Goal: Task Accomplishment & Management: Manage account settings

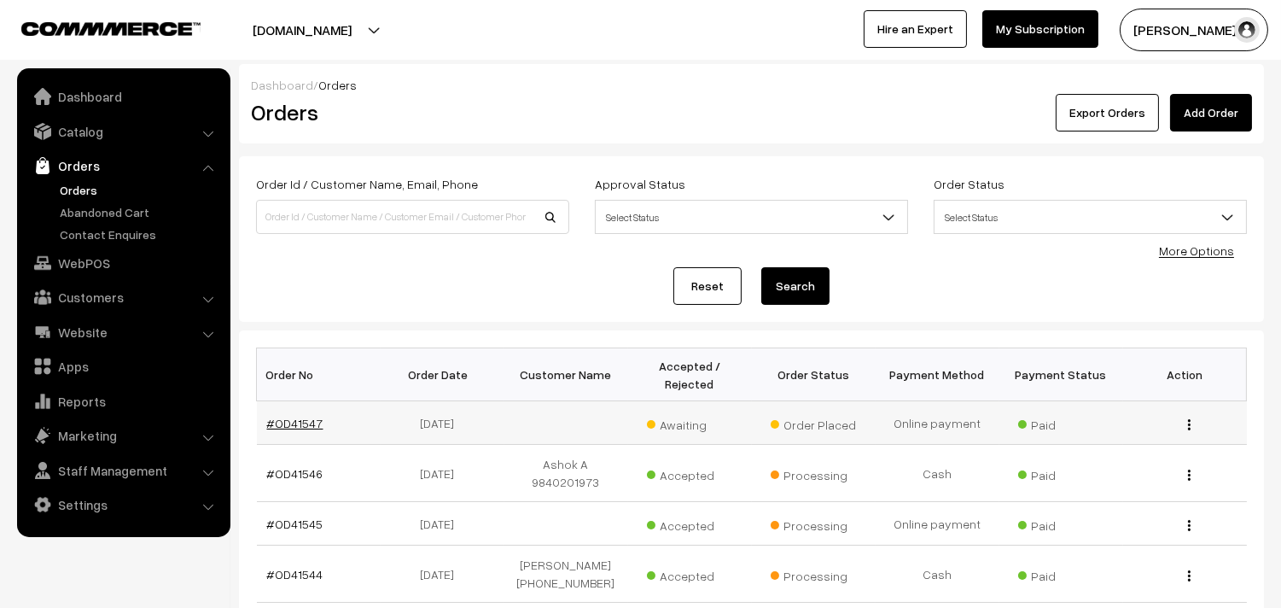
click at [267, 422] on link "#OD41547" at bounding box center [295, 423] width 56 height 15
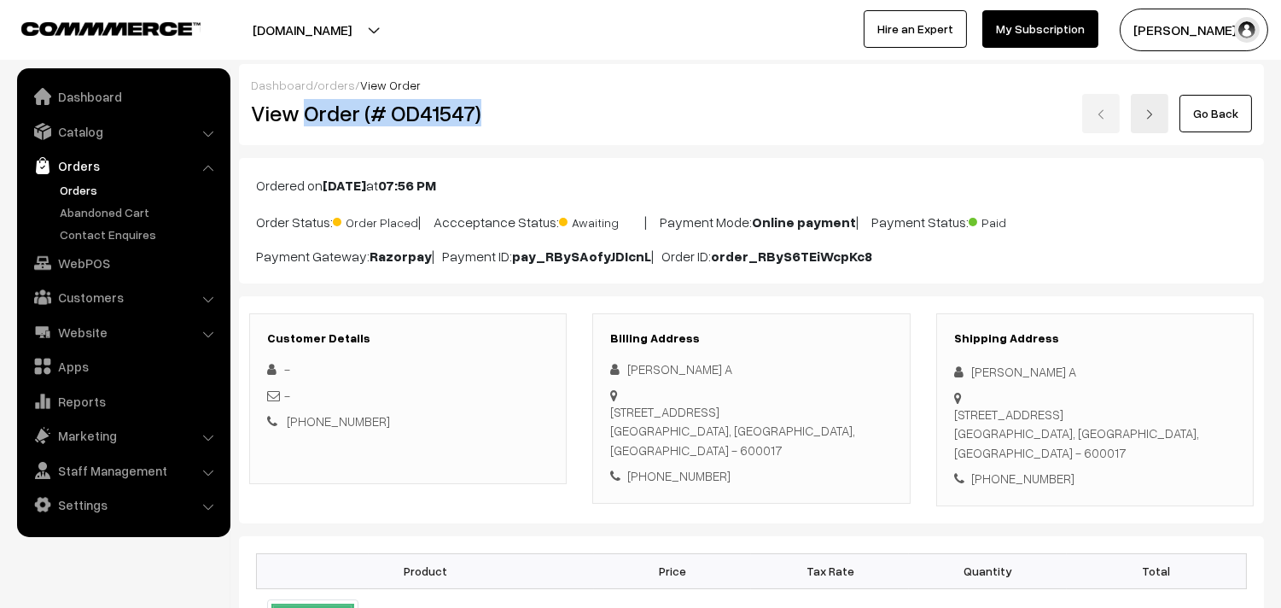
copy h2 "Order (# OD41547)"
drag, startPoint x: 308, startPoint y: 108, endPoint x: 479, endPoint y: 117, distance: 170.9
click at [479, 117] on h2 "View Order (# OD41547)" at bounding box center [409, 113] width 317 height 26
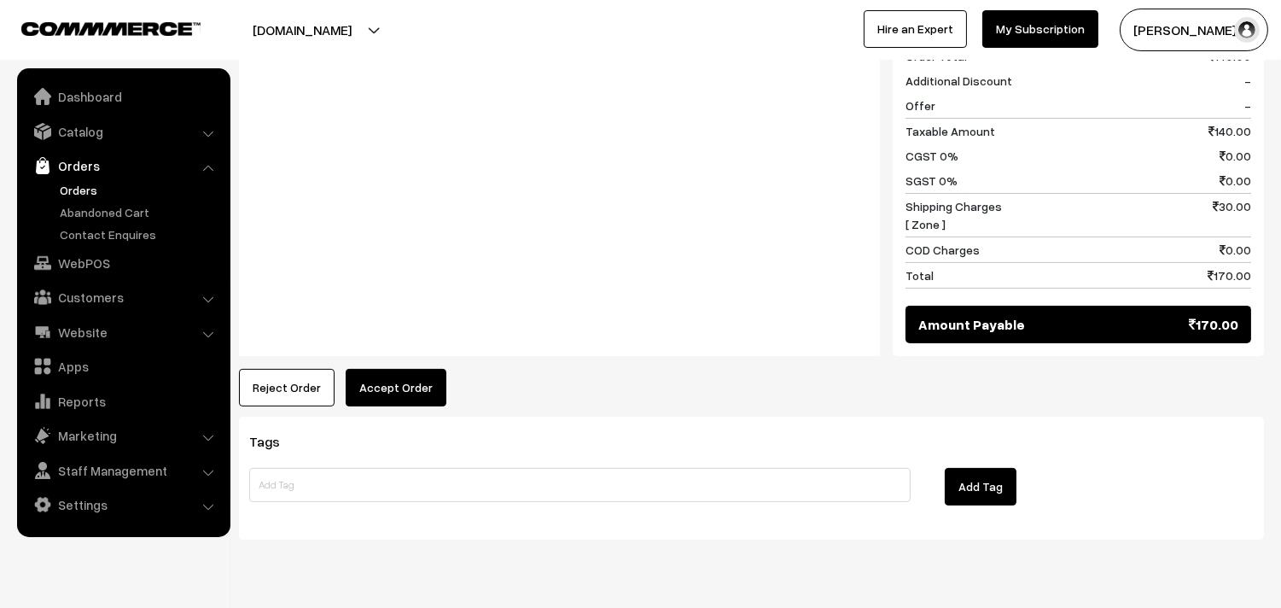
click at [412, 344] on div "Product Price Tax Rate Quantity Total 01st Without Rice... 140.00" at bounding box center [751, 92] width 1025 height 629
click at [410, 369] on button "Accept Order" at bounding box center [396, 388] width 101 height 38
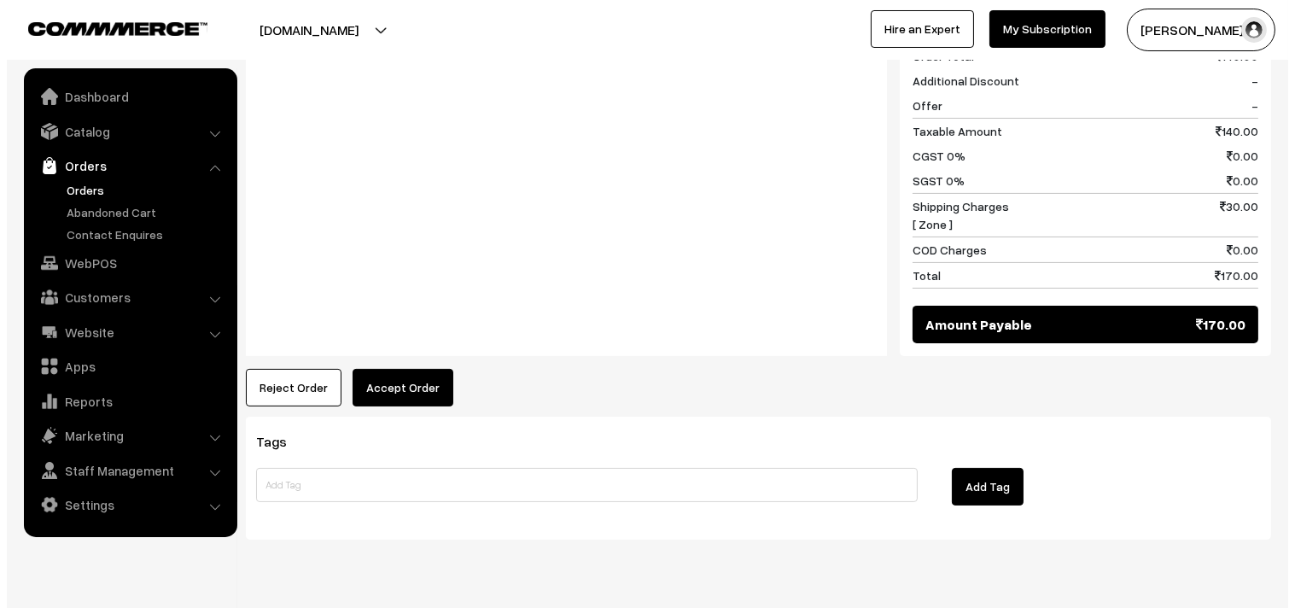
scroll to position [760, 0]
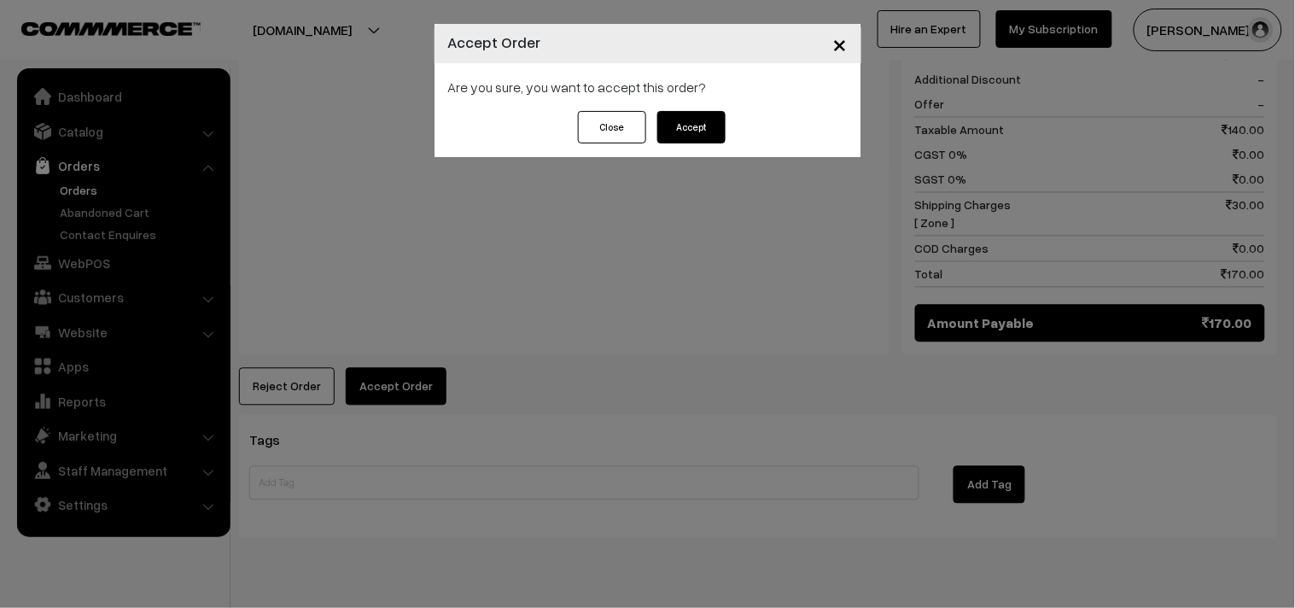
click at [703, 129] on button "Accept" at bounding box center [691, 127] width 68 height 32
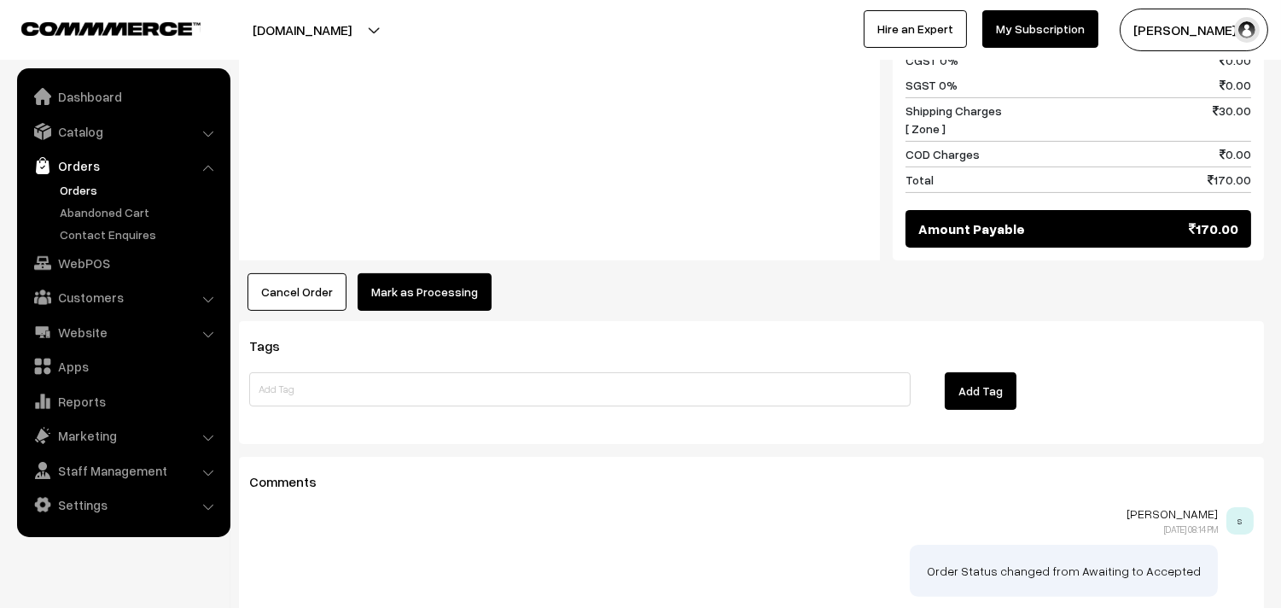
click at [423, 273] on button "Mark as Processing" at bounding box center [425, 292] width 134 height 38
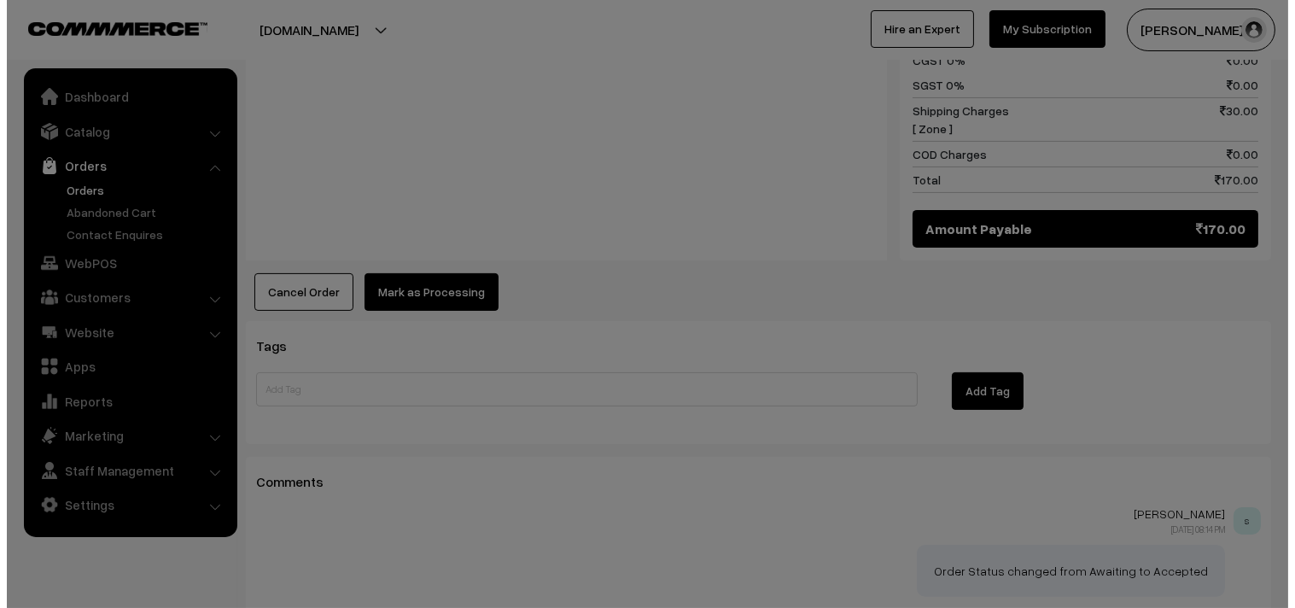
scroll to position [854, 0]
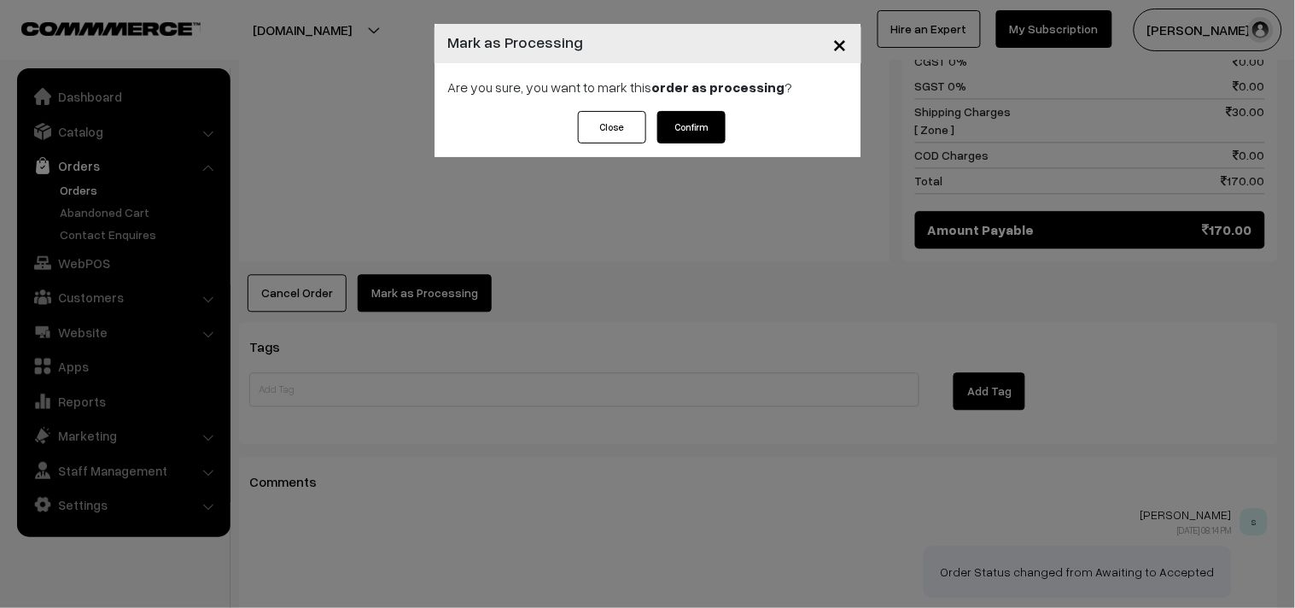
click at [698, 133] on button "Confirm" at bounding box center [691, 127] width 68 height 32
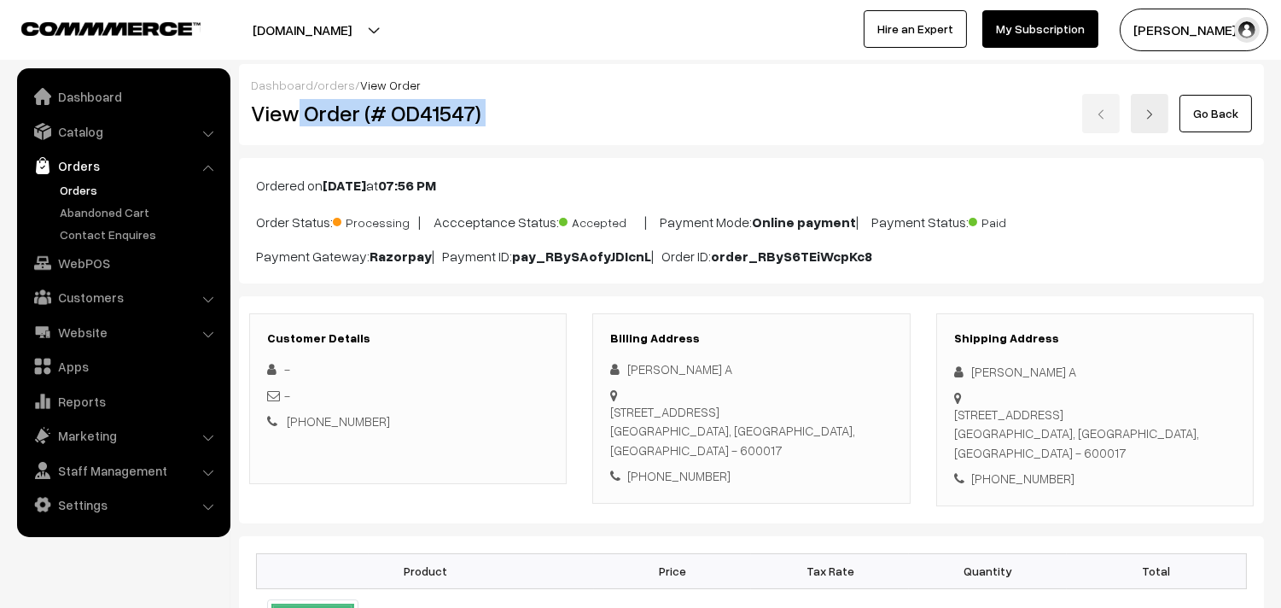
drag, startPoint x: 293, startPoint y: 113, endPoint x: 600, endPoint y: 108, distance: 307.2
click at [612, 108] on div "View Order (# OD41547) Go Back" at bounding box center [751, 113] width 1027 height 39
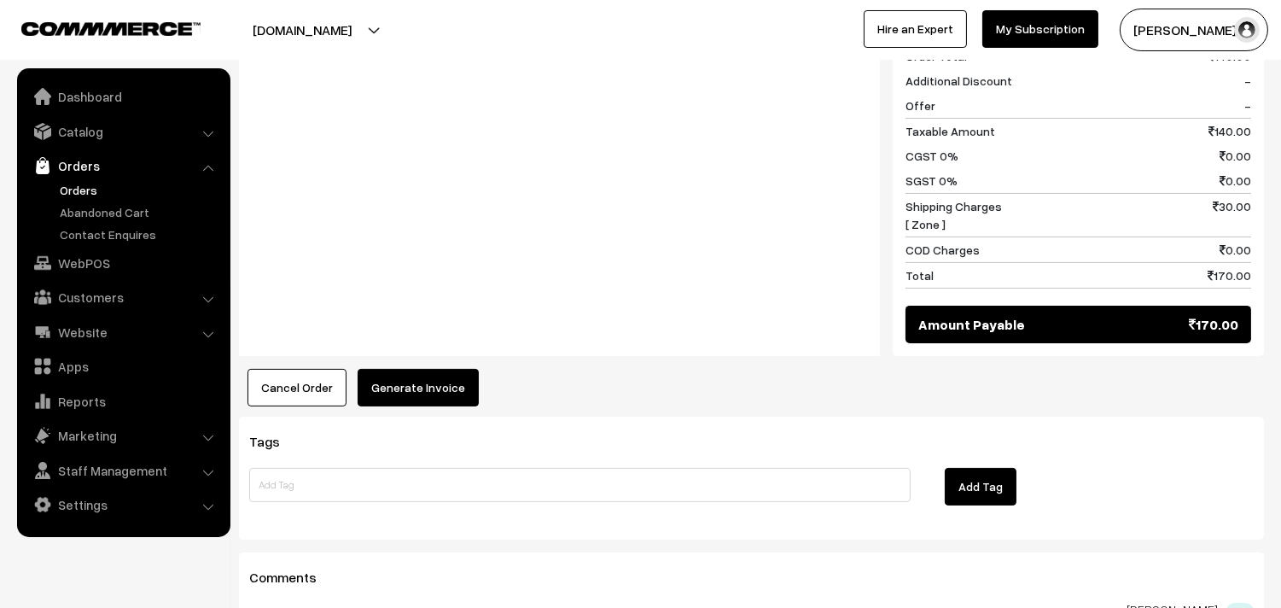
scroll to position [853, 0]
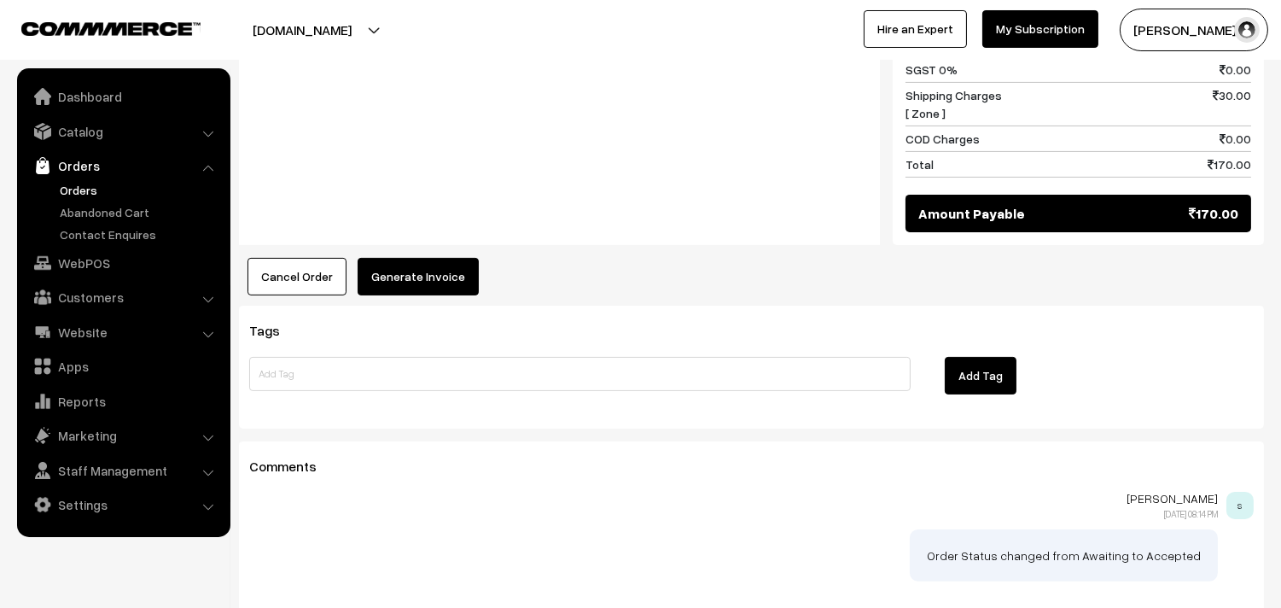
click at [421, 258] on button "Generate Invoice" at bounding box center [418, 277] width 121 height 38
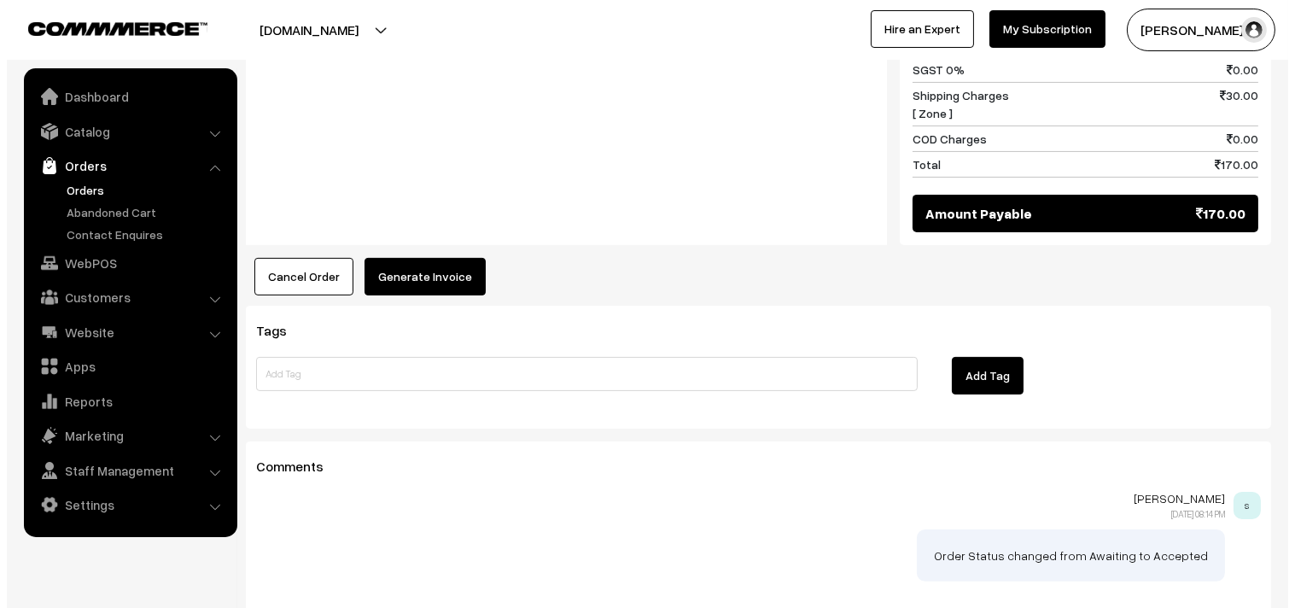
scroll to position [870, 0]
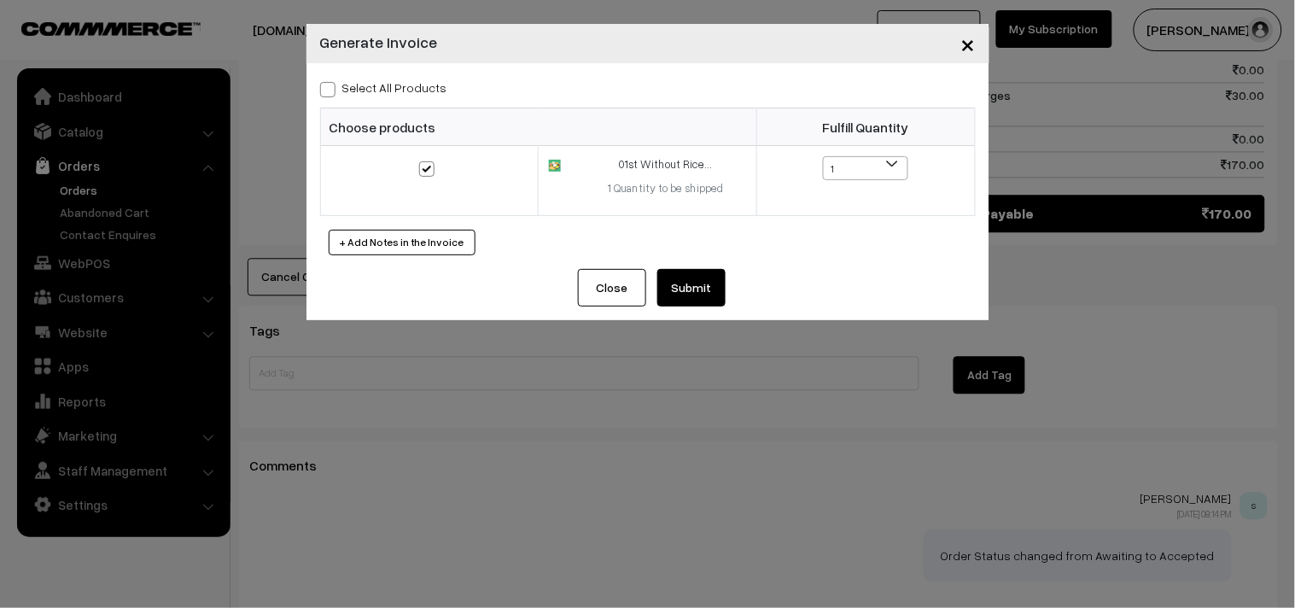
click at [700, 270] on button "Submit" at bounding box center [691, 288] width 68 height 38
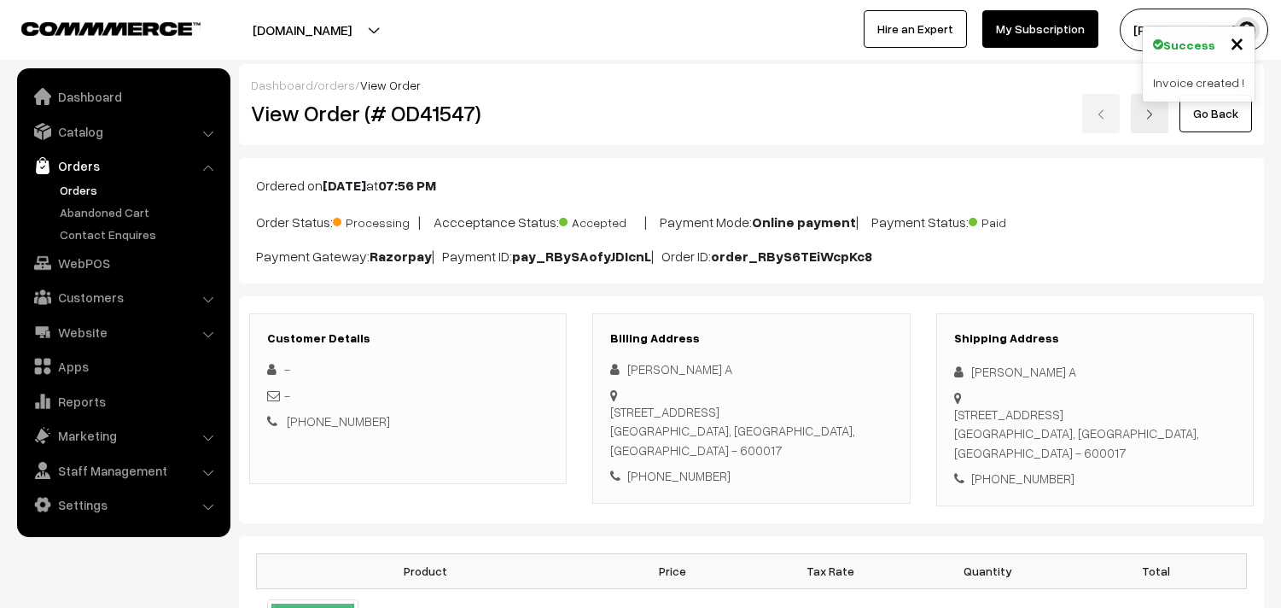
scroll to position [870, 0]
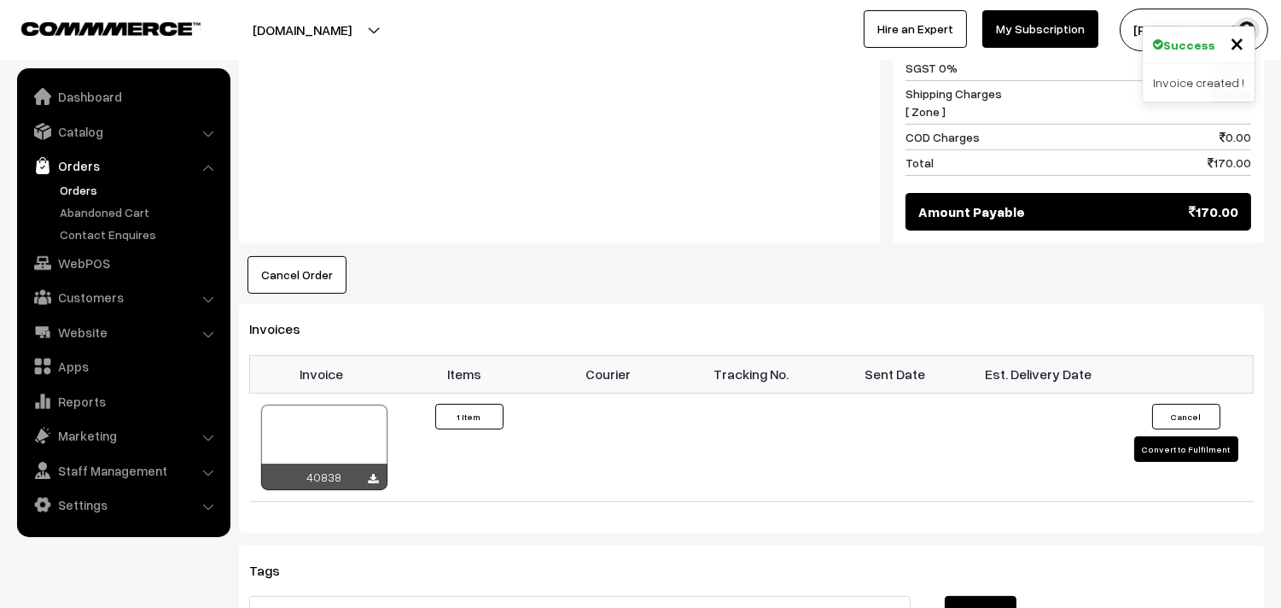
click at [79, 200] on ul "Orders" at bounding box center [123, 212] width 205 height 62
click at [81, 196] on link "Orders" at bounding box center [139, 190] width 169 height 18
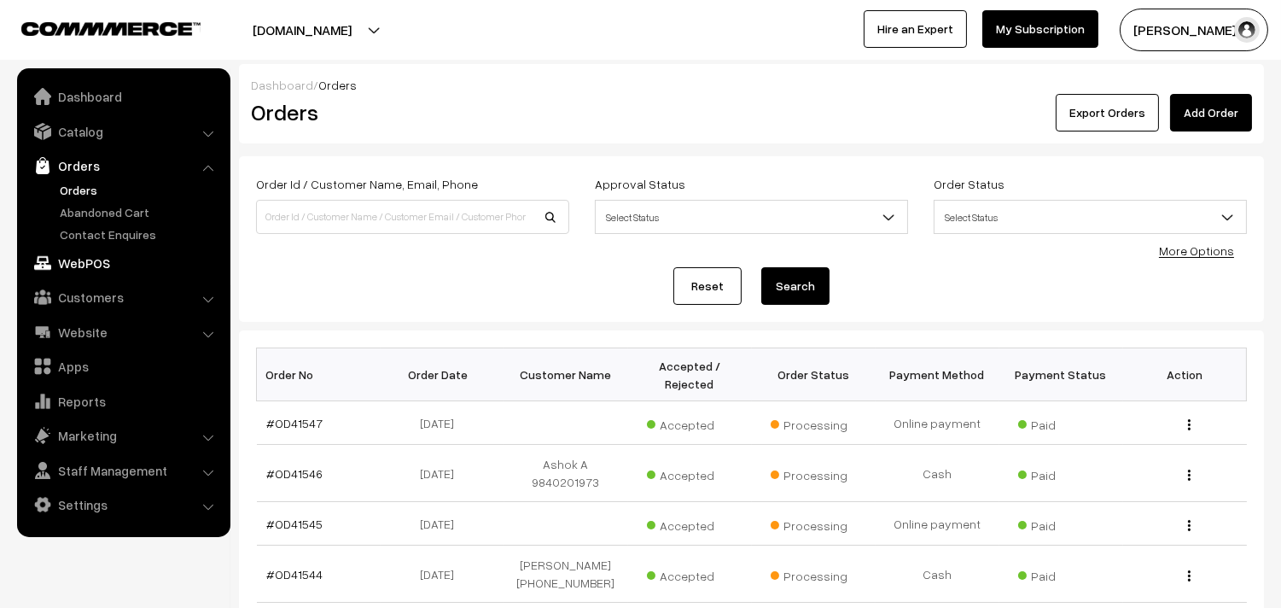
click at [116, 262] on link "WebPOS" at bounding box center [122, 262] width 203 height 31
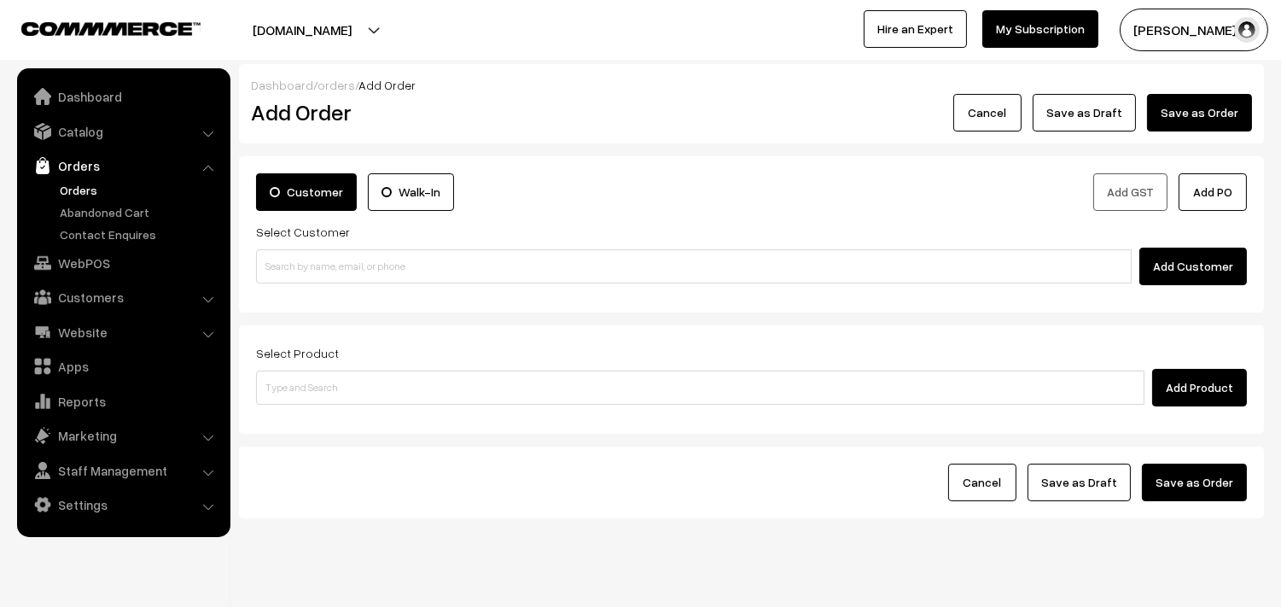
click at [401, 287] on div "Customer Walk-In Add GST Add PO Select Customer Add Customer" at bounding box center [751, 234] width 1025 height 156
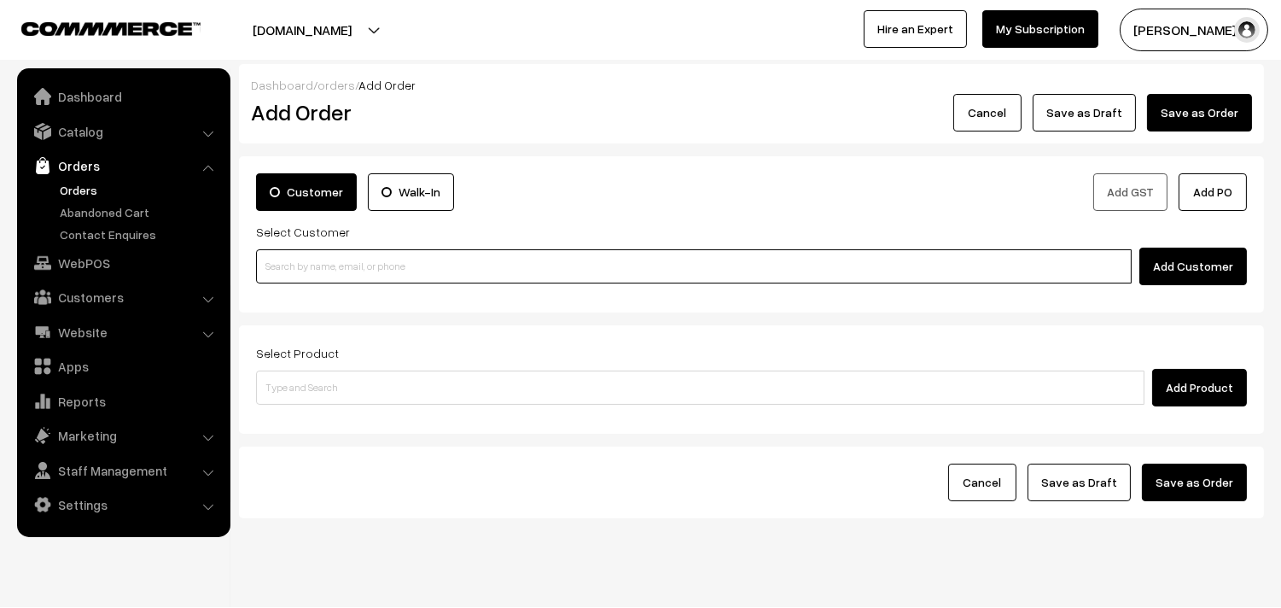
click at [399, 271] on input at bounding box center [694, 266] width 876 height 34
click at [442, 271] on input at bounding box center [694, 266] width 876 height 34
paste input "94443 56220"
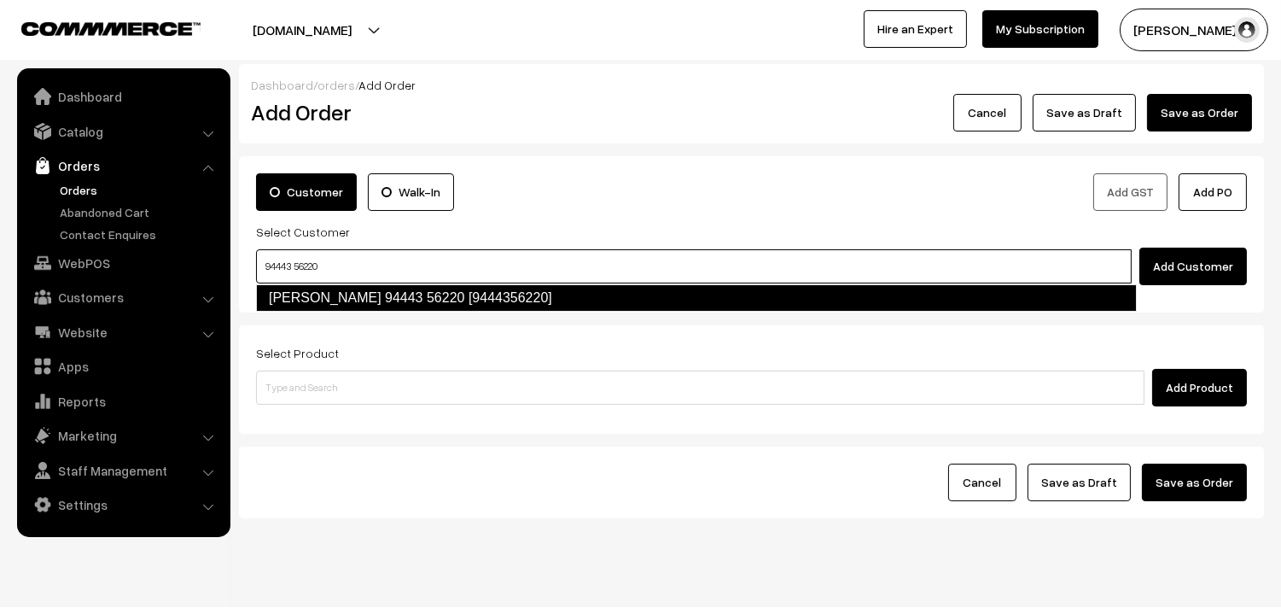
click at [317, 300] on link "Ramanujam 94443 56220 [9444356220]" at bounding box center [696, 297] width 881 height 27
type input "94443 56220"
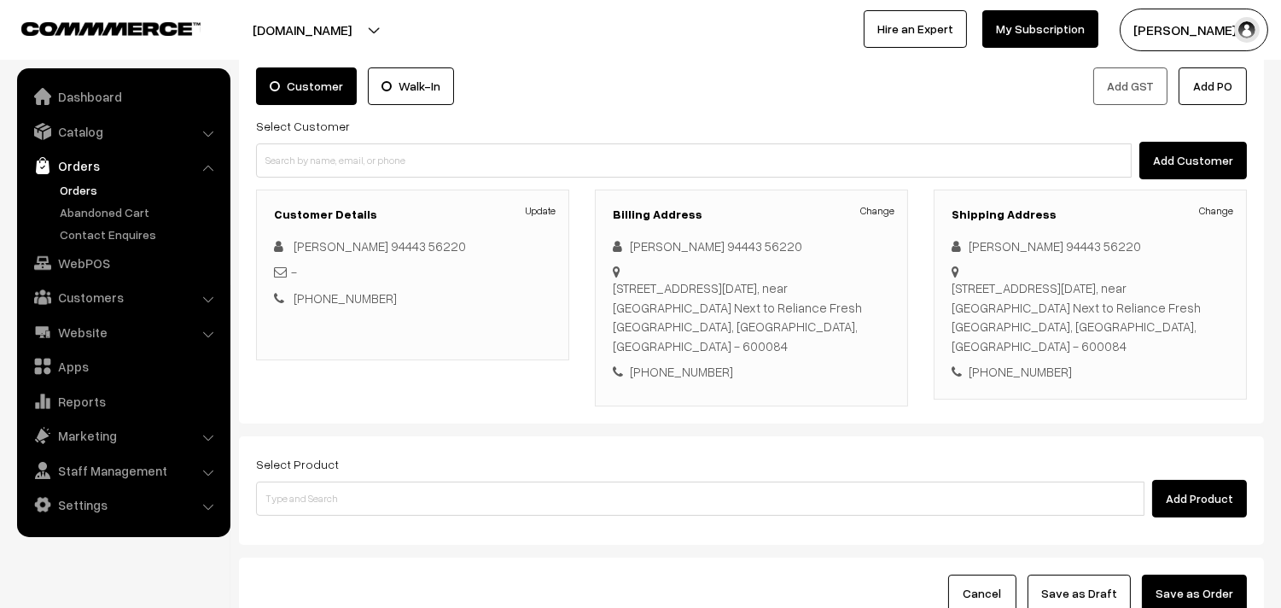
scroll to position [232, 0]
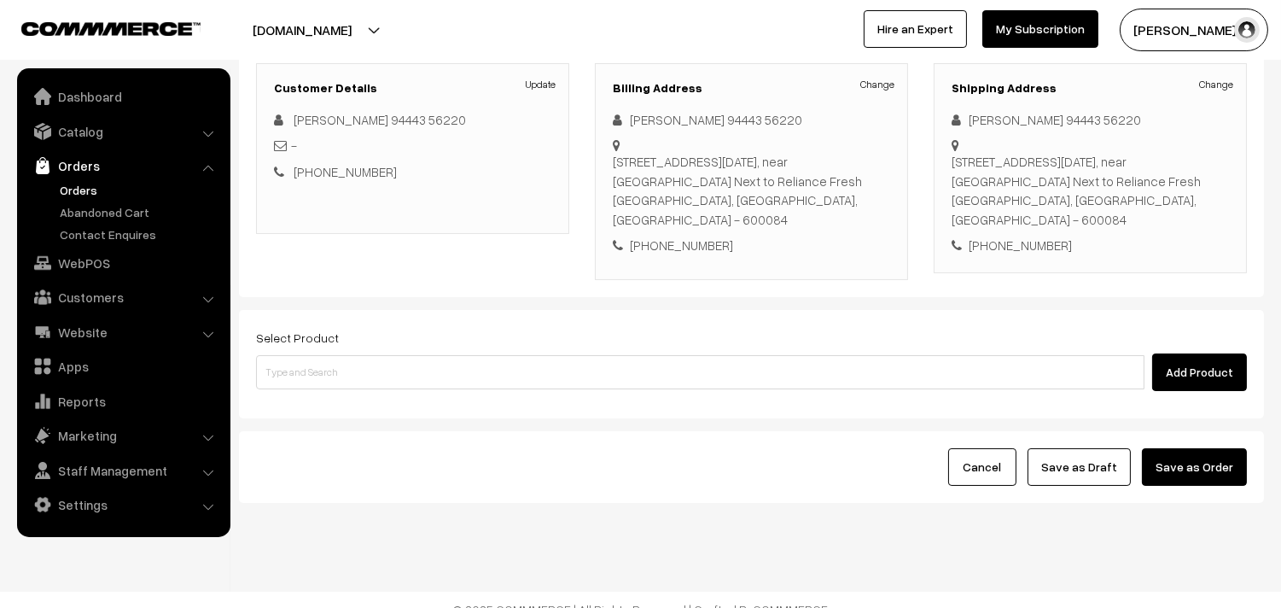
click at [651, 330] on div "Select Product Add Product" at bounding box center [751, 359] width 991 height 64
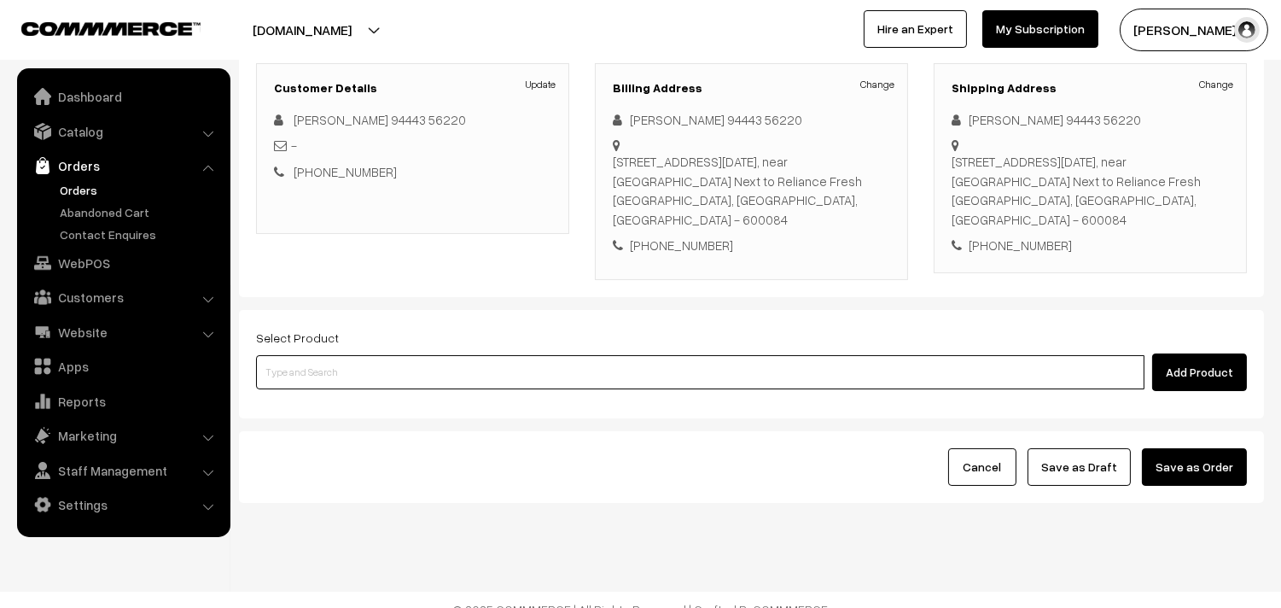
click at [452, 355] on input at bounding box center [700, 372] width 888 height 34
paste input "01st Without Rice..."
type input "01st Without Rice..."
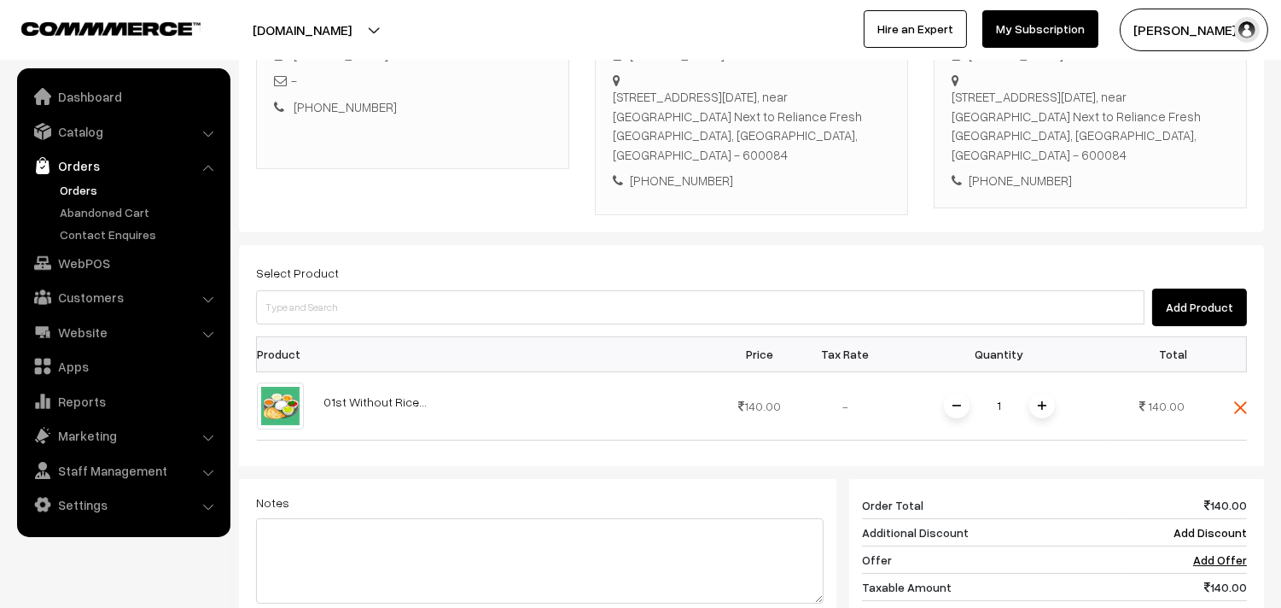
scroll to position [327, 0]
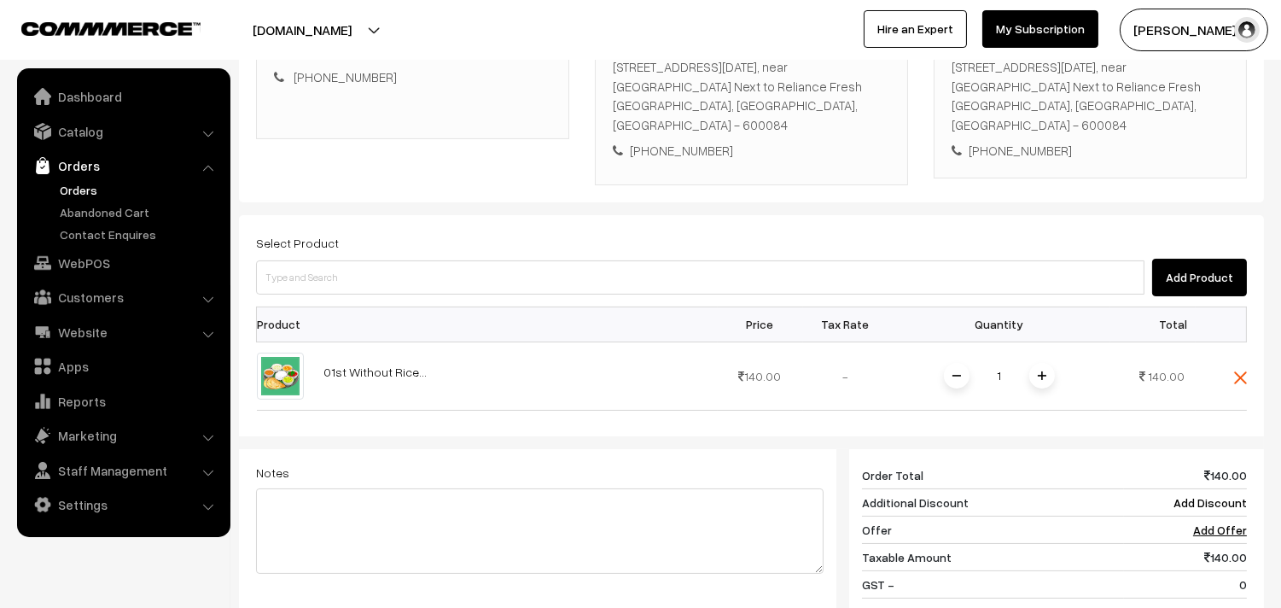
click at [1041, 371] on img at bounding box center [1042, 375] width 9 height 9
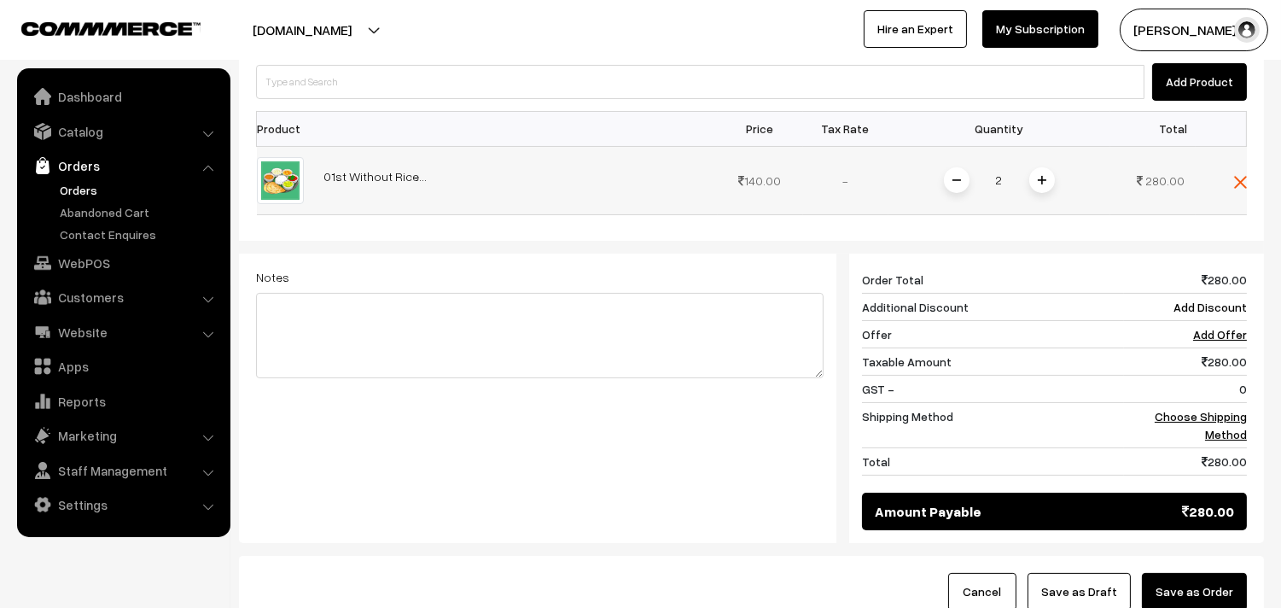
scroll to position [611, 0]
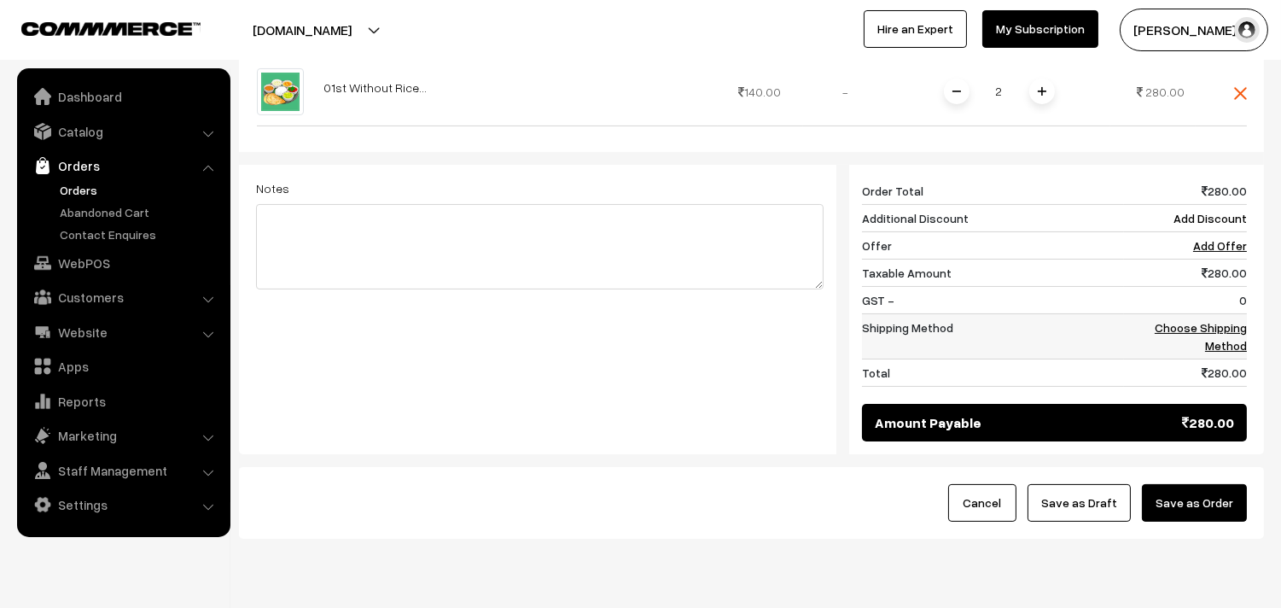
click at [1234, 333] on link "Choose Shipping Method" at bounding box center [1201, 336] width 92 height 32
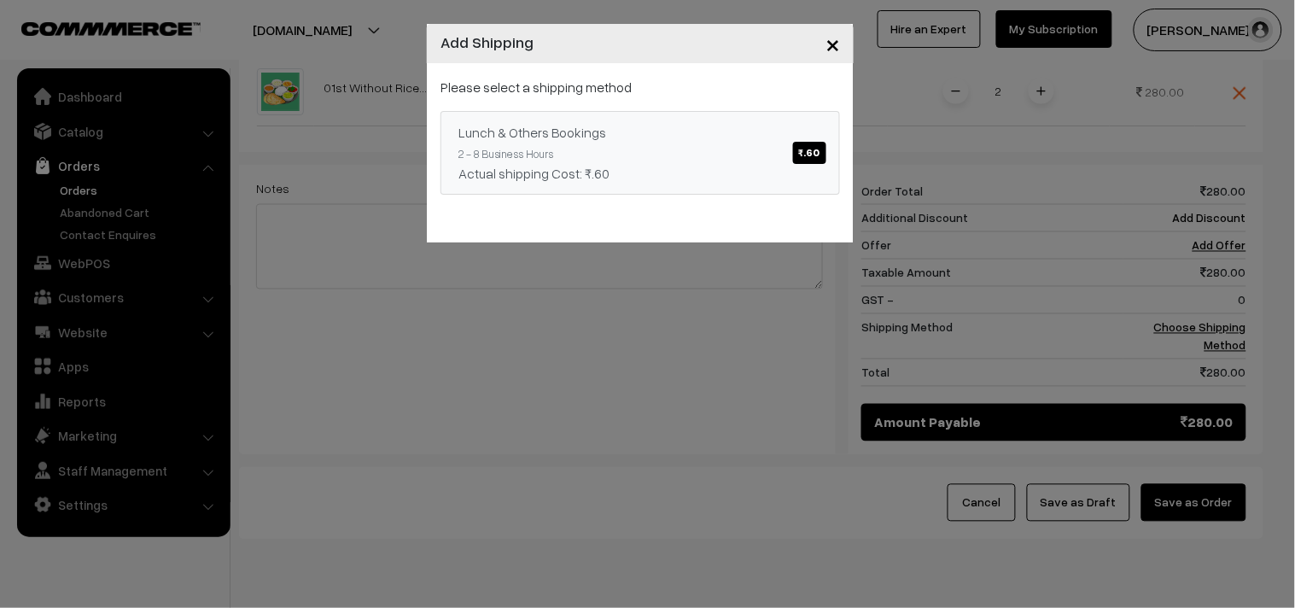
click at [735, 164] on div "Actual shipping Cost: ₹.60" at bounding box center [640, 173] width 364 height 20
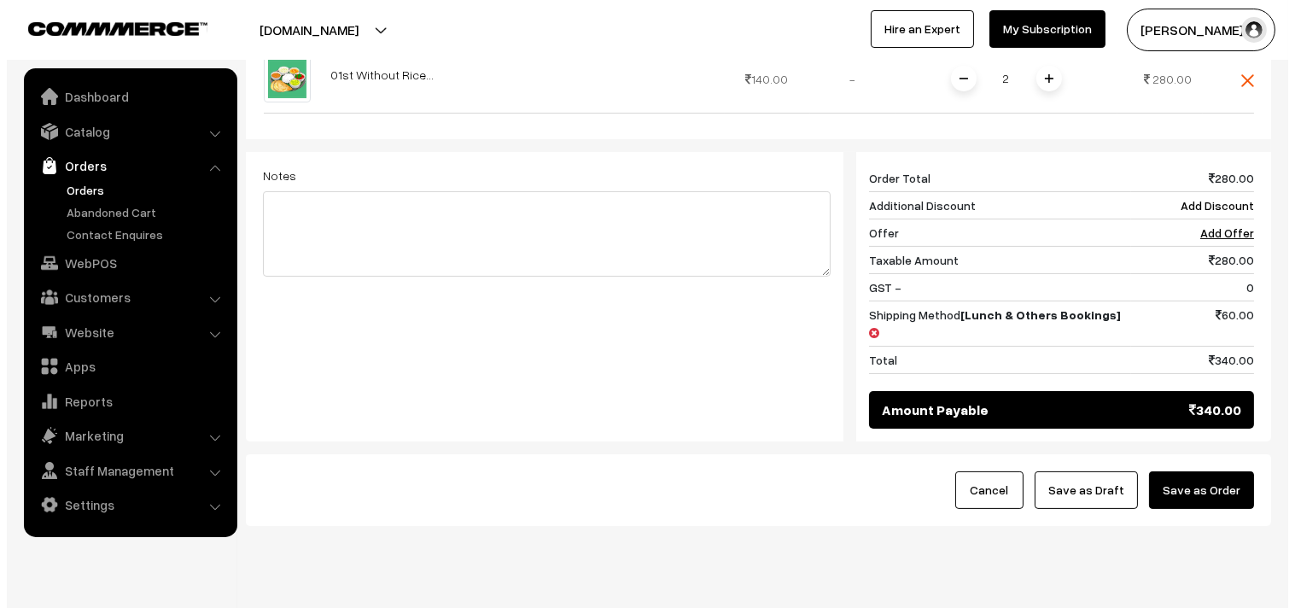
scroll to position [630, 0]
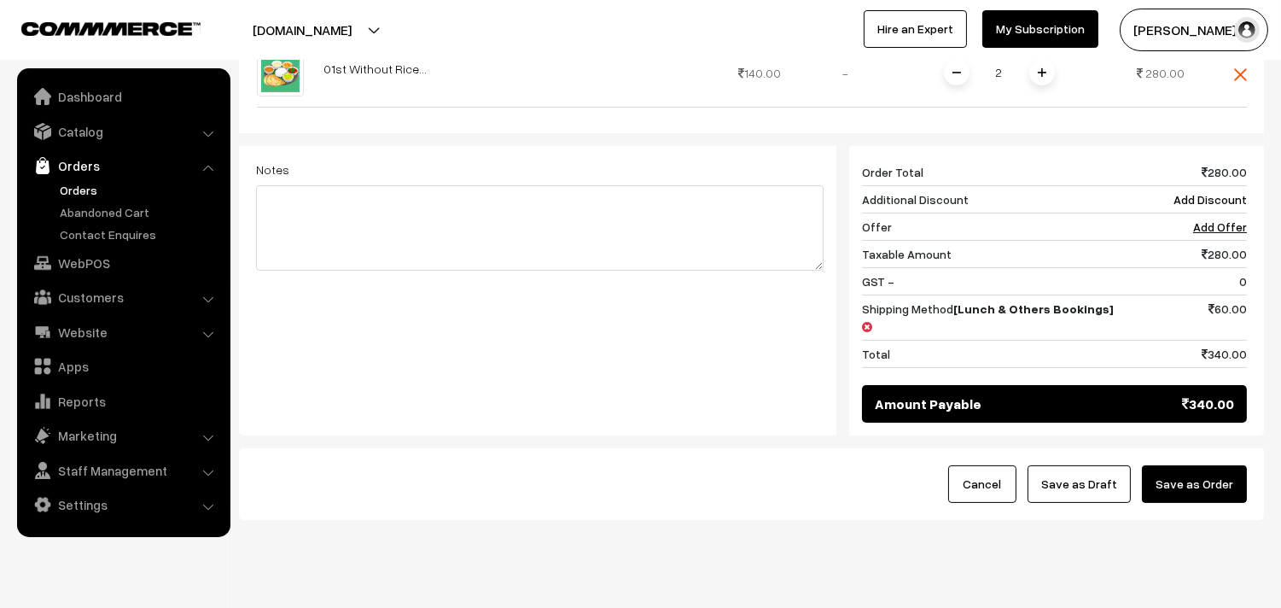
click at [1222, 465] on button "Save as Order" at bounding box center [1194, 484] width 105 height 38
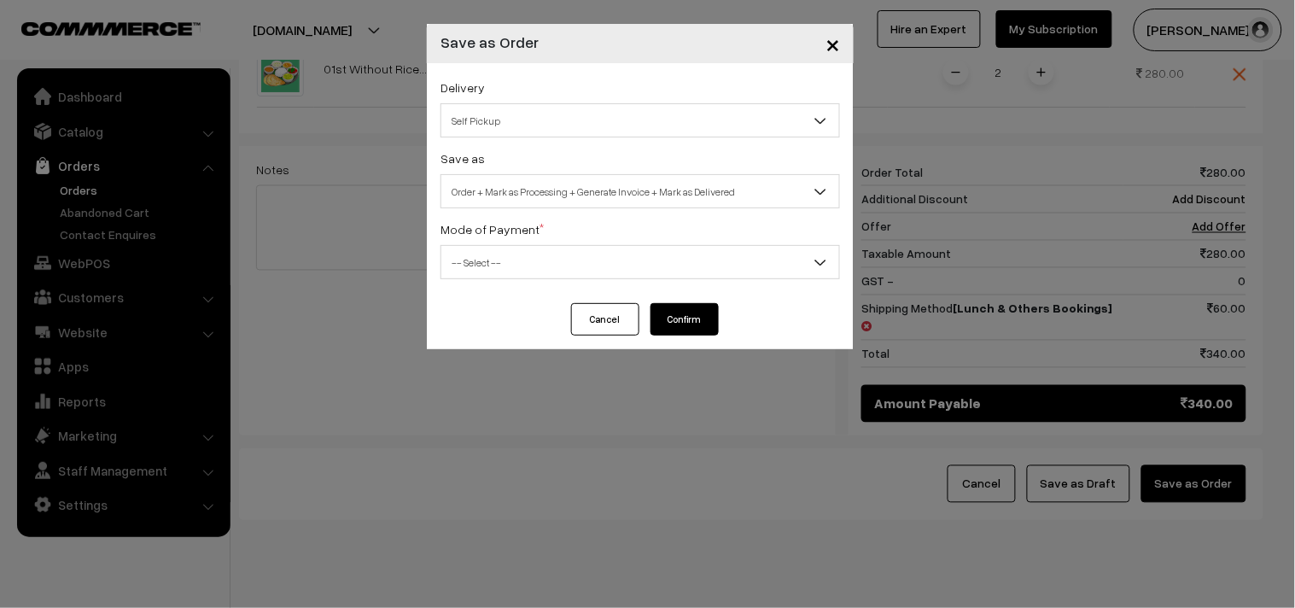
click at [586, 197] on span "Order + Mark as Processing + Generate Invoice + Mark as Delivered" at bounding box center [640, 192] width 398 height 30
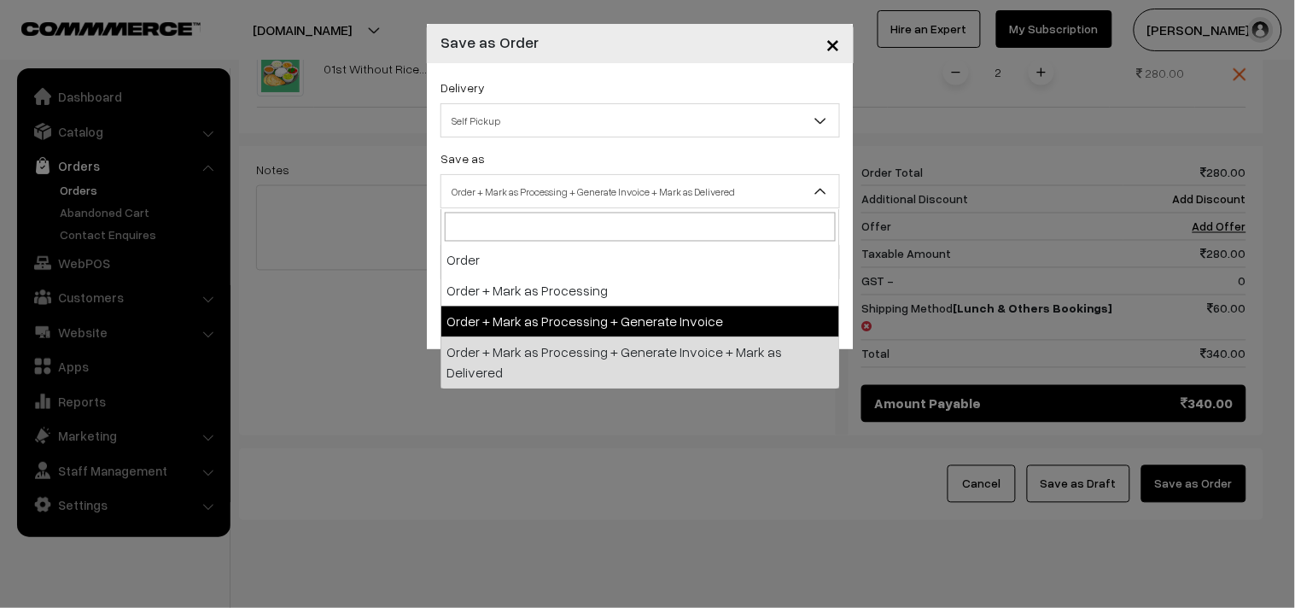
select select "3"
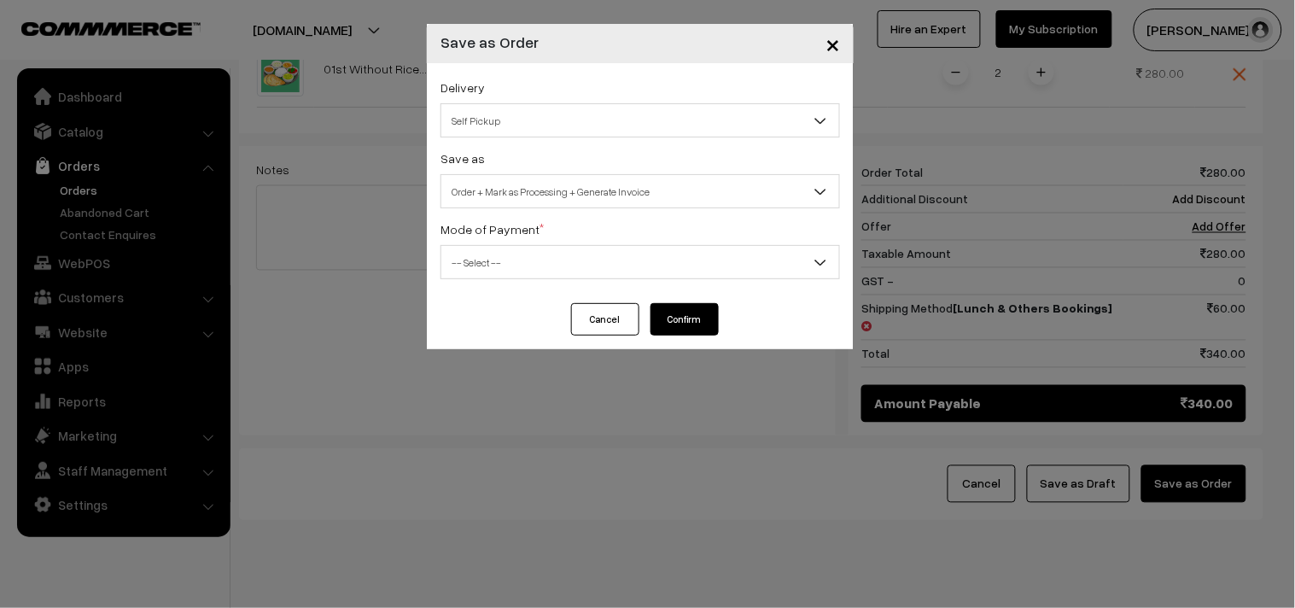
click at [525, 285] on div "Delivery Self Pickup Lunch & Others Bookings (₹60) (2 - 8 Business Hours) Self …" at bounding box center [640, 183] width 427 height 240
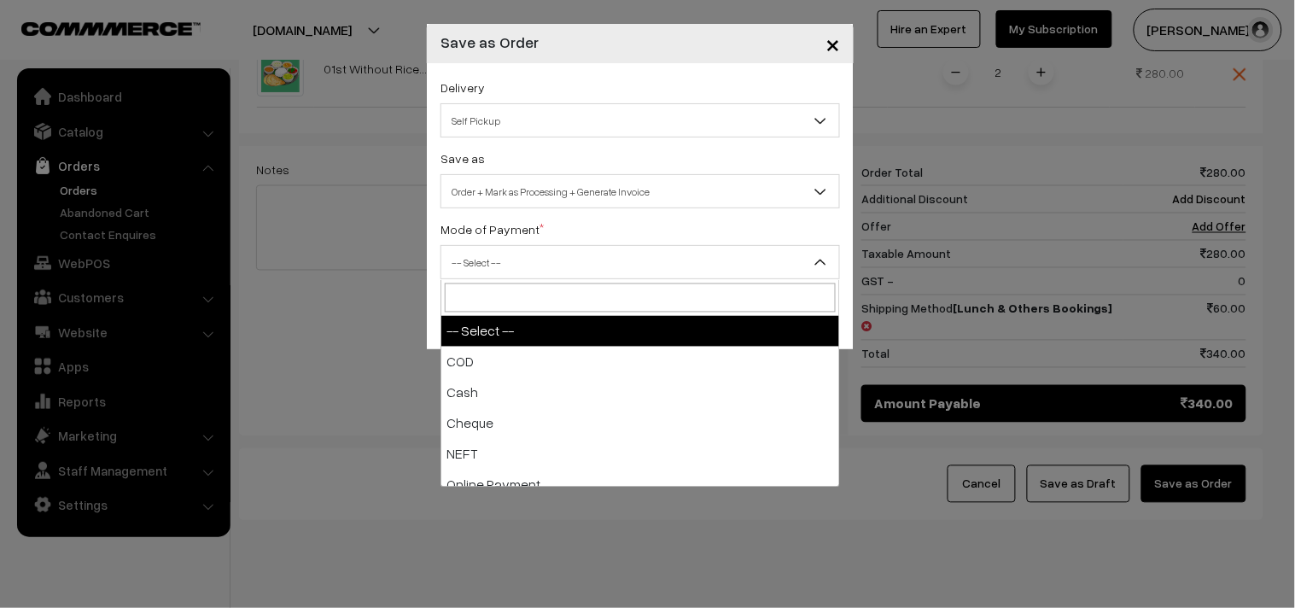
click at [522, 268] on span "-- Select --" at bounding box center [640, 262] width 398 height 30
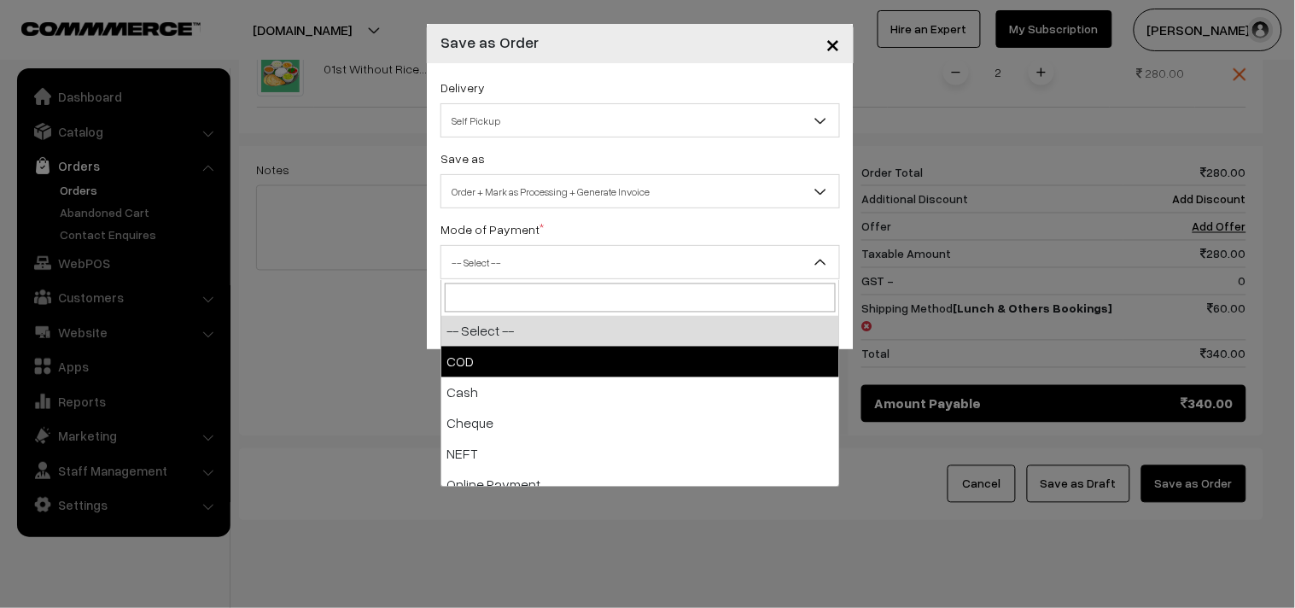
select select "1"
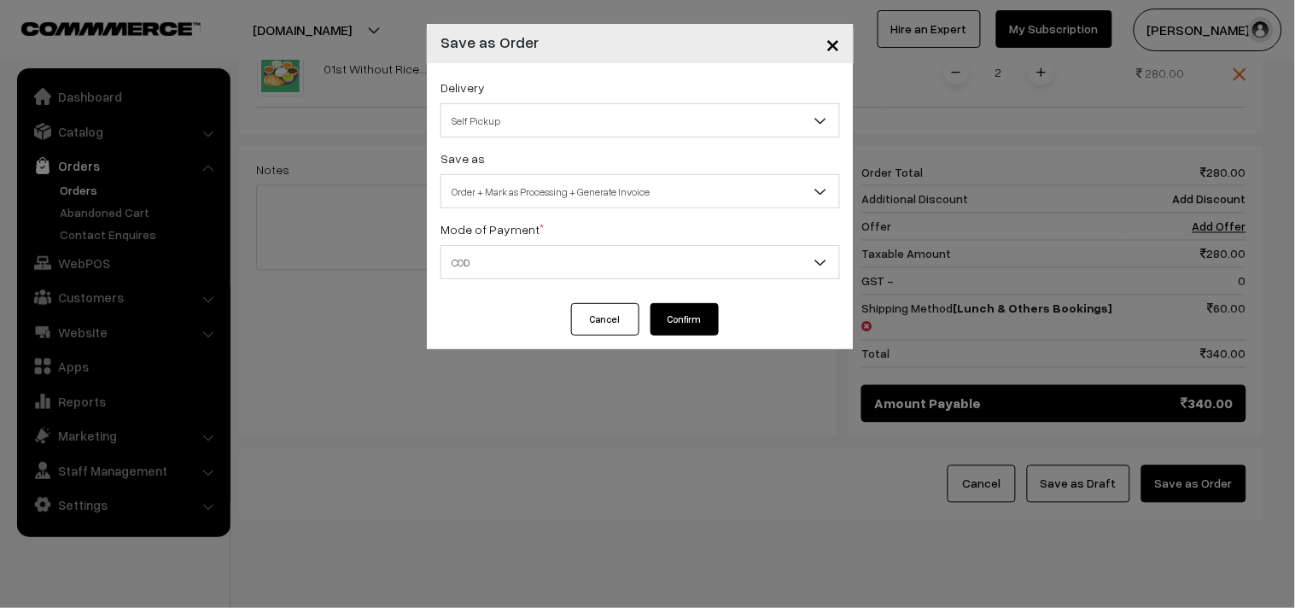
click at [680, 308] on button "Confirm" at bounding box center [684, 319] width 68 height 32
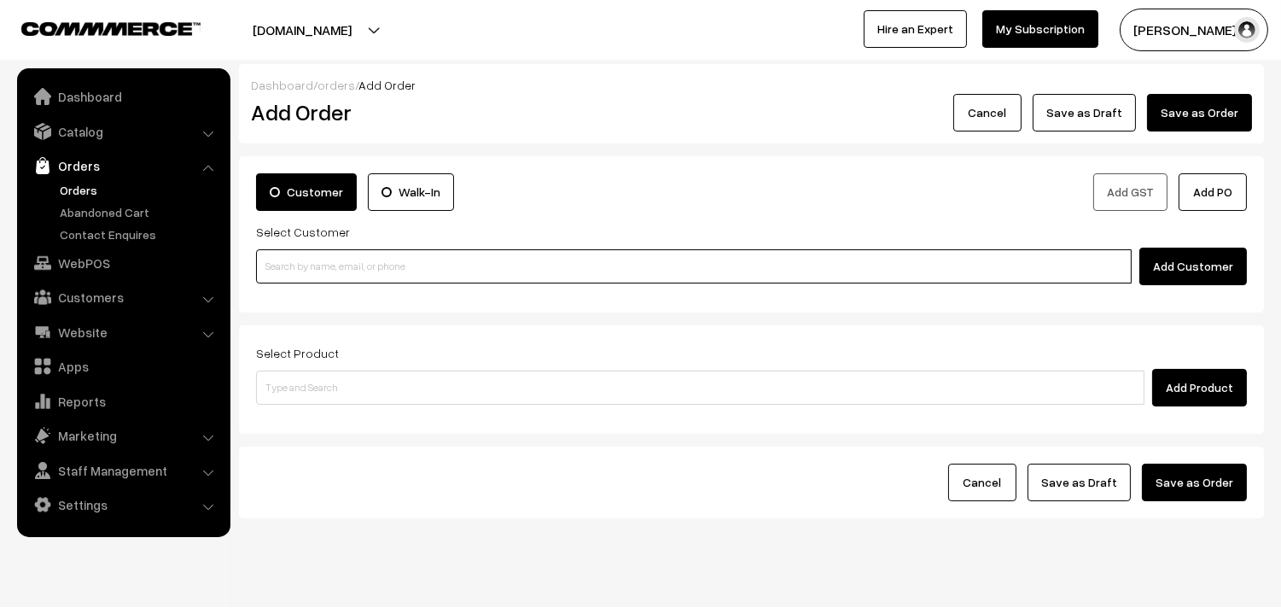
click at [401, 279] on input at bounding box center [694, 266] width 876 height 34
paste input "01st Without Rice..."
type input "01st Without Rice..."
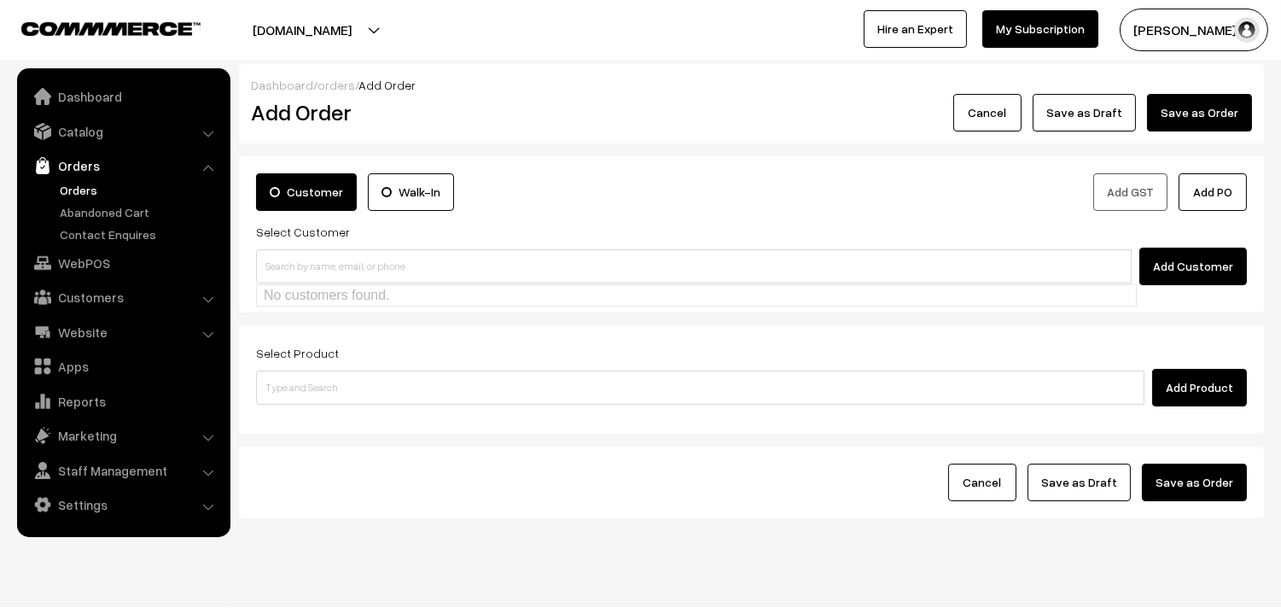
click at [85, 179] on link "Orders" at bounding box center [122, 165] width 203 height 31
click at [79, 190] on link "Orders" at bounding box center [139, 190] width 169 height 18
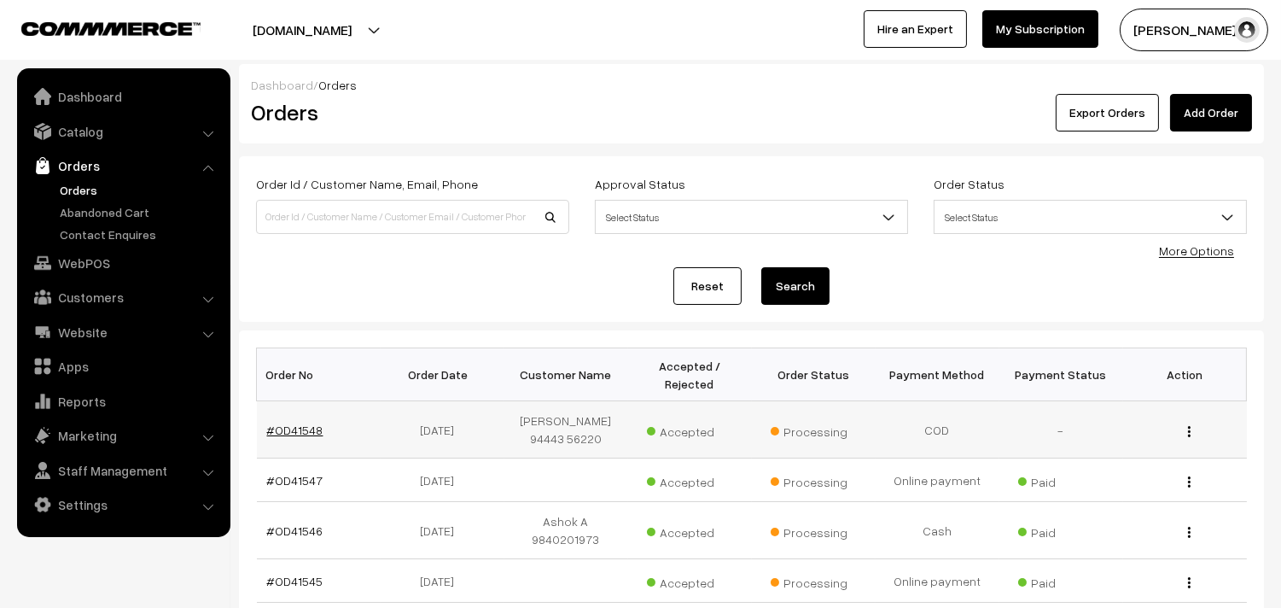
click at [310, 428] on link "#OD41548" at bounding box center [295, 429] width 56 height 15
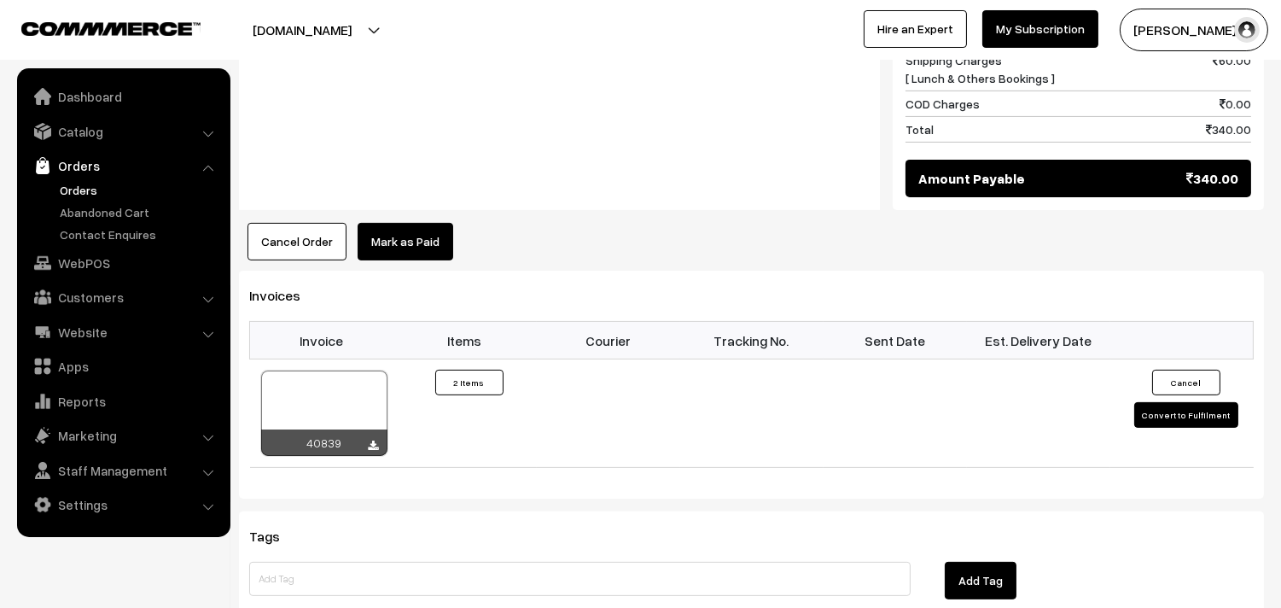
scroll to position [948, 0]
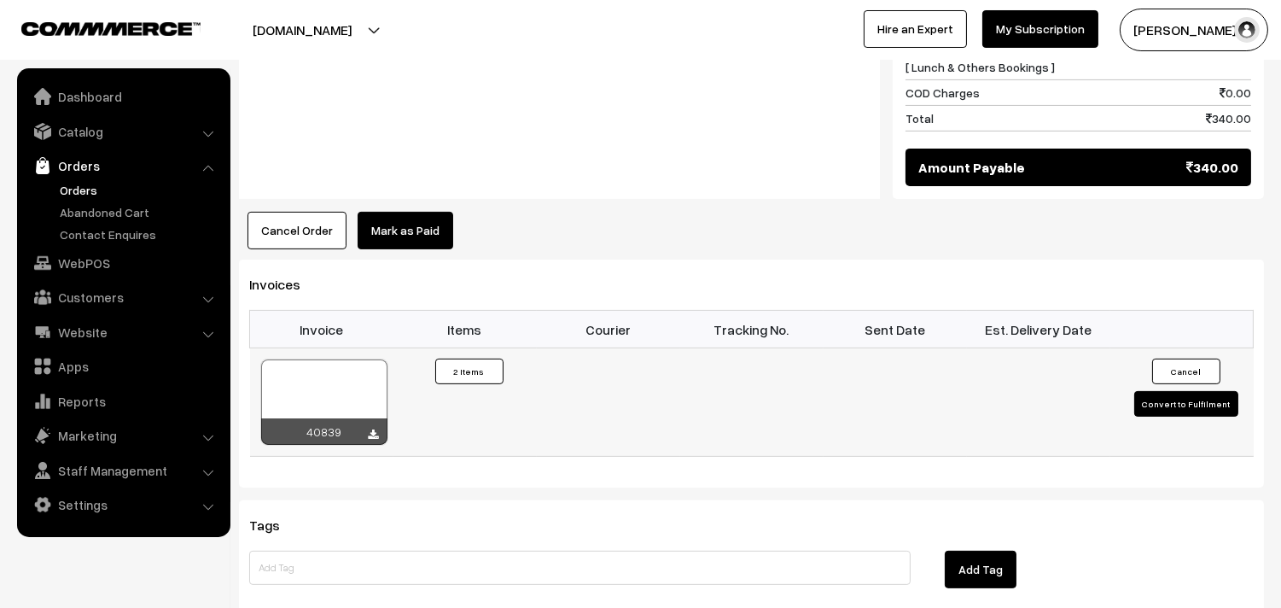
click at [357, 372] on div at bounding box center [324, 401] width 126 height 85
click at [80, 247] on link "WebPOS" at bounding box center [122, 262] width 203 height 31
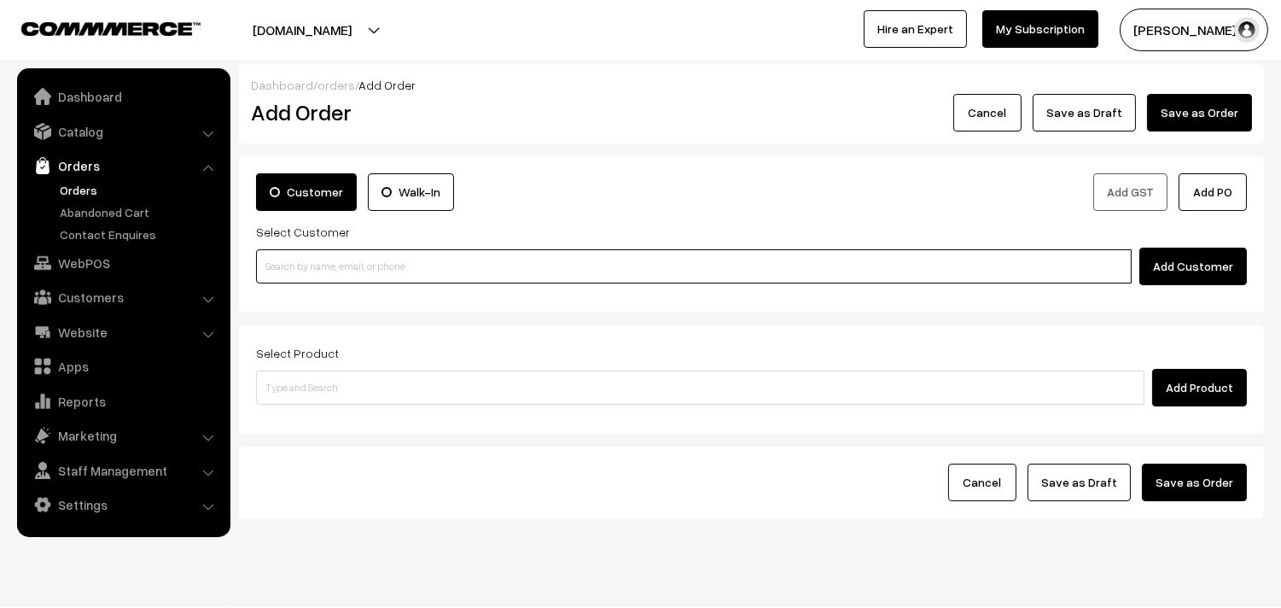
click at [301, 261] on input at bounding box center [694, 266] width 876 height 34
click at [305, 276] on input at bounding box center [694, 266] width 876 height 34
paste input "98401 40417"
click at [295, 257] on input "98401 40417" at bounding box center [694, 266] width 876 height 34
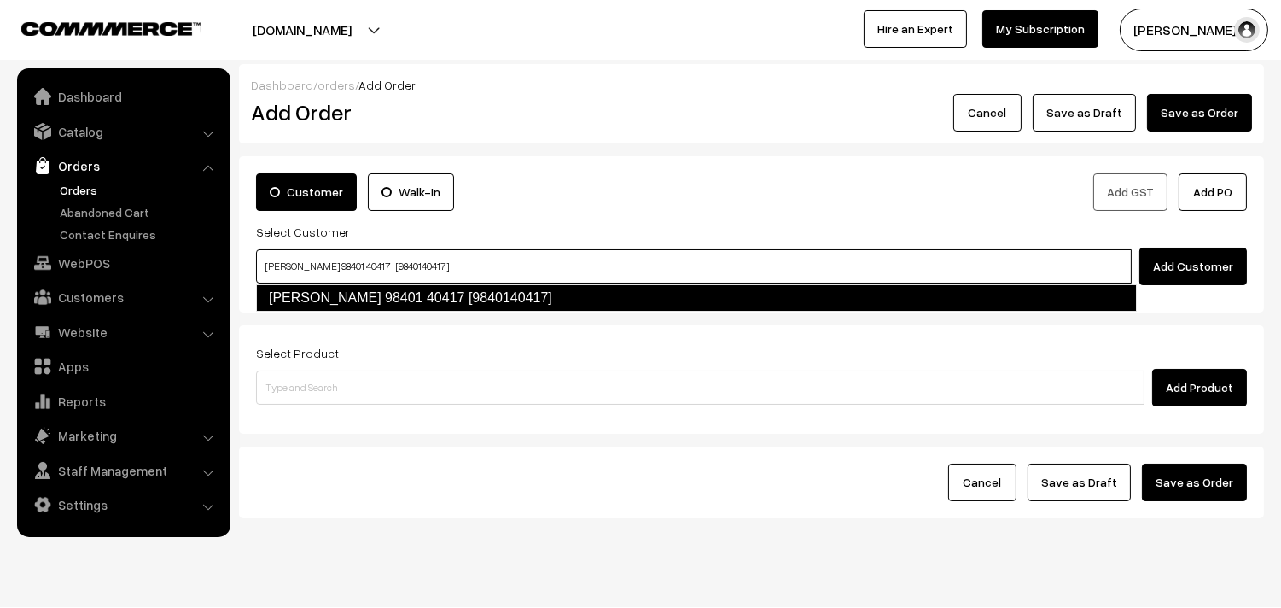
type input "Sugantha 98401 40417 [9840140417]"
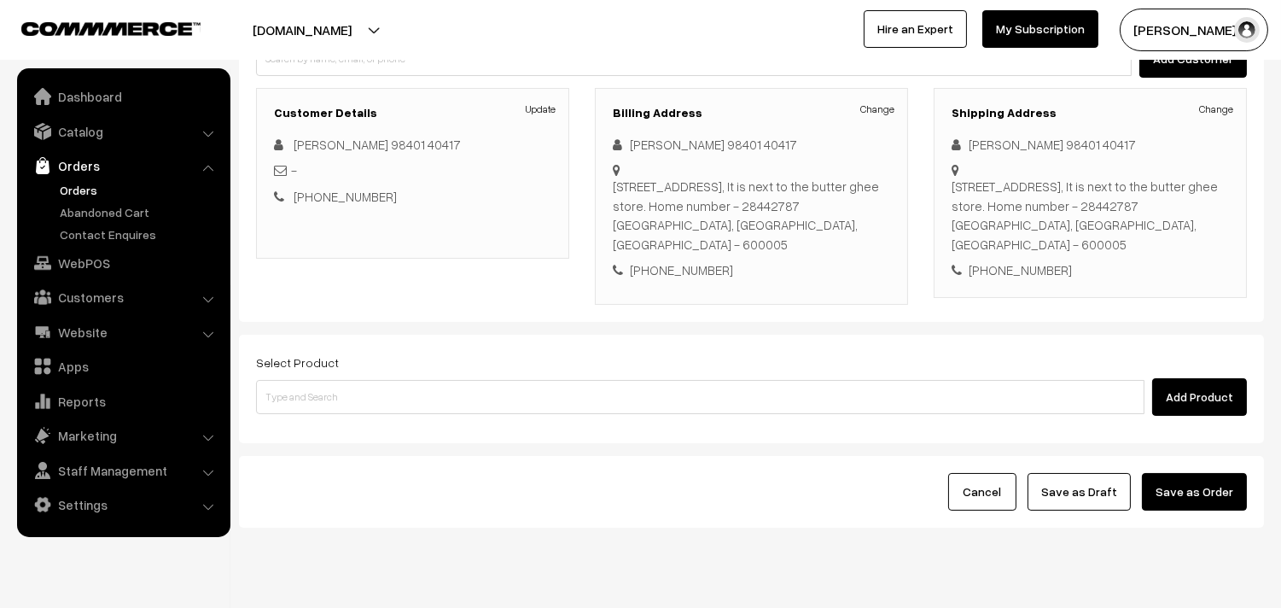
scroll to position [232, 0]
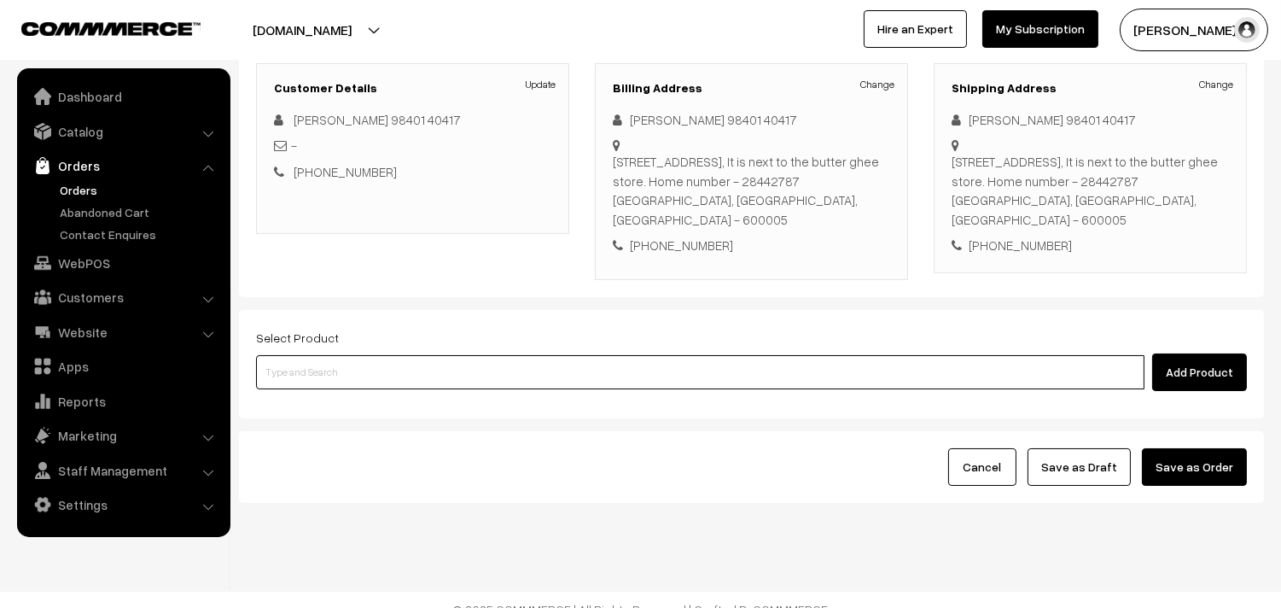
click at [633, 362] on input at bounding box center [700, 372] width 888 height 34
type input "i"
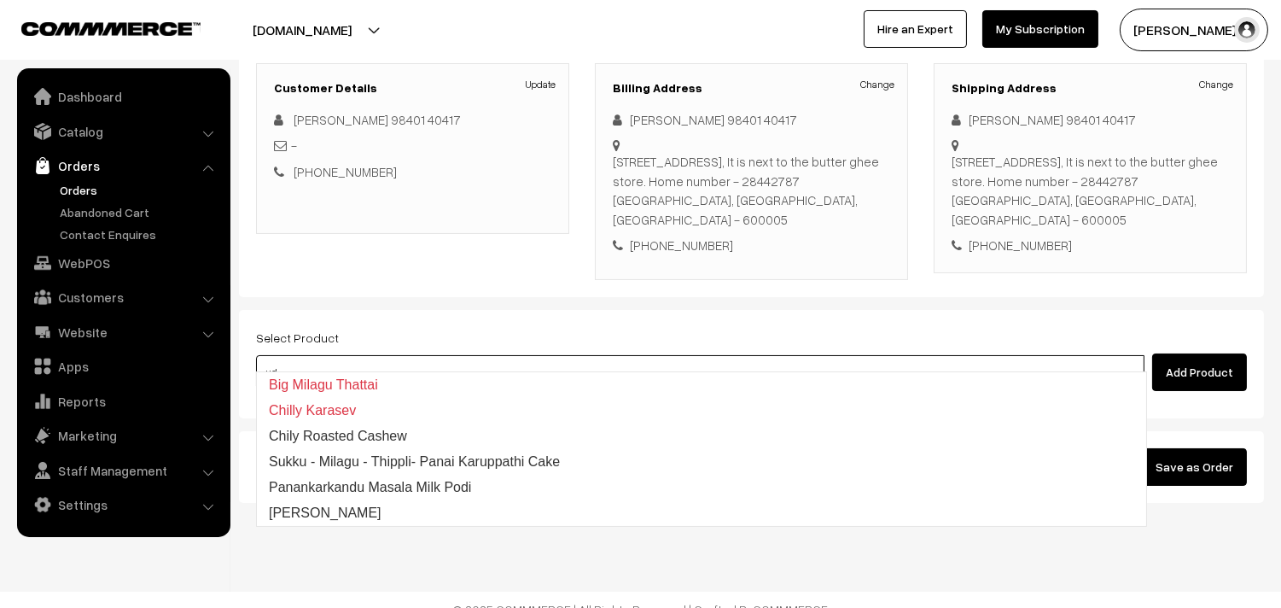
type input "u"
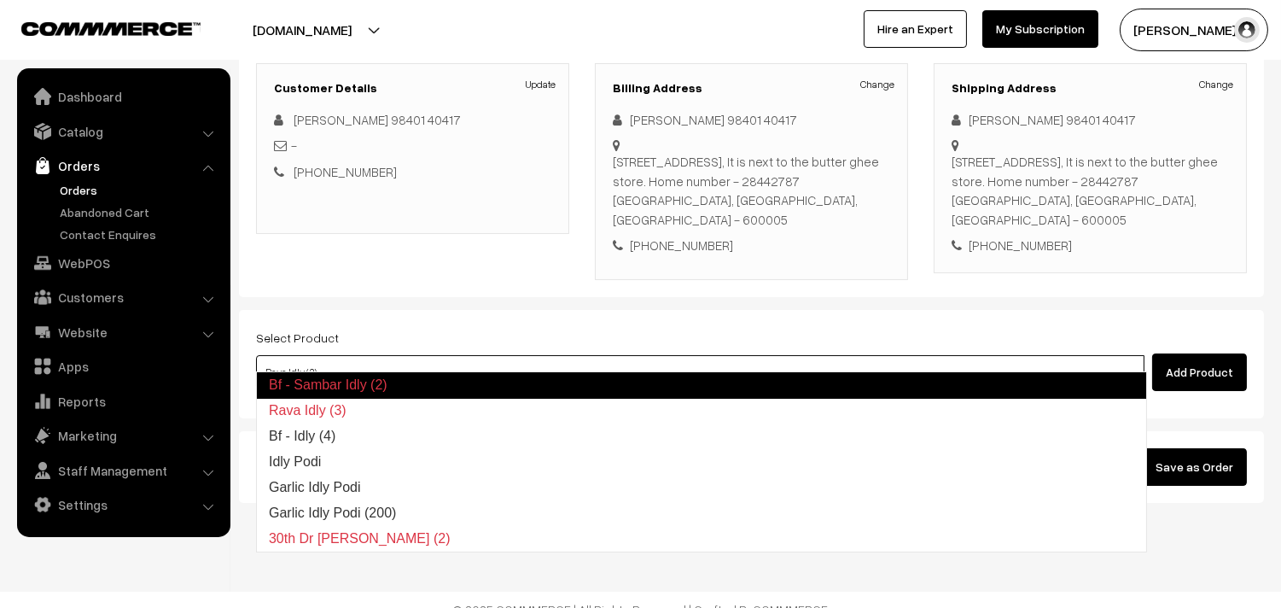
type input "Bf - Idly (4)"
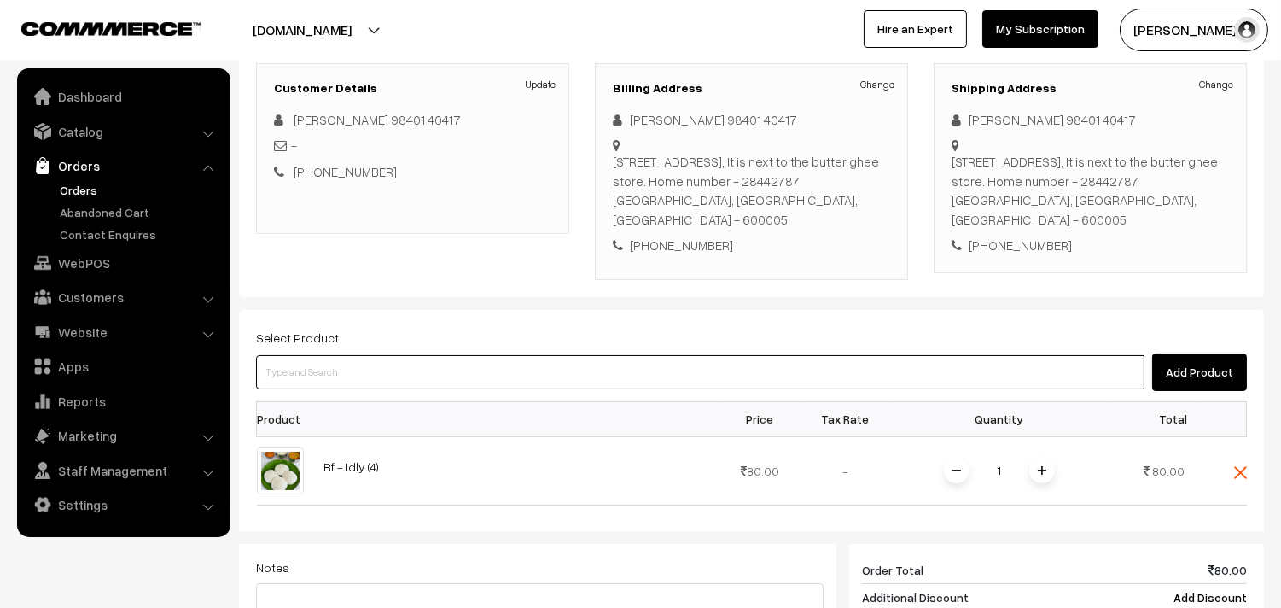
click at [659, 355] on input at bounding box center [700, 372] width 888 height 34
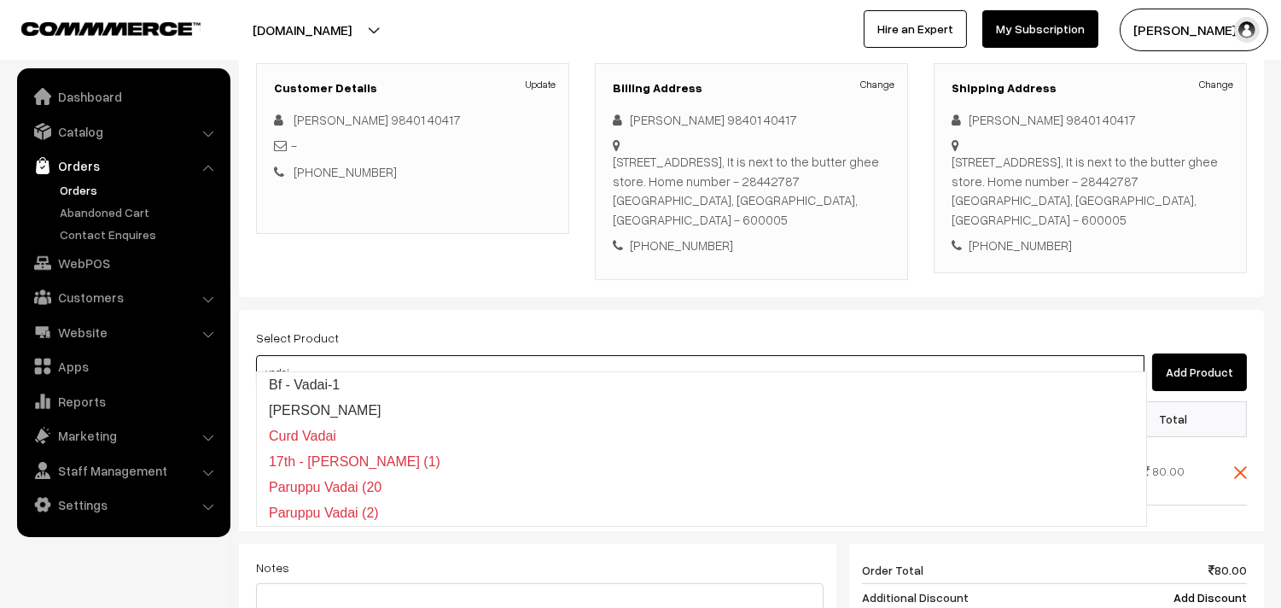
type input "Bf - Vadai-1"
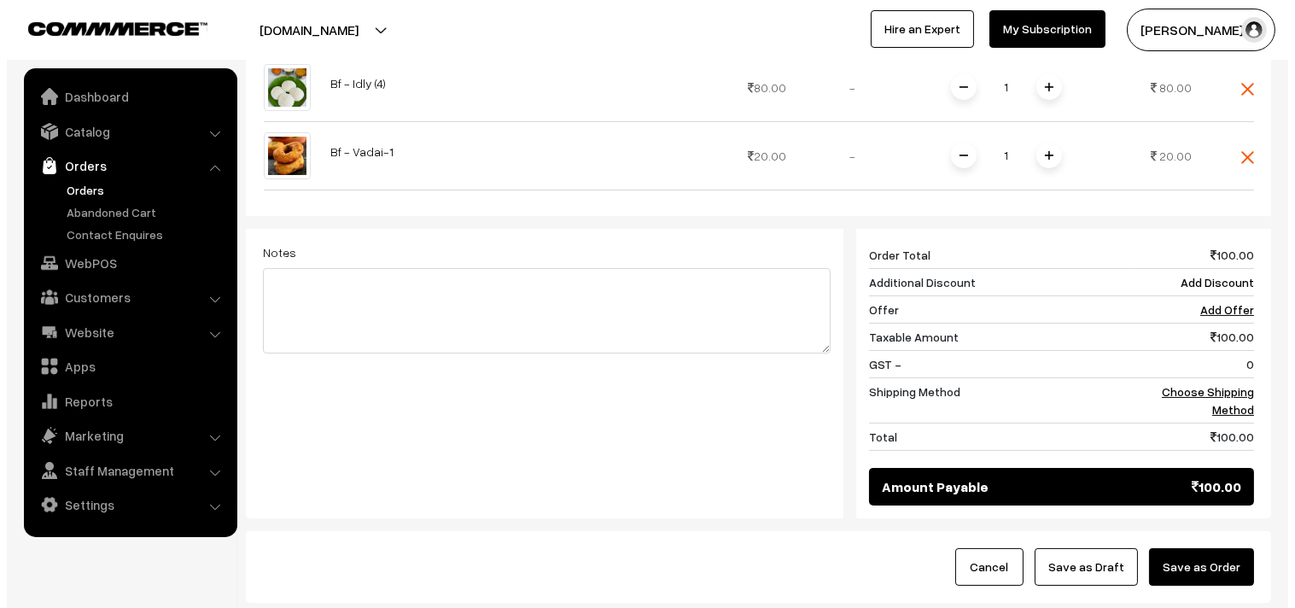
scroll to position [706, 0]
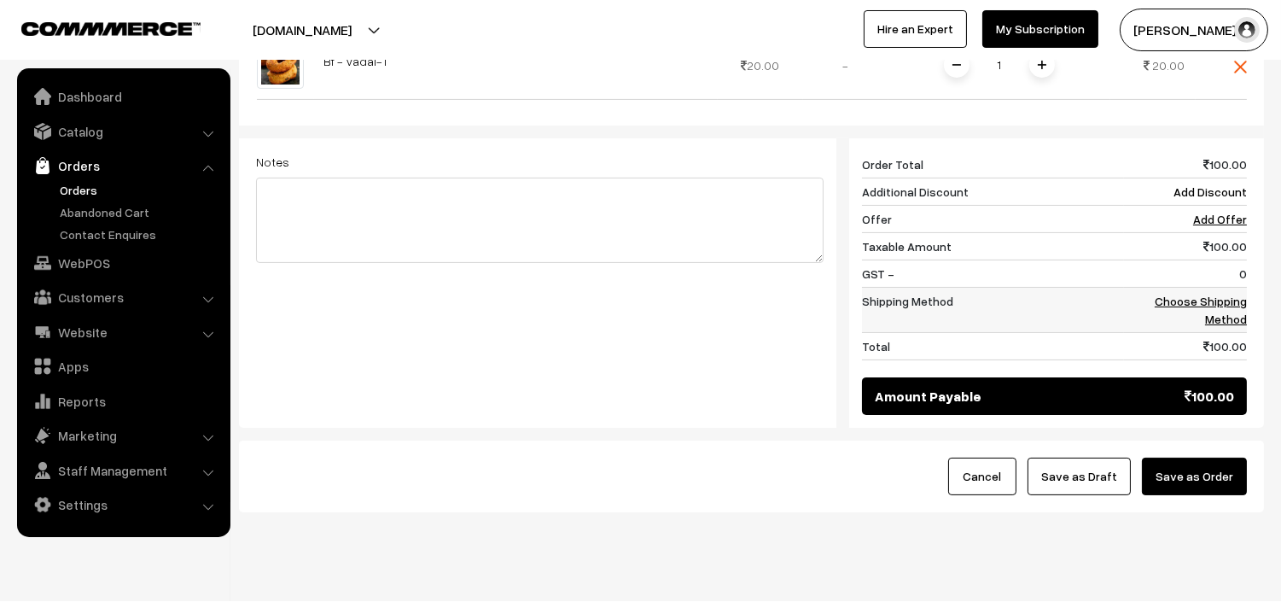
click at [1208, 294] on link "Choose Shipping Method" at bounding box center [1201, 310] width 92 height 32
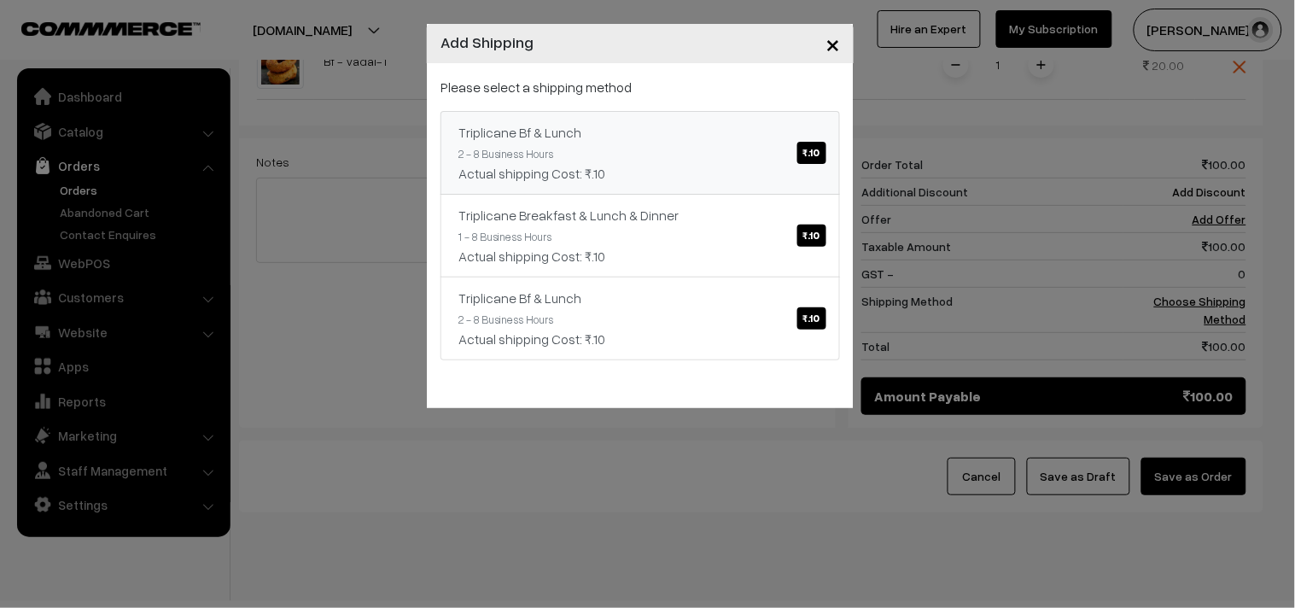
click at [723, 159] on link "Triplicane Bf & Lunch ₹.10 2 - 8 Business Hours Actual shipping Cost: ₹.10" at bounding box center [639, 153] width 399 height 84
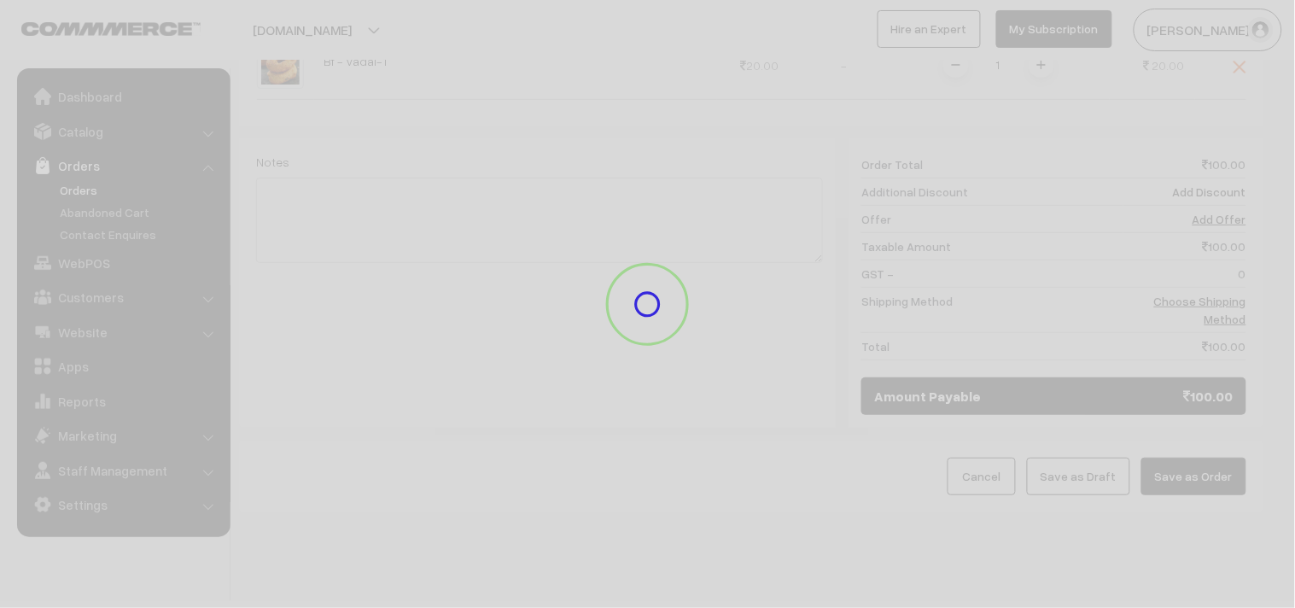
scroll to position [698, 0]
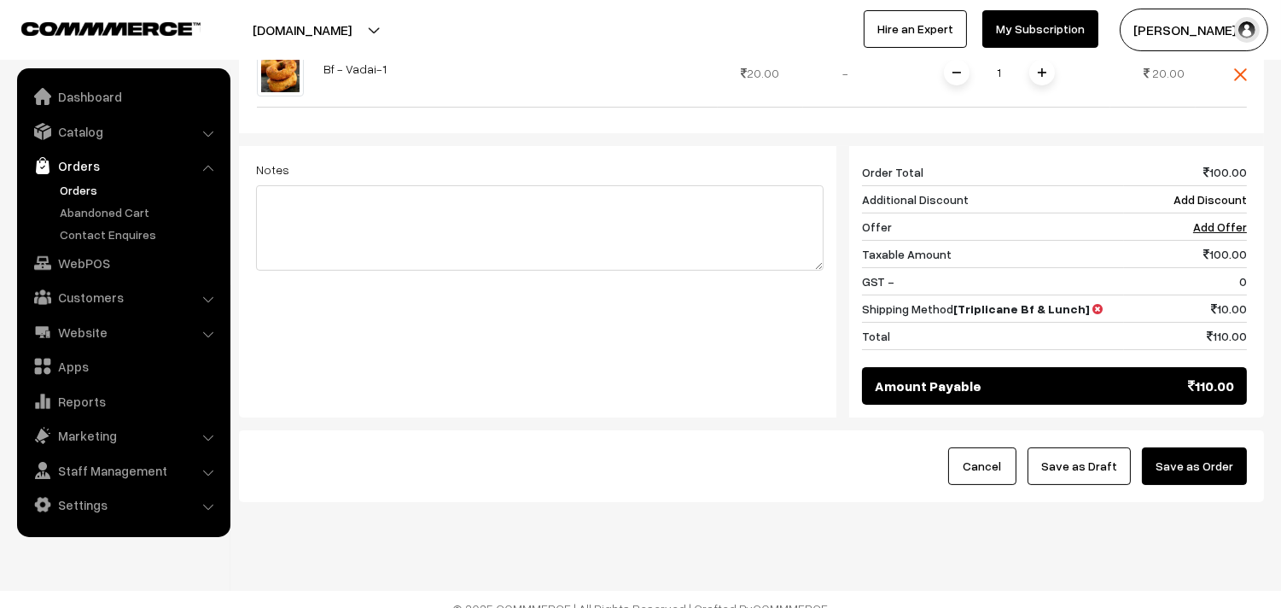
click at [1201, 463] on button "Save as Order" at bounding box center [1194, 466] width 105 height 38
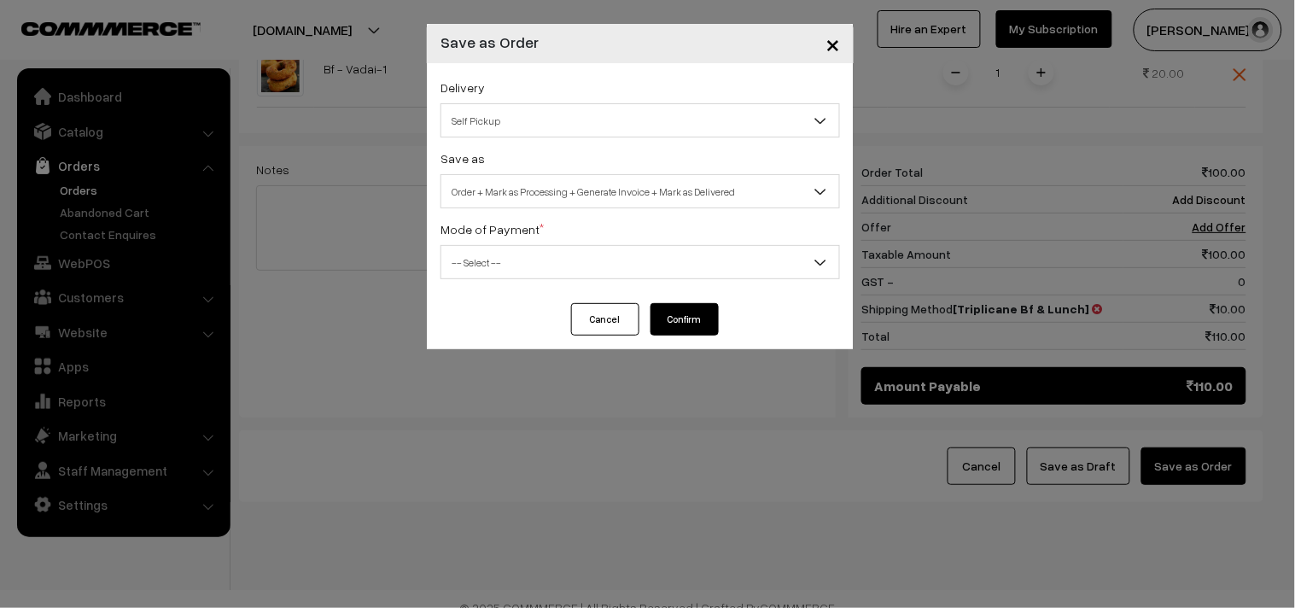
click at [593, 302] on div "Delivery Self Pickup Triplicane Bf & Lunch (₹10) (2 - 8 Business Hours) Triplic…" at bounding box center [640, 183] width 427 height 240
click at [590, 334] on button "Cancel" at bounding box center [605, 319] width 68 height 32
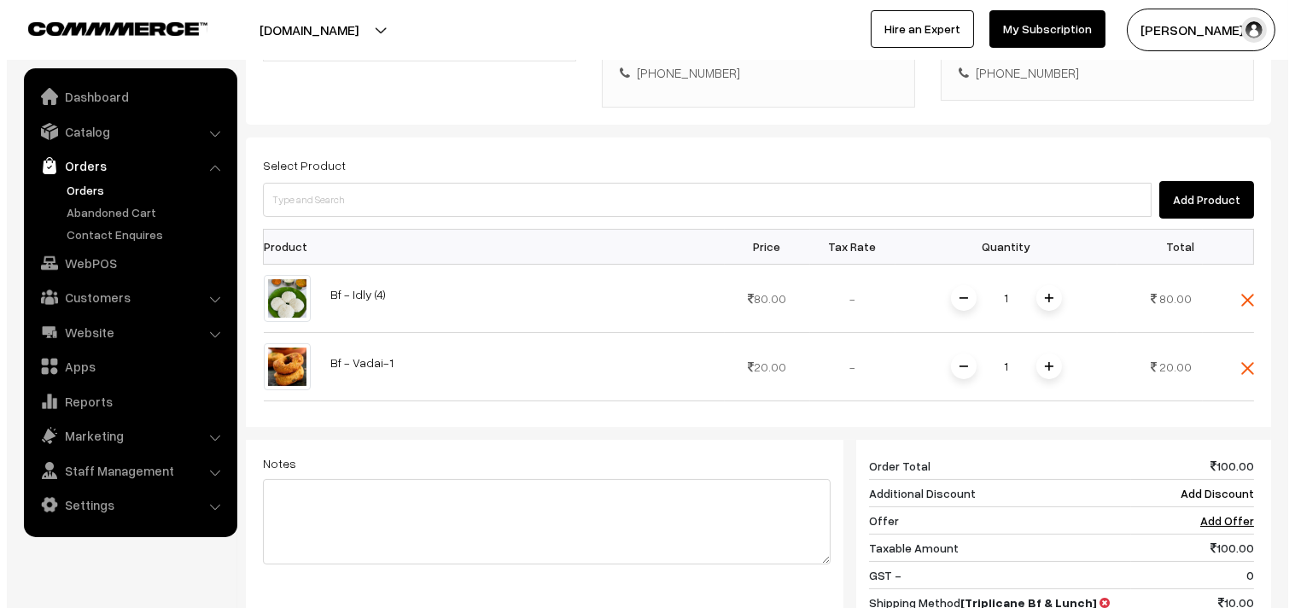
scroll to position [603, 0]
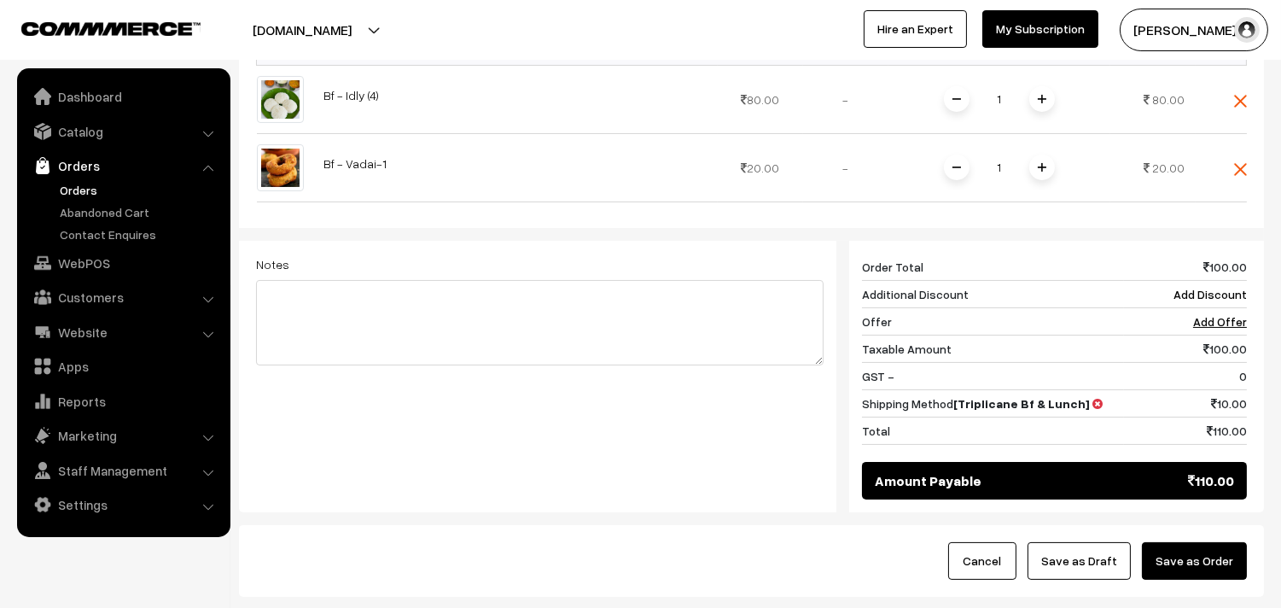
click at [1204, 542] on button "Save as Order" at bounding box center [1194, 561] width 105 height 38
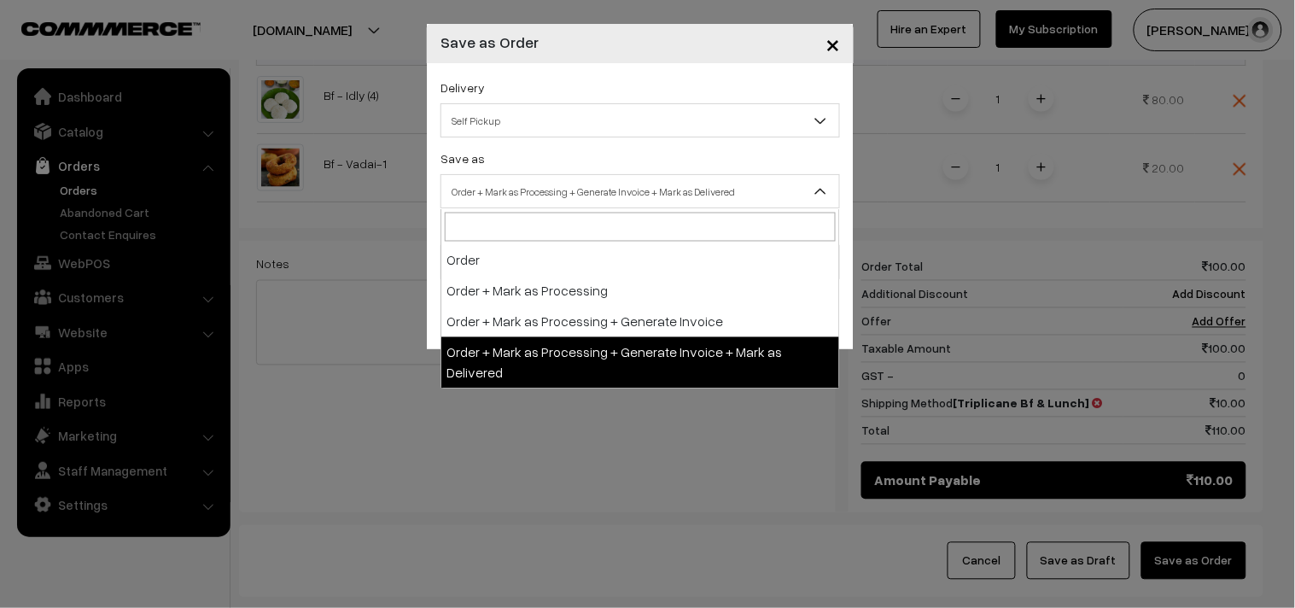
click at [525, 182] on span "Order + Mark as Processing + Generate Invoice + Mark as Delivered" at bounding box center [640, 192] width 398 height 30
select select "3"
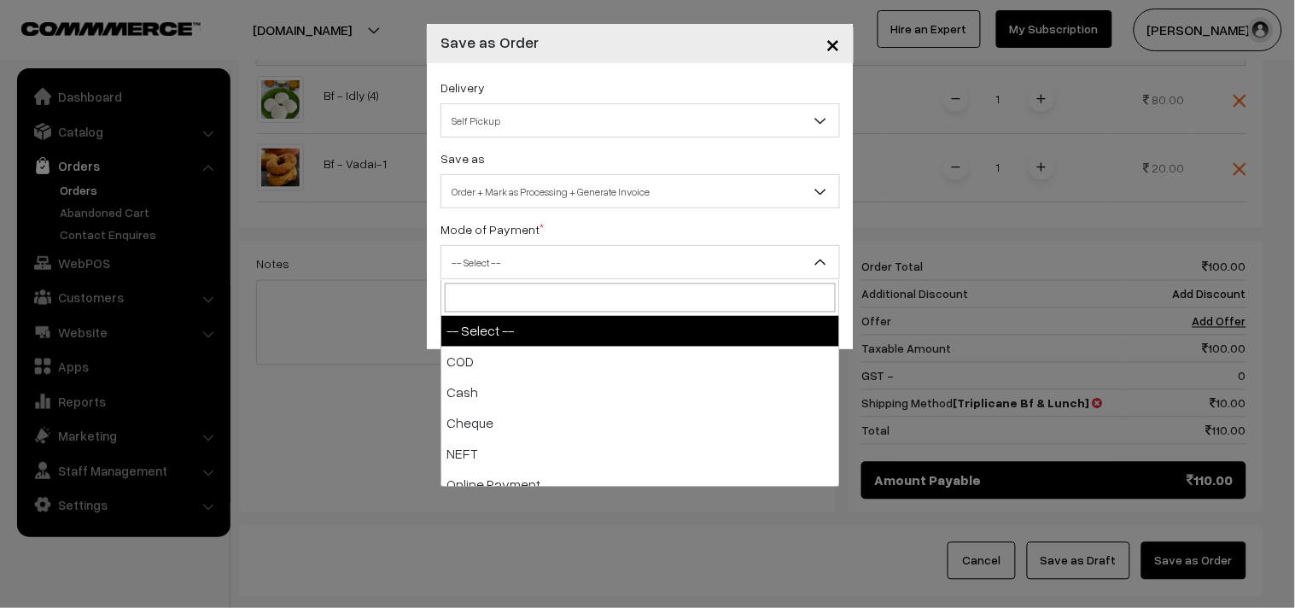
click at [508, 278] on body "Thank you for showing interest. Our team will call you shortly. Close annamfood…" at bounding box center [647, 59] width 1295 height 1324
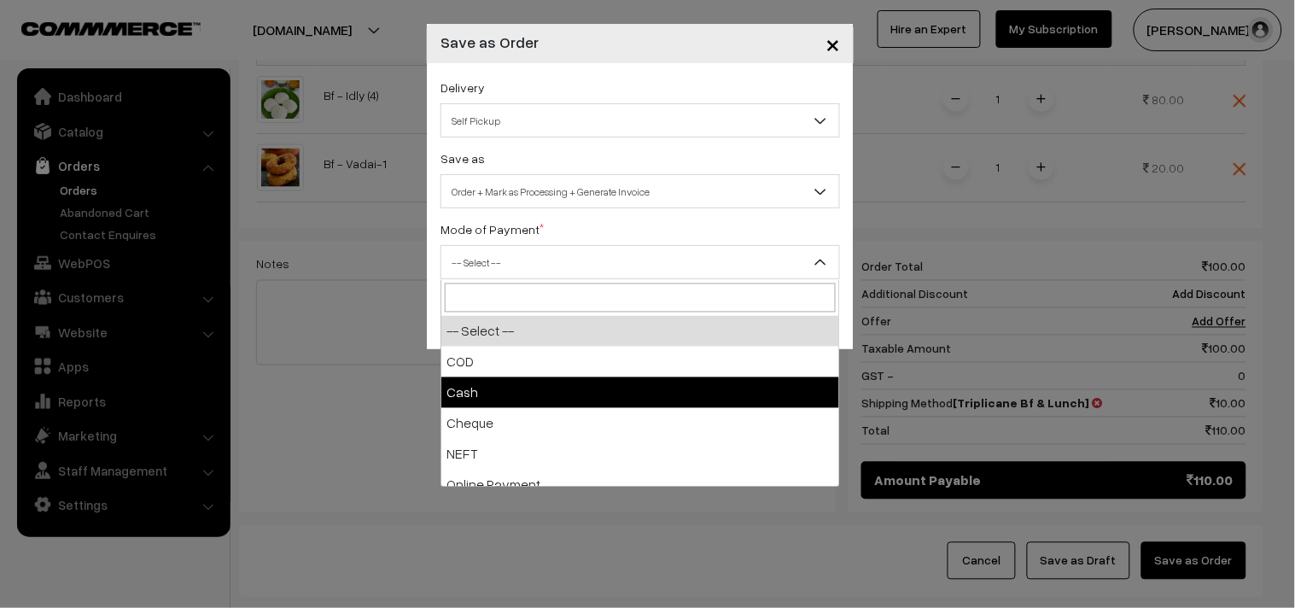
select select "2"
checkbox input "true"
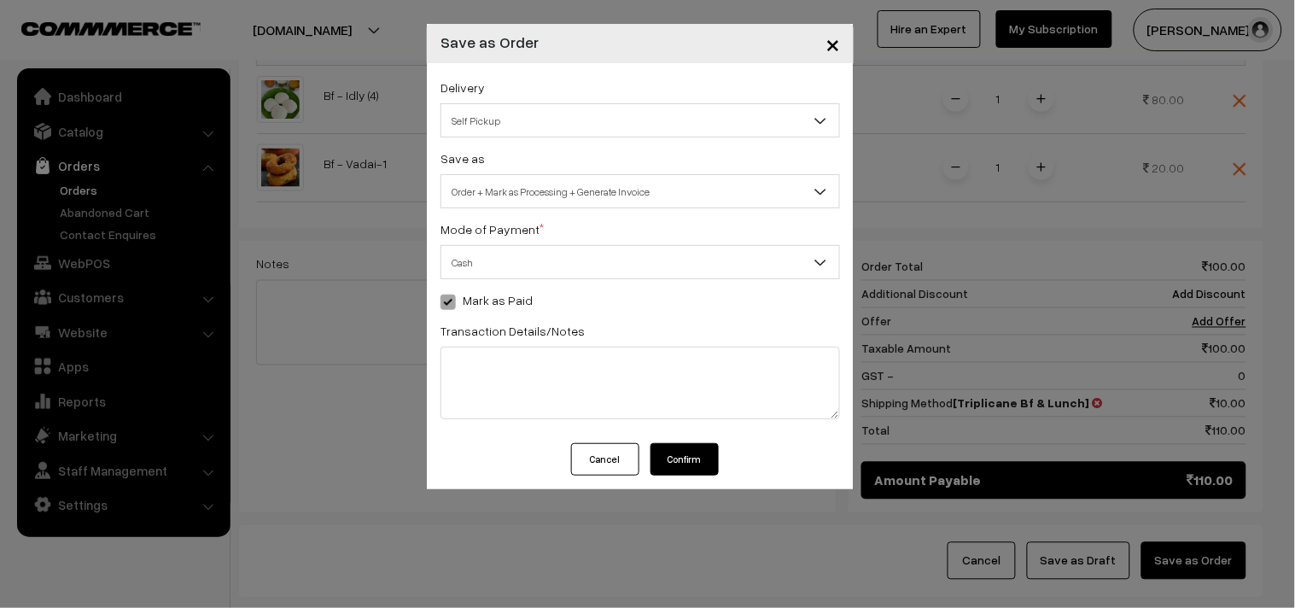
click at [672, 463] on button "Confirm" at bounding box center [684, 459] width 68 height 32
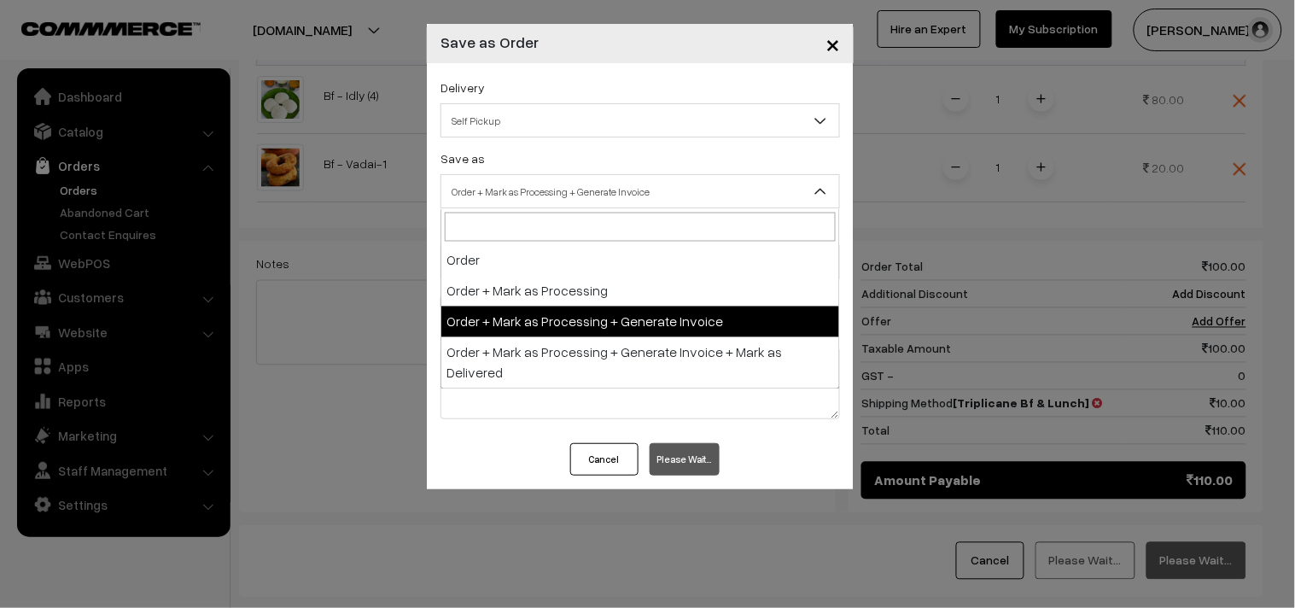
click at [584, 196] on span "Order + Mark as Processing + Generate Invoice" at bounding box center [640, 192] width 398 height 30
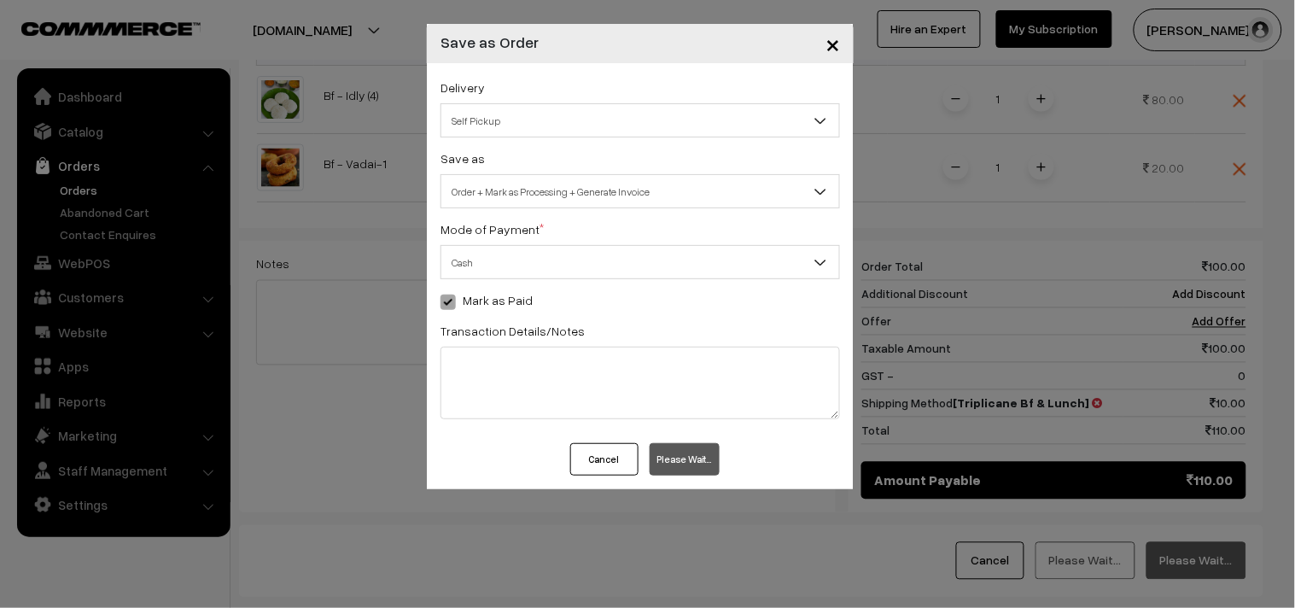
click at [521, 257] on span "Cash" at bounding box center [640, 262] width 398 height 30
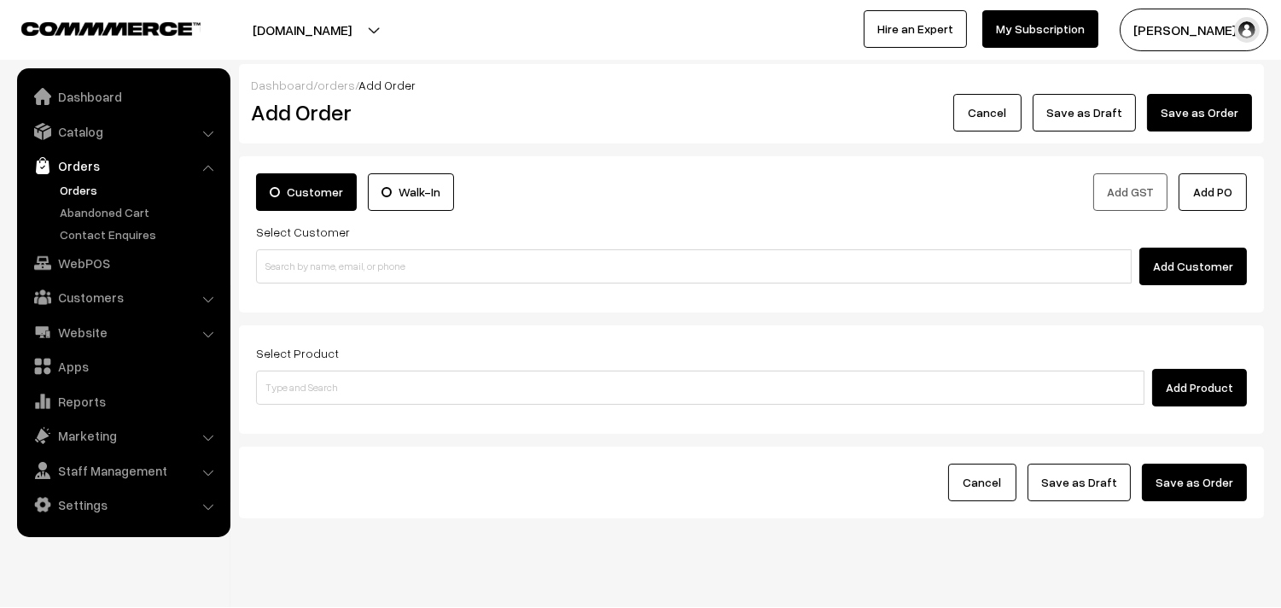
click at [102, 188] on link "Orders" at bounding box center [139, 190] width 169 height 18
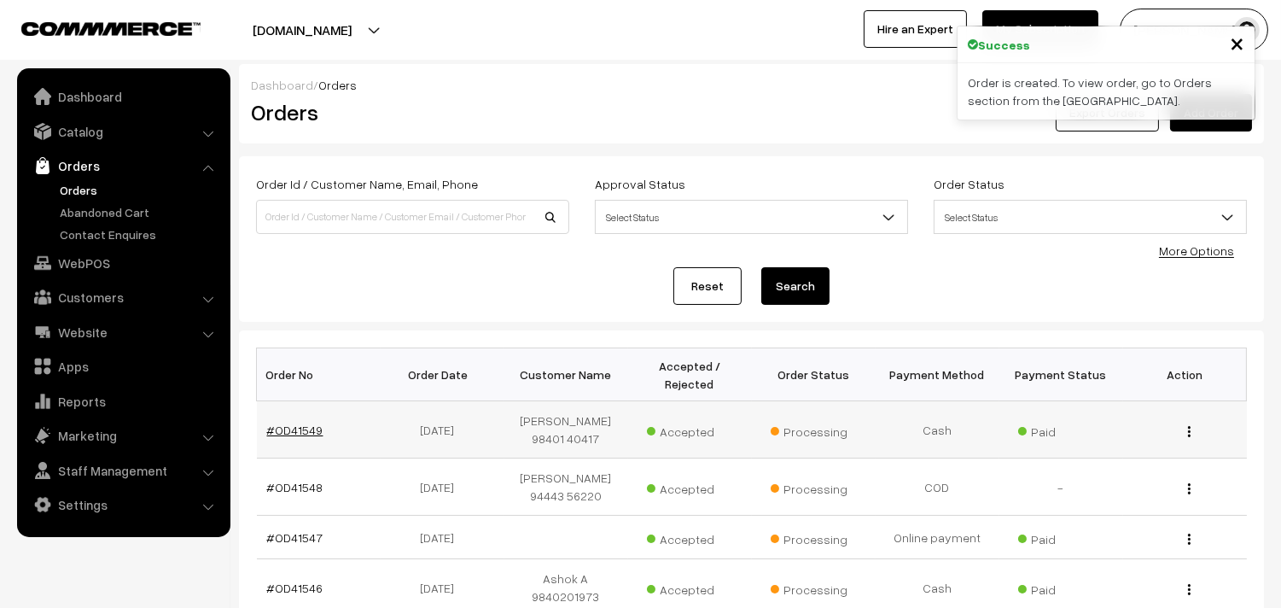
click at [300, 435] on link "#OD41549" at bounding box center [295, 429] width 56 height 15
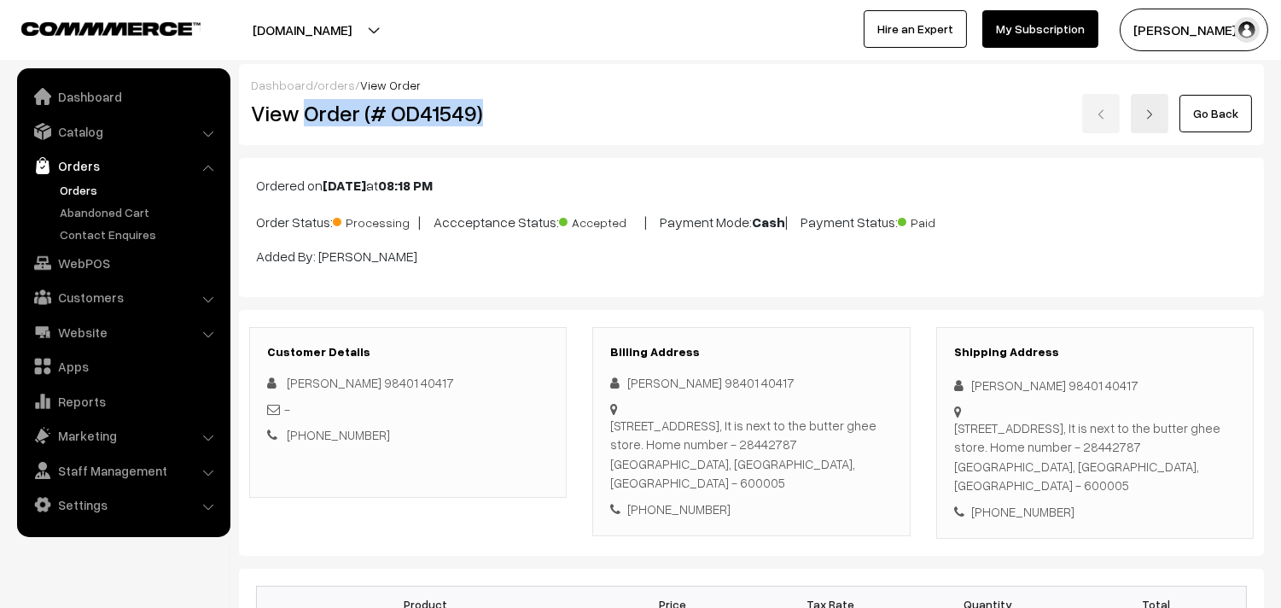
drag, startPoint x: 309, startPoint y: 116, endPoint x: 535, endPoint y: 118, distance: 226.1
click at [551, 120] on h2 "View Order (# OD41549)" at bounding box center [409, 113] width 317 height 26
copy h2 "Order (# OD41549)"
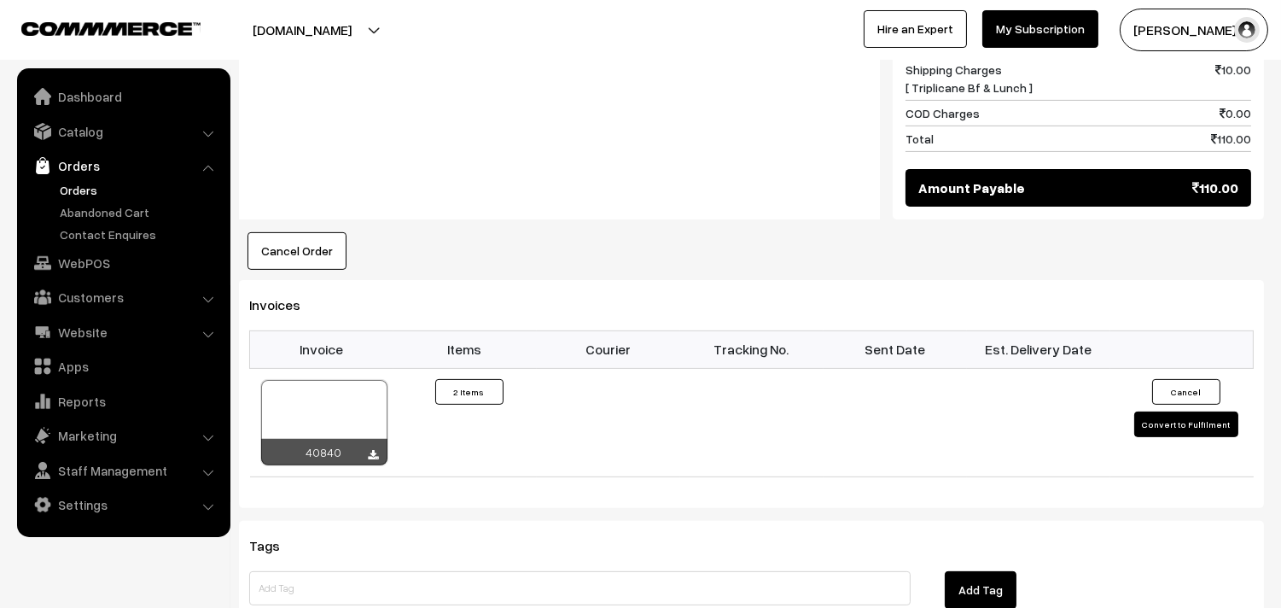
scroll to position [1043, 0]
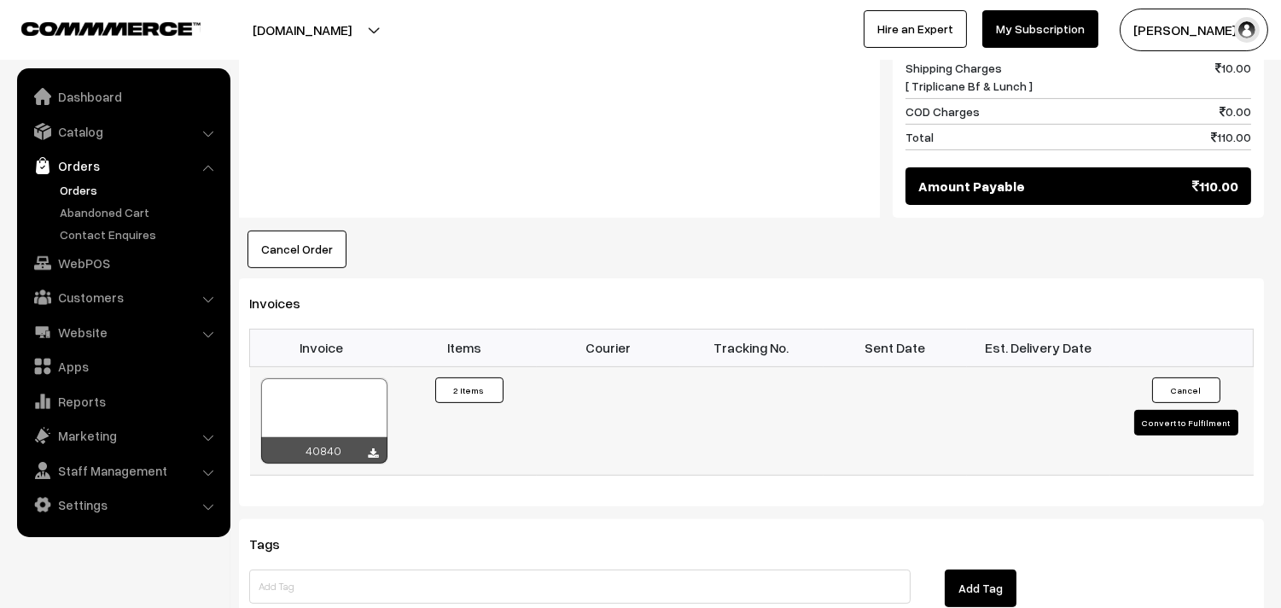
click at [331, 382] on div at bounding box center [324, 420] width 126 height 85
click at [78, 263] on link "WebPOS" at bounding box center [122, 262] width 203 height 31
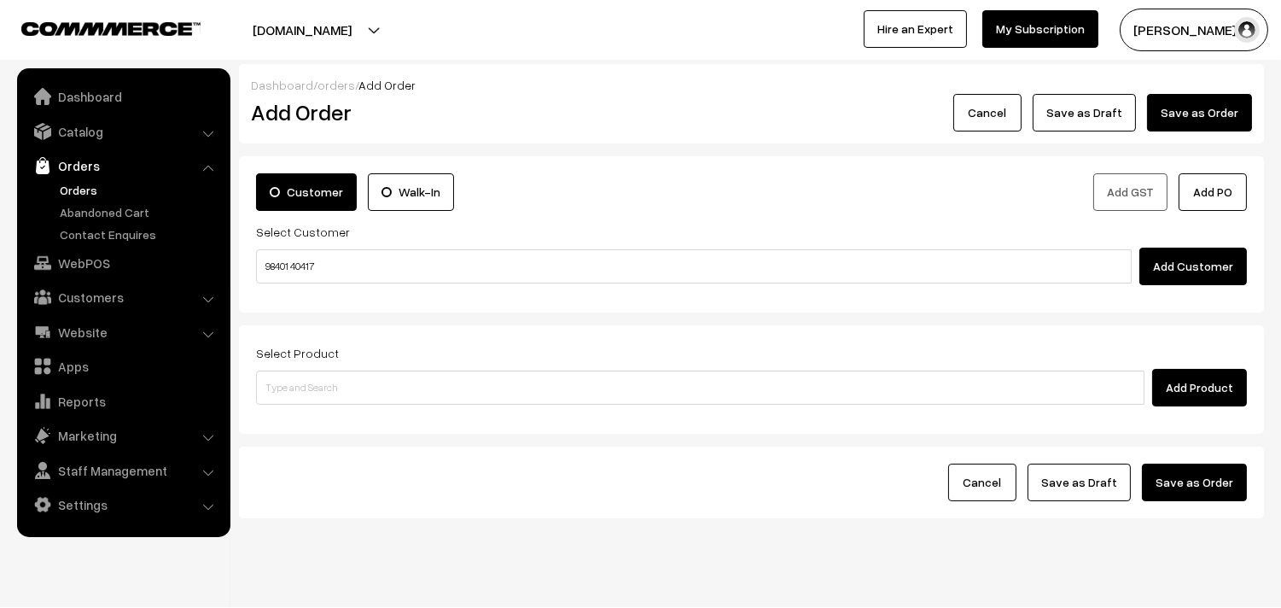
click at [307, 259] on input "98401 40417" at bounding box center [694, 266] width 876 height 34
type input "Sugantha 98401 40417 [9840140417]"
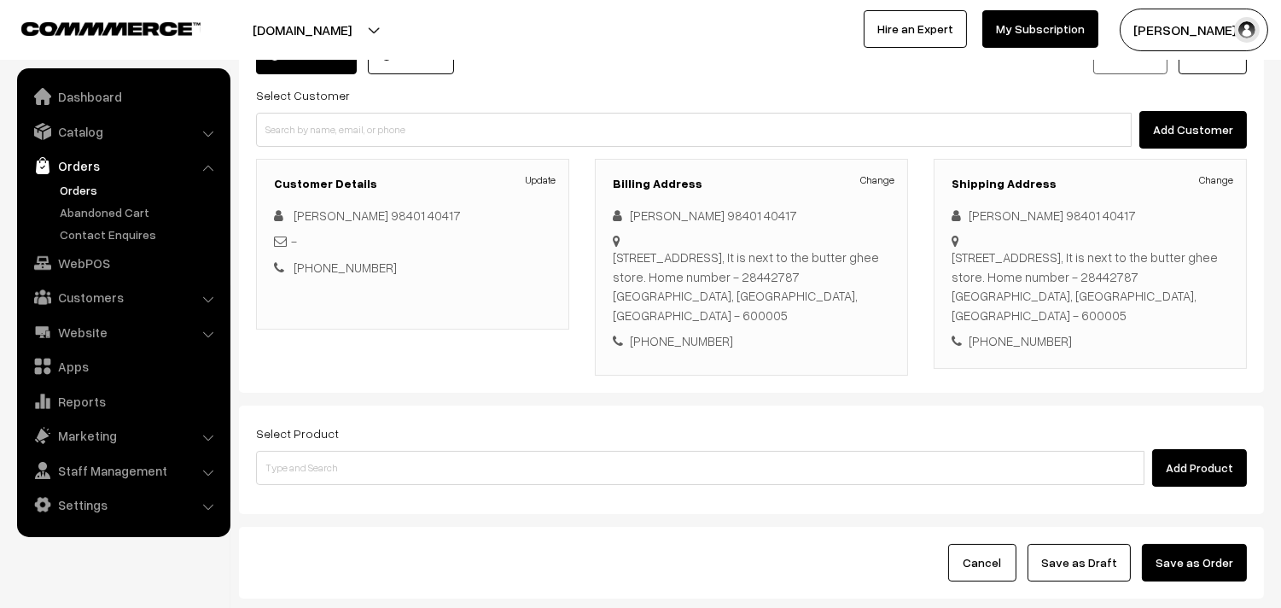
scroll to position [189, 0]
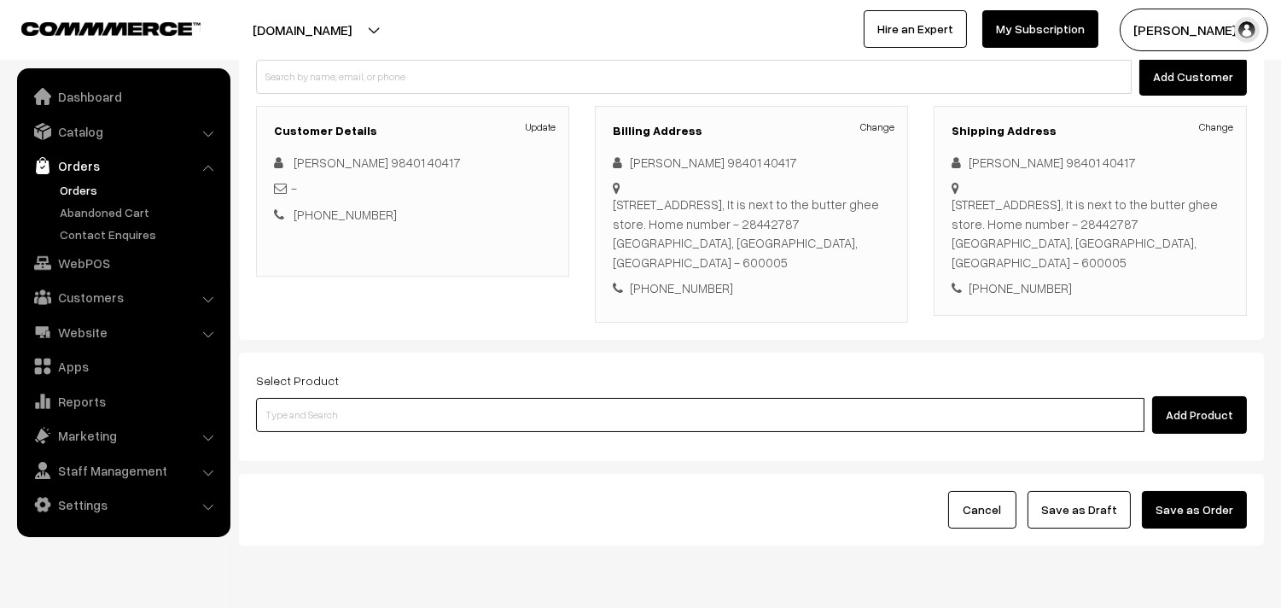
click at [488, 402] on input at bounding box center [700, 415] width 888 height 34
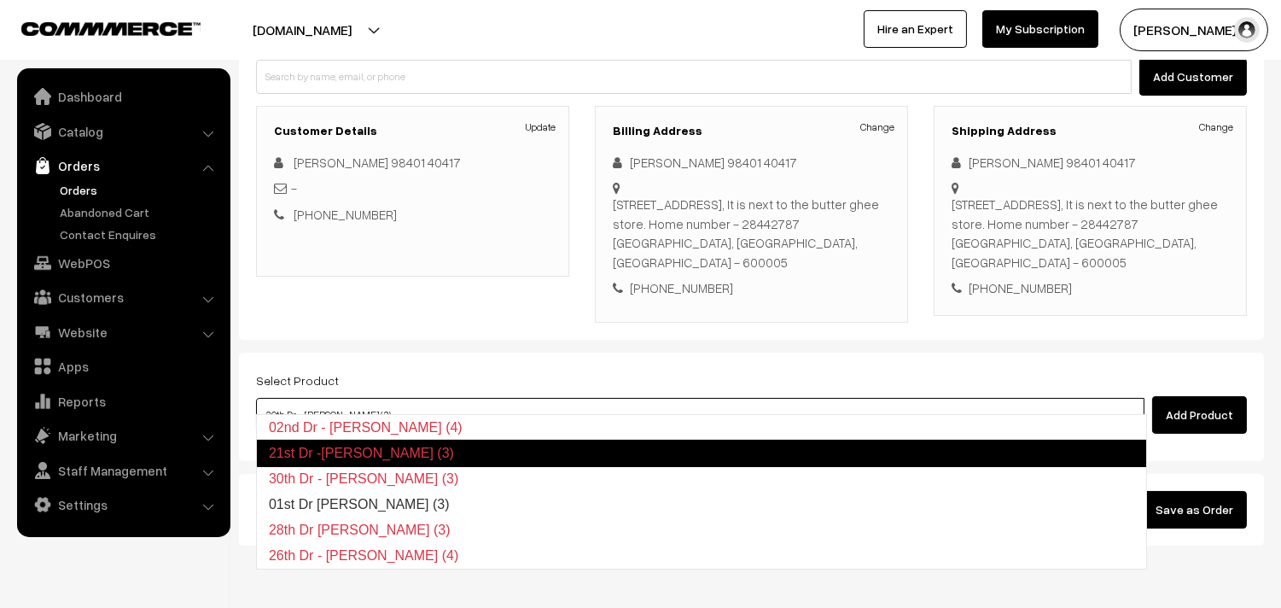
type input "01st Dr Idiyappam (3)"
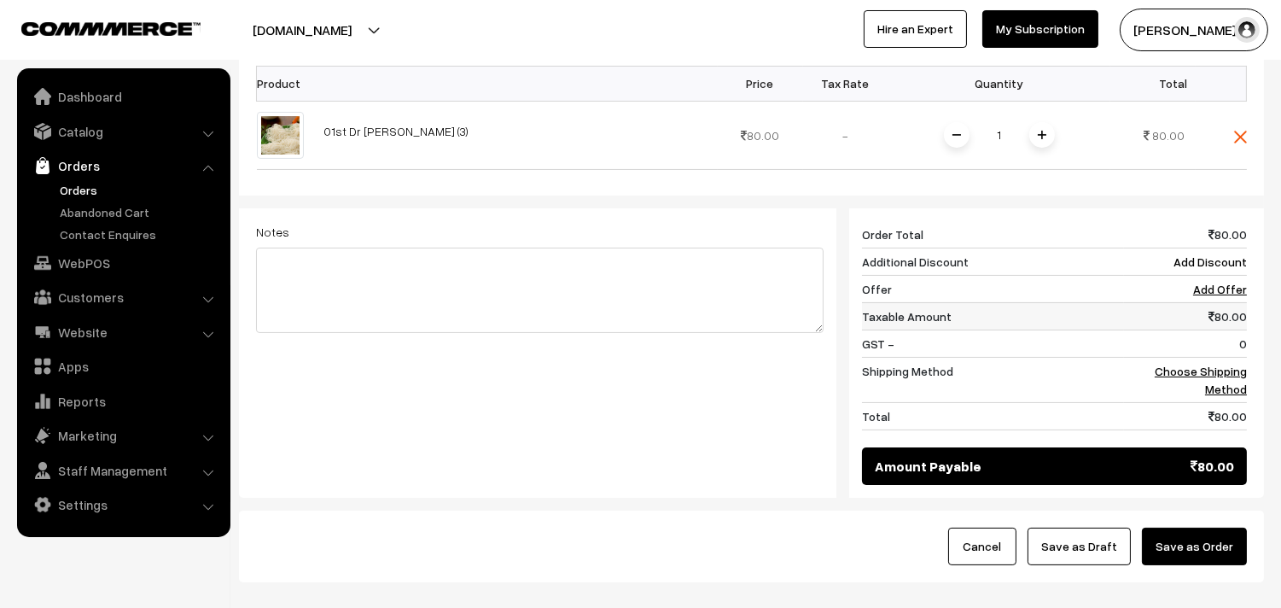
scroll to position [568, 0]
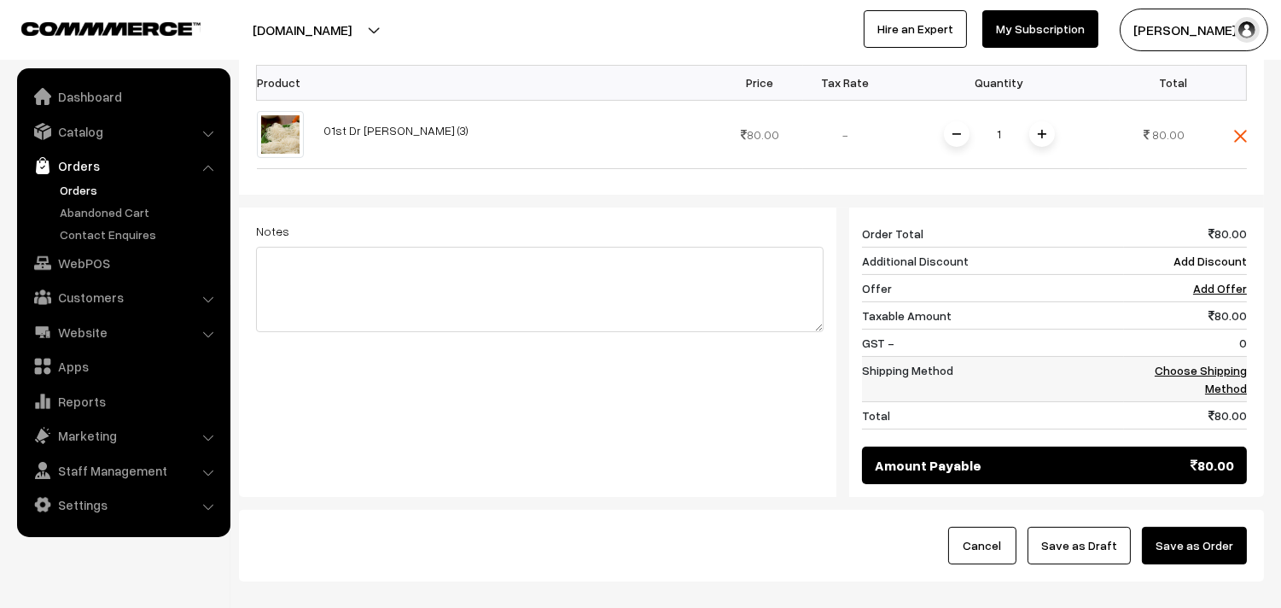
click at [1230, 364] on link "Choose Shipping Method" at bounding box center [1201, 379] width 92 height 32
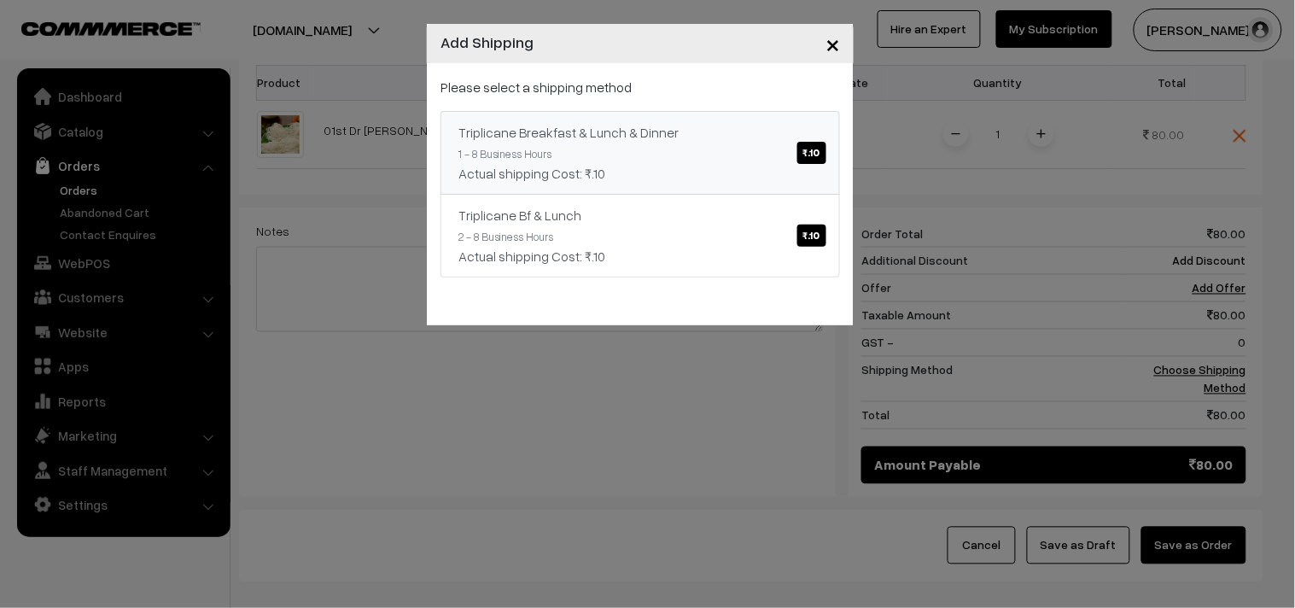
click at [756, 165] on div "Actual shipping Cost: ₹.10" at bounding box center [640, 173] width 364 height 20
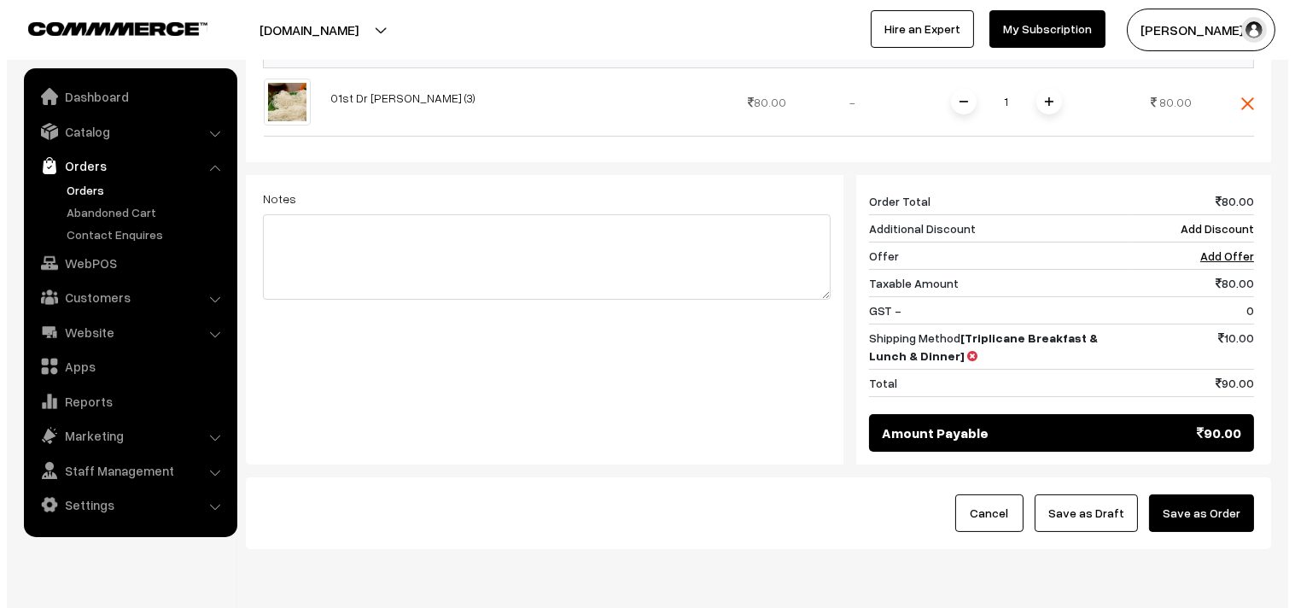
scroll to position [649, 0]
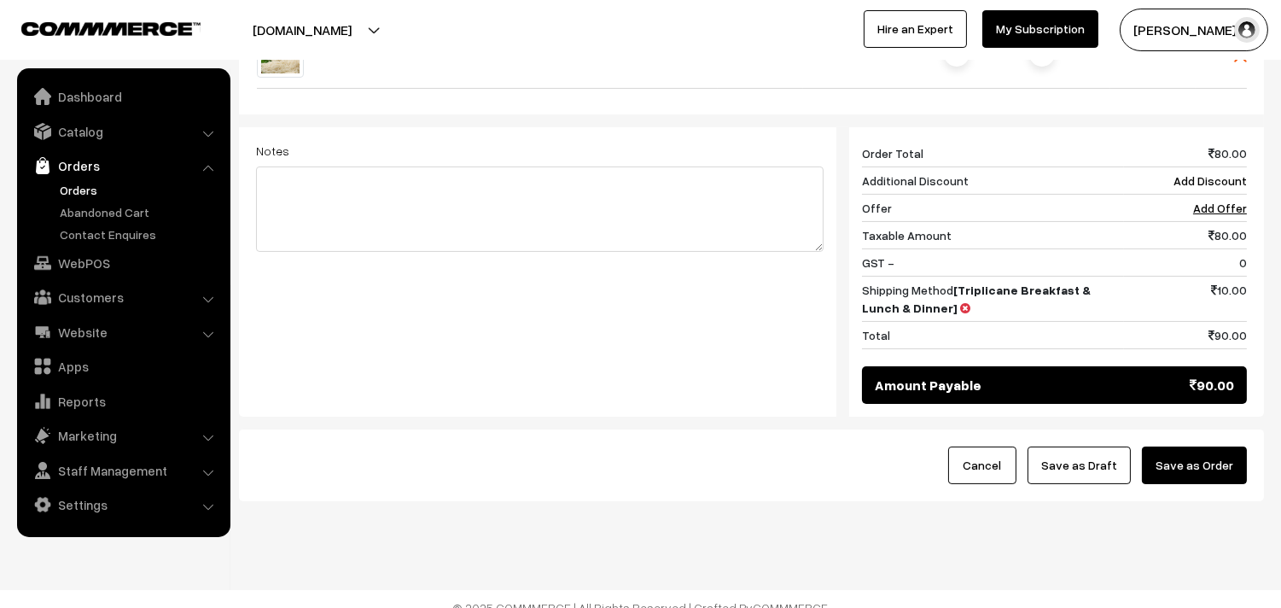
click at [1191, 446] on button "Save as Order" at bounding box center [1194, 465] width 105 height 38
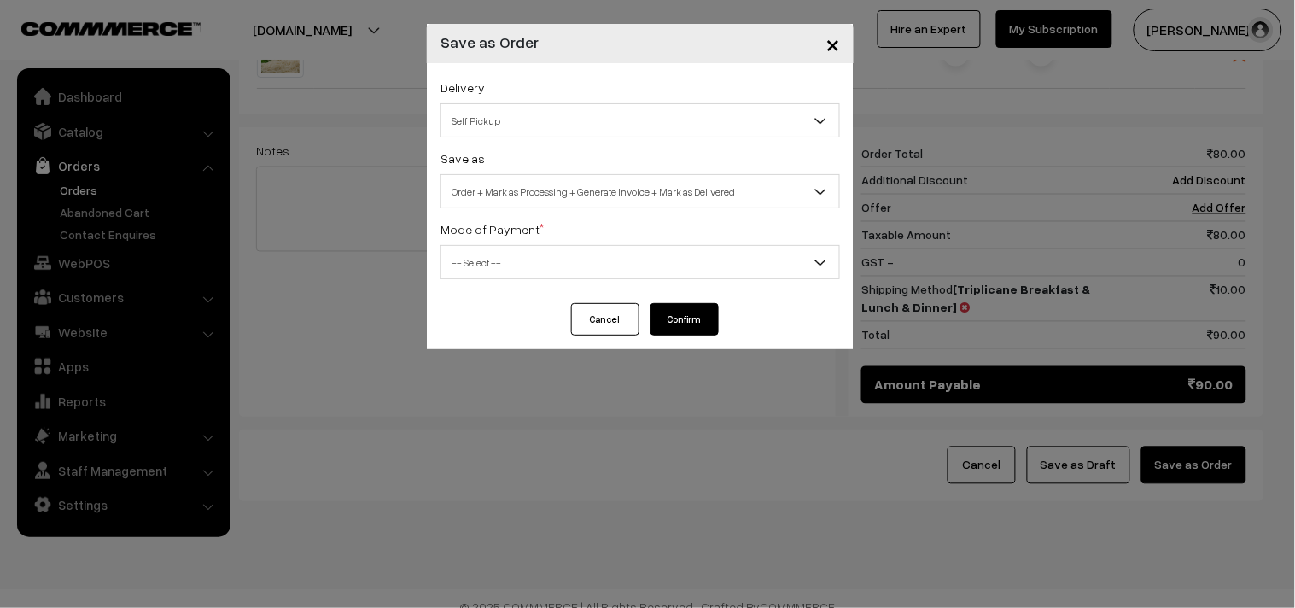
click at [503, 184] on span "Order + Mark as Processing + Generate Invoice + Mark as Delivered" at bounding box center [640, 192] width 398 height 30
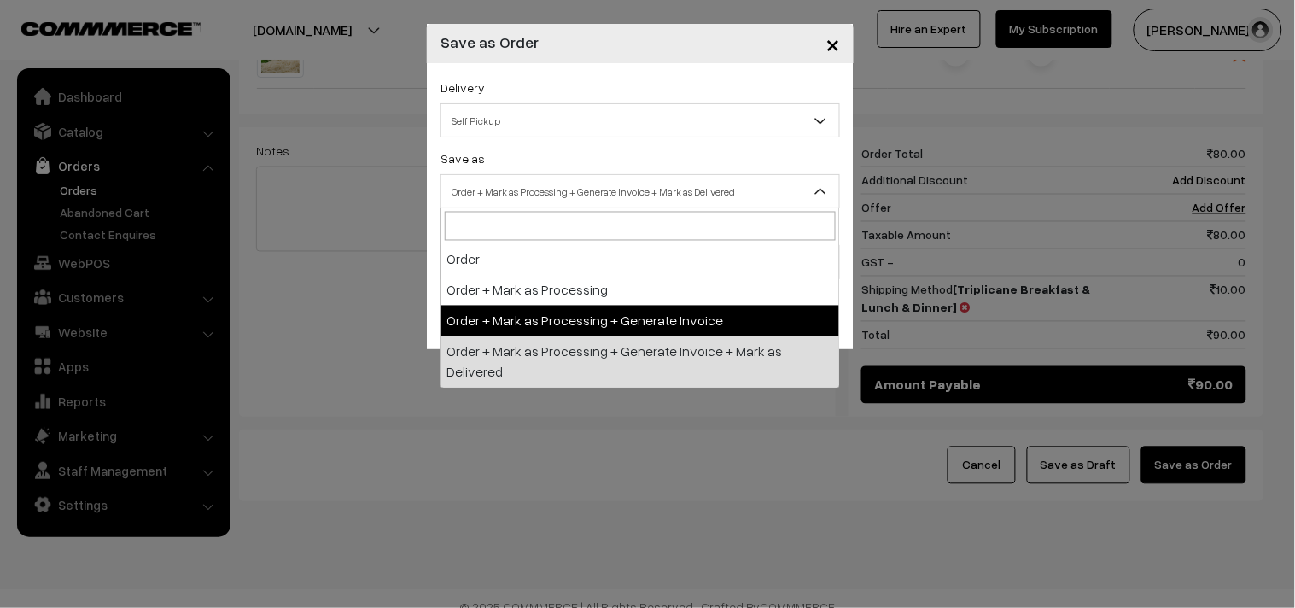
select select "3"
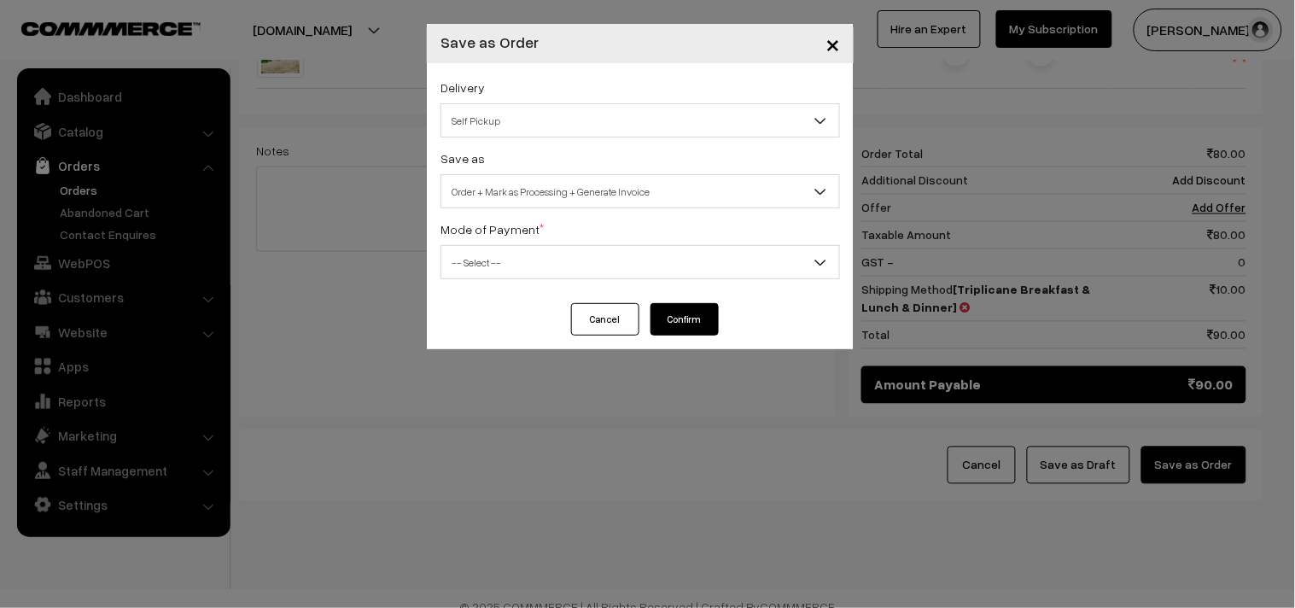
click at [481, 252] on span "-- Select --" at bounding box center [640, 262] width 398 height 30
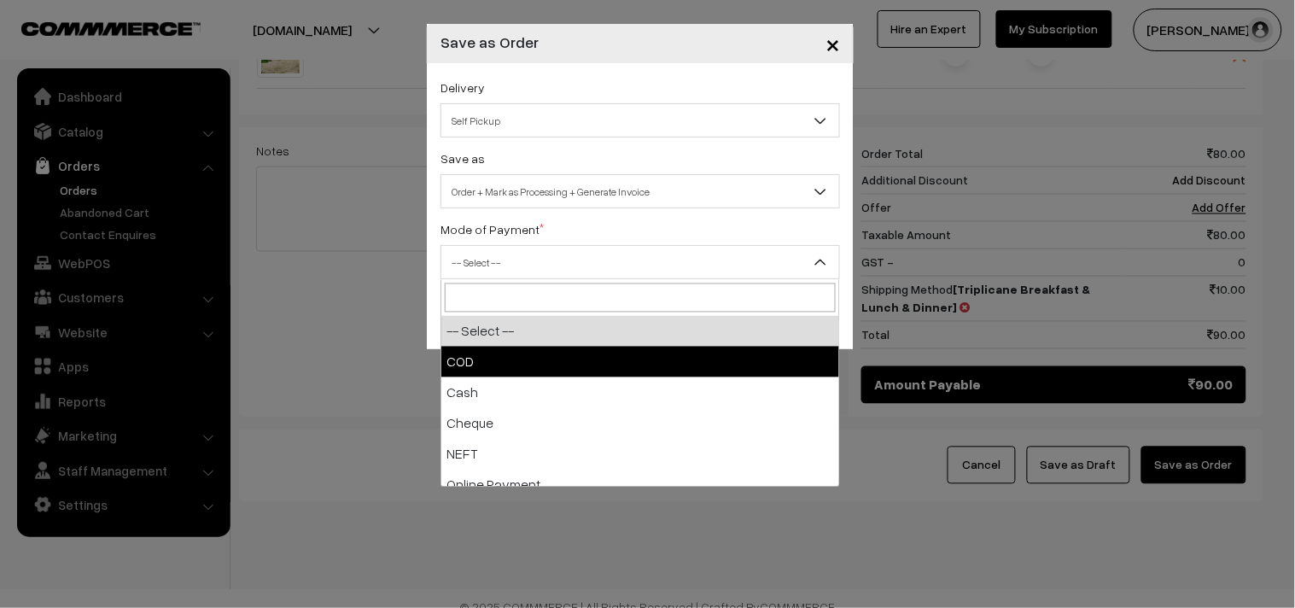
drag, startPoint x: 487, startPoint y: 364, endPoint x: 487, endPoint y: 350, distance: 14.5
select select "1"
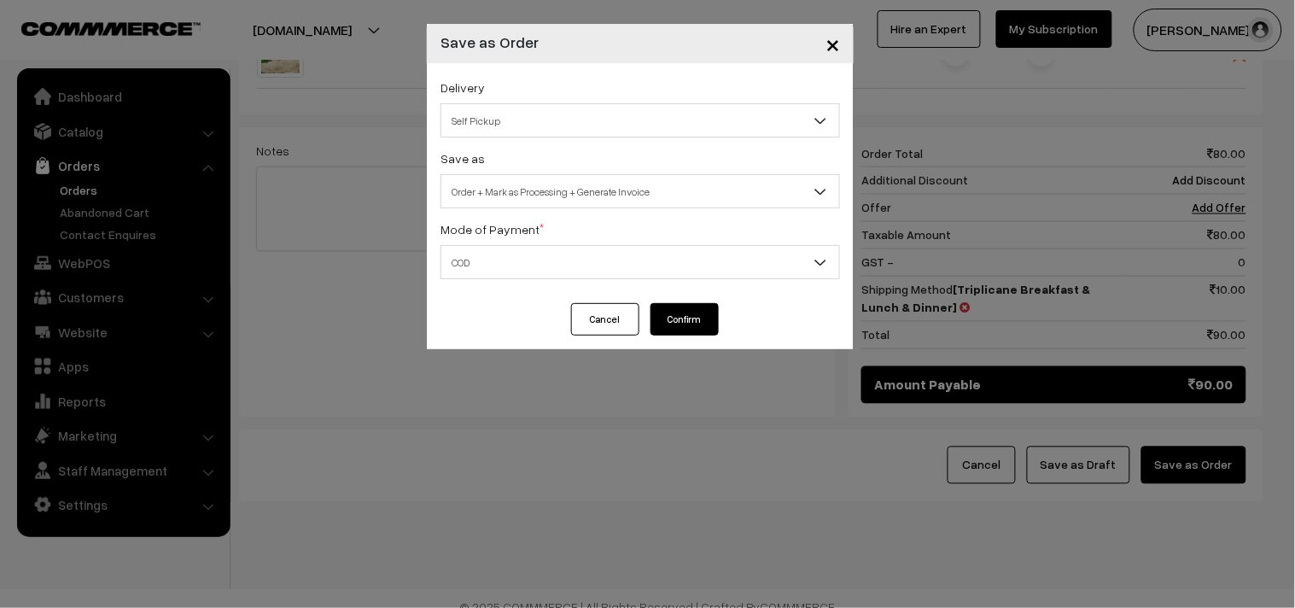
click at [695, 320] on button "Confirm" at bounding box center [684, 319] width 68 height 32
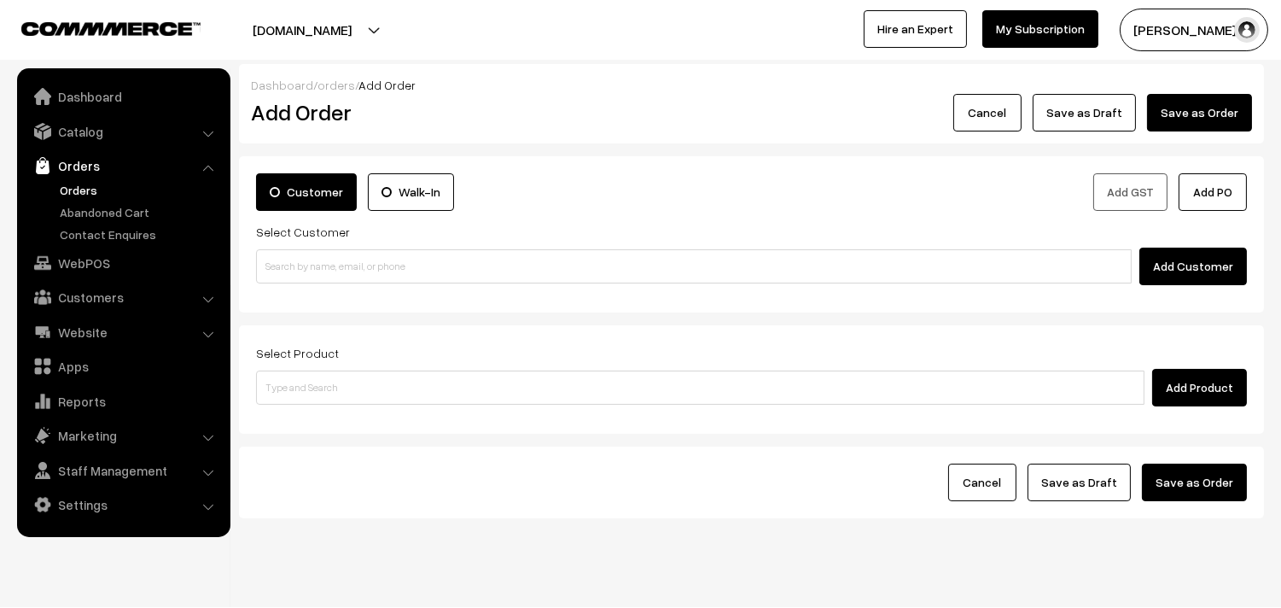
click at [80, 197] on link "Orders" at bounding box center [139, 190] width 169 height 18
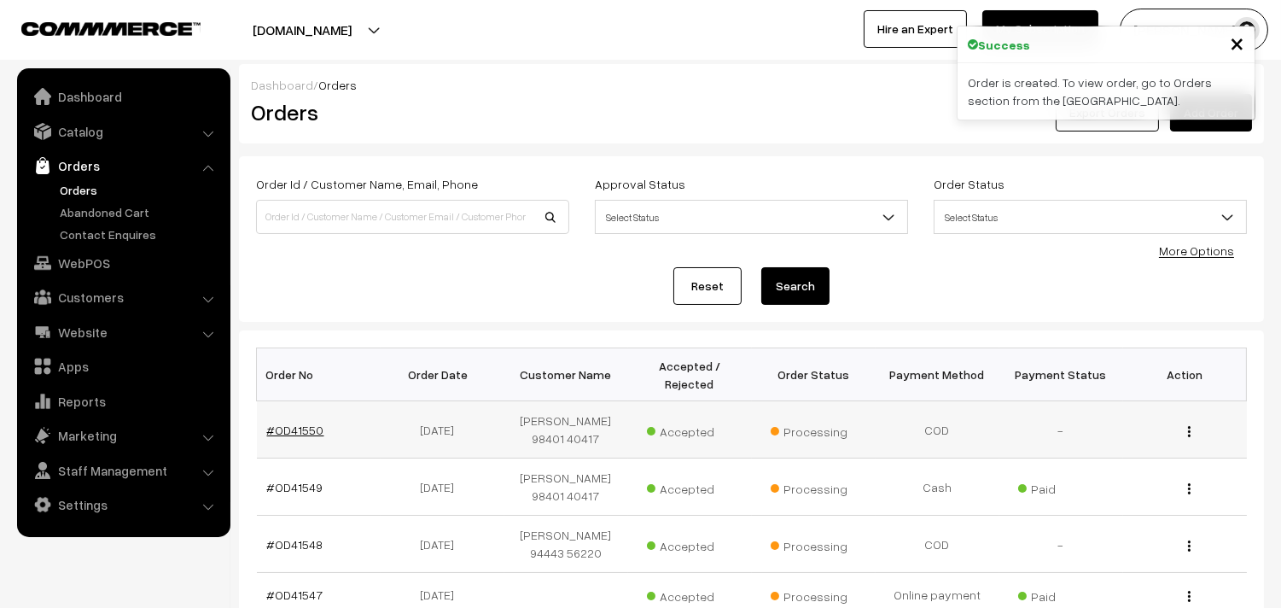
click at [304, 428] on link "#OD41550" at bounding box center [295, 429] width 57 height 15
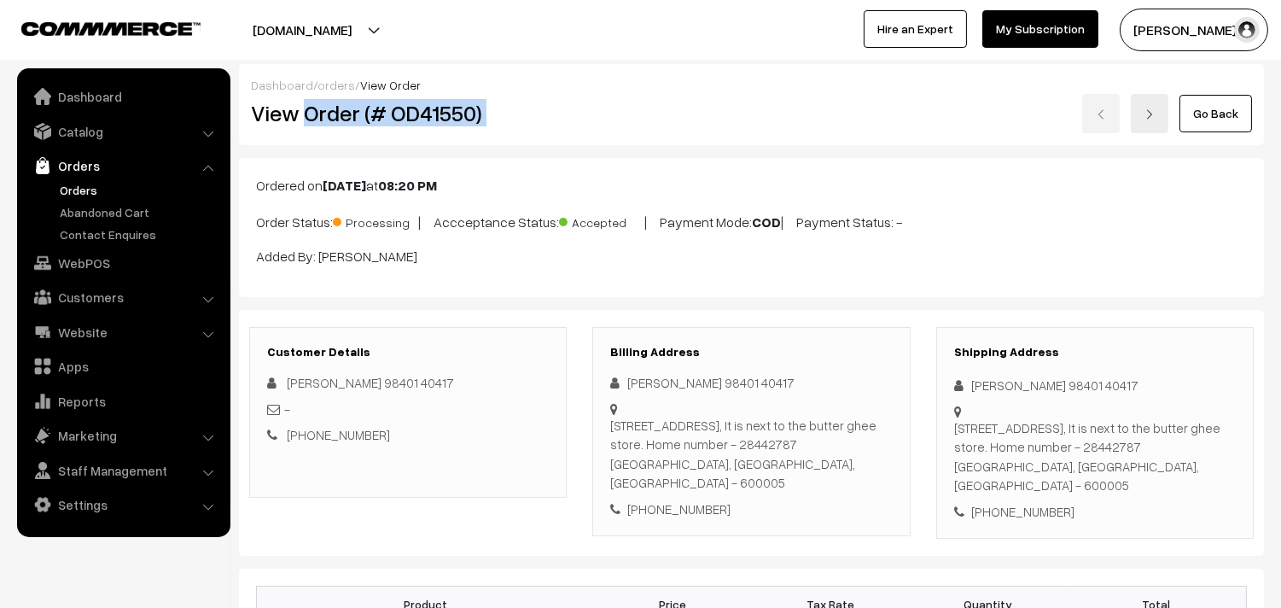
drag, startPoint x: 308, startPoint y: 119, endPoint x: 552, endPoint y: 156, distance: 246.8
click at [583, 117] on div "View Order (# OD41550) Go Back" at bounding box center [751, 113] width 1027 height 39
copy div "Order (# OD41550)"
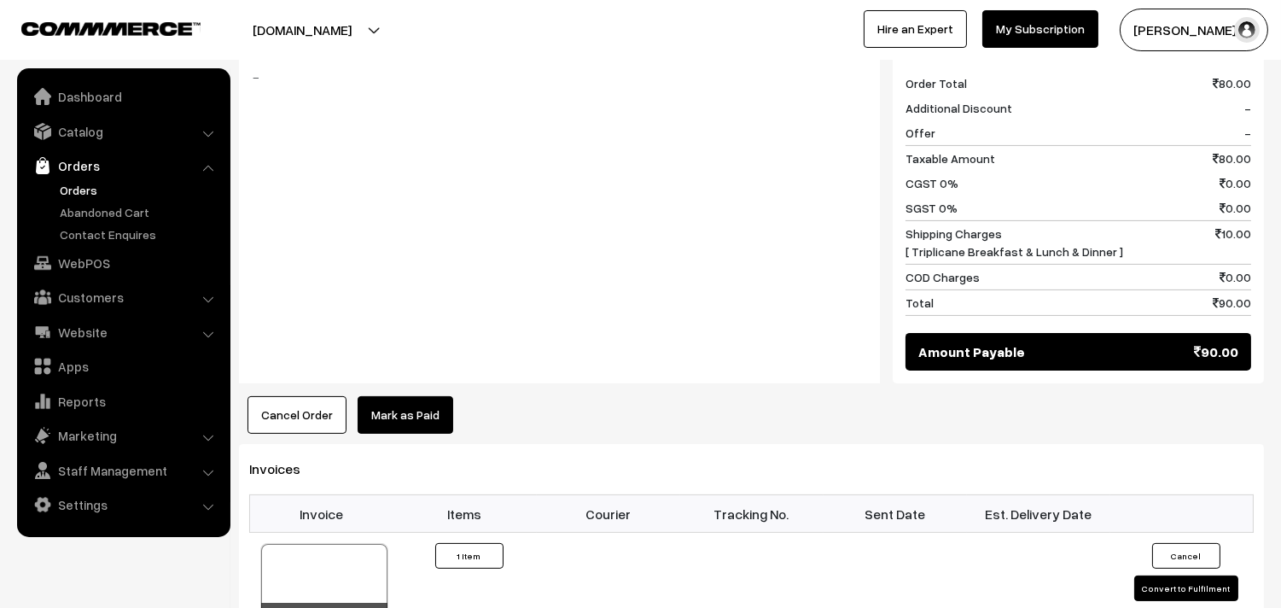
scroll to position [853, 0]
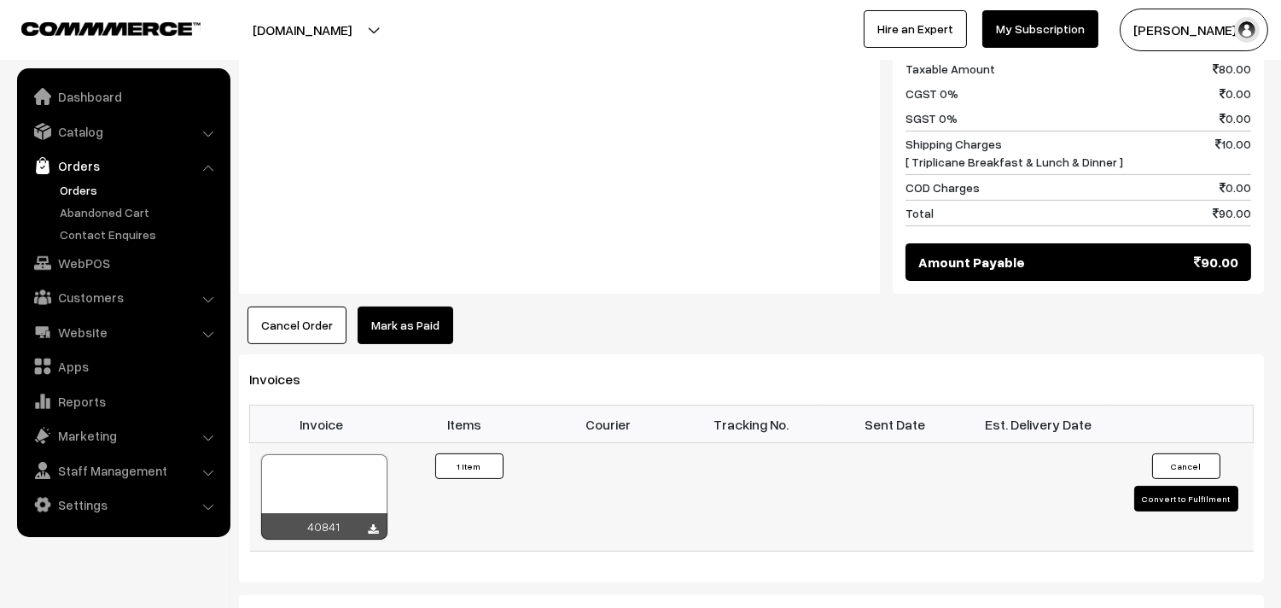
click at [277, 481] on div at bounding box center [324, 496] width 126 height 85
click at [103, 259] on link "WebPOS" at bounding box center [122, 262] width 203 height 31
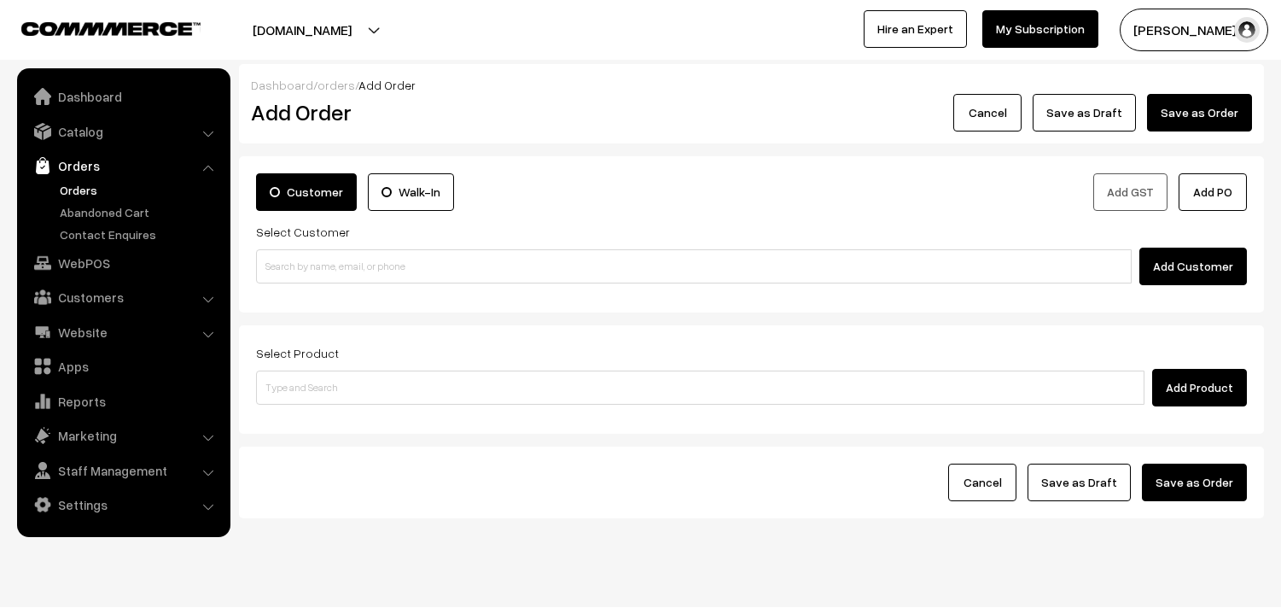
click at [347, 273] on input at bounding box center [694, 266] width 876 height 34
drag, startPoint x: 317, startPoint y: 269, endPoint x: 310, endPoint y: 273, distance: 8.8
click at [313, 269] on input "90370 43597" at bounding box center [694, 266] width 876 height 34
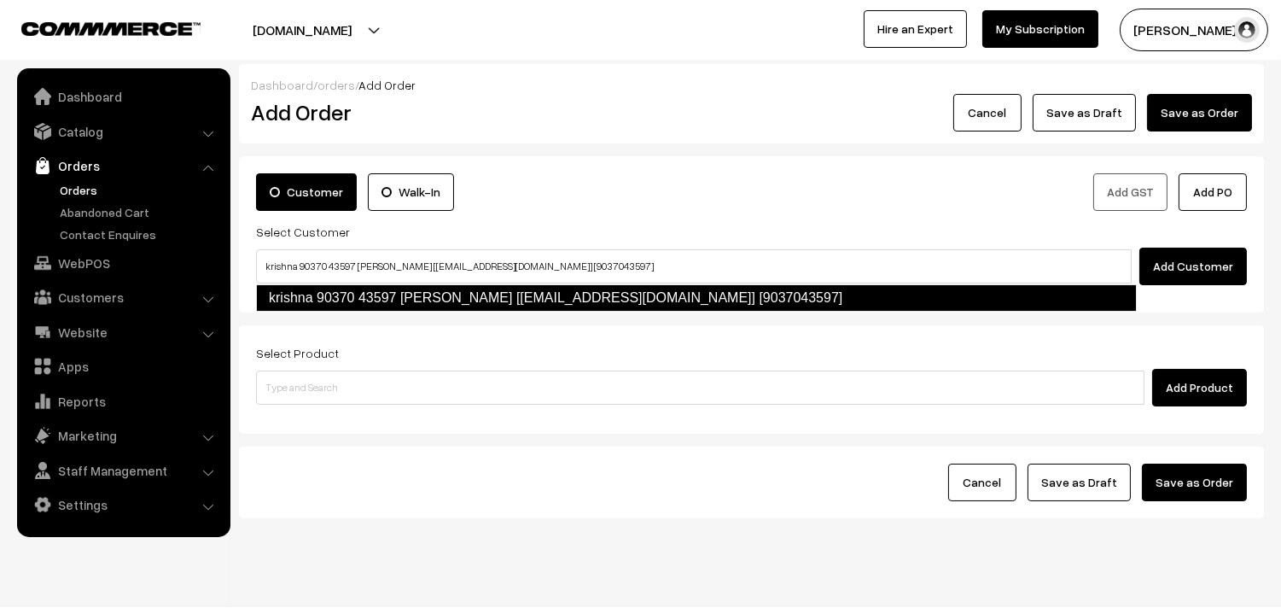
type input "krishna 90370 43597 [PERSON_NAME] [[EMAIL_ADDRESS][DOMAIN_NAME]] [9037043597]"
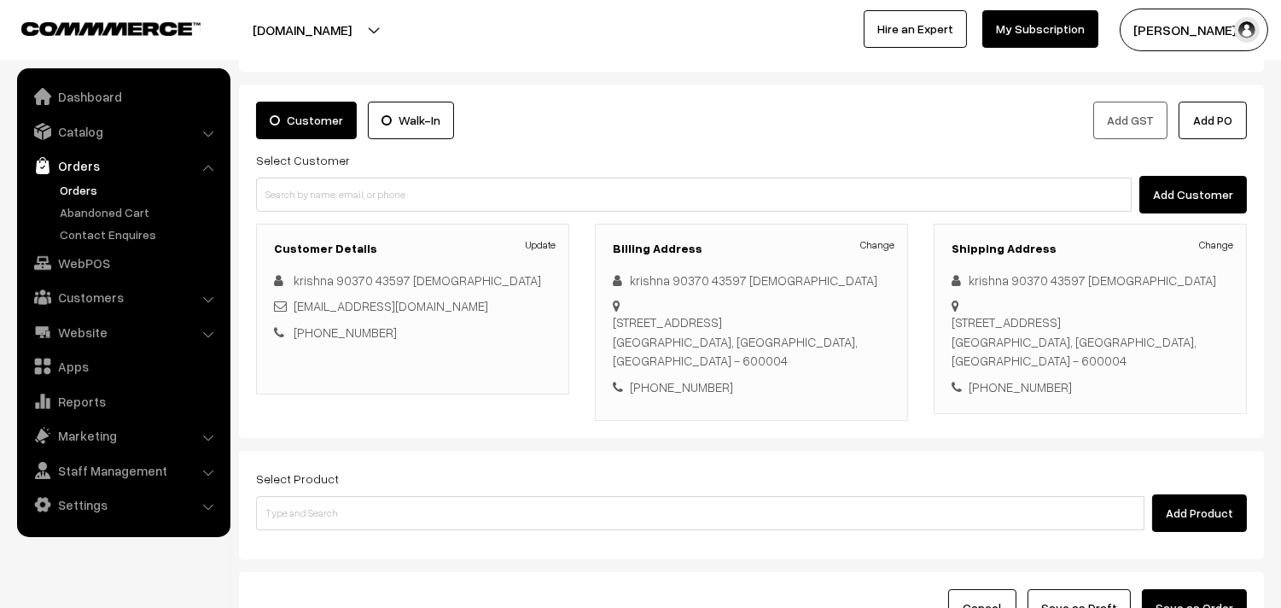
scroll to position [232, 0]
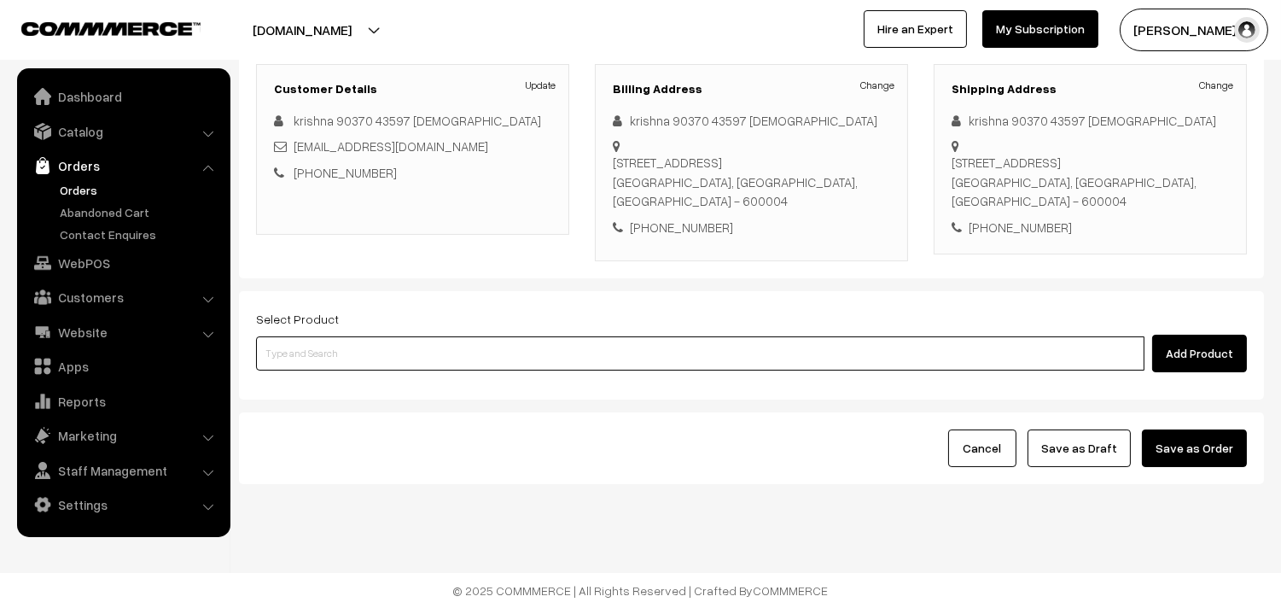
click at [603, 350] on input at bounding box center [700, 353] width 888 height 34
paste input "01st Without Rice..."
type input "01st Without Rice..."
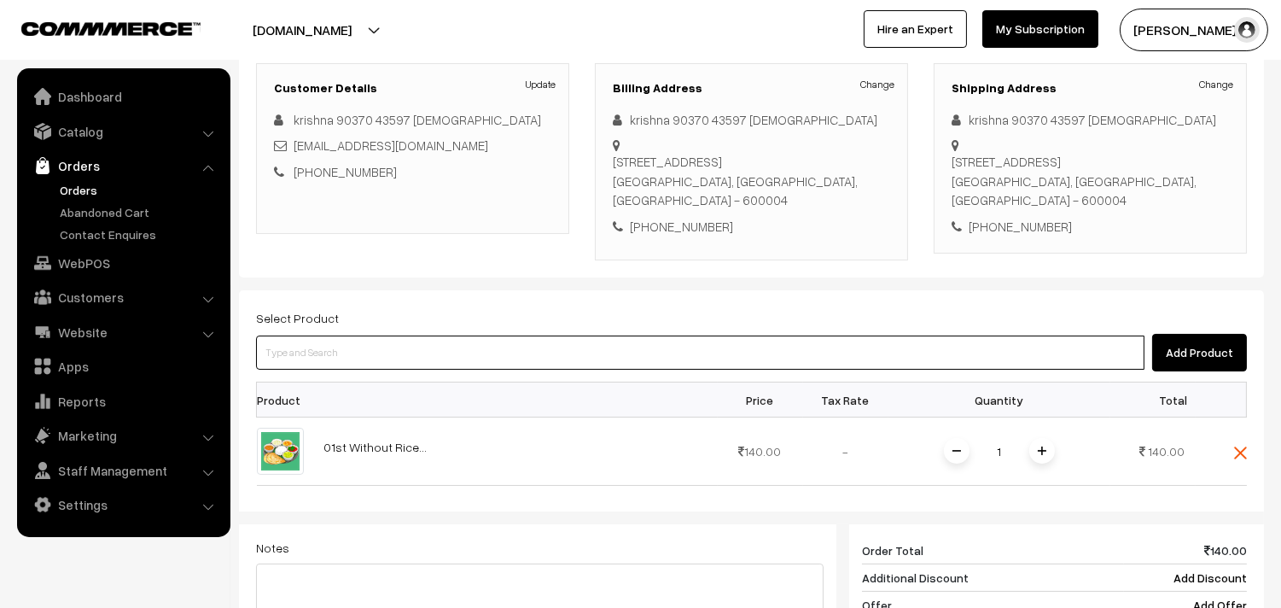
click at [454, 345] on input at bounding box center [700, 352] width 888 height 34
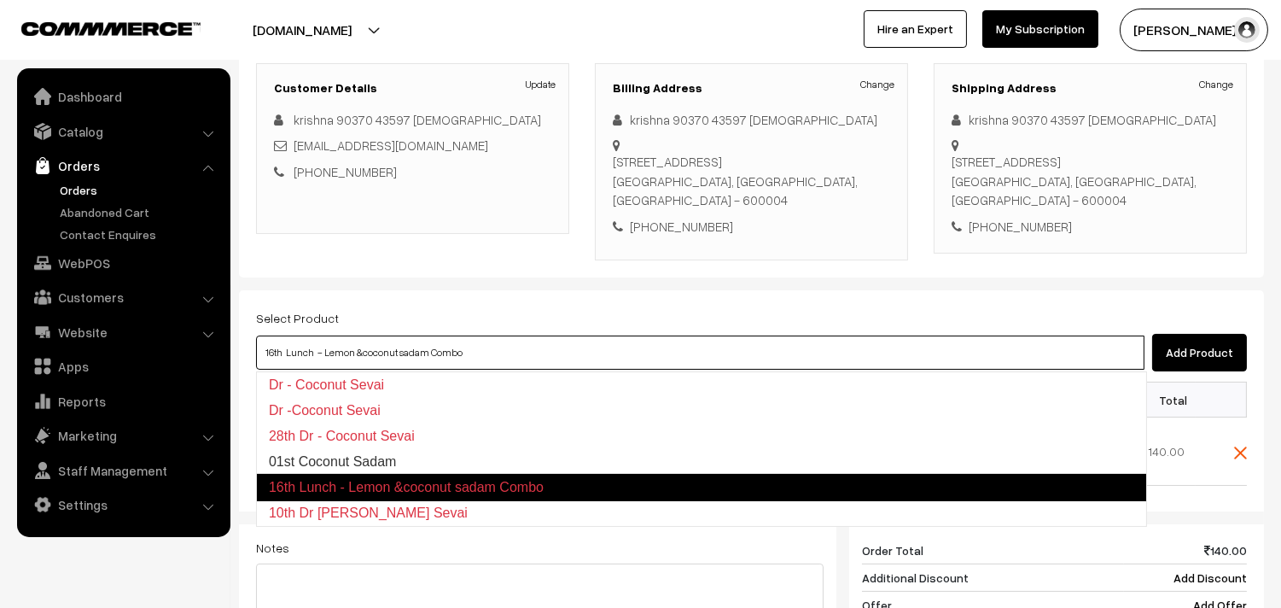
type input "01st Coconut Sadam"
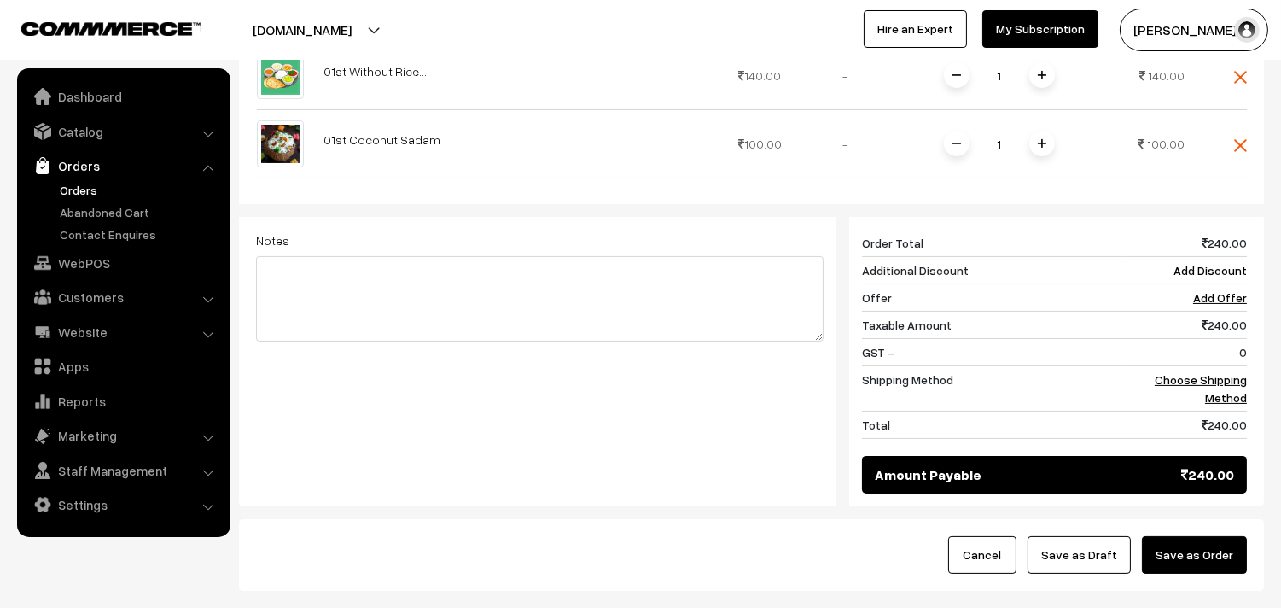
scroll to position [611, 0]
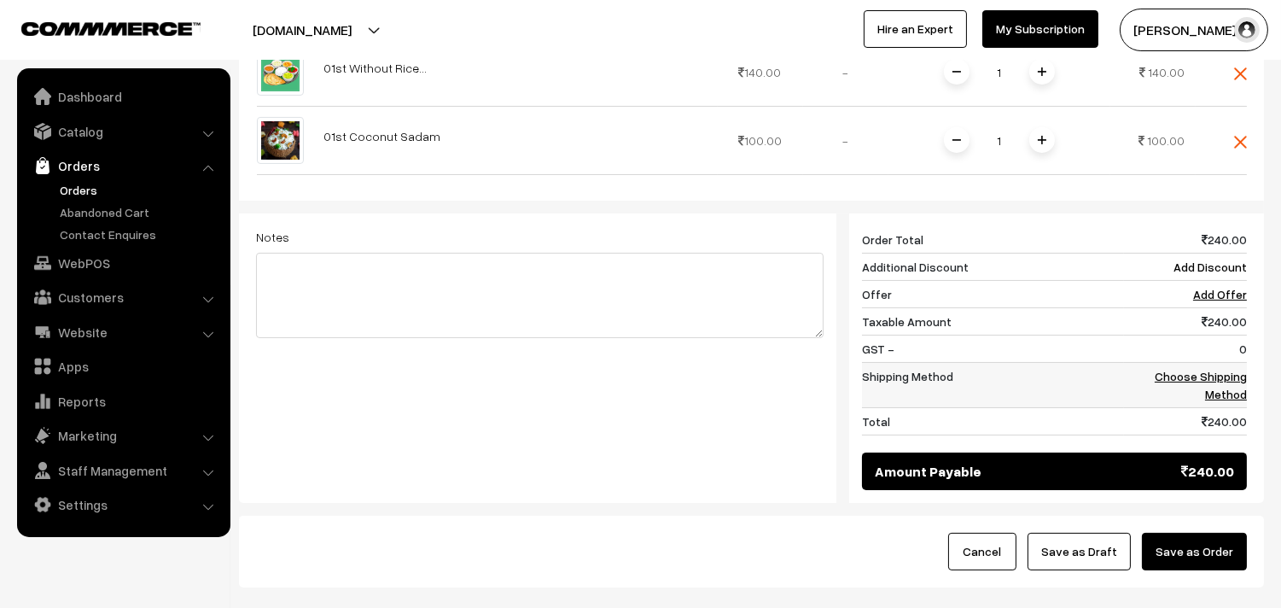
click at [1242, 381] on link "Choose Shipping Method" at bounding box center [1201, 385] width 92 height 32
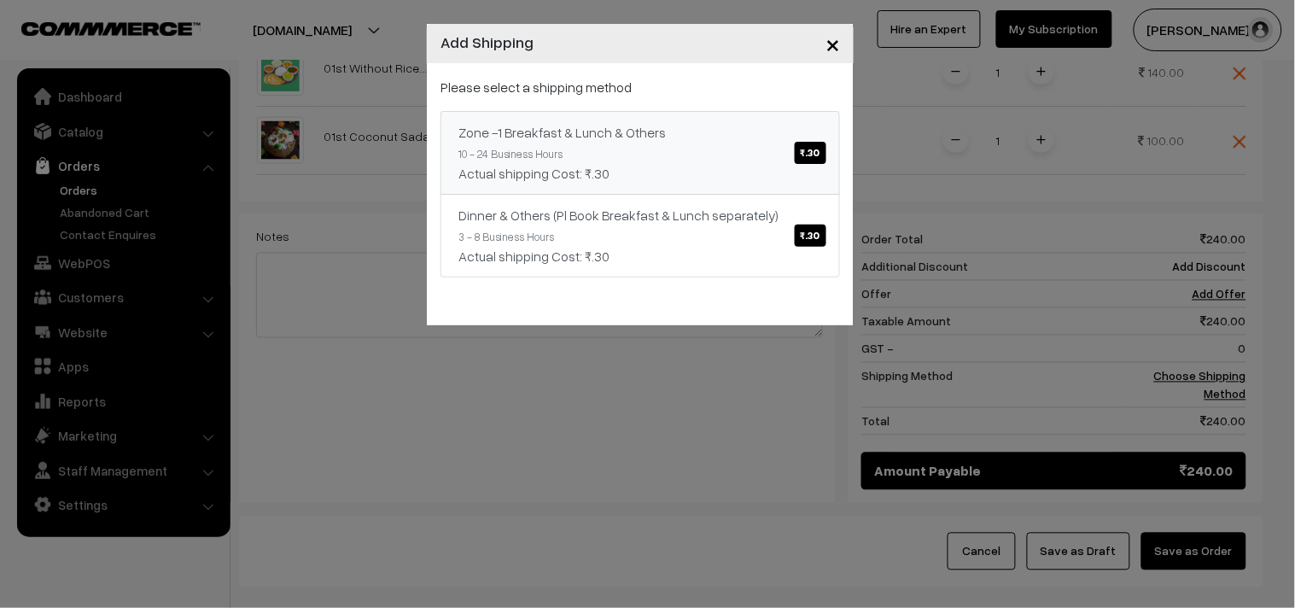
click at [700, 156] on link "Zone -1 Breakfast & Lunch & Others ₹.30 10 - 24 Business Hours Actual shipping …" at bounding box center [639, 153] width 399 height 84
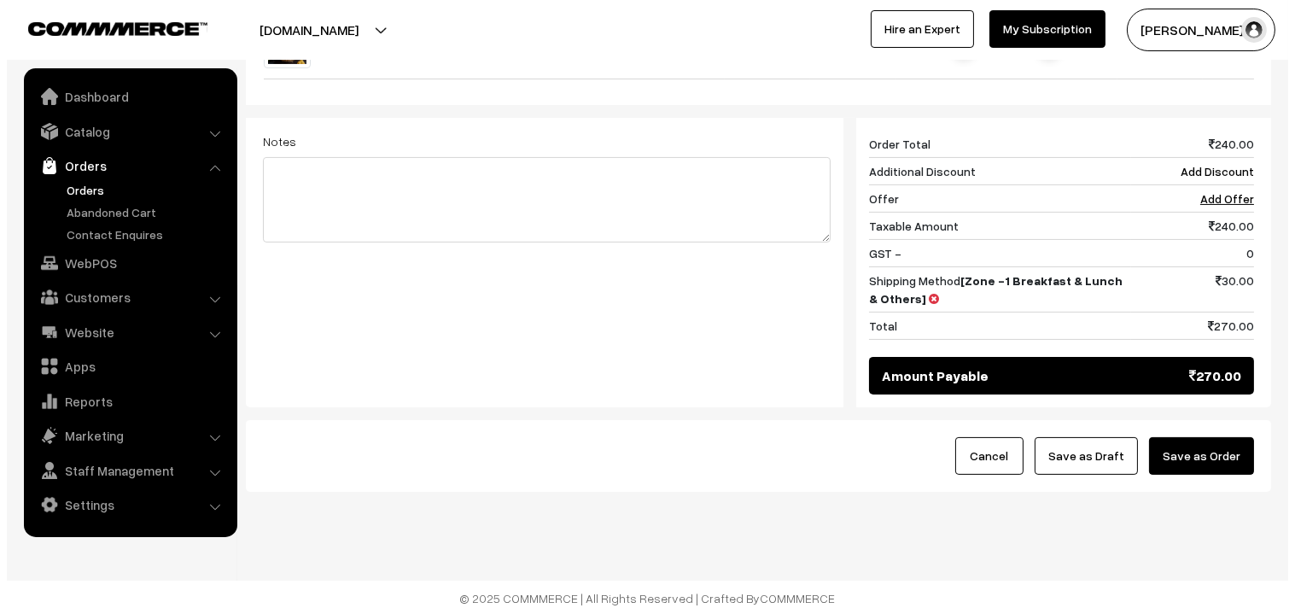
scroll to position [717, 0]
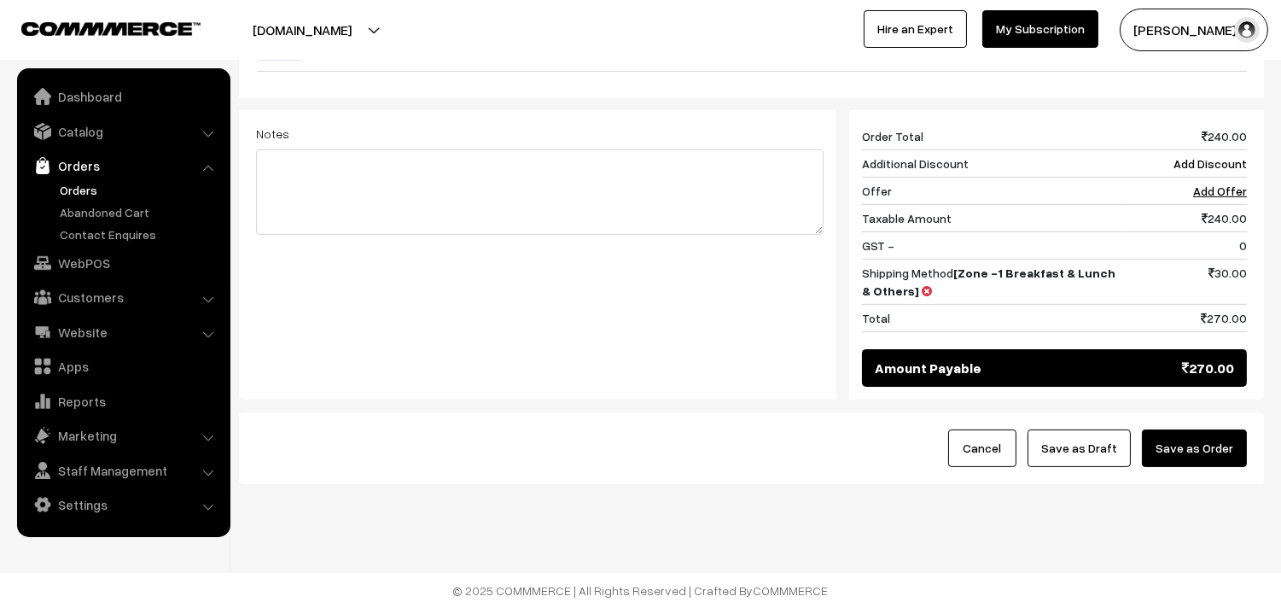
drag, startPoint x: 1200, startPoint y: 452, endPoint x: 1173, endPoint y: 455, distance: 26.6
click at [1201, 451] on button "Save as Order" at bounding box center [1194, 448] width 105 height 38
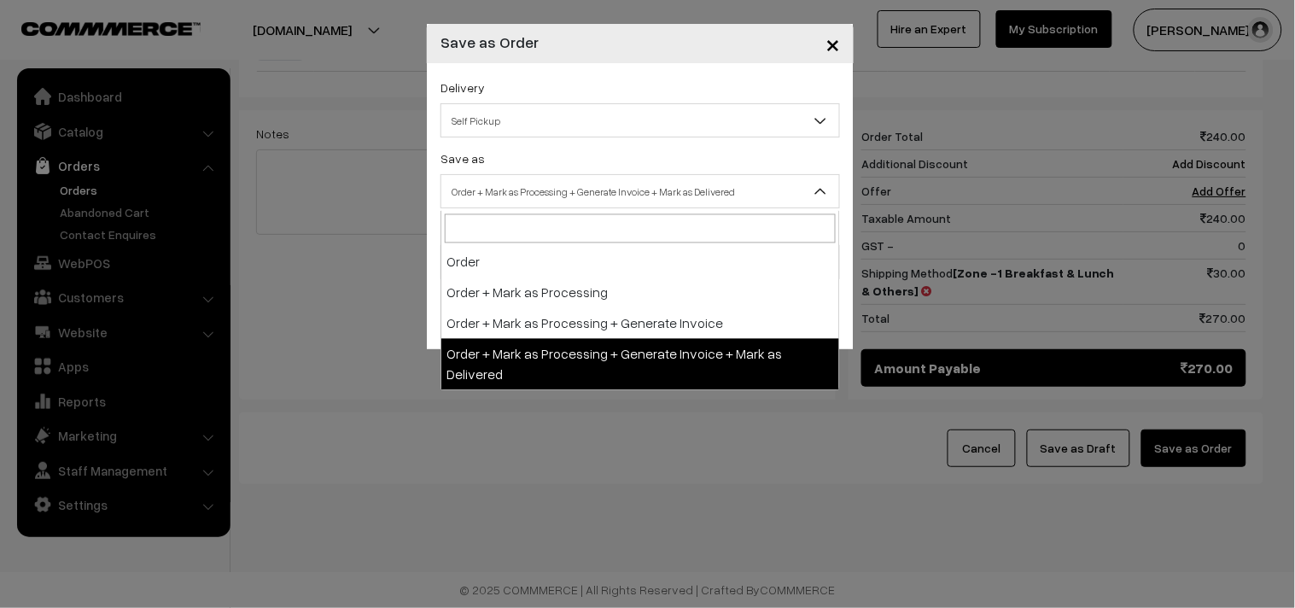
click at [634, 183] on span "Order + Mark as Processing + Generate Invoice + Mark as Delivered" at bounding box center [640, 192] width 398 height 30
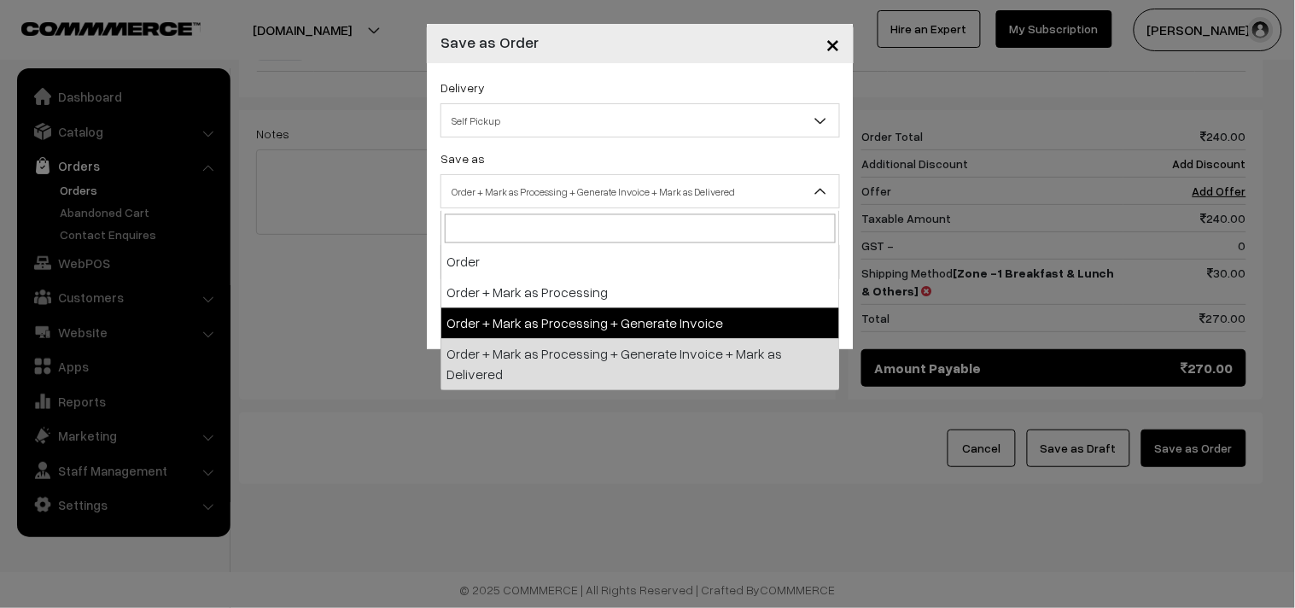
select select "3"
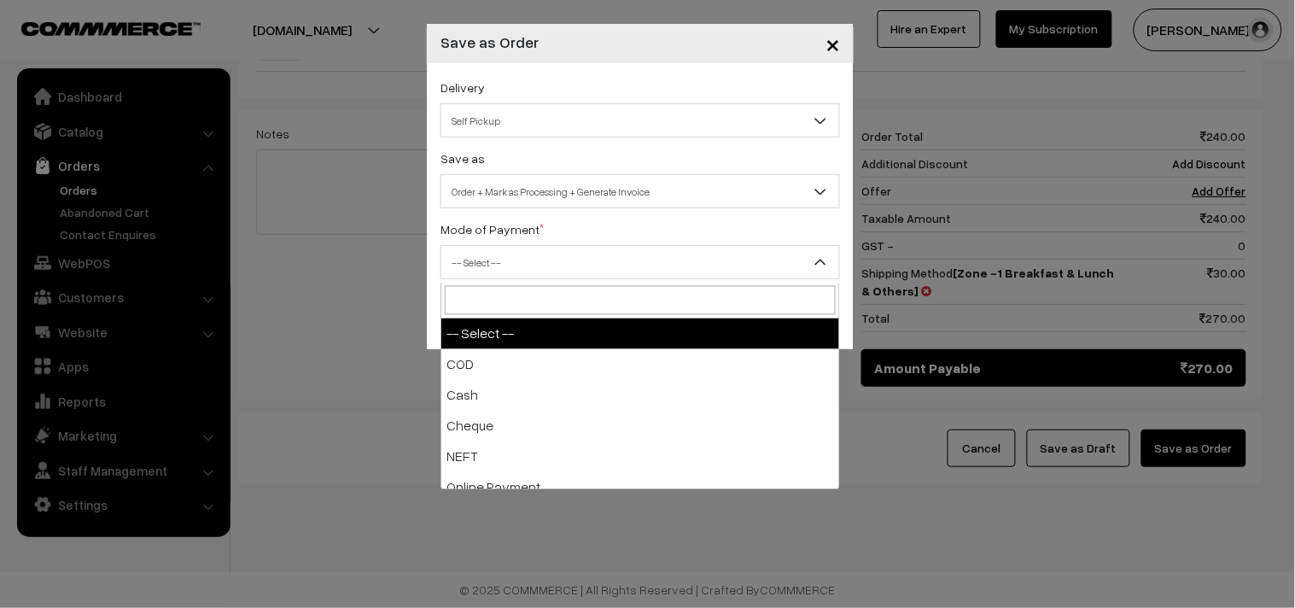
click at [510, 257] on span "-- Select --" at bounding box center [640, 262] width 398 height 30
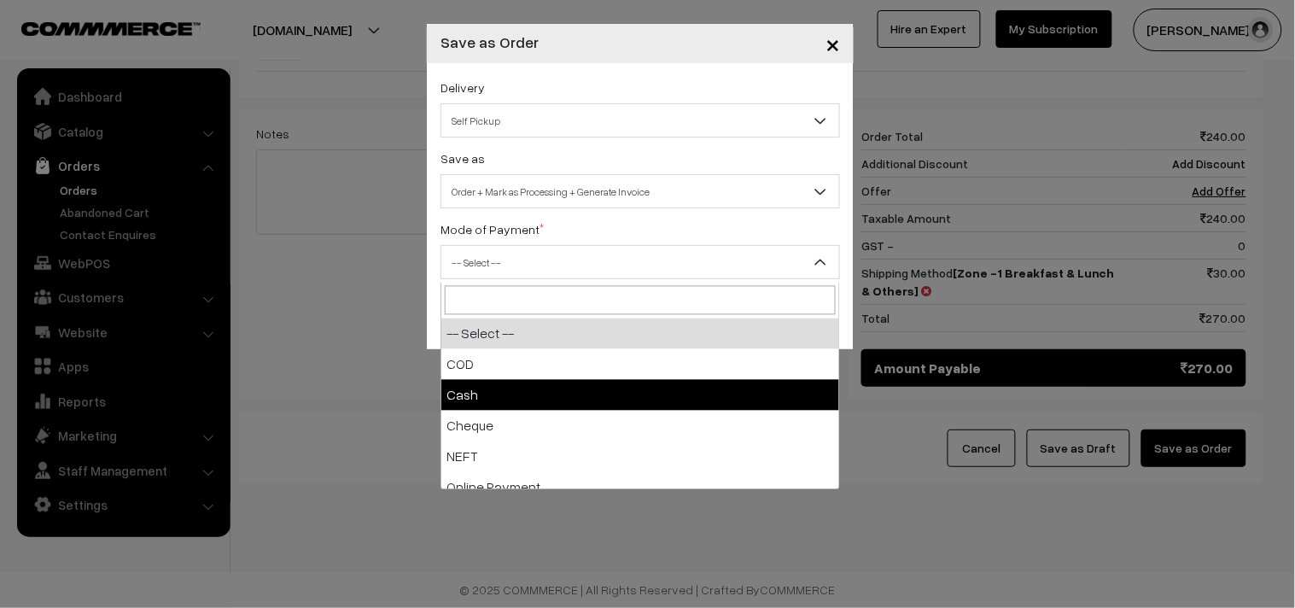
select select "1"
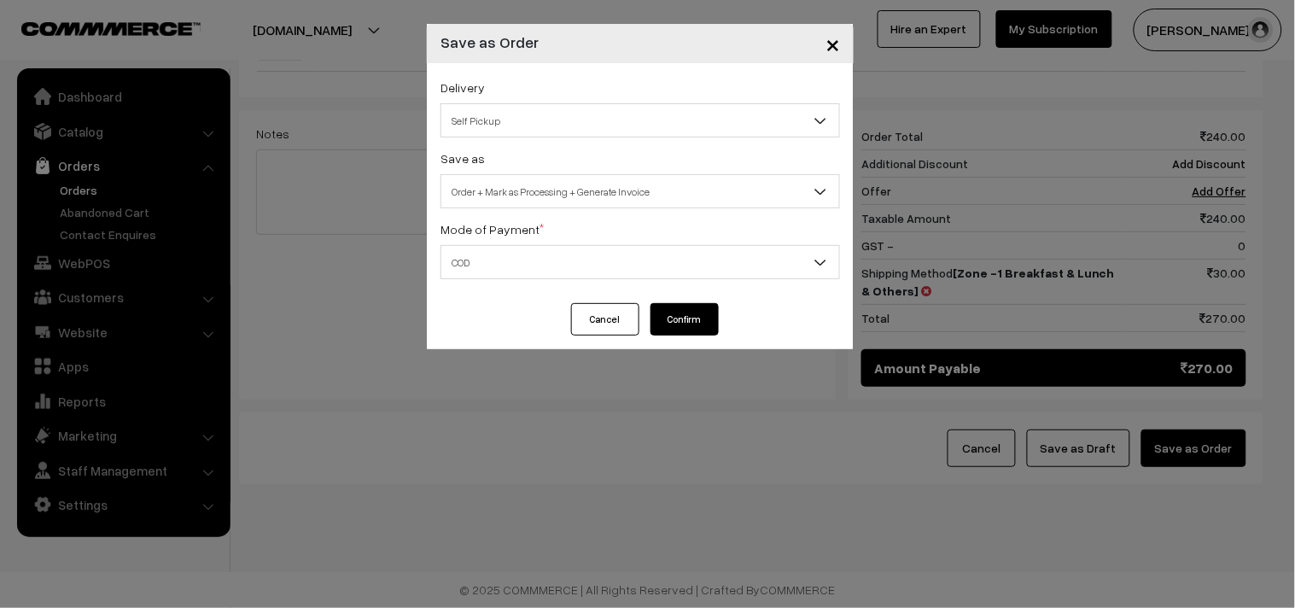
click at [557, 189] on span "Order + Mark as Processing + Generate Invoice" at bounding box center [640, 192] width 398 height 30
click at [550, 249] on span "COD" at bounding box center [640, 262] width 398 height 30
click at [675, 317] on button "Confirm" at bounding box center [684, 319] width 68 height 32
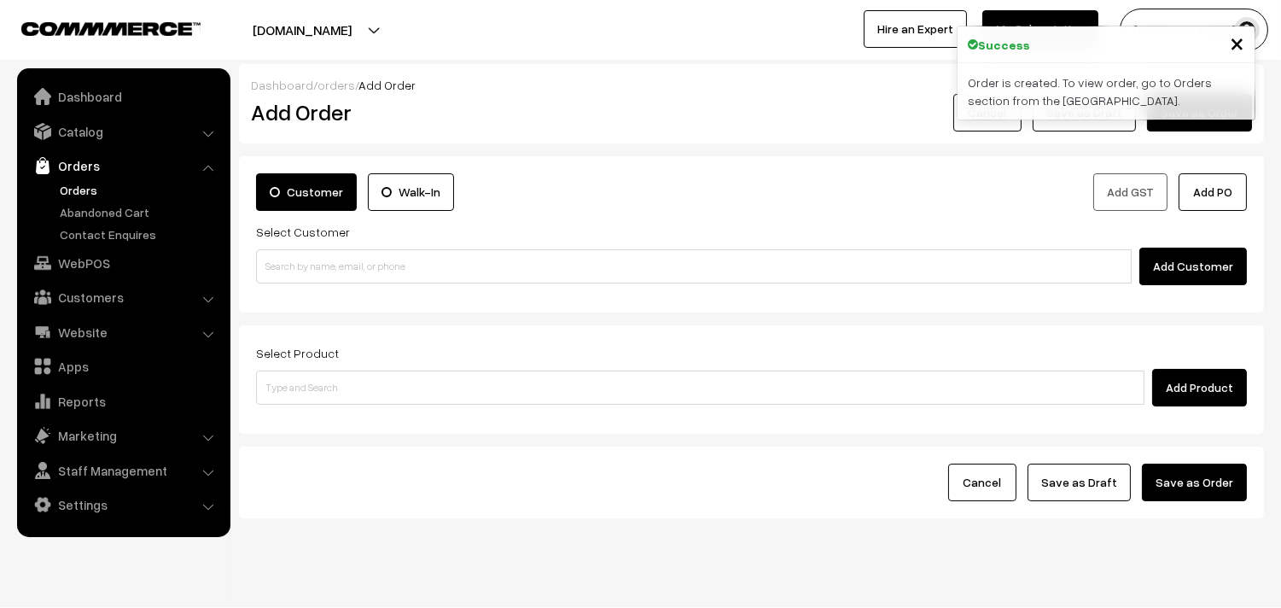
click at [80, 185] on link "Orders" at bounding box center [139, 190] width 169 height 18
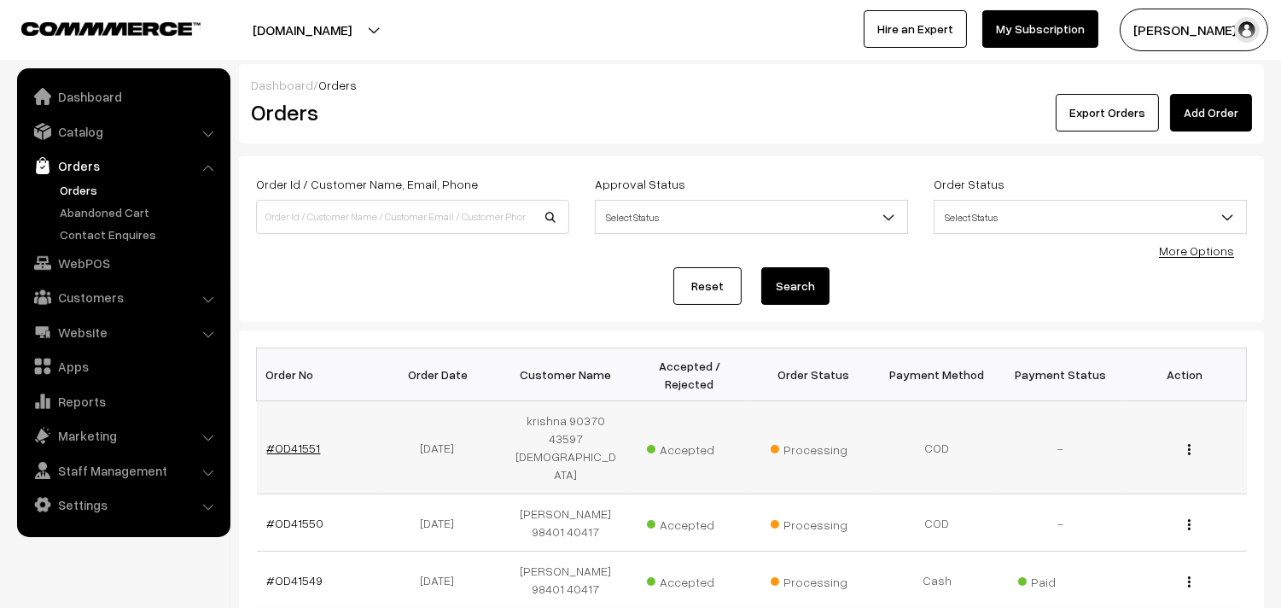
click at [299, 440] on link "#OD41551" at bounding box center [294, 447] width 54 height 15
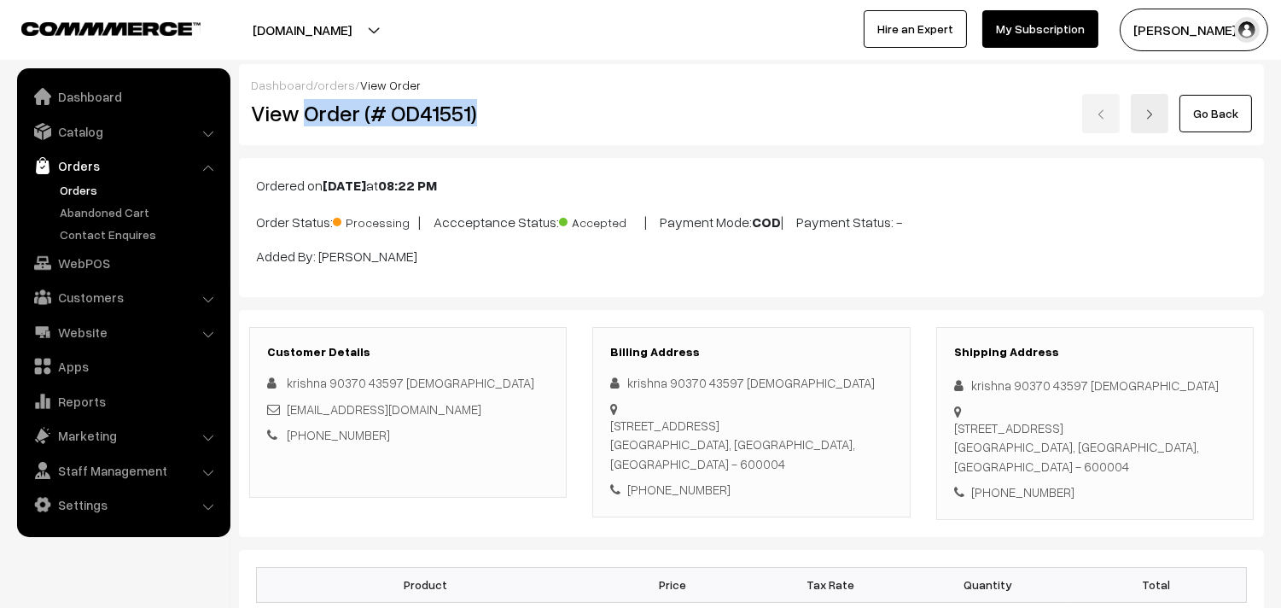
drag, startPoint x: 361, startPoint y: 117, endPoint x: 508, endPoint y: 114, distance: 146.8
click at [508, 114] on h2 "View Order (# OD41551)" at bounding box center [409, 113] width 317 height 26
copy h2 "Order (# OD41551)"
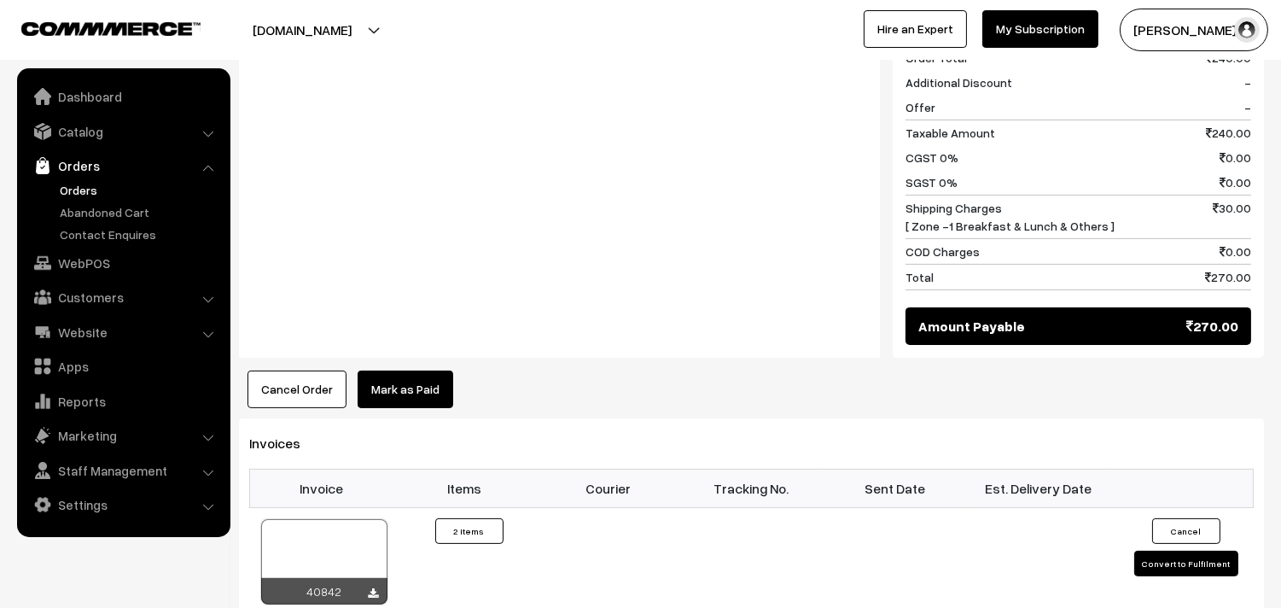
scroll to position [948, 0]
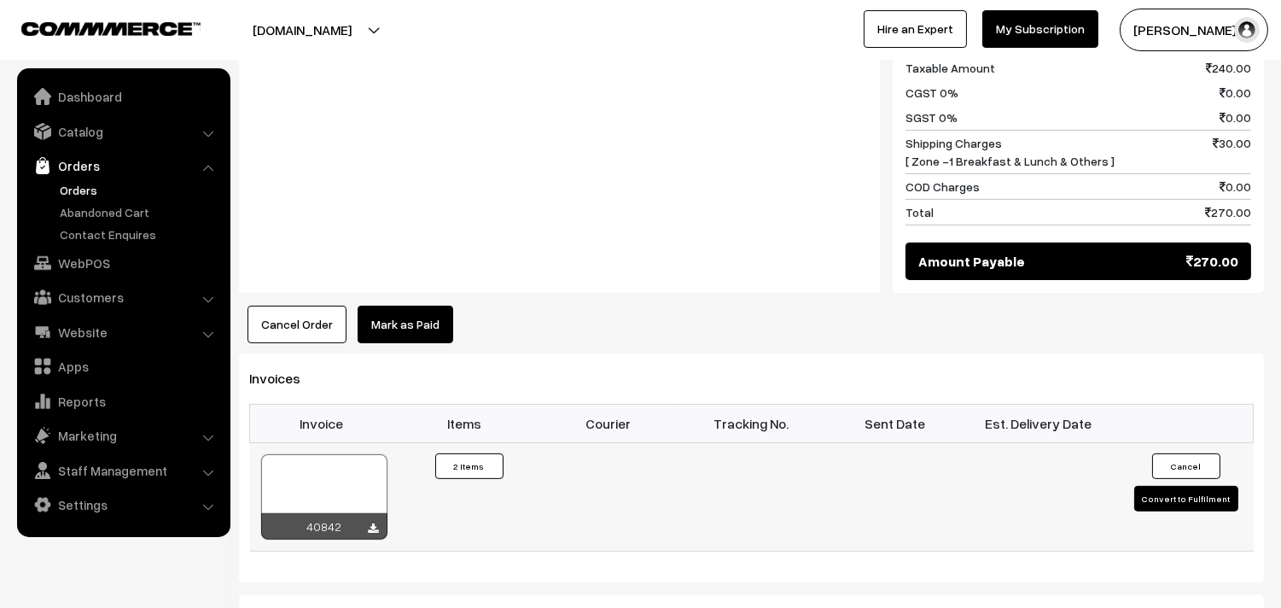
click at [339, 455] on div at bounding box center [324, 496] width 126 height 85
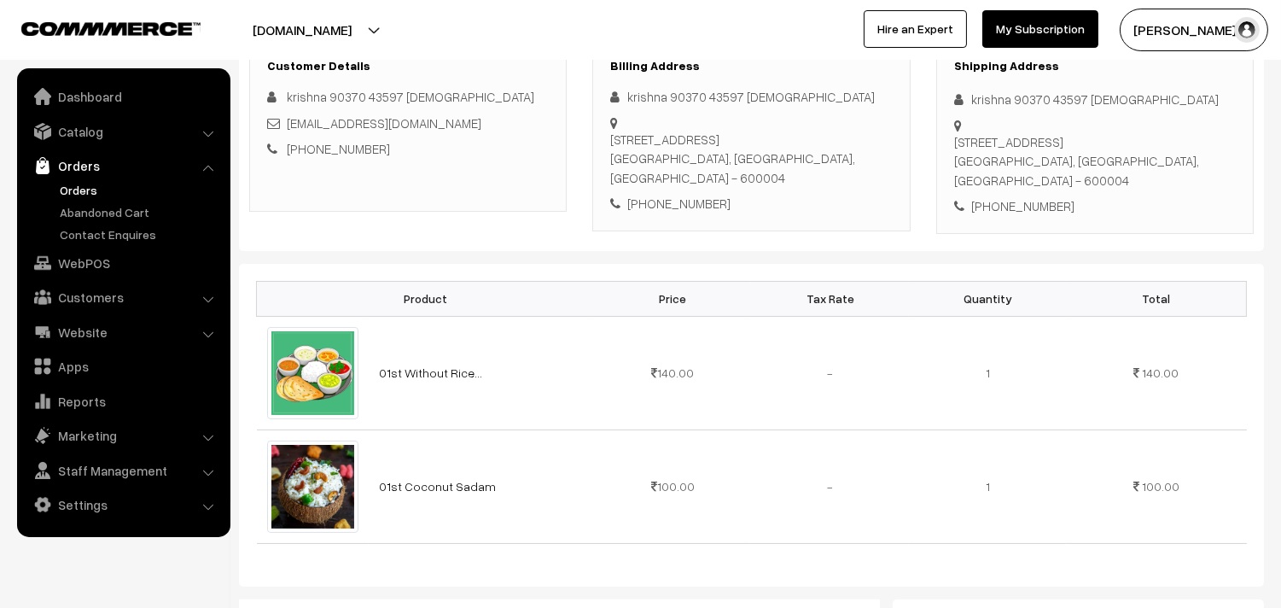
scroll to position [284, 0]
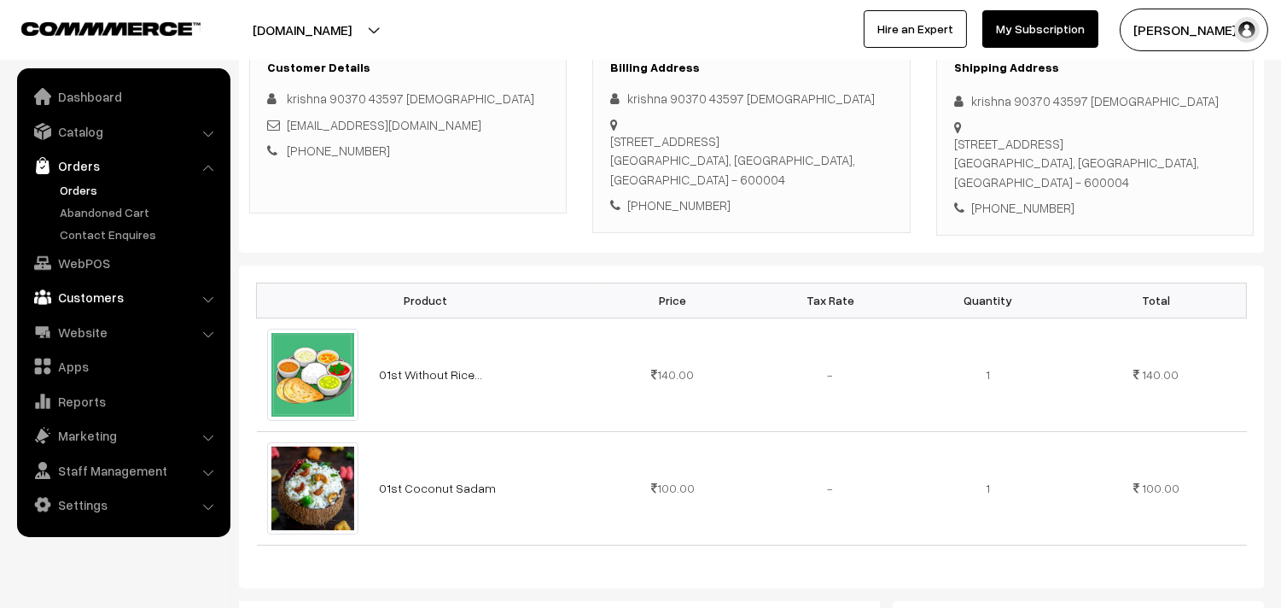
click at [107, 301] on link "Customers" at bounding box center [122, 297] width 203 height 31
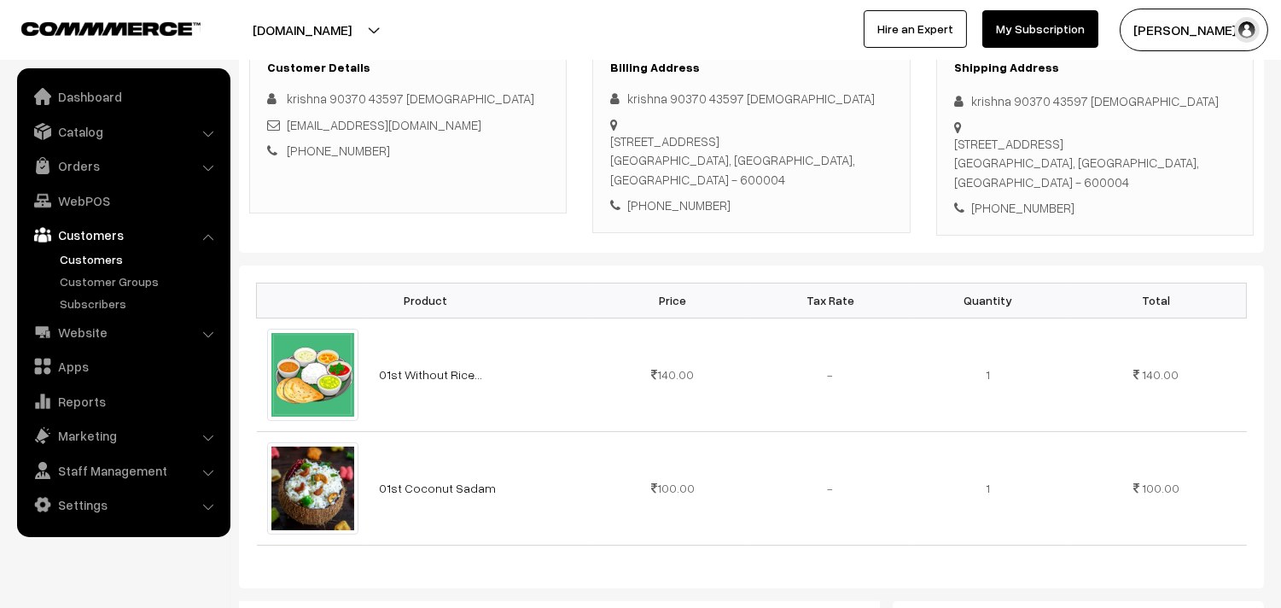
click at [89, 253] on link "Customers" at bounding box center [139, 259] width 169 height 18
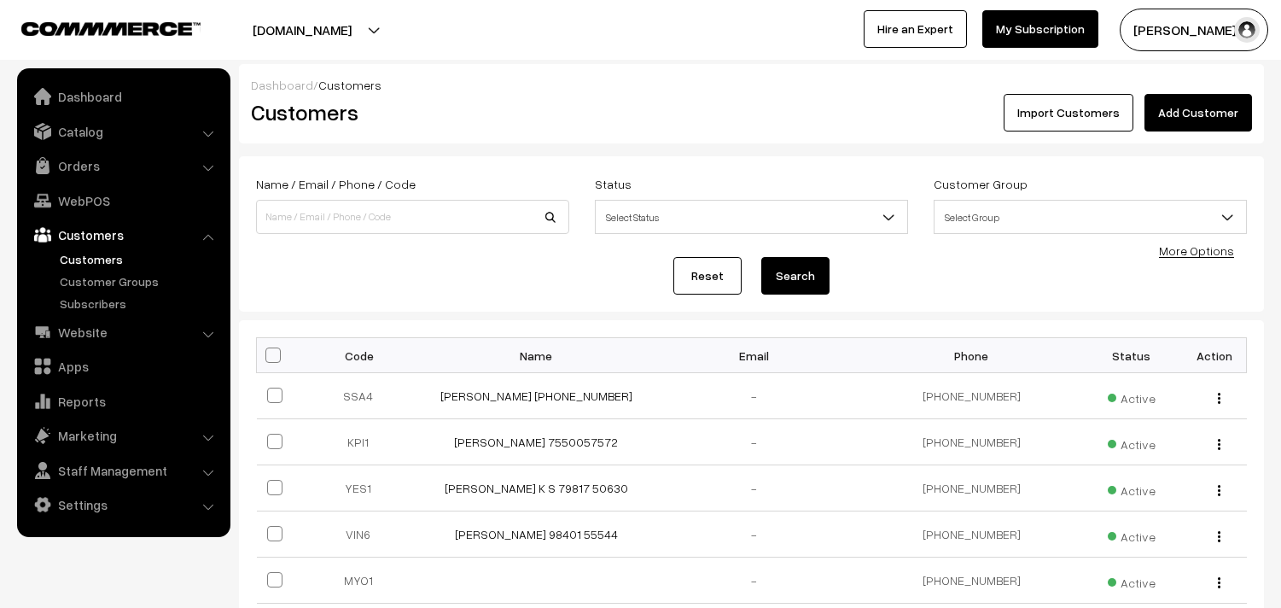
click at [1196, 107] on link "Add Customer" at bounding box center [1198, 113] width 108 height 38
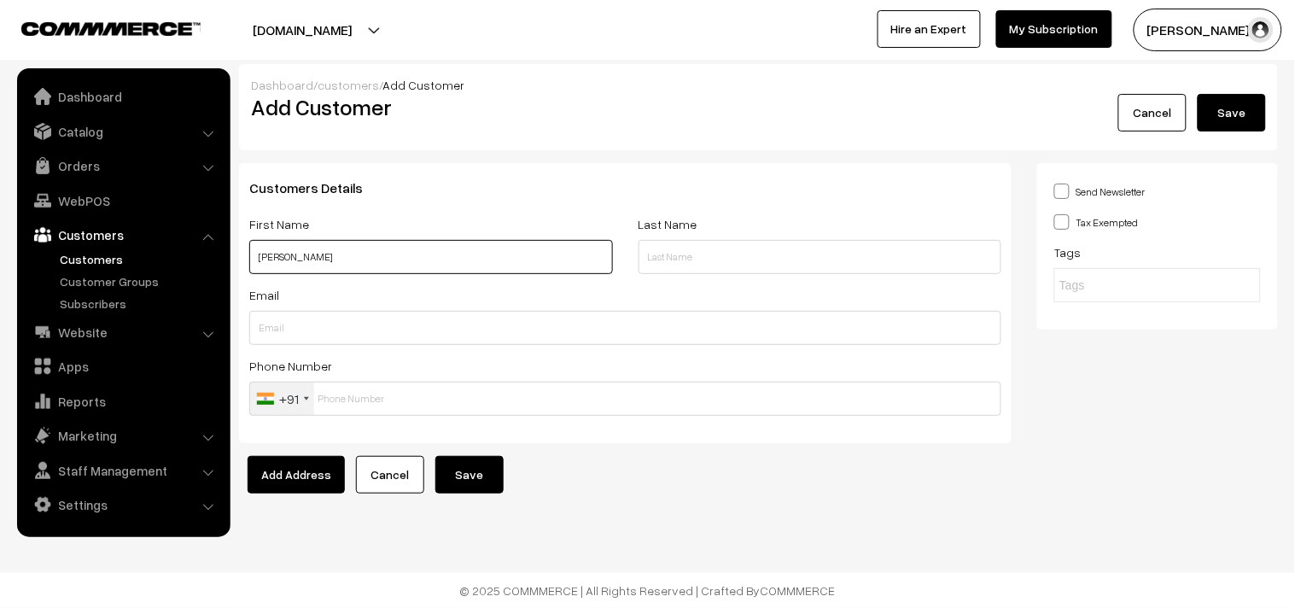
paste input "91762 62709"
type input "[PERSON_NAME] 91762 62709"
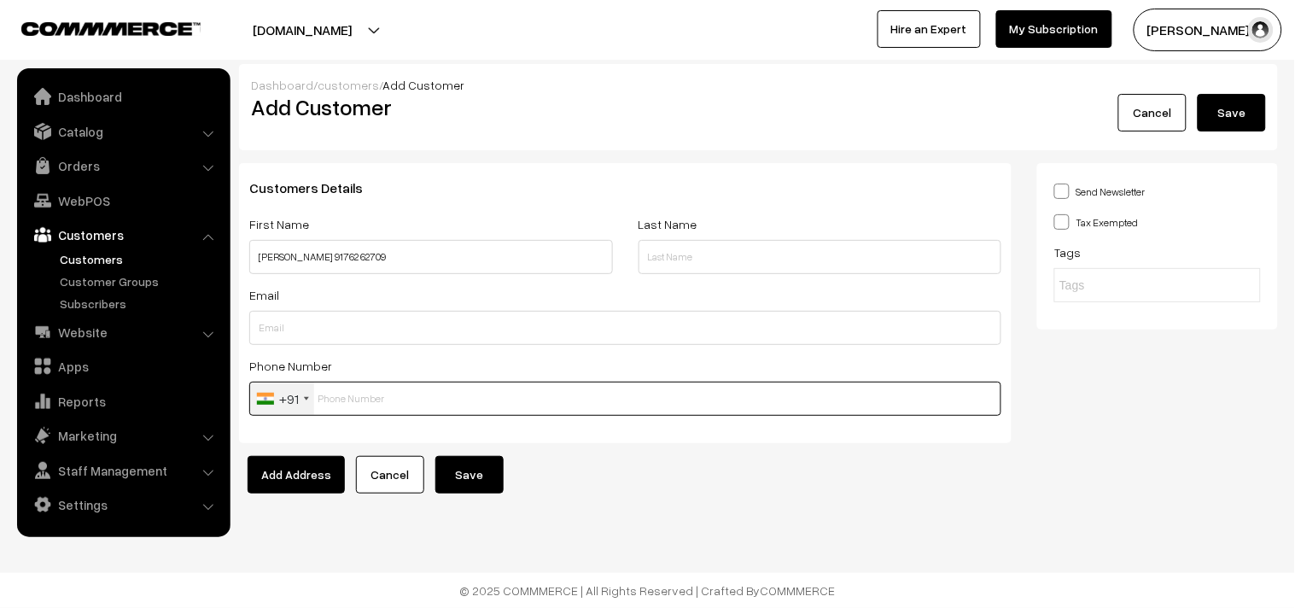
click at [395, 393] on input "text" at bounding box center [625, 398] width 752 height 34
paste input "91762 6270"
click at [360, 402] on input "91762 6270" at bounding box center [625, 398] width 752 height 34
type input "9176262709"
click at [462, 474] on button "Save" at bounding box center [469, 475] width 68 height 38
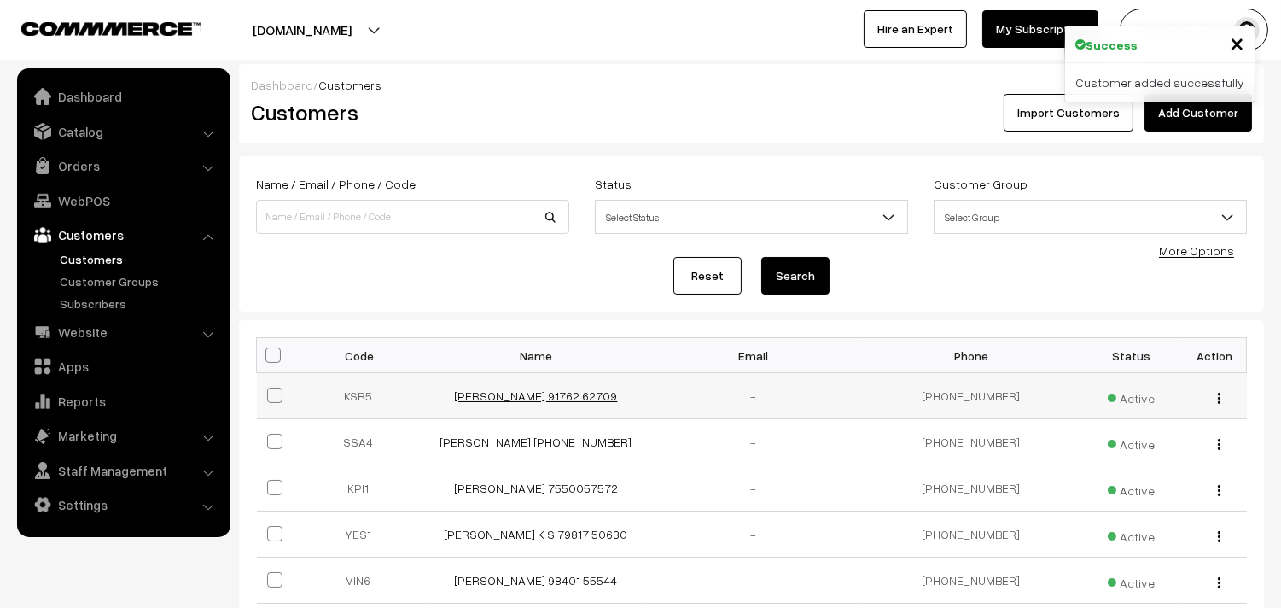
click at [575, 393] on link "[PERSON_NAME] 91762 62709" at bounding box center [536, 395] width 163 height 15
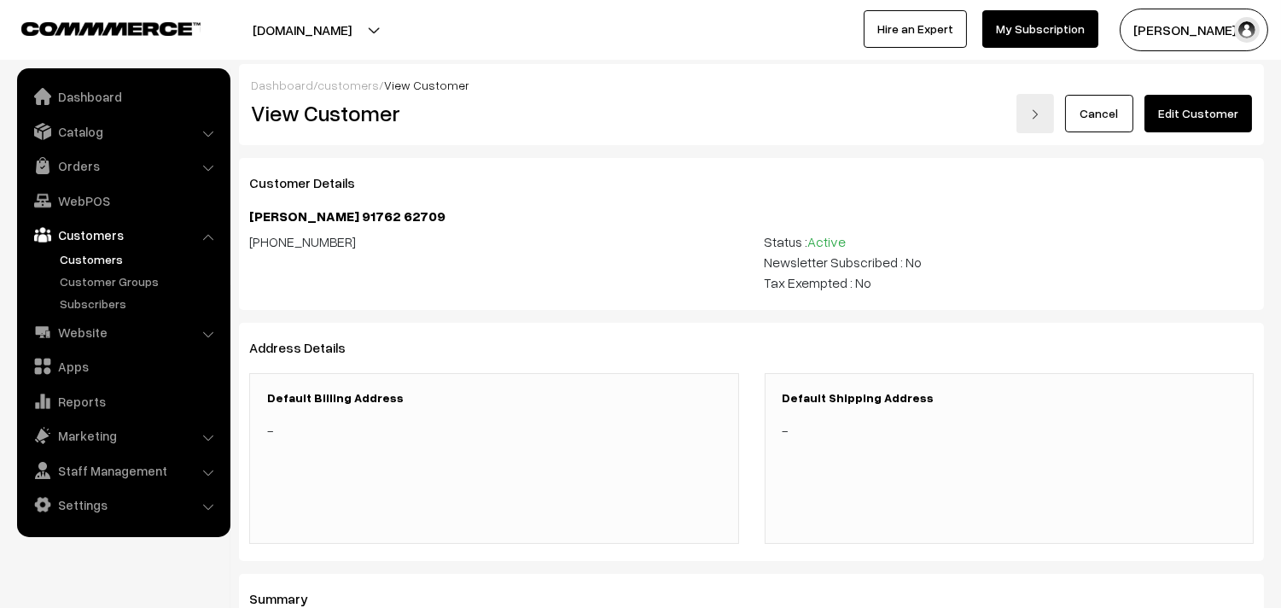
click at [1223, 108] on link "Edit Customer" at bounding box center [1198, 114] width 108 height 38
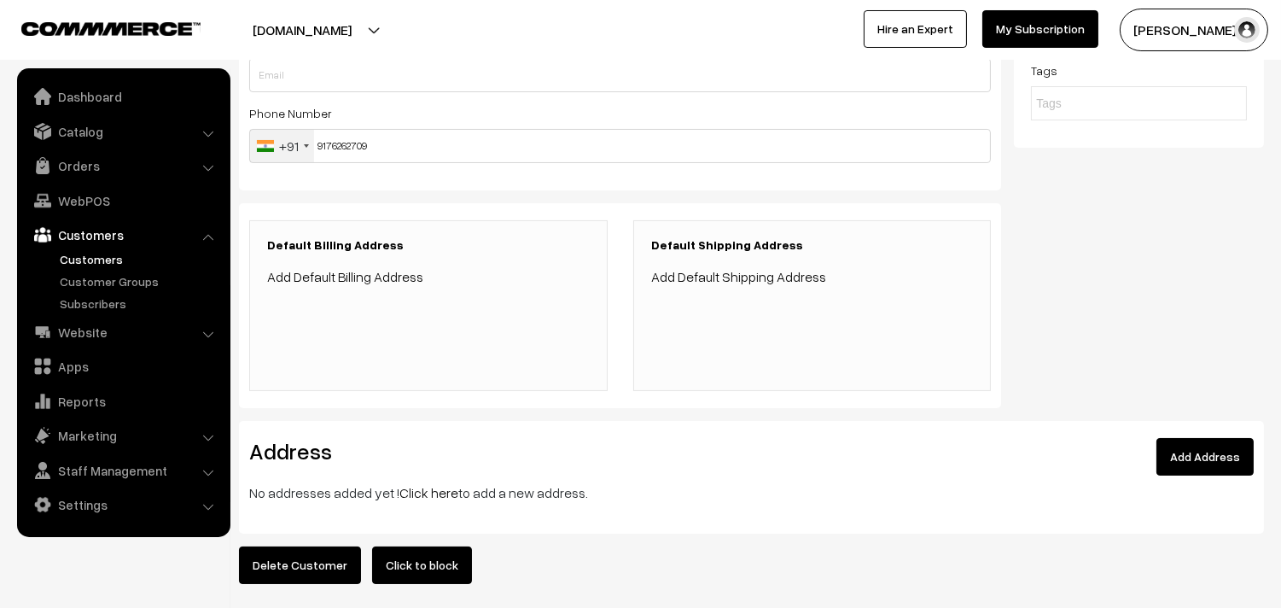
scroll to position [336, 0]
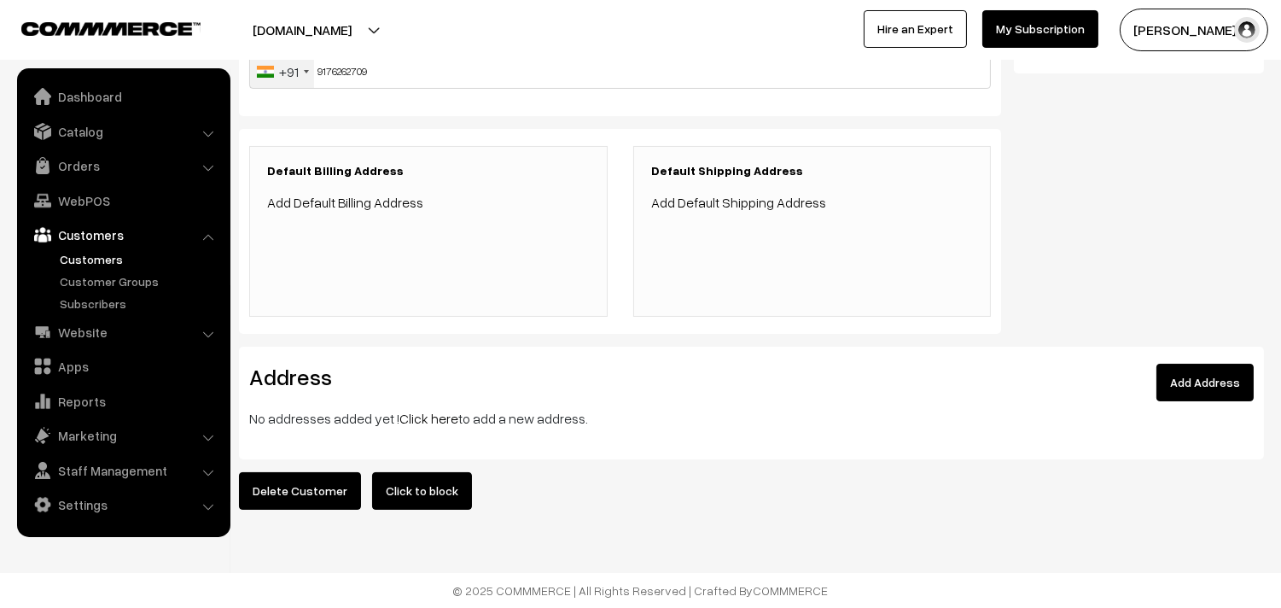
click at [413, 410] on link "Click here" at bounding box center [428, 418] width 59 height 17
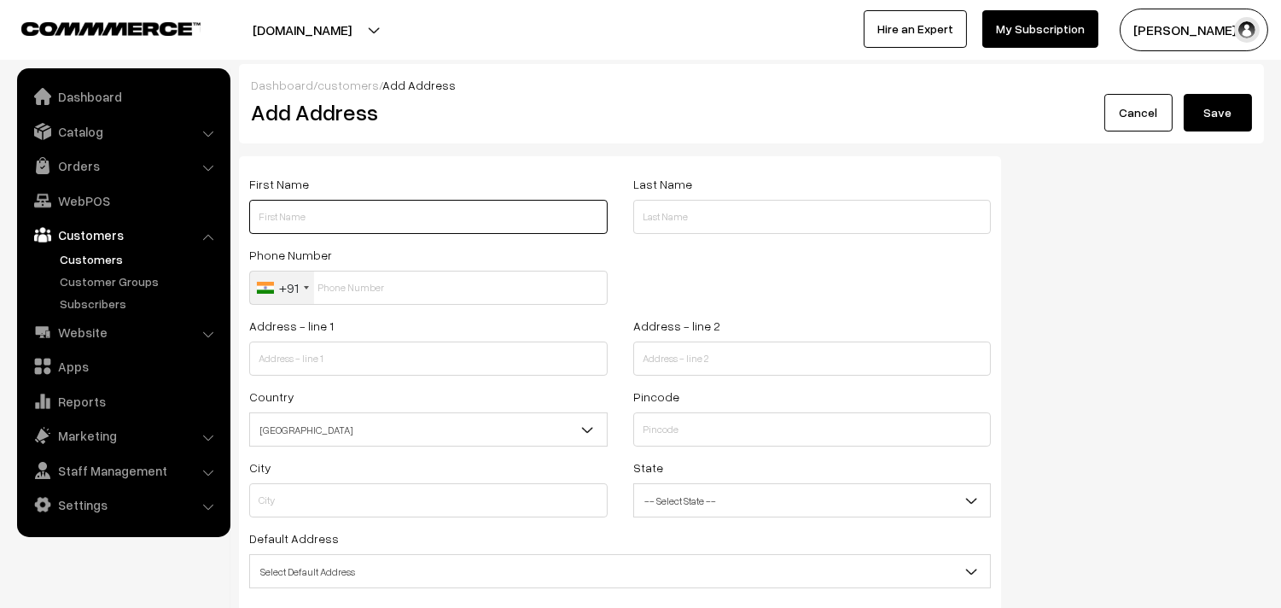
click at [406, 227] on input "text" at bounding box center [428, 217] width 358 height 34
paste input "K Srinivas"
paste input "91762 62709"
type input "[PERSON_NAME] 91762 62709"
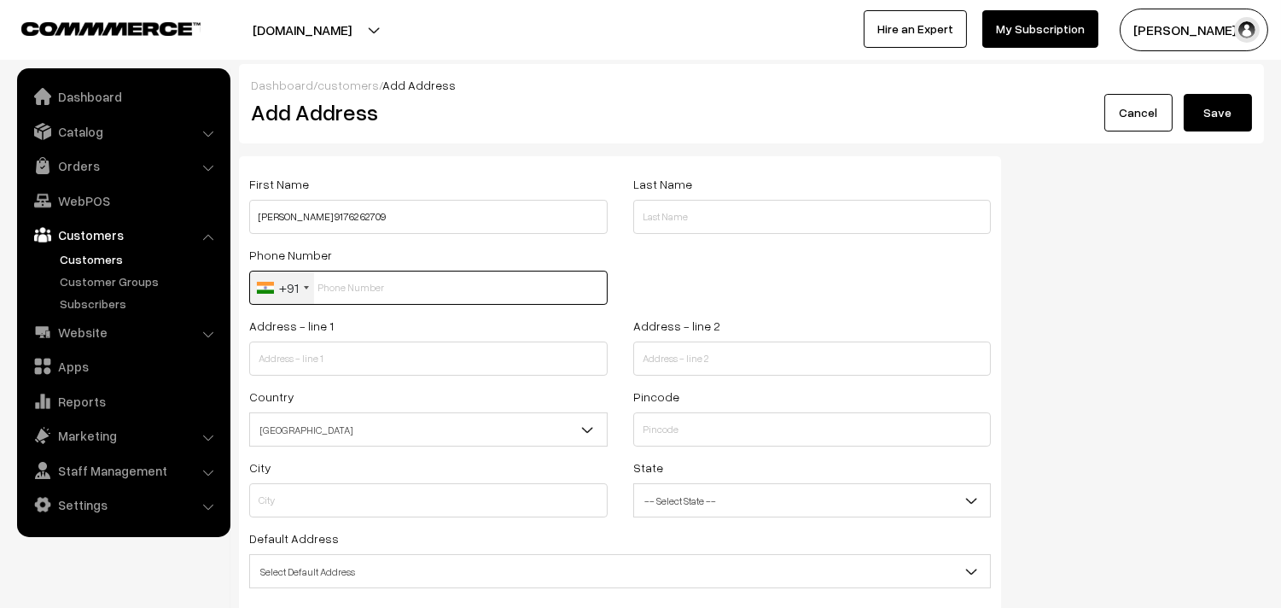
click at [373, 285] on input "text" at bounding box center [428, 288] width 358 height 34
paste input "91762 6270"
click at [361, 294] on input "91762 6270" at bounding box center [428, 288] width 358 height 34
type input "9176262709"
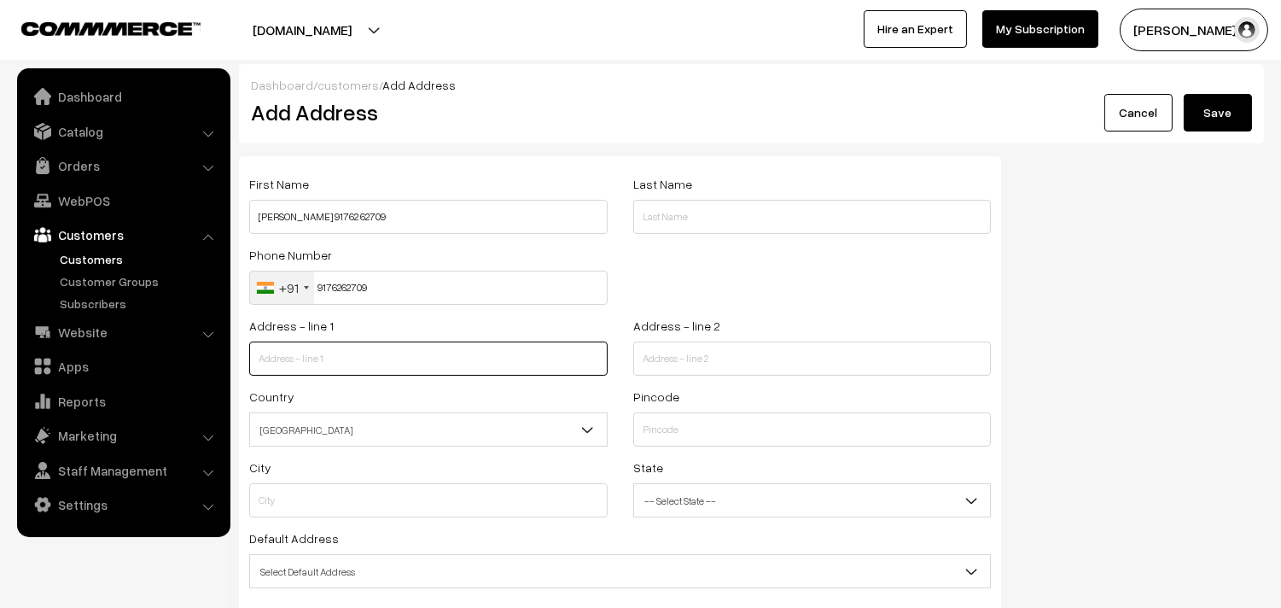
click at [382, 352] on input "text" at bounding box center [428, 358] width 358 height 34
paste input "349/350,B-2, Kasthuri serenity Apartments Vallalkari street , Srinivasa Nagar M…"
drag, startPoint x: 398, startPoint y: 361, endPoint x: 617, endPoint y: 387, distance: 220.9
click at [620, 387] on div "First Name K Srinivas 91762 62709 Last Name Phone Number +91 United States +1 U…" at bounding box center [620, 412] width 762 height 512
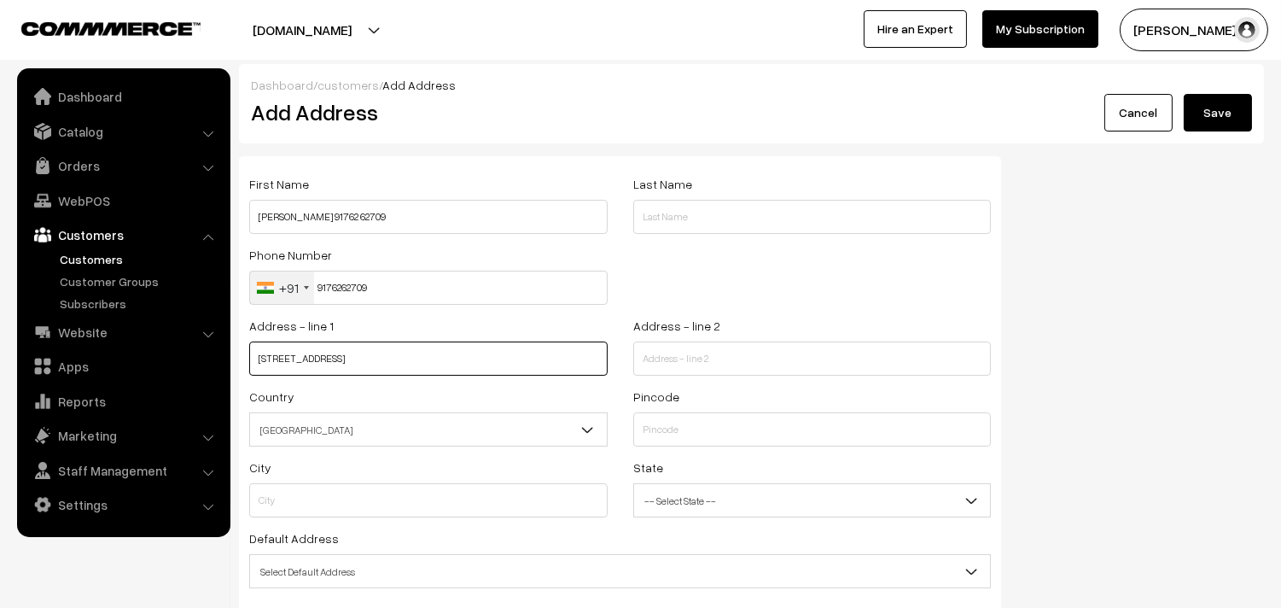
scroll to position [0, 0]
type input "349/350,B-2, Kasthuri serenity Apartments Vallalkari street"
click at [701, 389] on div "Pincode" at bounding box center [812, 416] width 358 height 61
paste input ", Srinivasa Nagar Madipakkam,Chennai-600091"
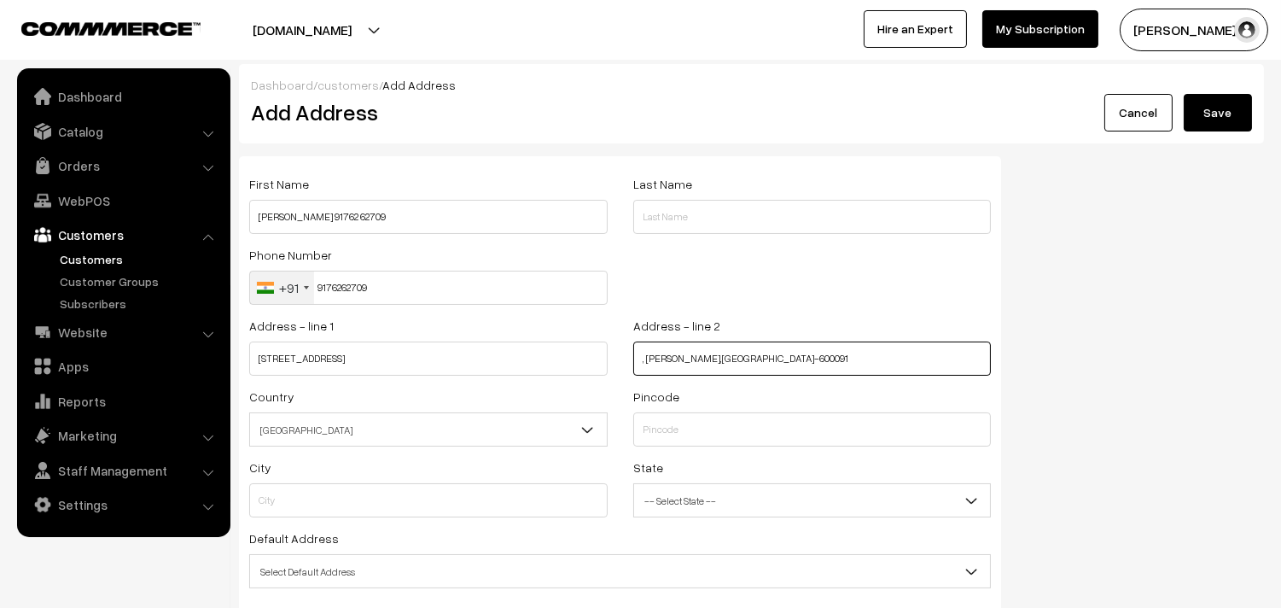
click at [694, 361] on input ", Srinivasa Nagar Madipakkam,Chennai-600091" at bounding box center [812, 358] width 358 height 34
type input ", Srinivasa Nagar Madipakkam,Chennai-600091"
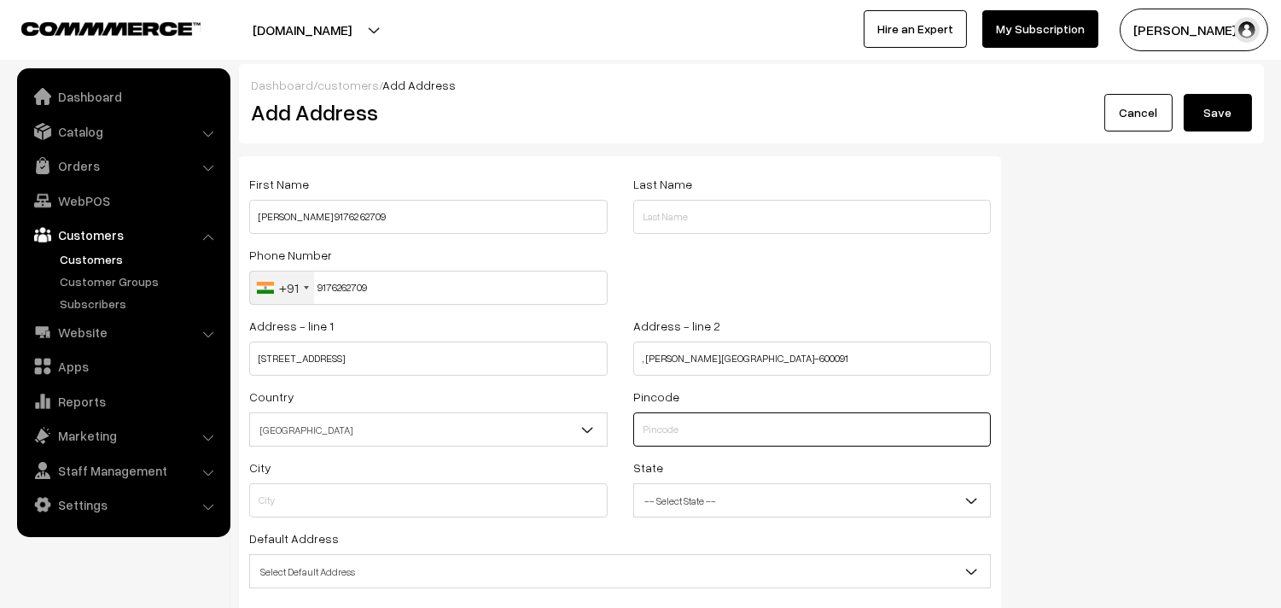
click at [672, 429] on input "text" at bounding box center [812, 429] width 358 height 34
type input "600091"
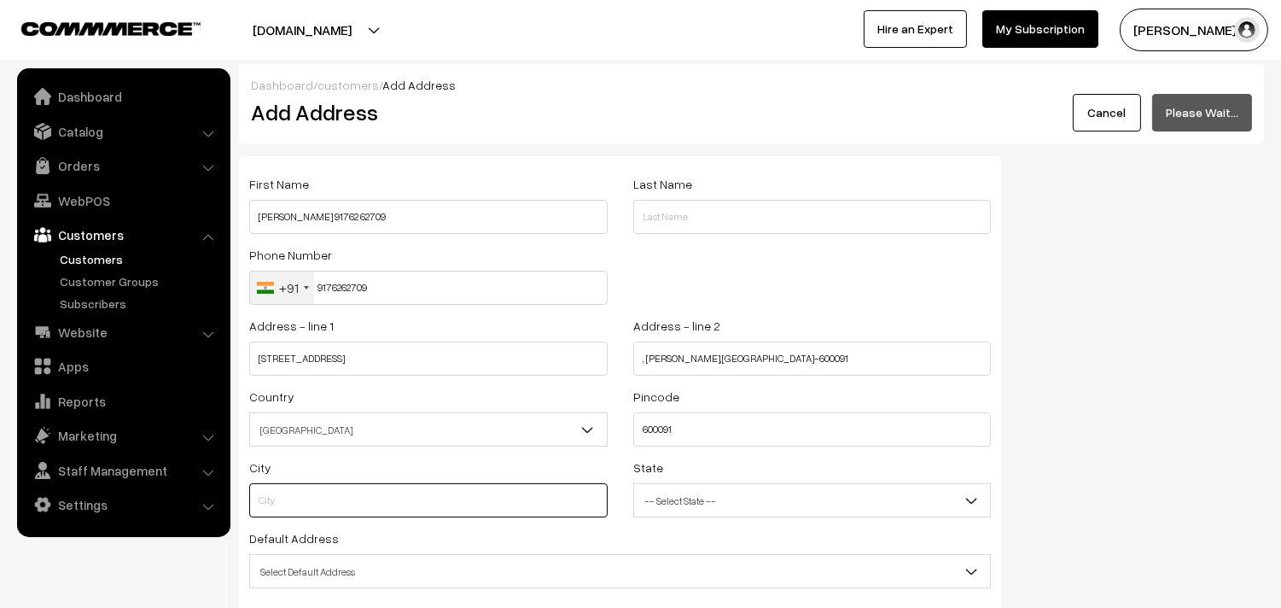
type input "Kanchipuram"
select select "[GEOGRAPHIC_DATA]"
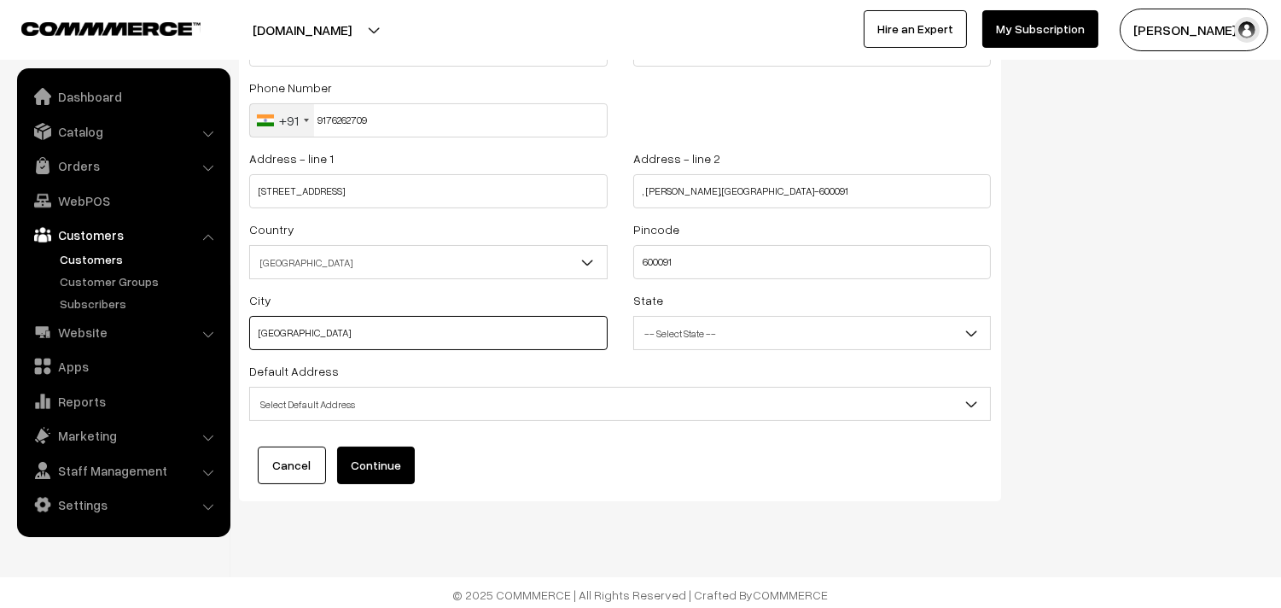
scroll to position [172, 0]
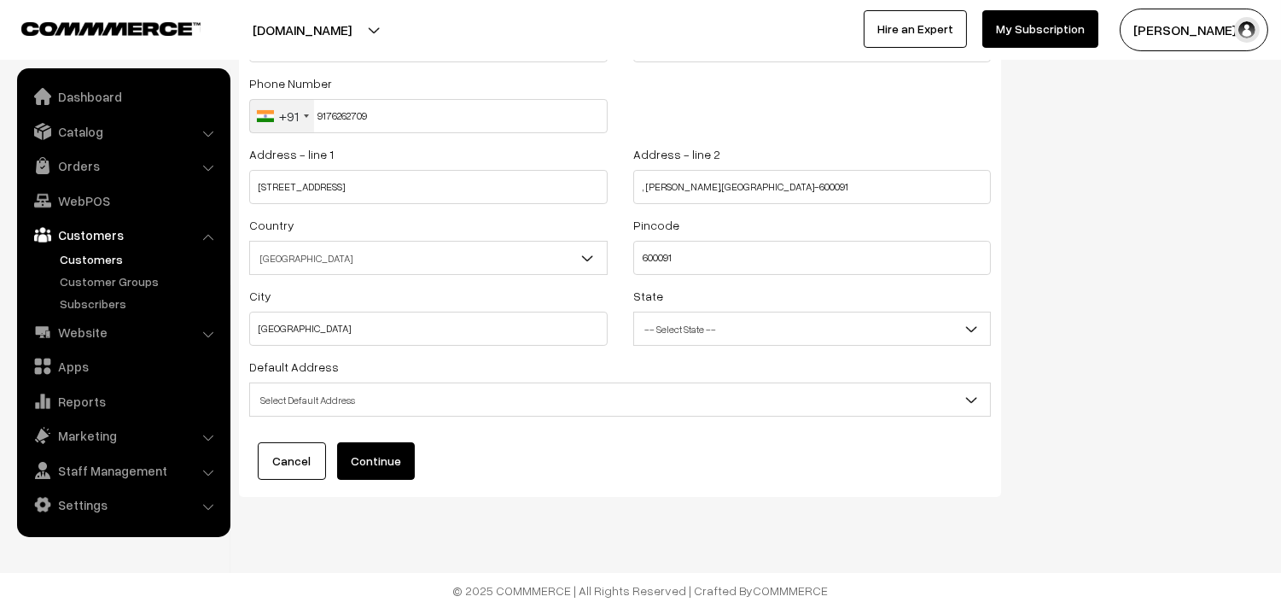
click at [428, 396] on span "Select Default Address" at bounding box center [620, 400] width 740 height 30
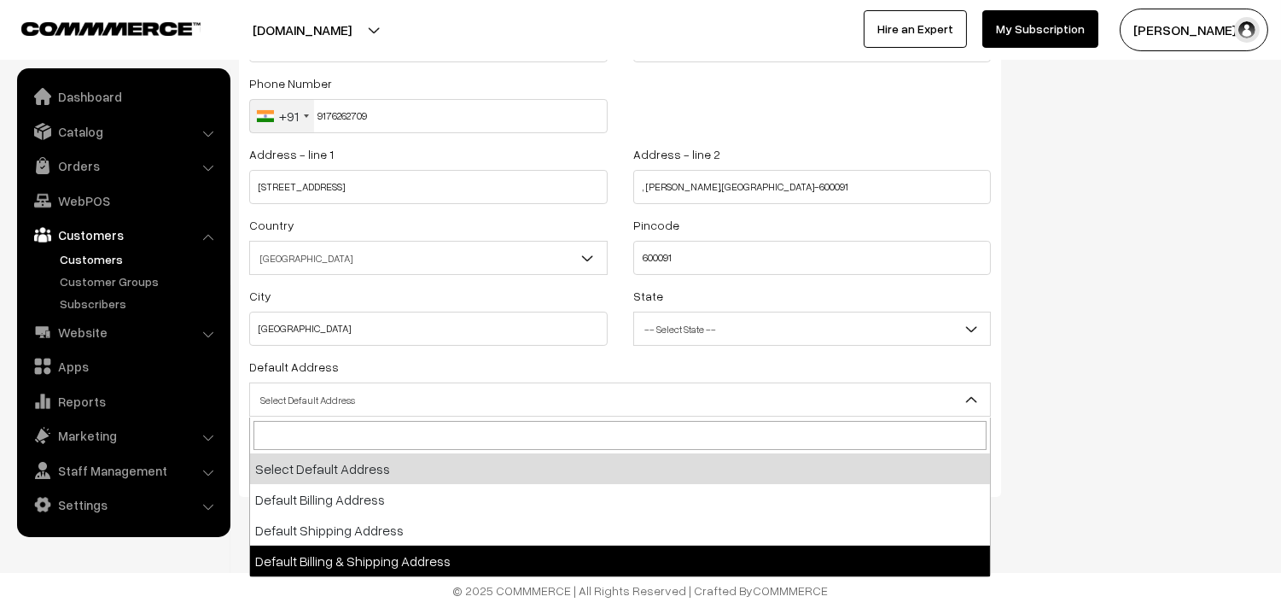
select select "3"
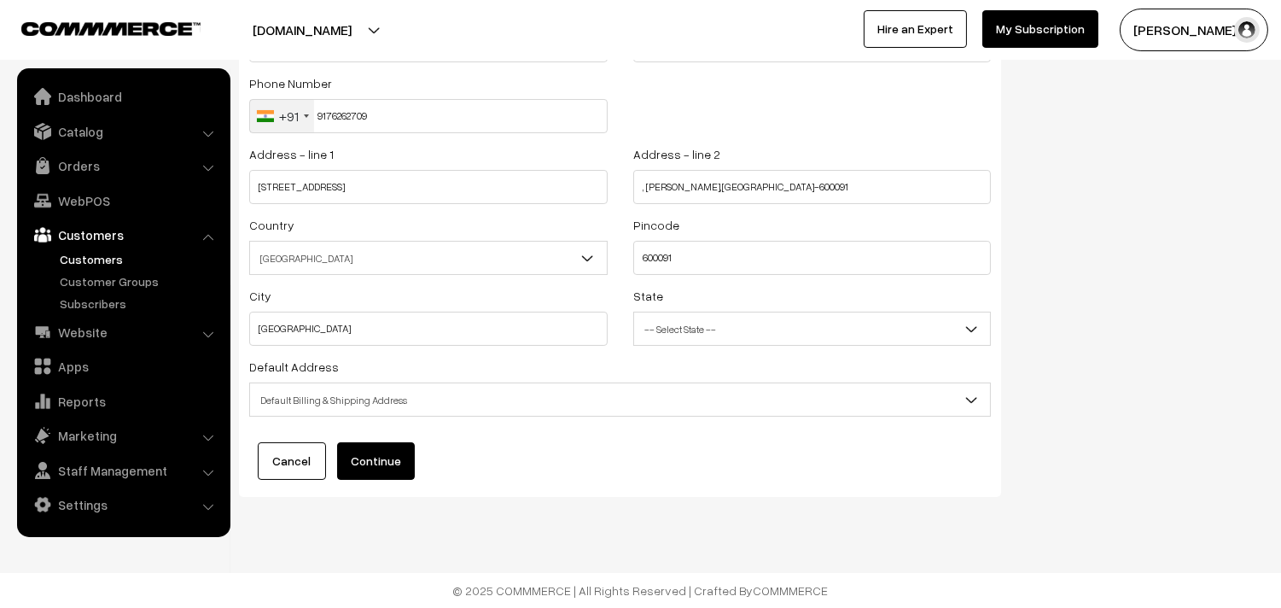
click at [387, 435] on div "First Name K Srinivas 91762 62709 Last Name Phone Number +91 United States +1 U…" at bounding box center [620, 241] width 762 height 512
click at [389, 455] on button "Continue" at bounding box center [376, 461] width 78 height 38
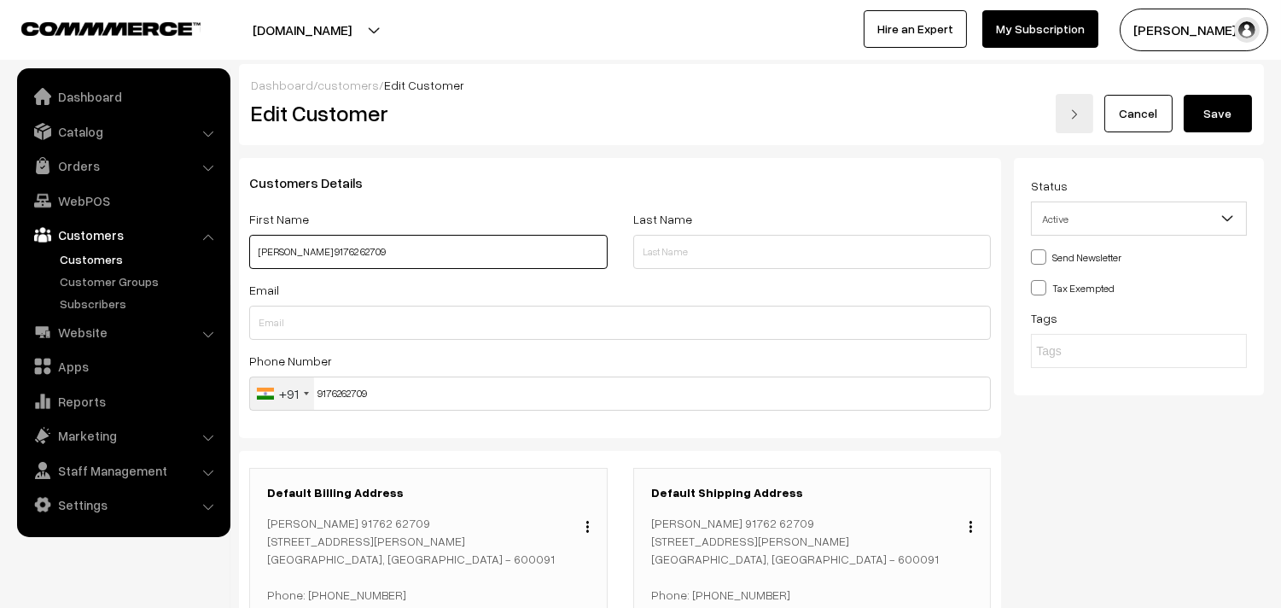
click at [333, 250] on input "[PERSON_NAME] 91762 62709" at bounding box center [428, 252] width 358 height 34
click at [333, 250] on input "K Srinivas 91762 62709" at bounding box center [428, 252] width 358 height 34
drag, startPoint x: 1234, startPoint y: 104, endPoint x: 1226, endPoint y: 109, distance: 9.2
click at [1235, 104] on button "Save" at bounding box center [1218, 114] width 68 height 38
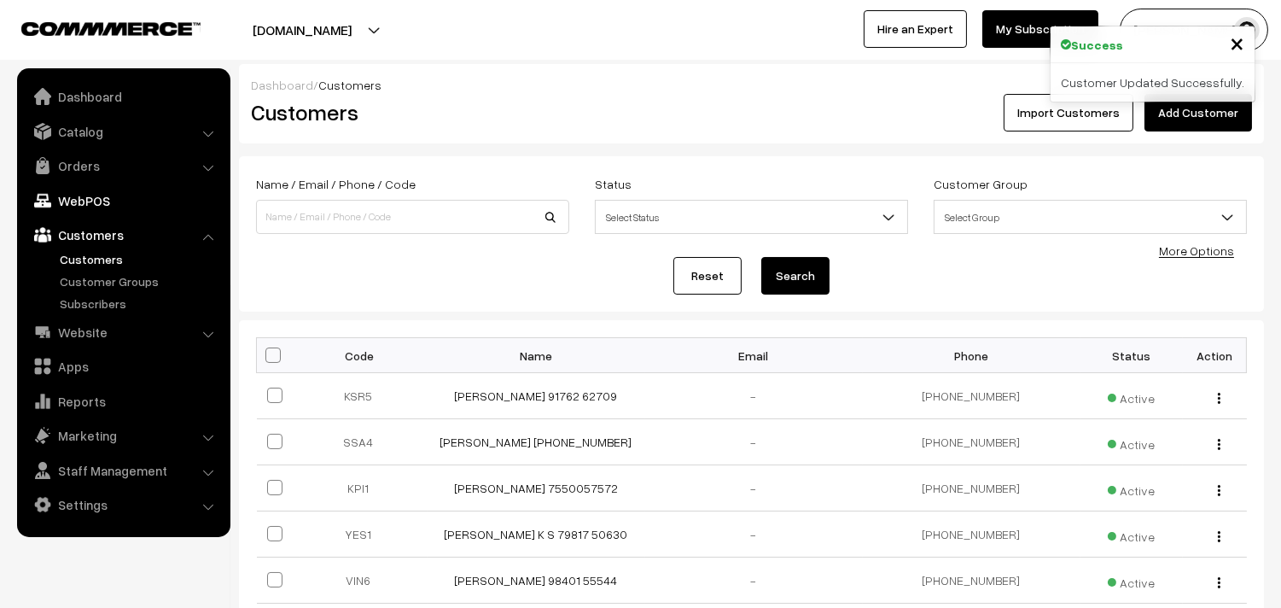
click at [98, 205] on link "WebPOS" at bounding box center [122, 200] width 203 height 31
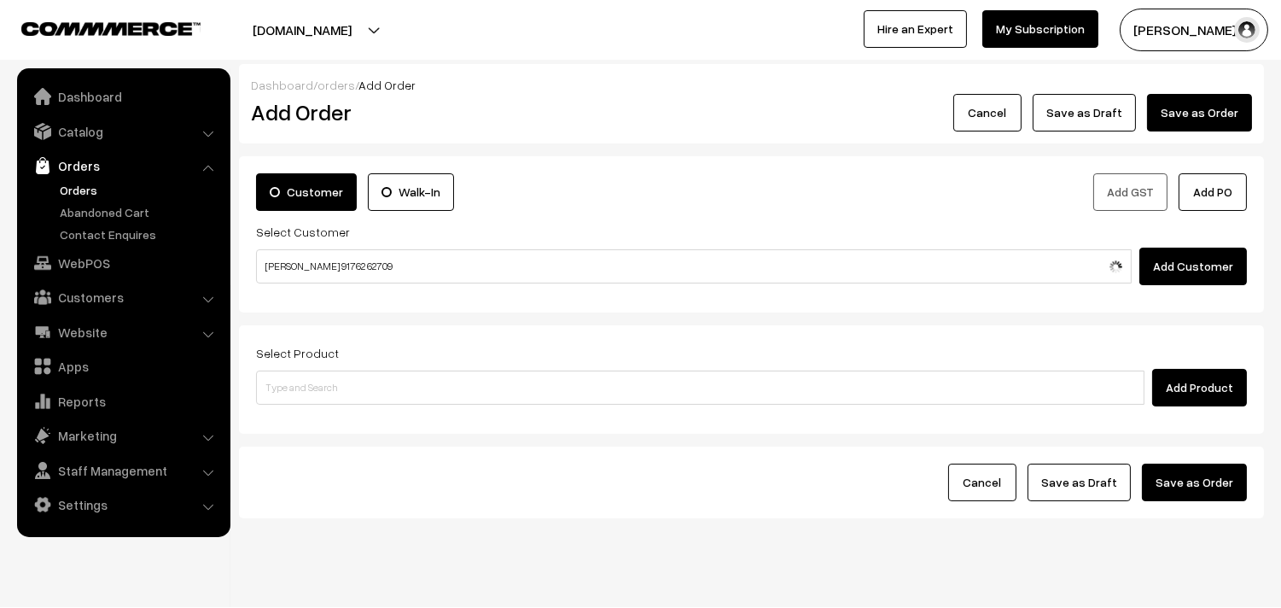
type input "K Srinivas 91762 62709"
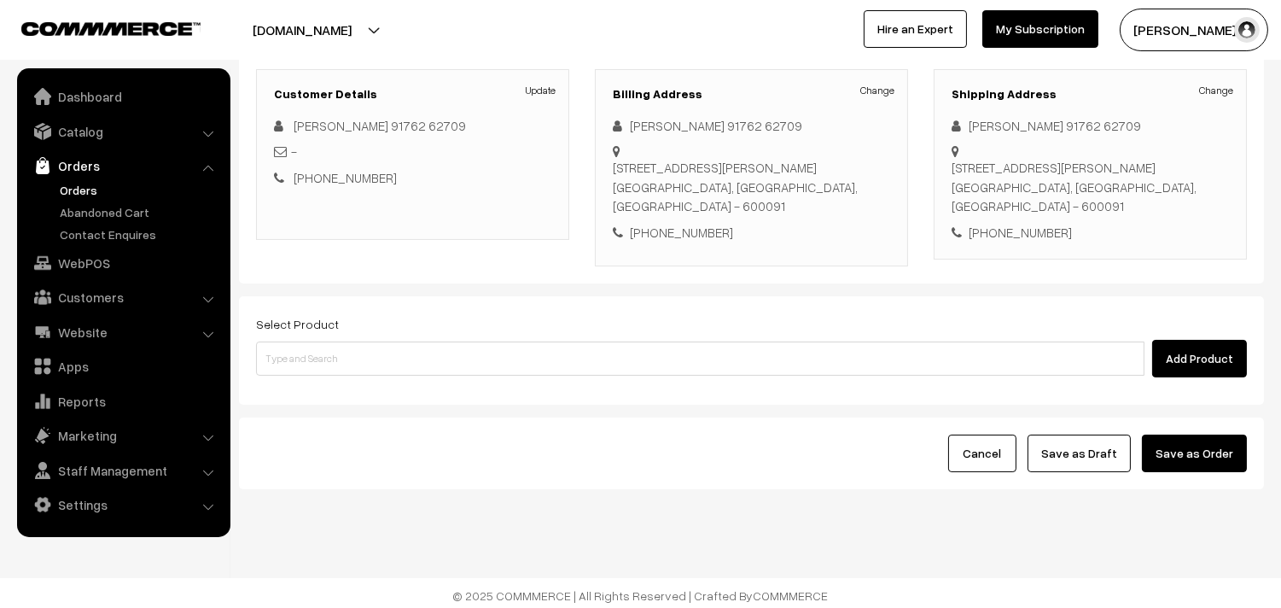
scroll to position [252, 0]
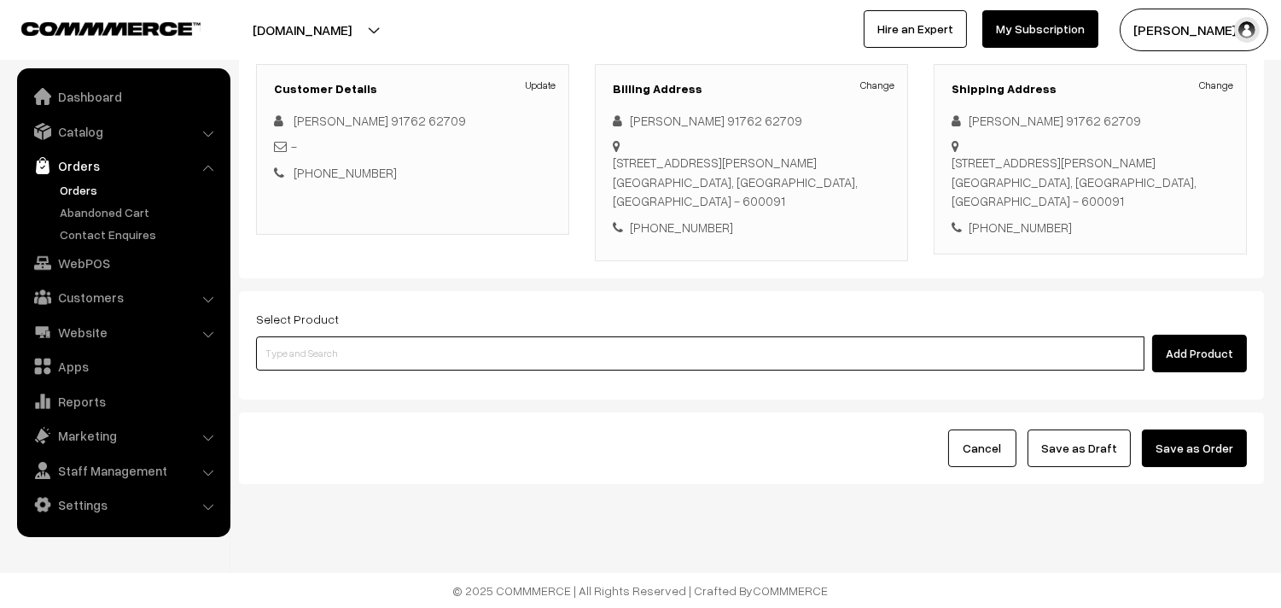
click at [371, 354] on input at bounding box center [700, 353] width 888 height 34
paste input "01st Without Rice..."
type input "01st Without Rice..."
click at [353, 392] on link "01st Without Rice..." at bounding box center [701, 405] width 889 height 26
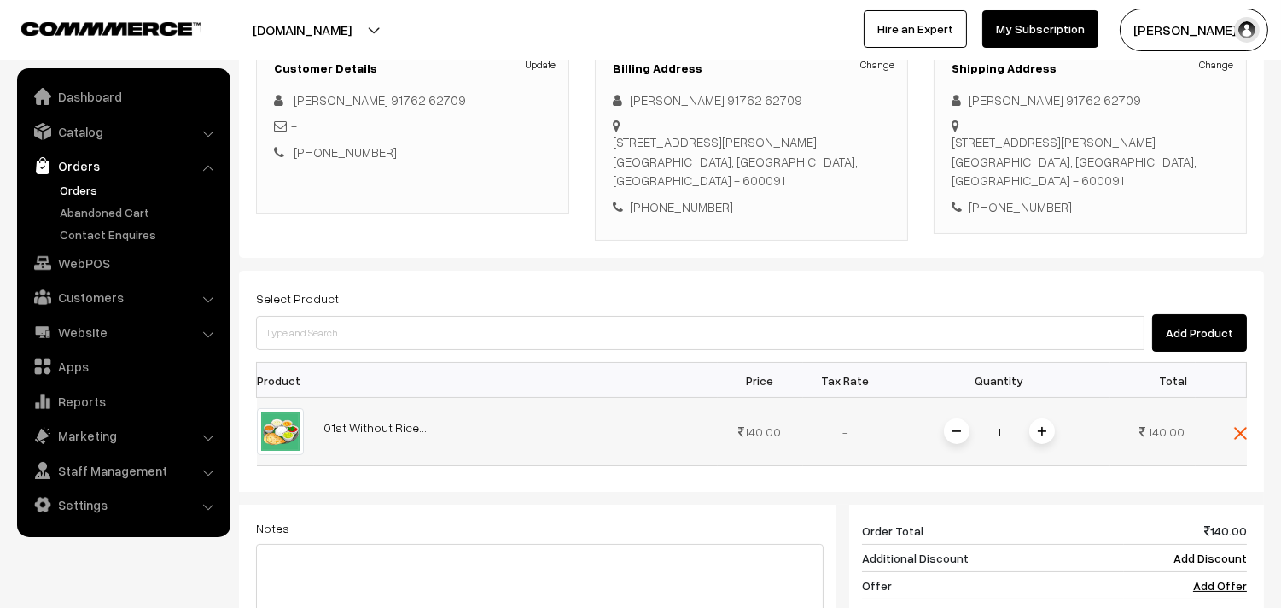
click at [1041, 435] on img at bounding box center [1042, 431] width 9 height 9
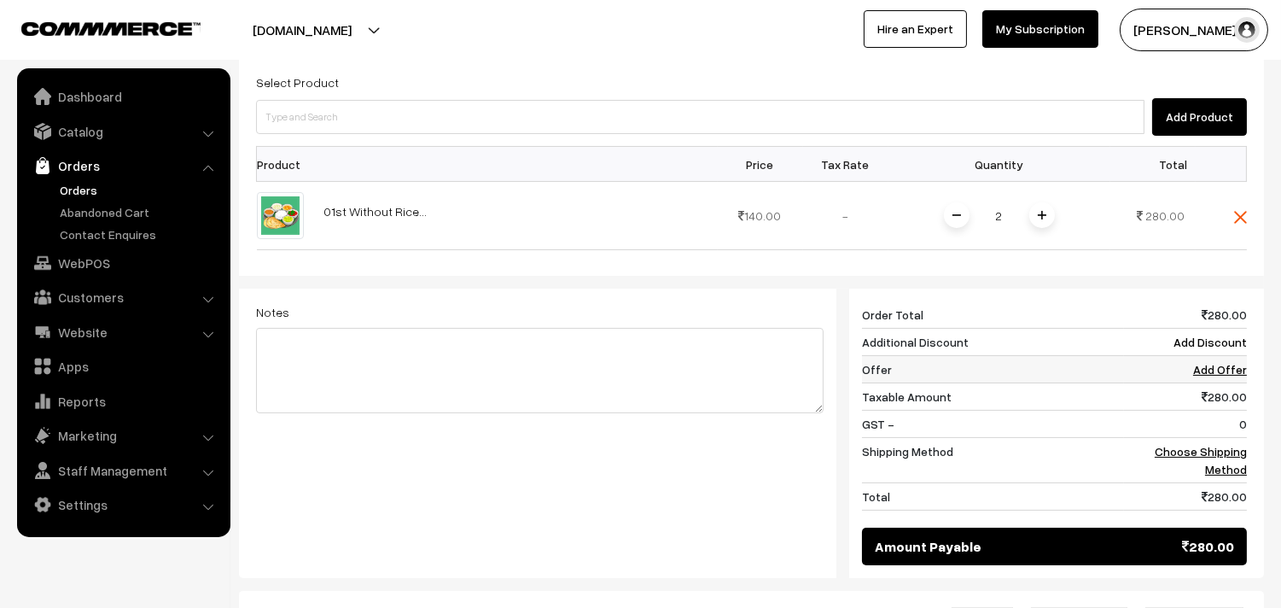
scroll to position [536, 0]
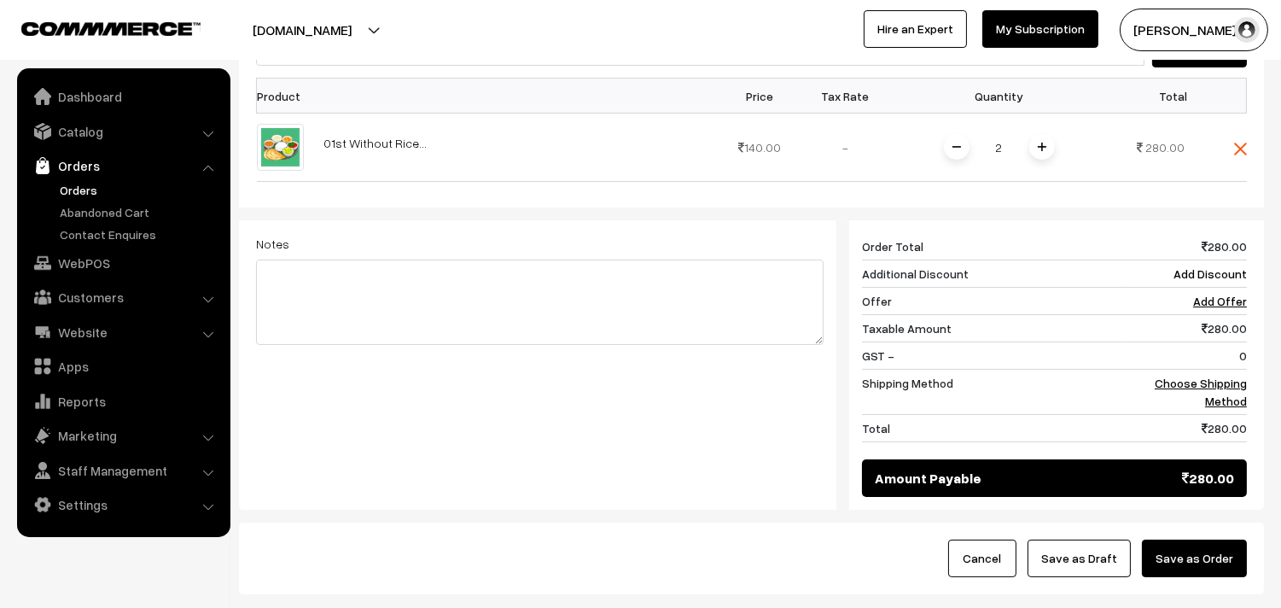
click at [1248, 416] on div "280 Order Total 280.00 Additional Discount Add Discount Offer Add Offer Taxable…" at bounding box center [1047, 364] width 423 height 289
click at [1231, 411] on td "Choose Shipping Method" at bounding box center [1185, 392] width 123 height 45
click at [1207, 411] on td "Choose Shipping Method" at bounding box center [1185, 392] width 123 height 45
click at [1196, 412] on td "Choose Shipping Method" at bounding box center [1185, 392] width 123 height 45
click at [1193, 394] on td "Choose Shipping Method" at bounding box center [1185, 392] width 123 height 45
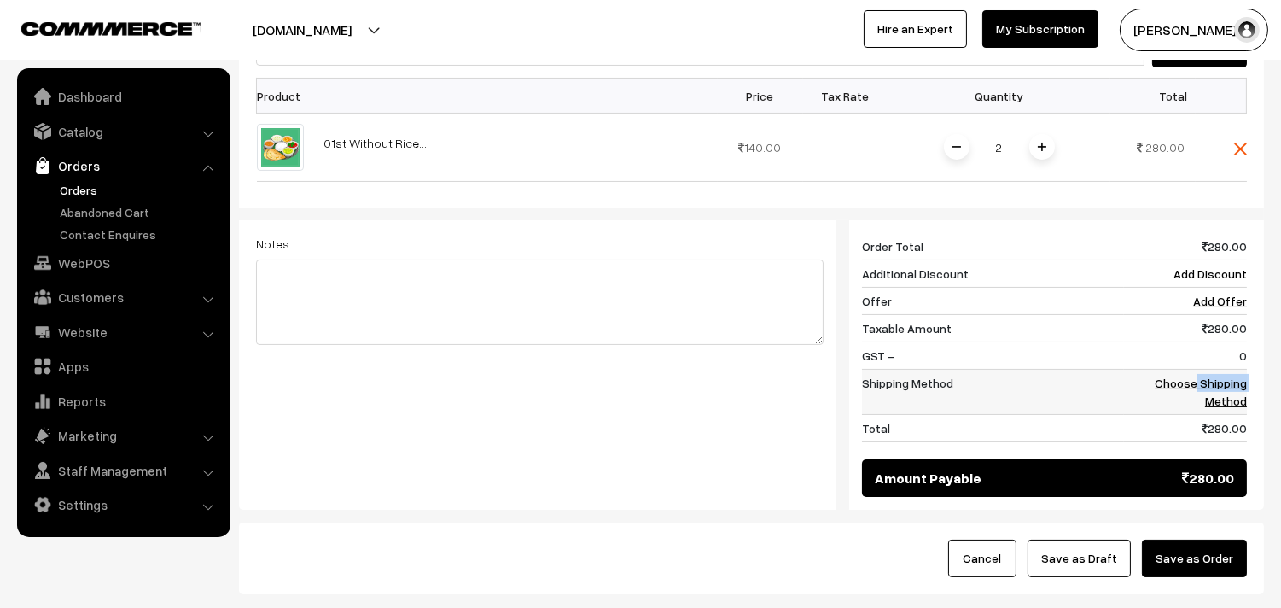
click at [1175, 403] on link "Choose Shipping Method" at bounding box center [1201, 391] width 92 height 32
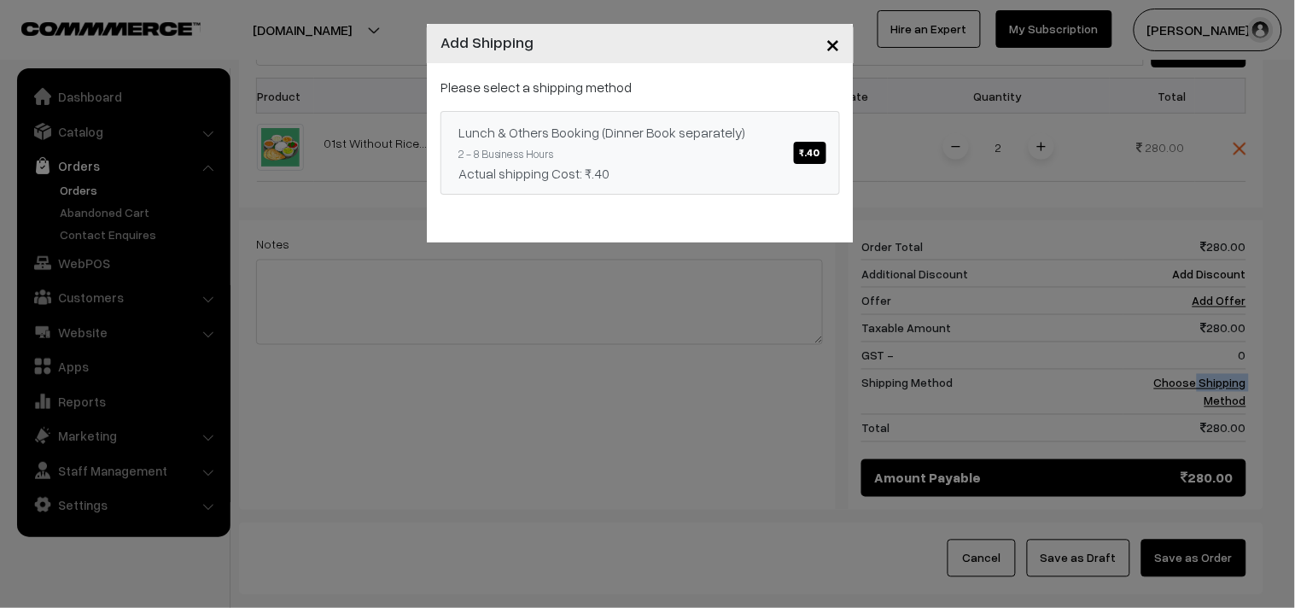
click at [721, 143] on link "Lunch & Others Booking (Dinner Book separately) ₹.40 2 - 8 Business Hours Actua…" at bounding box center [639, 153] width 399 height 84
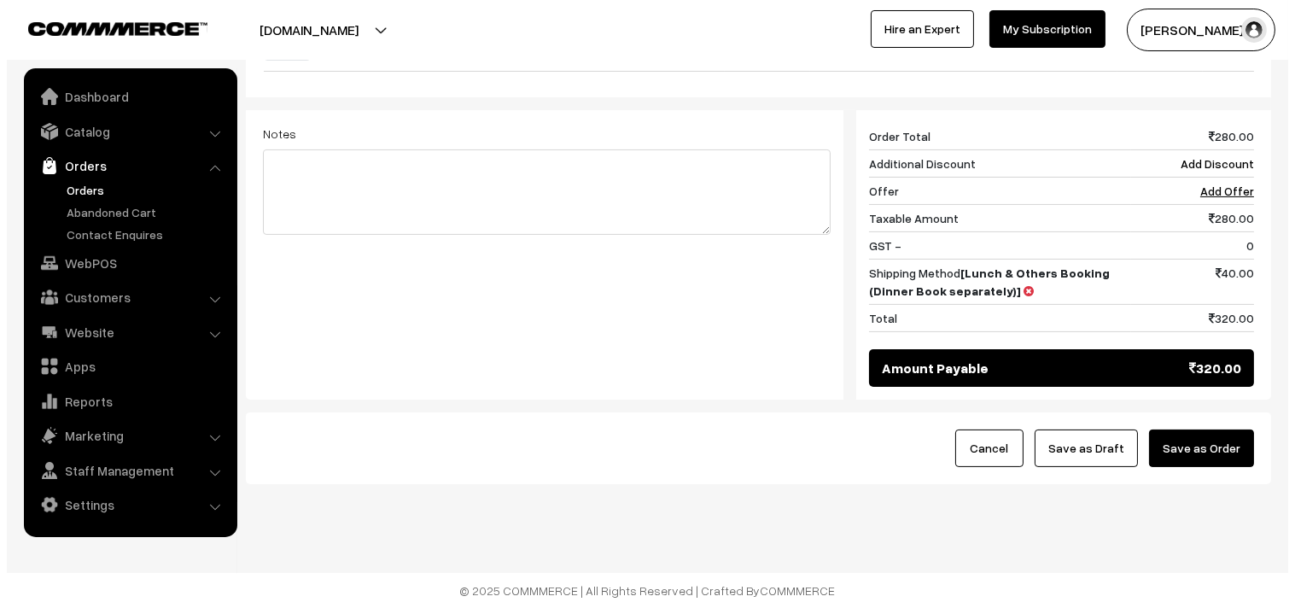
scroll to position [667, 0]
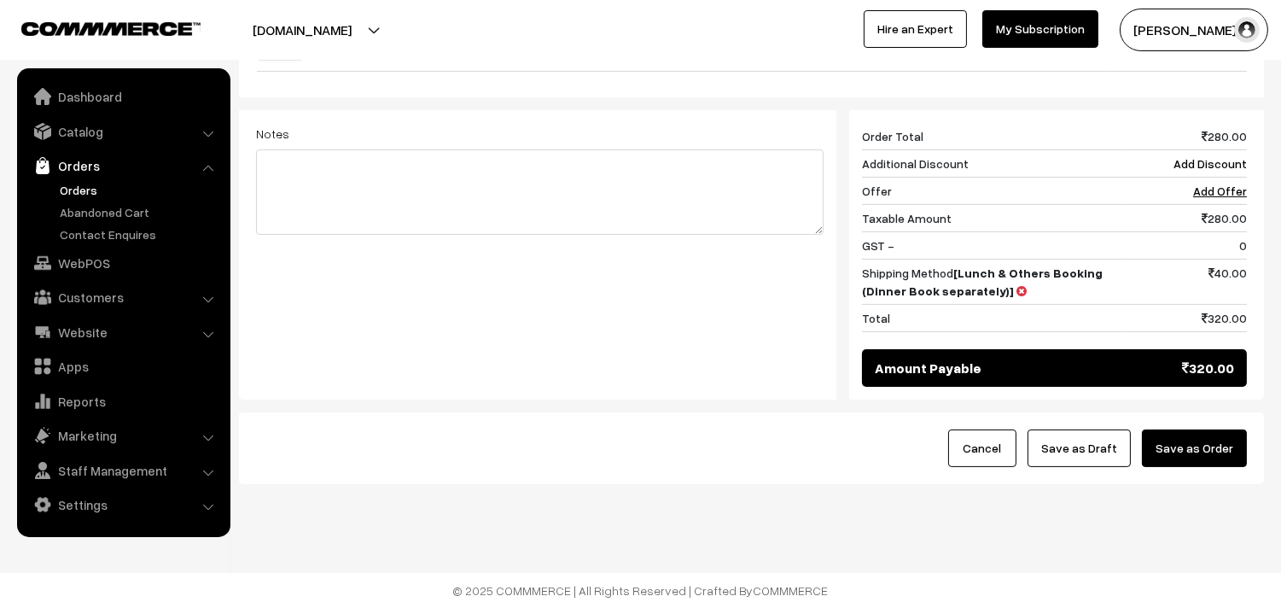
click at [1202, 450] on button "Save as Order" at bounding box center [1194, 448] width 105 height 38
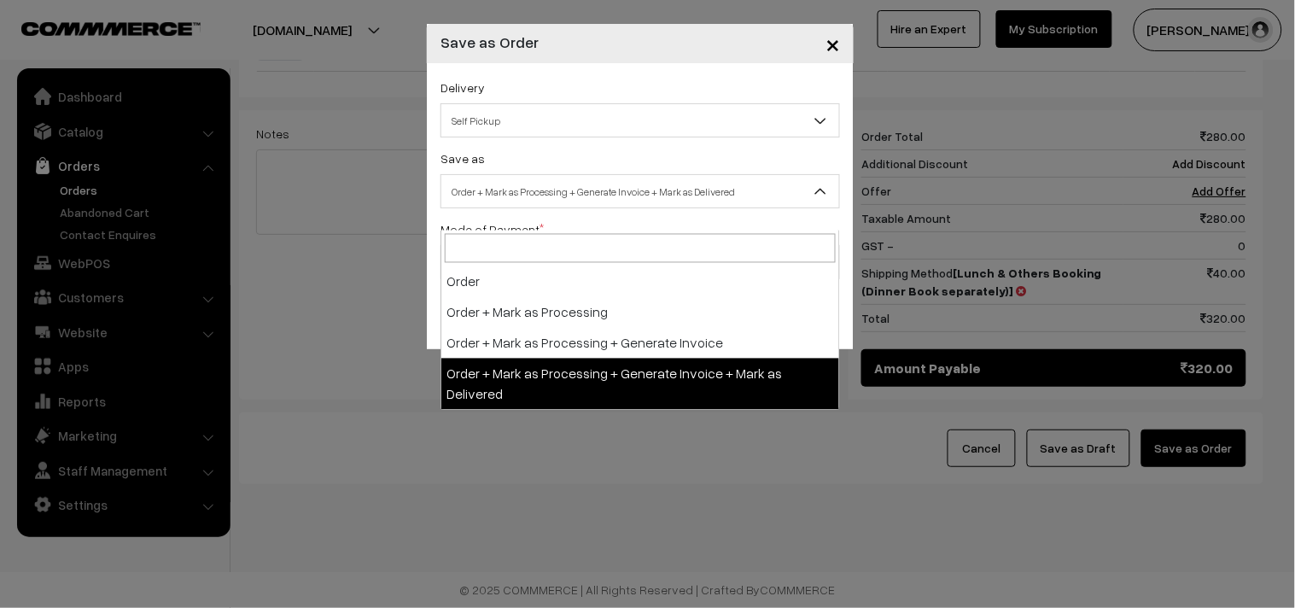
click at [609, 207] on span "Order + Mark as Processing + Generate Invoice + Mark as Delivered" at bounding box center [640, 192] width 398 height 30
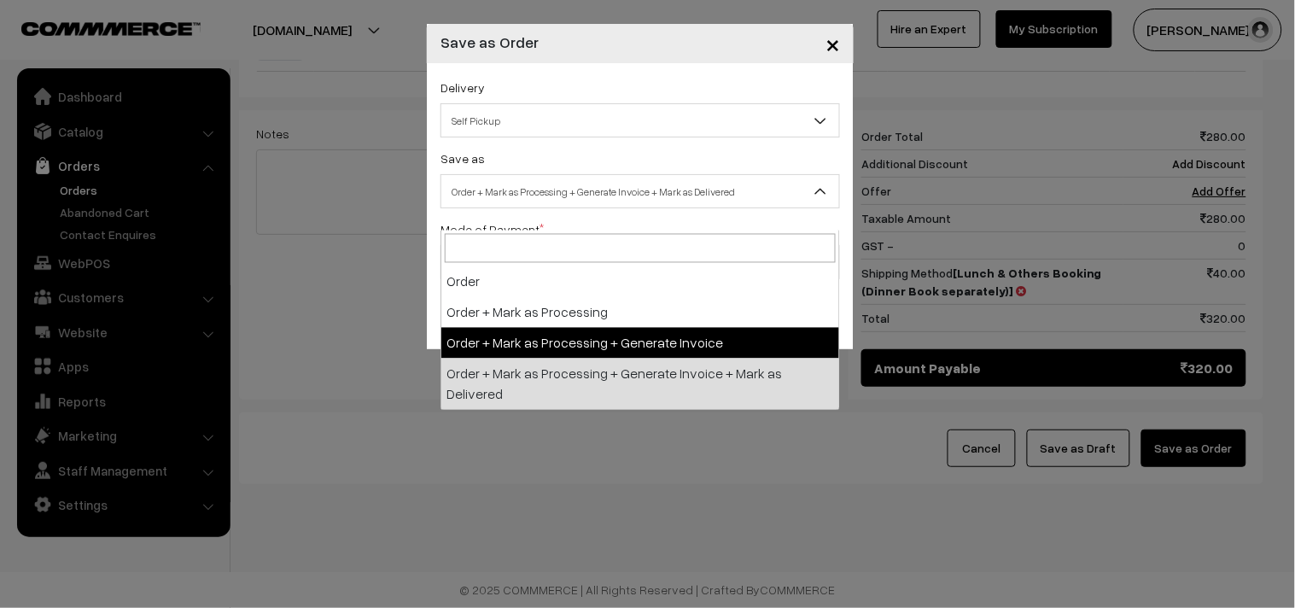
select select "3"
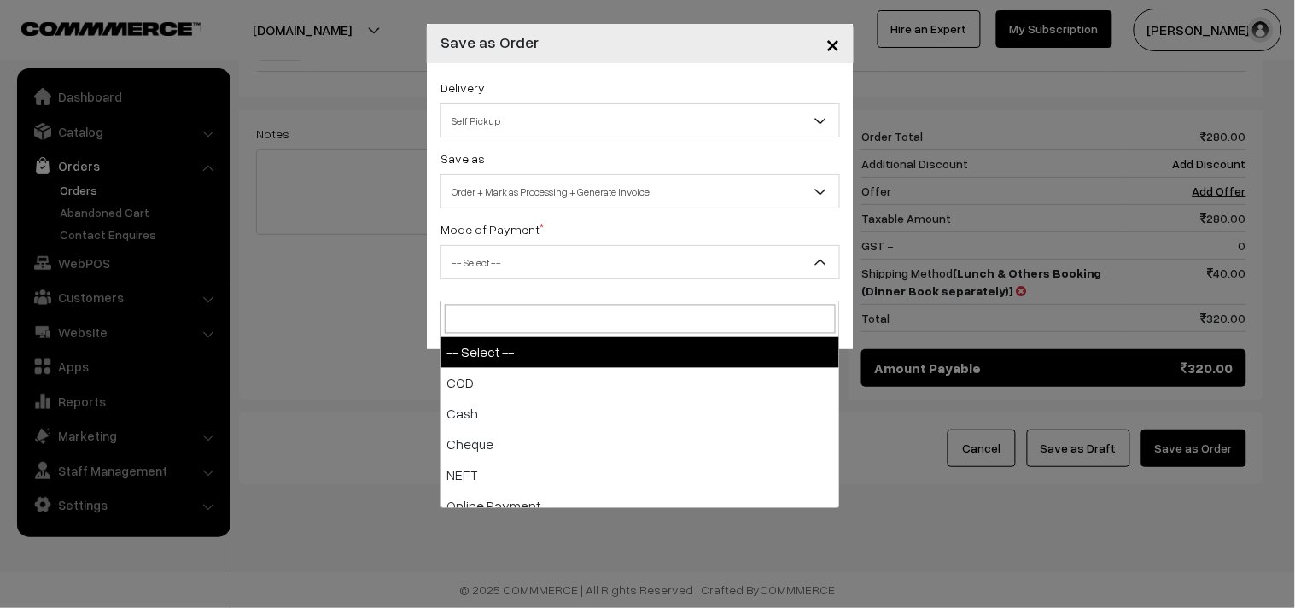
click at [561, 269] on span "-- Select --" at bounding box center [640, 262] width 398 height 30
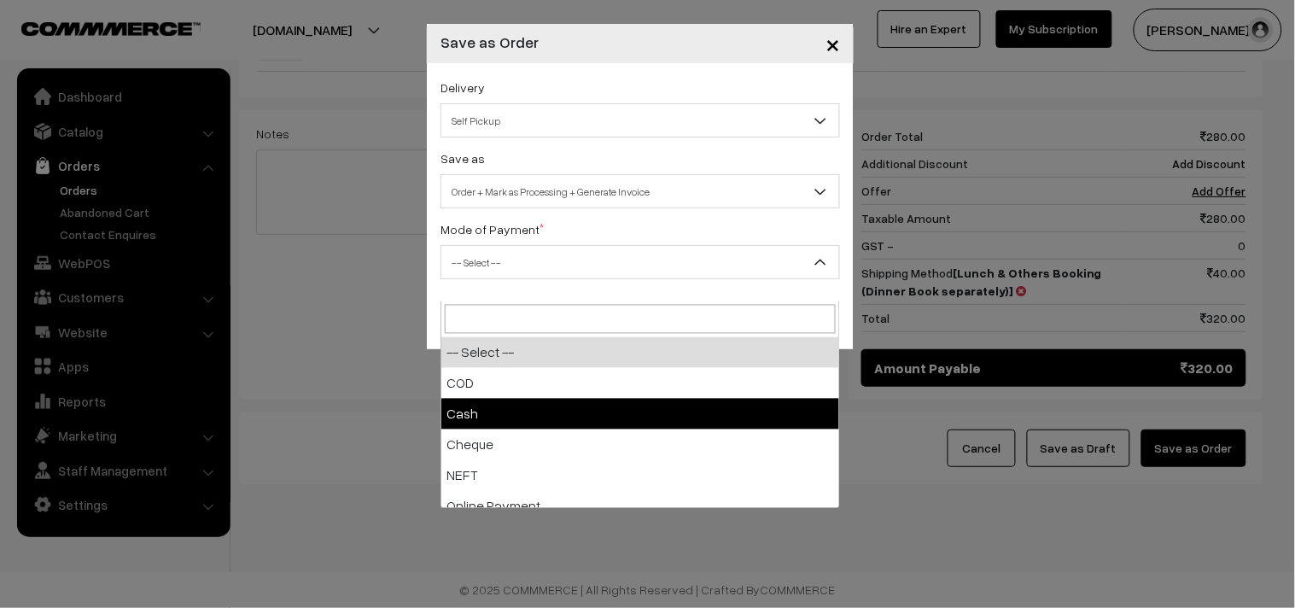
select select "2"
checkbox input "true"
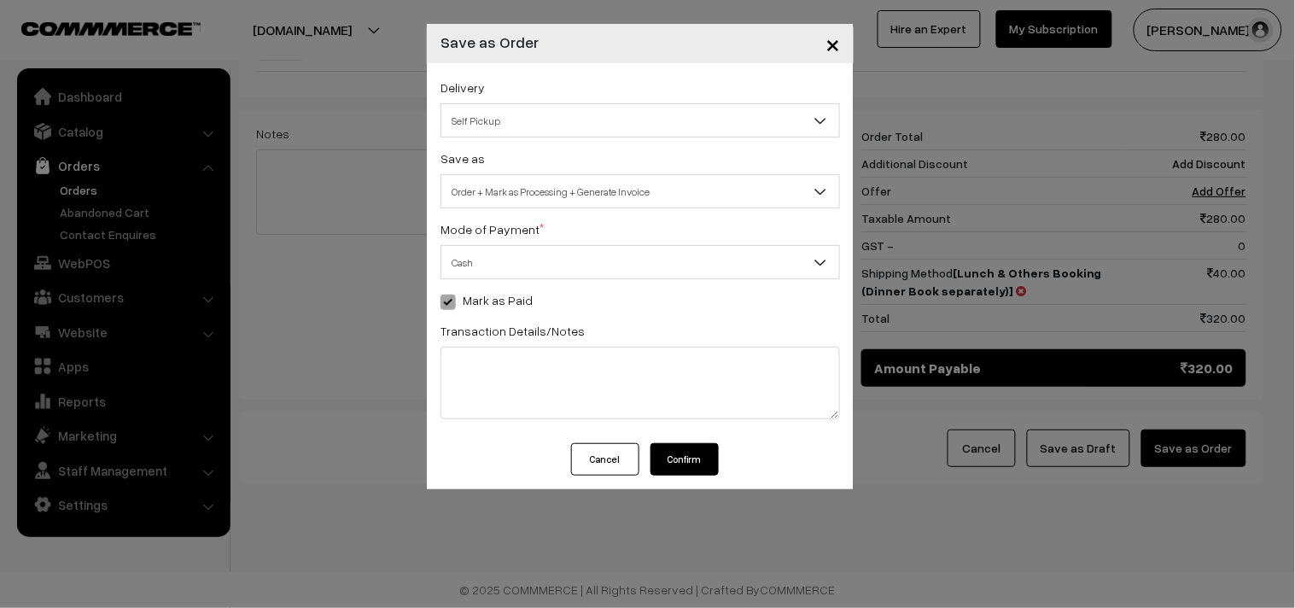
drag, startPoint x: 675, startPoint y: 458, endPoint x: 602, endPoint y: 471, distance: 74.5
click at [677, 458] on button "Confirm" at bounding box center [684, 459] width 68 height 32
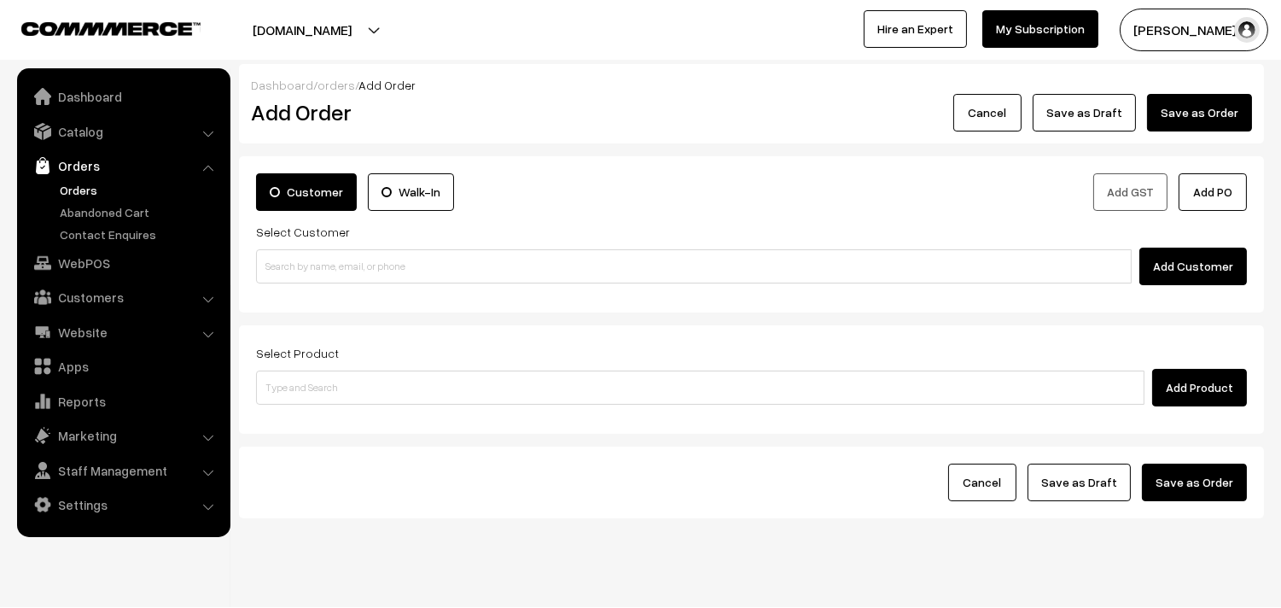
click at [96, 186] on link "Orders" at bounding box center [139, 190] width 169 height 18
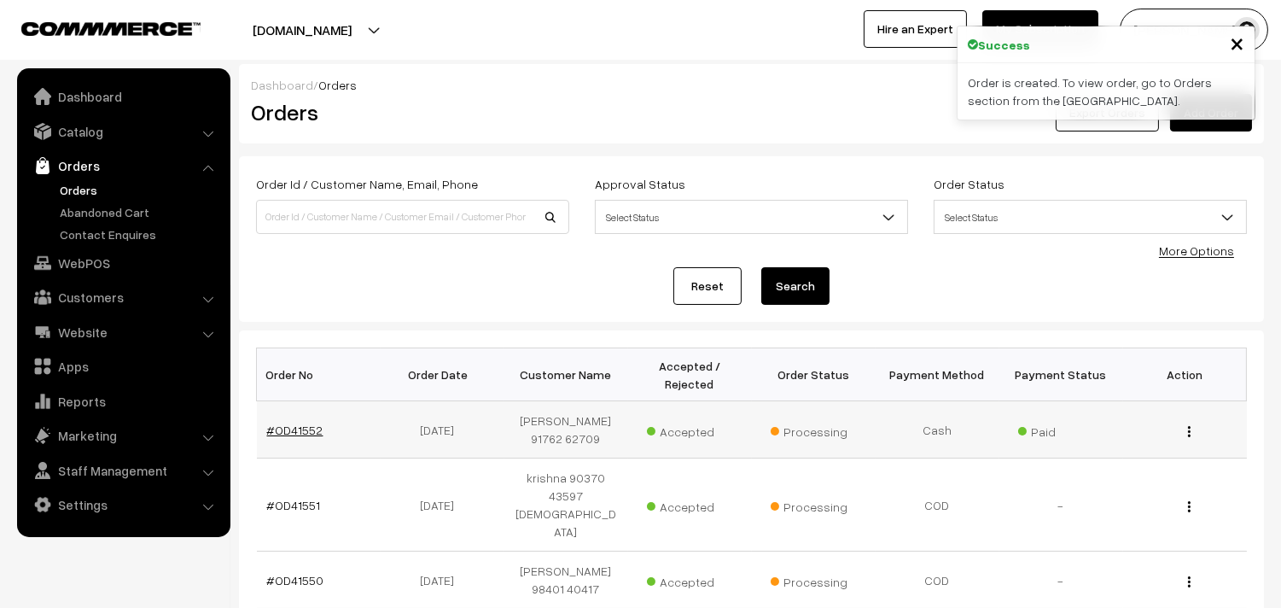
click at [294, 428] on link "#OD41552" at bounding box center [295, 429] width 56 height 15
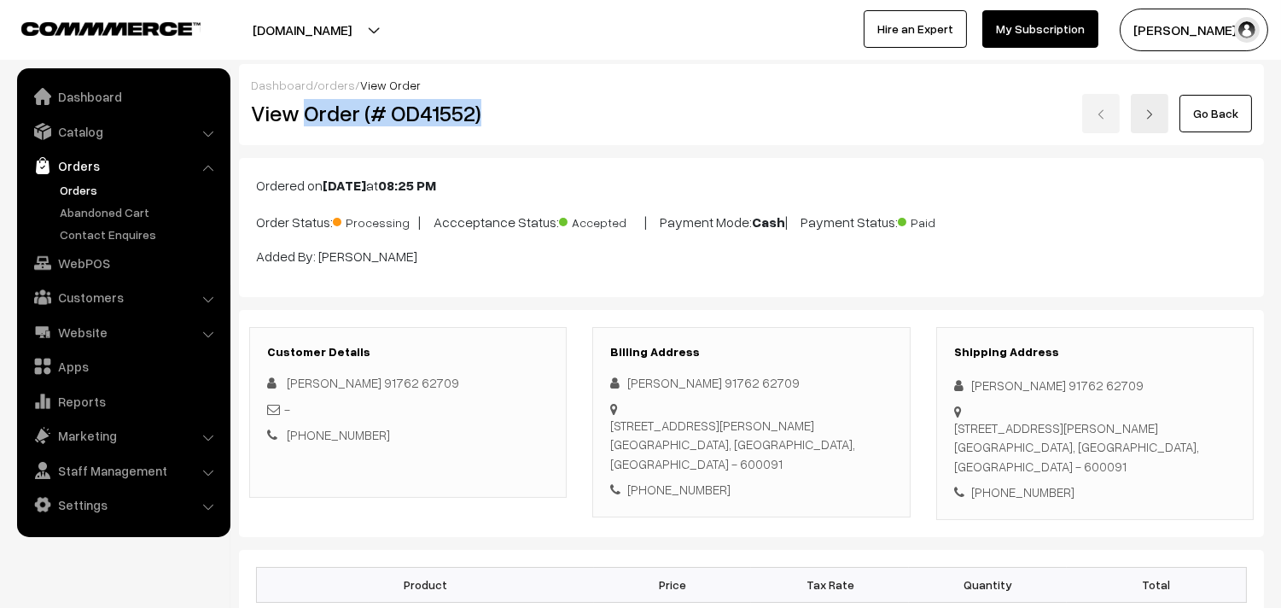
copy h2 "Order (# OD41552)"
drag, startPoint x: 305, startPoint y: 117, endPoint x: 501, endPoint y: 130, distance: 196.7
click at [501, 130] on div "View Order (# OD41552)" at bounding box center [409, 113] width 342 height 39
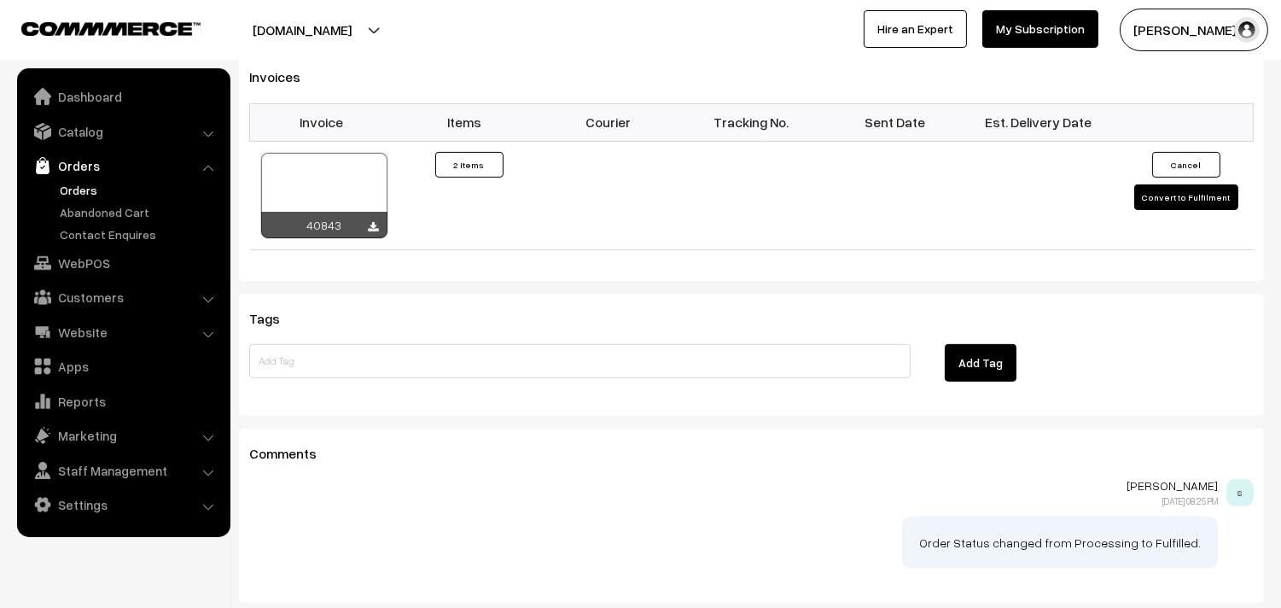
scroll to position [1138, 0]
click at [293, 208] on div at bounding box center [324, 193] width 126 height 85
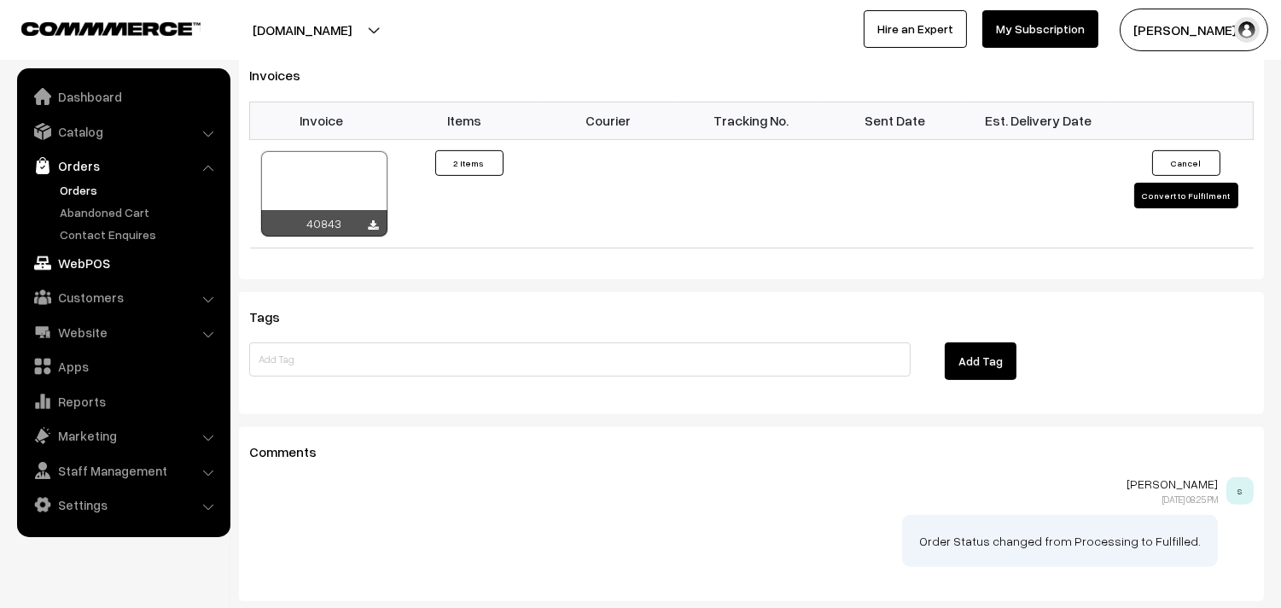
click at [82, 263] on link "WebPOS" at bounding box center [122, 262] width 203 height 31
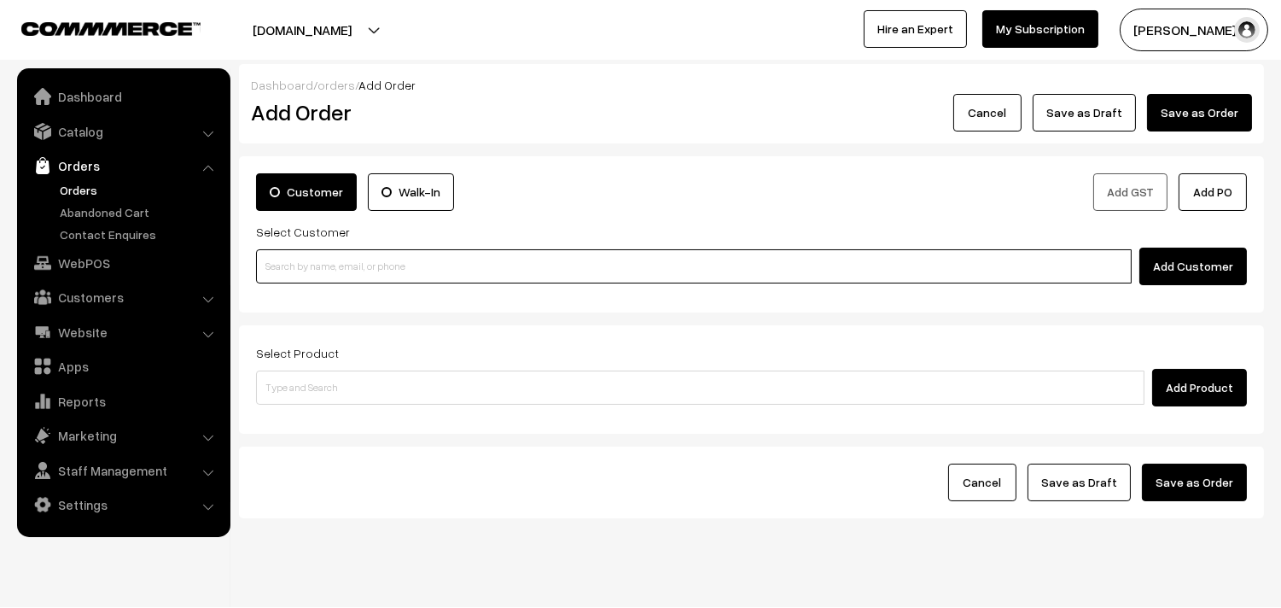
click at [314, 271] on input at bounding box center [694, 266] width 876 height 34
paste input "80569 32293"
click at [308, 265] on input "80569 32293" at bounding box center [694, 266] width 876 height 34
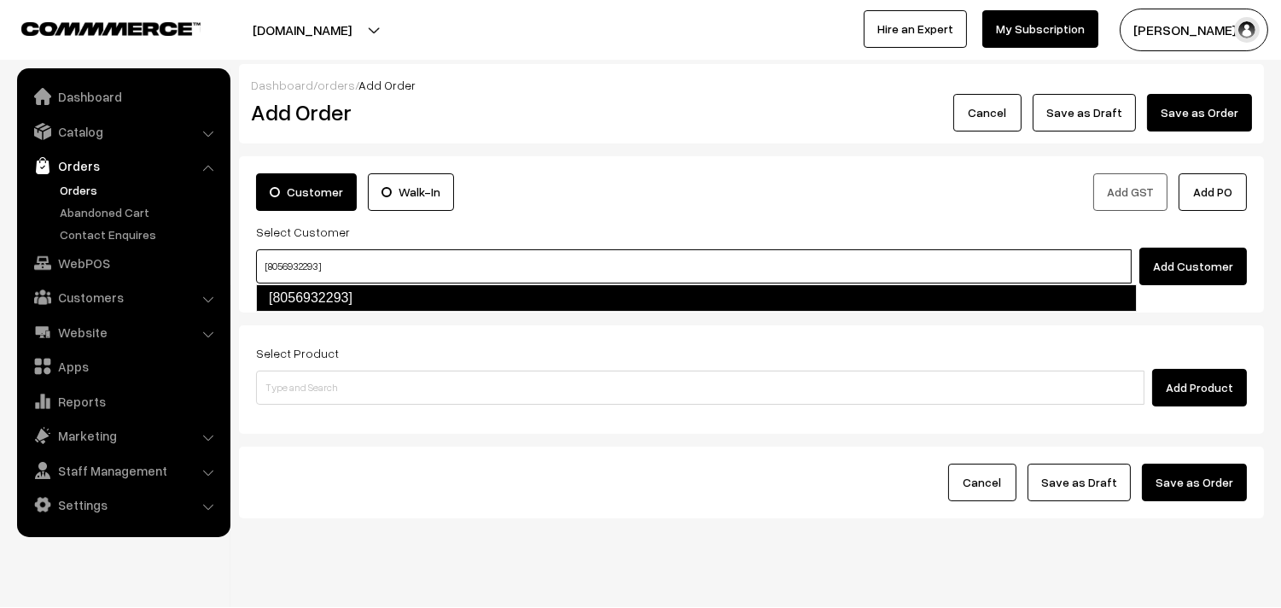
type input "[8056932293]"
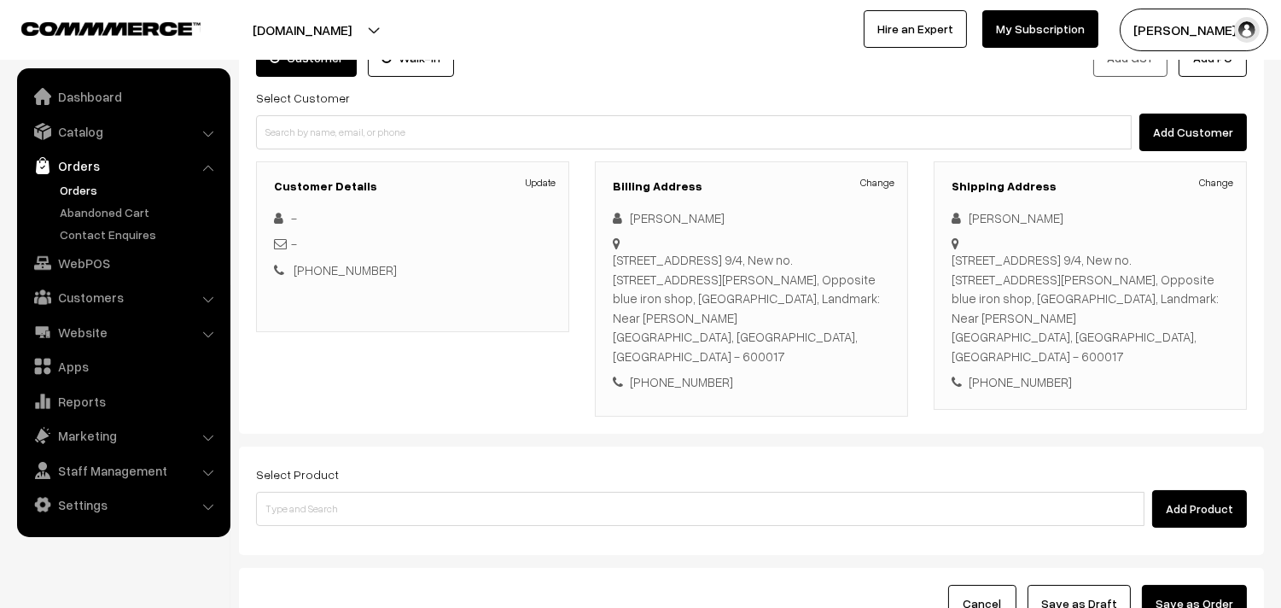
scroll to position [271, 0]
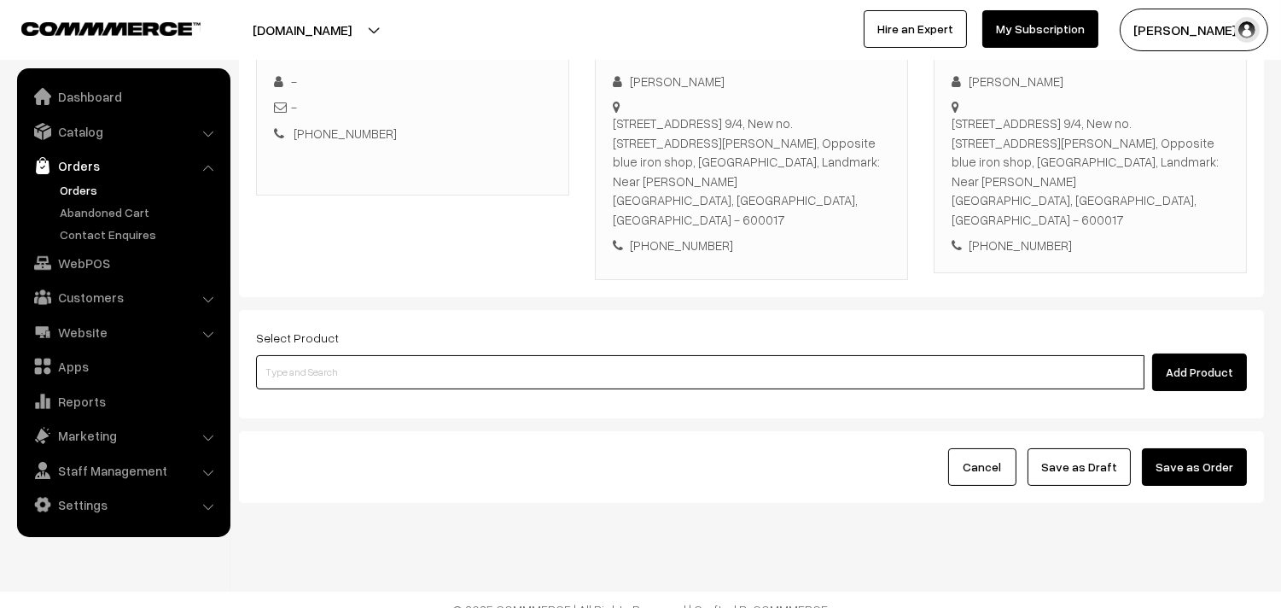
click at [466, 355] on input at bounding box center [700, 372] width 888 height 34
click at [556, 360] on input at bounding box center [700, 372] width 888 height 34
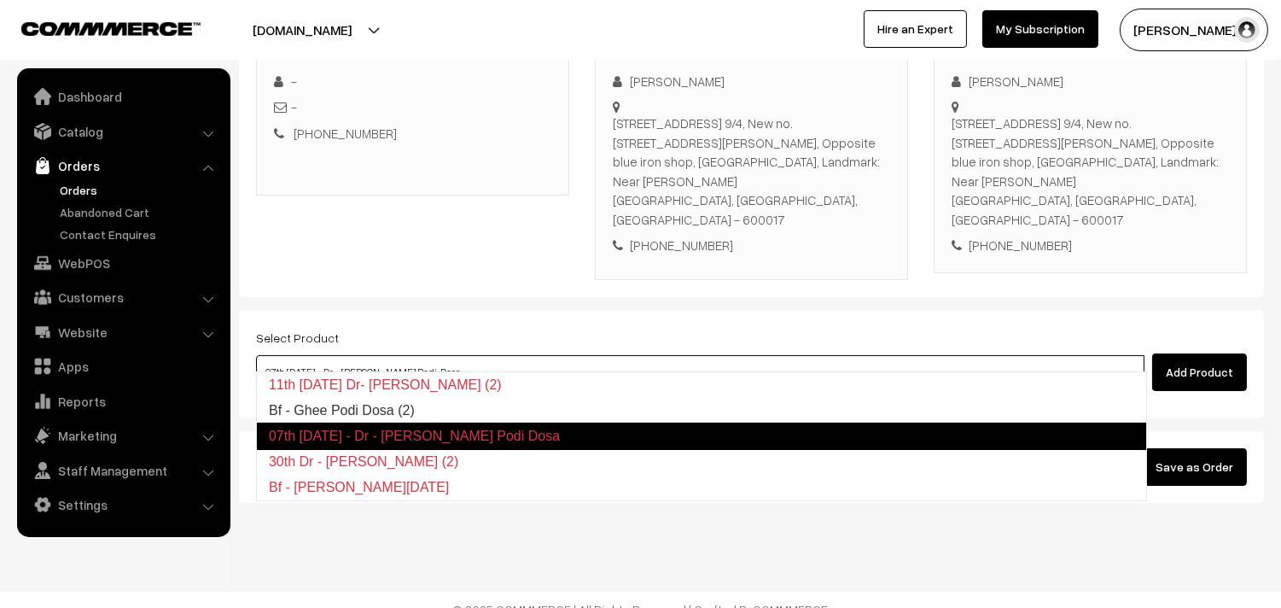
type input "Bf - Ghee Podi Dosa (2)"
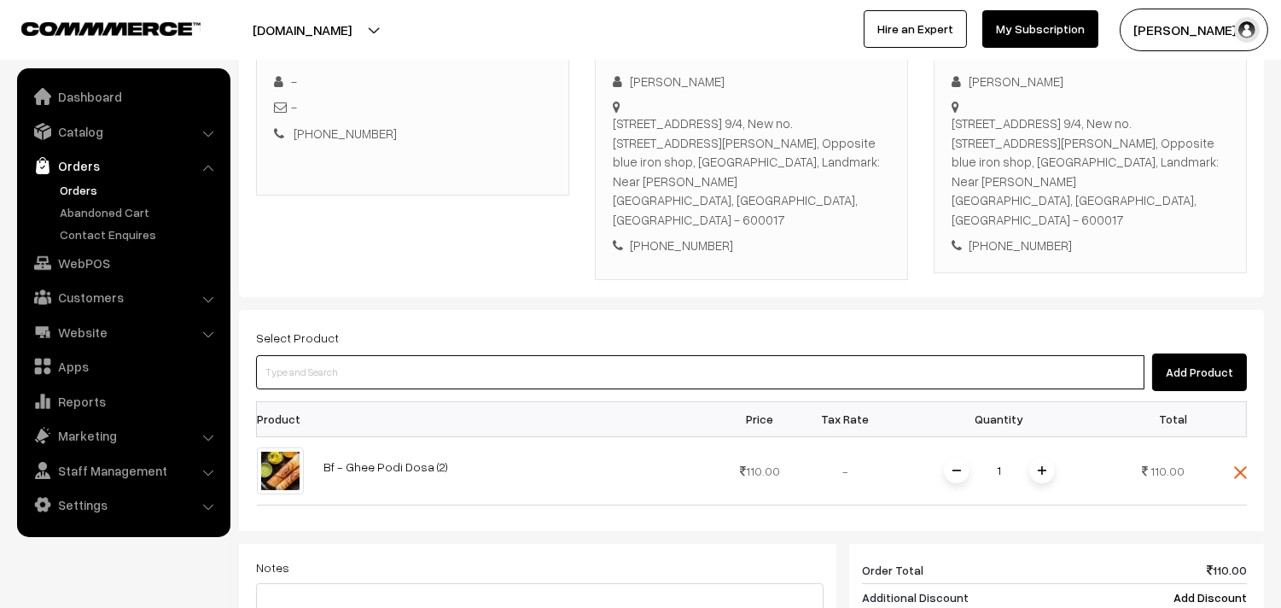
click at [613, 355] on input at bounding box center [700, 372] width 888 height 34
paste input "01st With Rice"
type input "01st With Rice"
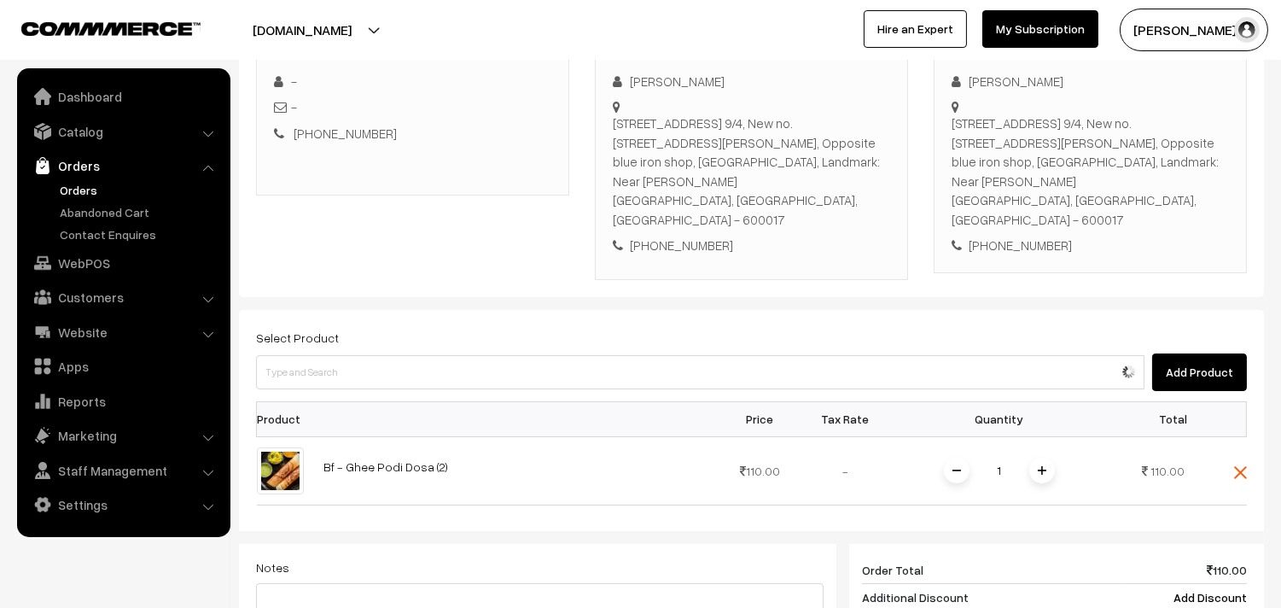
click at [335, 401] on th at bounding box center [516, 418] width 404 height 35
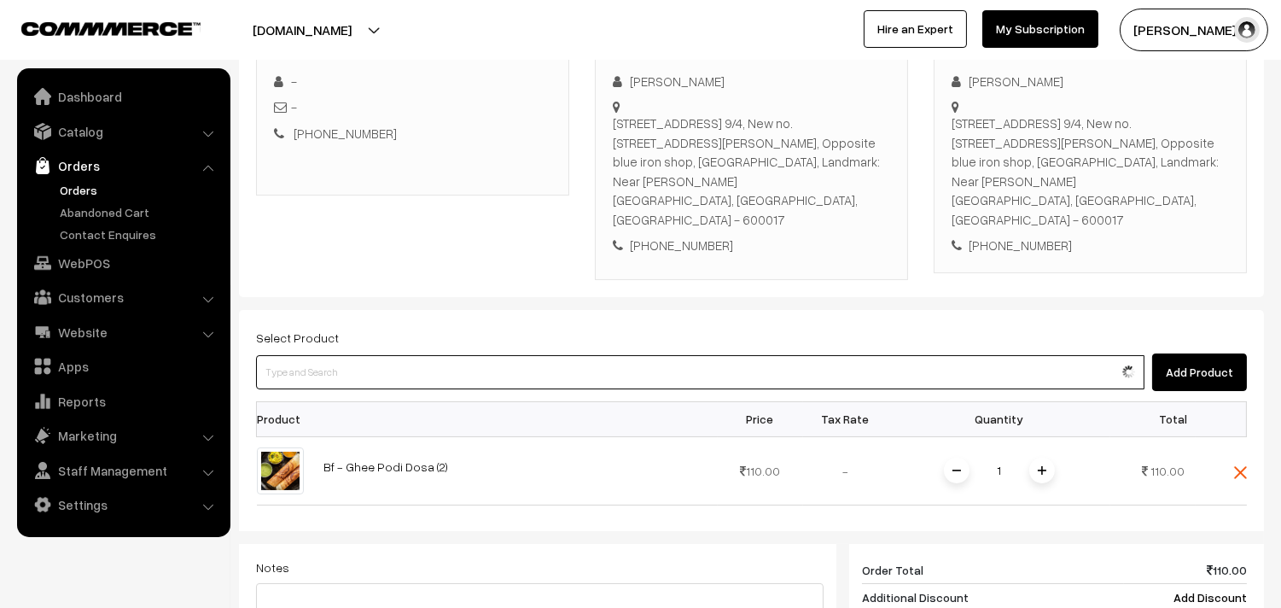
click at [347, 355] on input at bounding box center [700, 372] width 888 height 34
paste input "01st With Rice"
type input "01st With Rice"
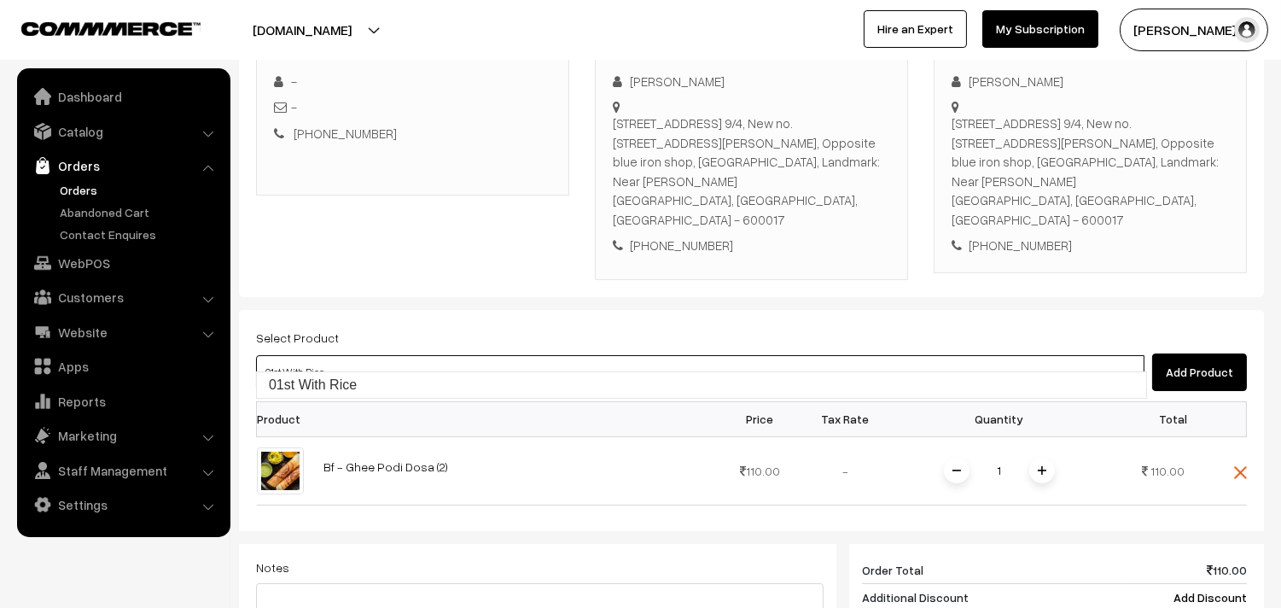
click at [351, 381] on link "01st With Rice" at bounding box center [701, 385] width 889 height 26
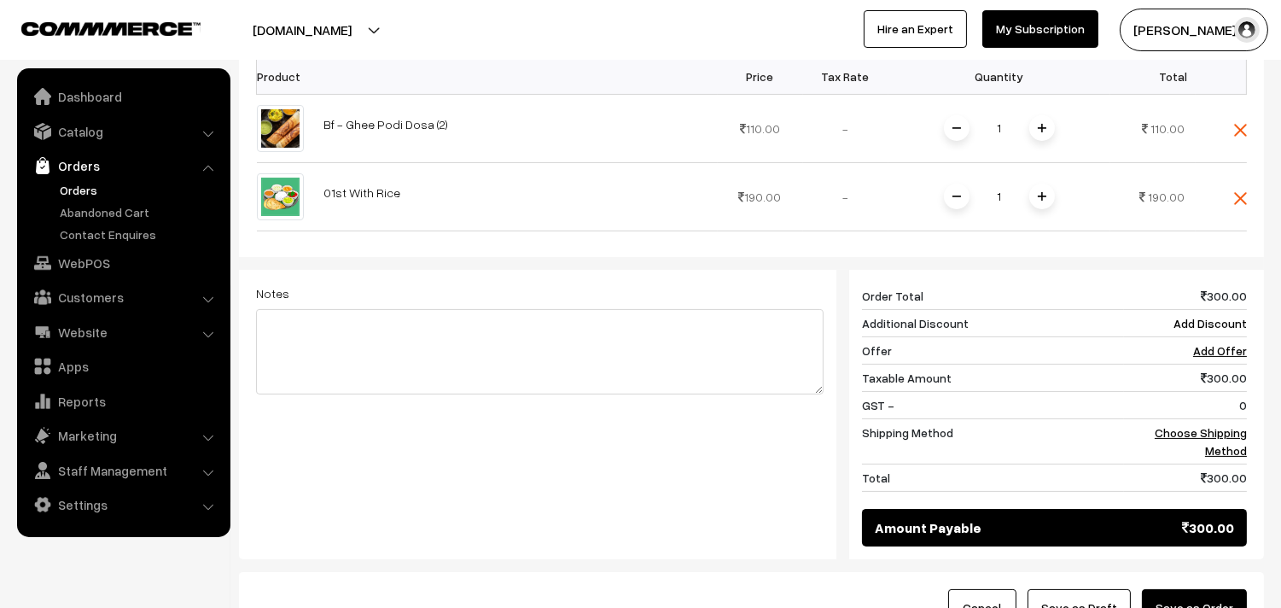
scroll to position [650, 0]
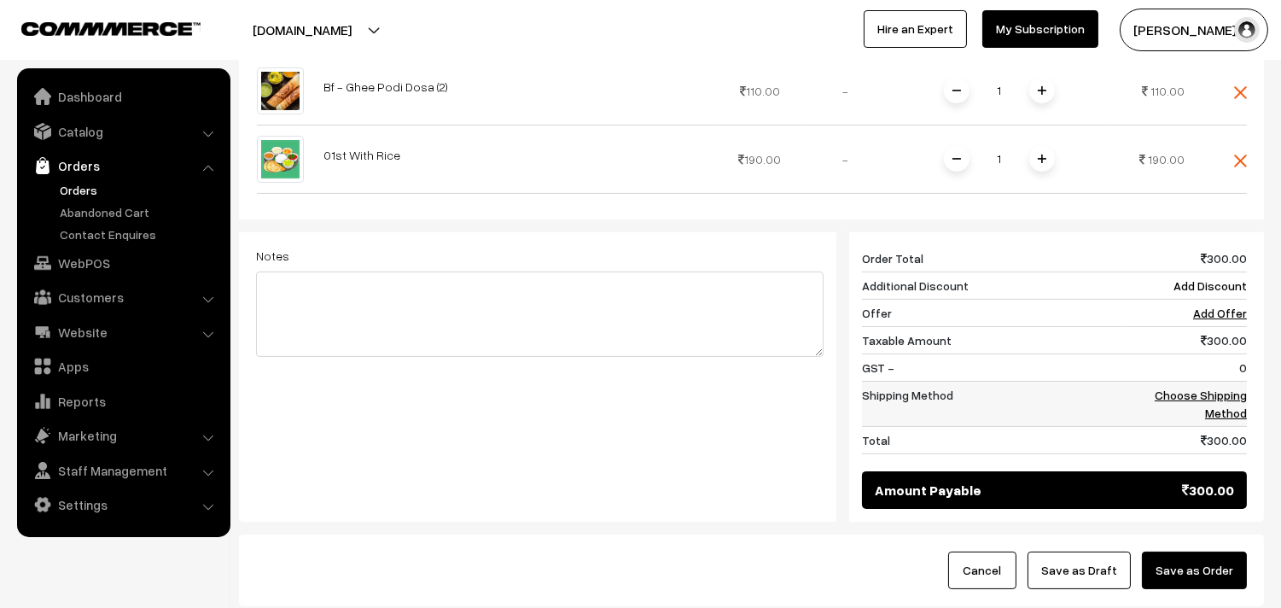
click at [1231, 390] on link "Choose Shipping Method" at bounding box center [1201, 403] width 92 height 32
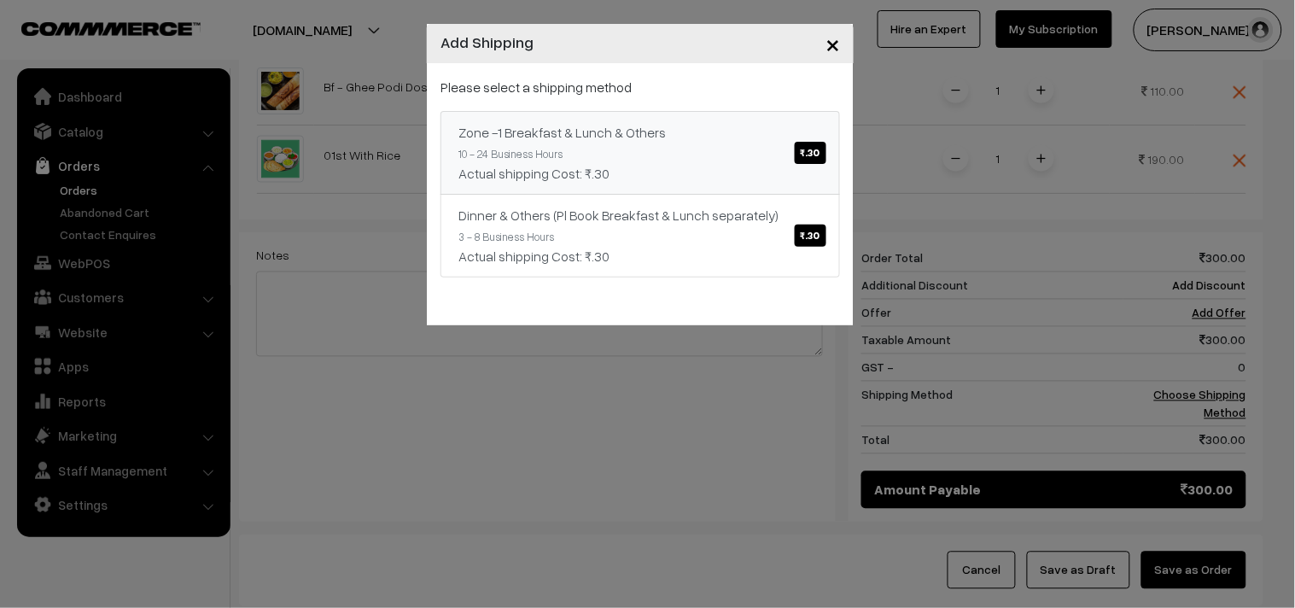
click at [568, 158] on link "Zone -1 Breakfast & Lunch & Others ₹.30 10 - 24 Business Hours Actual shipping …" at bounding box center [639, 153] width 399 height 84
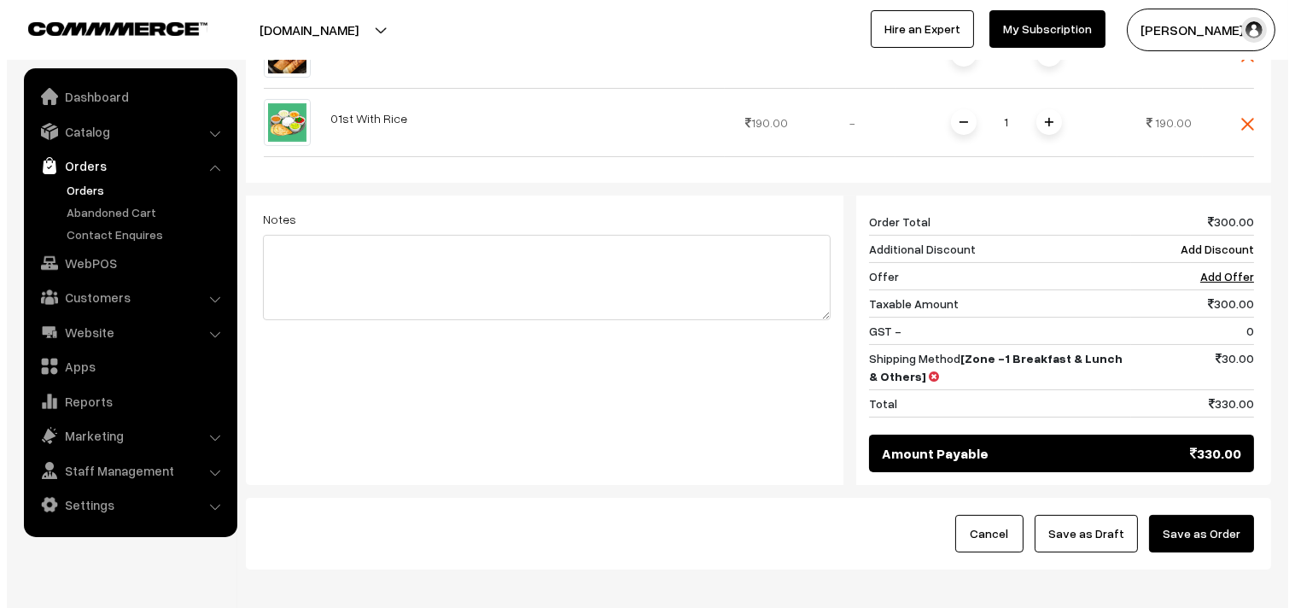
scroll to position [754, 0]
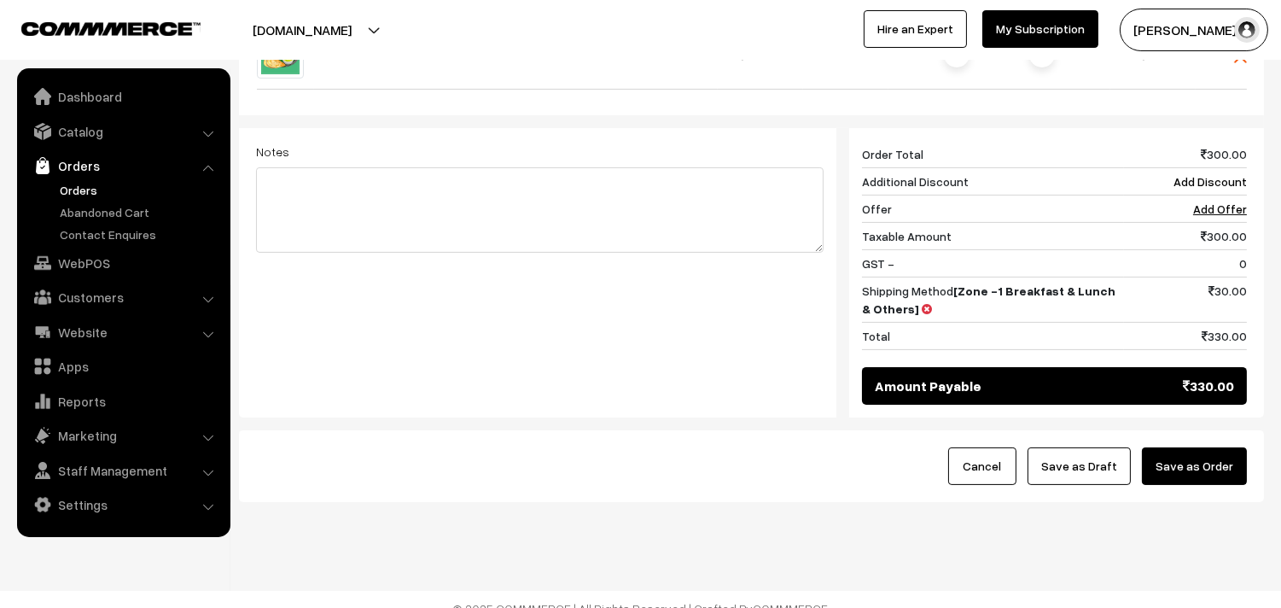
click at [1240, 447] on button "Save as Order" at bounding box center [1194, 466] width 105 height 38
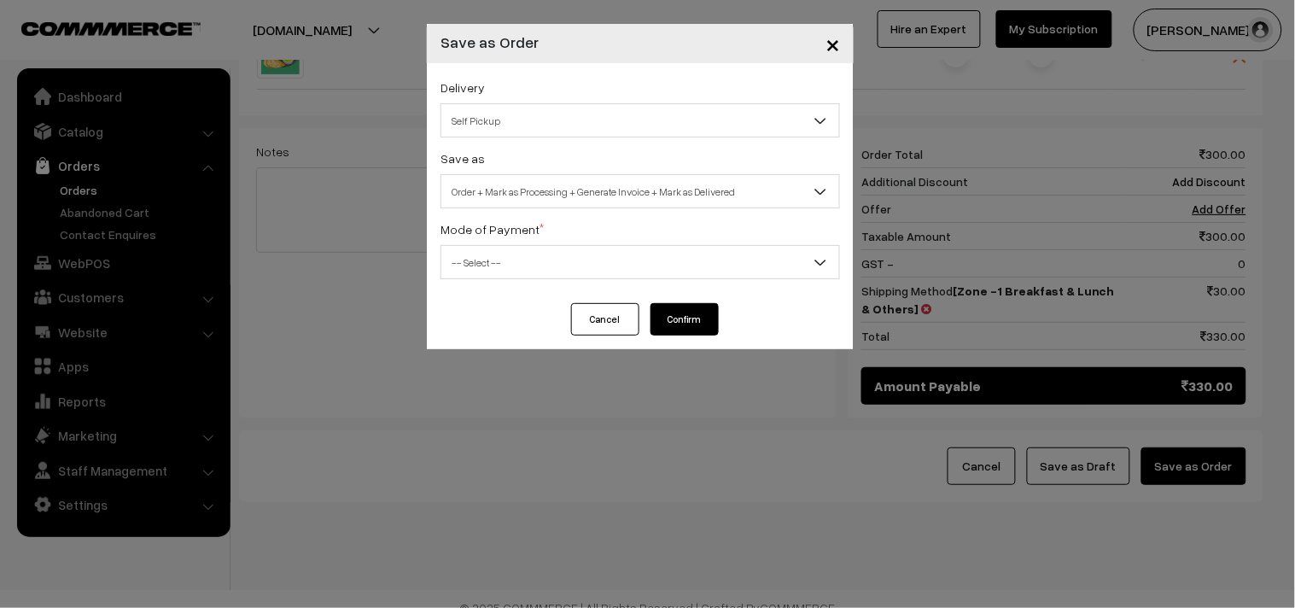
click at [593, 189] on span "Order + Mark as Processing + Generate Invoice + Mark as Delivered" at bounding box center [640, 192] width 398 height 30
select select "3"
click at [527, 263] on span "-- Select --" at bounding box center [640, 262] width 398 height 30
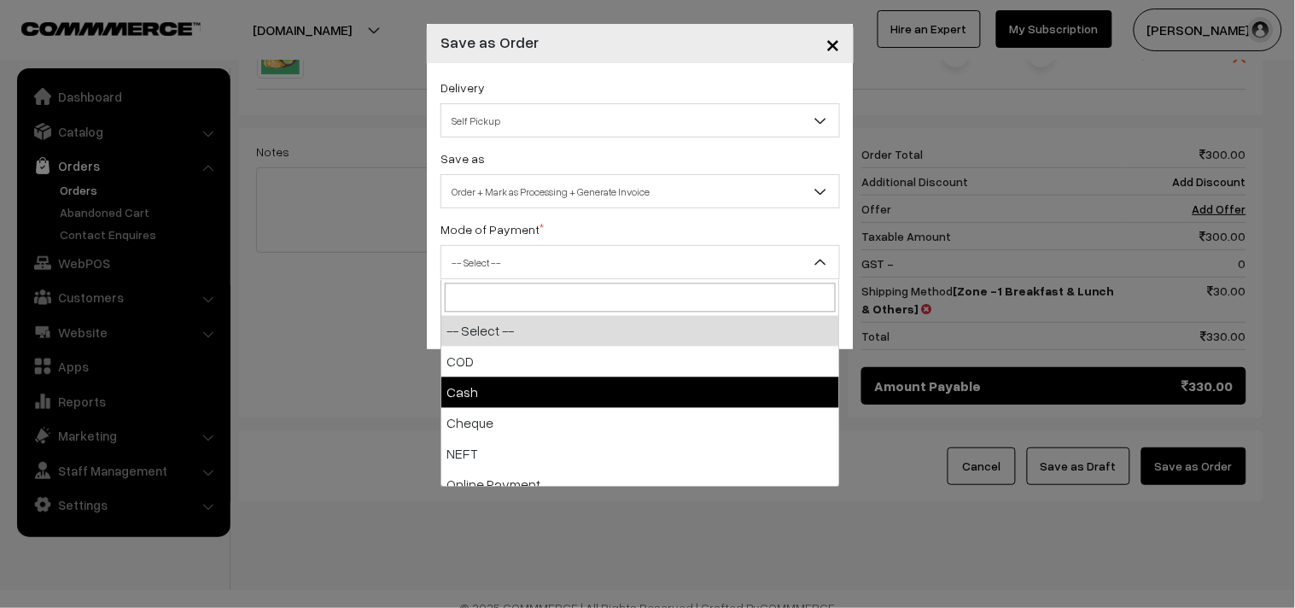
select select "2"
checkbox input "true"
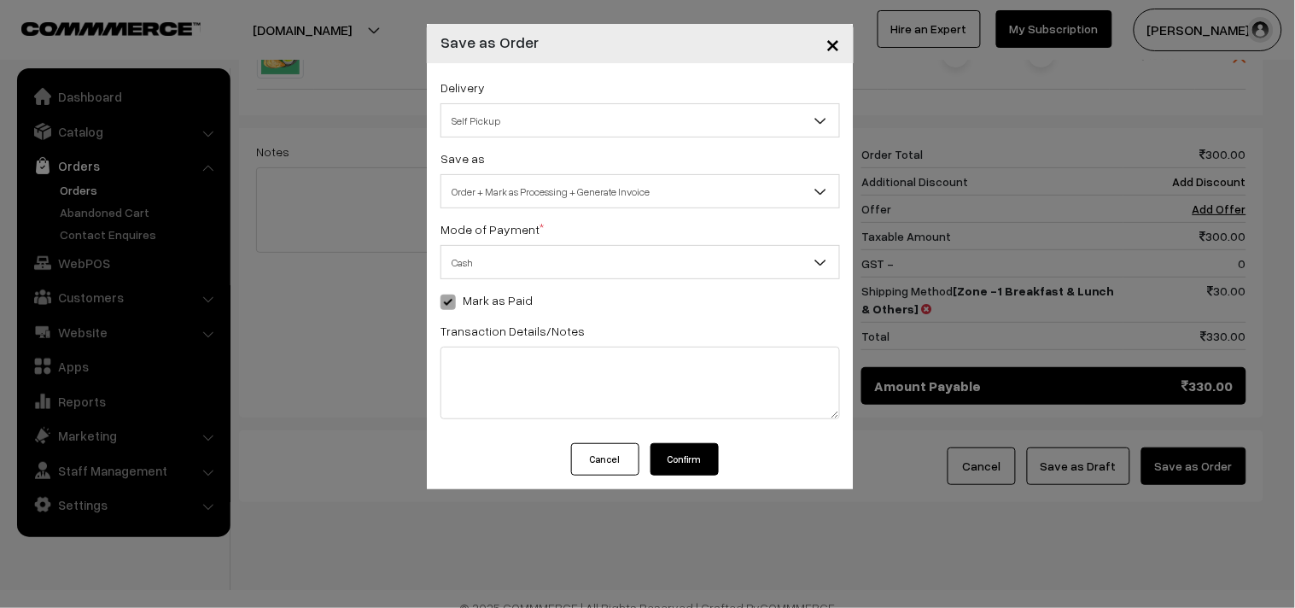
click at [676, 432] on div "Delivery Self Pickup Zone -1 Breakfast & Lunch & Others (₹30) (10 - 24 Business…" at bounding box center [640, 253] width 427 height 380
click at [678, 449] on button "Confirm" at bounding box center [684, 459] width 68 height 32
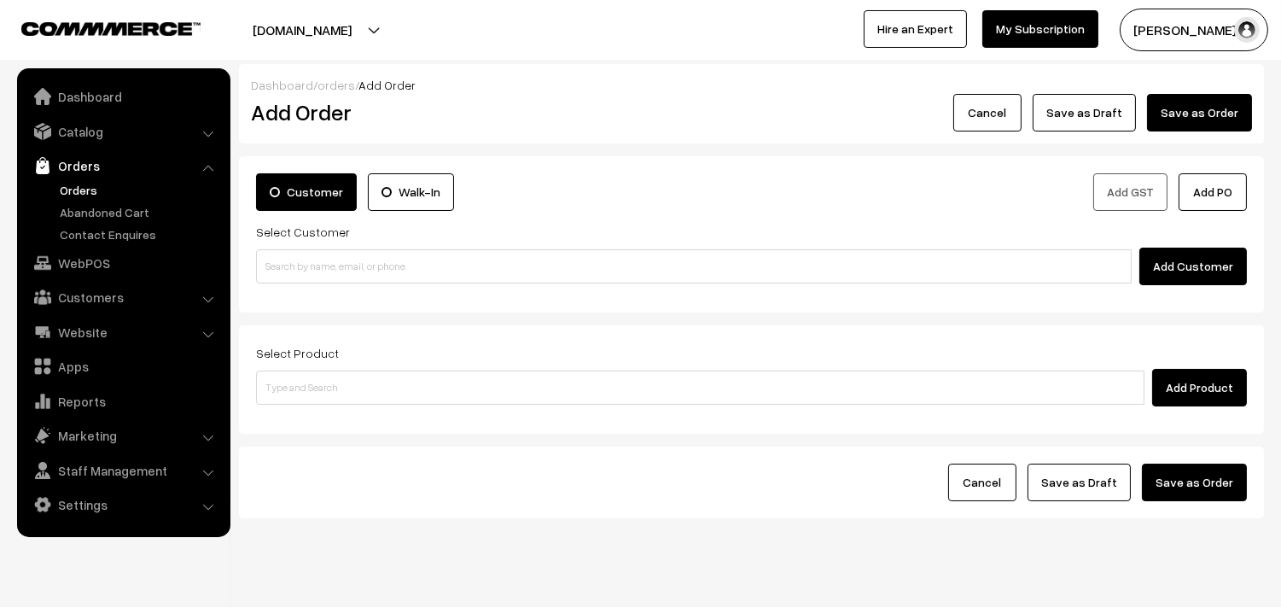
click at [70, 195] on link "Orders" at bounding box center [139, 190] width 169 height 18
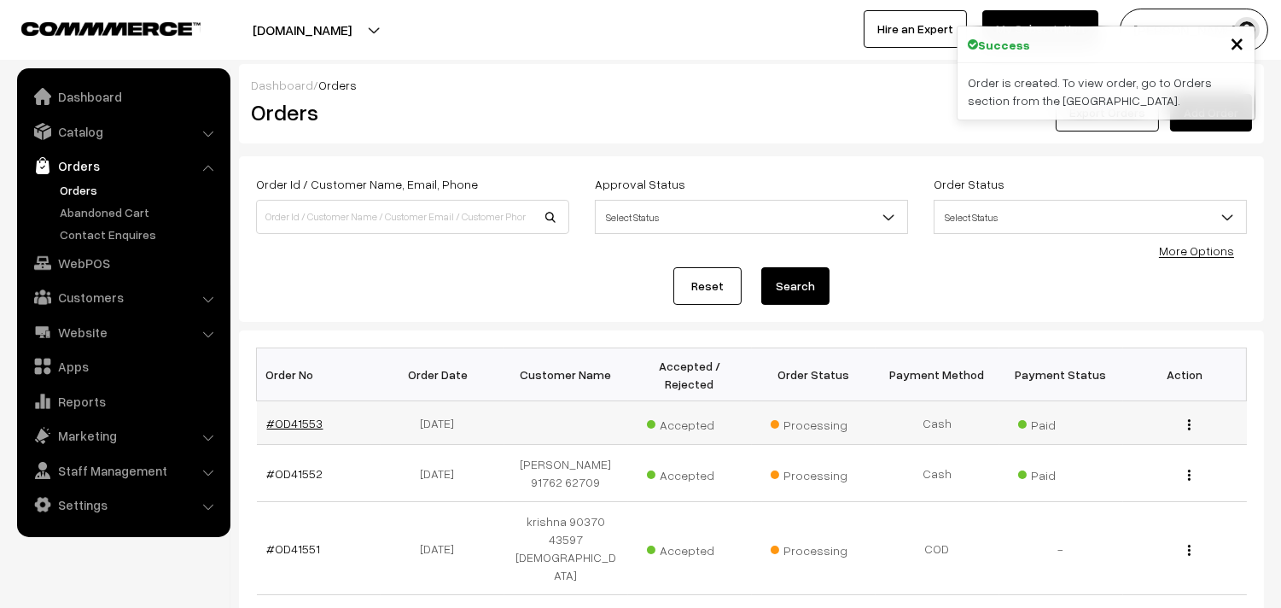
click at [290, 418] on link "#OD41553" at bounding box center [295, 423] width 56 height 15
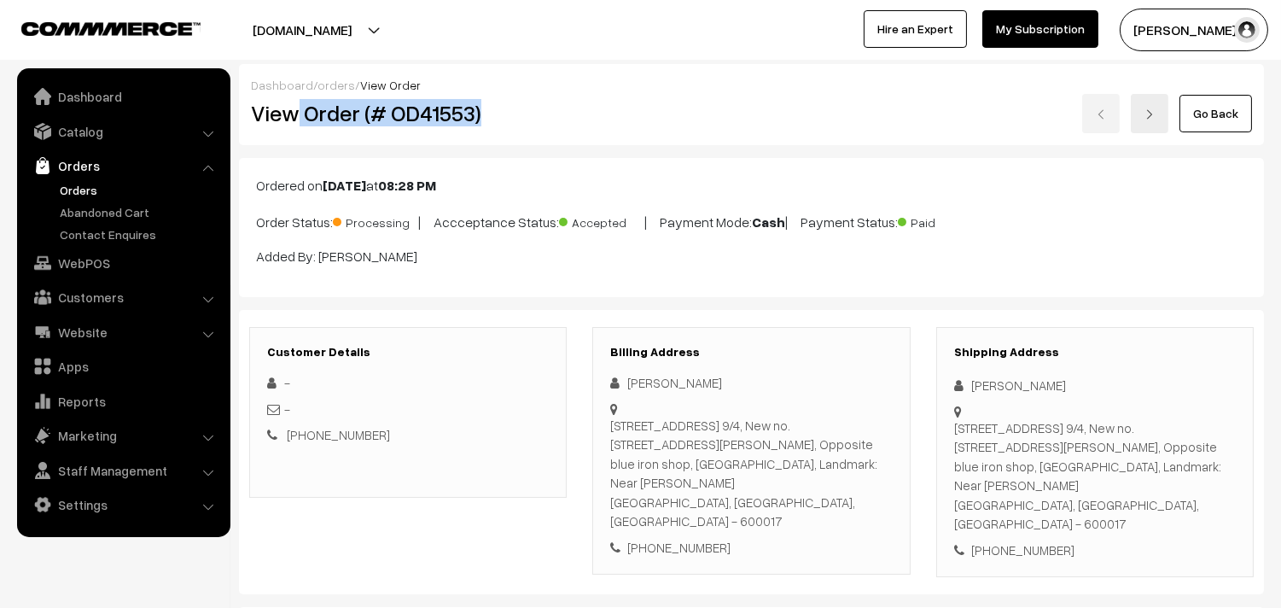
drag, startPoint x: 0, startPoint y: 0, endPoint x: 535, endPoint y: 120, distance: 548.4
click at [558, 125] on h2 "View Order (# OD41553)" at bounding box center [409, 113] width 317 height 26
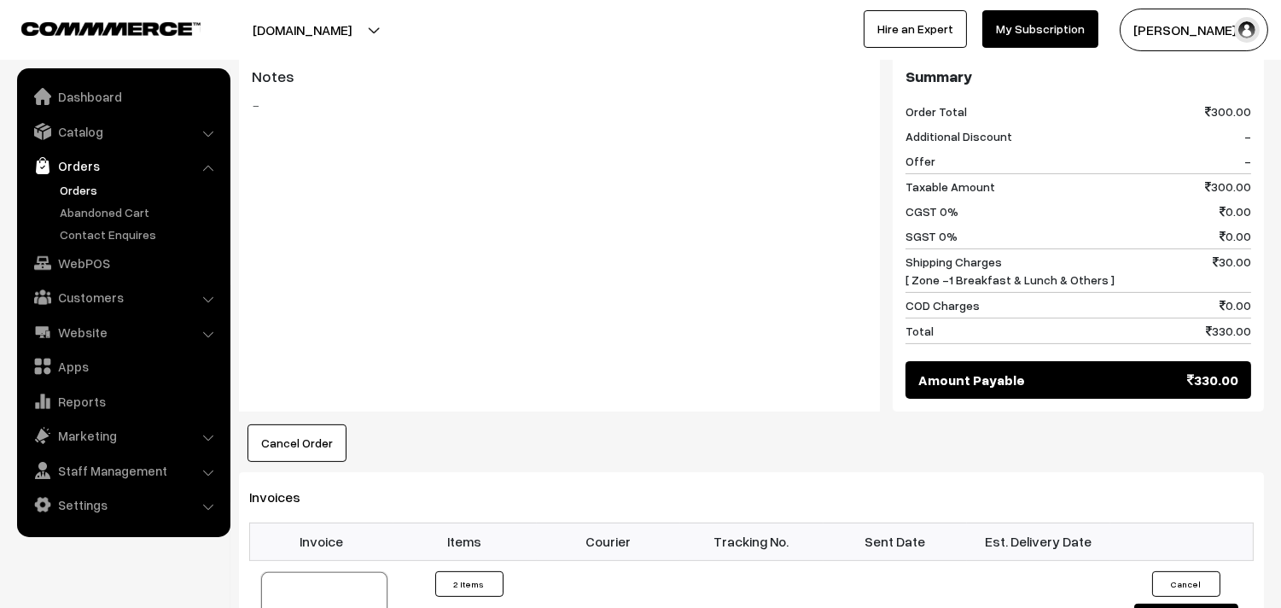
scroll to position [948, 0]
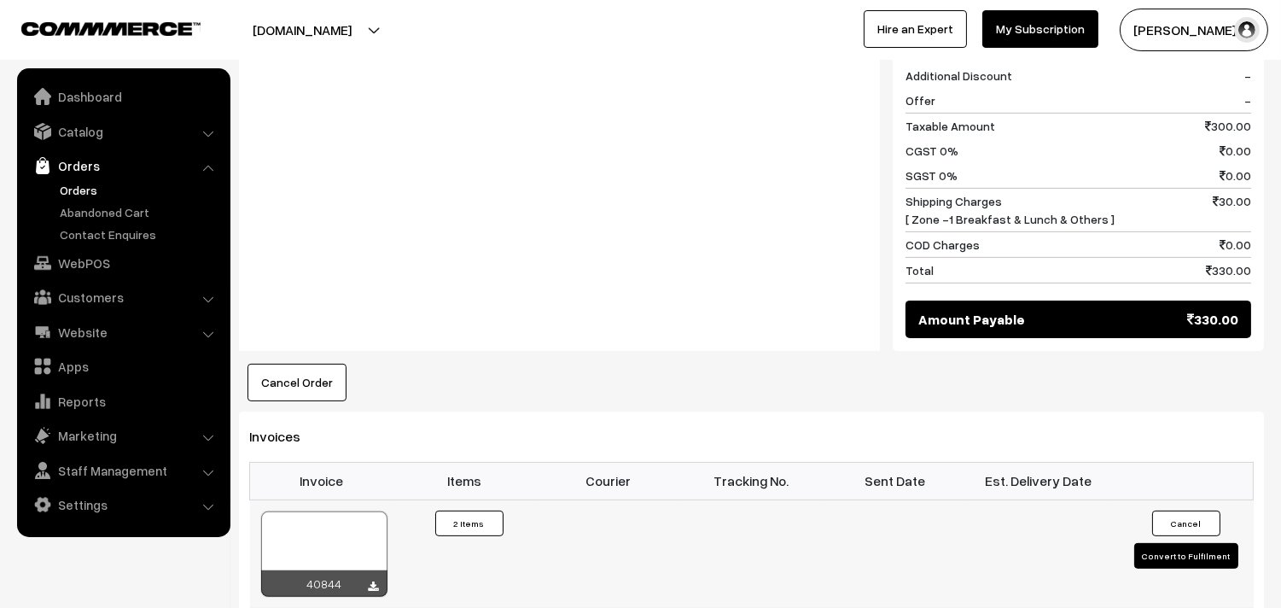
click at [339, 518] on div at bounding box center [324, 553] width 126 height 85
click at [106, 297] on link "Customers" at bounding box center [122, 297] width 203 height 31
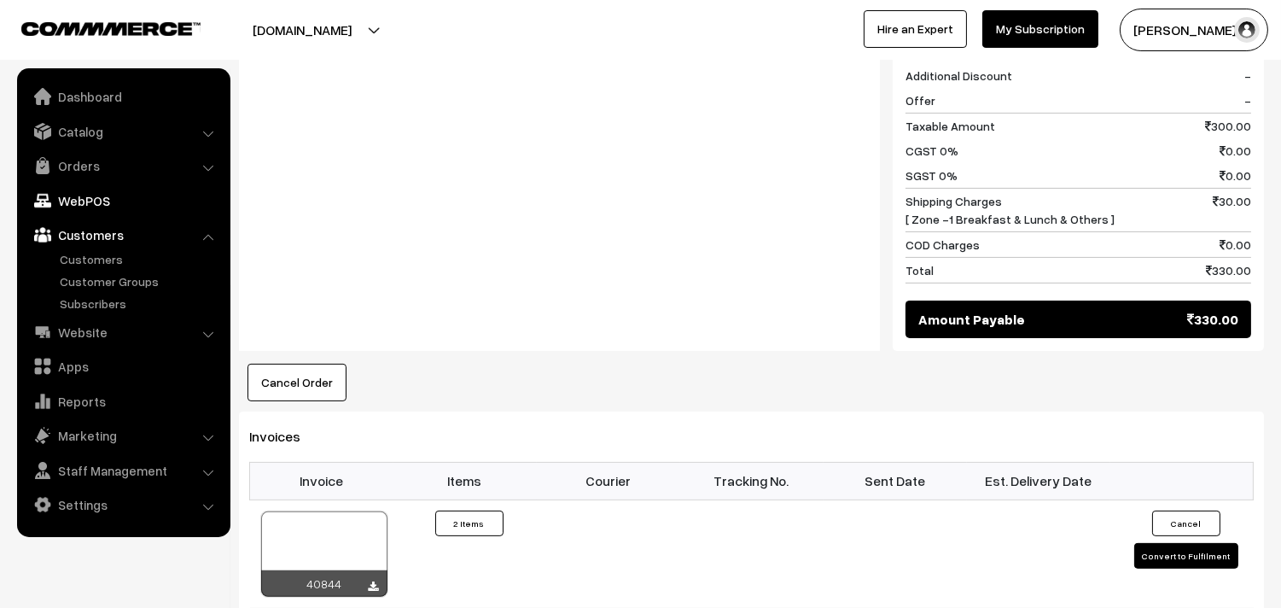
click at [98, 206] on link "WebPOS" at bounding box center [122, 200] width 203 height 31
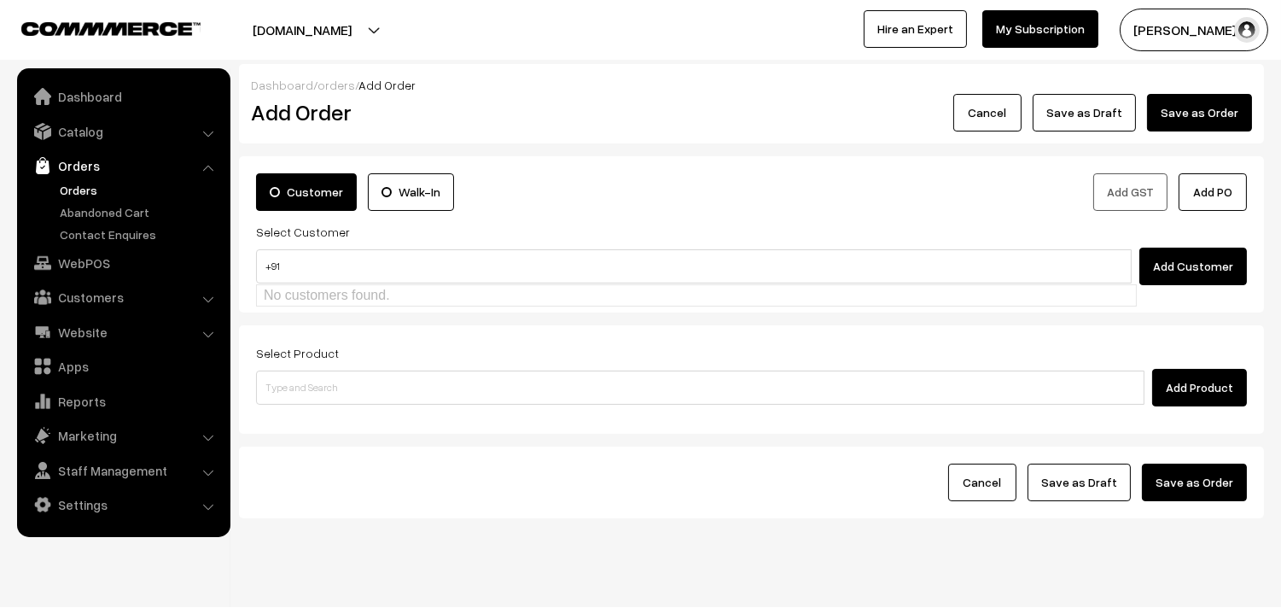
drag, startPoint x: 236, startPoint y: 257, endPoint x: 276, endPoint y: 270, distance: 42.1
click at [194, 256] on body "Thank you for showing interest. Our team will call you shortly. Close [DOMAIN_N…" at bounding box center [640, 321] width 1281 height 642
type input "+91"
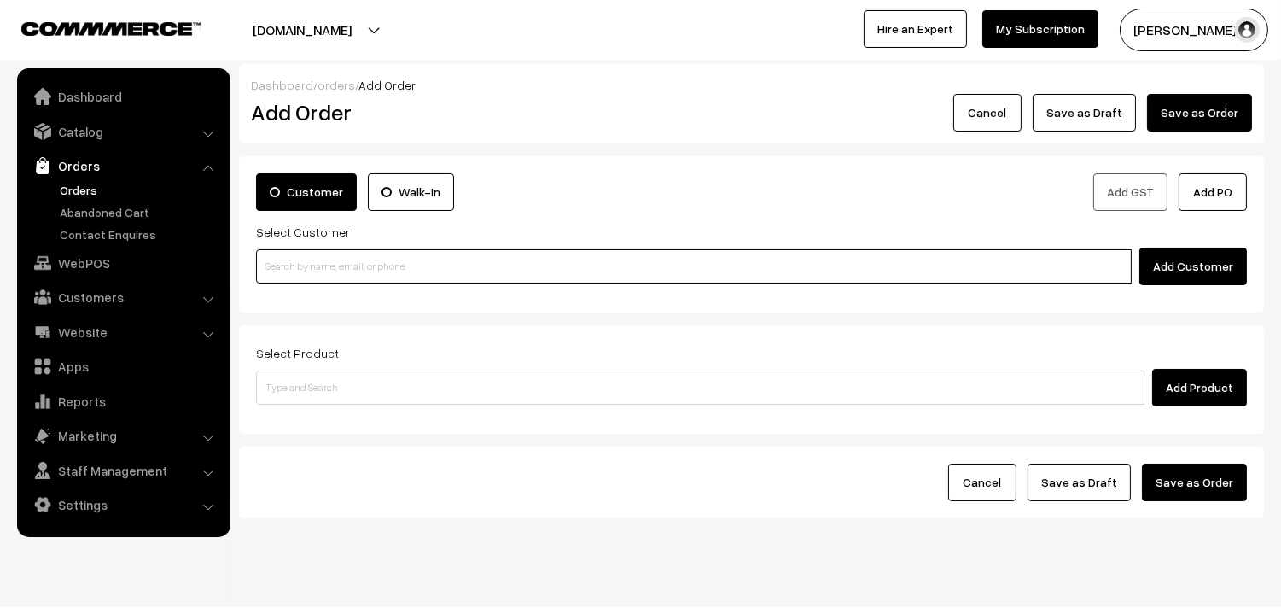
paste input "80569 32293"
click at [301, 266] on input "80569 32293" at bounding box center [694, 266] width 876 height 34
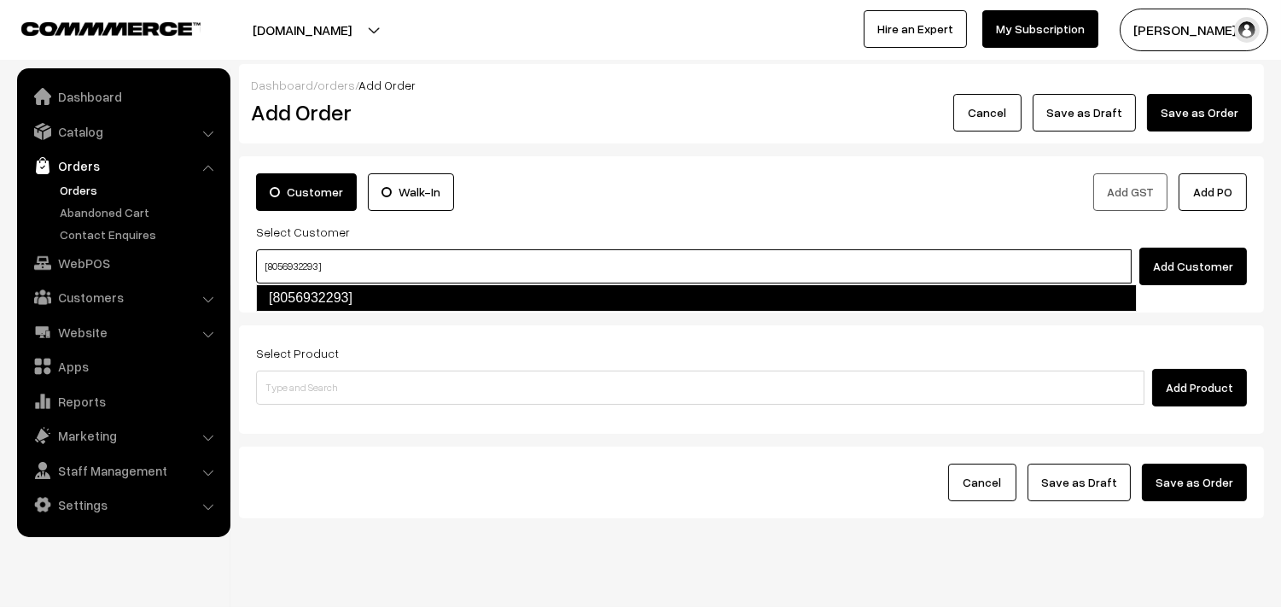
type input "[8056932293]"
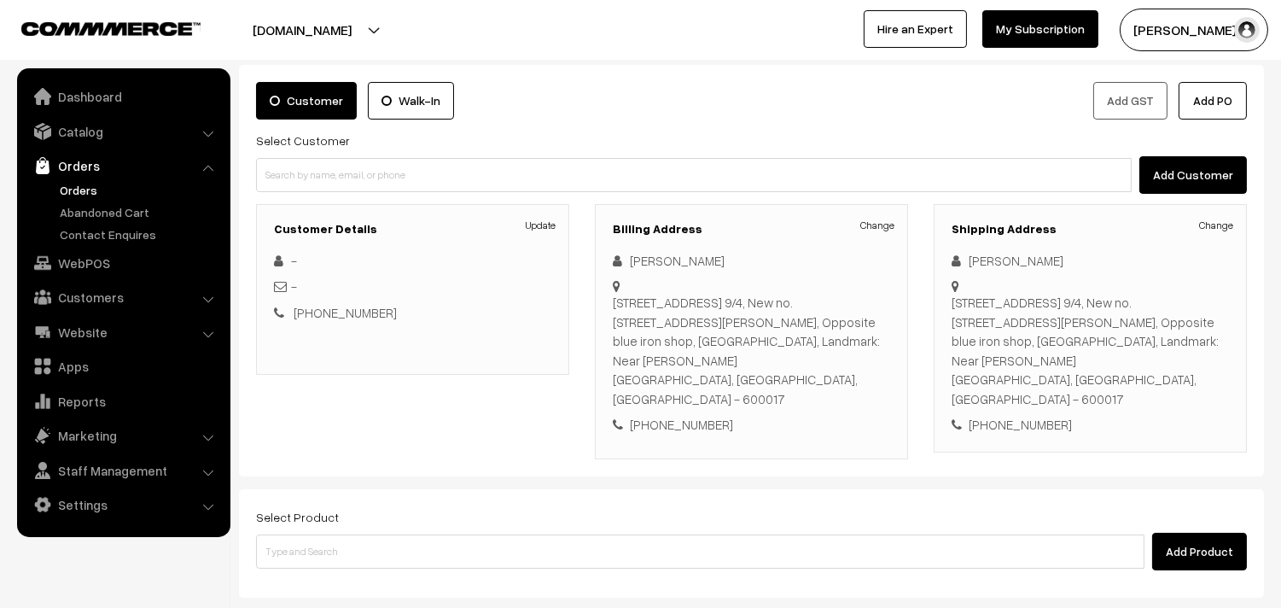
scroll to position [95, 0]
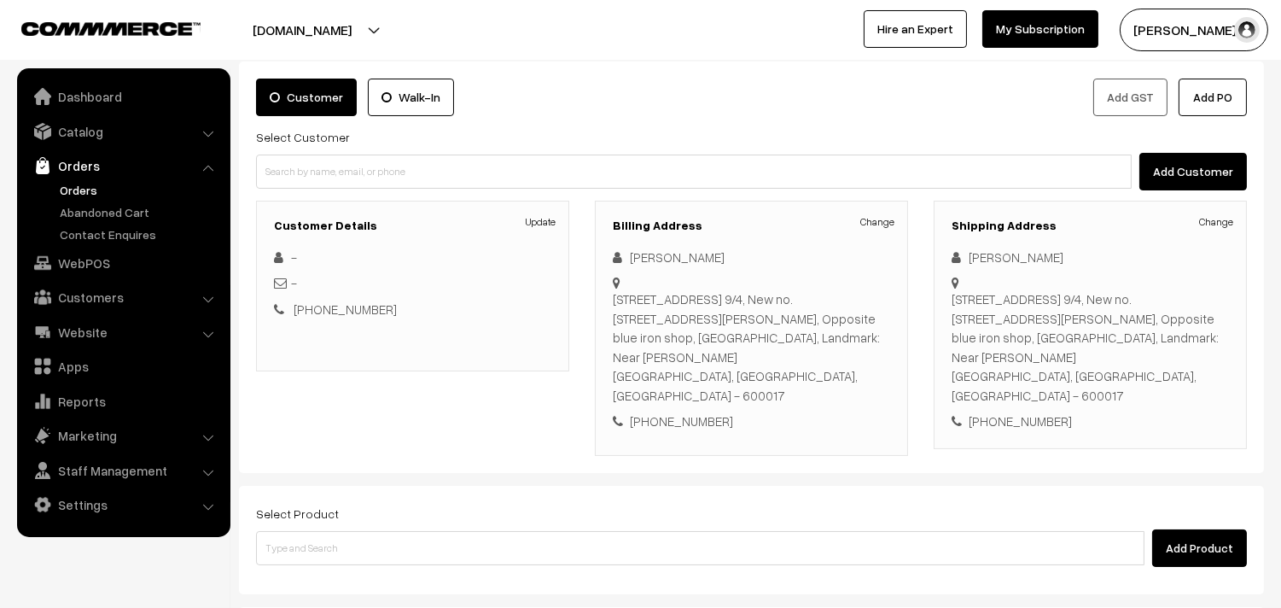
drag, startPoint x: 422, startPoint y: 500, endPoint x: 428, endPoint y: 508, distance: 9.7
click at [427, 503] on div "Select Product Add Product" at bounding box center [751, 535] width 991 height 64
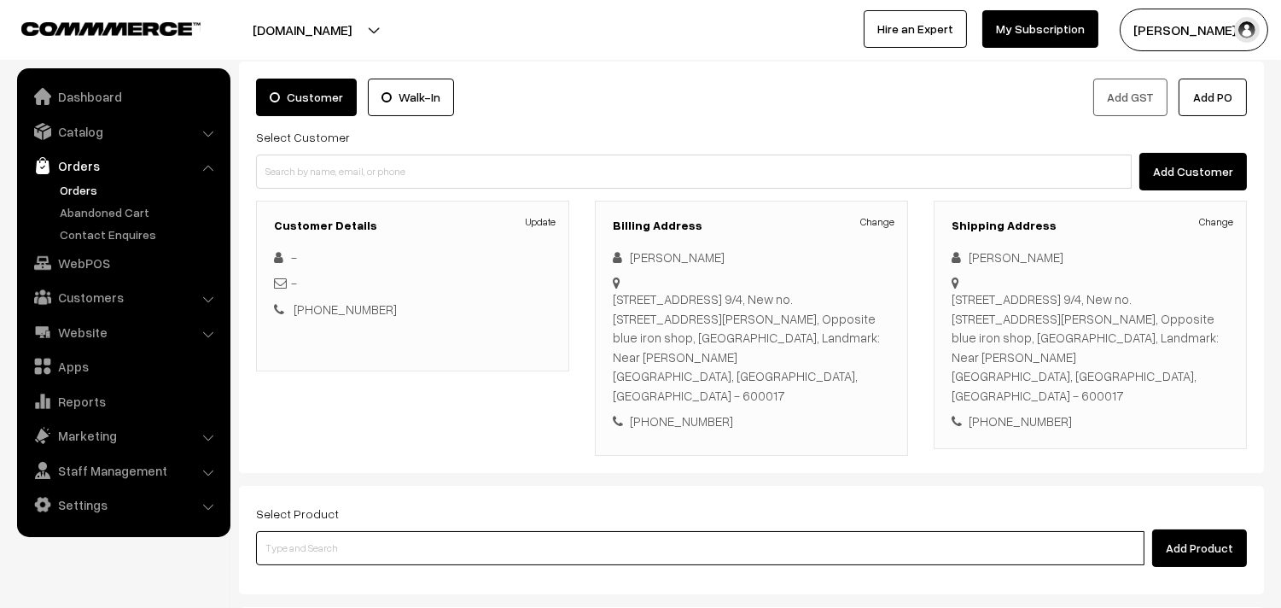
click at [410, 531] on input at bounding box center [700, 548] width 888 height 34
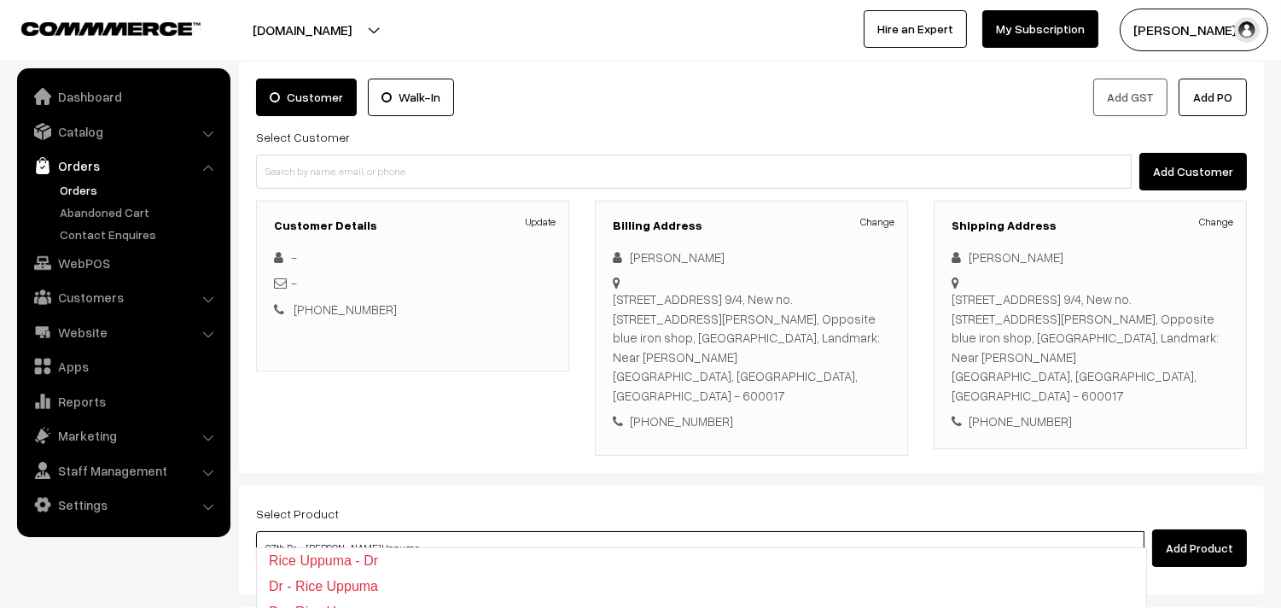
type input "01st Dr - [PERSON_NAME] Uppuma"
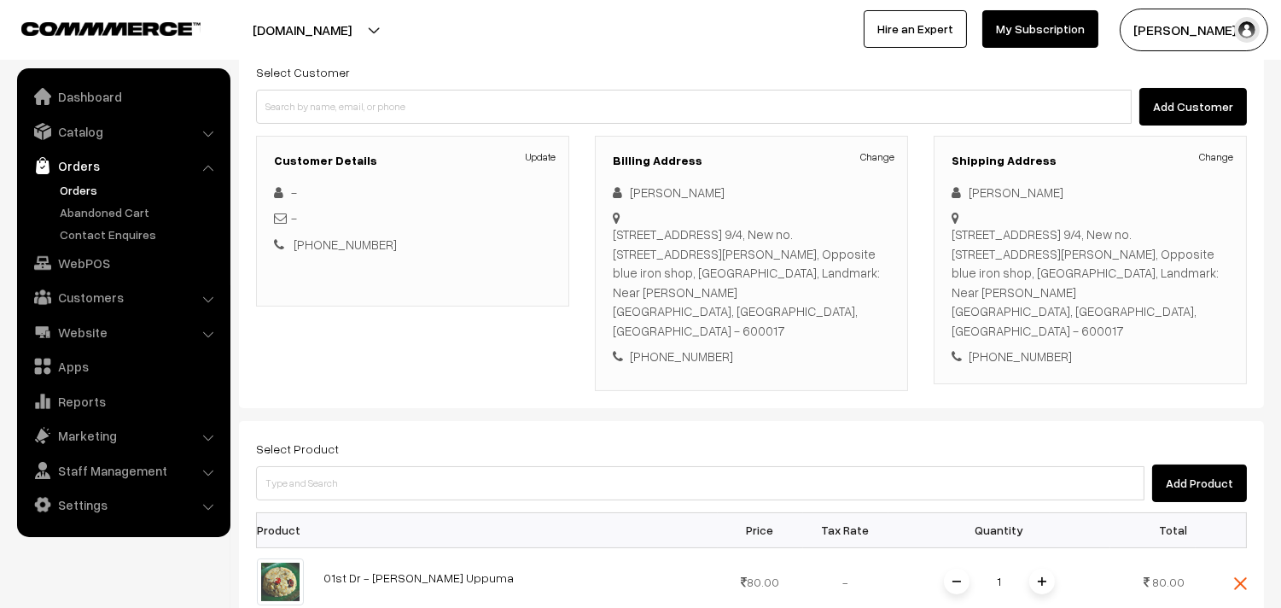
scroll to position [189, 0]
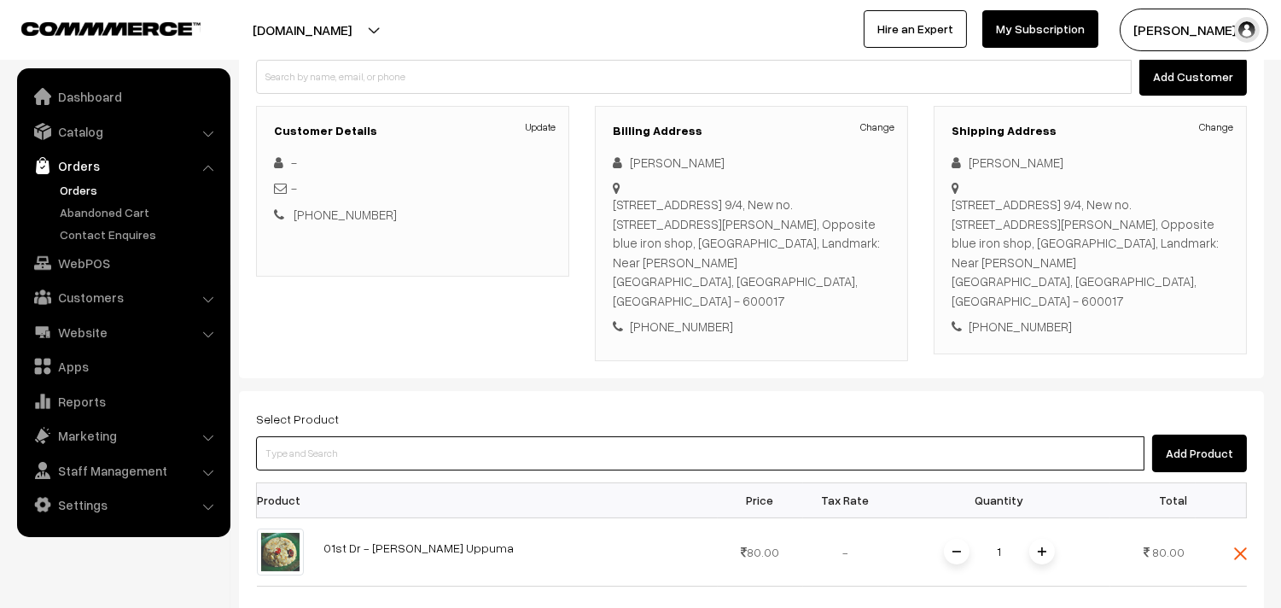
click at [382, 450] on input at bounding box center [700, 453] width 888 height 34
click at [387, 436] on input at bounding box center [700, 453] width 888 height 34
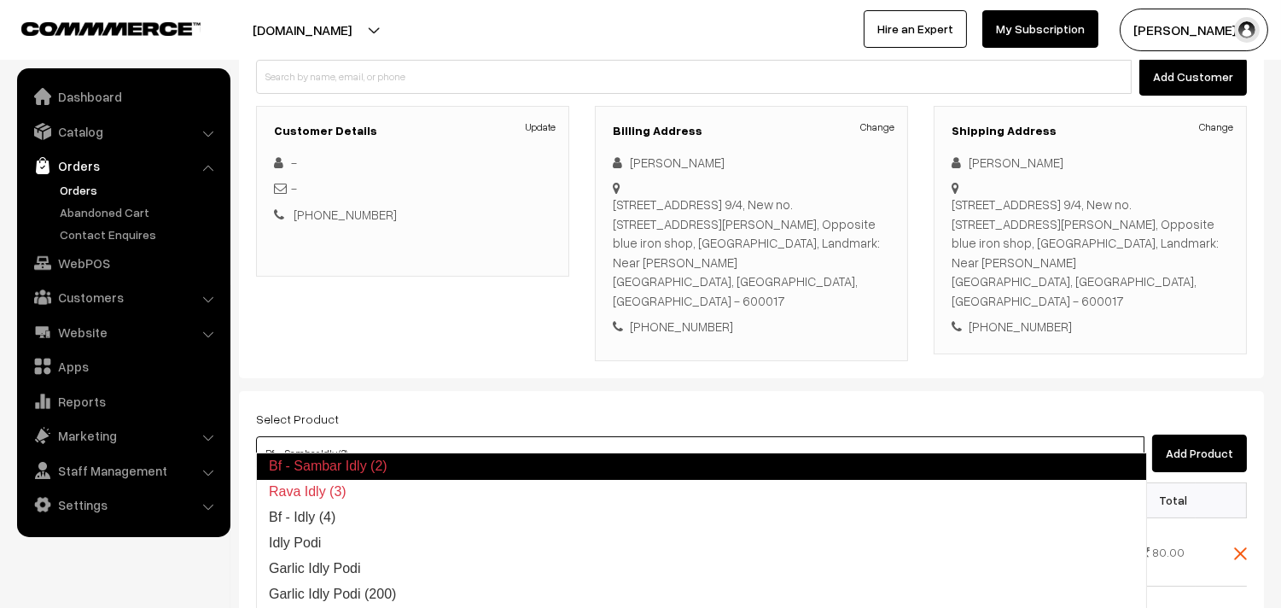
type input "Bf - Sambar Idly (2)"
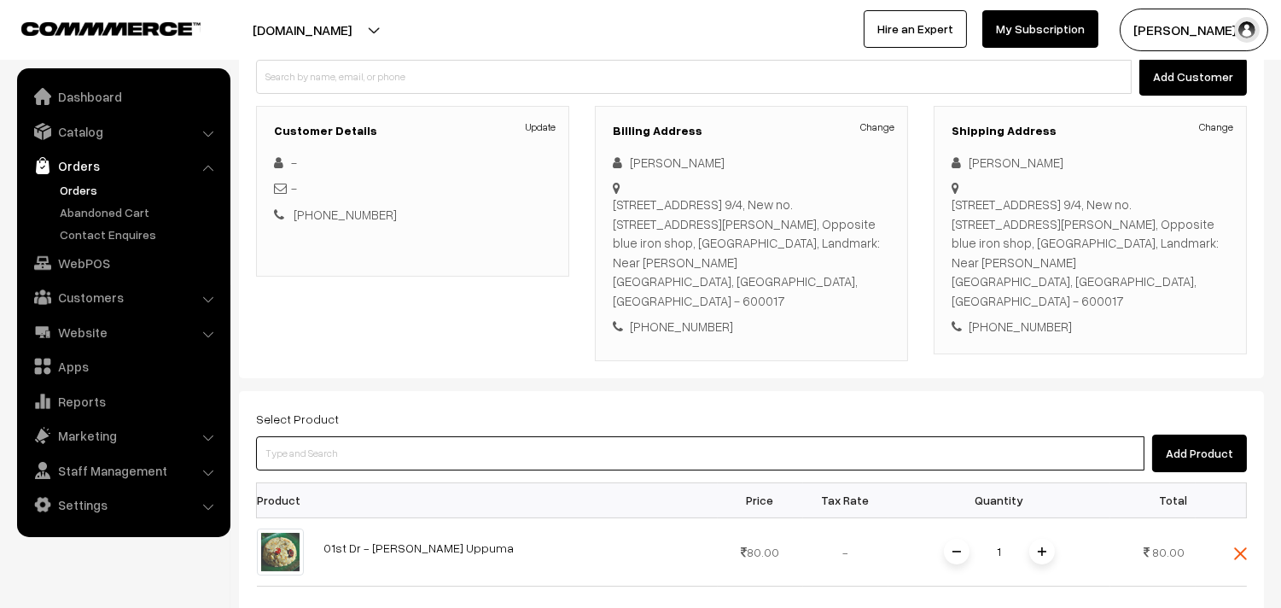
click at [367, 436] on input at bounding box center [700, 453] width 888 height 34
paste input "01st Dr [PERSON_NAME] (4)"
type input "01st Dr [PERSON_NAME] (4)"
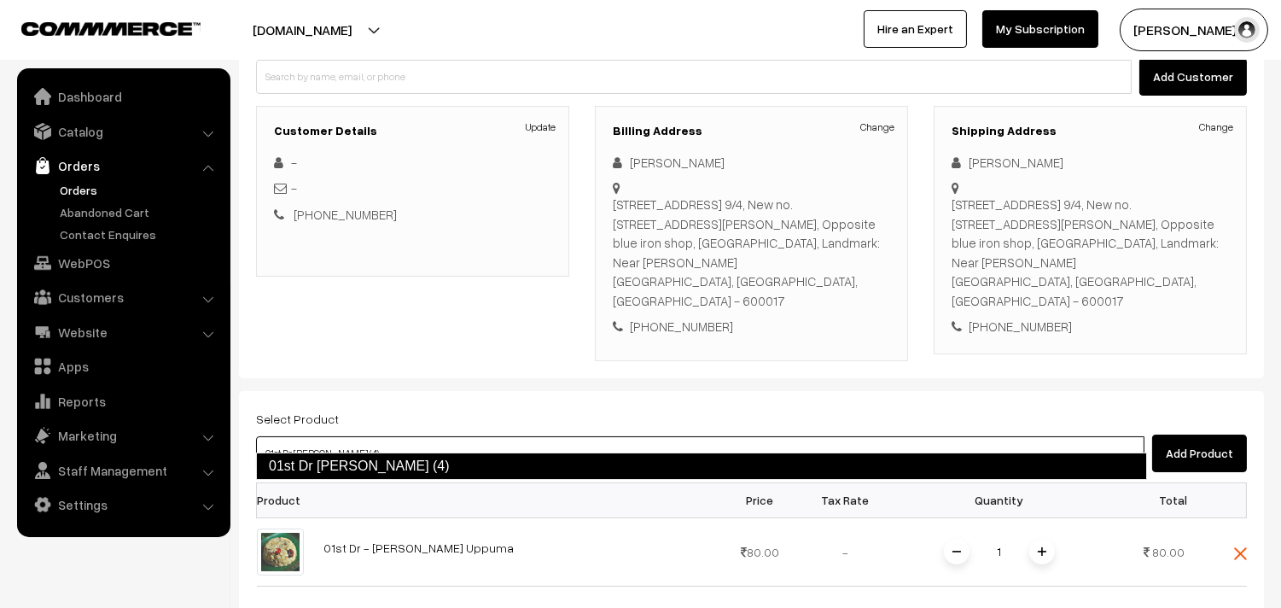
drag, startPoint x: 362, startPoint y: 448, endPoint x: 364, endPoint y: 461, distance: 12.9
click at [364, 461] on link "01st Dr Idly (4)" at bounding box center [701, 465] width 891 height 27
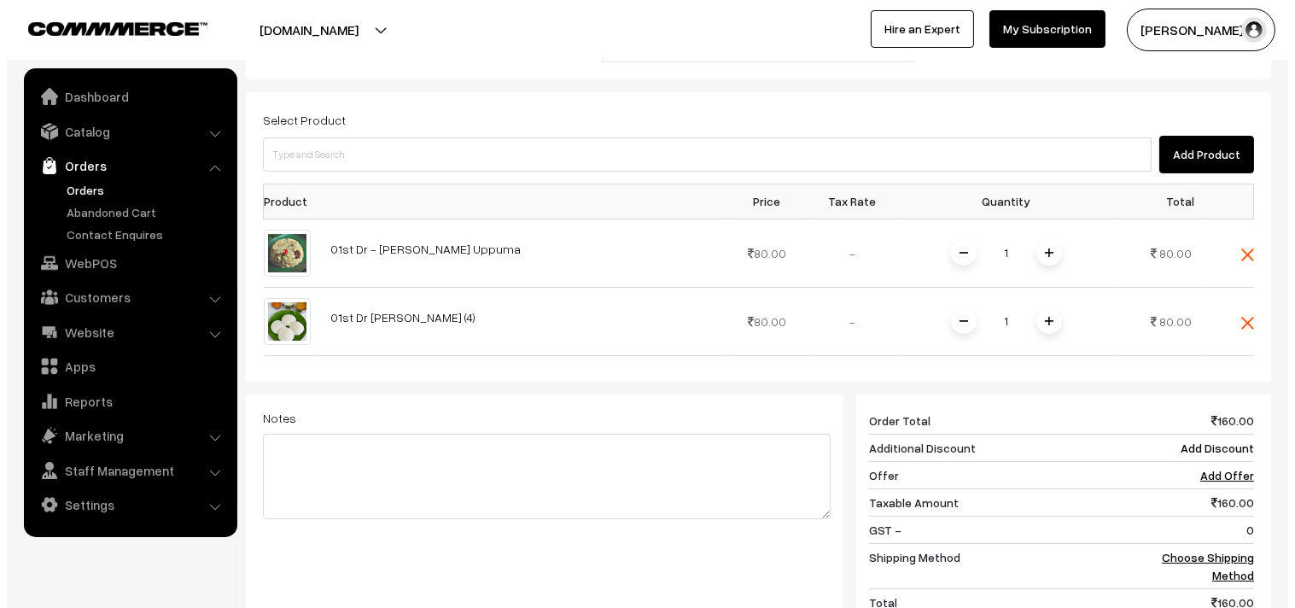
scroll to position [754, 0]
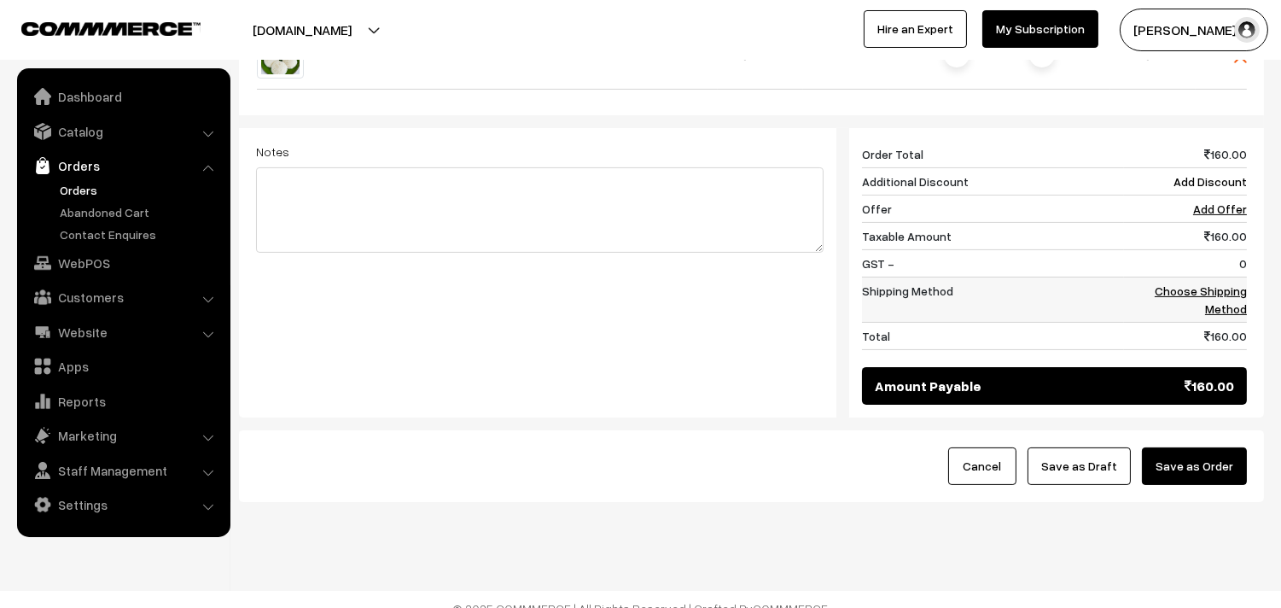
click at [1225, 283] on link "Choose Shipping Method" at bounding box center [1201, 299] width 92 height 32
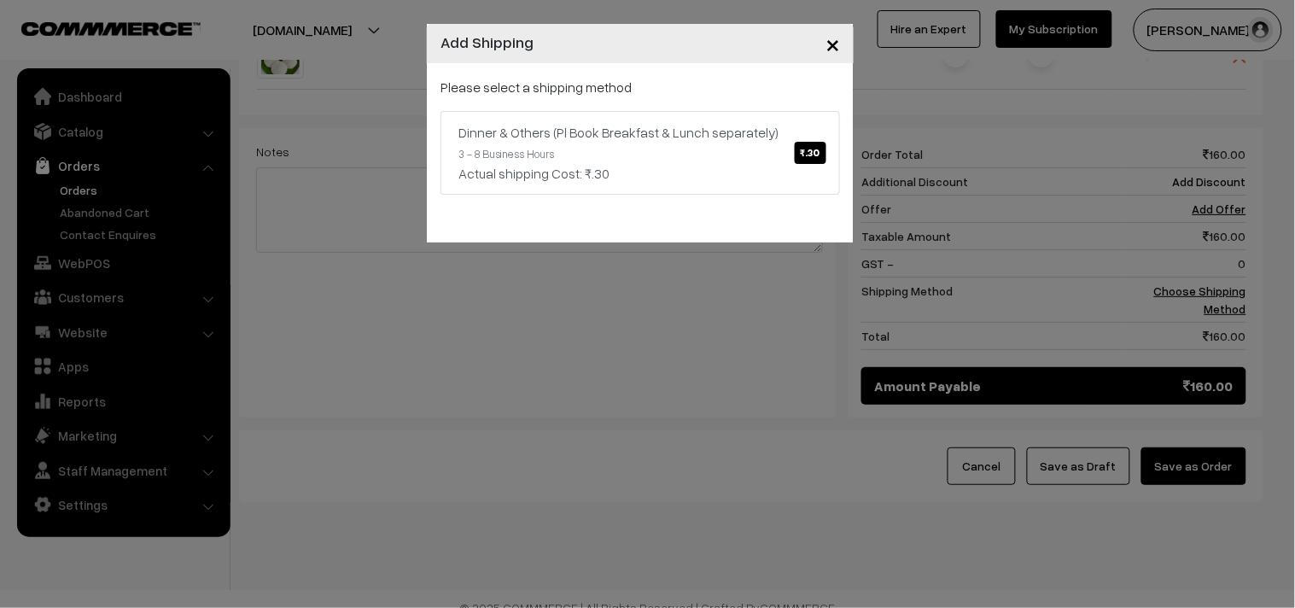
click at [729, 97] on div "Please select a shipping method Dinner & Others (Pl Book Breakfast & Lunch sepa…" at bounding box center [639, 136] width 399 height 118
drag, startPoint x: 732, startPoint y: 133, endPoint x: 813, endPoint y: 222, distance: 120.2
click at [734, 134] on div "Dinner & Others (Pl Book Breakfast & Lunch separately) ₹.30" at bounding box center [640, 132] width 364 height 20
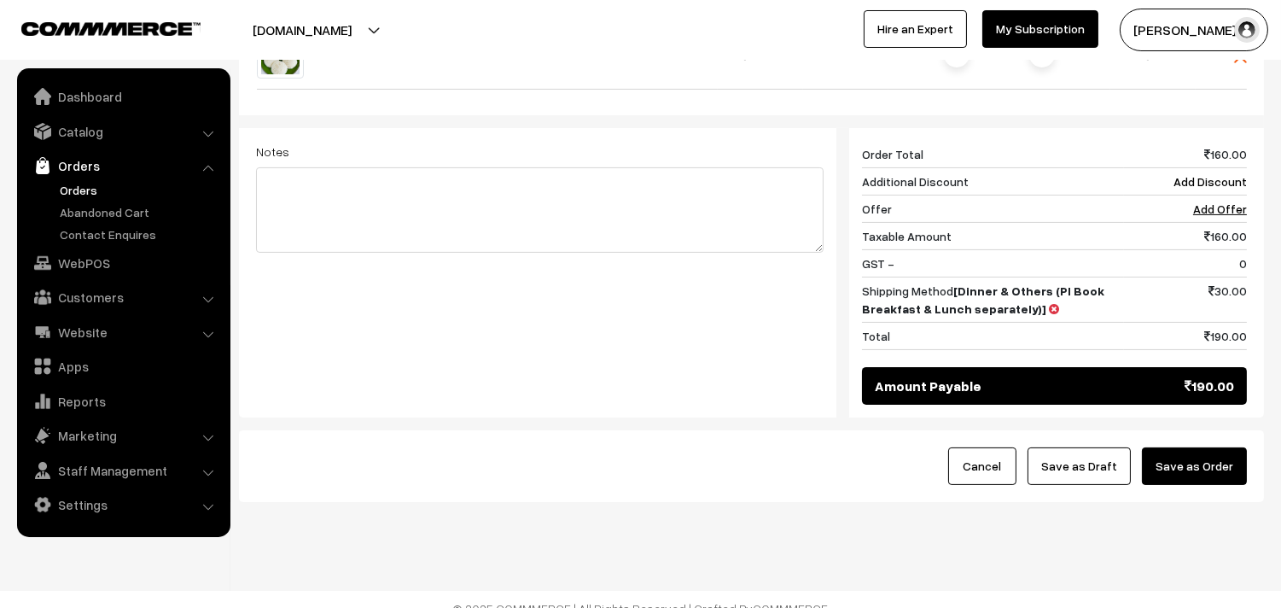
click at [1192, 447] on button "Save as Order" at bounding box center [1194, 466] width 105 height 38
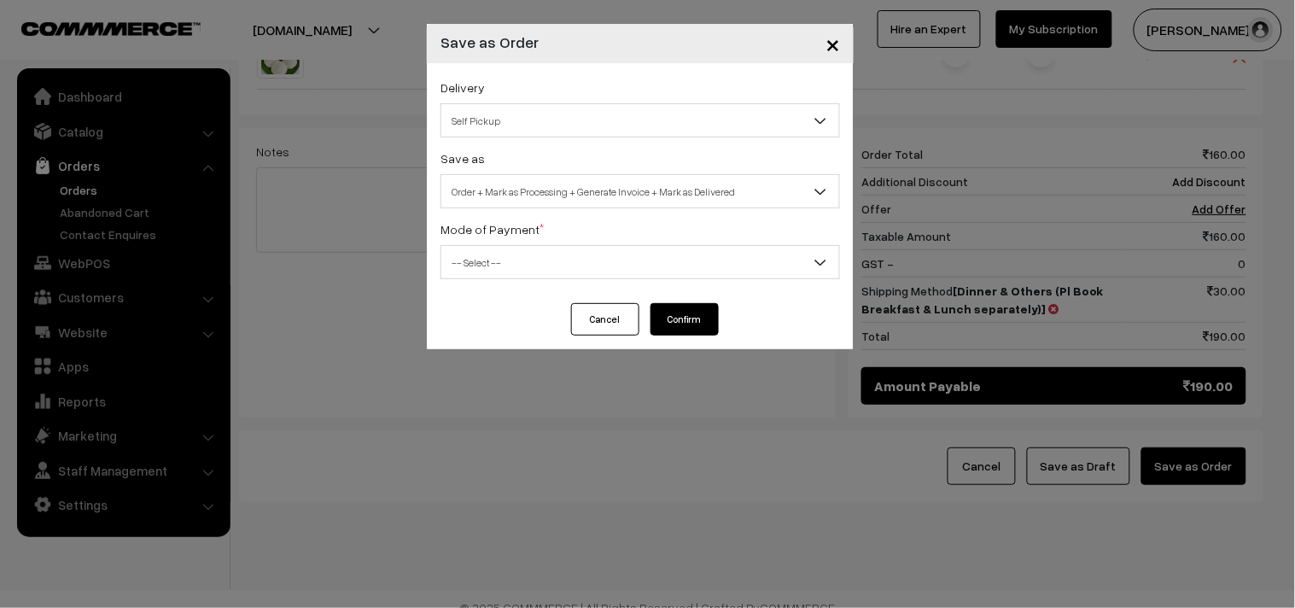
drag, startPoint x: 708, startPoint y: 218, endPoint x: 703, endPoint y: 195, distance: 24.4
click at [708, 218] on div "Mode of Payment * -- Select -- COD Cash Cheque NEFT Online Payment DD Others --…" at bounding box center [639, 248] width 399 height 61
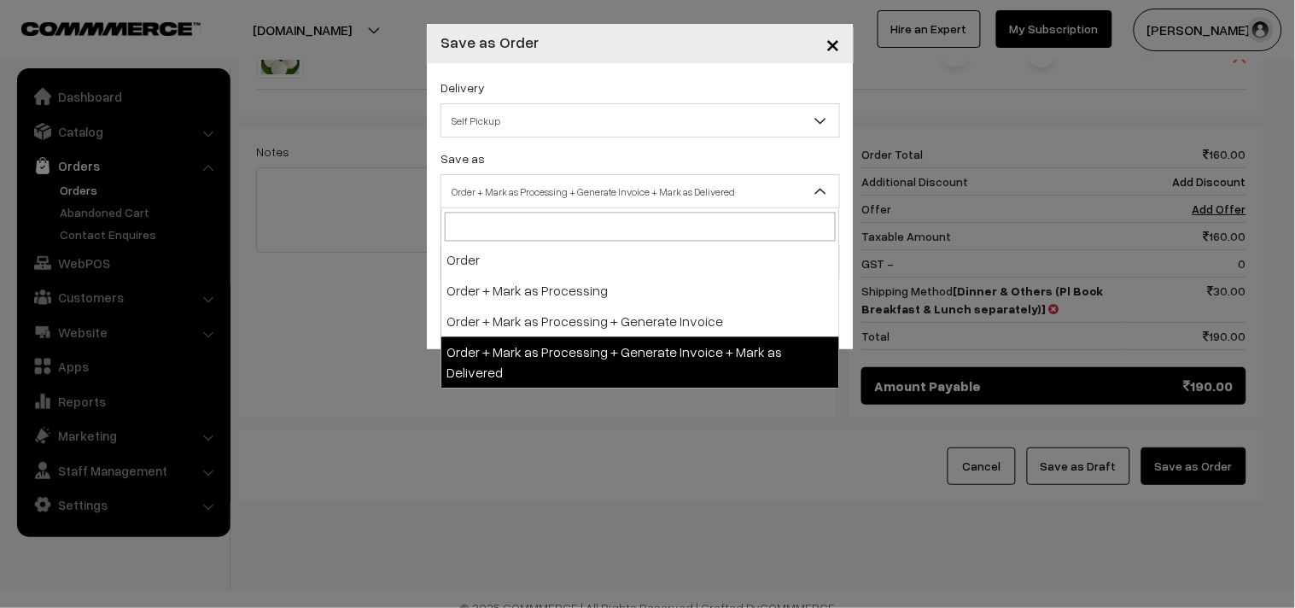
click at [703, 195] on span "Order + Mark as Processing + Generate Invoice + Mark as Delivered" at bounding box center [640, 192] width 398 height 30
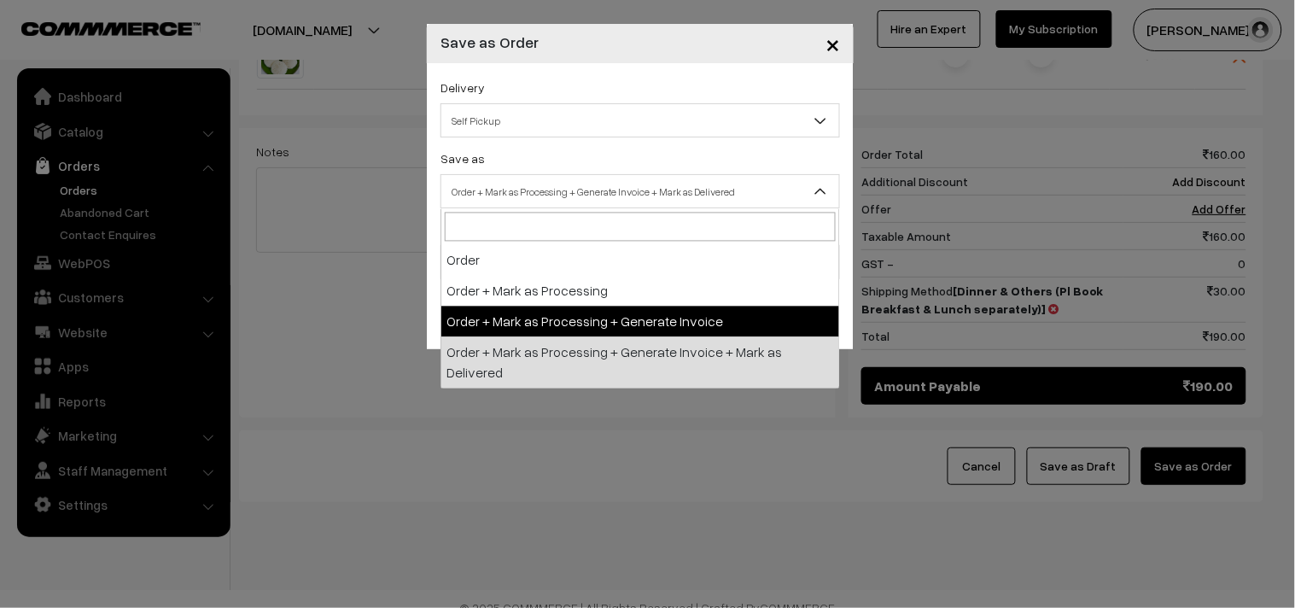
select select "3"
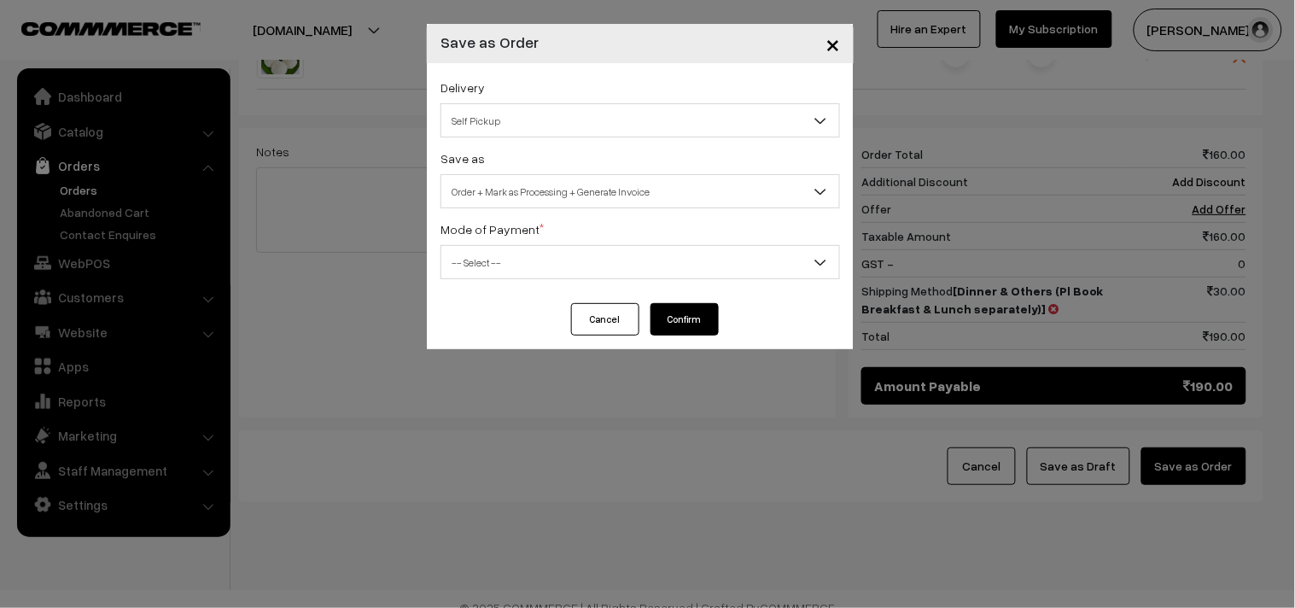
click at [547, 253] on span "-- Select --" at bounding box center [640, 262] width 398 height 30
select select "1"
click at [668, 326] on button "Confirm" at bounding box center [684, 319] width 68 height 32
click at [517, 193] on span "Order + Mark as Processing + Generate Invoice" at bounding box center [640, 192] width 398 height 30
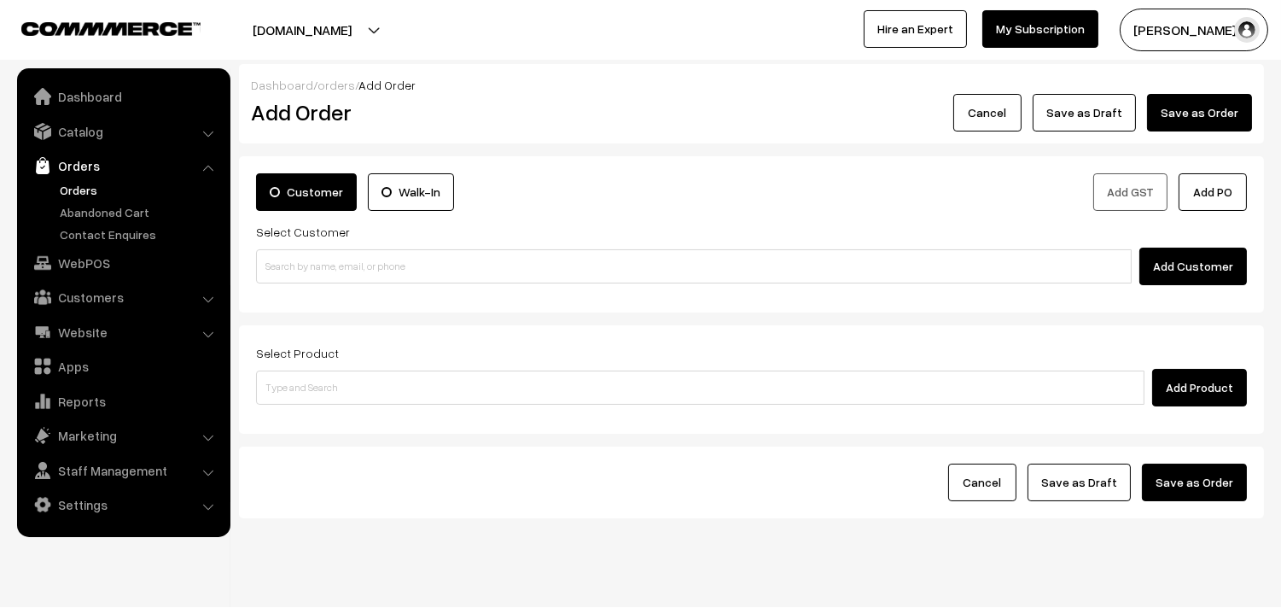
click at [81, 193] on link "Orders" at bounding box center [139, 190] width 169 height 18
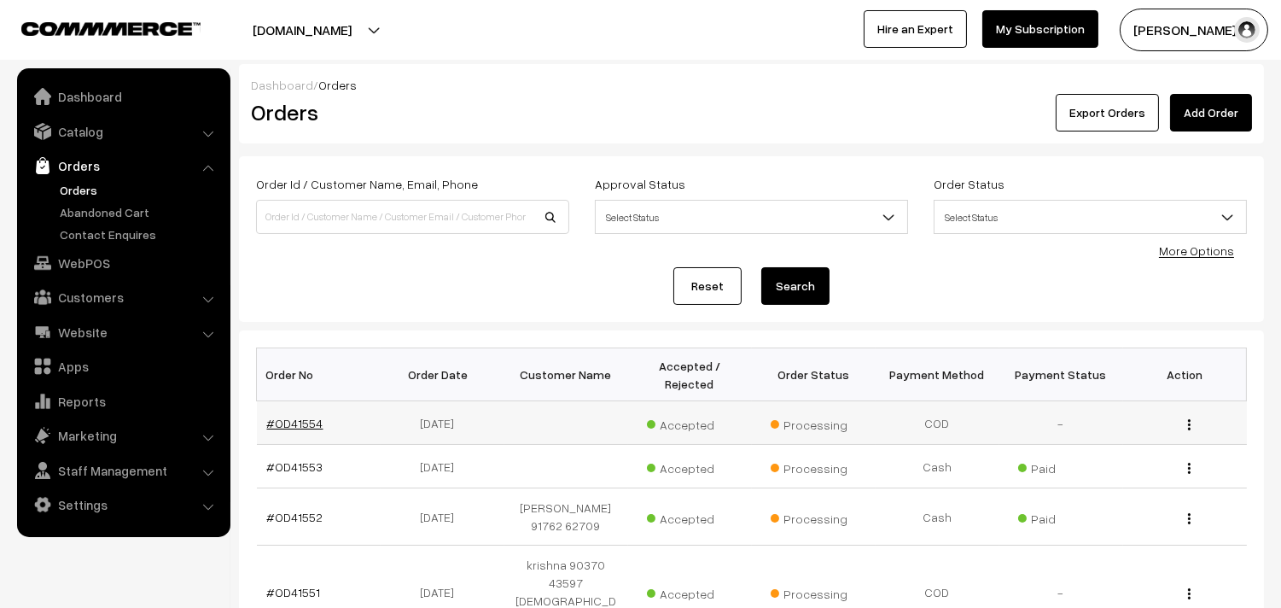
click at [303, 422] on link "#OD41554" at bounding box center [295, 423] width 56 height 15
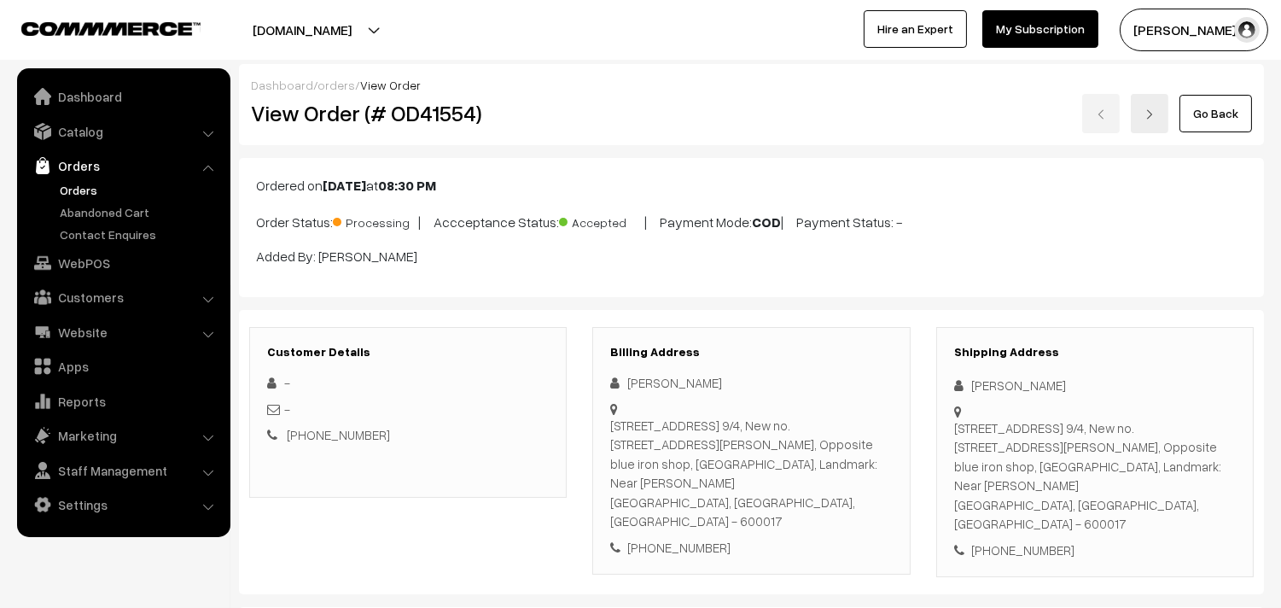
click at [316, 123] on h2 "View Order (# OD41554)" at bounding box center [409, 113] width 317 height 26
drag, startPoint x: 302, startPoint y: 114, endPoint x: 600, endPoint y: 116, distance: 297.8
click at [600, 116] on div "View Order (# OD41554) Go Back" at bounding box center [751, 113] width 1027 height 39
copy div "Order (# OD41554)"
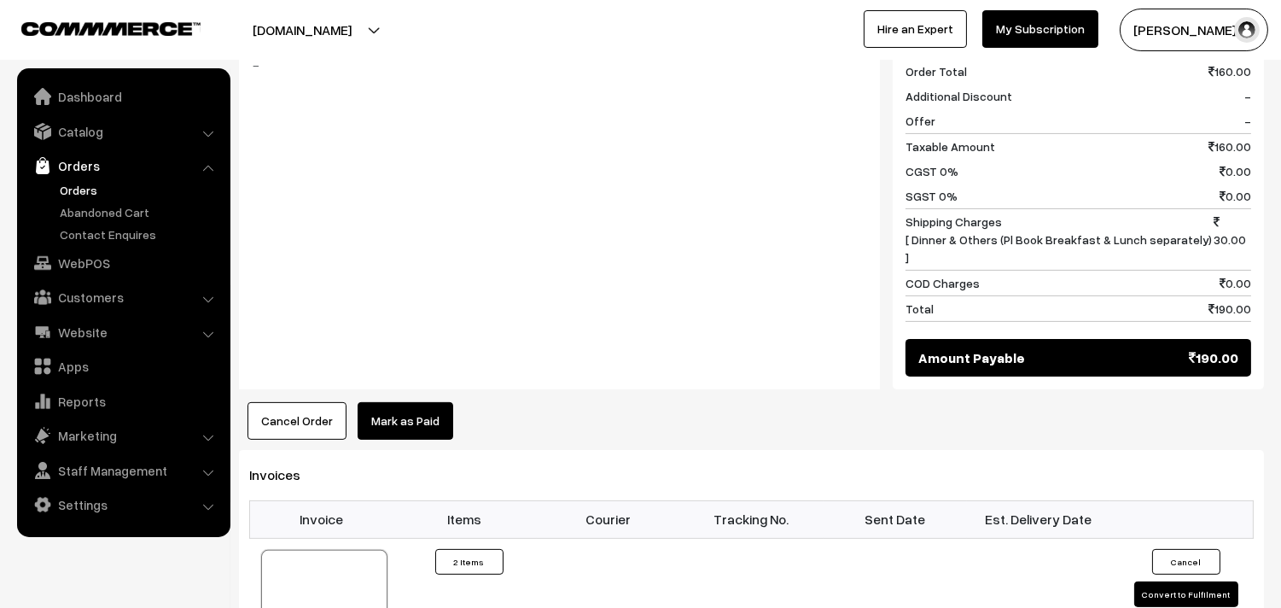
scroll to position [948, 0]
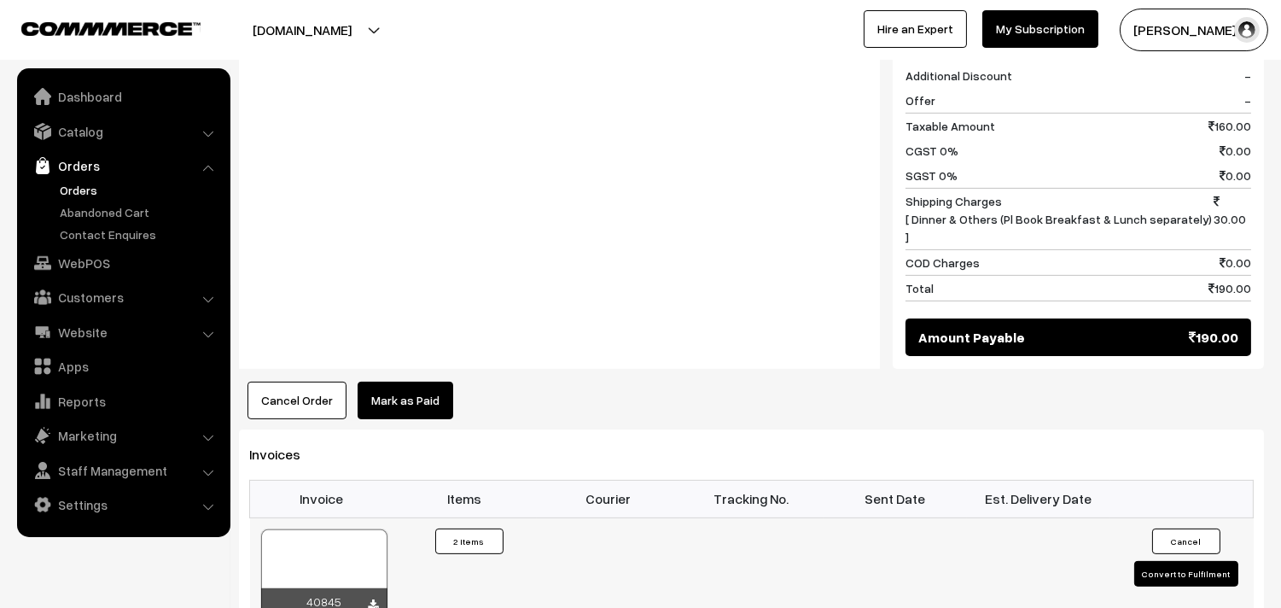
click at [305, 529] on div at bounding box center [324, 571] width 126 height 85
click at [96, 266] on link "WebPOS" at bounding box center [122, 262] width 203 height 31
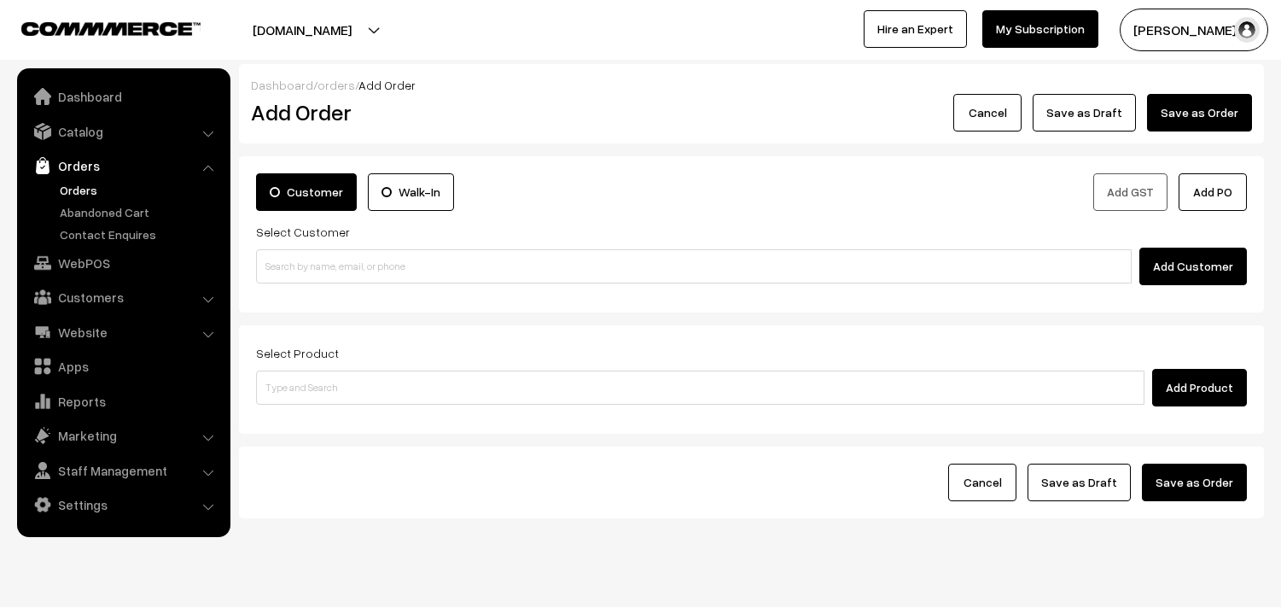
click at [415, 258] on input at bounding box center [694, 266] width 876 height 34
click at [285, 253] on input "99406 52732" at bounding box center [694, 266] width 876 height 34
click at [305, 276] on input "99406 52732" at bounding box center [694, 266] width 876 height 34
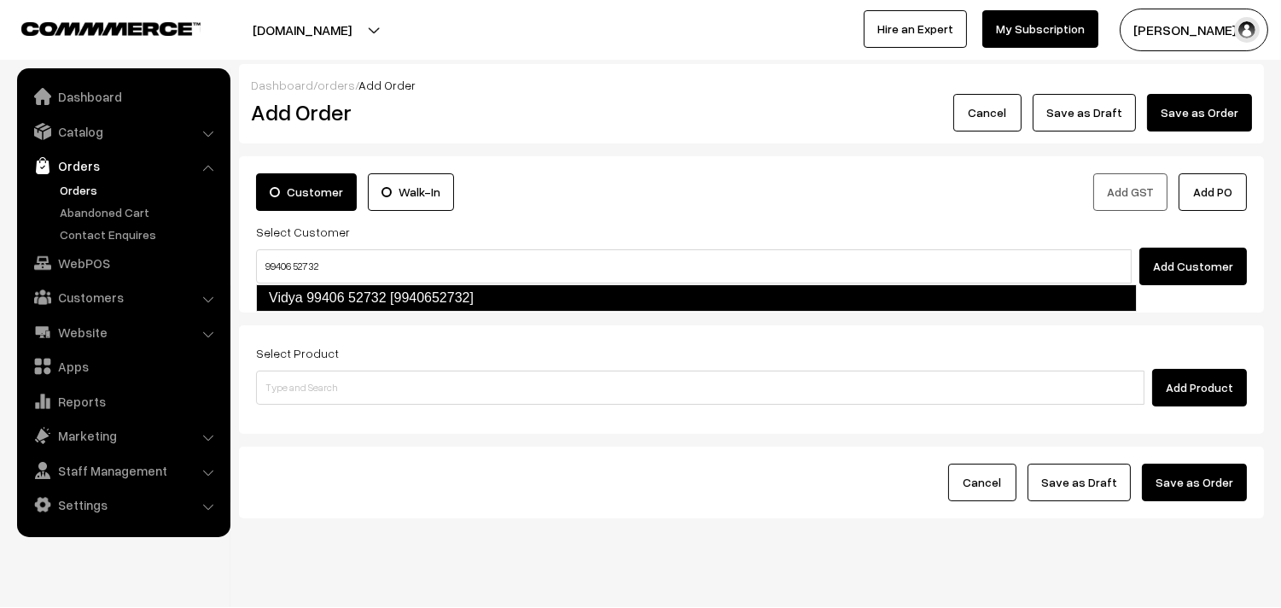
click at [310, 294] on link "Vidya 99406 52732 [9940652732]" at bounding box center [696, 297] width 881 height 27
type input "99406 52732"
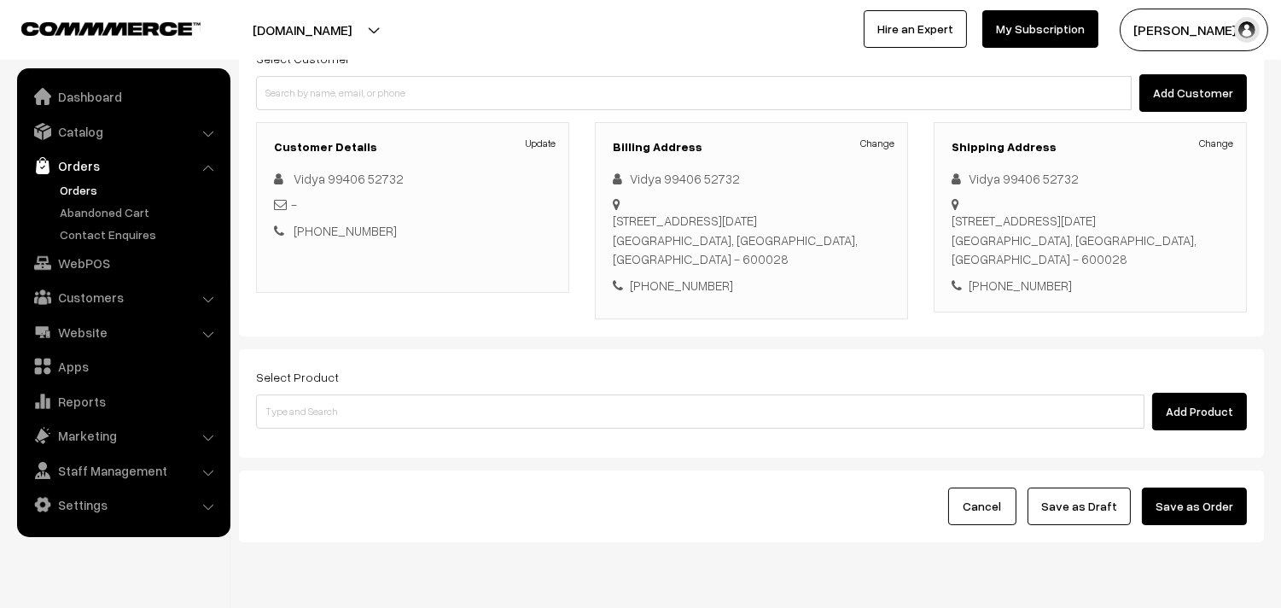
scroll to position [232, 0]
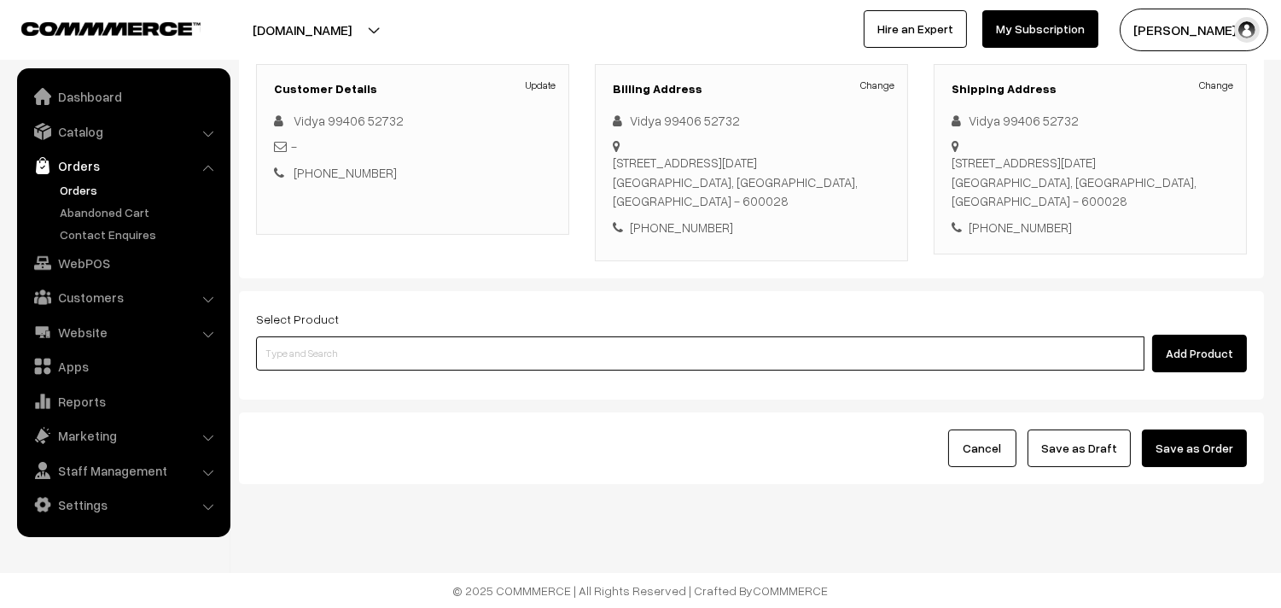
click at [484, 341] on input at bounding box center [700, 353] width 888 height 34
click at [658, 353] on input at bounding box center [700, 353] width 888 height 34
paste input "01st Without Rice..."
type input "01st Without Rice..."
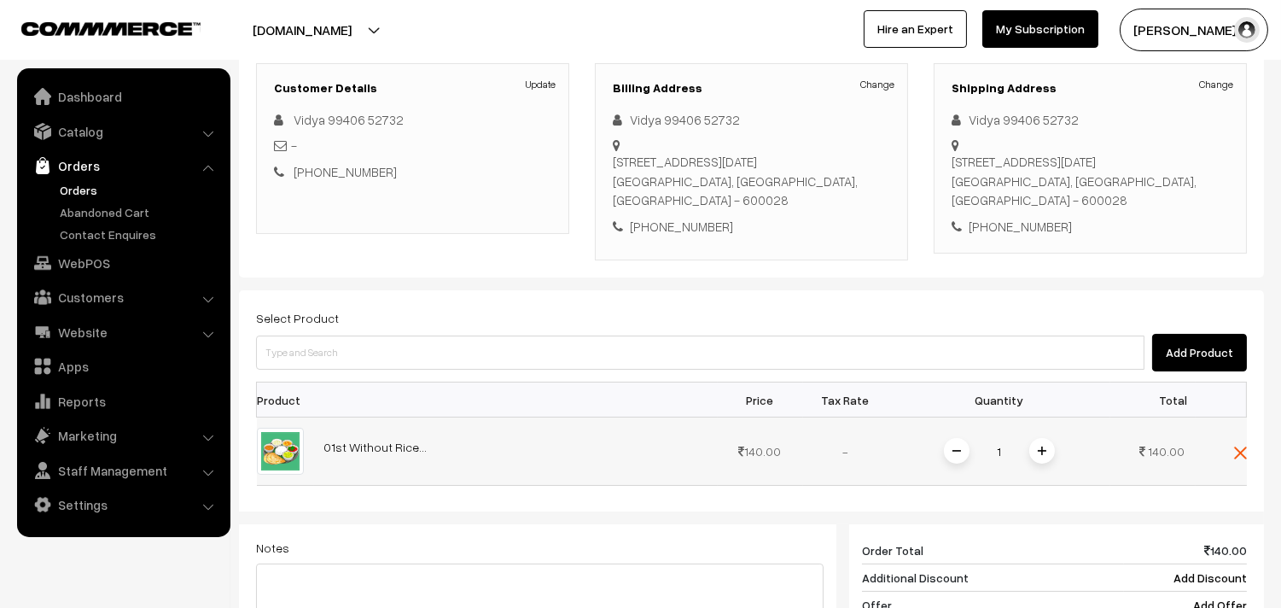
click at [1047, 454] on span at bounding box center [1042, 451] width 26 height 26
click at [1044, 454] on img at bounding box center [1042, 450] width 9 height 9
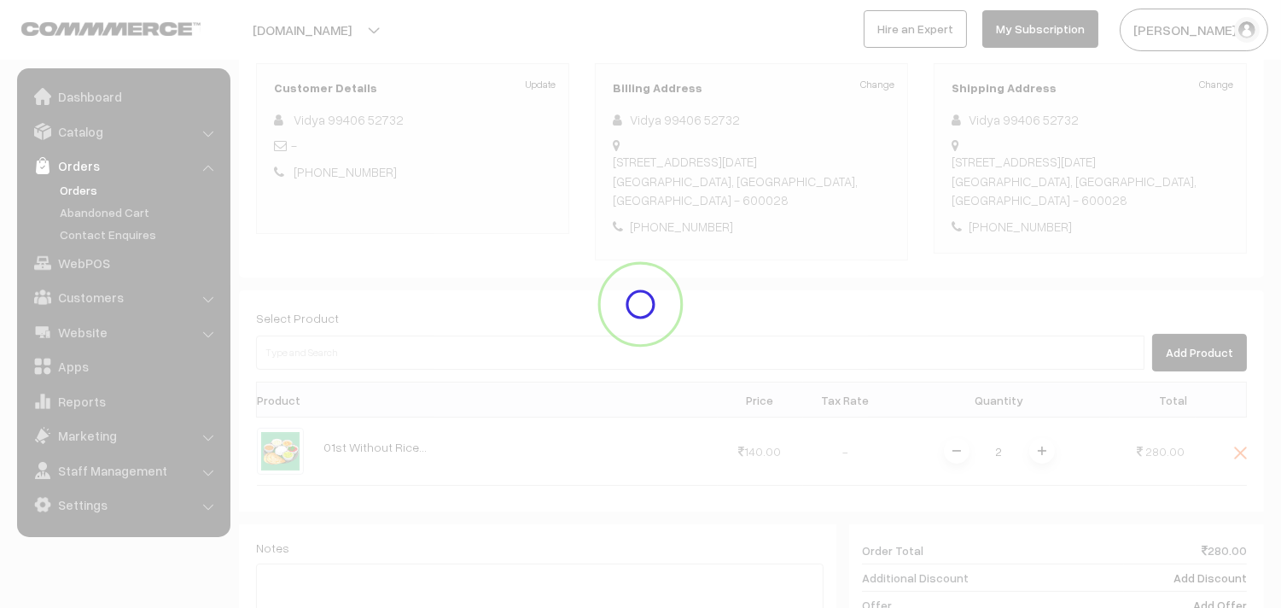
click at [1044, 454] on div "Dashboard / orders / Add Order Add Order Cancel Save as Draft Save as Order Sav…" at bounding box center [751, 365] width 1025 height 1066
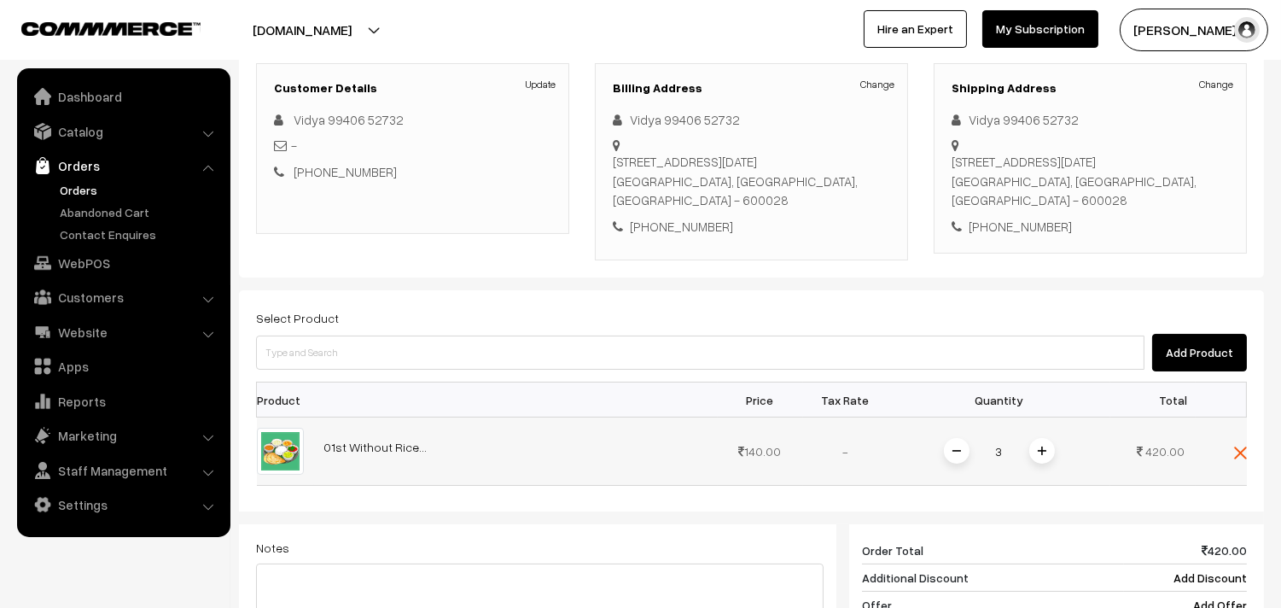
click at [1039, 452] on img at bounding box center [1042, 450] width 9 height 9
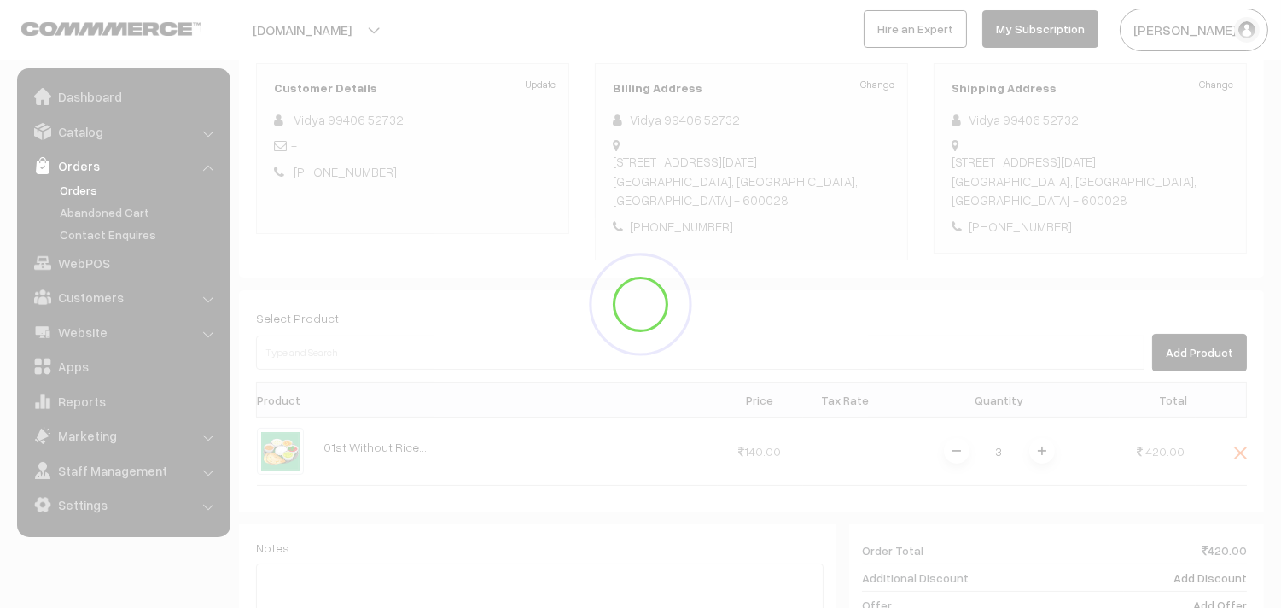
click at [918, 364] on div "Dashboard / orders / Add Order Add Order Cancel Save as Draft Save as Order Sav…" at bounding box center [751, 365] width 1025 height 1066
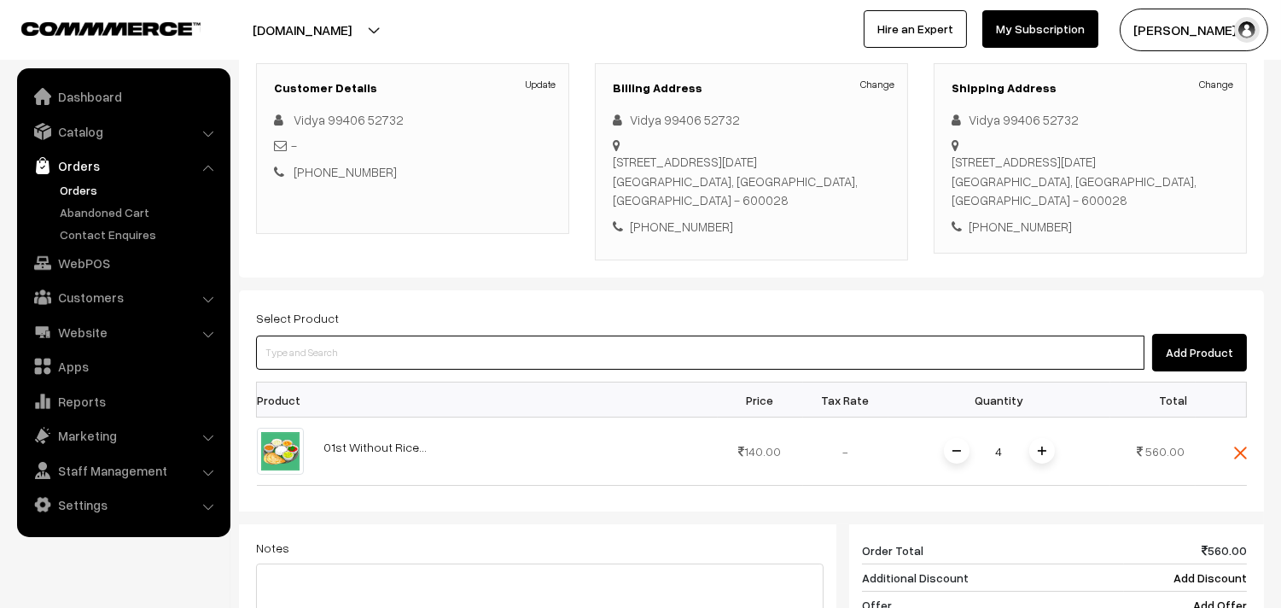
click at [903, 364] on input at bounding box center [700, 352] width 888 height 34
type input "Senai Kizangu Chips"
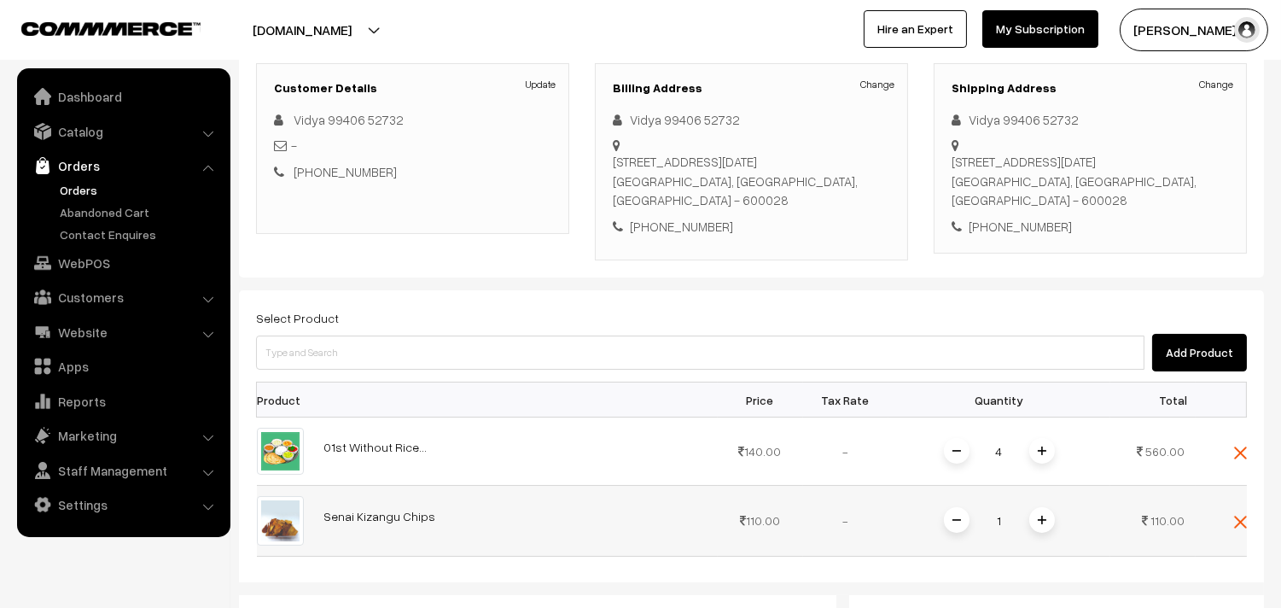
click at [1035, 522] on span at bounding box center [1042, 520] width 26 height 26
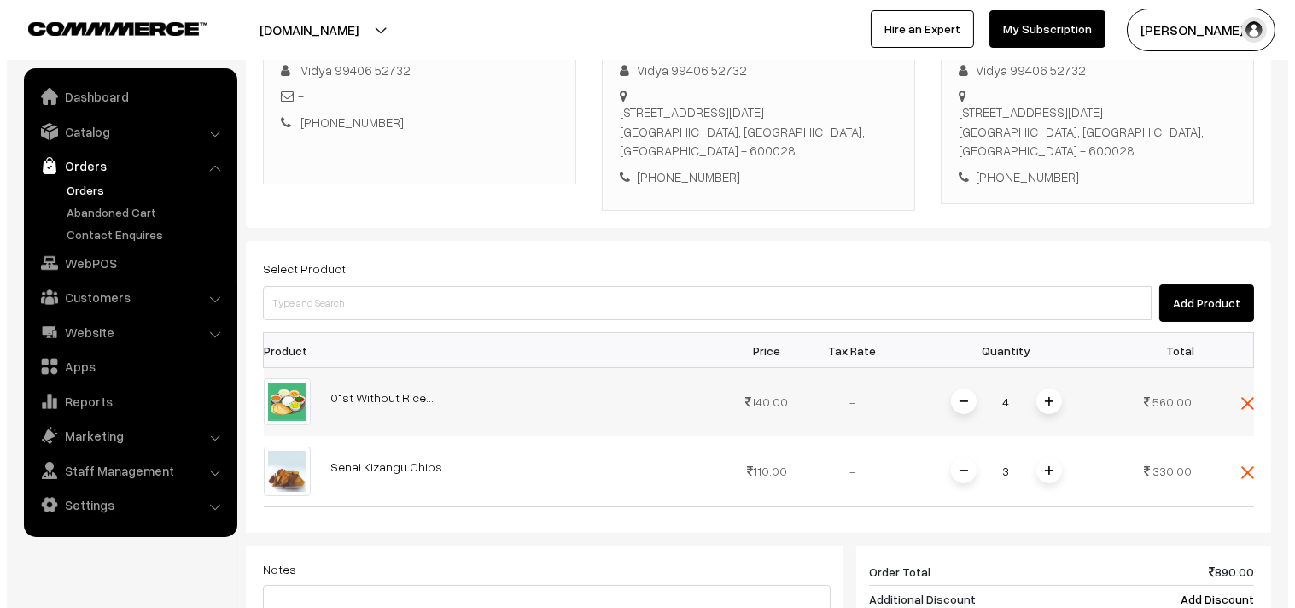
scroll to position [422, 0]
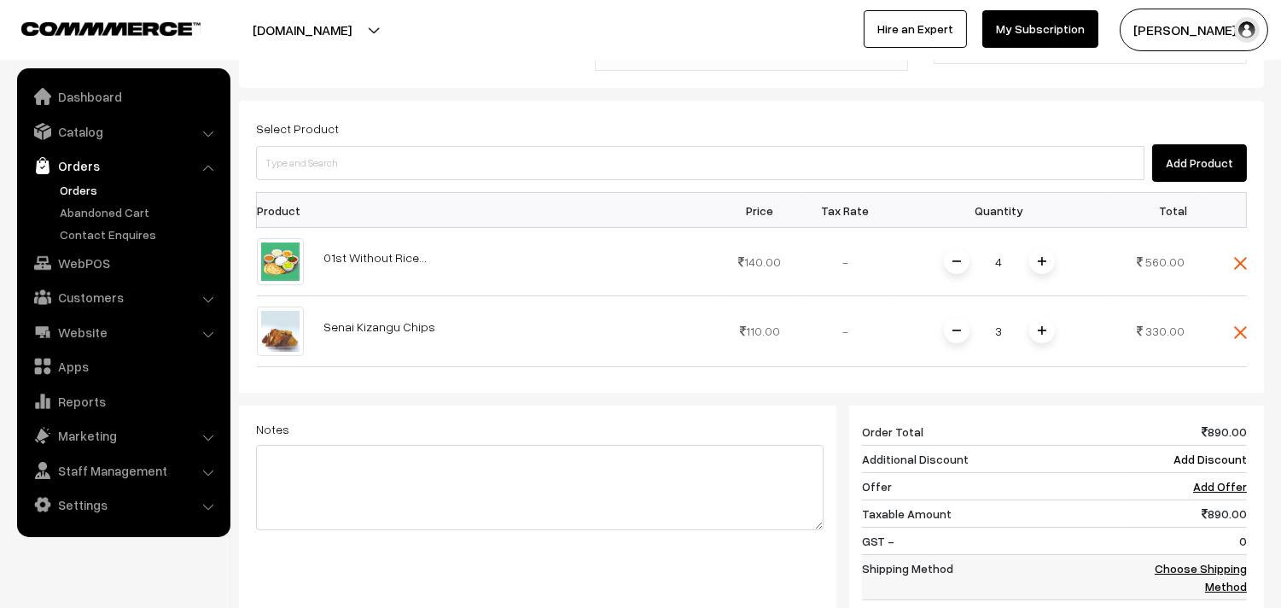
click at [1224, 567] on link "Choose Shipping Method" at bounding box center [1201, 577] width 92 height 32
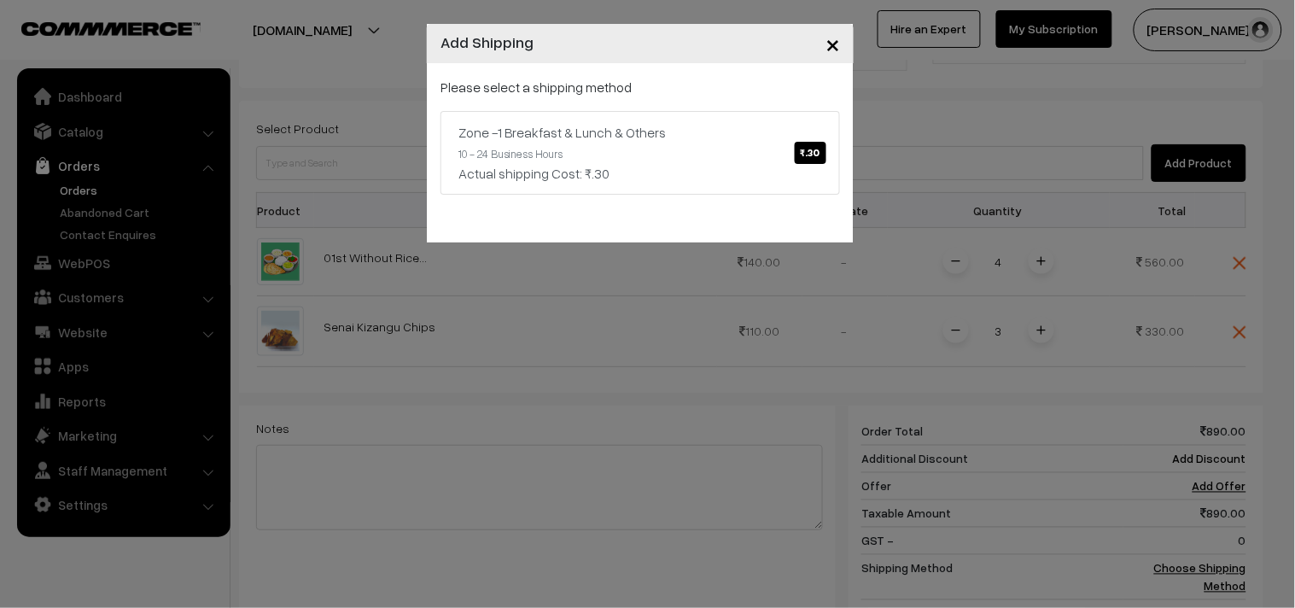
click at [668, 98] on div "Please select a shipping method Zone -1 Breakfast & Lunch & Others ₹.30 10 - 24…" at bounding box center [639, 136] width 399 height 118
click at [760, 148] on link "Zone -1 Breakfast & Lunch & Others ₹.30 10 - 24 Business Hours Actual shipping …" at bounding box center [639, 153] width 399 height 84
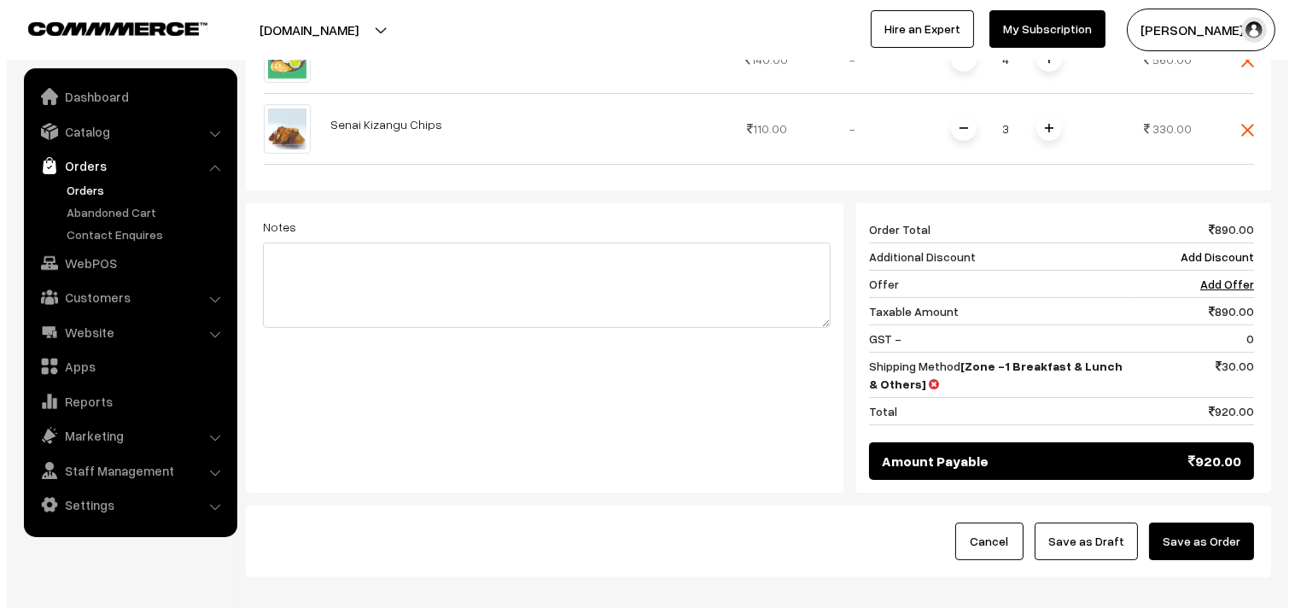
scroll to position [719, 0]
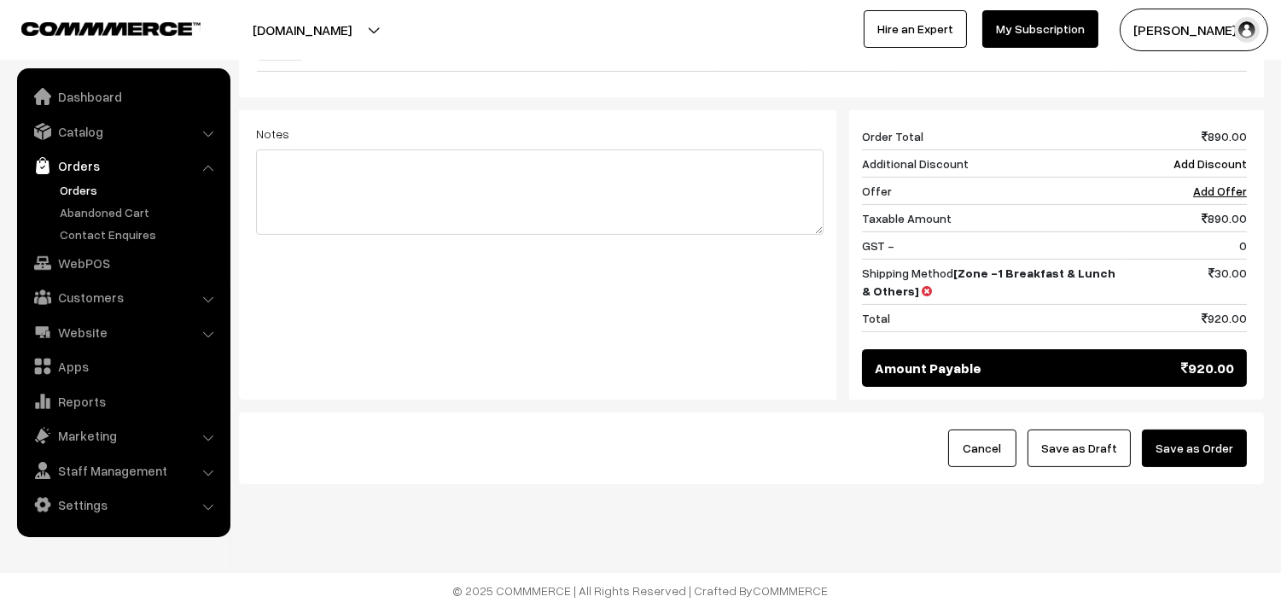
click at [1207, 445] on button "Save as Order" at bounding box center [1194, 448] width 105 height 38
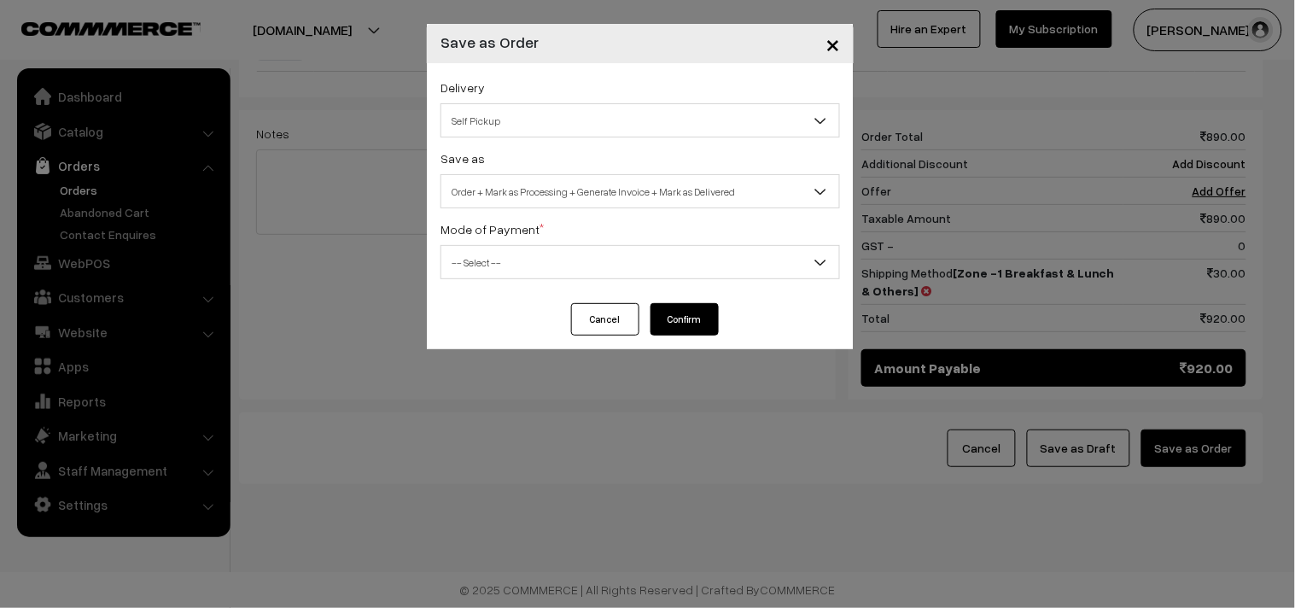
click at [610, 182] on span "Order + Mark as Processing + Generate Invoice + Mark as Delivered" at bounding box center [640, 192] width 398 height 30
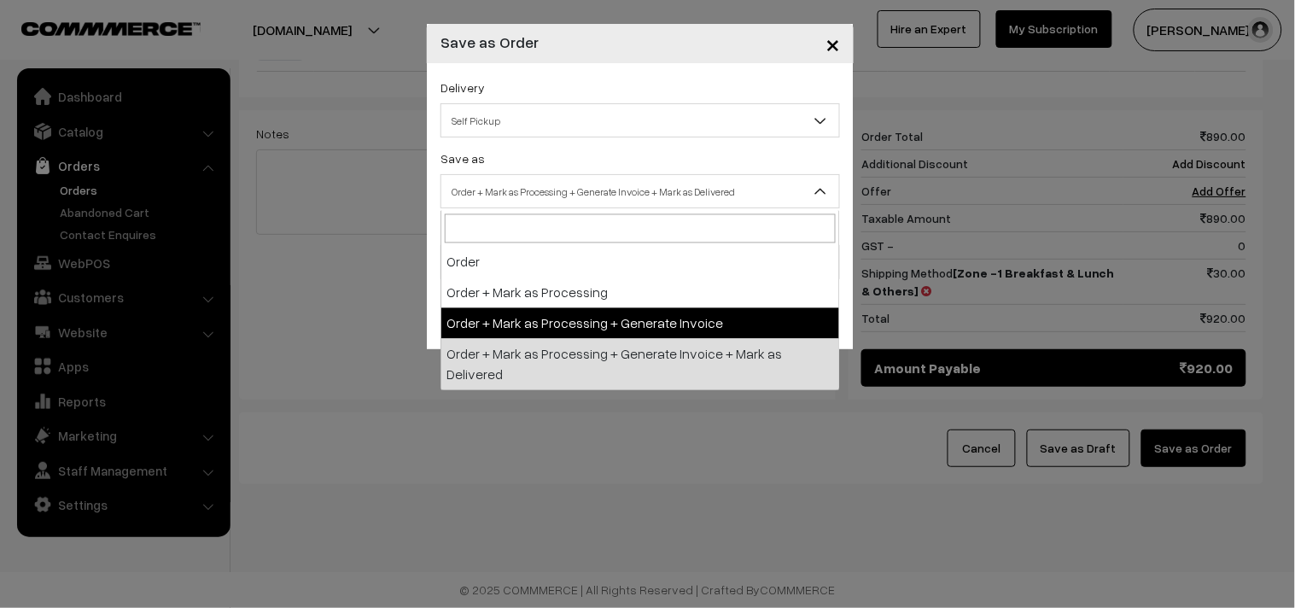
select select "3"
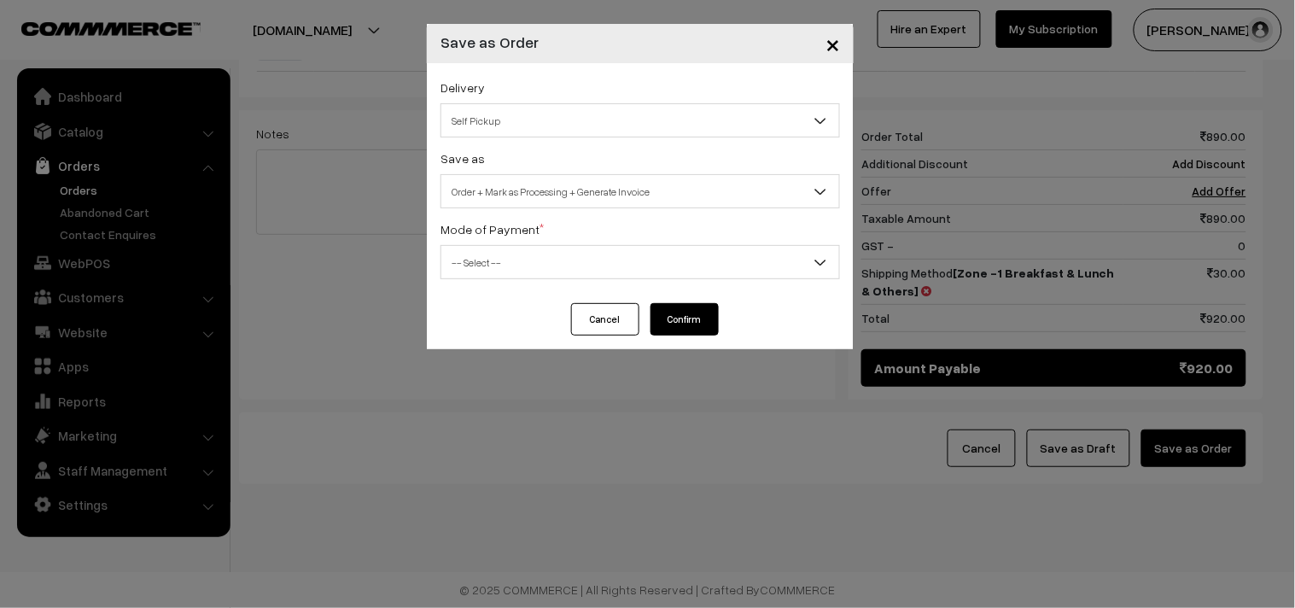
click at [498, 274] on span "-- Select --" at bounding box center [640, 262] width 398 height 30
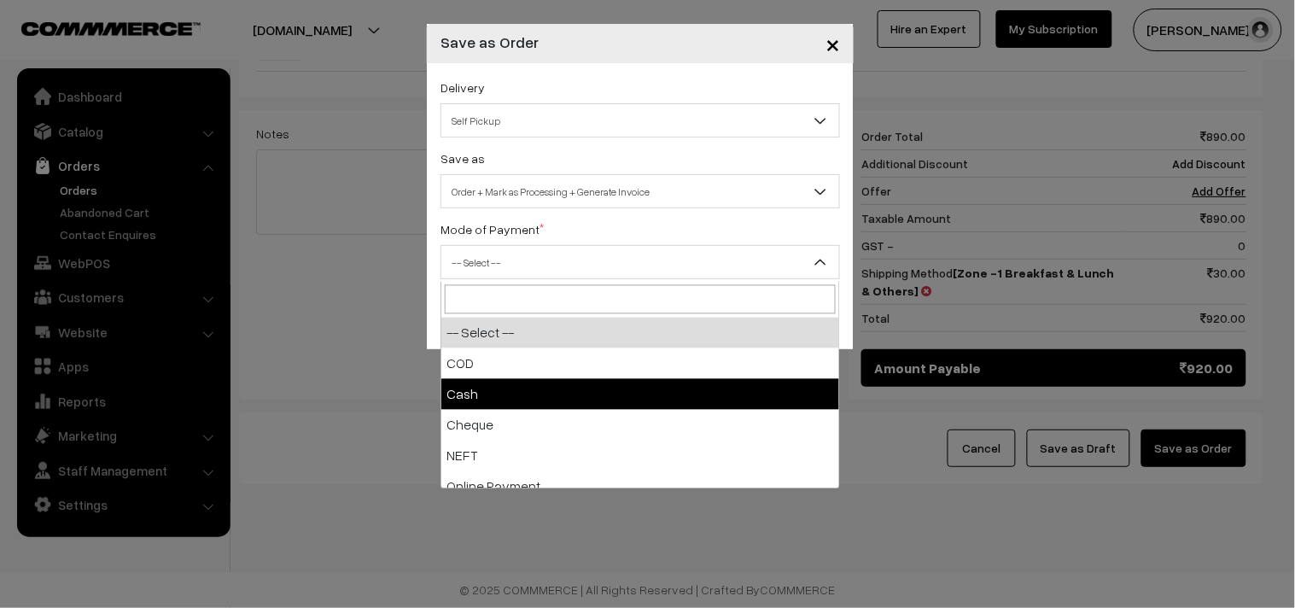
select select "2"
checkbox input "true"
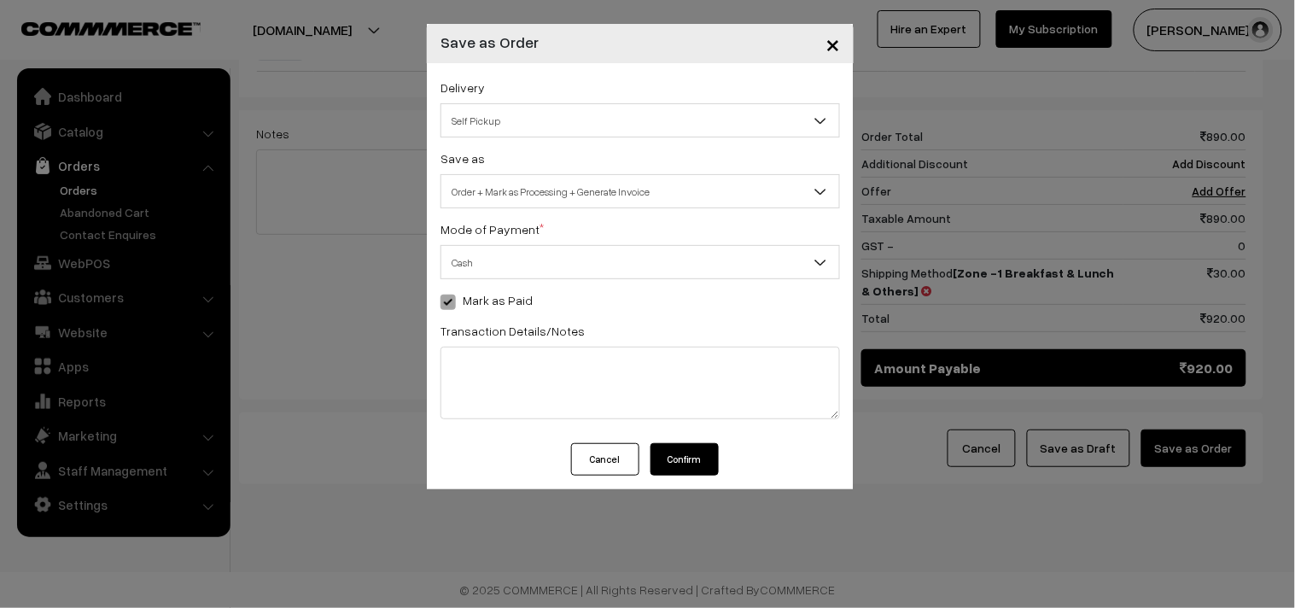
click at [678, 462] on button "Confirm" at bounding box center [684, 459] width 68 height 32
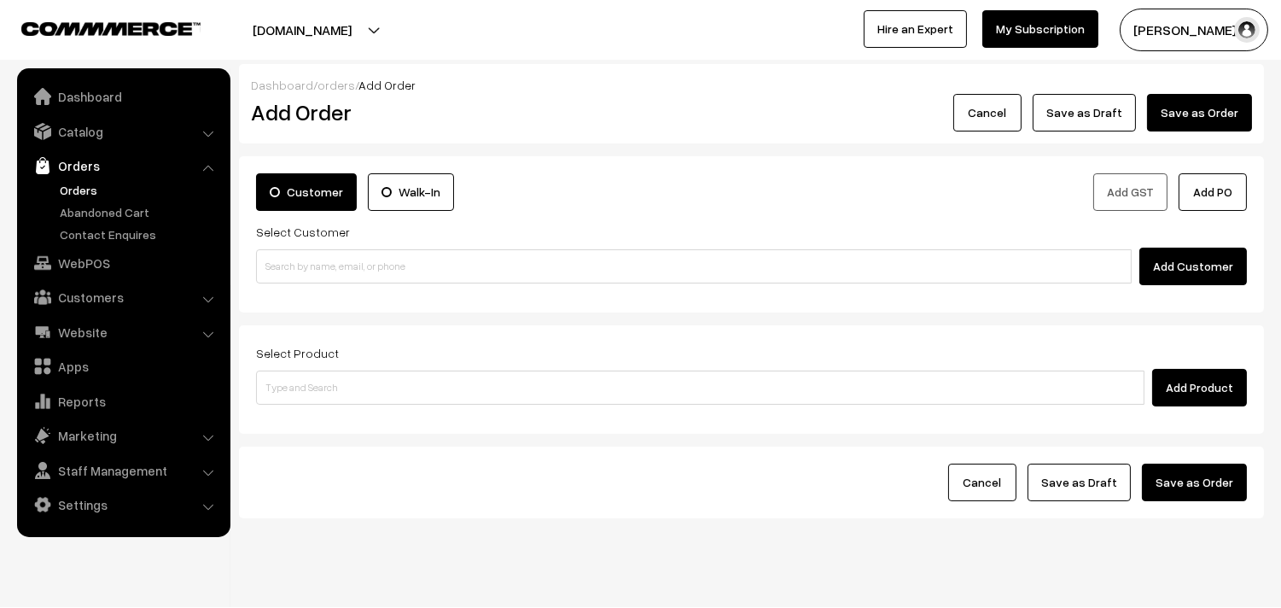
click at [90, 185] on link "Orders" at bounding box center [139, 190] width 169 height 18
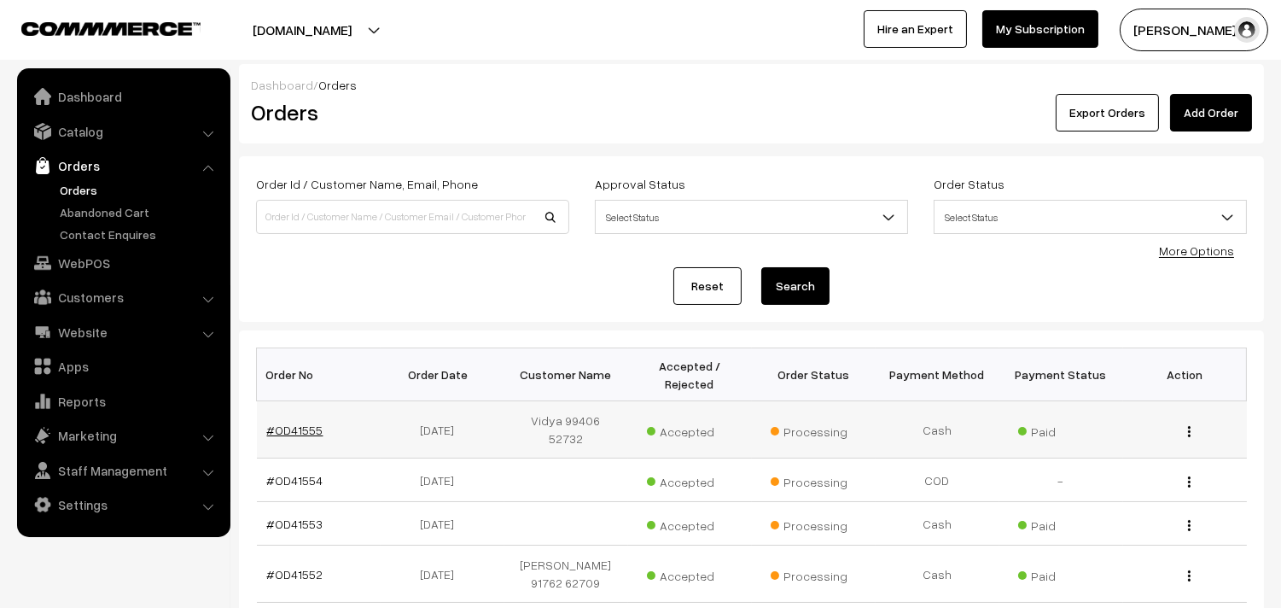
click at [293, 427] on link "#OD41555" at bounding box center [295, 429] width 56 height 15
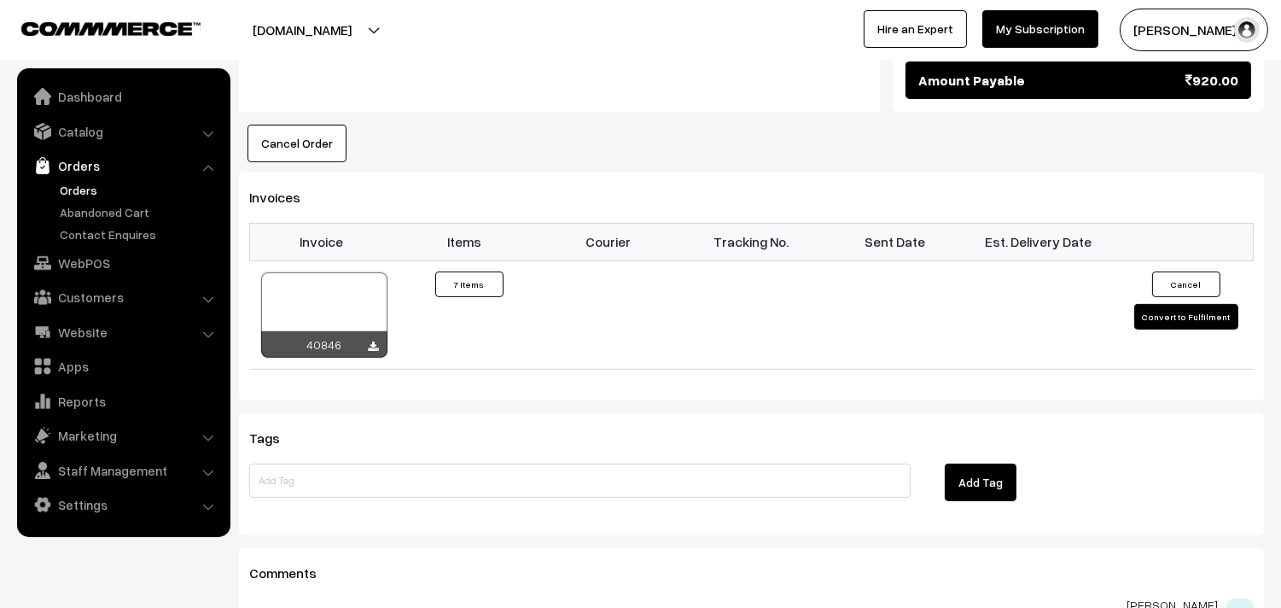
scroll to position [1138, 0]
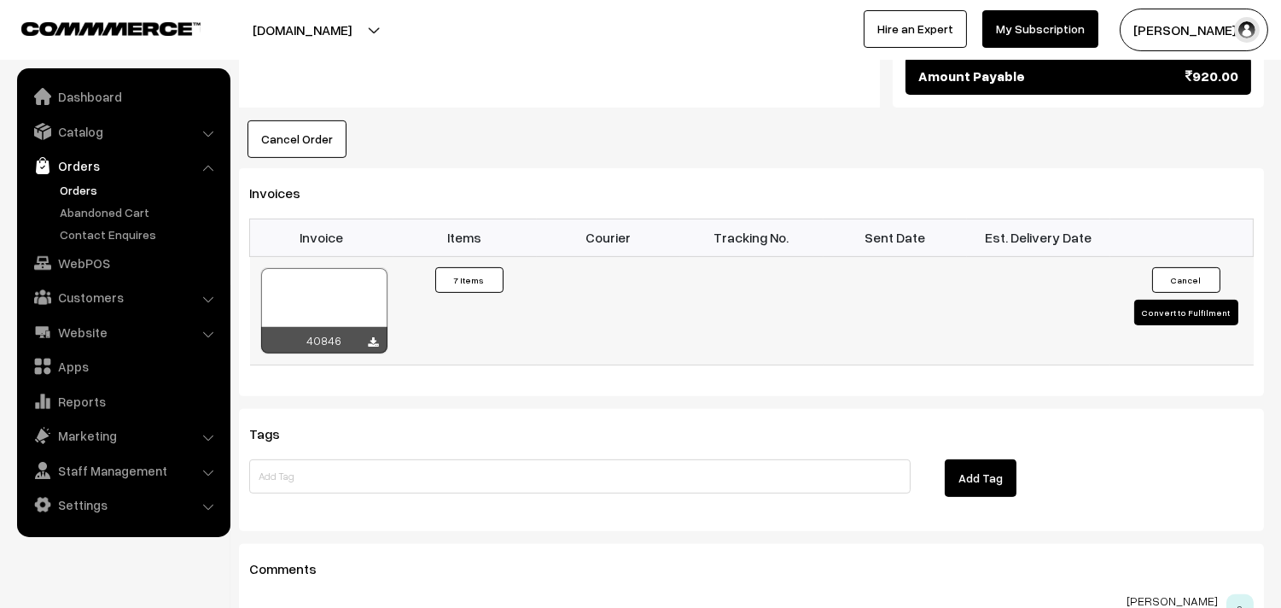
click at [330, 307] on div at bounding box center [324, 310] width 126 height 85
drag, startPoint x: 97, startPoint y: 302, endPoint x: 98, endPoint y: 267, distance: 35.0
click at [98, 303] on link "Customers" at bounding box center [122, 297] width 203 height 31
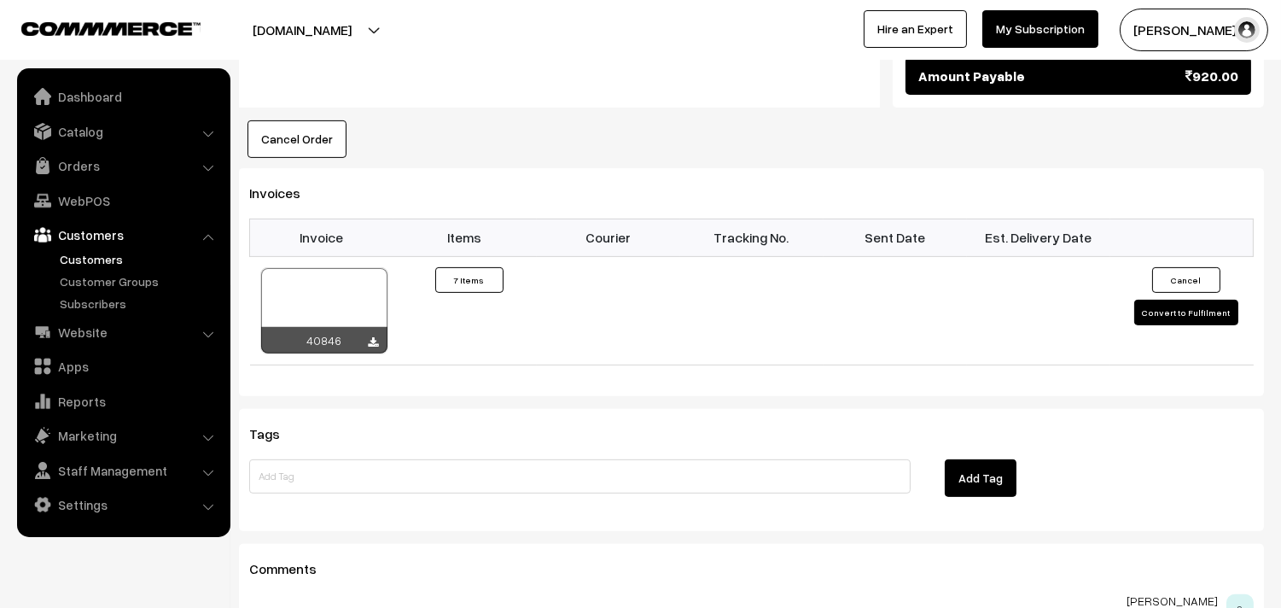
click at [97, 253] on link "Customers" at bounding box center [139, 259] width 169 height 18
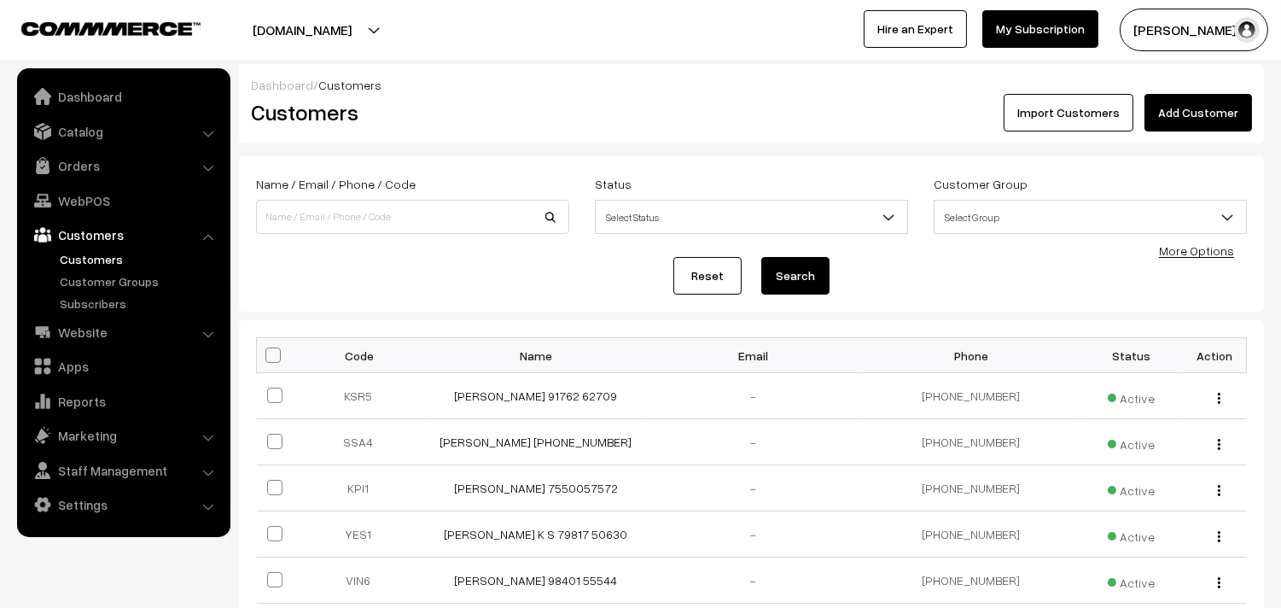
click at [1192, 116] on link "Add Customer" at bounding box center [1198, 113] width 108 height 38
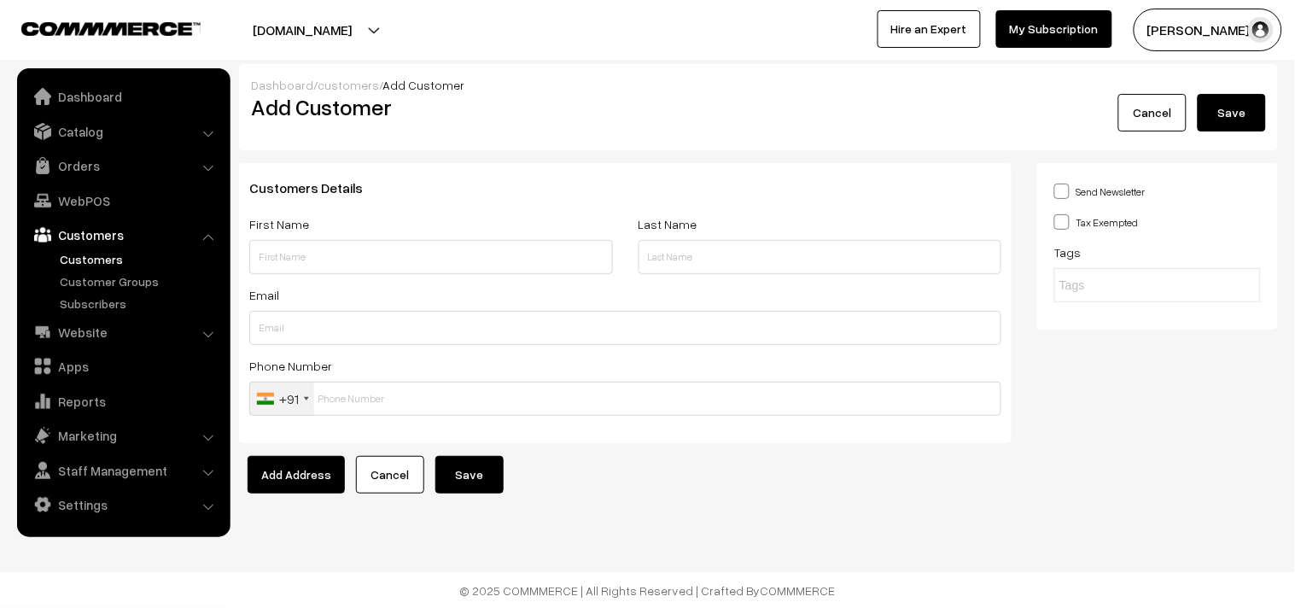
click at [321, 237] on div "First Name" at bounding box center [431, 243] width 364 height 61
click at [309, 259] on input "text" at bounding box center [431, 257] width 364 height 34
paste input "Ramesh Narasimhan"
click at [320, 254] on input "Ramesh Narasimhan" at bounding box center [431, 257] width 364 height 34
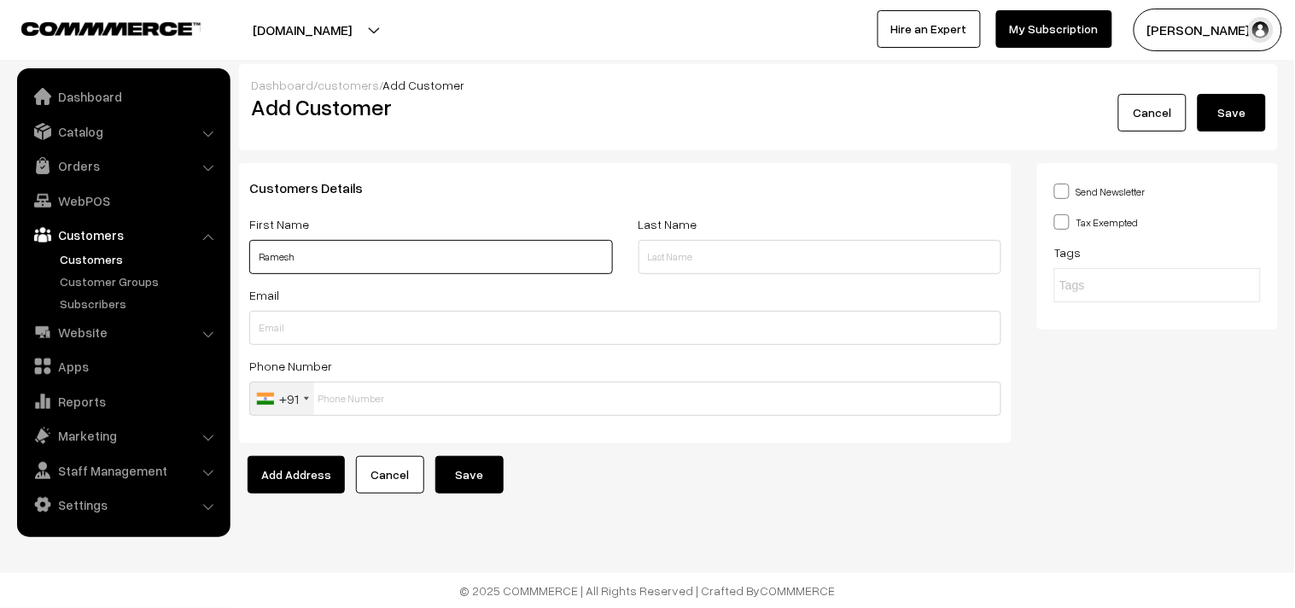
paste input "755 016 8024"
click at [331, 242] on input "Ramesh 755 016 8024" at bounding box center [431, 257] width 364 height 34
type input "Ramesh 755 016 8024"
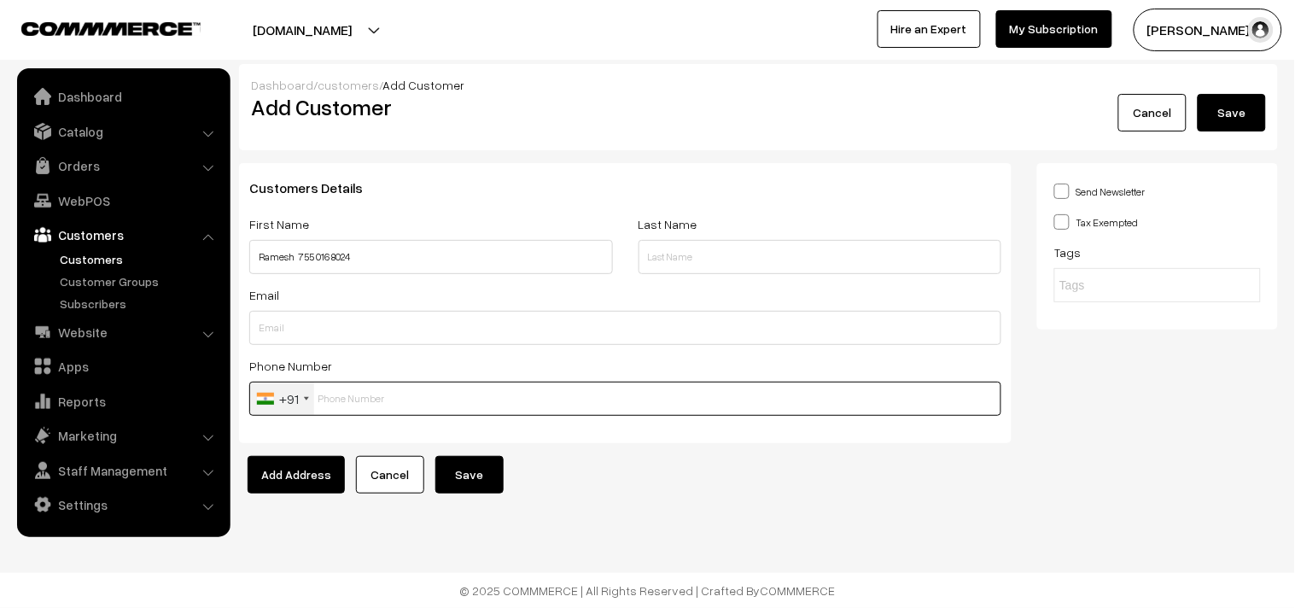
click at [370, 404] on input "text" at bounding box center [625, 398] width 752 height 34
paste input "755 016 8"
click at [358, 395] on input "755 016 8" at bounding box center [625, 398] width 752 height 34
type input "7550168024"
click at [465, 463] on button "Save" at bounding box center [469, 475] width 68 height 38
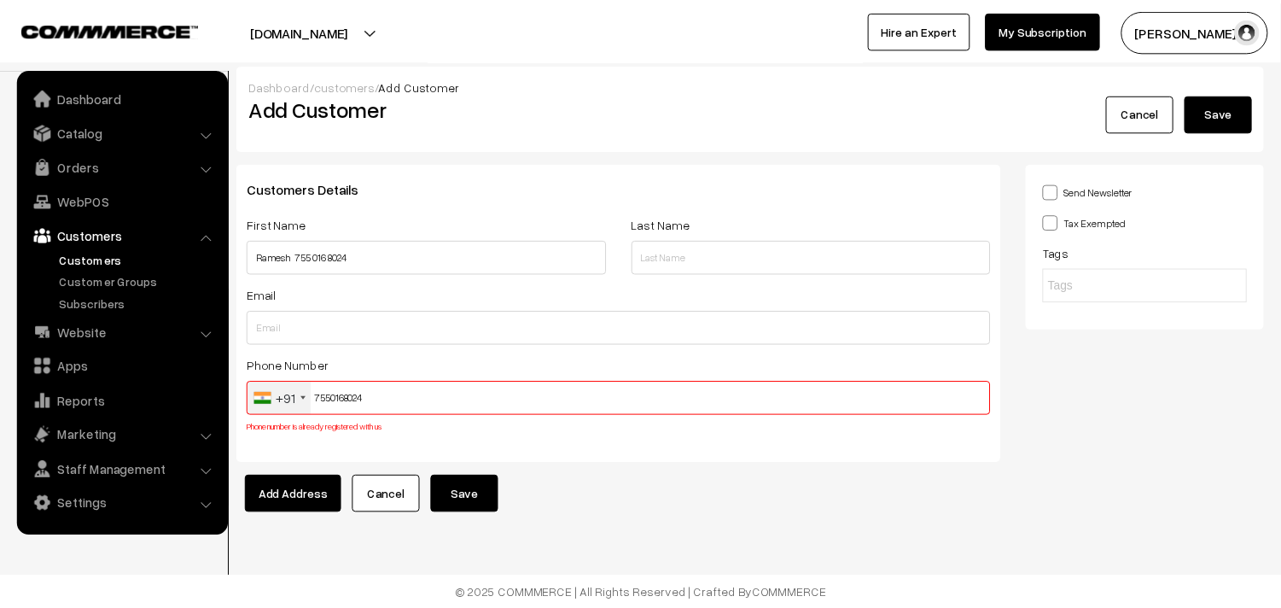
scroll to position [4, 0]
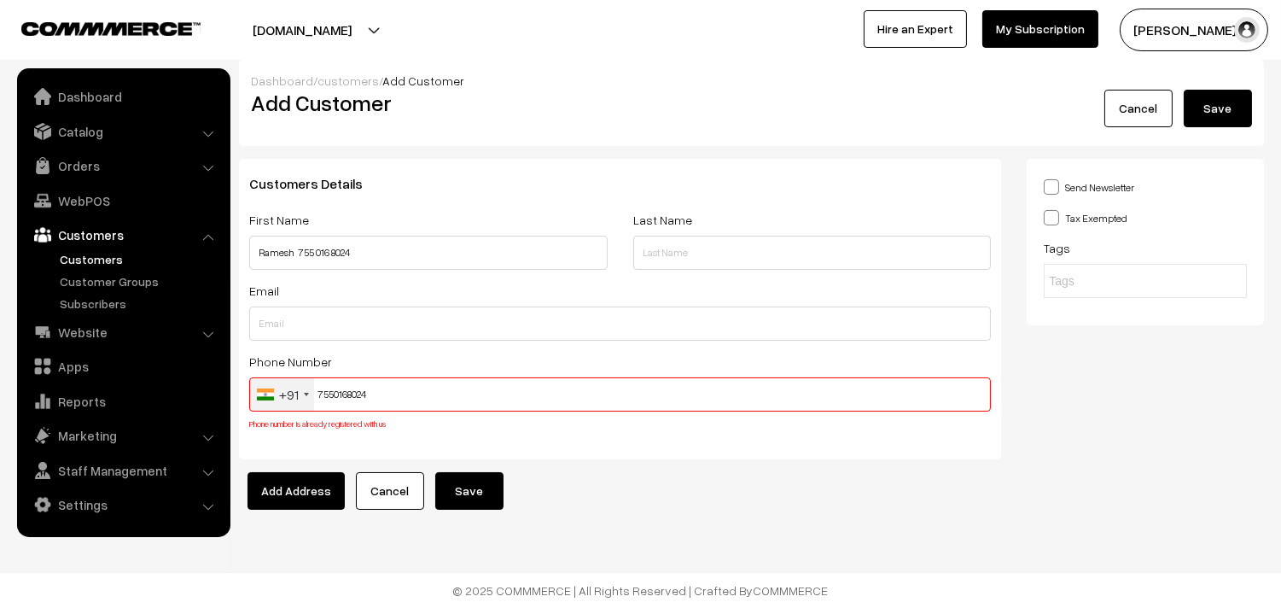
click at [367, 394] on input "7550168024" at bounding box center [620, 394] width 742 height 34
click at [122, 206] on link "WebPOS" at bounding box center [122, 200] width 203 height 31
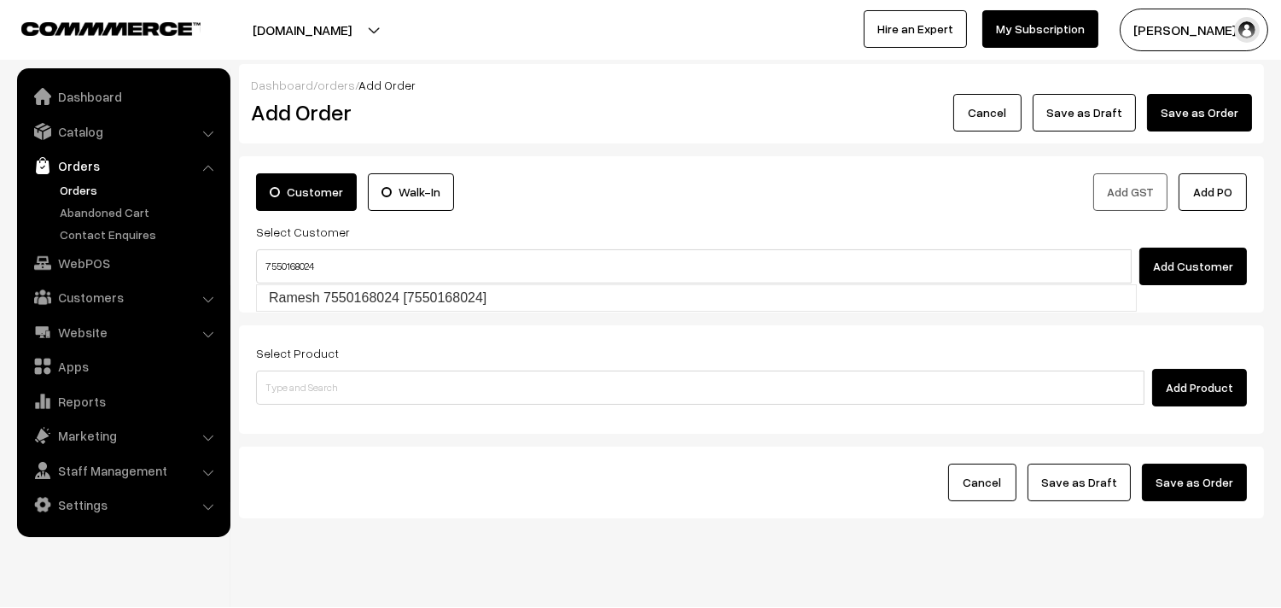
click at [328, 284] on ul "Ramesh 7550168024 [7550168024]" at bounding box center [696, 297] width 881 height 27
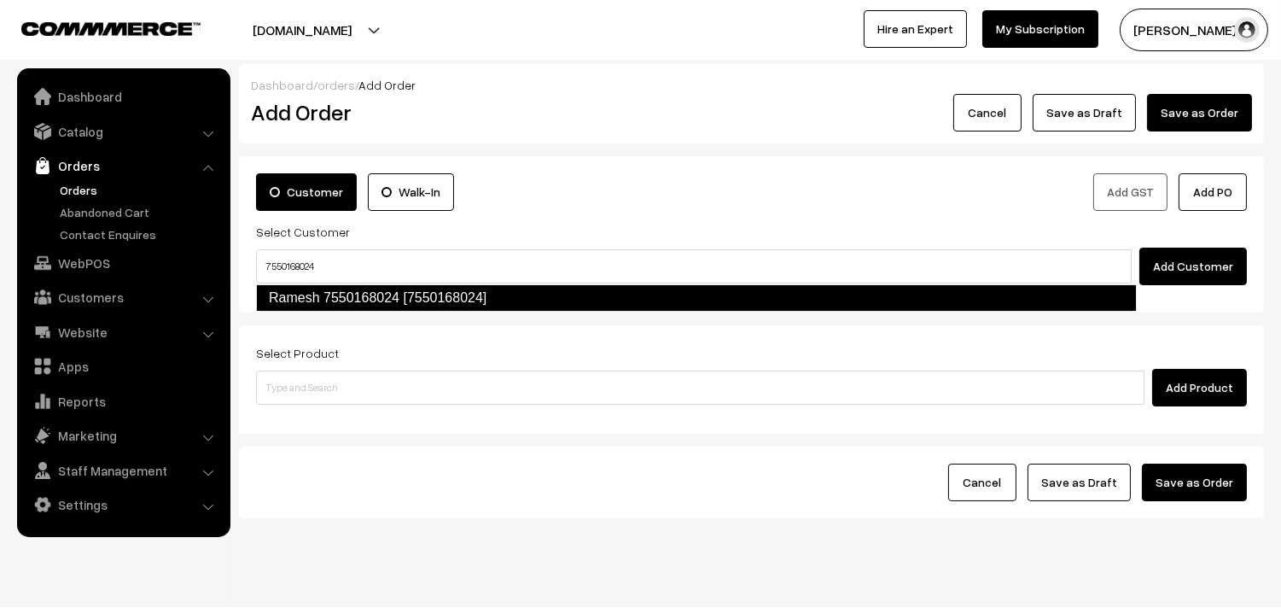
click at [329, 293] on link "Ramesh 7550168024 [7550168024]" at bounding box center [696, 297] width 881 height 27
type input "7550168024"
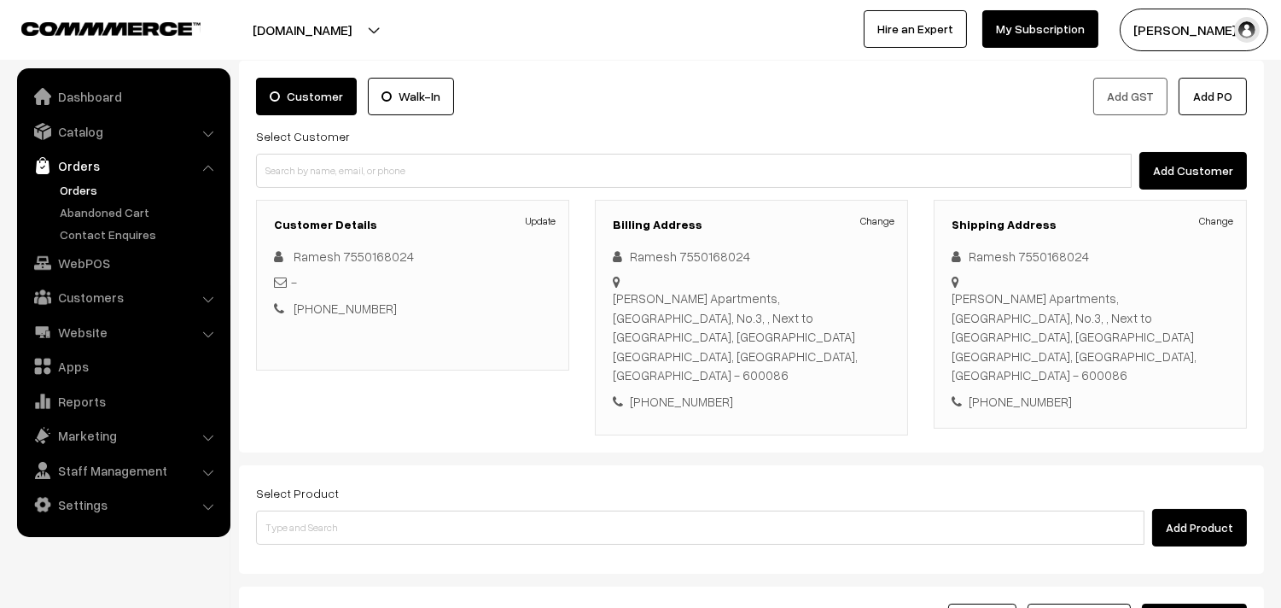
scroll to position [232, 0]
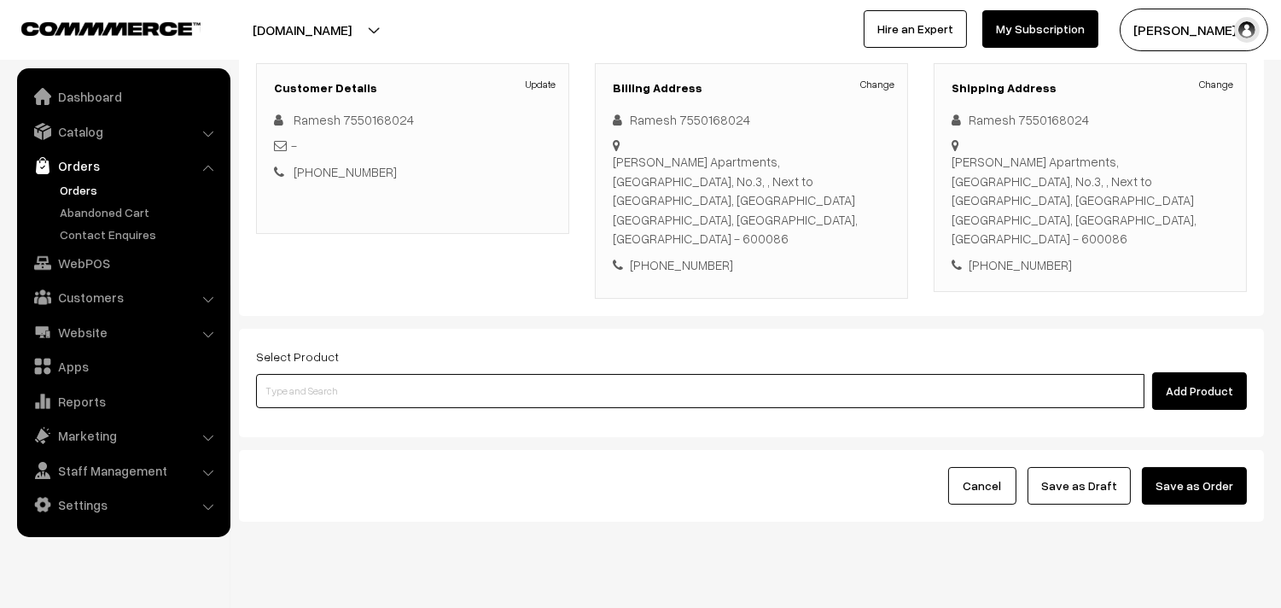
drag, startPoint x: 495, startPoint y: 356, endPoint x: 483, endPoint y: 355, distance: 12.0
click at [486, 374] on input at bounding box center [700, 391] width 888 height 34
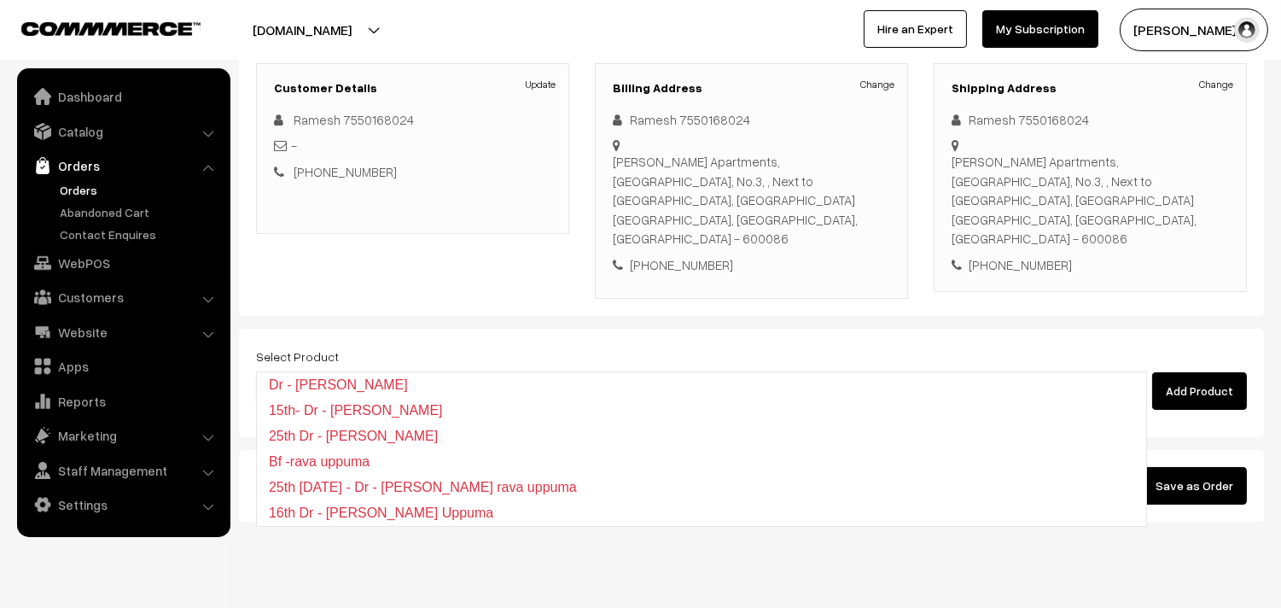
type input "Rava u"
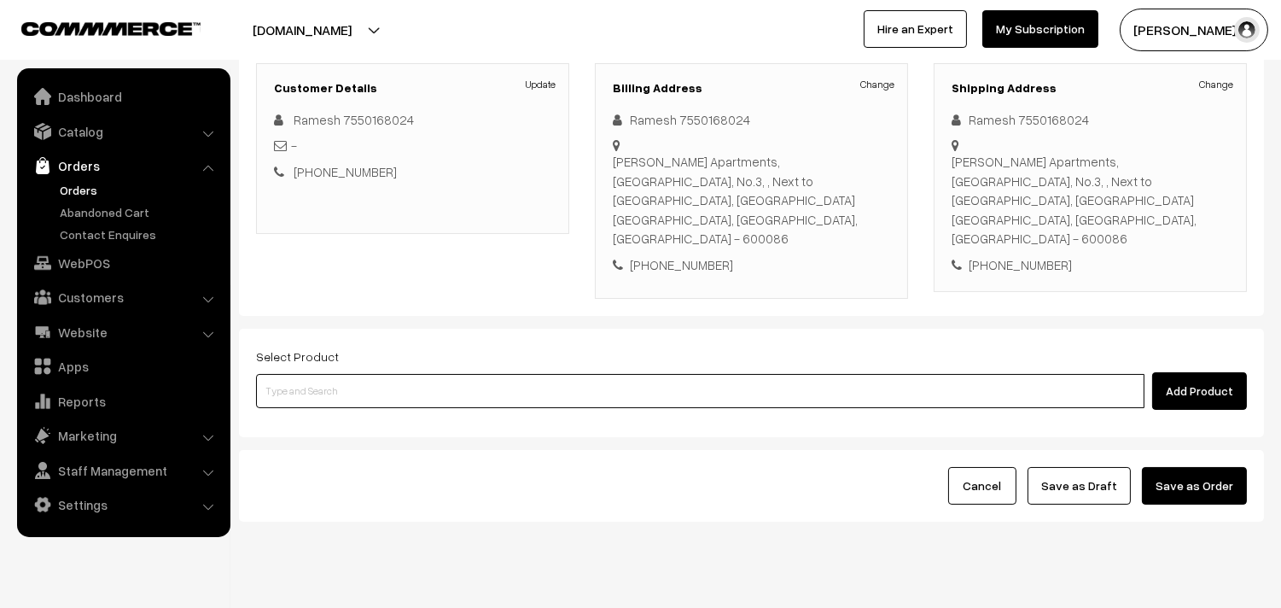
paste input "Bf - Rava uppuma"
type input "Bf - Rava uppuma"
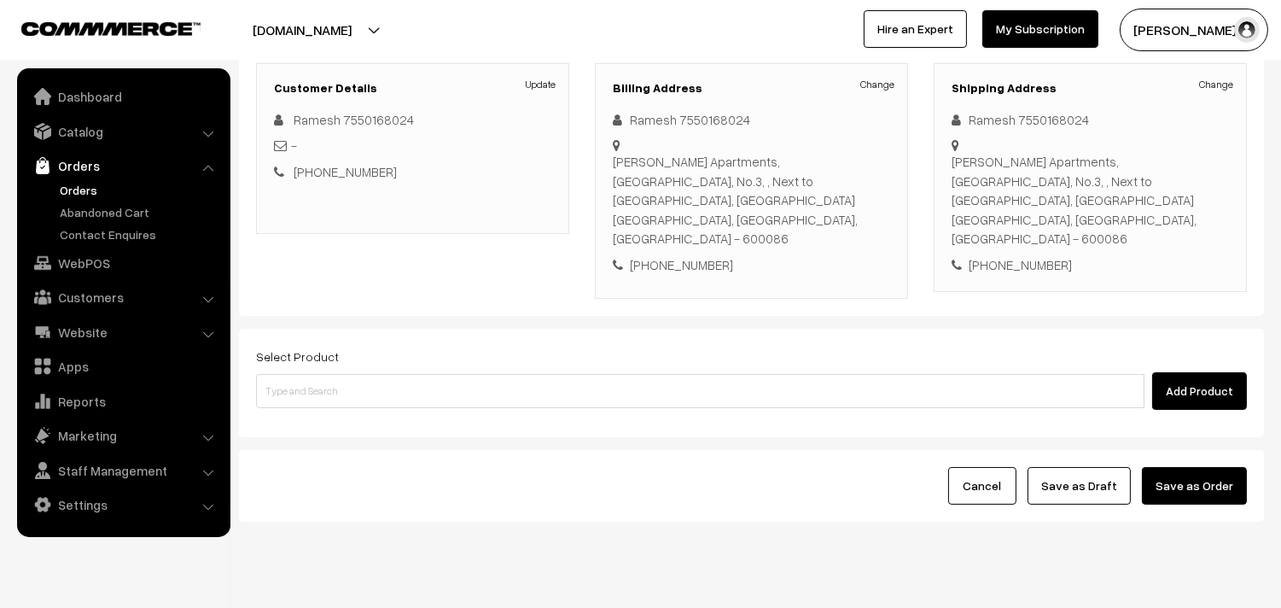
click at [319, 402] on form "Customer Walk-In Add GST Add PO Select Customer Add Customer Customer Details U…" at bounding box center [751, 222] width 1025 height 597
click at [321, 372] on div "Add Product" at bounding box center [751, 391] width 991 height 38
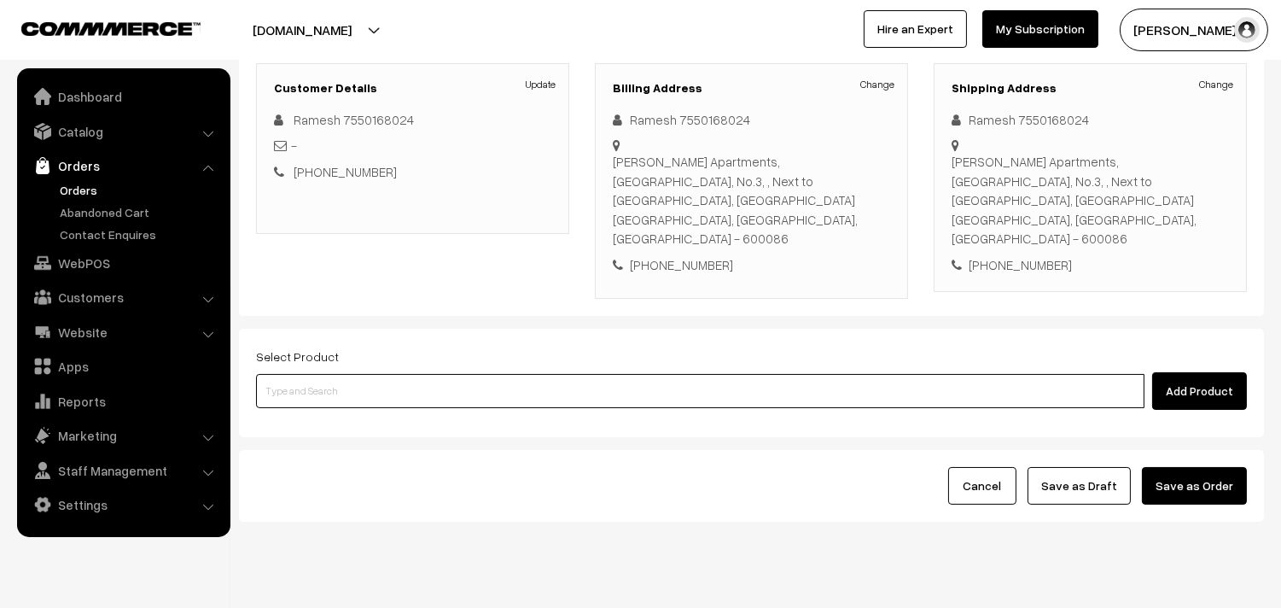
paste input "Bf - Rava uppuma"
type input "Bf - Rava uppuma"
click at [323, 374] on input "Bf - Rava uppuma" at bounding box center [700, 391] width 888 height 34
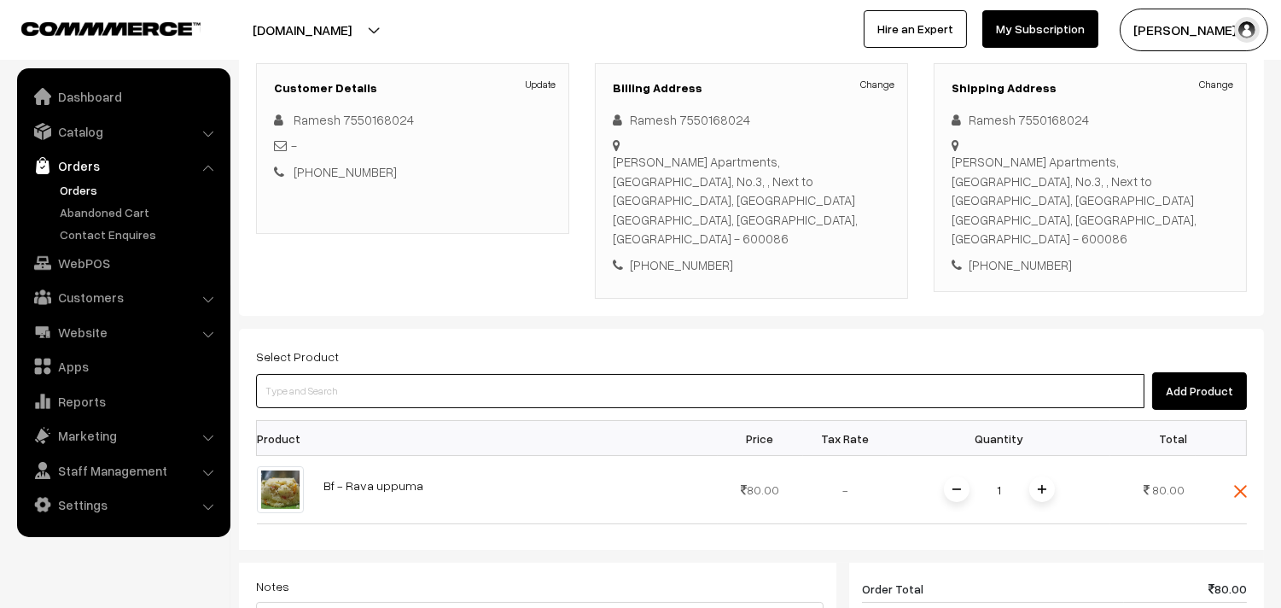
click at [647, 374] on input at bounding box center [700, 391] width 888 height 34
click at [631, 374] on input at bounding box center [700, 391] width 888 height 34
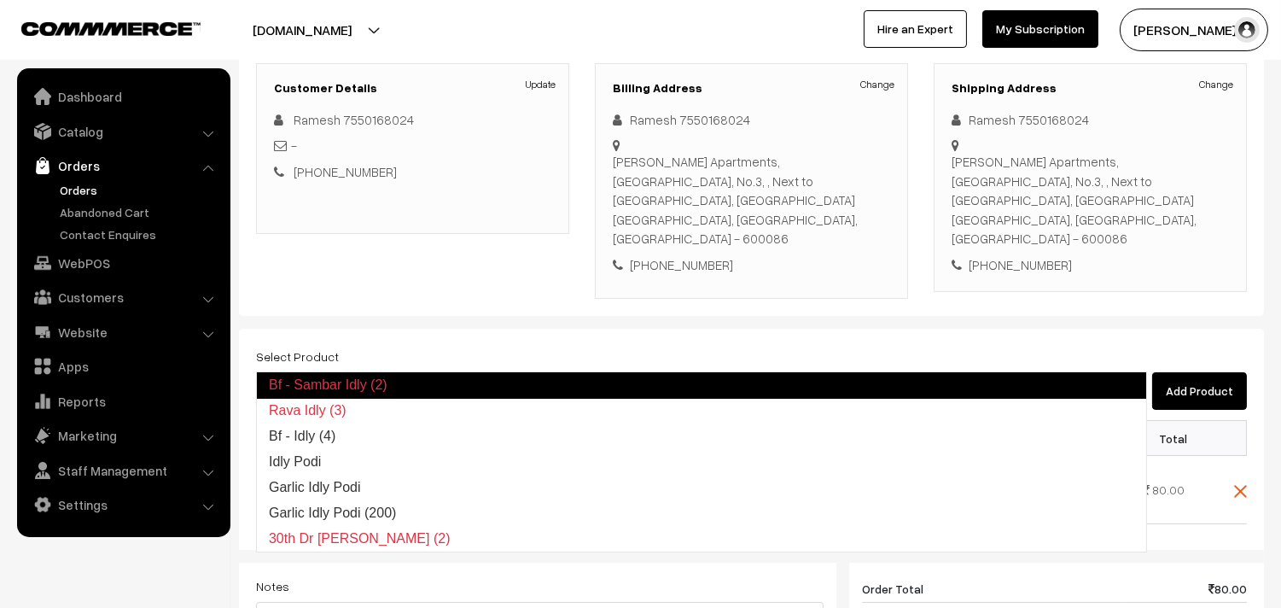
type input "Bf - Idly (4)"
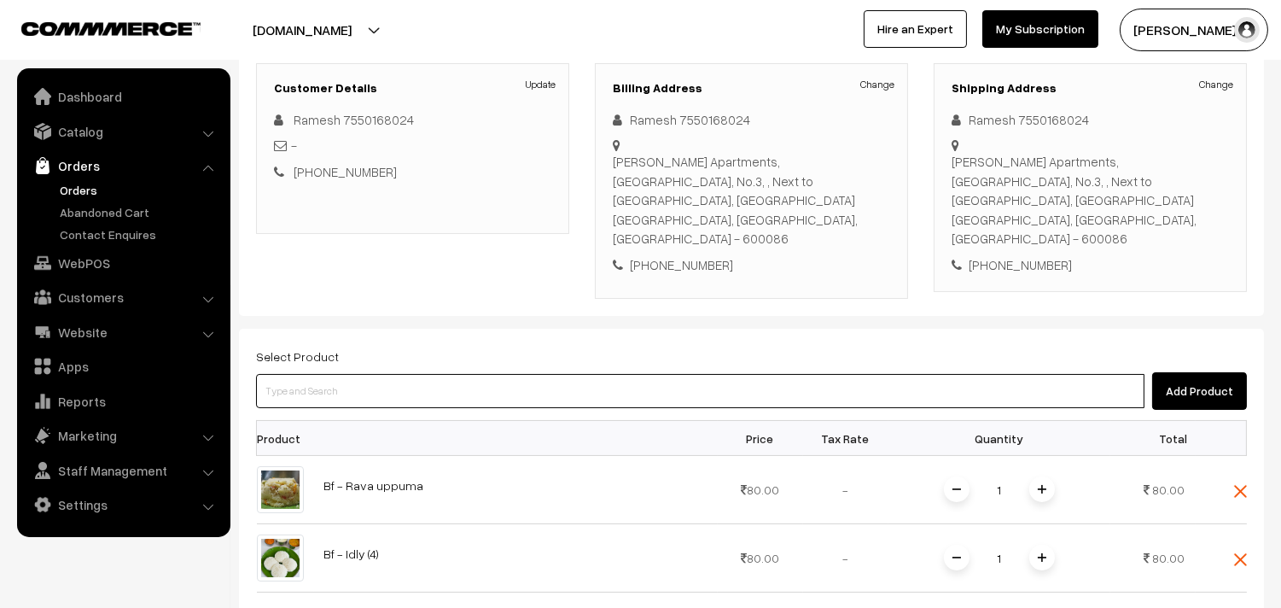
click at [585, 374] on input at bounding box center [700, 391] width 888 height 34
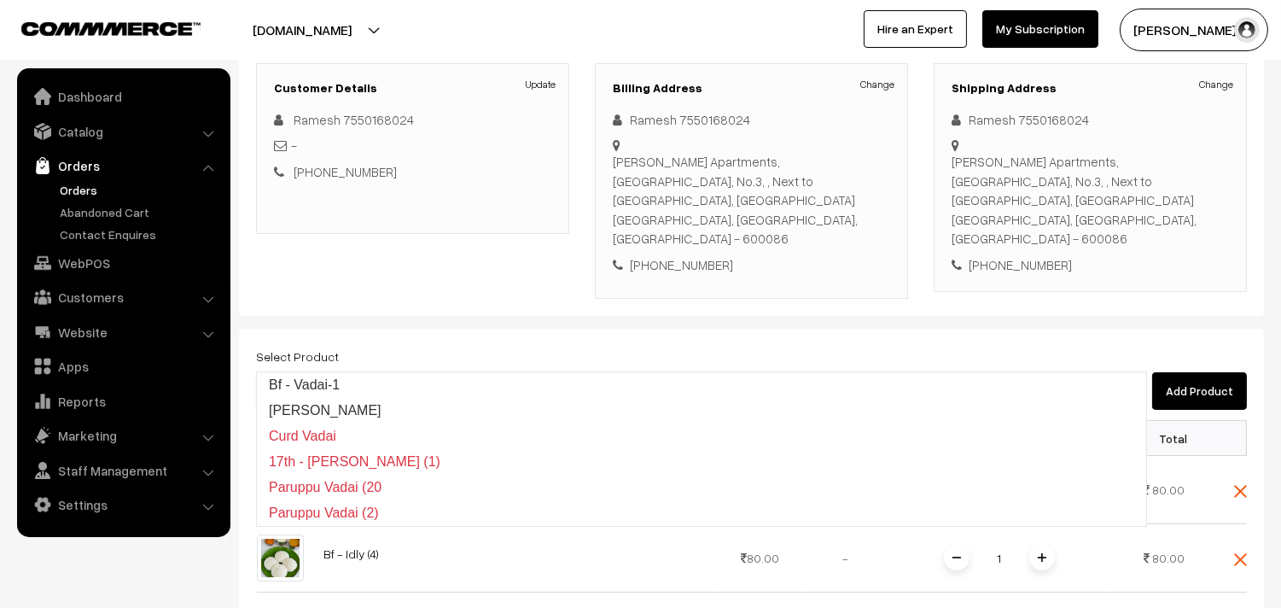
type input "Bf - Vadai-1"
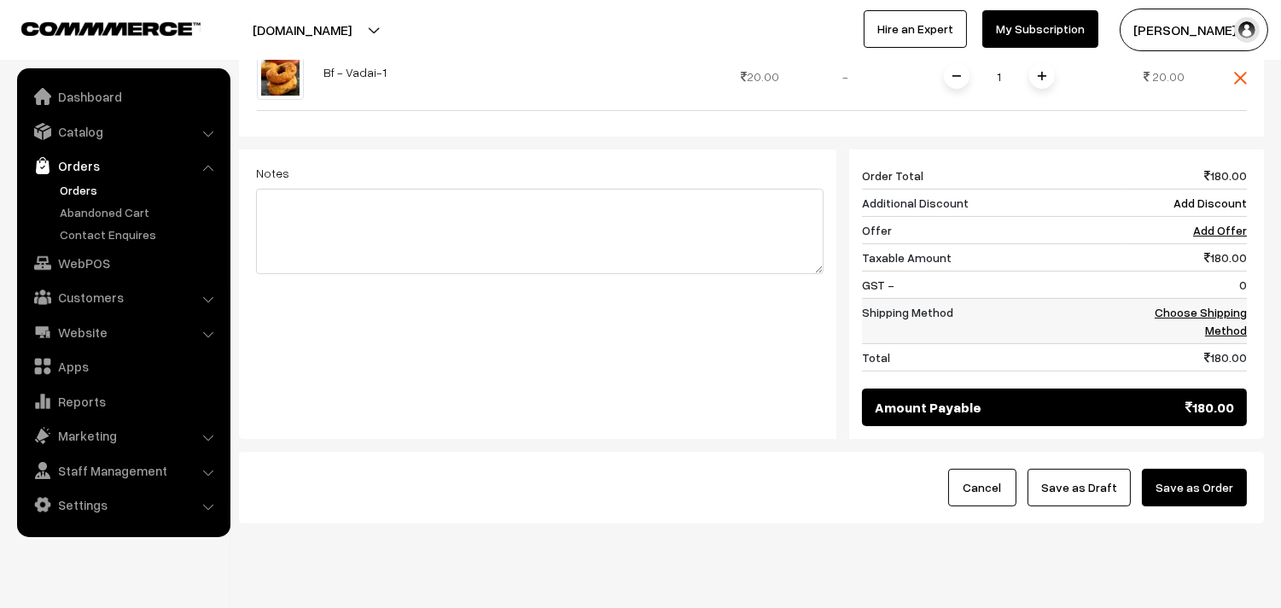
scroll to position [785, 0]
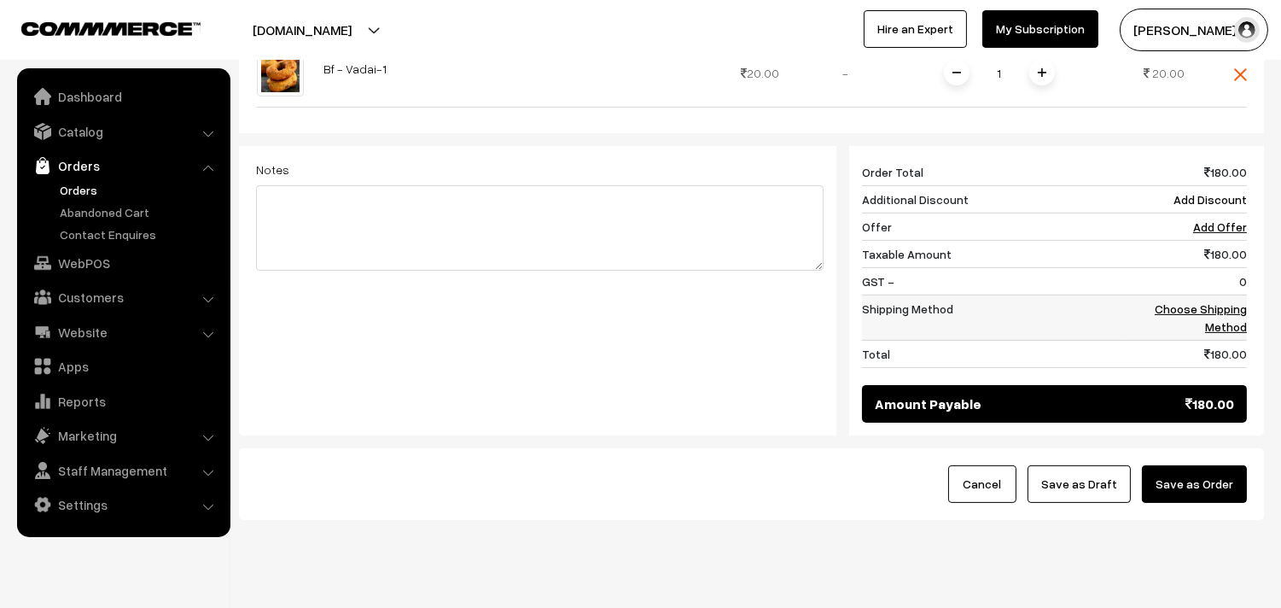
click at [1231, 301] on link "Choose Shipping Method" at bounding box center [1201, 317] width 92 height 32
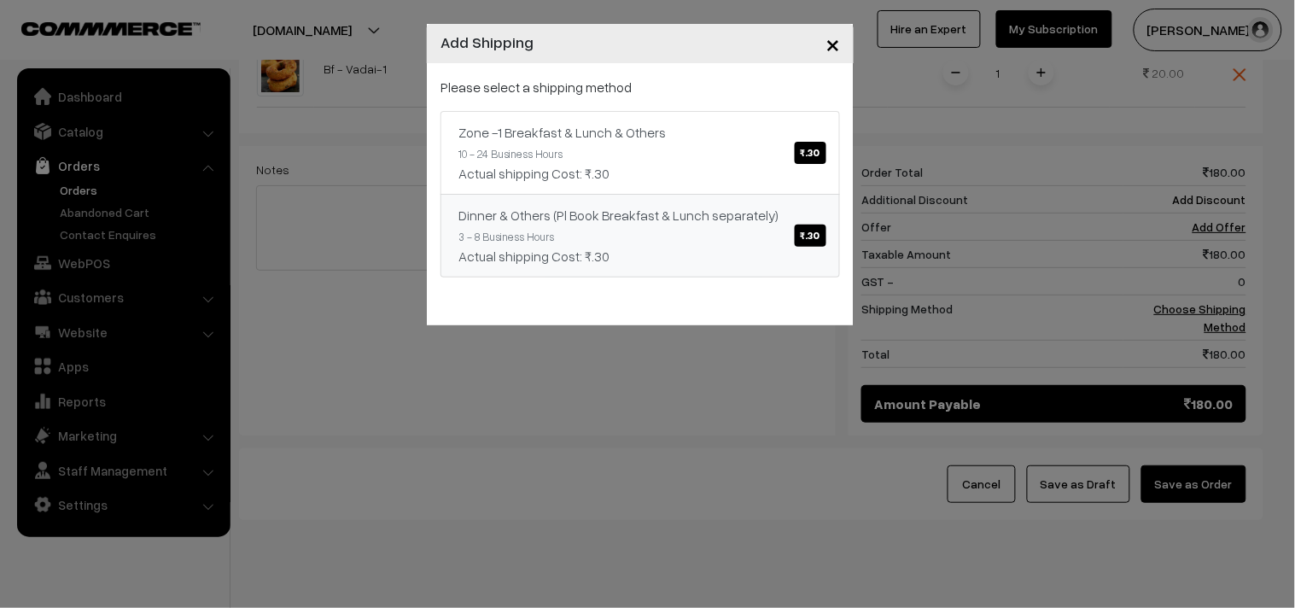
click at [765, 179] on div "Actual shipping Cost: ₹.30" at bounding box center [640, 173] width 364 height 20
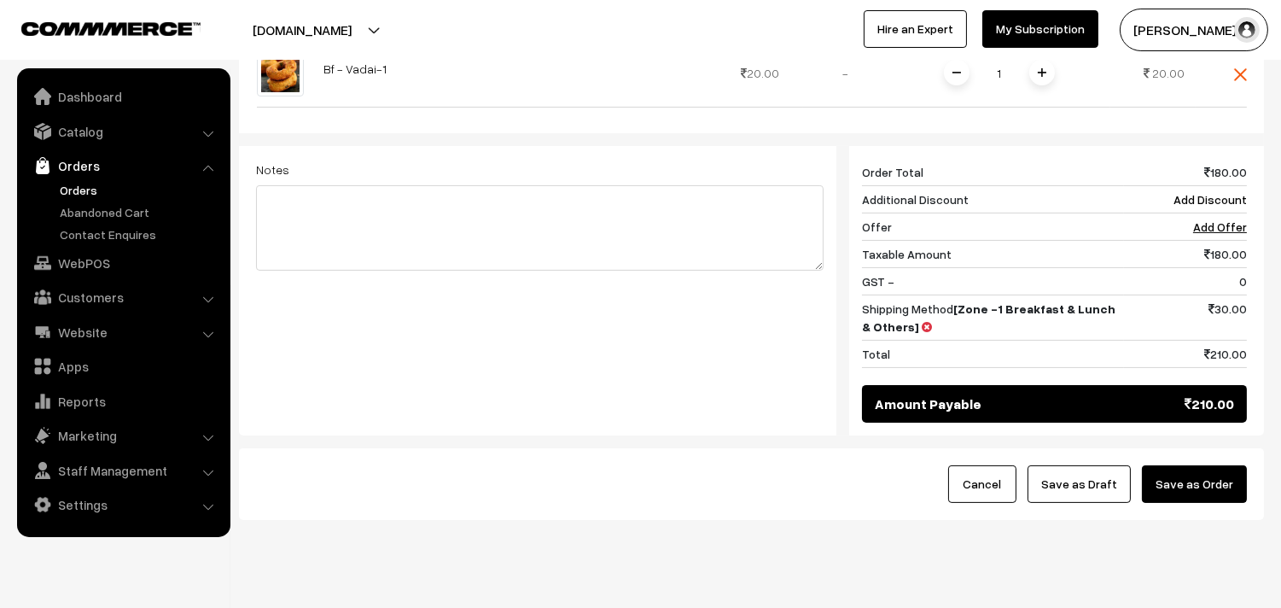
click at [1198, 465] on button "Save as Order" at bounding box center [1194, 484] width 105 height 38
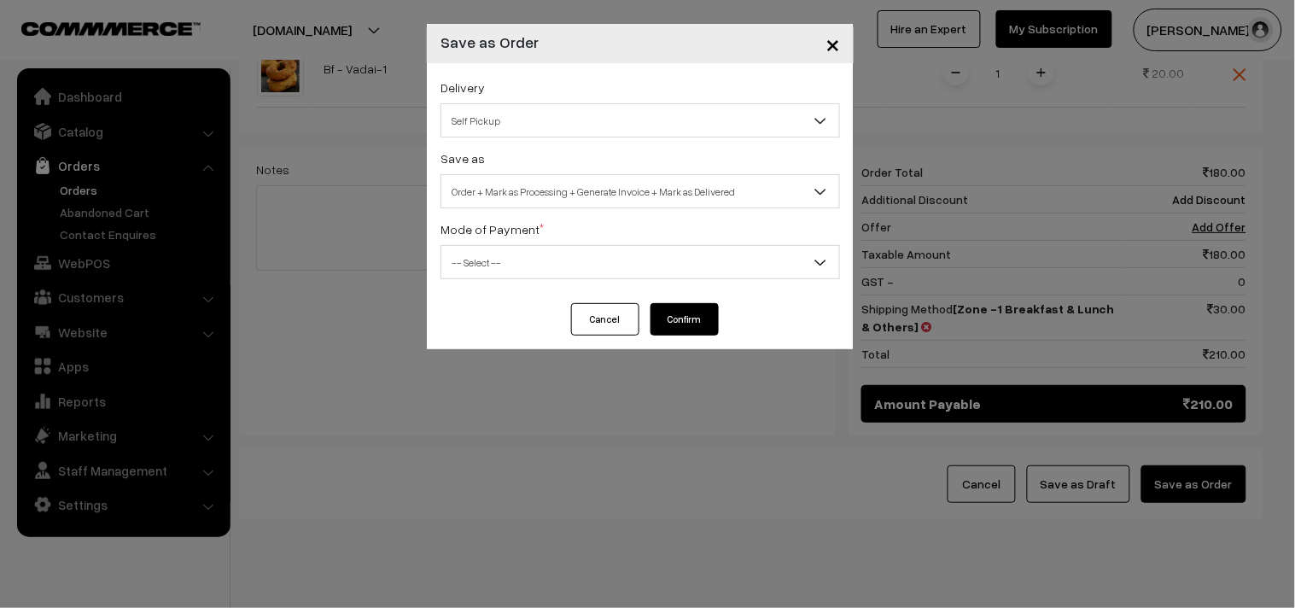
click at [606, 323] on button "Cancel" at bounding box center [605, 319] width 68 height 32
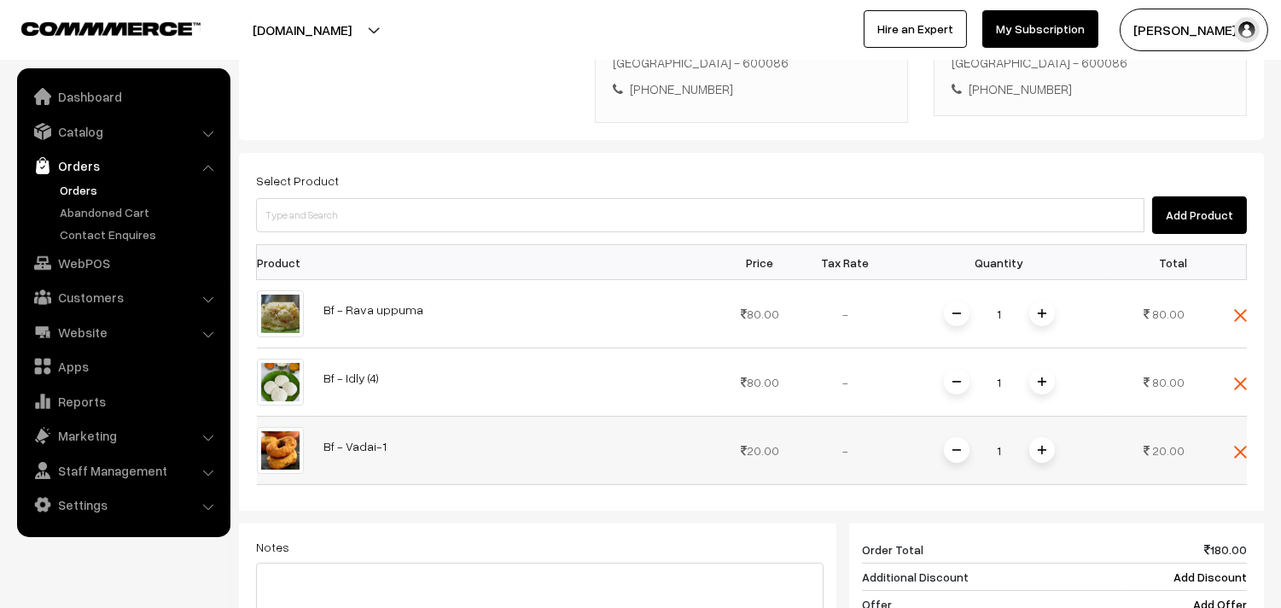
scroll to position [405, 0]
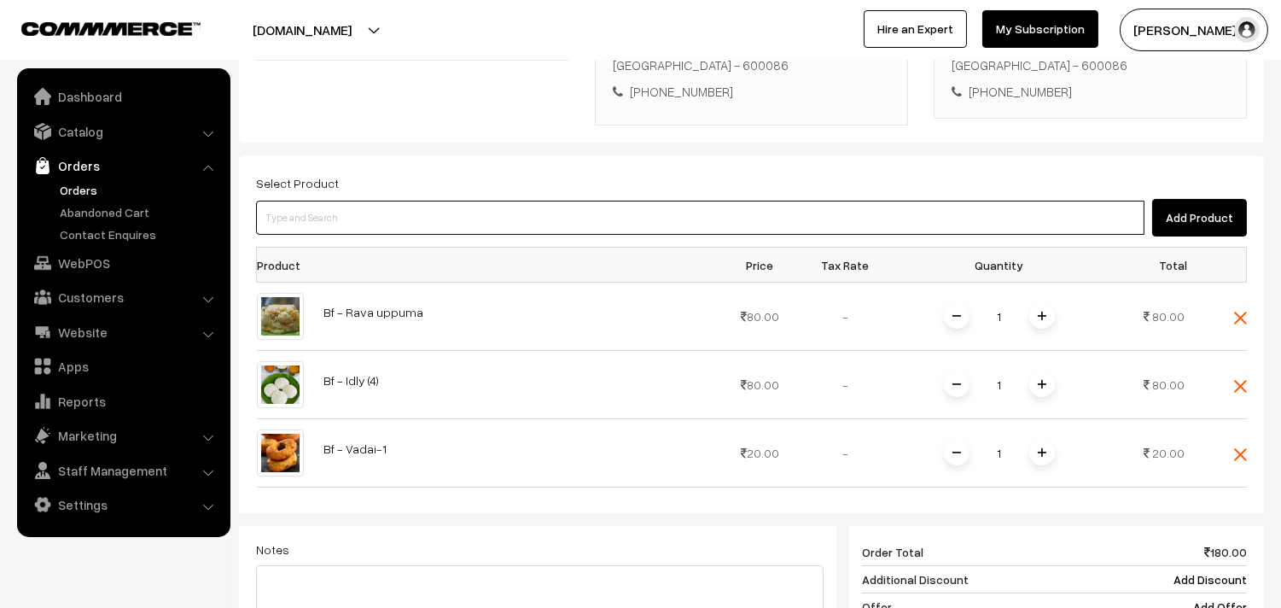
click at [370, 201] on input at bounding box center [700, 218] width 888 height 34
paste input "01st Without Rice..."
type input "01st Without Rice..."
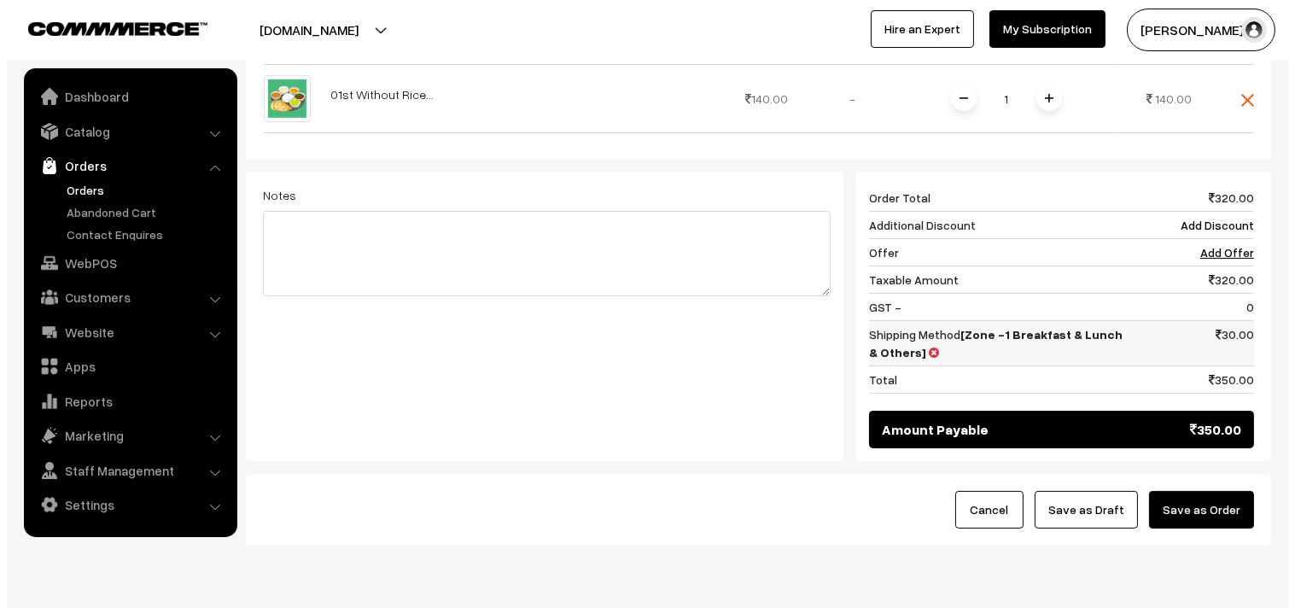
scroll to position [853, 0]
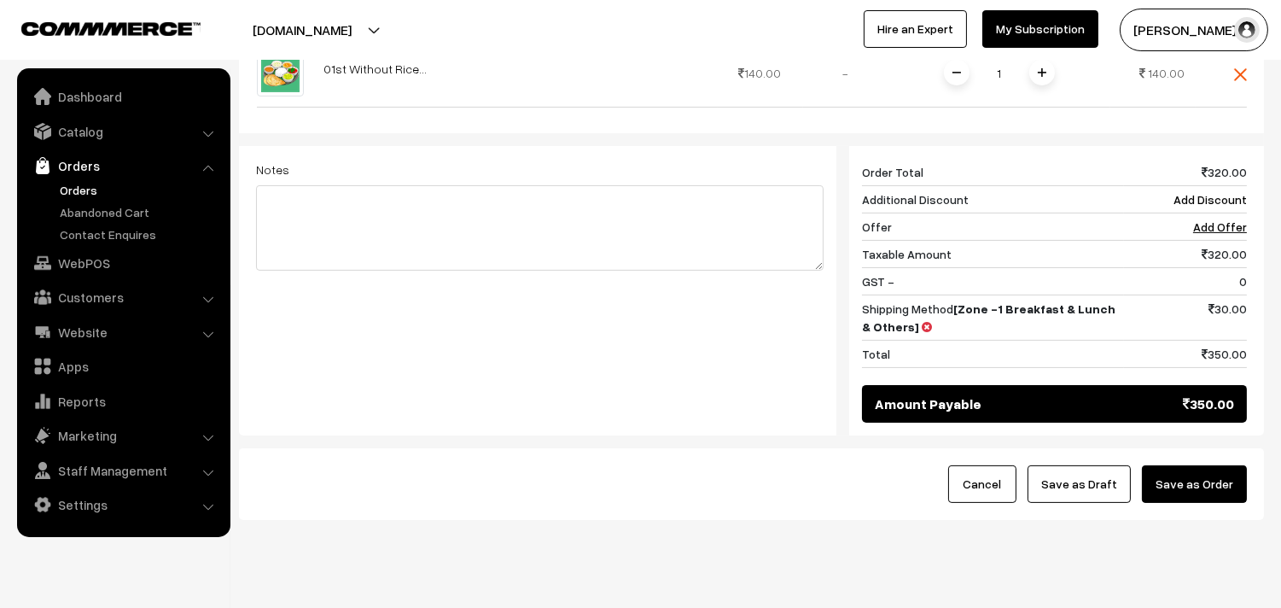
click at [1229, 465] on button "Save as Order" at bounding box center [1194, 484] width 105 height 38
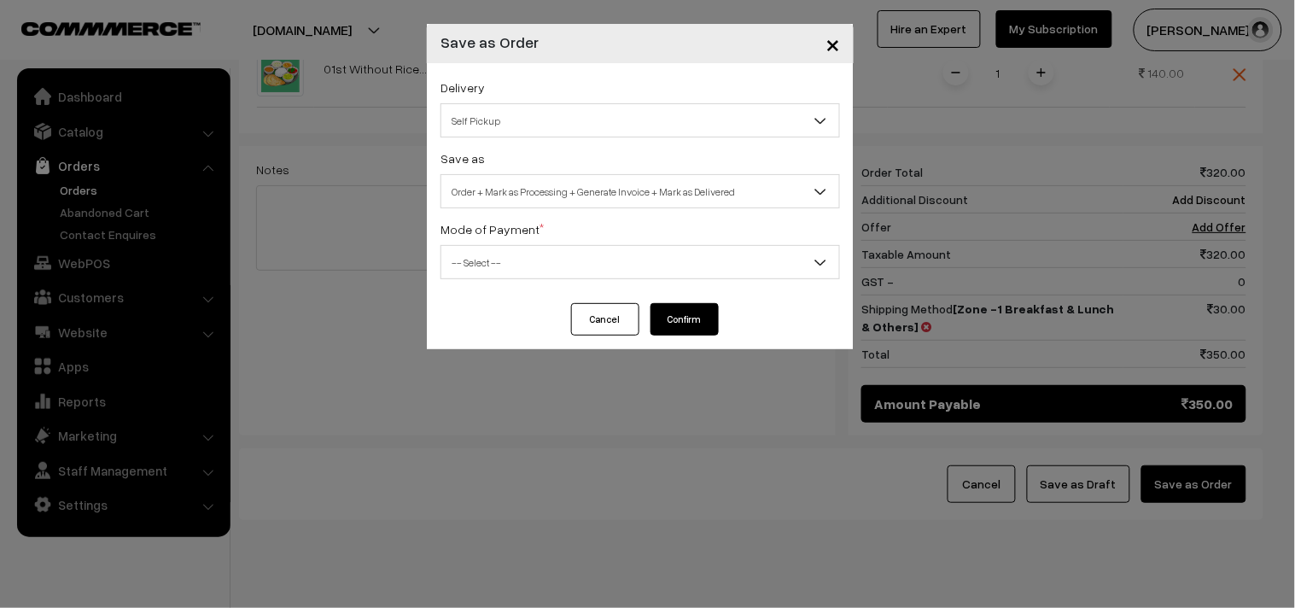
click at [536, 202] on span "Order + Mark as Processing + Generate Invoice + Mark as Delivered" at bounding box center [640, 192] width 398 height 30
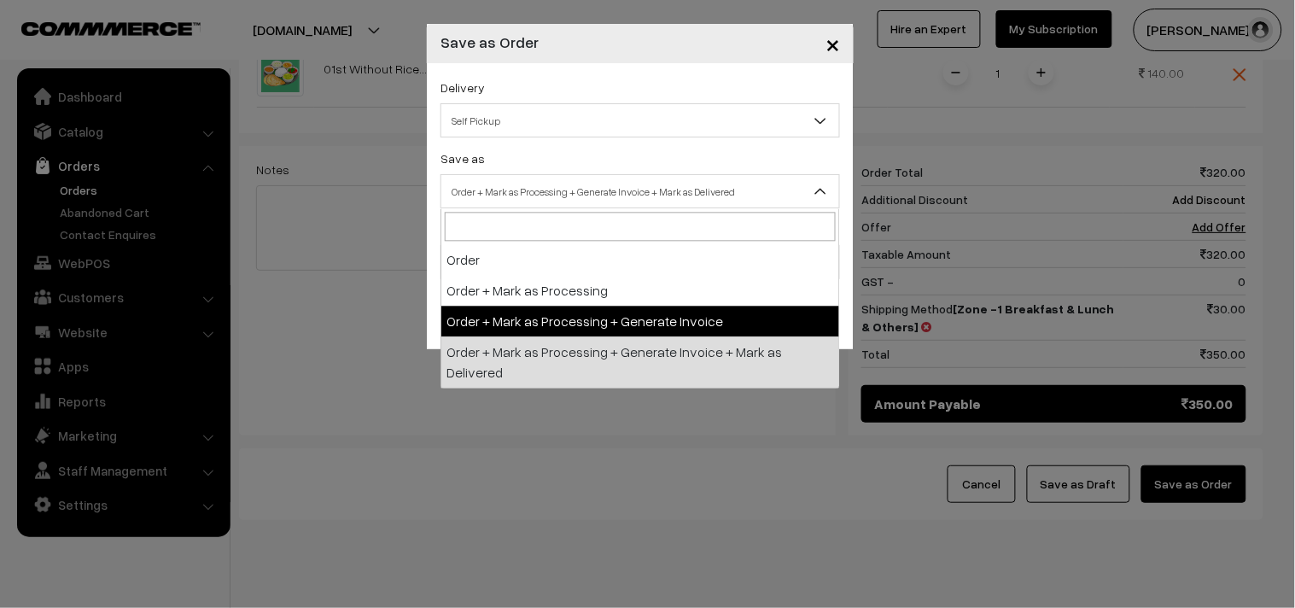
select select "3"
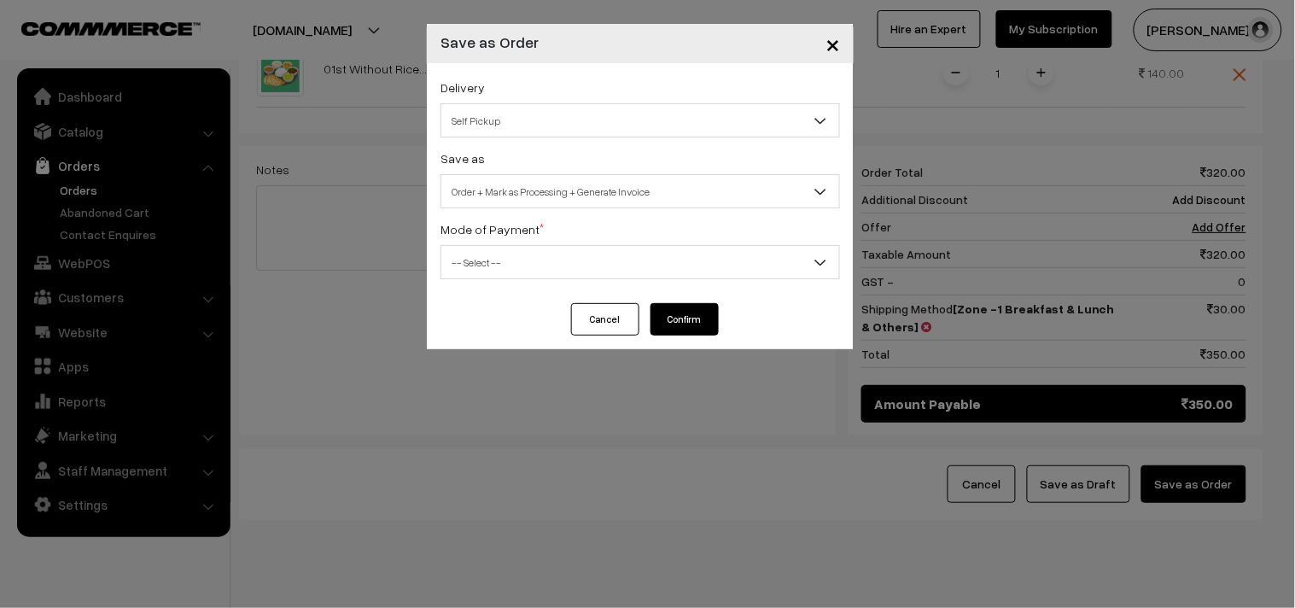
click at [505, 267] on span "-- Select --" at bounding box center [640, 262] width 398 height 30
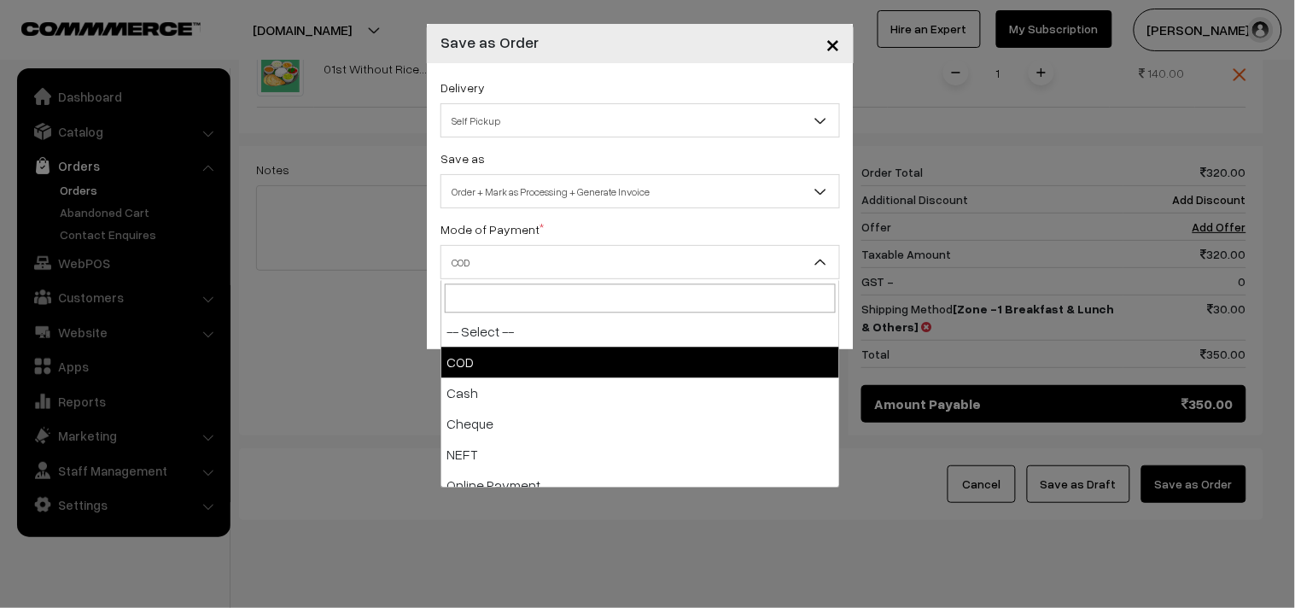
click at [501, 259] on span "COD" at bounding box center [640, 262] width 398 height 30
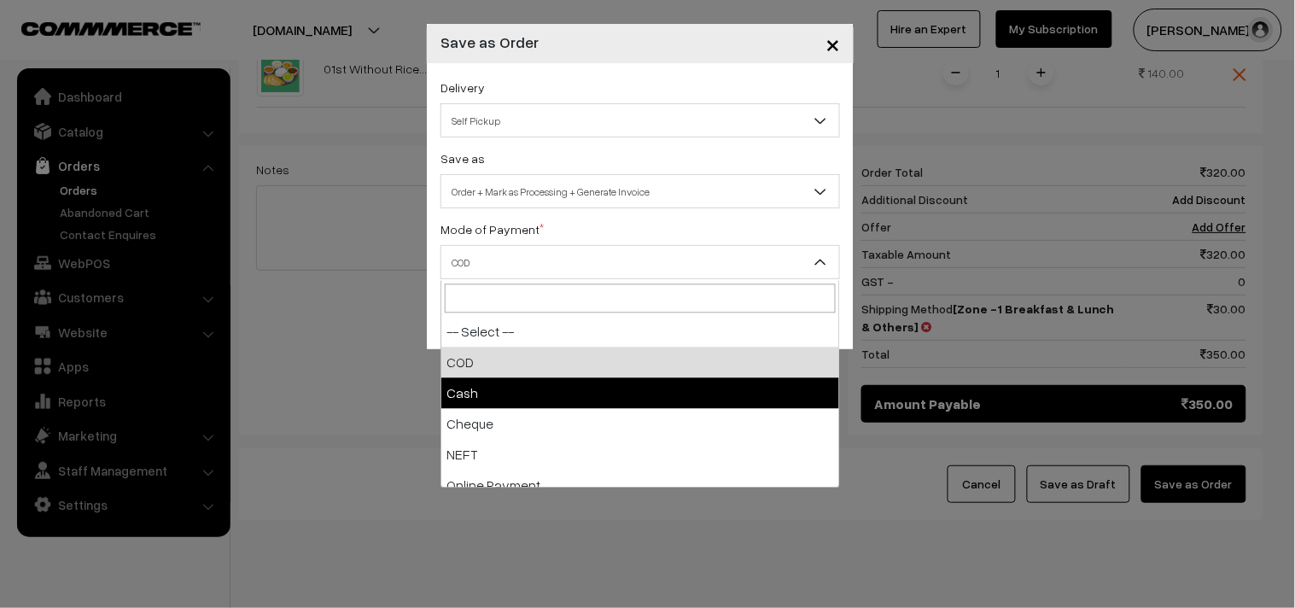
select select "2"
checkbox input "true"
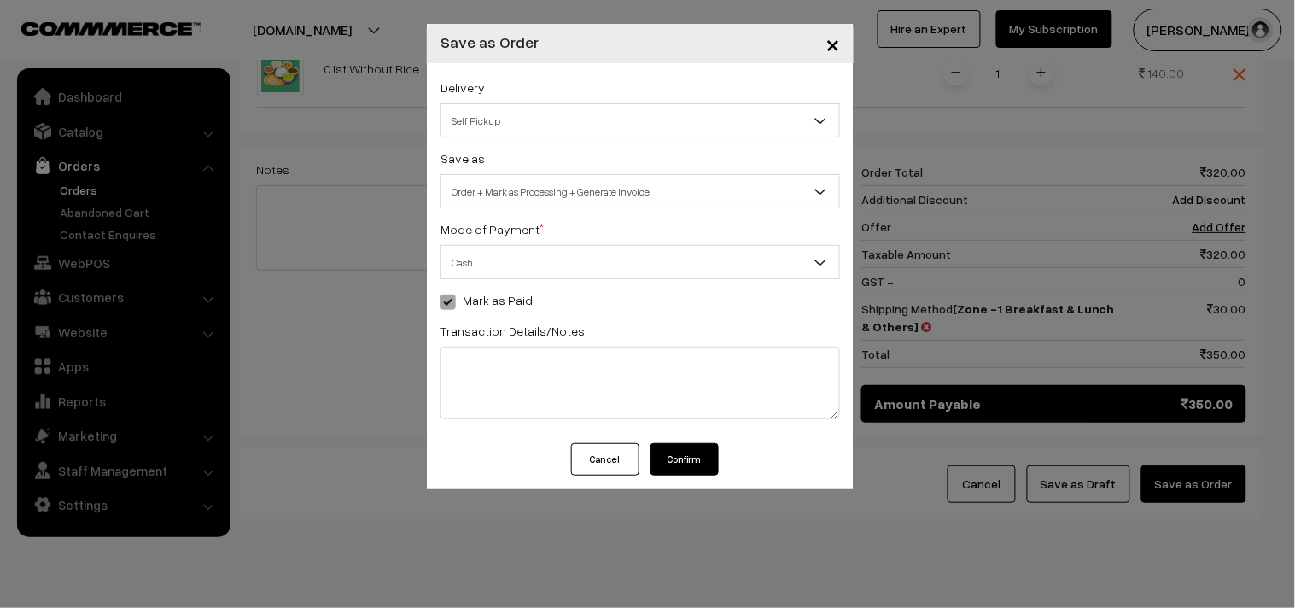
click at [698, 465] on button "Confirm" at bounding box center [684, 459] width 68 height 32
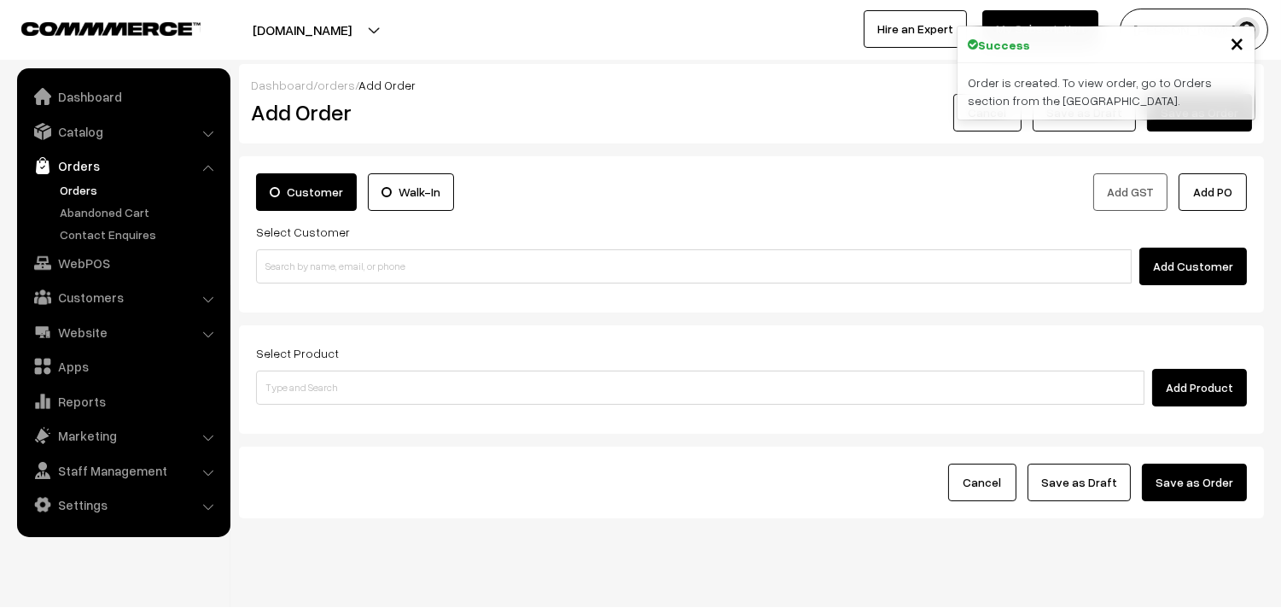
click at [82, 185] on link "Orders" at bounding box center [139, 190] width 169 height 18
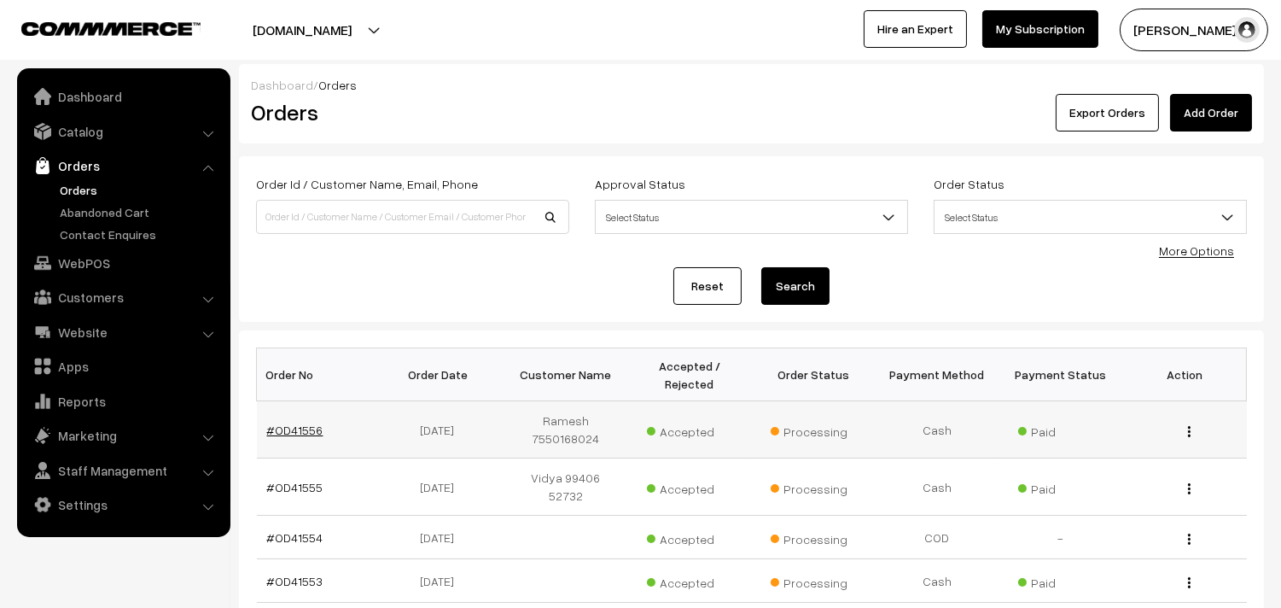
click at [300, 427] on link "#OD41556" at bounding box center [295, 429] width 56 height 15
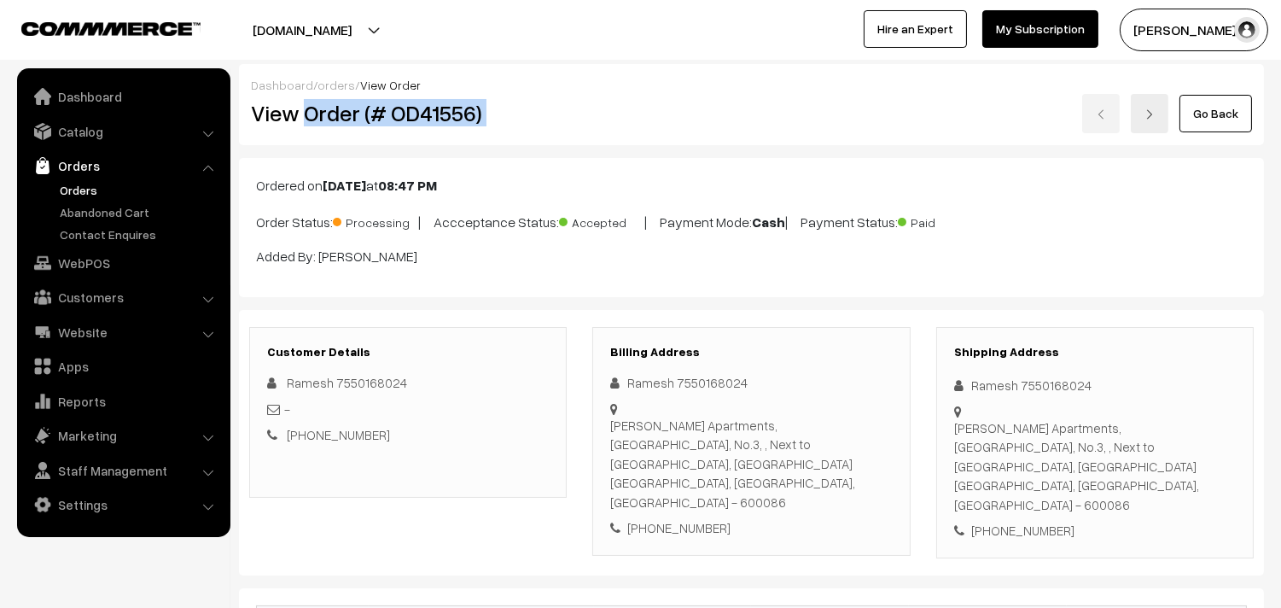
drag, startPoint x: 308, startPoint y: 115, endPoint x: 596, endPoint y: 102, distance: 287.9
click at [596, 102] on div "View Order (# OD41556) Go Back" at bounding box center [751, 113] width 1027 height 39
copy div "Order (# OD41556)"
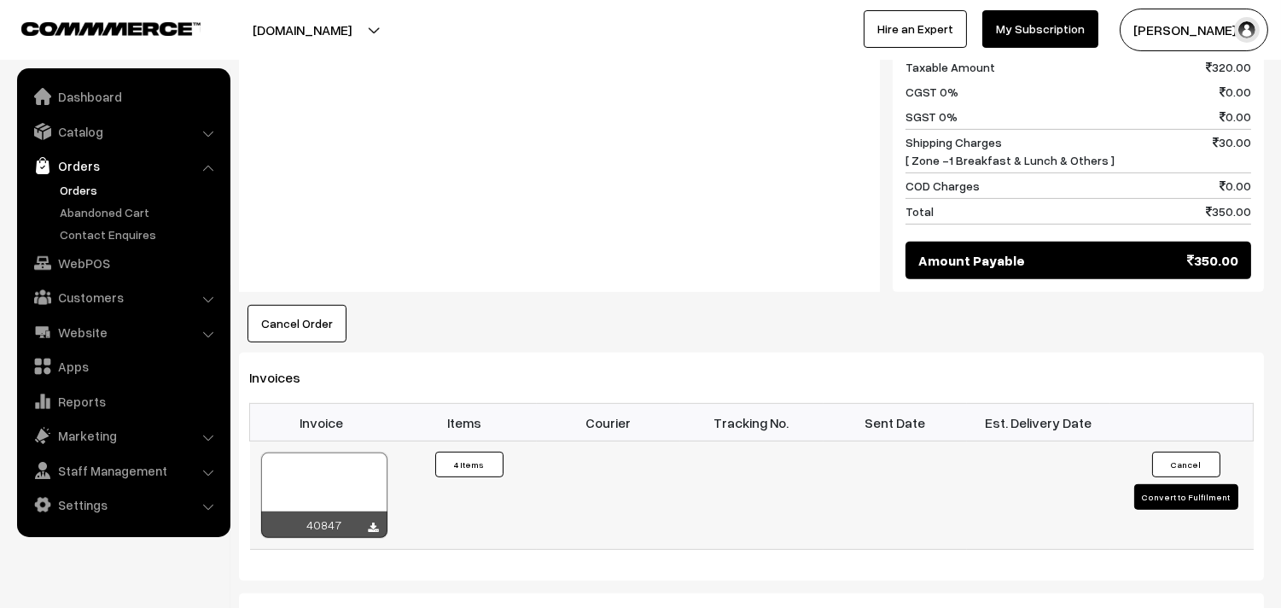
scroll to position [1232, 0]
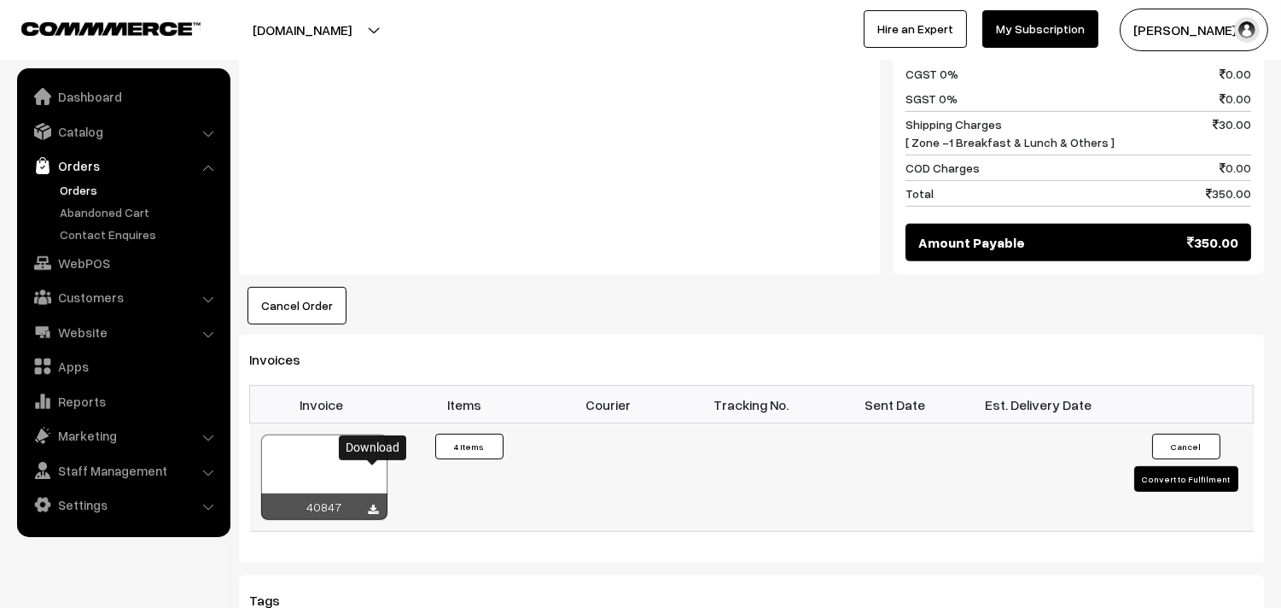
click at [324, 434] on div at bounding box center [324, 476] width 126 height 85
click at [77, 263] on link "WebPOS" at bounding box center [122, 262] width 203 height 31
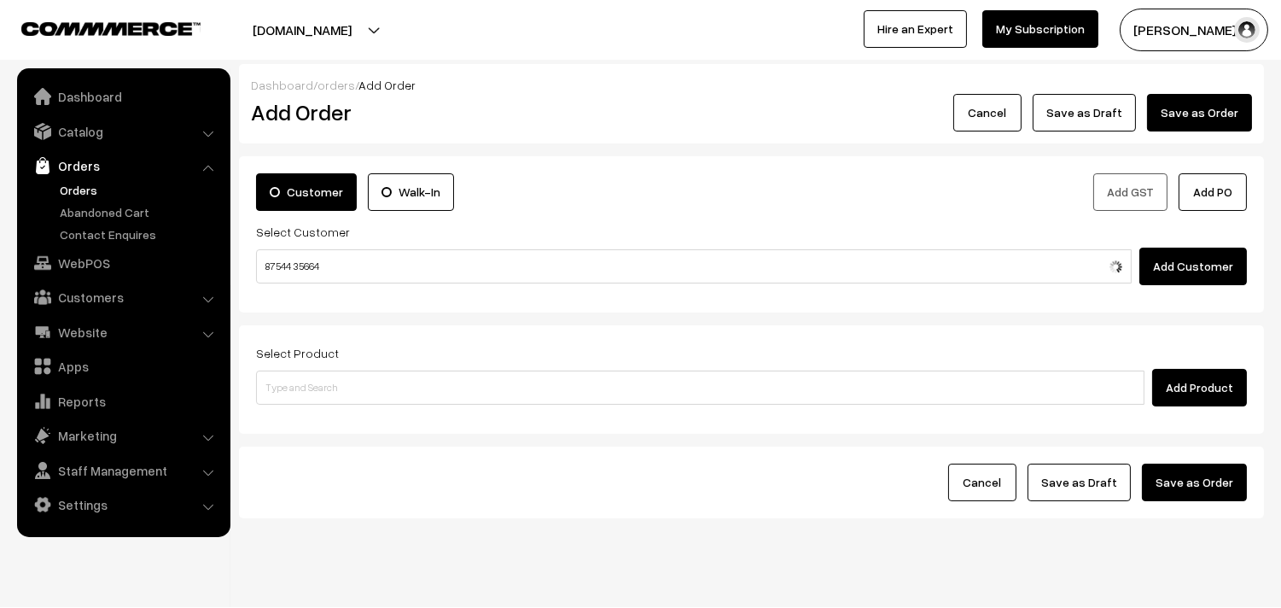
click at [300, 259] on input "87544 35664" at bounding box center [694, 266] width 876 height 34
type input "8754435664"
click at [141, 296] on link "Customers" at bounding box center [122, 297] width 203 height 31
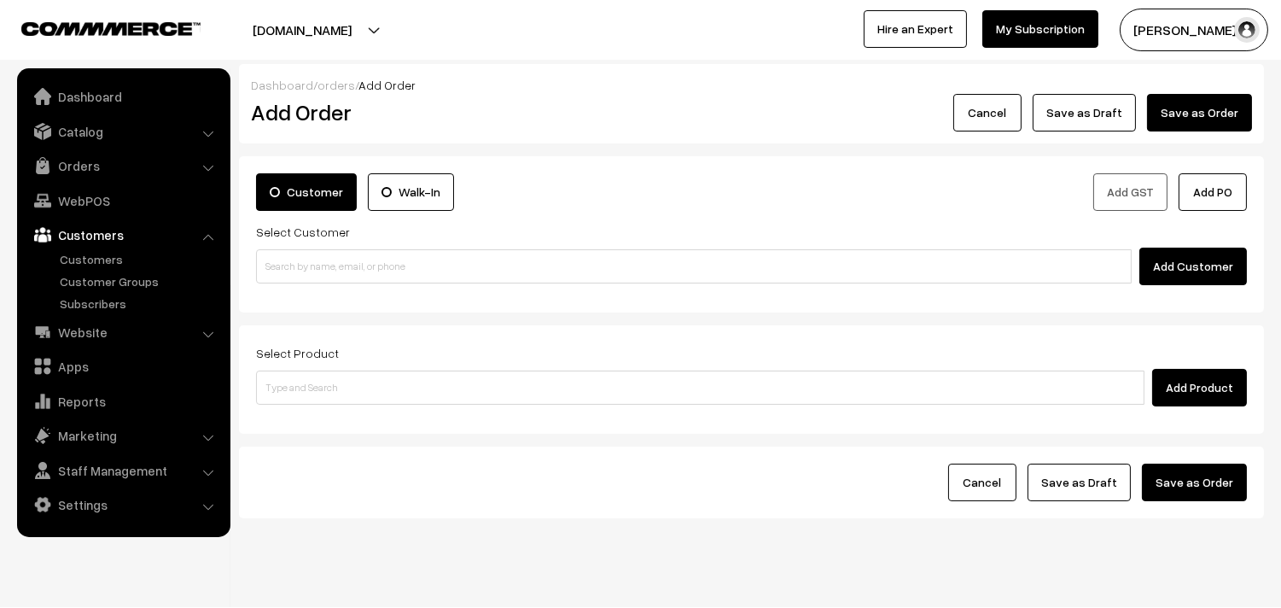
click at [97, 248] on link "Customers" at bounding box center [122, 234] width 203 height 31
click at [97, 251] on link "Customers" at bounding box center [139, 259] width 169 height 18
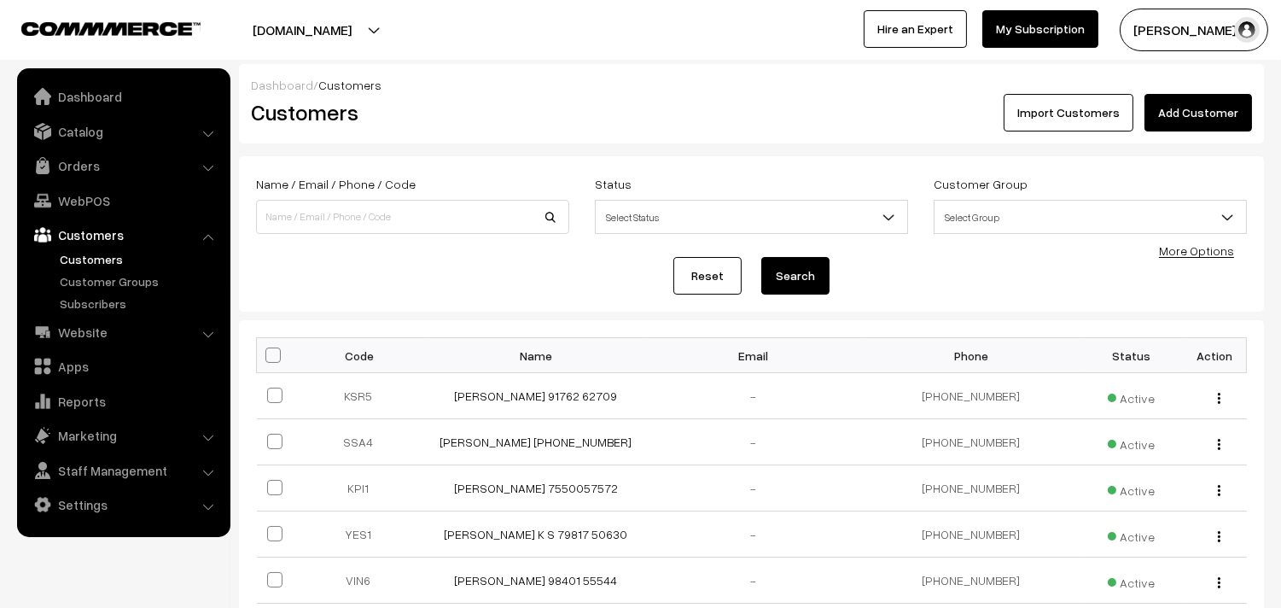
click at [1224, 109] on link "Add Customer" at bounding box center [1198, 113] width 108 height 38
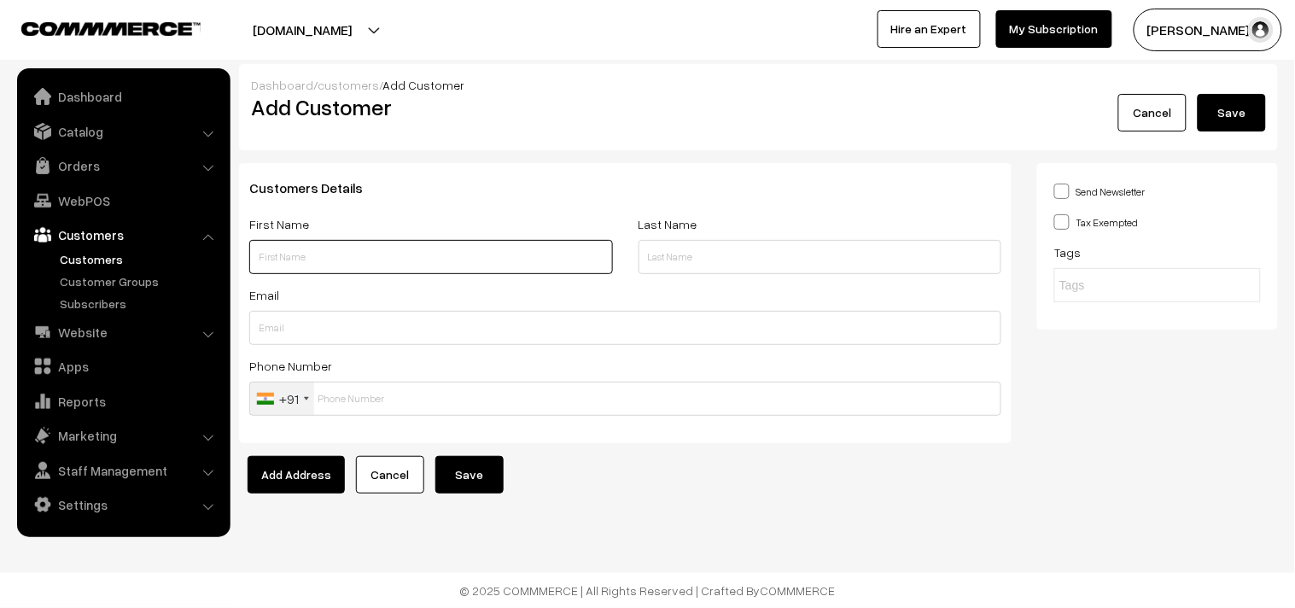
paste input "Radha"
paste input "87544 35664"
type input "Radha 87544 35664"
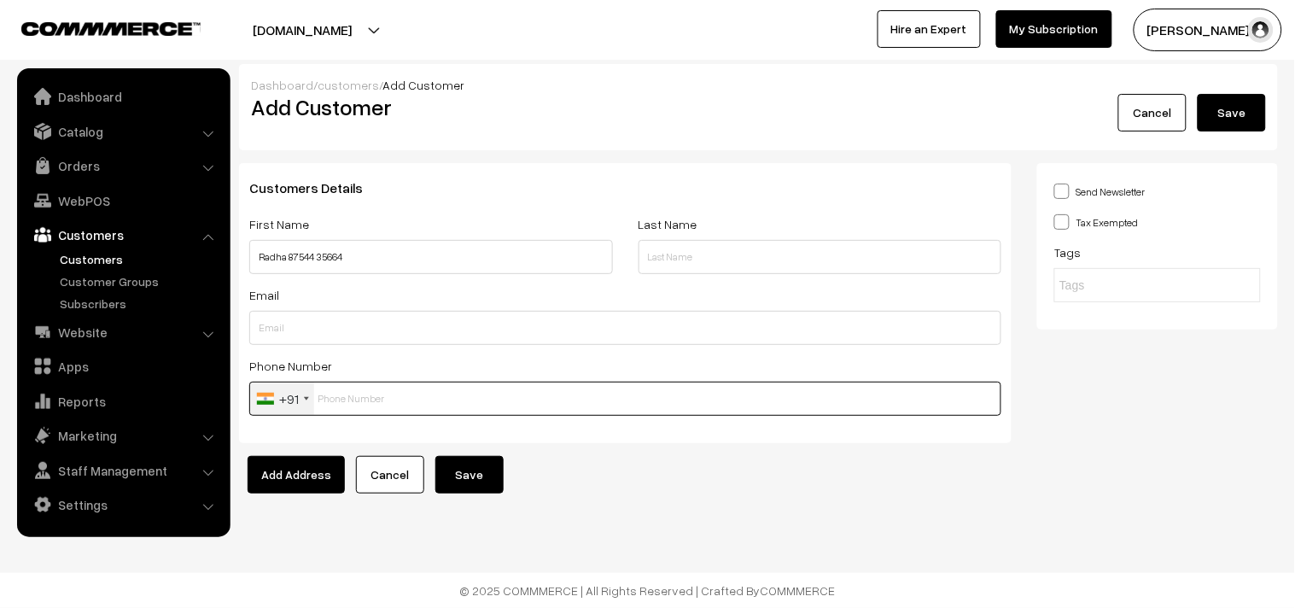
click at [396, 399] on input "text" at bounding box center [625, 398] width 752 height 34
paste input "87544 3566"
click at [365, 390] on input "87544 3566" at bounding box center [625, 398] width 752 height 34
click at [387, 401] on input "875443566" at bounding box center [625, 398] width 752 height 34
type input "8754435664"
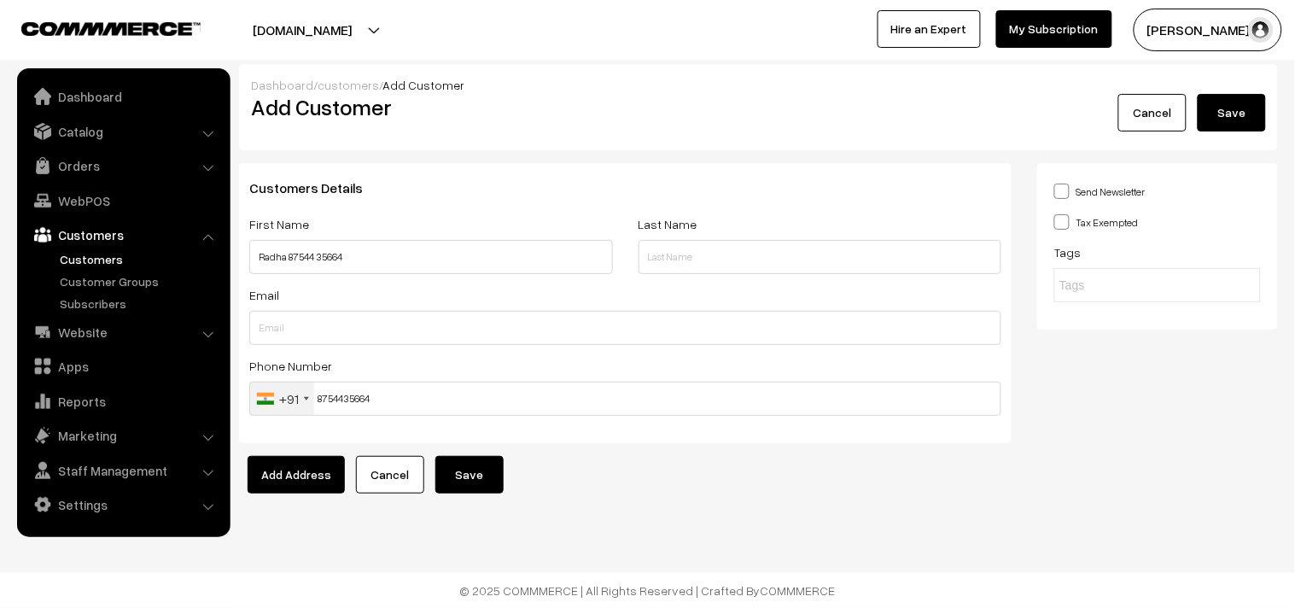
click at [474, 469] on button "Save" at bounding box center [469, 475] width 68 height 38
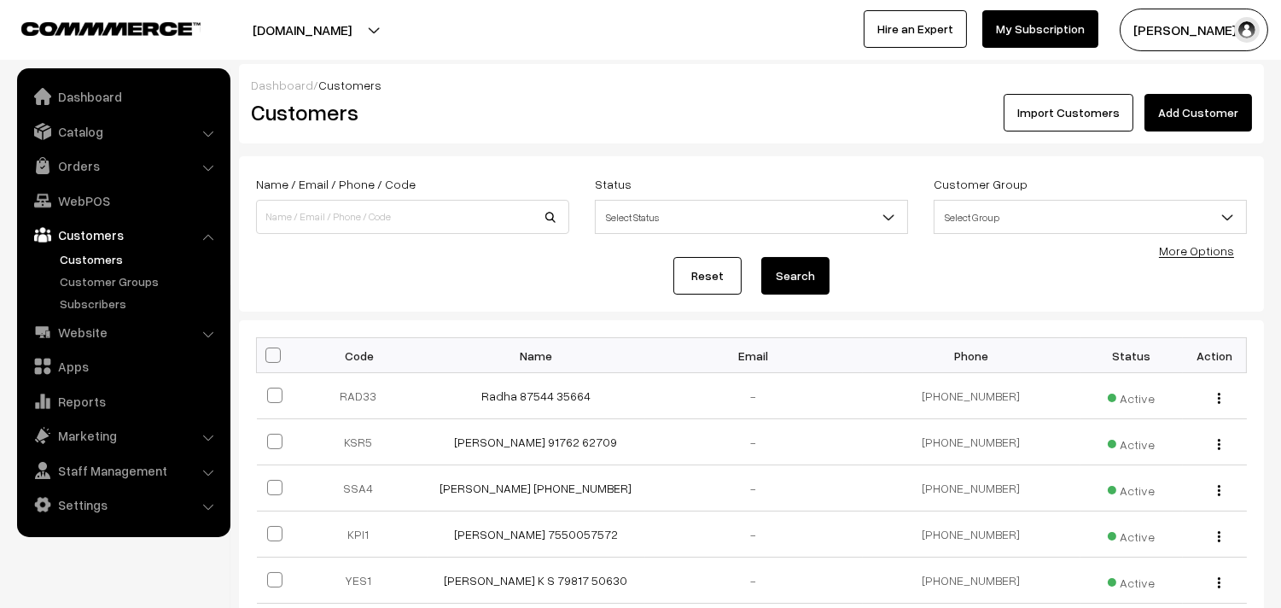
click at [552, 399] on link "Radha 87544 35664" at bounding box center [535, 395] width 109 height 15
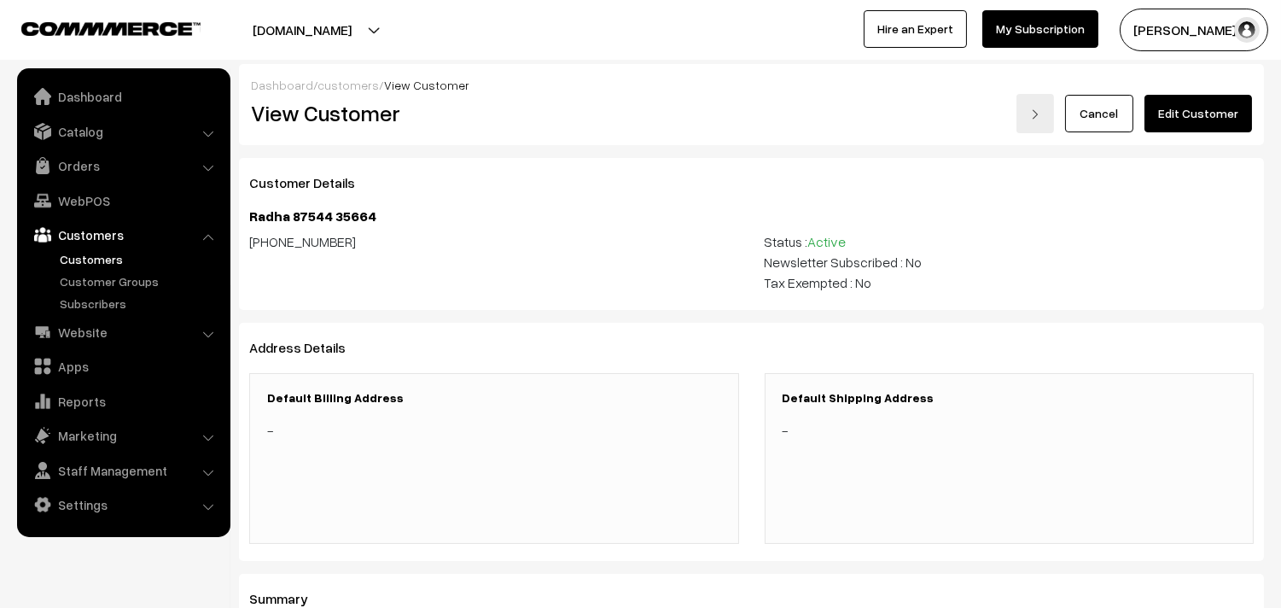
click at [1173, 120] on link "Edit Customer" at bounding box center [1198, 114] width 108 height 38
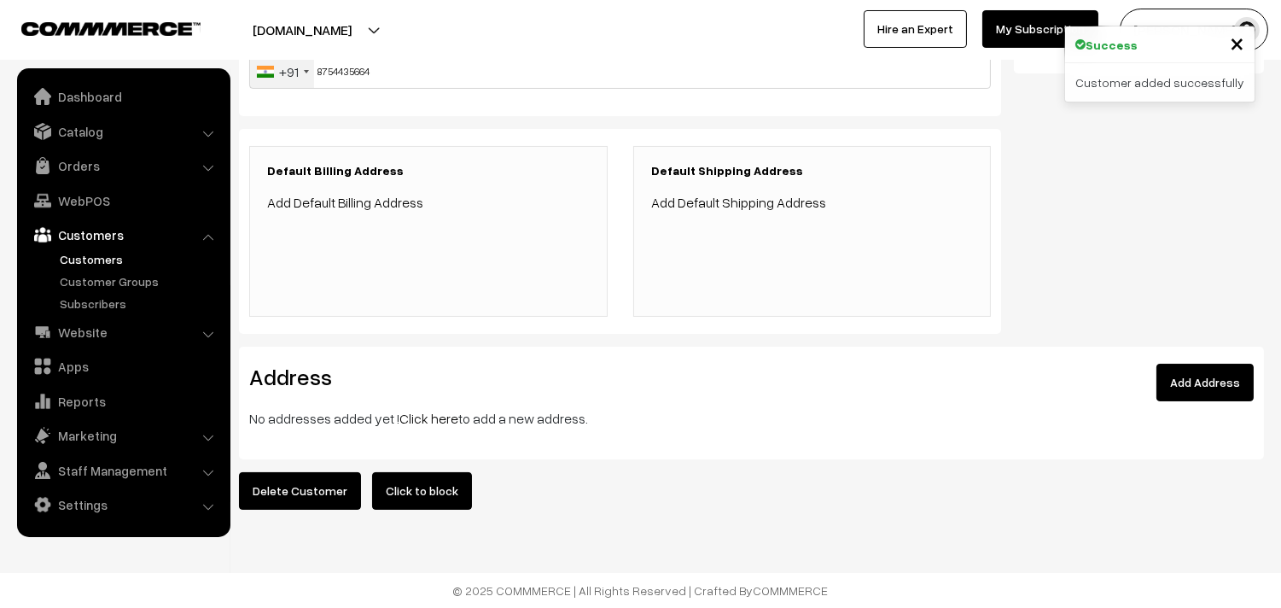
scroll to position [336, 0]
click at [423, 410] on link "Click here" at bounding box center [428, 418] width 59 height 17
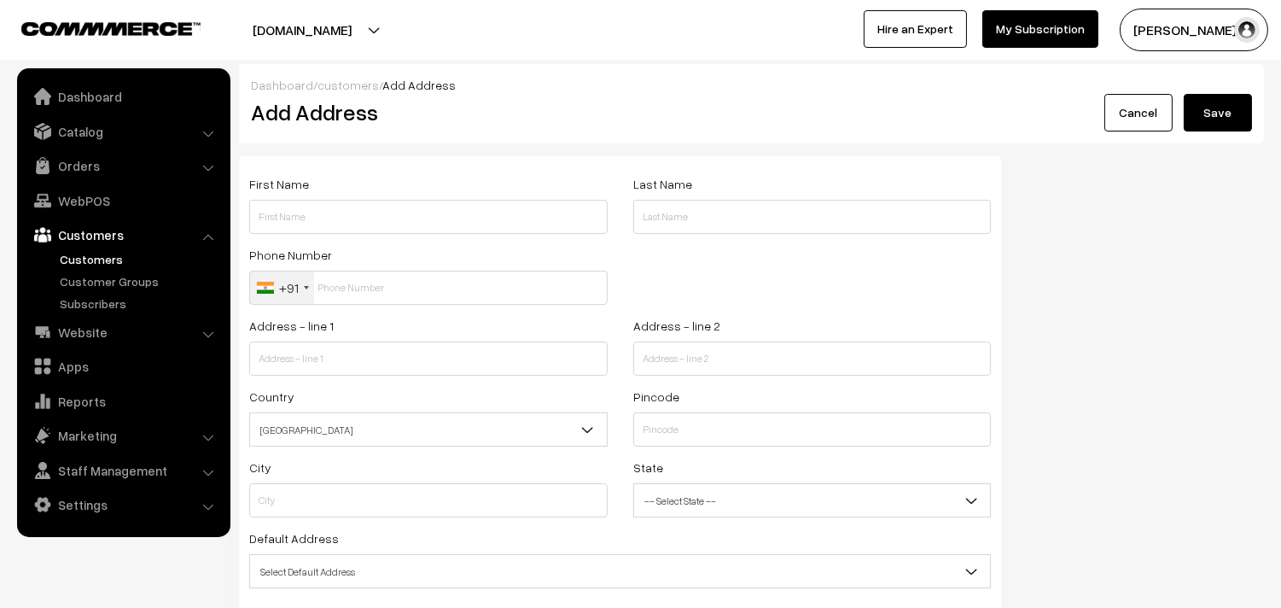
click at [342, 237] on div "First Name" at bounding box center [428, 208] width 384 height 71
click at [343, 207] on input "text" at bounding box center [428, 217] width 358 height 34
paste input "Radha"
paste input "87544 35664"
type input "Radha 87544 35664"
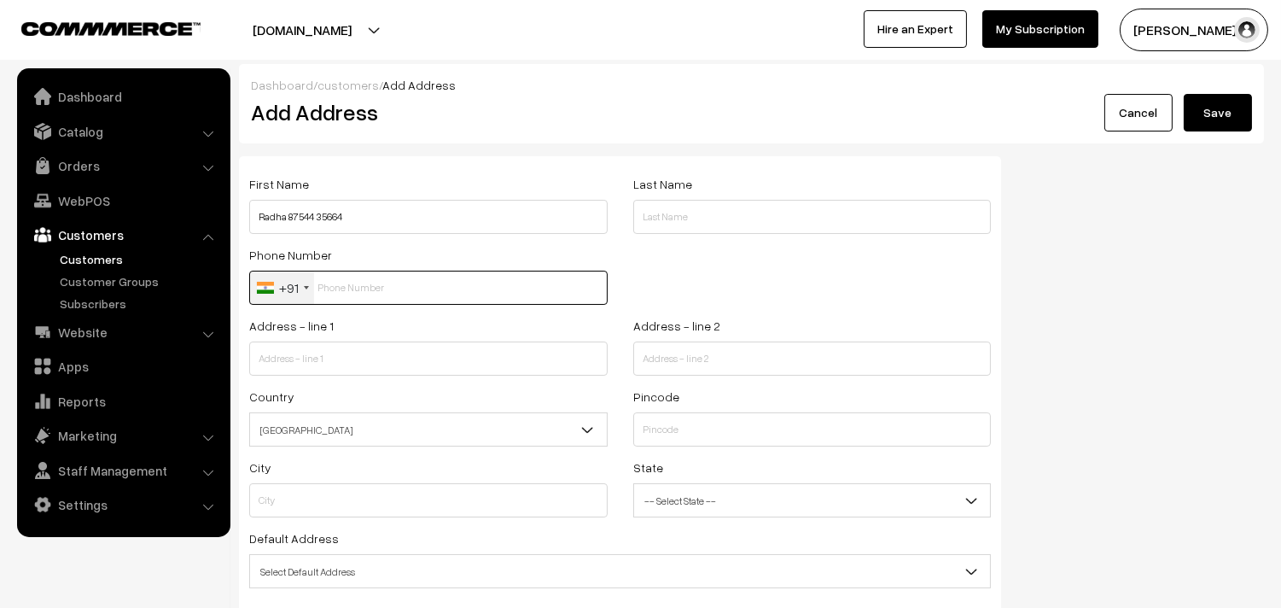
click at [452, 282] on input "text" at bounding box center [428, 288] width 358 height 34
paste input "87544 3566"
click at [348, 282] on input "87544 3566" at bounding box center [428, 288] width 358 height 34
type input "8754435664"
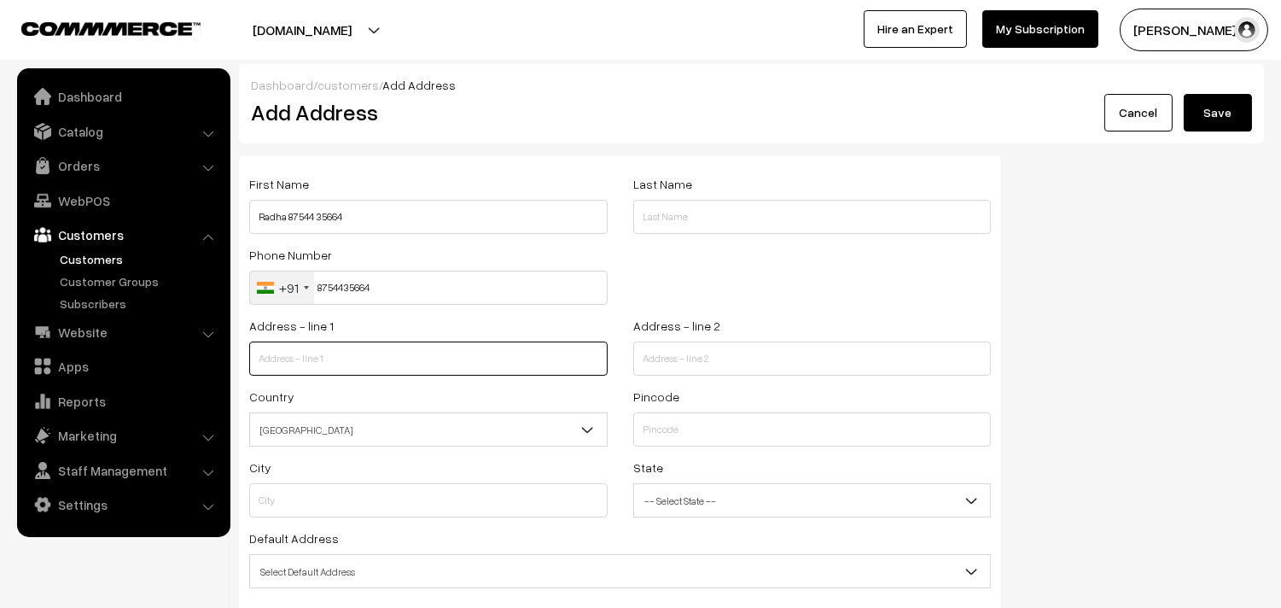
click at [398, 356] on input "text" at bounding box center [428, 358] width 358 height 34
paste input "New no 23,old no 11,,2nd floor Bharathi salai(Pycrofts road)Triplicane.Chennai"
click at [371, 357] on input "New no 23,old no 11,,2nd floor Bharathi salai(Pycrofts road)Triplicane.Chennai" at bounding box center [428, 358] width 358 height 34
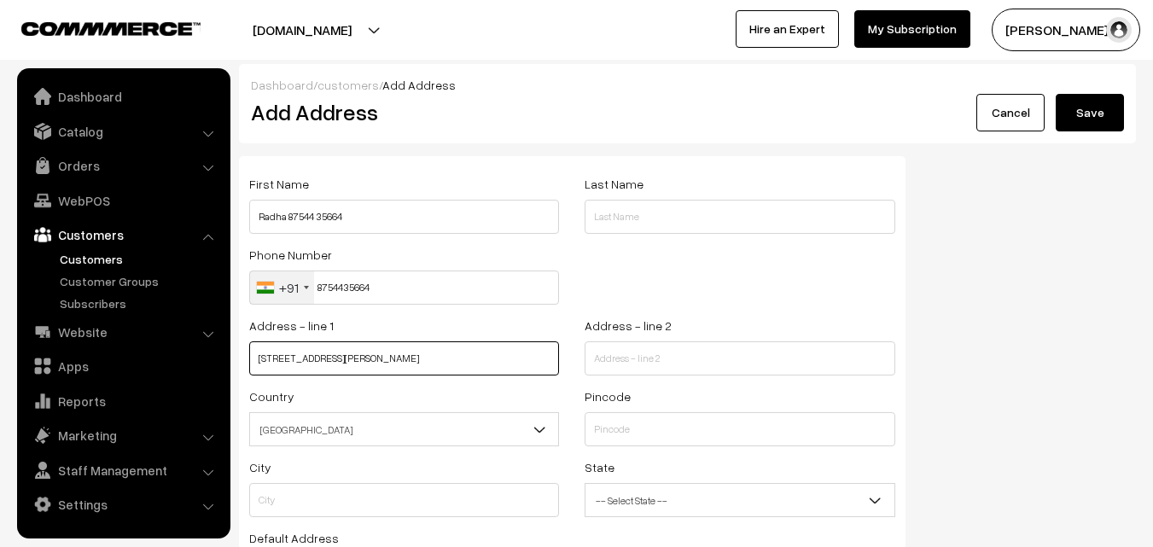
scroll to position [0, 32]
drag, startPoint x: 382, startPoint y: 358, endPoint x: 559, endPoint y: 358, distance: 176.6
click at [554, 361] on input "New no 23,old no 11,,2nd floor Bharathi salai(Pycrofts road)Triplicane.Chennai" at bounding box center [404, 358] width 310 height 34
type input "New no 23,old no 11,,2nd floor"
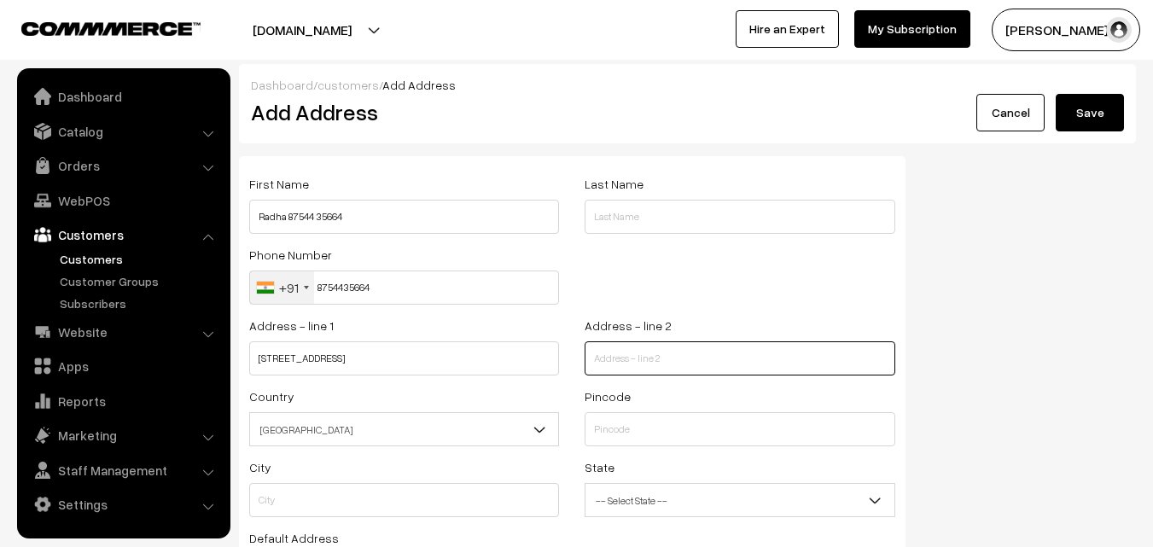
click at [617, 345] on input "text" at bounding box center [740, 358] width 310 height 34
paste input "Bharathi salai(Pycrofts road)Triplicane.Chennai"
drag, startPoint x: 651, startPoint y: 357, endPoint x: 572, endPoint y: 363, distance: 79.6
click at [572, 363] on div "Address - line 2 Bharathi salai(Pycrofts road)Triplicane.Chennai" at bounding box center [739, 350] width 335 height 71
type input "(Pycrofts road)Triplicane.Chennai"
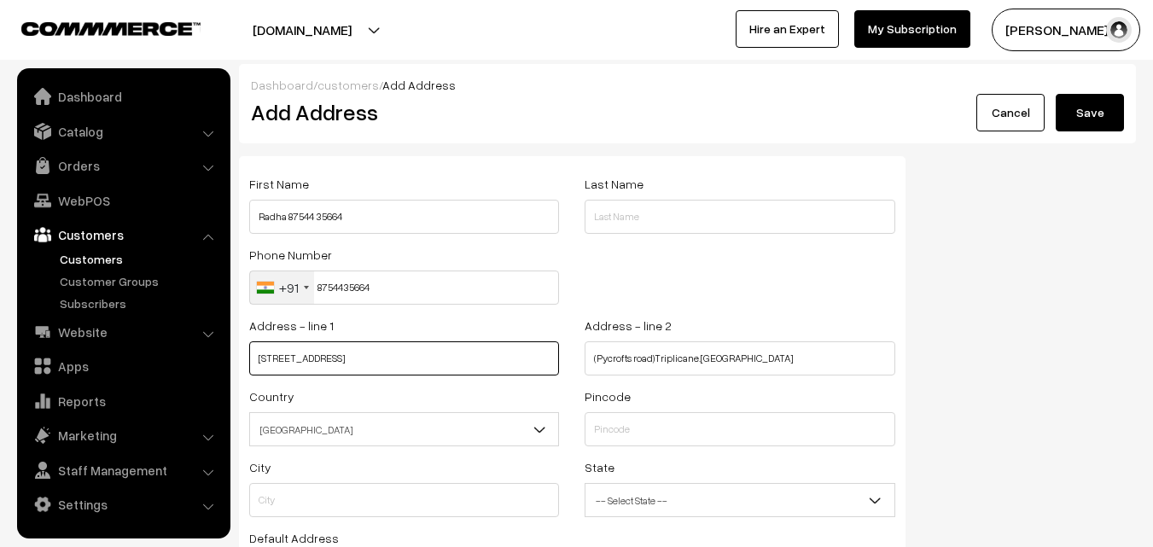
click at [468, 349] on input "New no 23,old no 11,,2nd floor" at bounding box center [404, 358] width 310 height 34
paste input "Bharathi salai"
type input "New no 23,old no 11,,2nd floor Bharathi salai"
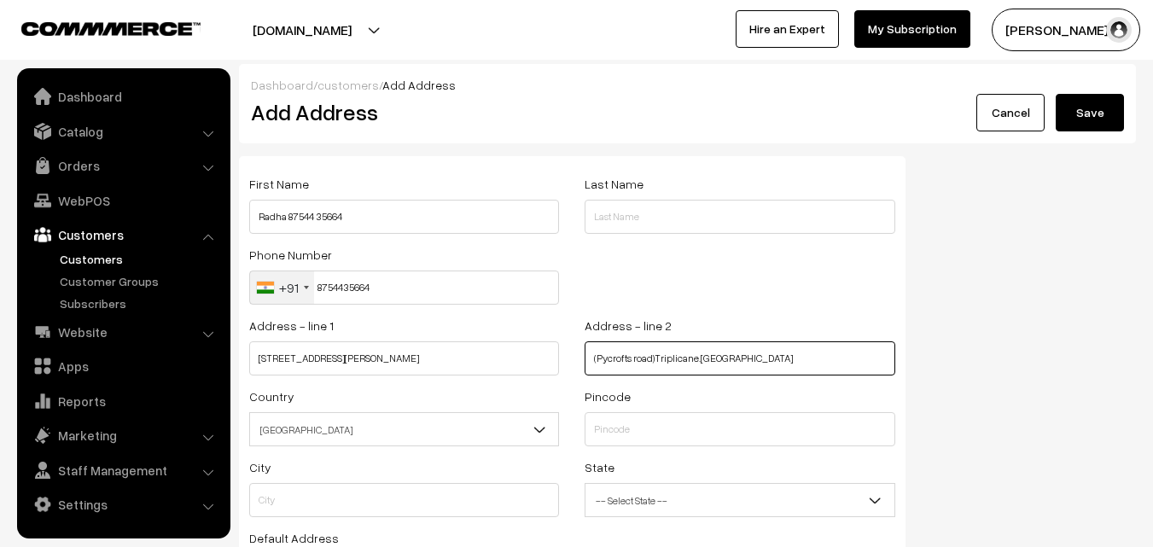
click at [714, 358] on input "(Pycrofts road)Triplicane.Chennai" at bounding box center [740, 358] width 310 height 34
type input "(Pycrofts road)Triplicane."
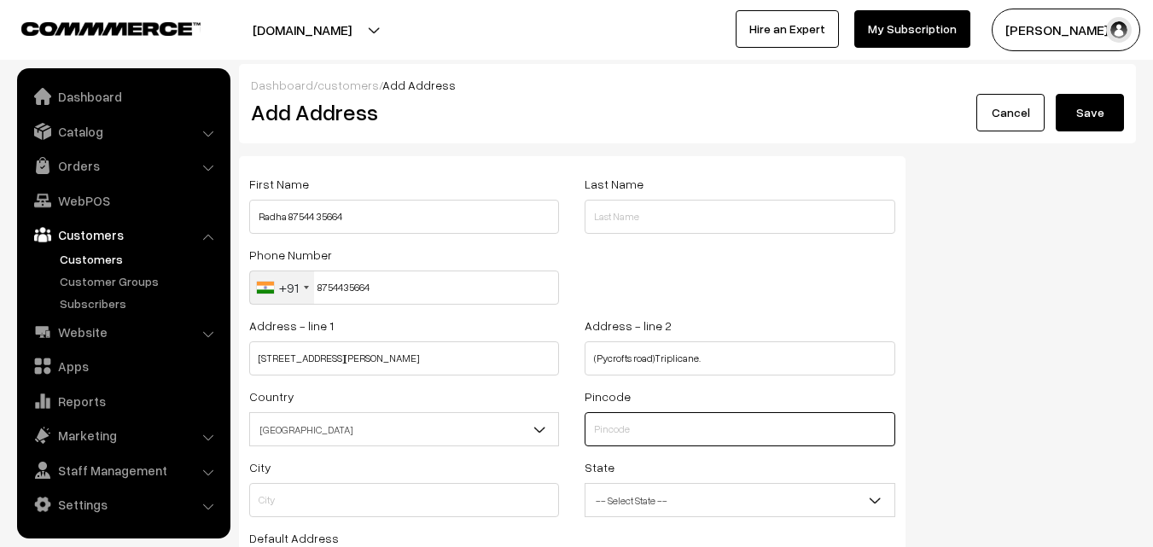
click at [657, 415] on input "text" at bounding box center [740, 429] width 310 height 34
type input "600005"
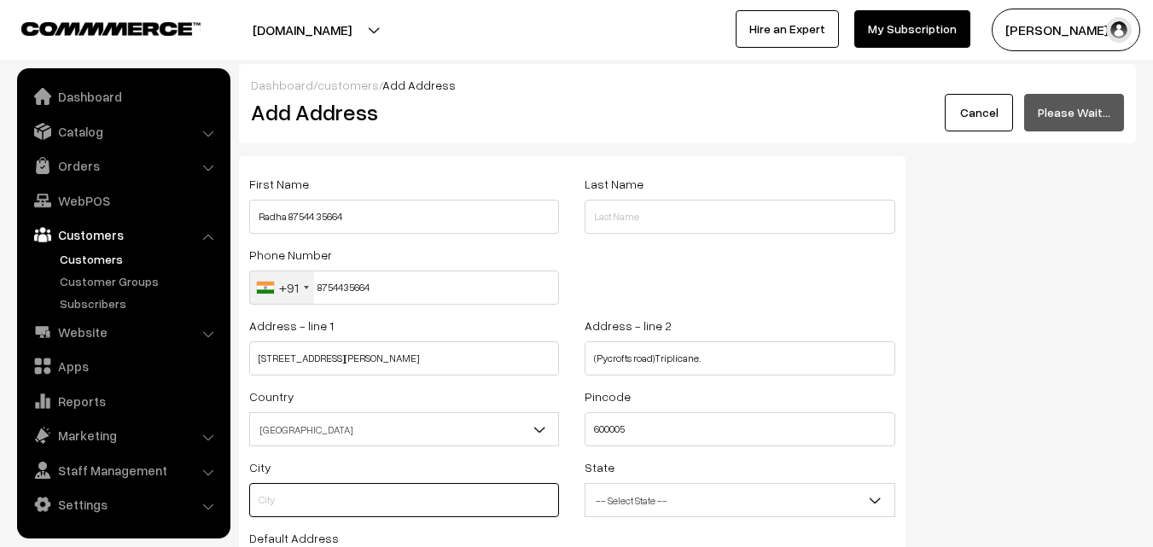
type input "Chennai"
select select "Tamil Nadu"
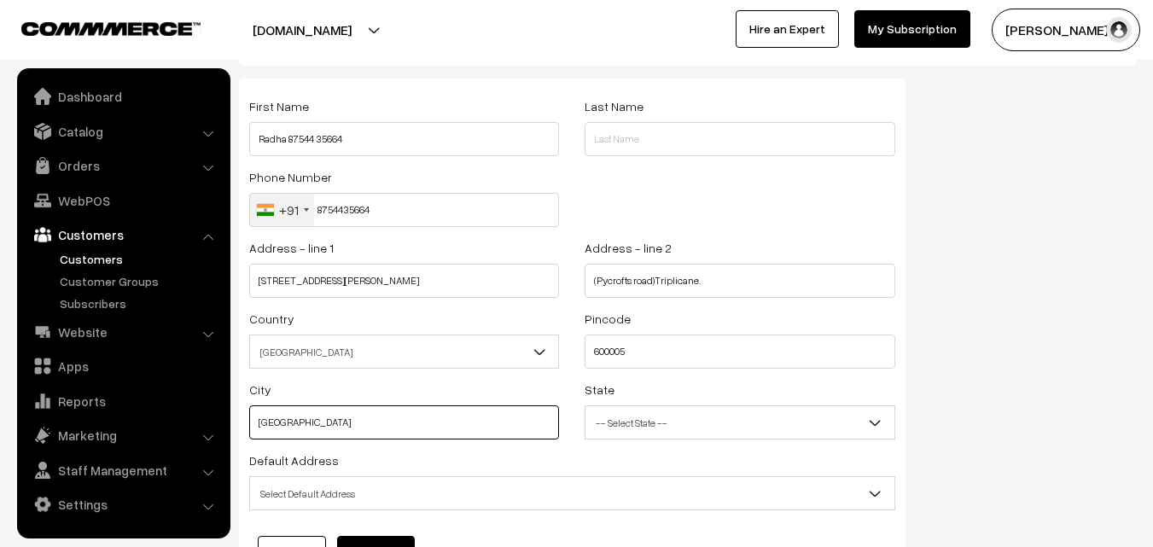
scroll to position [85, 0]
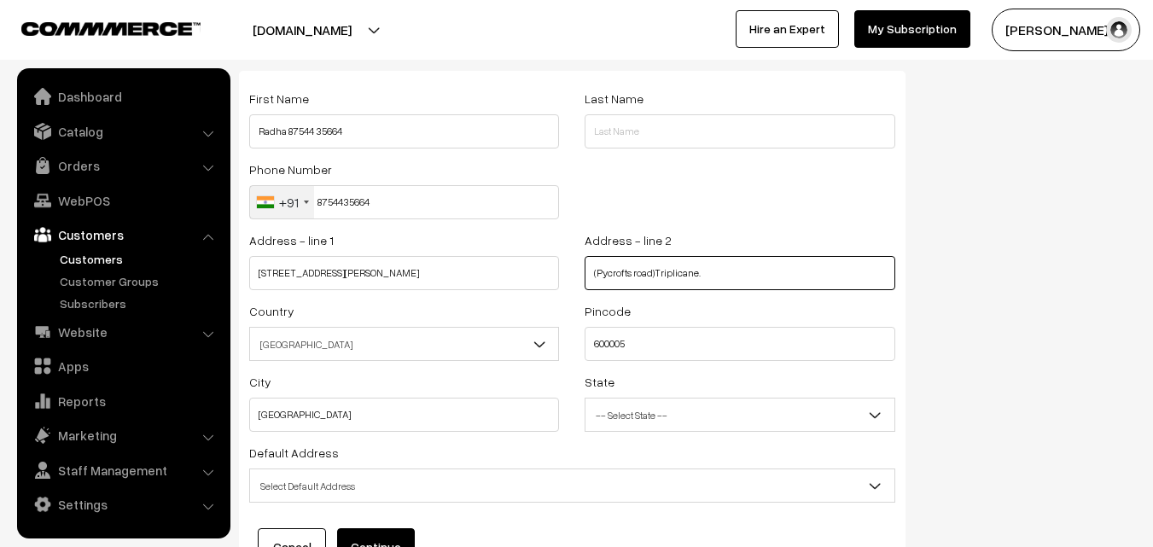
click at [778, 266] on input "(Pycrofts road)Triplicane." at bounding box center [740, 273] width 310 height 34
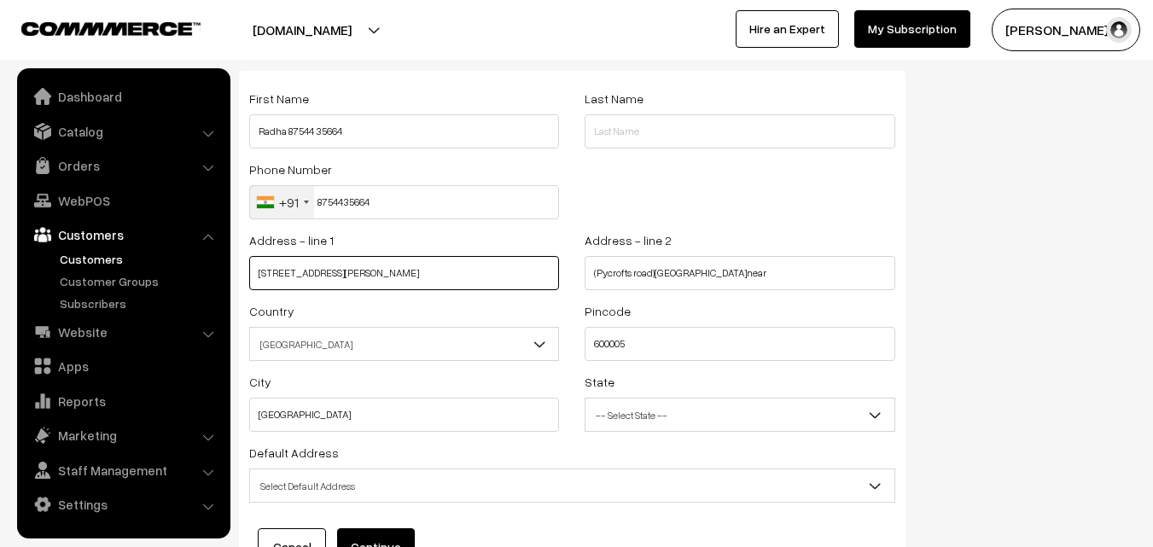
click at [514, 261] on input "New no 23,old no 11,,2nd floor Bharathi salai" at bounding box center [404, 273] width 310 height 34
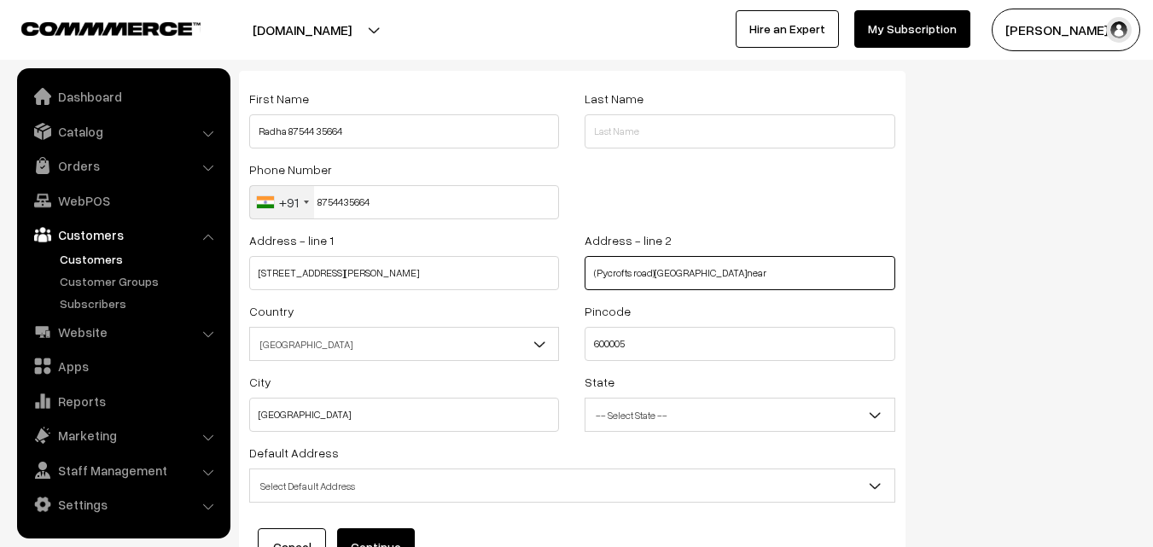
drag, startPoint x: 658, startPoint y: 271, endPoint x: 573, endPoint y: 271, distance: 85.3
click at [573, 271] on div "Address - line 2 (Pycrofts road)Triplicane.near" at bounding box center [739, 265] width 335 height 71
type input "Triplicane.near"
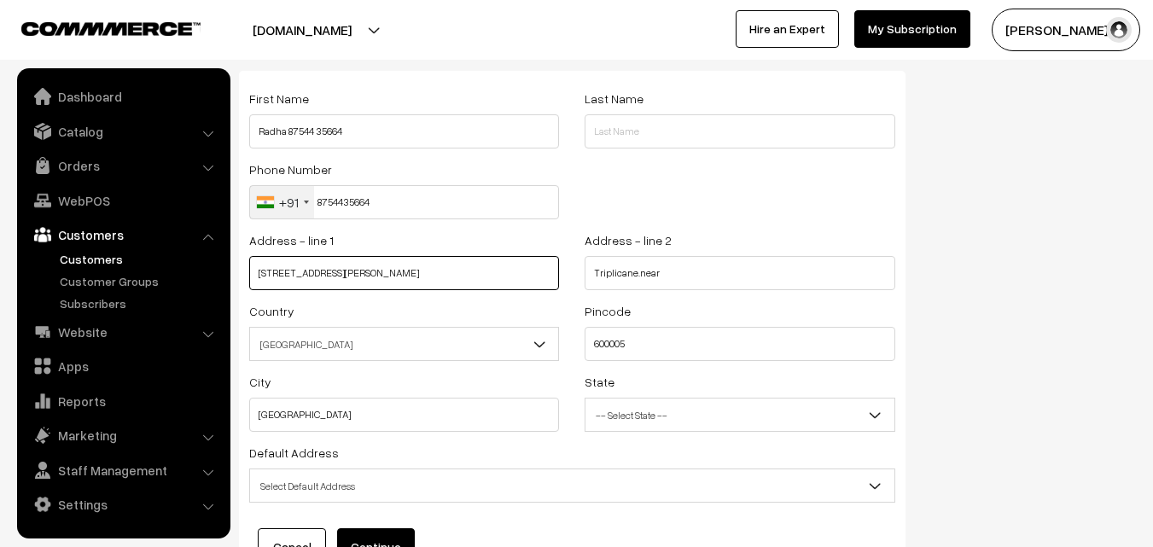
click at [498, 276] on input "New no 23,old no 11,,2nd floor Bharathi salai" at bounding box center [404, 273] width 310 height 34
paste input "(Pycrofts road)"
click at [439, 272] on input "New no 23,old no 11,,2nd floor Bharathi salai(Pycrofts road)" at bounding box center [404, 273] width 310 height 34
type input "New no 23,old no 11,,2nd floor Bharathi salai (Pycrofts road)"
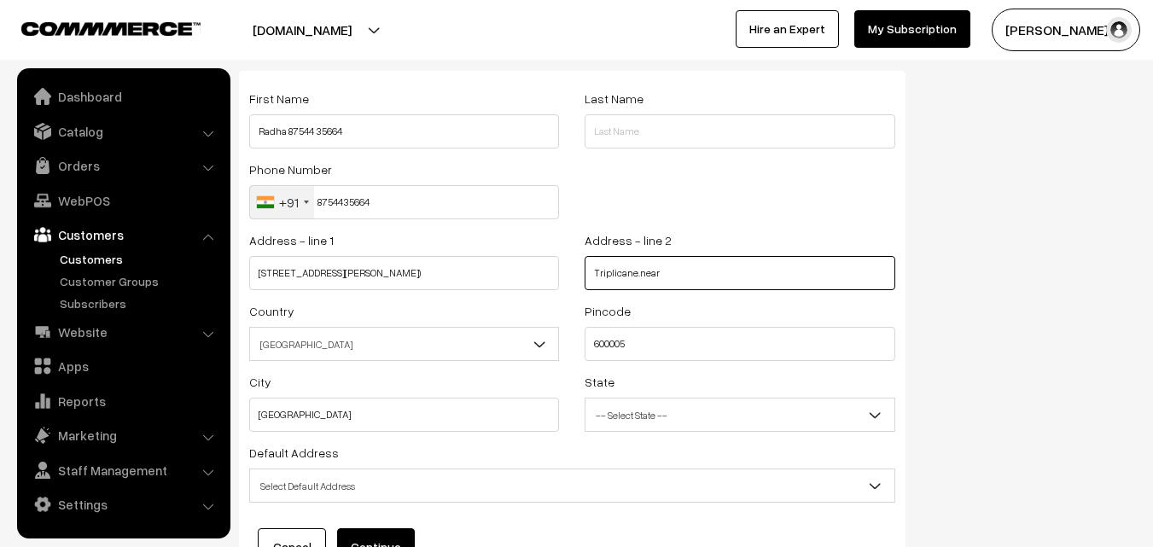
click at [678, 274] on input "Triplicane.near" at bounding box center [740, 273] width 310 height 34
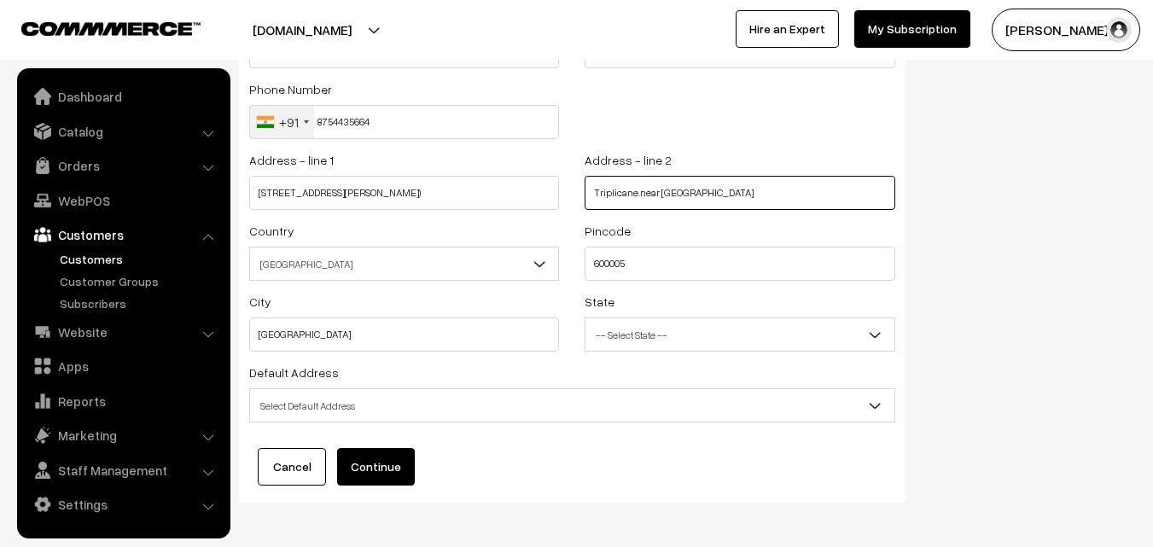
scroll to position [232, 0]
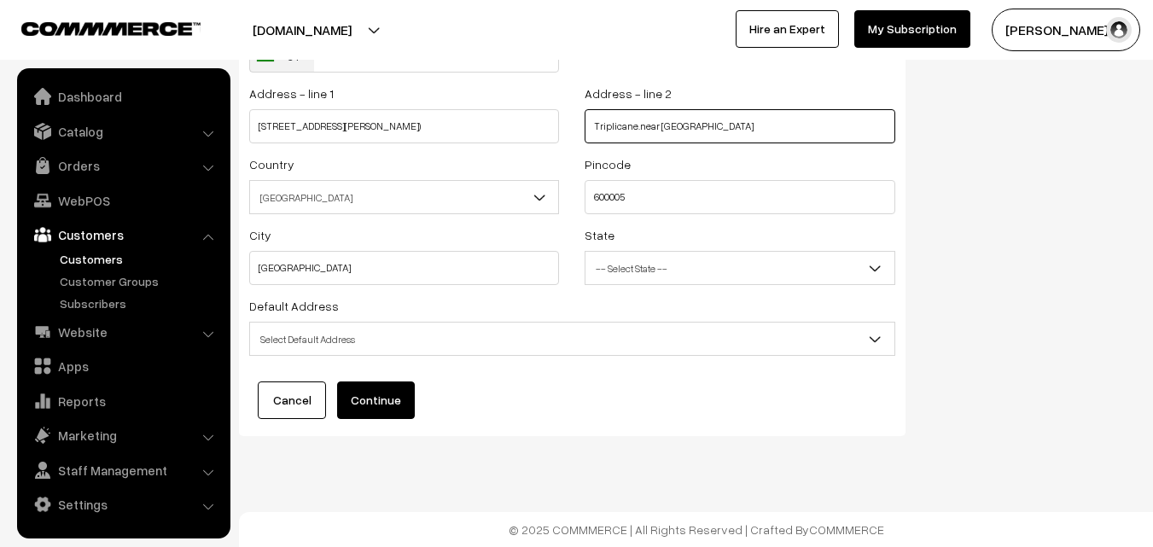
type input "Triplicane.near sangeetha hotel"
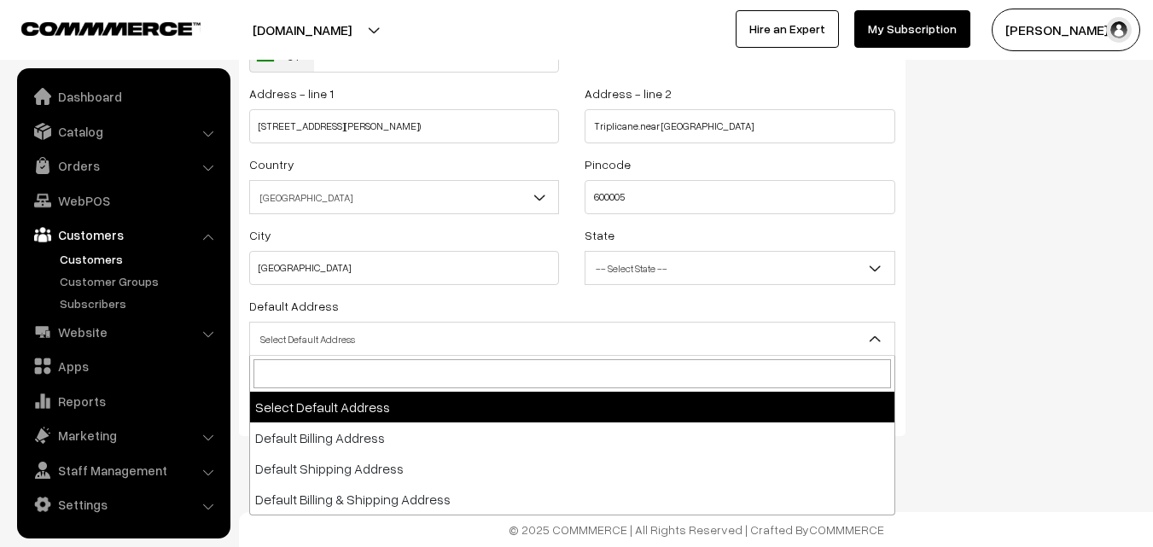
click at [375, 346] on span "Select Default Address" at bounding box center [572, 339] width 644 height 30
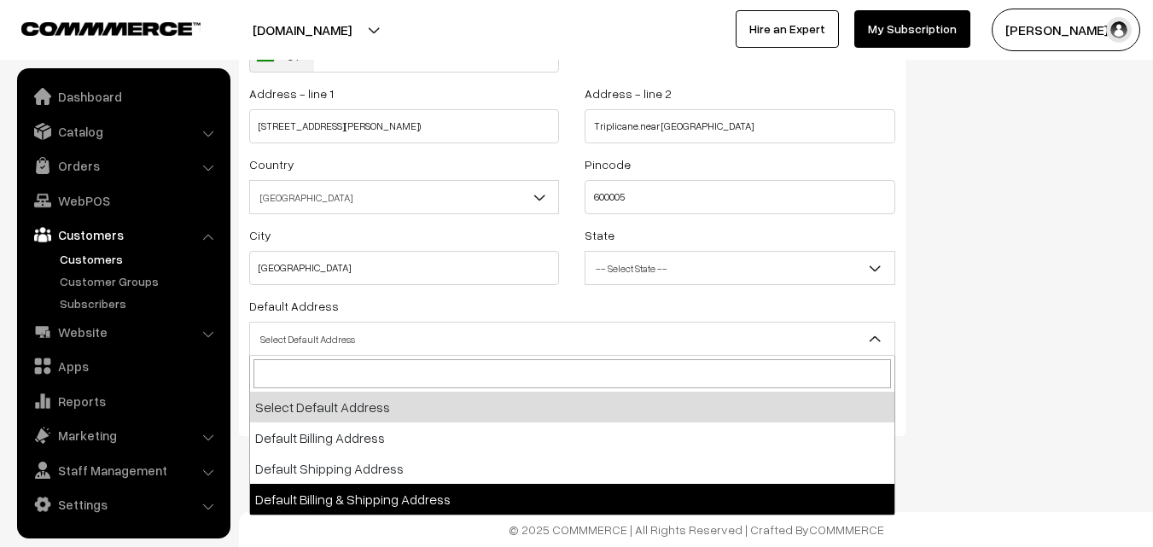
drag, startPoint x: 377, startPoint y: 501, endPoint x: 373, endPoint y: 453, distance: 48.0
select select "3"
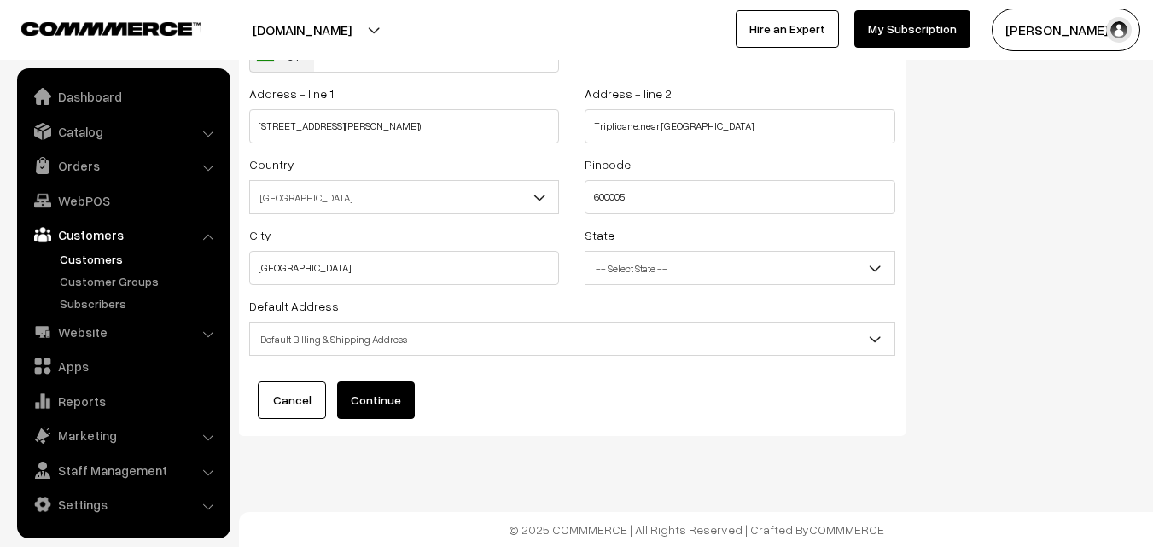
click at [366, 390] on button "Continue" at bounding box center [376, 400] width 78 height 38
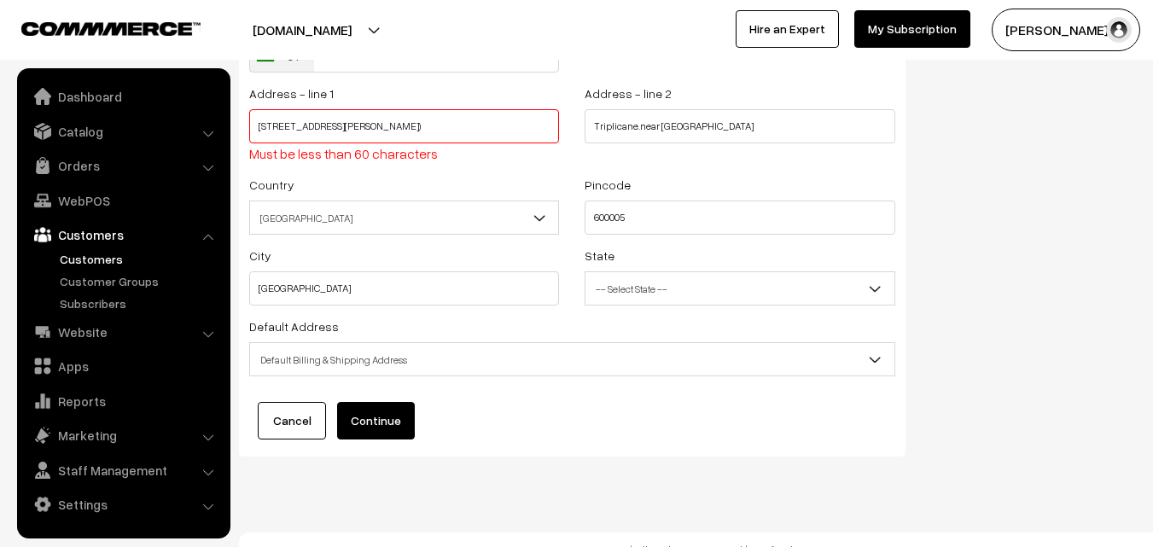
drag, startPoint x: 440, startPoint y: 125, endPoint x: 531, endPoint y: 137, distance: 91.1
click at [519, 130] on input "New no 23,old no 11,,2nd floor Bharathi salai (Pycrofts road)" at bounding box center [404, 126] width 310 height 34
type input "New no 23,old no 11,,2nd floor Bharathi salai"
click at [596, 122] on input "Triplicane.near sangeetha hotel" at bounding box center [740, 126] width 310 height 34
paste input "(Pycrofts road)"
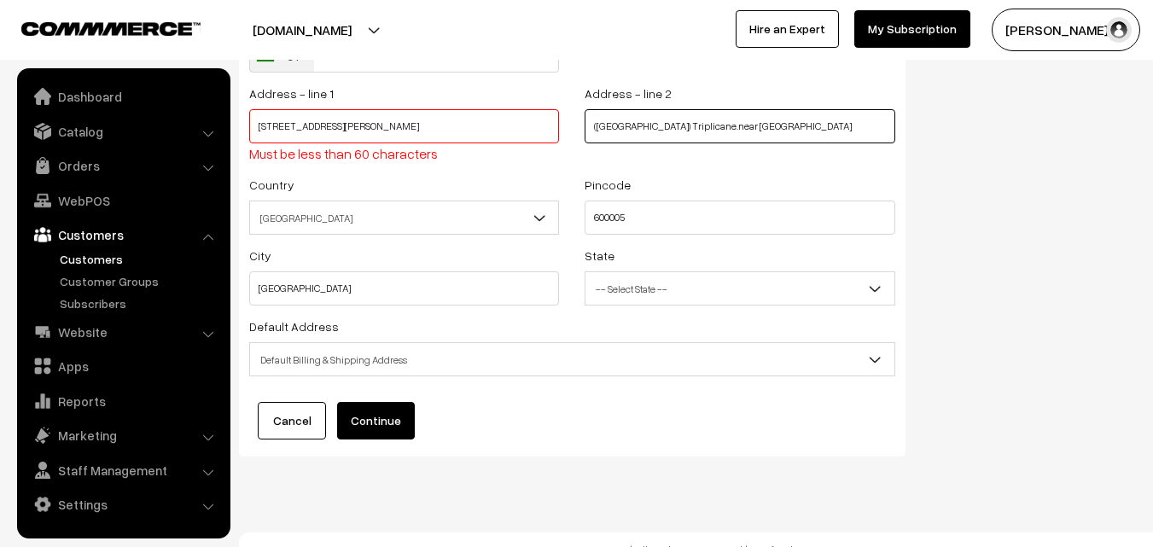
type input "(Pycrofts road) Triplicane.near sangeetha hotel"
click at [420, 364] on span "Default Billing & Shipping Address" at bounding box center [572, 360] width 644 height 30
click at [382, 427] on button "Continue" at bounding box center [376, 421] width 78 height 38
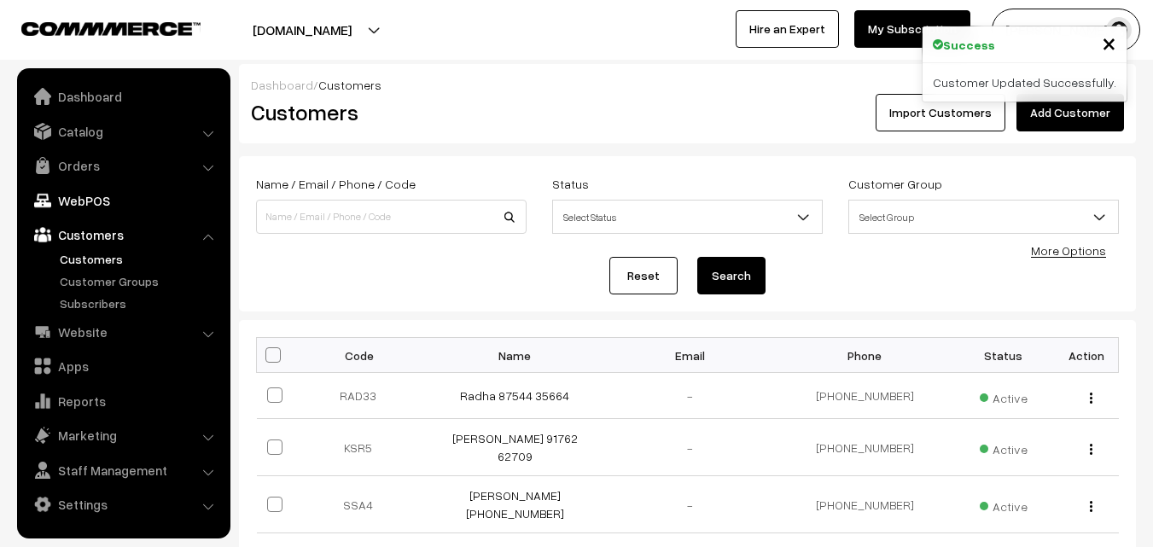
click at [68, 201] on link "WebPOS" at bounding box center [122, 200] width 203 height 31
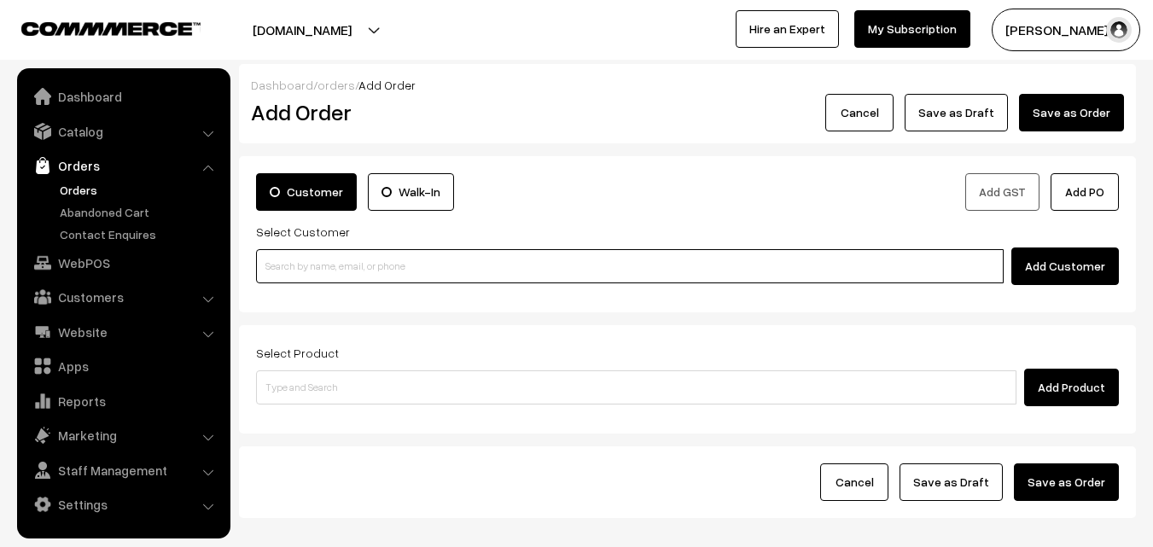
click at [458, 265] on input at bounding box center [630, 266] width 748 height 34
paste input "87544 35664"
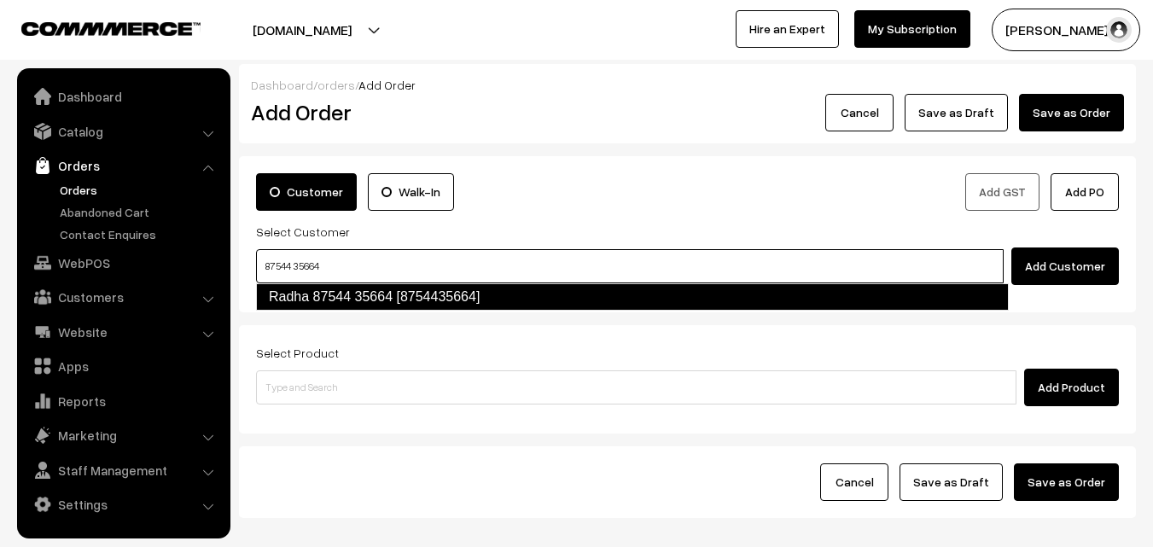
click at [294, 289] on link "Radha 87544 35664 [8754435664]" at bounding box center [632, 296] width 753 height 27
type input "87544 35664"
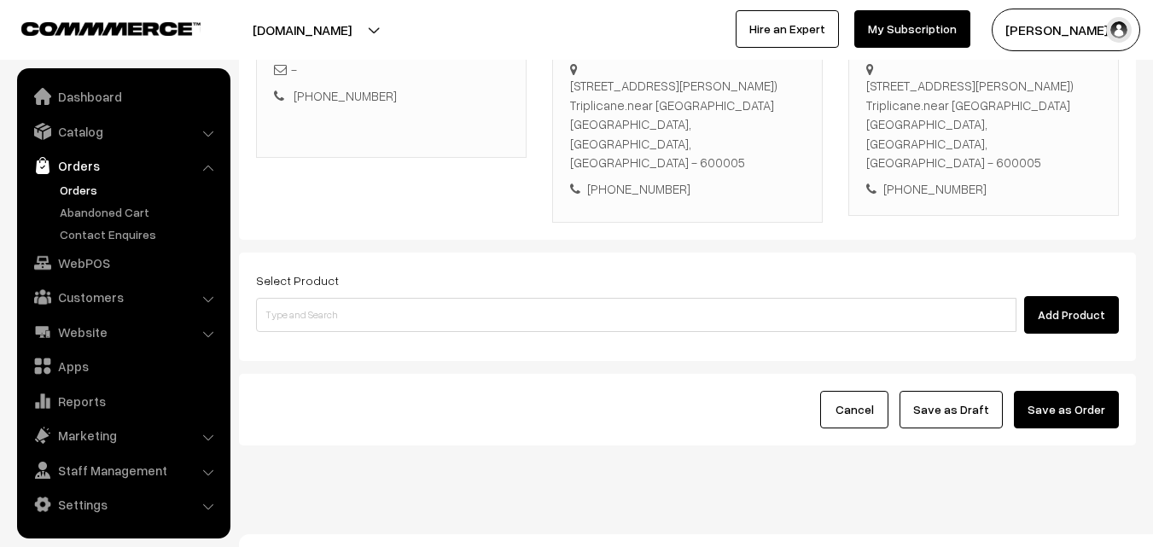
scroll to position [311, 0]
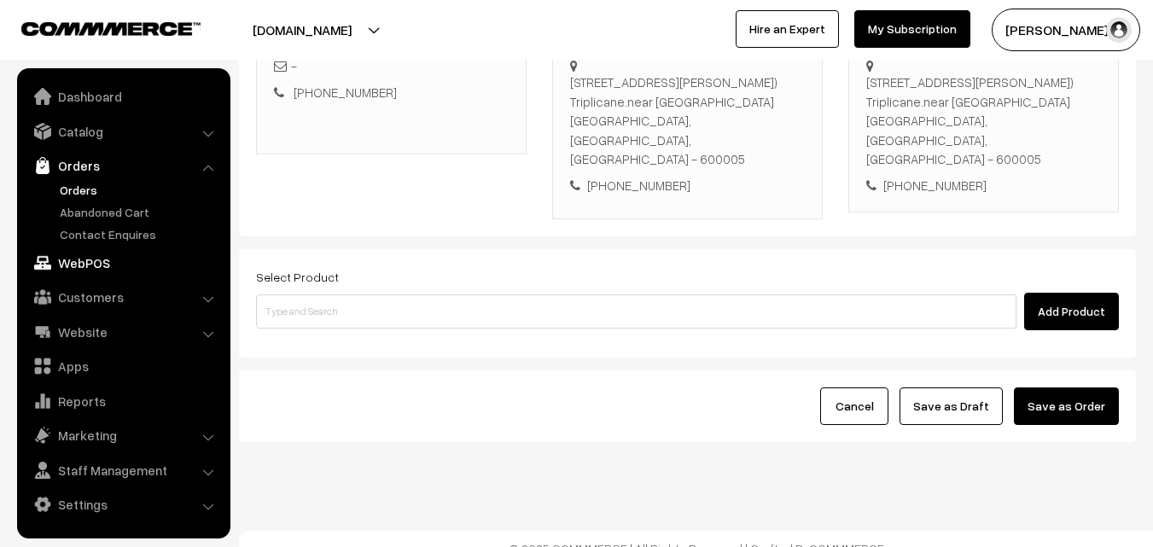
click at [96, 258] on link "WebPOS" at bounding box center [122, 262] width 203 height 31
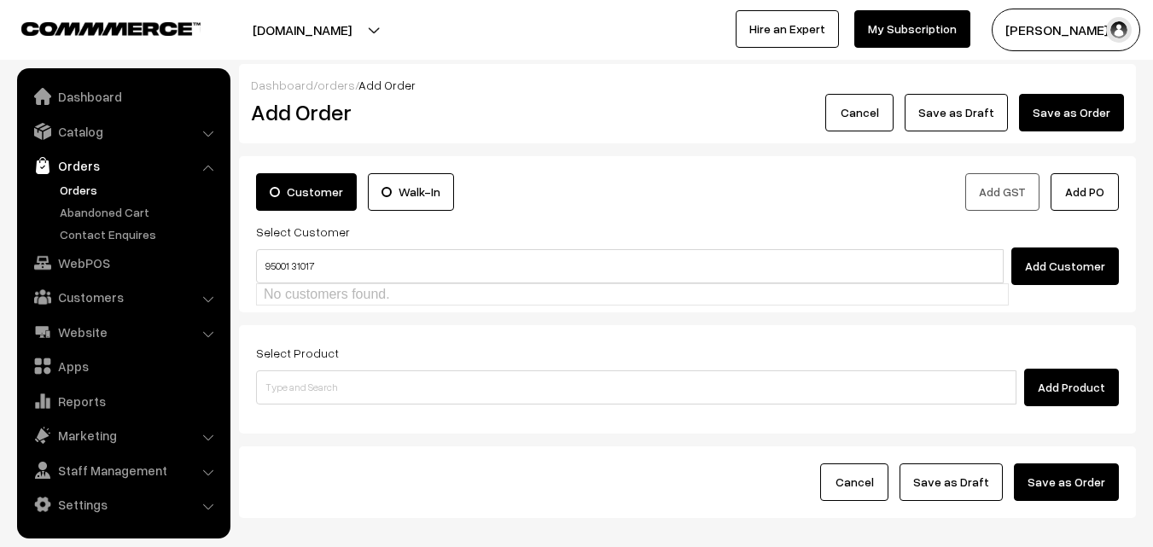
type input "9500131017"
click at [129, 301] on link "Customers" at bounding box center [122, 297] width 203 height 31
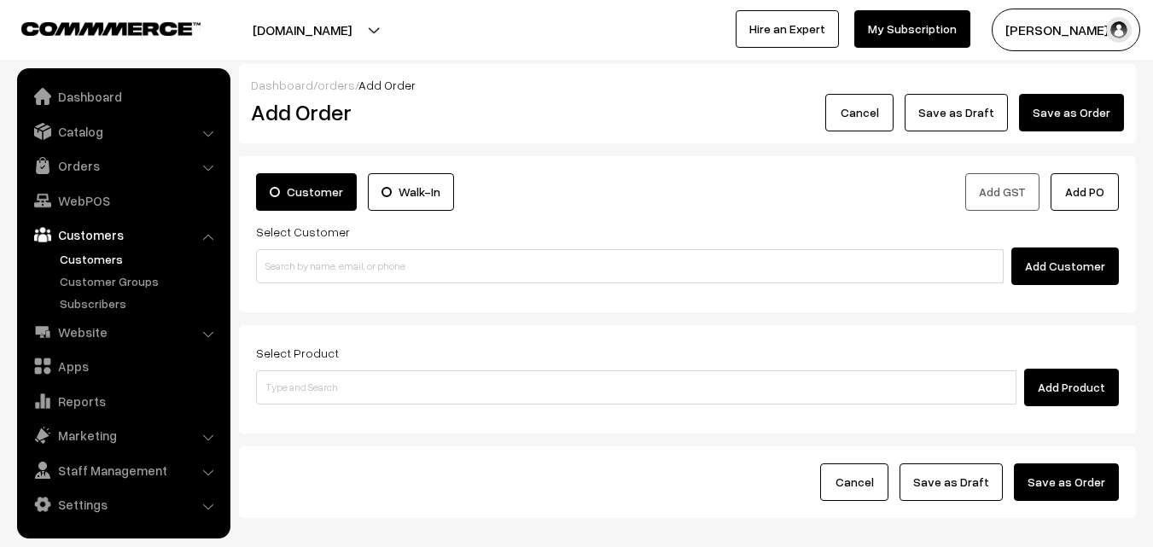
click at [123, 264] on link "Customers" at bounding box center [139, 259] width 169 height 18
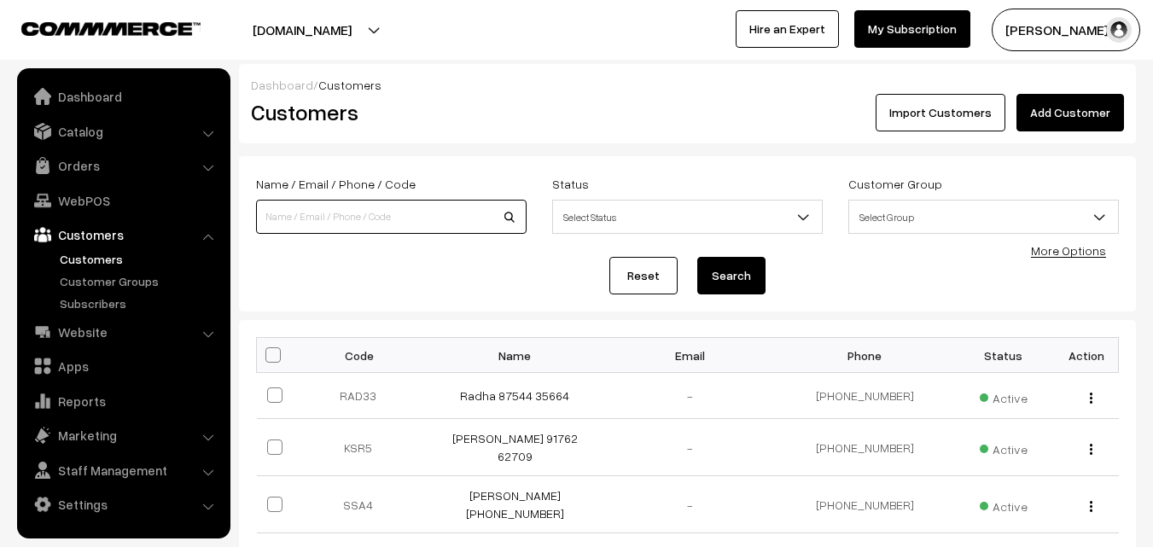
click at [342, 231] on input at bounding box center [391, 217] width 271 height 34
paste input "Vijayalakshmi"
type input "Vijayalakshmi"
click at [1058, 120] on link "Add Customer" at bounding box center [1070, 113] width 108 height 38
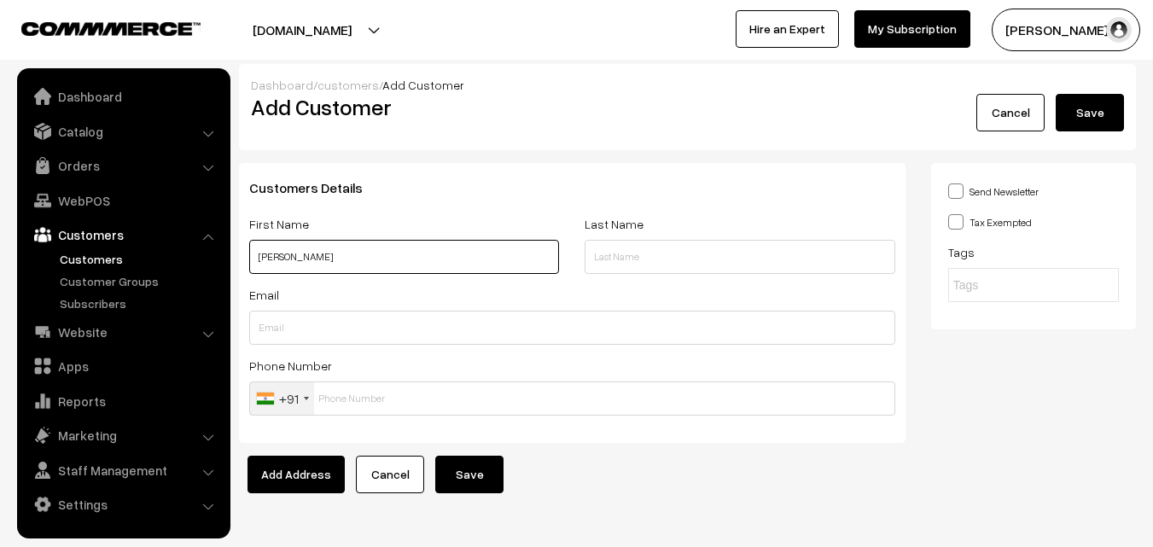
paste input "95001 31017"
type input "[PERSON_NAME] 95001 31017"
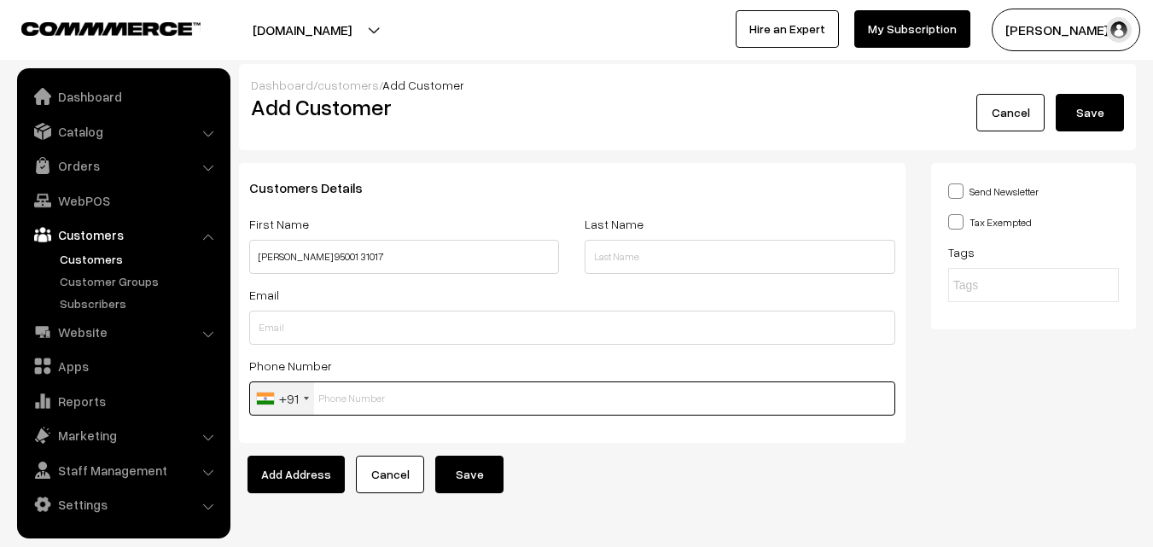
click at [408, 402] on input "text" at bounding box center [572, 398] width 646 height 34
paste input "95001 3101"
type input "9500131017"
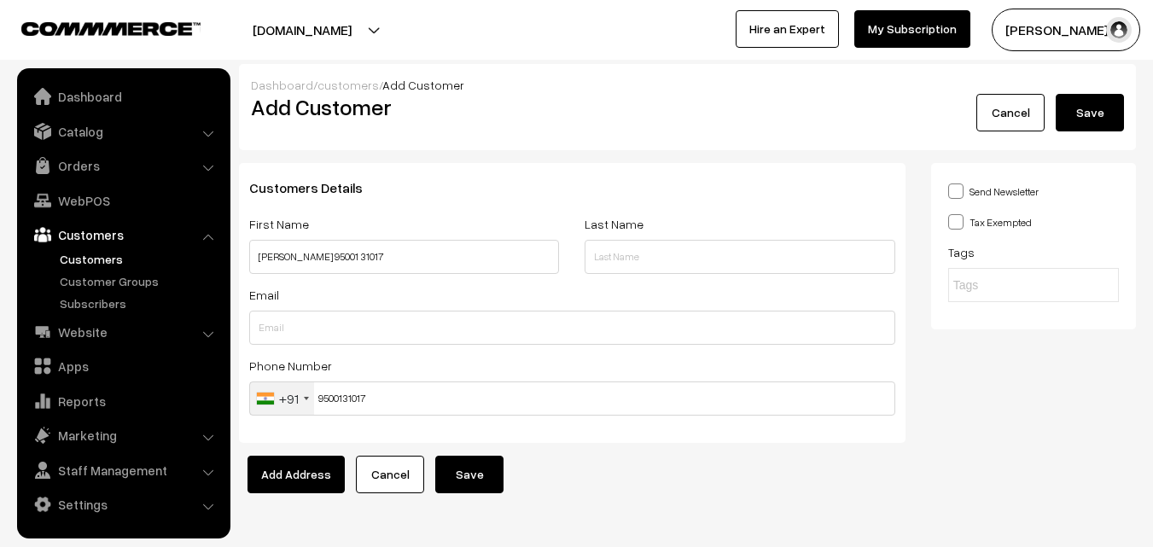
click at [467, 459] on button "Save" at bounding box center [469, 475] width 68 height 38
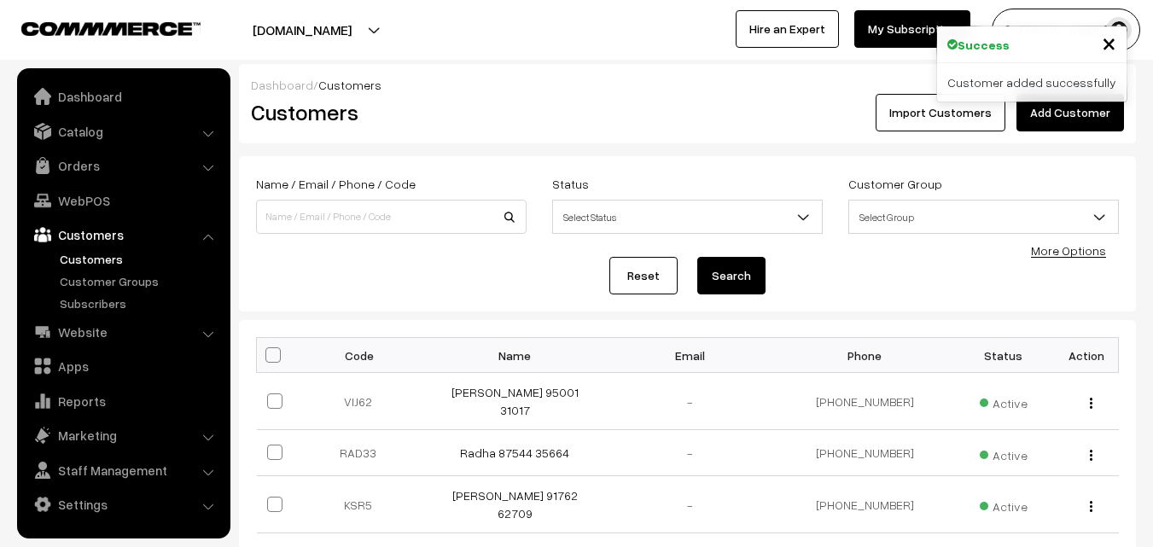
click at [521, 398] on link "[PERSON_NAME] 95001 31017" at bounding box center [514, 401] width 127 height 32
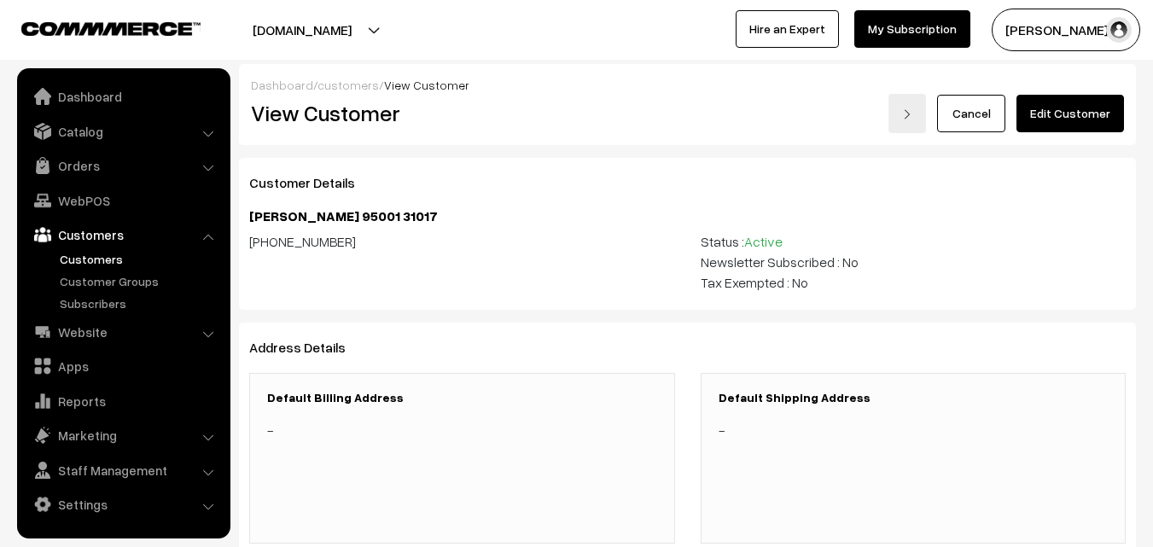
click at [1055, 117] on link "Edit Customer" at bounding box center [1070, 114] width 108 height 38
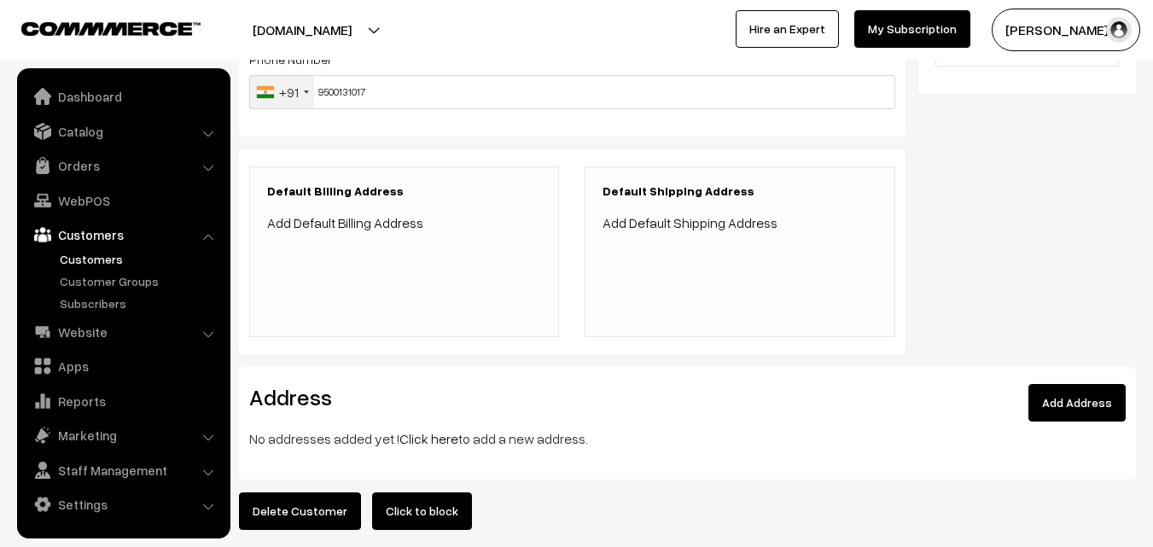
scroll to position [395, 0]
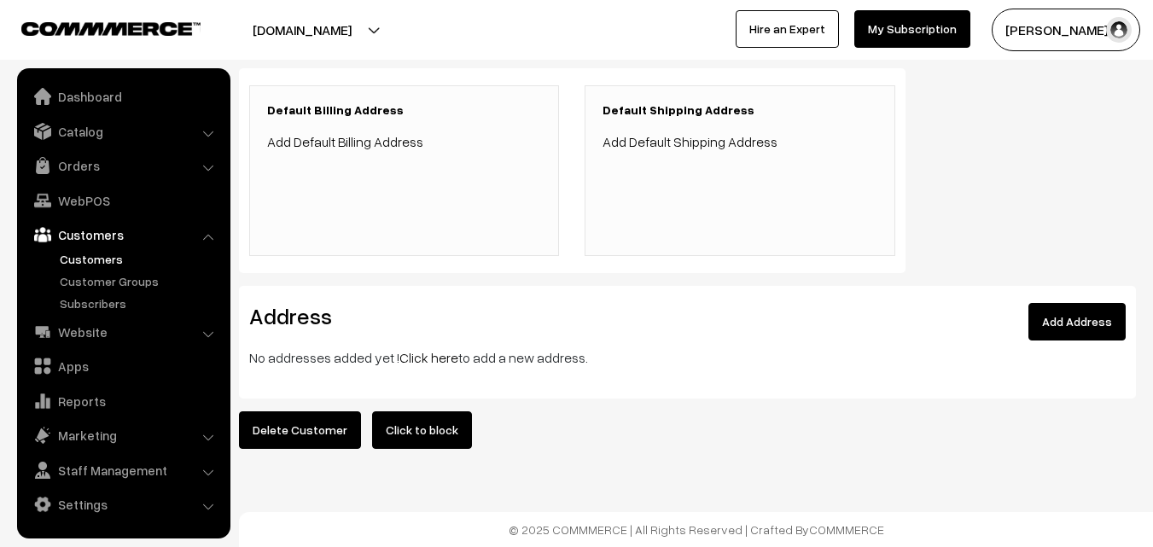
click at [428, 349] on link "Click here" at bounding box center [428, 357] width 59 height 17
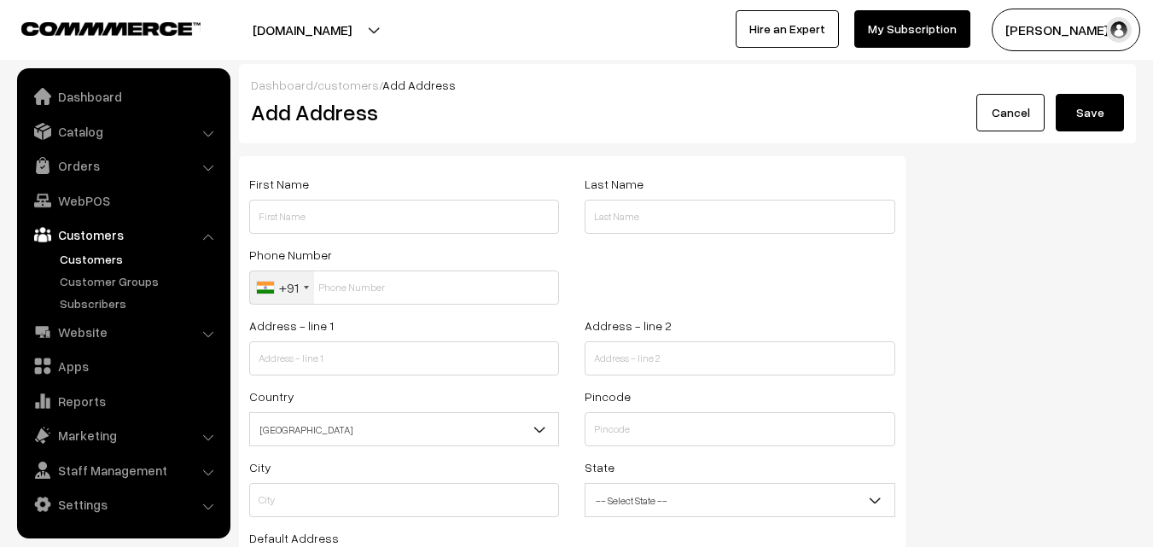
click at [344, 207] on input "text" at bounding box center [404, 217] width 310 height 34
paste input "Vijayalakshmi"
paste input "95001 31017"
type input "[PERSON_NAME] 95001 31017"
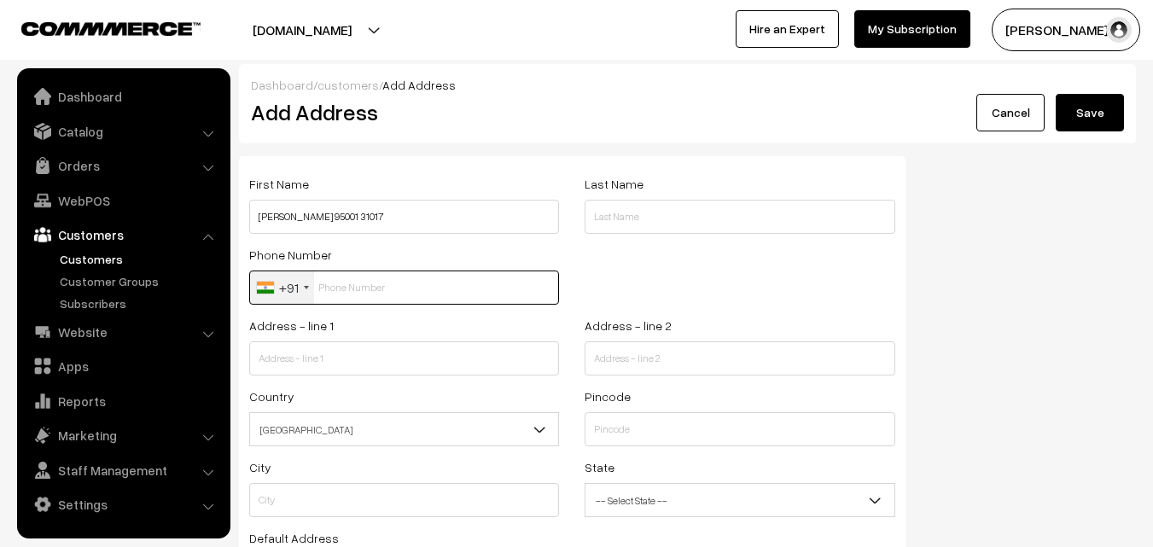
click at [358, 288] on input "text" at bounding box center [404, 288] width 310 height 34
paste input "95001 3101"
click at [353, 282] on input "95001 3101" at bounding box center [404, 288] width 310 height 34
type input "9500131017"
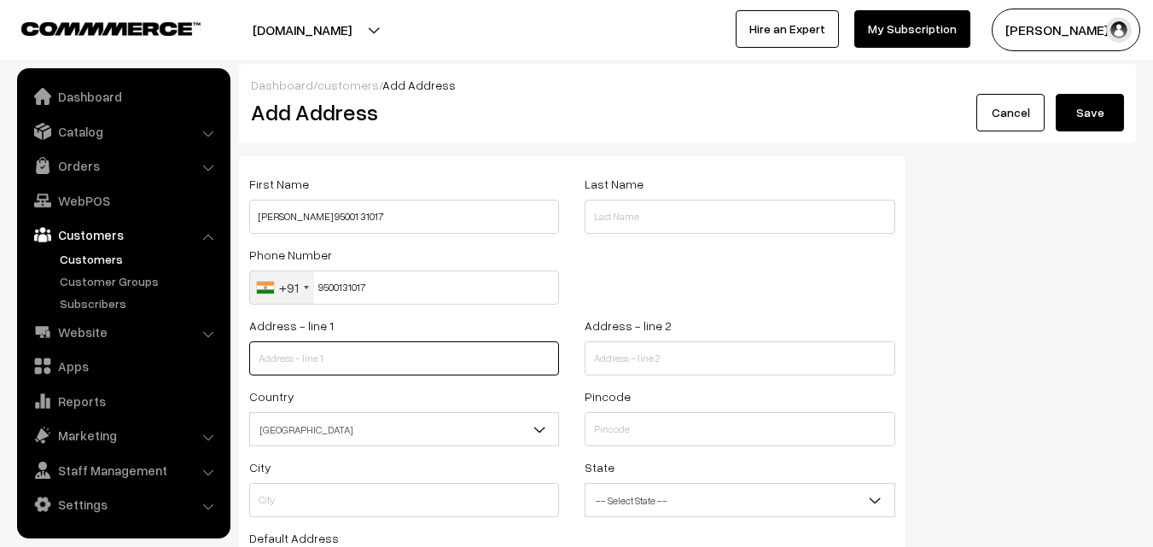
click at [380, 366] on input "text" at bounding box center [404, 358] width 310 height 34
paste input "Ramaniyam ganesha, Flay 3a,20th East Street Kamaraj Nagar Thiruvanmur Chennai. …"
drag, startPoint x: 373, startPoint y: 358, endPoint x: 557, endPoint y: 353, distance: 184.4
click at [557, 353] on input "Ramaniyam ganesha, Flay 3a,20th East Street Kamaraj Nagar Thiruvanmur Chennai. …" at bounding box center [404, 358] width 310 height 34
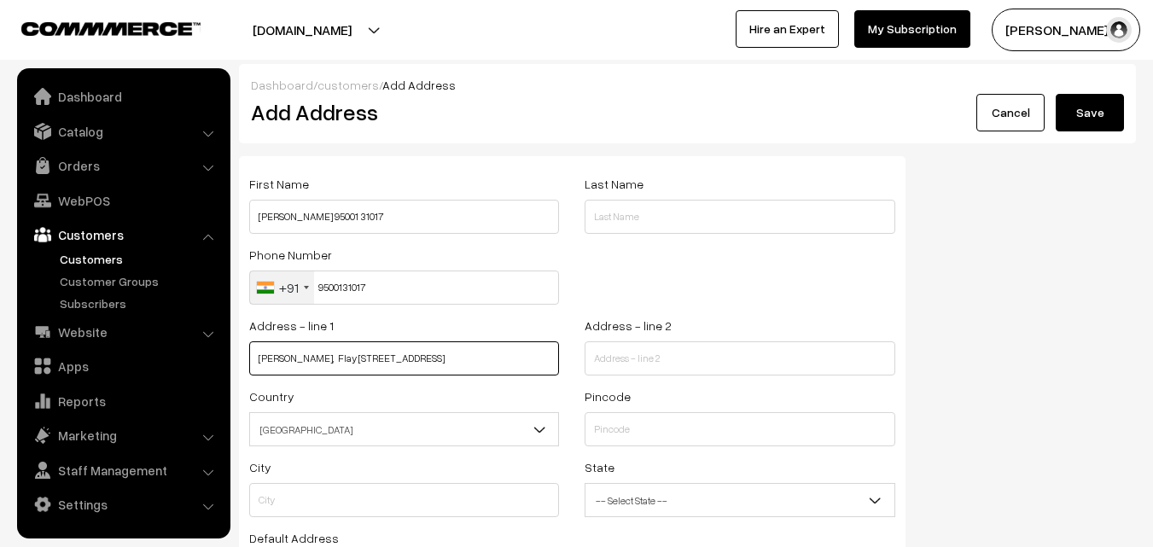
scroll to position [0, 0]
type input "Ramaniyam ganesha, Flay 3a,20th East Street"
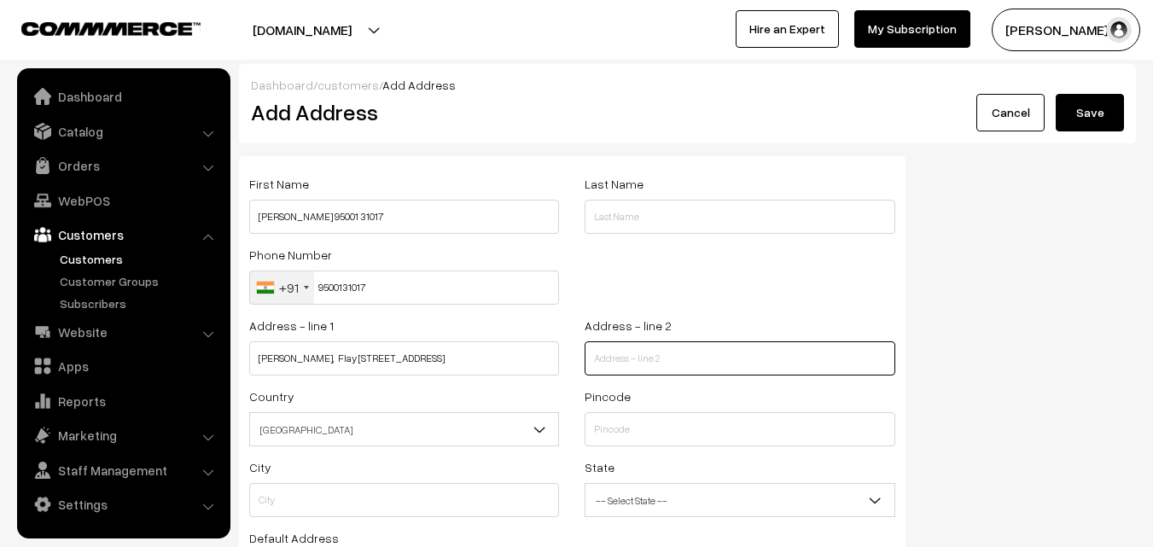
paste input "Kamaraj Nagar Thiruvanmur Chennai. 41"
click at [631, 365] on input "Kamaraj Nagar Thiruvanmur Chennai. 41" at bounding box center [740, 358] width 310 height 34
type input "Kamaraj Nagar Thiruvanmur Chennai. 41"
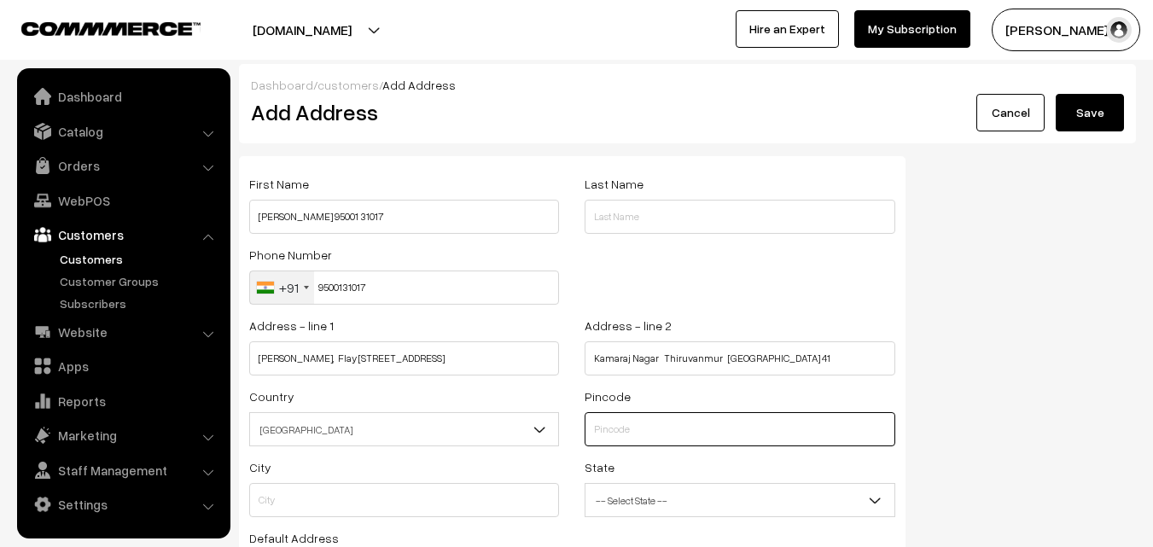
drag, startPoint x: 607, startPoint y: 418, endPoint x: 603, endPoint y: 406, distance: 12.4
click at [608, 418] on input "text" at bounding box center [740, 429] width 310 height 34
type input "600041"
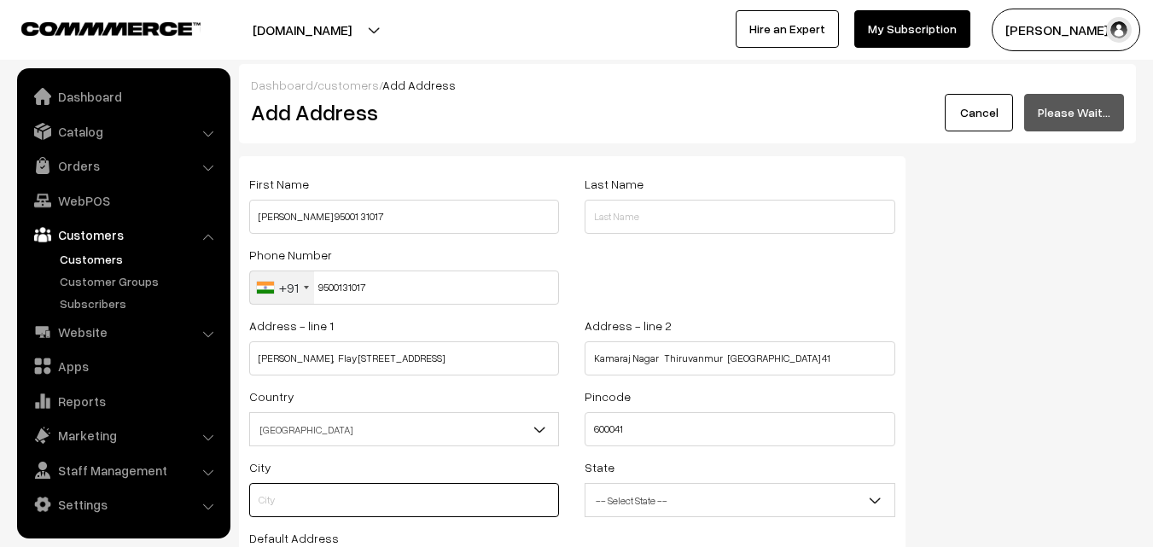
type input "Chennai"
select select "Tamil Nadu"
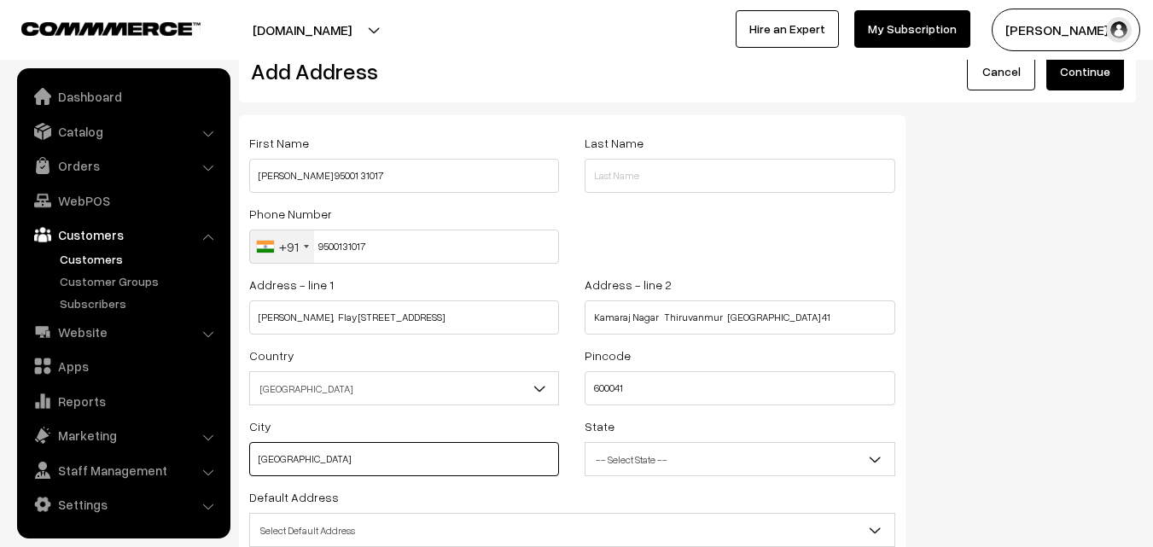
scroll to position [85, 0]
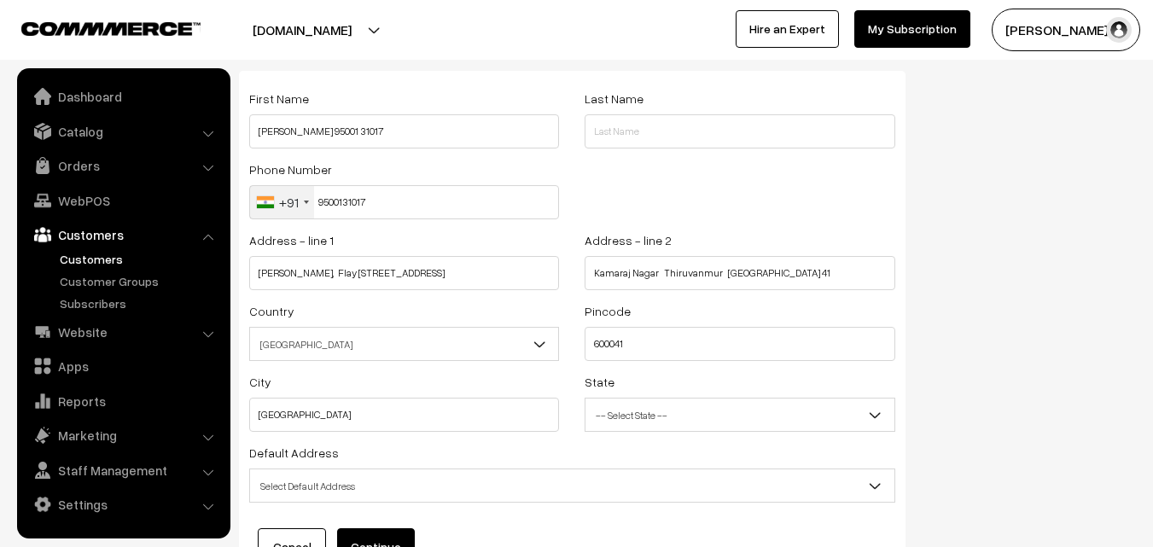
click at [362, 479] on span "Select Default Address" at bounding box center [572, 486] width 644 height 30
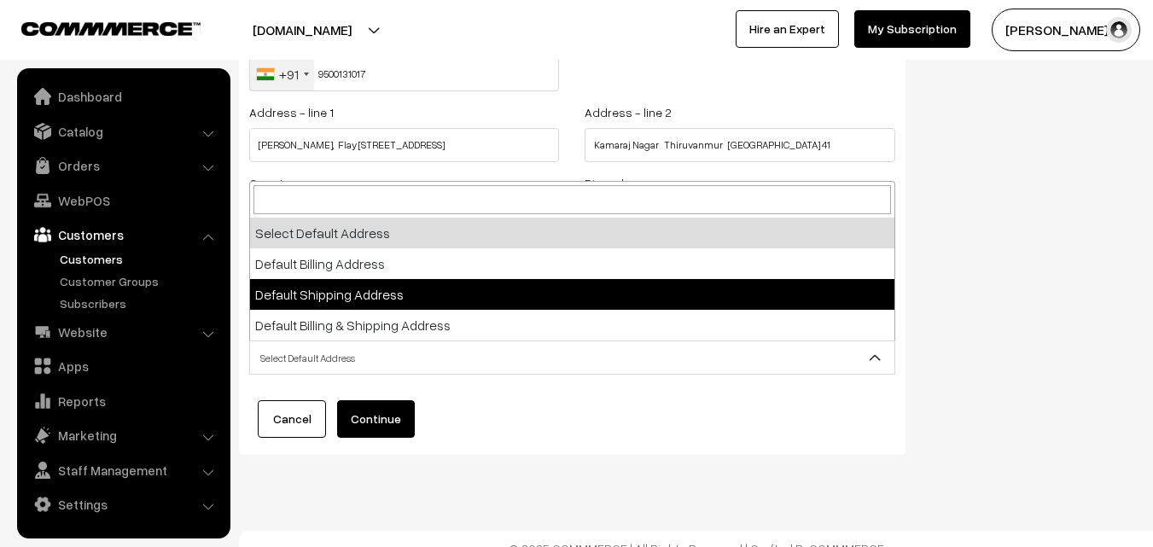
scroll to position [232, 0]
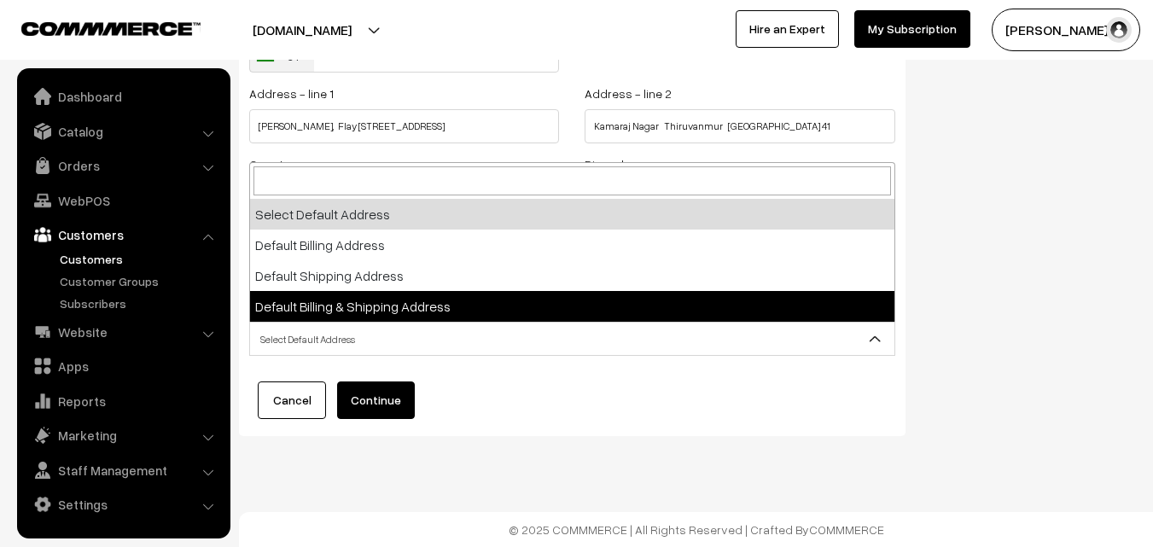
select select "3"
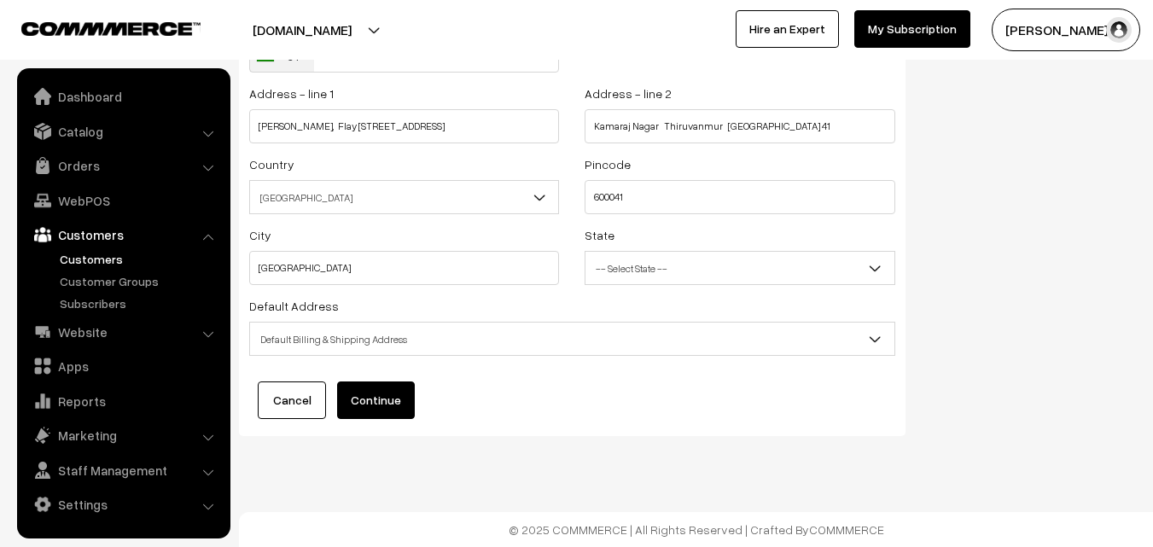
click at [382, 403] on button "Continue" at bounding box center [376, 400] width 78 height 38
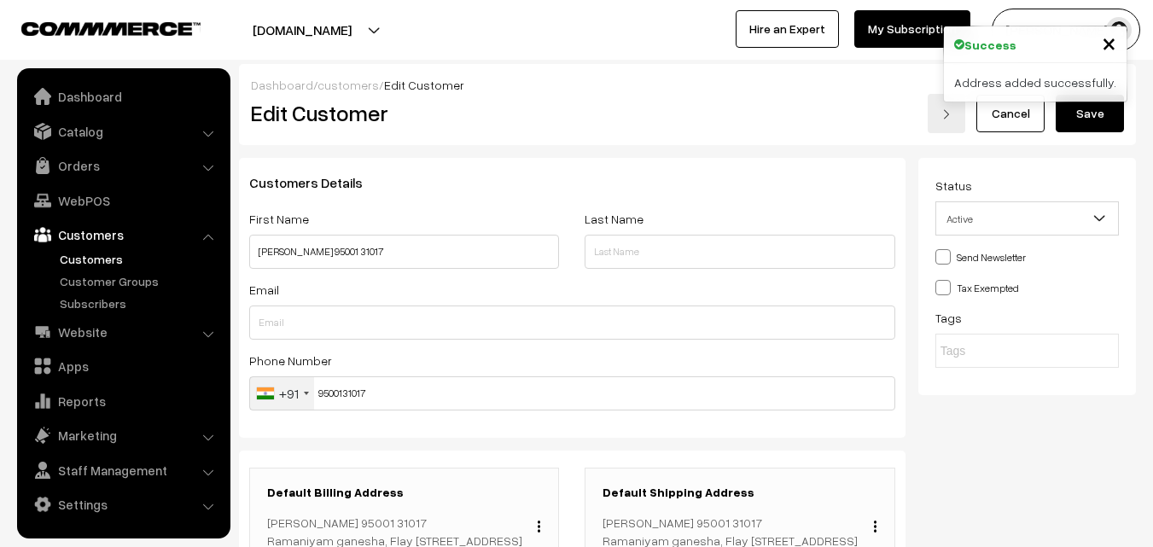
click at [1098, 119] on button "Save" at bounding box center [1090, 114] width 68 height 38
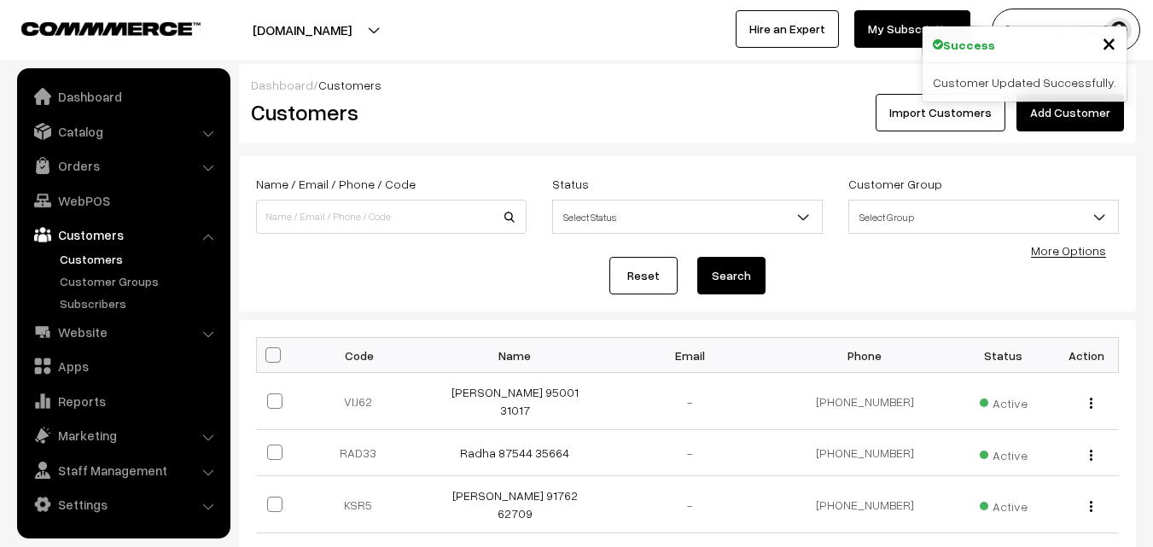
drag, startPoint x: 0, startPoint y: 0, endPoint x: 125, endPoint y: 204, distance: 239.4
click at [106, 202] on link "WebPOS" at bounding box center [122, 200] width 203 height 31
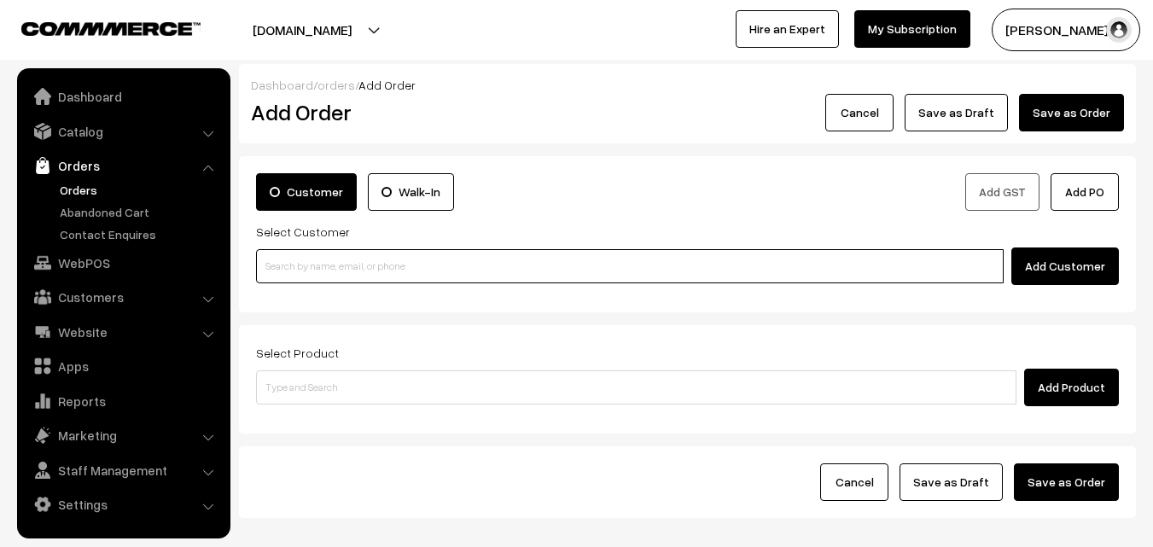
paste input "95001 31017"
click at [441, 270] on input "95001 31017" at bounding box center [630, 266] width 748 height 34
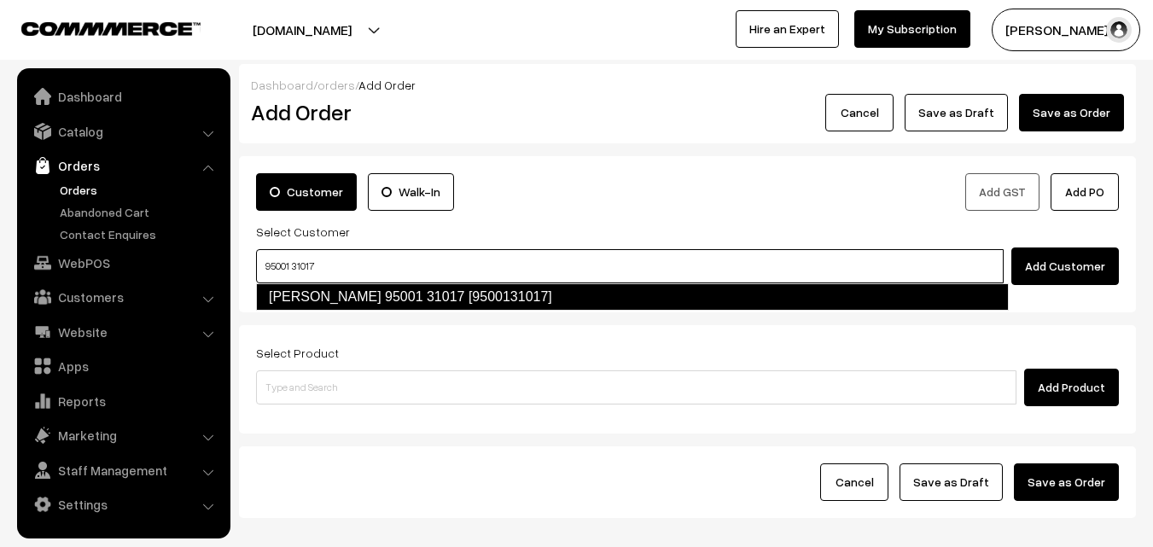
click at [337, 295] on link "Vijayalakshmi 95001 31017 [9500131017]" at bounding box center [632, 296] width 753 height 27
type input "95001 31017"
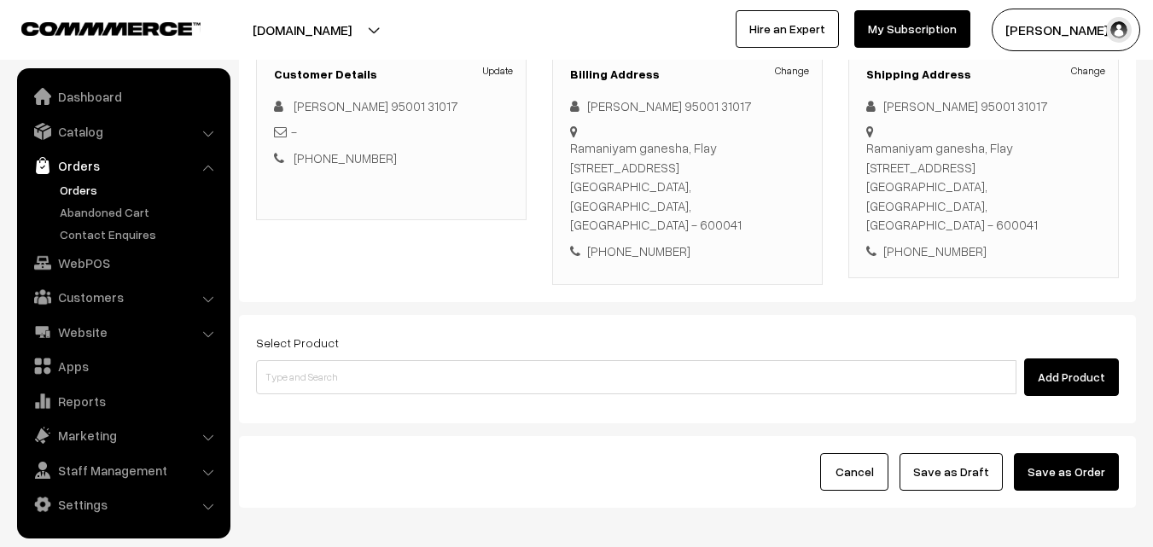
scroll to position [256, 0]
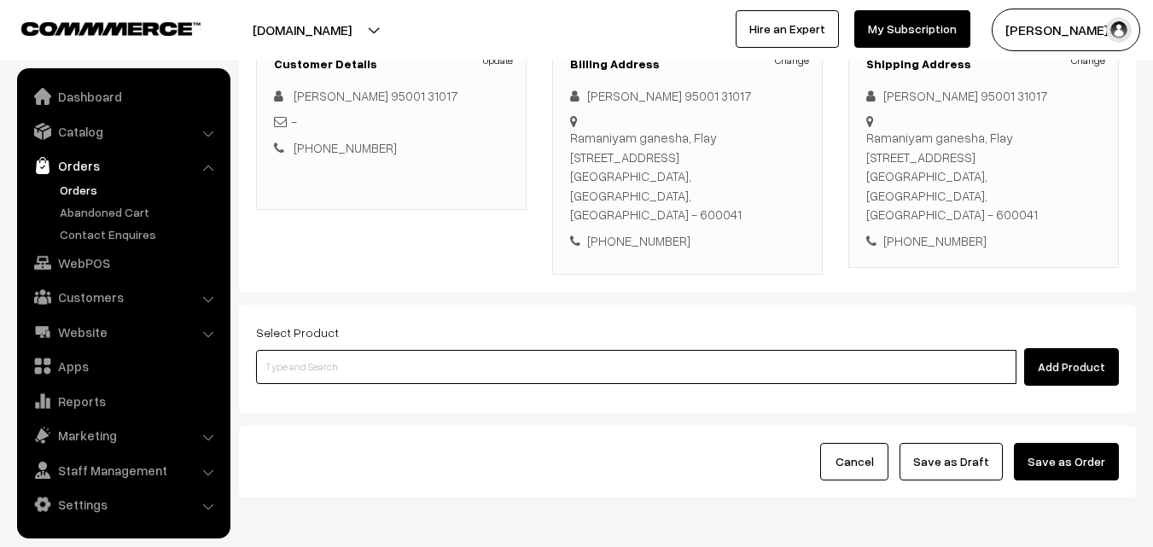
click at [407, 358] on input at bounding box center [636, 367] width 760 height 34
type input "e"
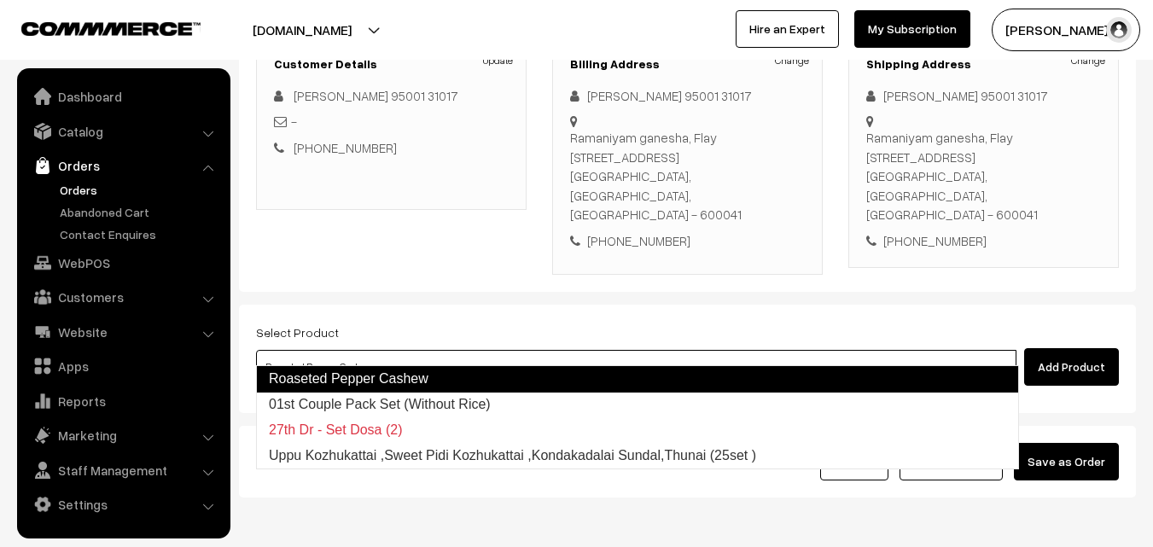
type input "01st Couple Pack Set (Without Rice)"
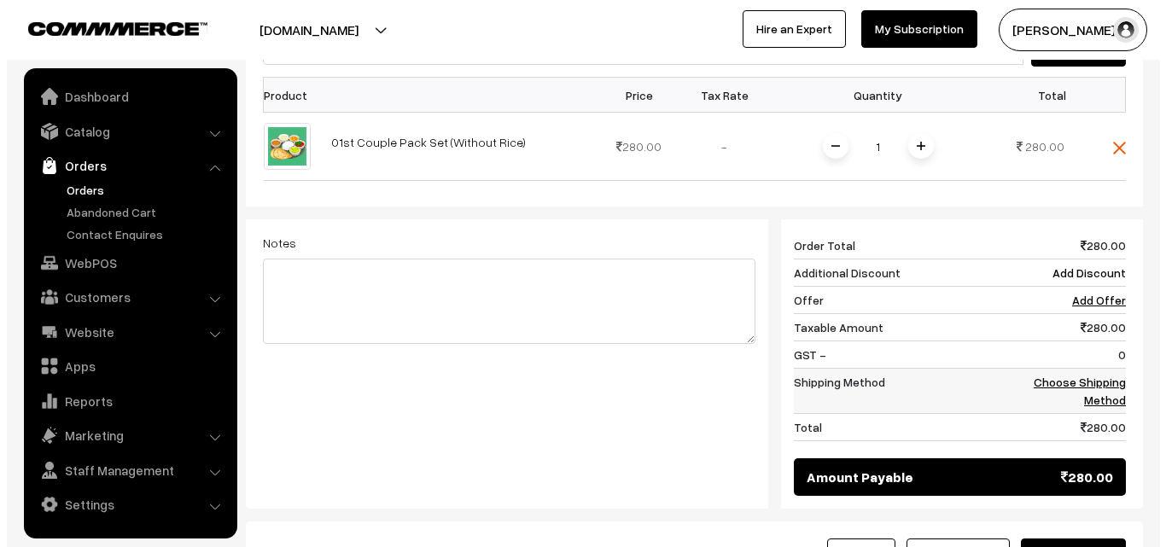
scroll to position [597, 0]
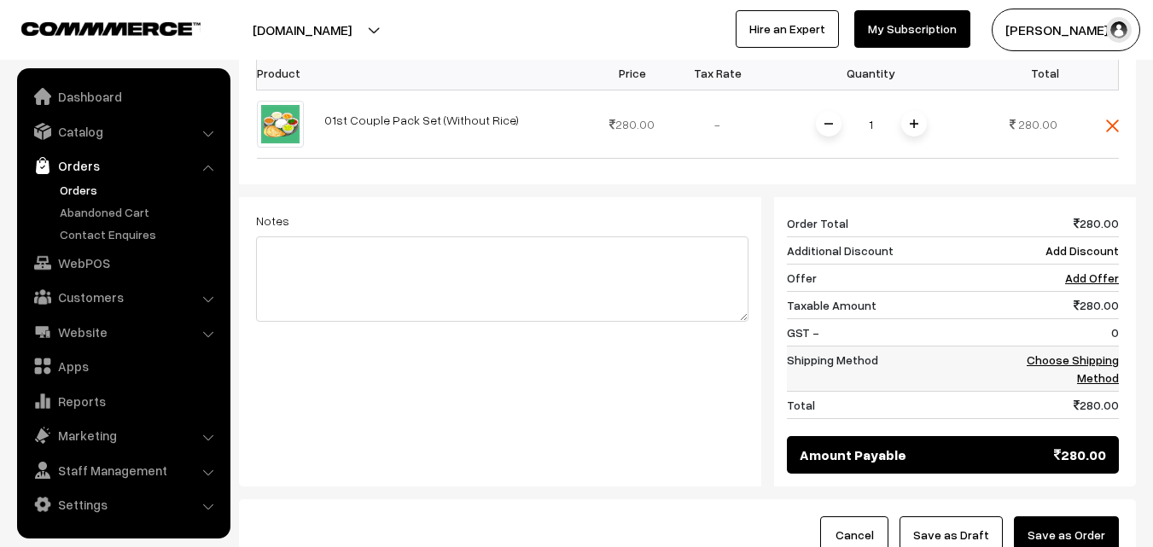
click at [1109, 352] on link "Choose Shipping Method" at bounding box center [1073, 368] width 92 height 32
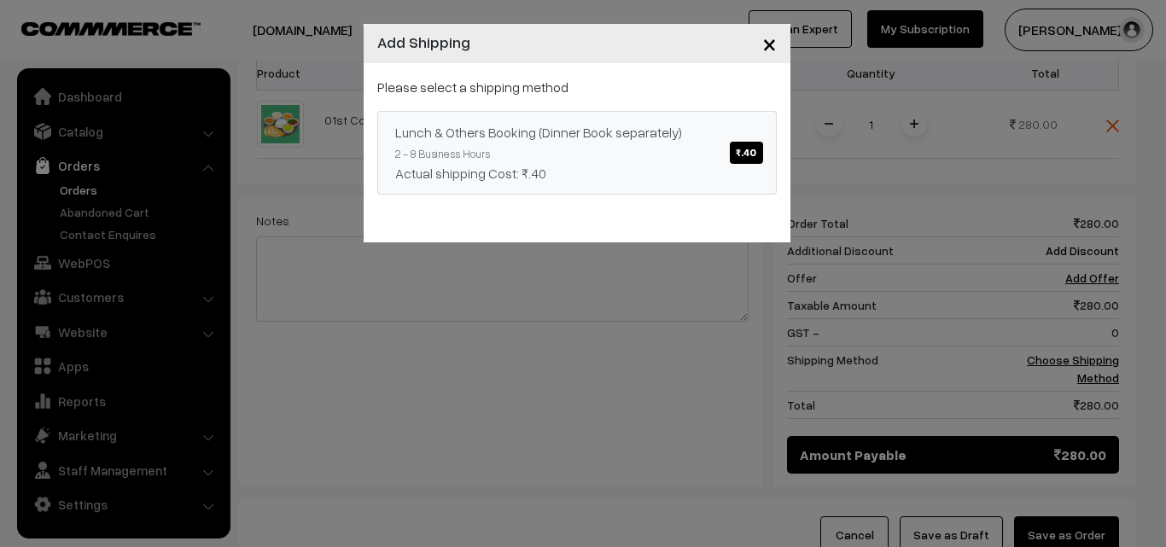
click at [707, 172] on div "Actual shipping Cost: ₹.40" at bounding box center [577, 173] width 364 height 20
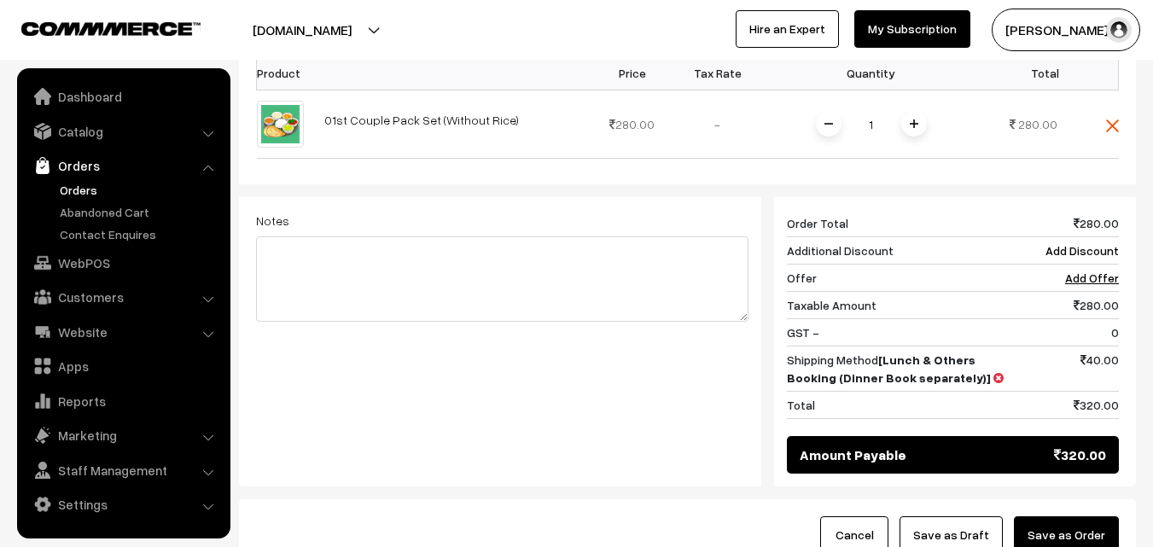
click at [1068, 516] on button "Save as Order" at bounding box center [1066, 535] width 105 height 38
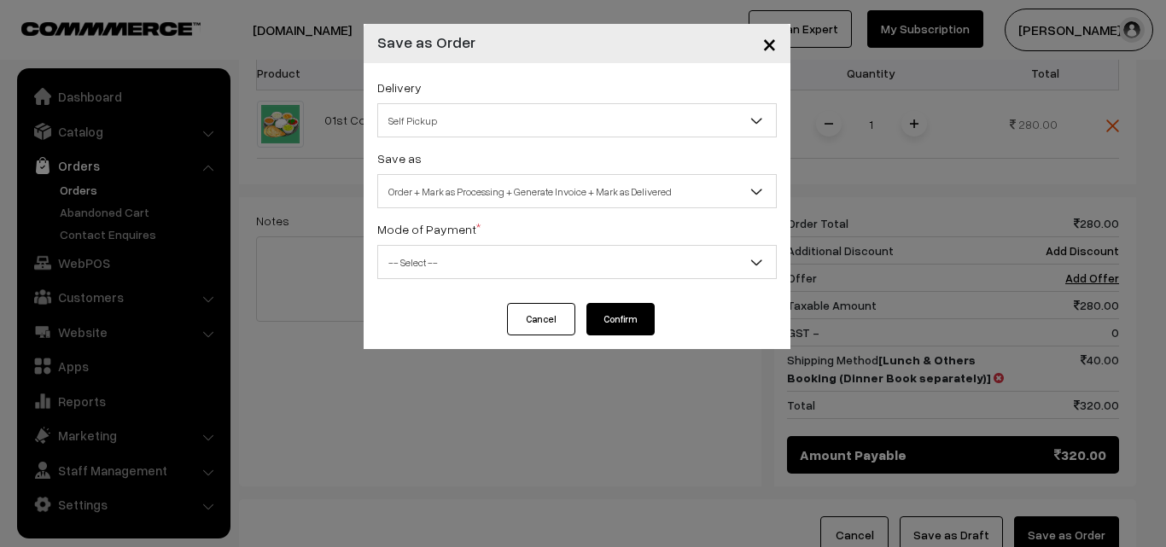
click at [504, 188] on span "Order + Mark as Processing + Generate Invoice + Mark as Delivered" at bounding box center [577, 192] width 398 height 30
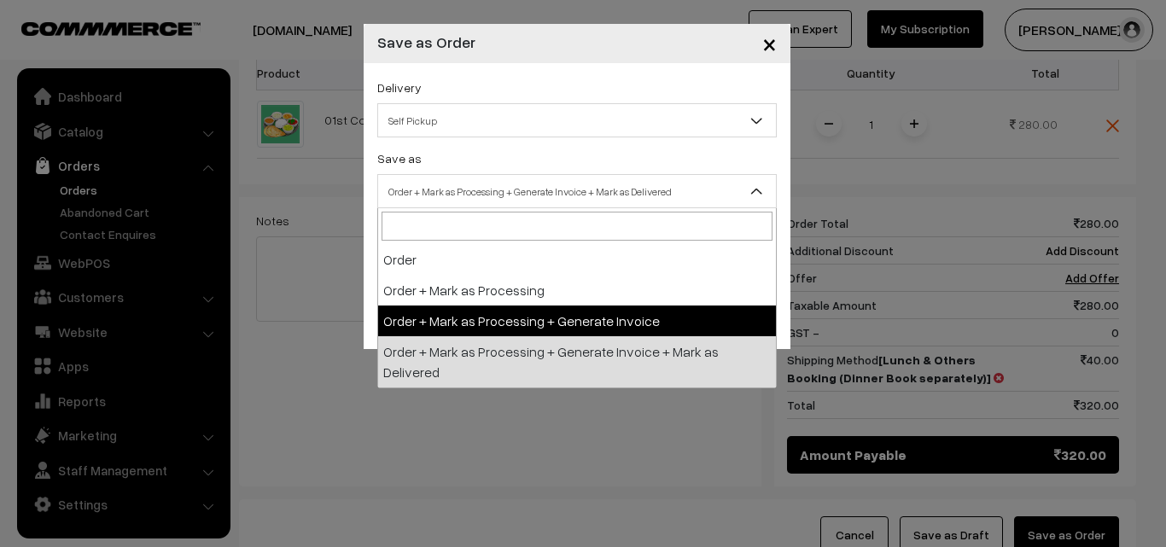
select select "3"
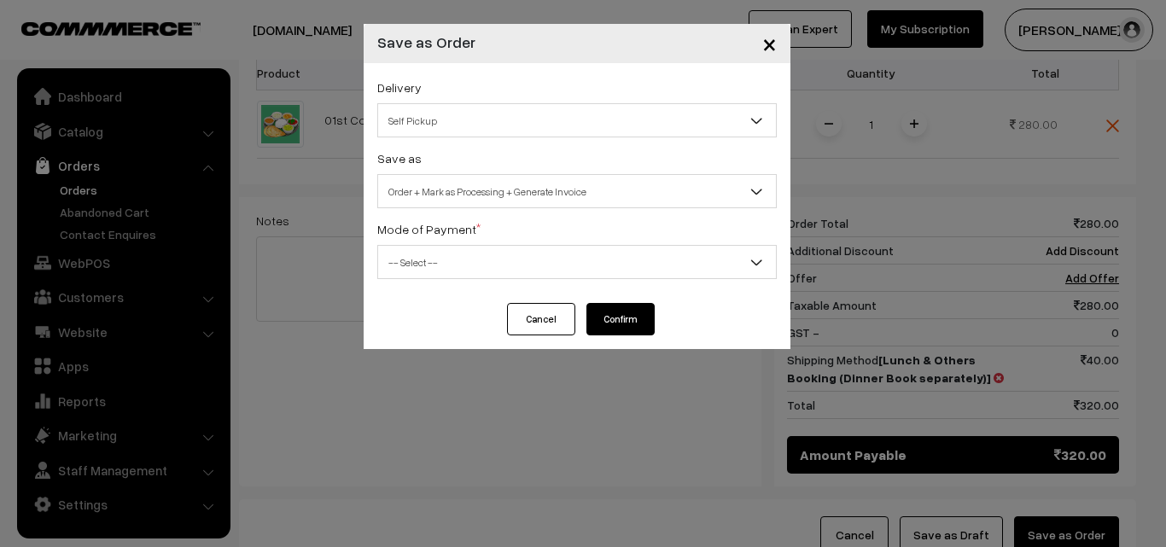
click at [453, 291] on div "Delivery Self Pickup Lunch & Others Booking (Dinner Book separately) (₹40) (2 -…" at bounding box center [577, 183] width 427 height 240
click at [457, 269] on span "-- Select --" at bounding box center [577, 262] width 398 height 30
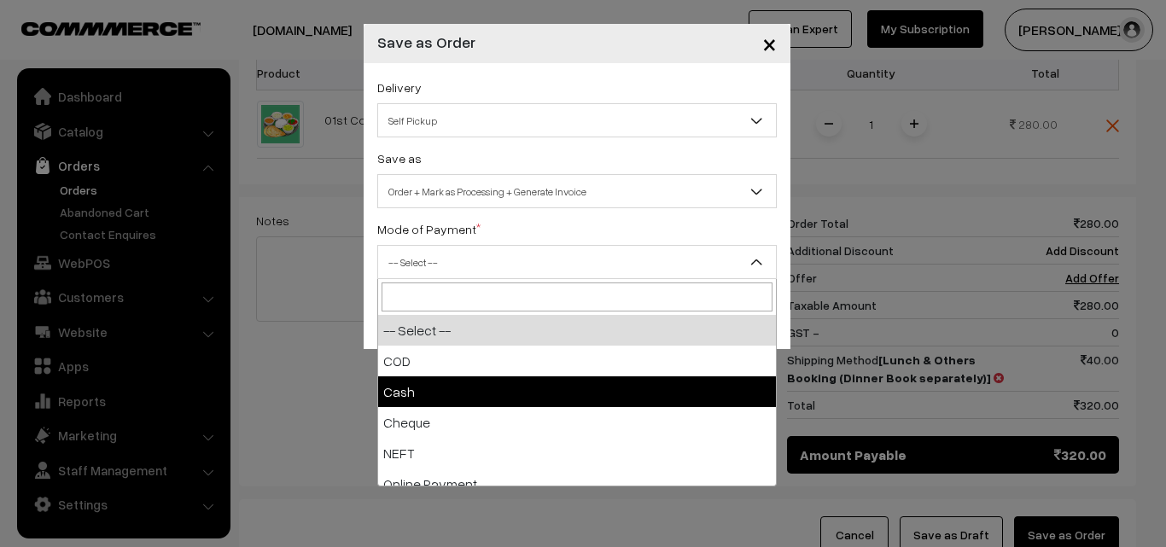
select select "2"
checkbox input "true"
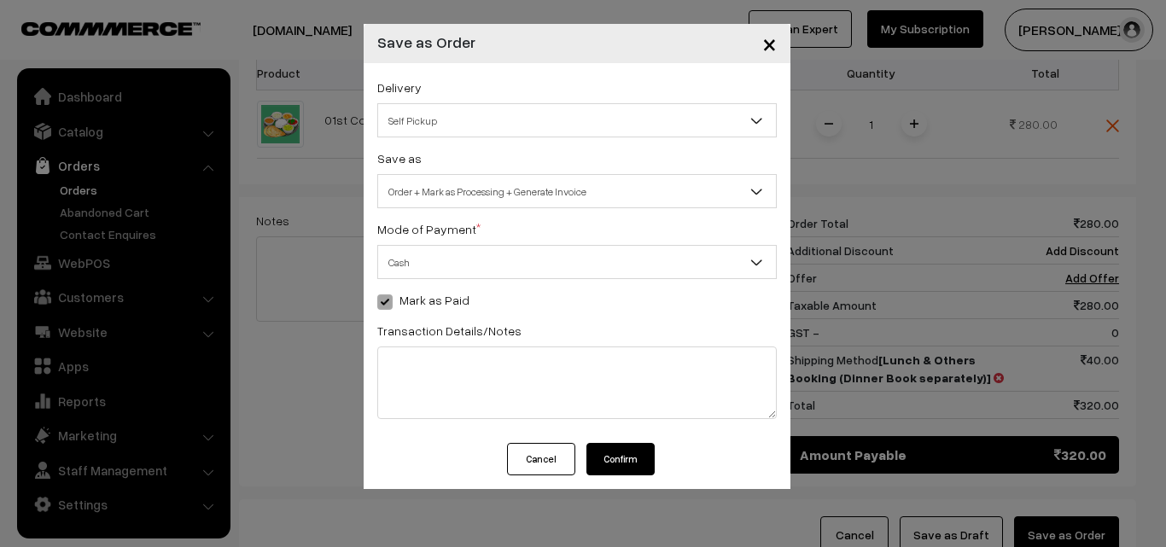
click at [638, 465] on button "Confirm" at bounding box center [620, 459] width 68 height 32
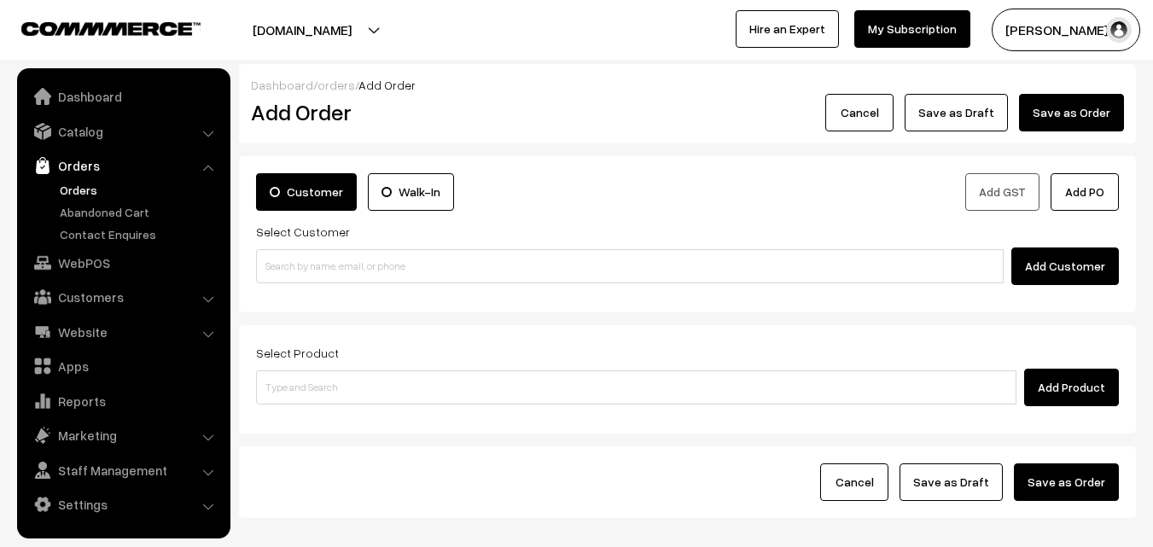
click at [115, 190] on link "Orders" at bounding box center [139, 190] width 169 height 18
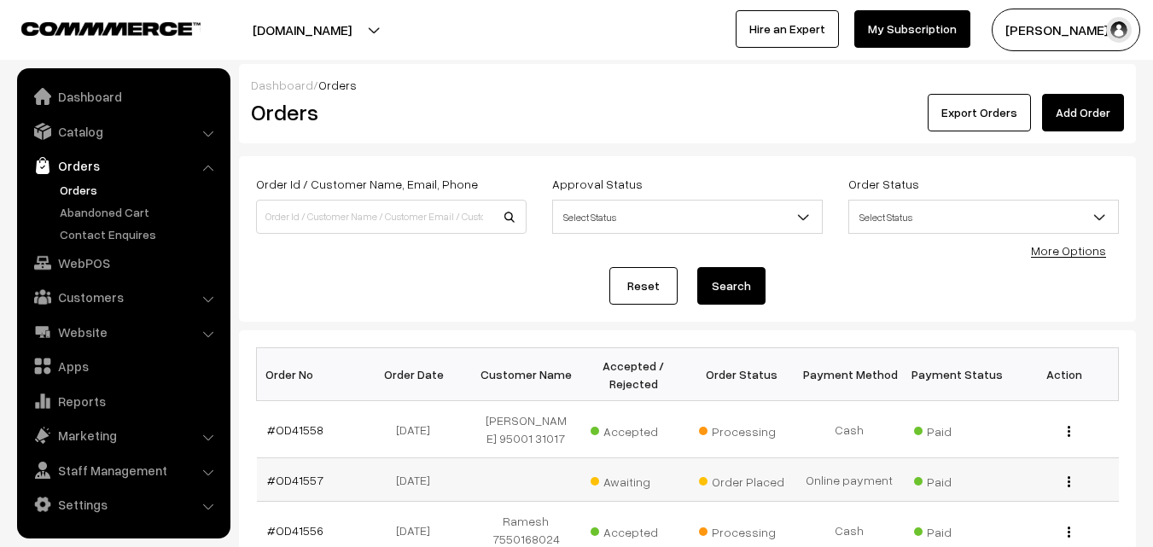
click at [294, 464] on td "#OD41557" at bounding box center [311, 480] width 108 height 44
click at [300, 488] on td "#OD41557" at bounding box center [311, 480] width 108 height 44
click at [300, 483] on link "#OD41557" at bounding box center [295, 480] width 56 height 15
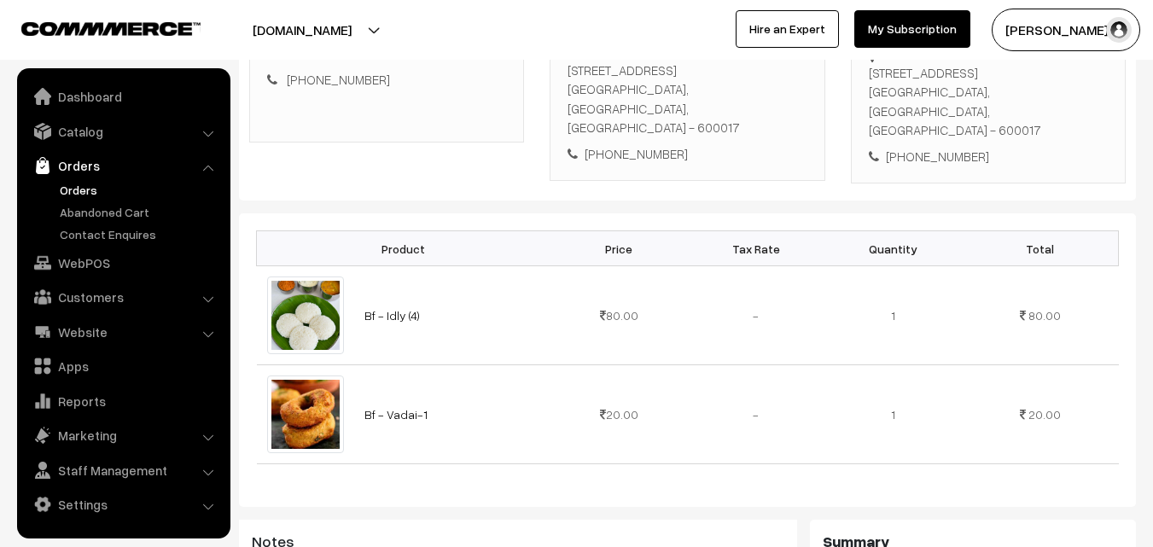
scroll to position [256, 0]
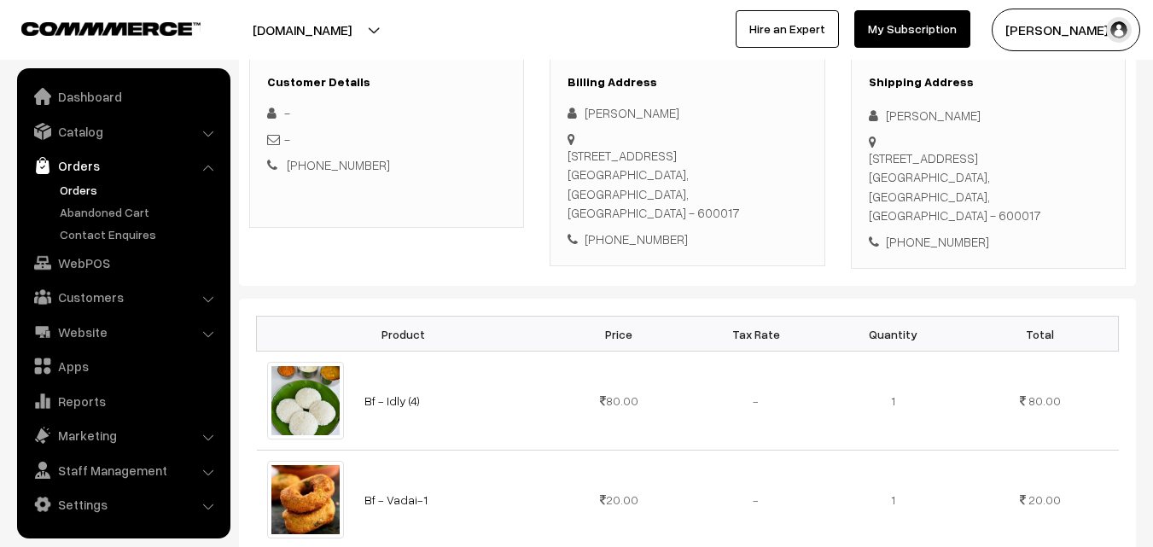
click at [652, 230] on div "[PHONE_NUMBER]" at bounding box center [686, 240] width 239 height 20
copy div "8904005966"
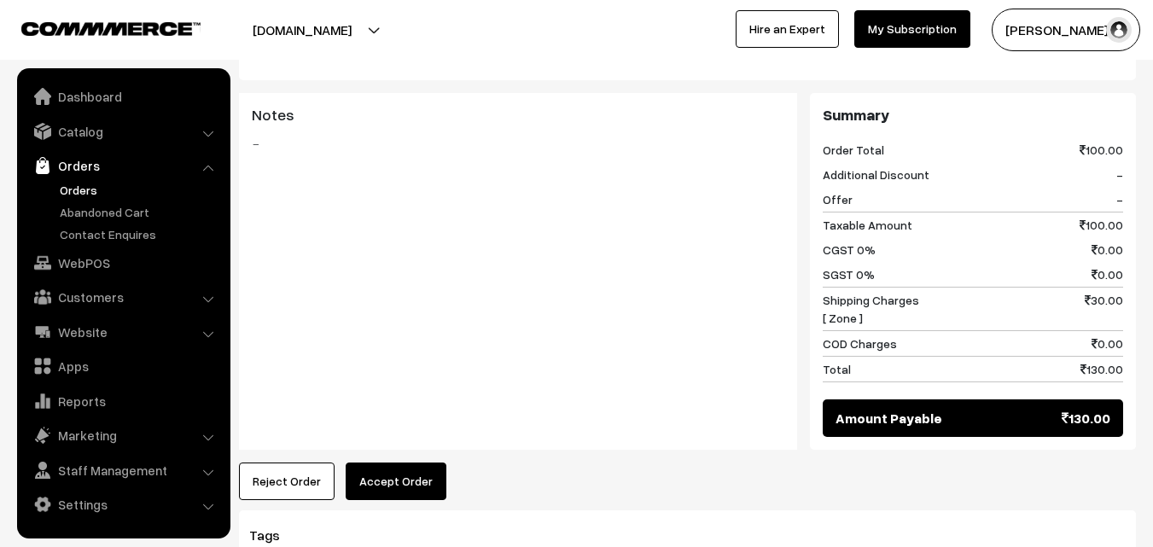
click at [400, 463] on button "Accept Order" at bounding box center [396, 482] width 101 height 38
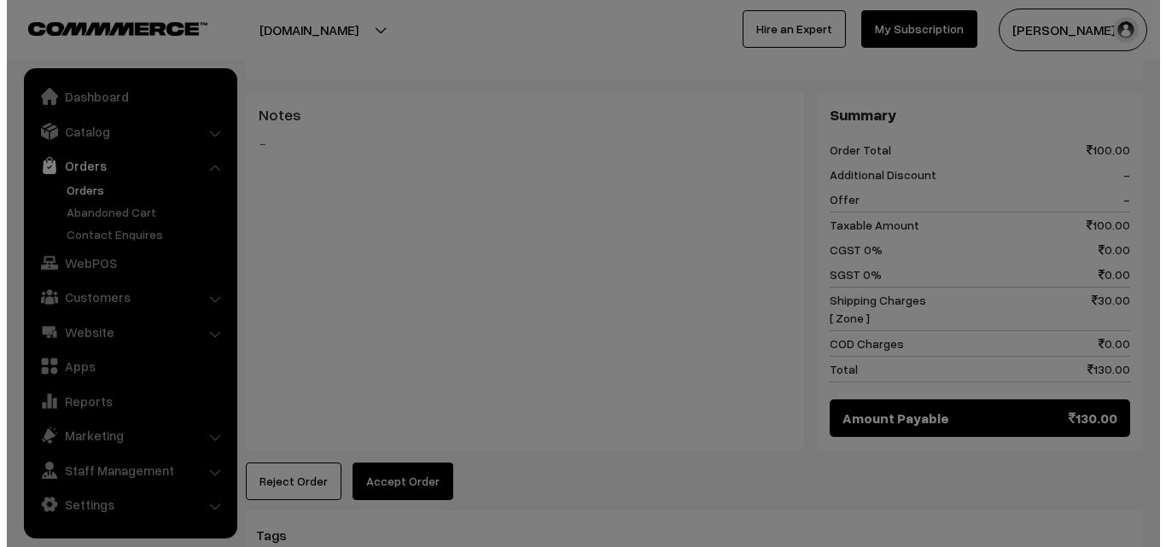
scroll to position [769, 0]
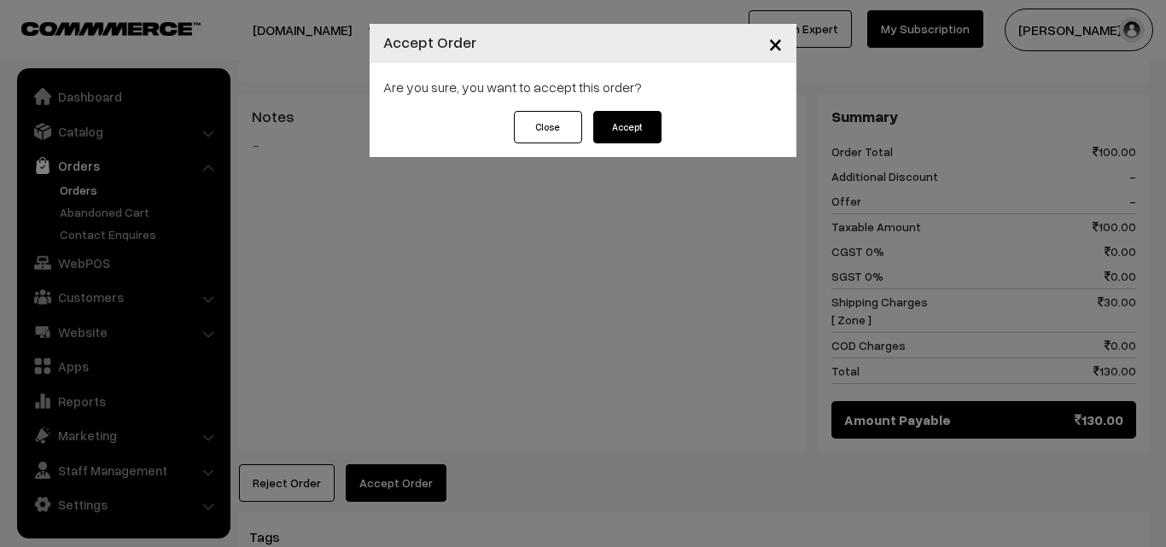
click at [596, 130] on button "Accept" at bounding box center [627, 127] width 68 height 32
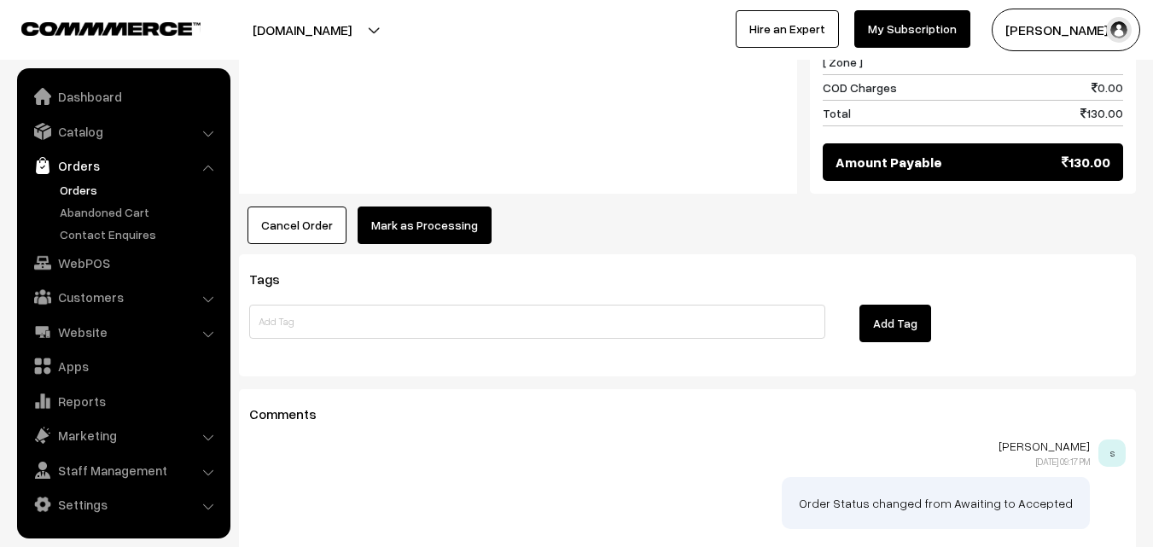
click at [424, 207] on button "Mark as Processing" at bounding box center [425, 226] width 134 height 38
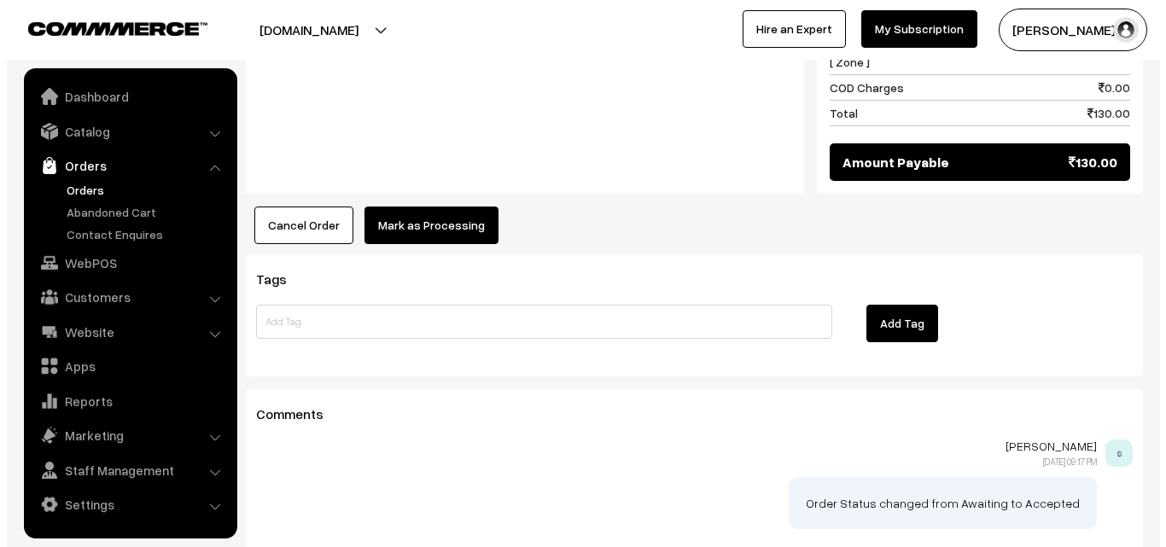
scroll to position [1027, 0]
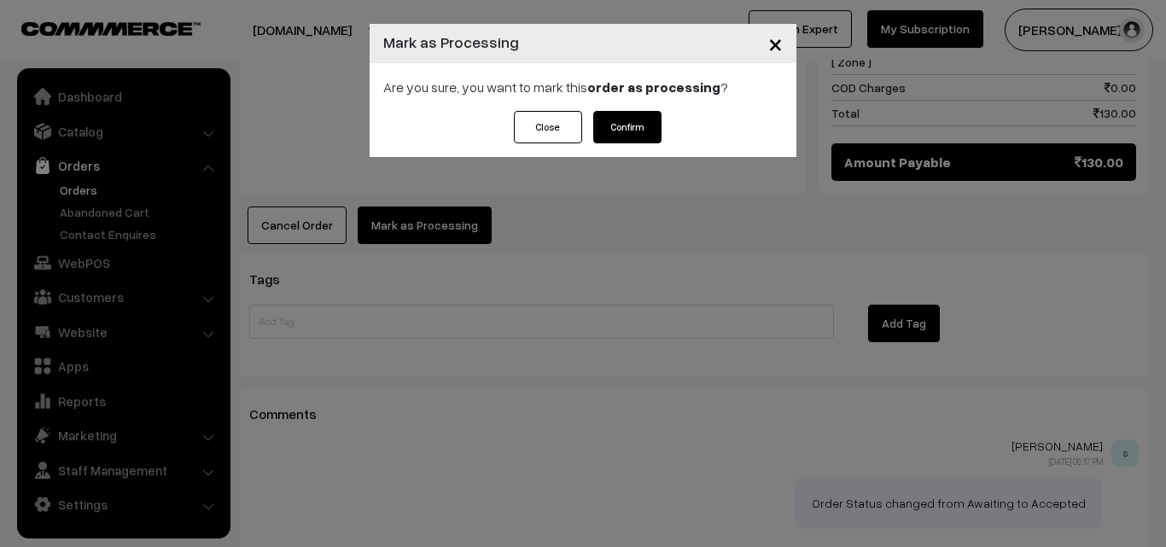
click at [633, 132] on button "Confirm" at bounding box center [627, 127] width 68 height 32
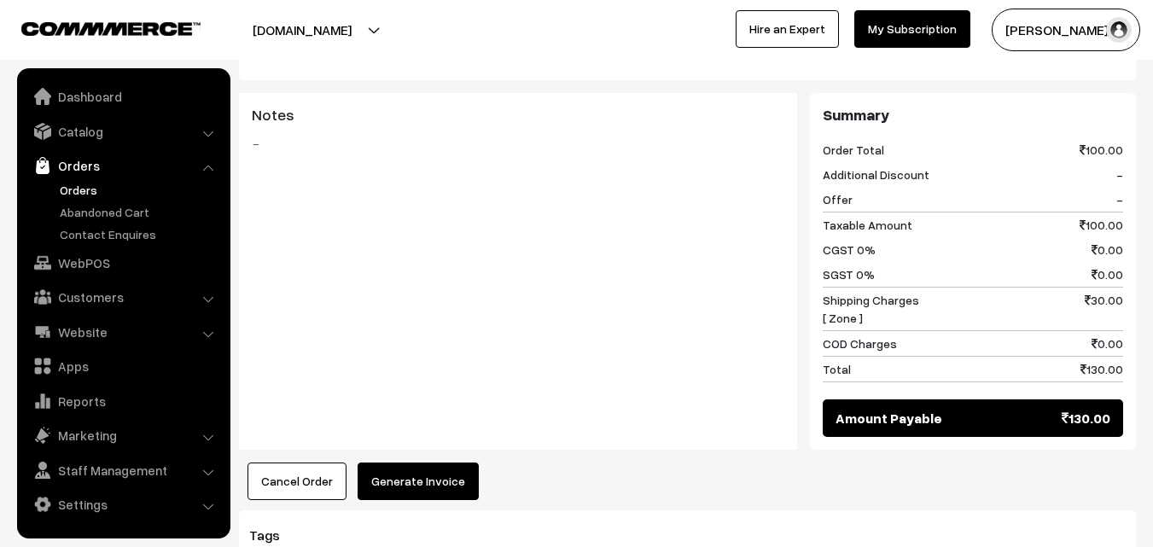
click at [432, 463] on button "Generate Invoice" at bounding box center [418, 482] width 121 height 38
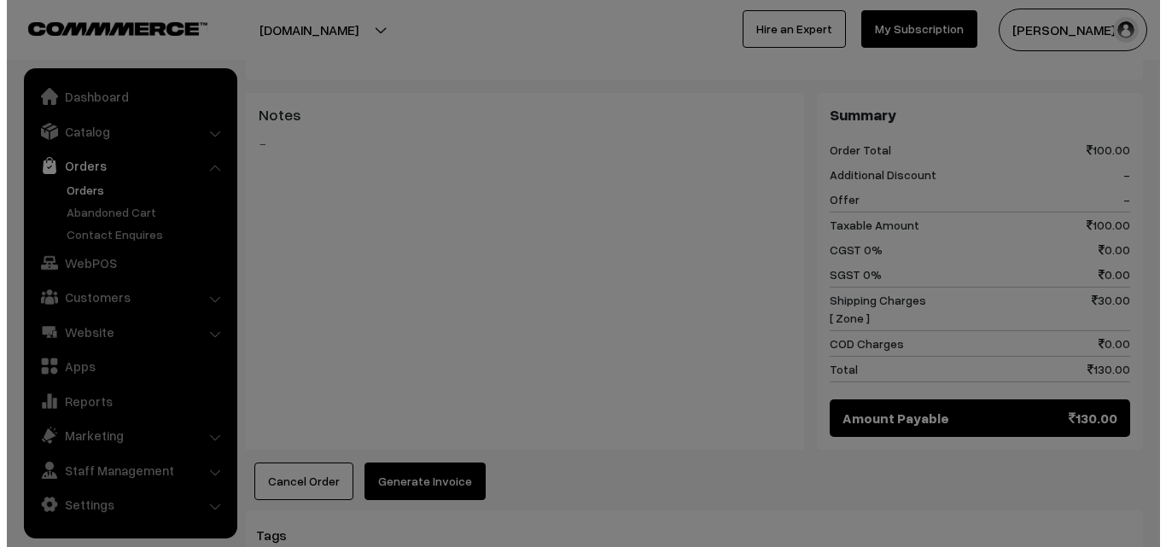
scroll to position [769, 0]
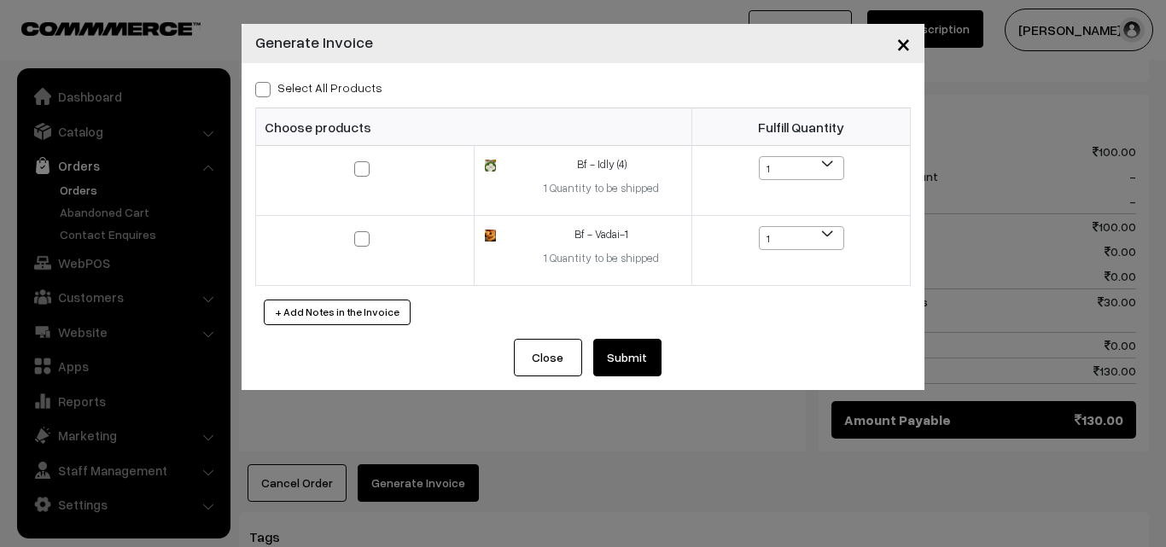
click at [345, 90] on label "Select All Products" at bounding box center [318, 88] width 127 height 18
click at [266, 90] on input "Select All Products" at bounding box center [260, 86] width 11 height 11
checkbox input "true"
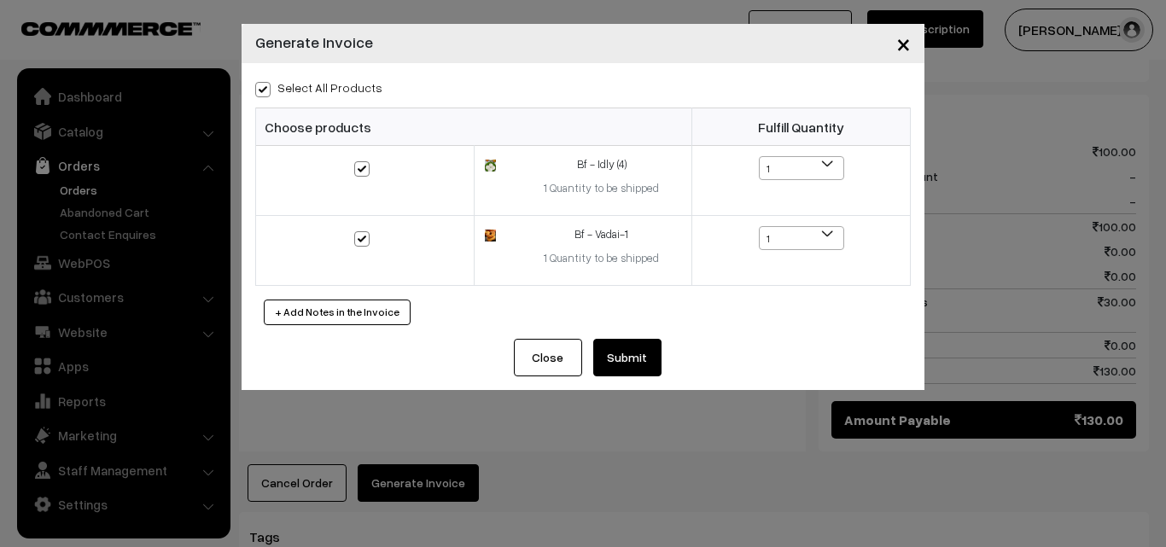
click at [637, 350] on button "Submit" at bounding box center [627, 358] width 68 height 38
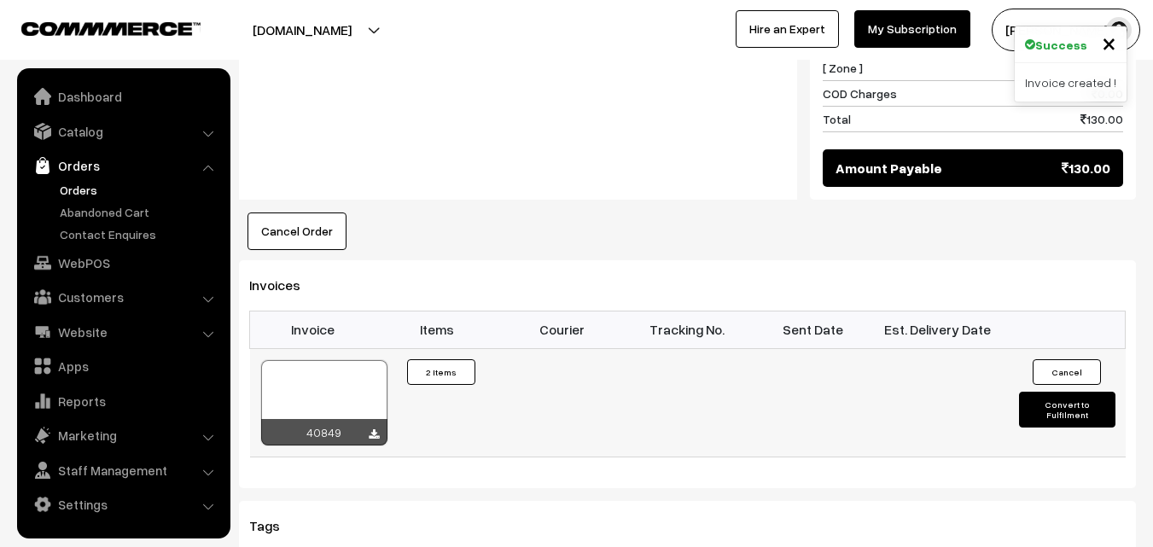
scroll to position [1024, 0]
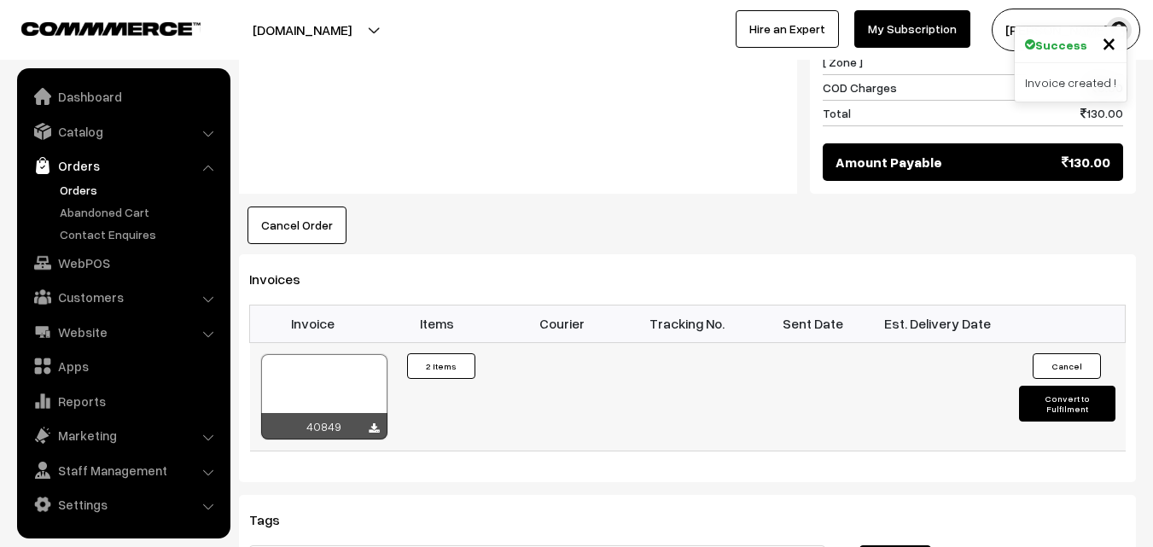
click at [338, 381] on div at bounding box center [324, 396] width 126 height 85
click at [79, 196] on link "Orders" at bounding box center [139, 190] width 169 height 18
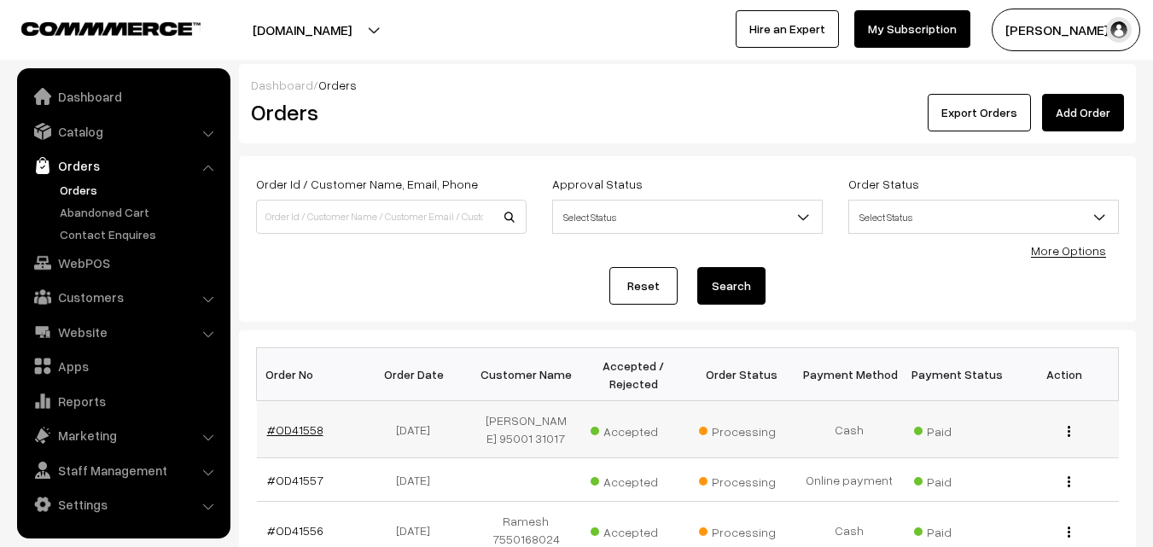
click at [302, 434] on link "#OD41558" at bounding box center [295, 429] width 56 height 15
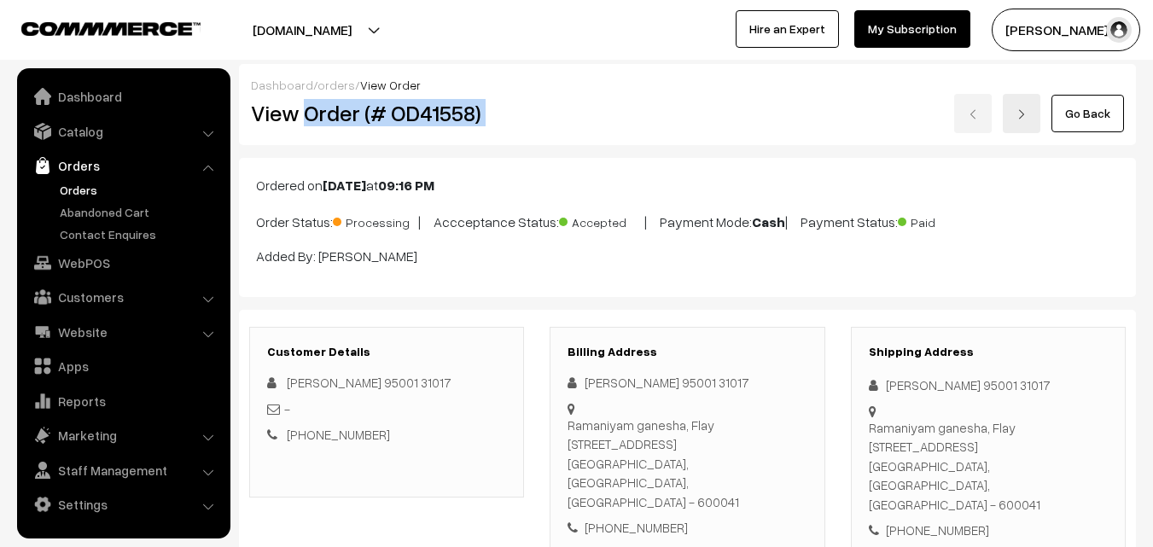
copy div "Order (# OD41558)"
drag, startPoint x: 303, startPoint y: 117, endPoint x: 536, endPoint y: 116, distance: 233.0
click at [536, 115] on div "View Order (# OD41558)" at bounding box center [388, 113] width 300 height 39
copy h2 "Order (# OD41558)"
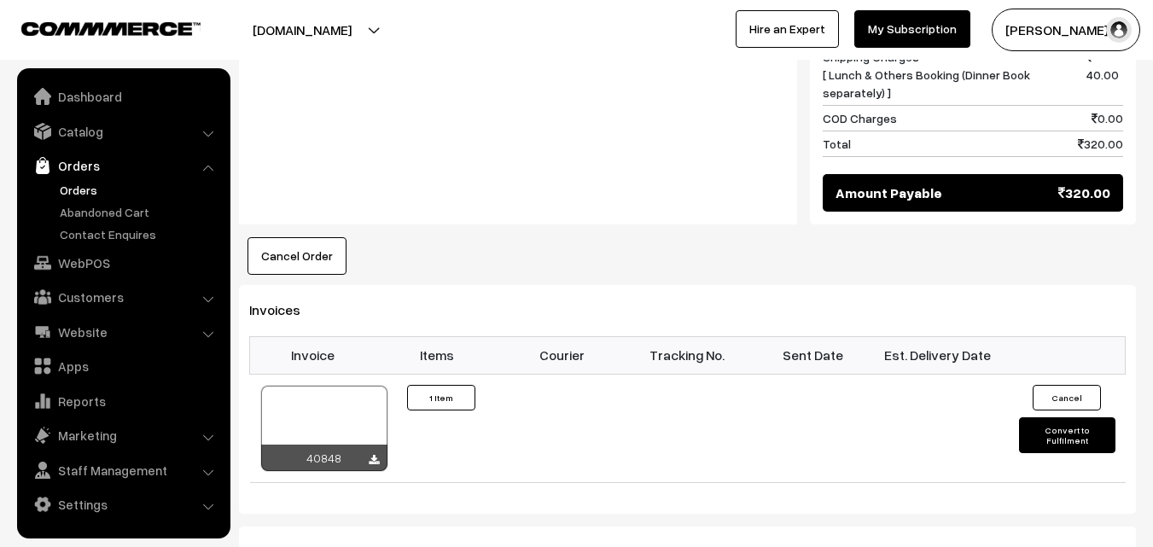
scroll to position [1024, 0]
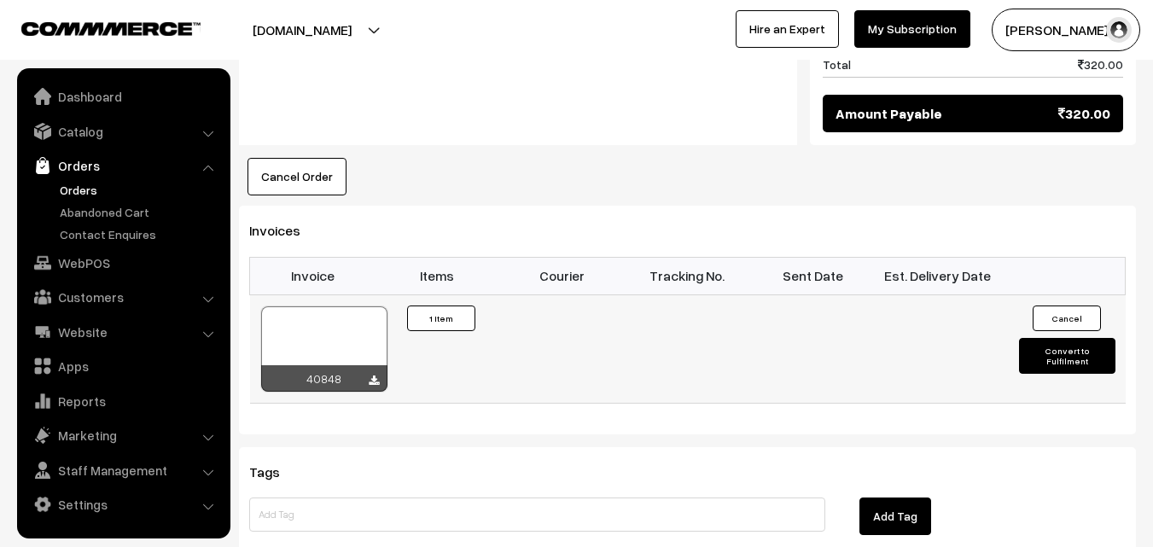
click at [357, 314] on div at bounding box center [324, 348] width 126 height 85
click at [79, 253] on link "WebPOS" at bounding box center [122, 262] width 203 height 31
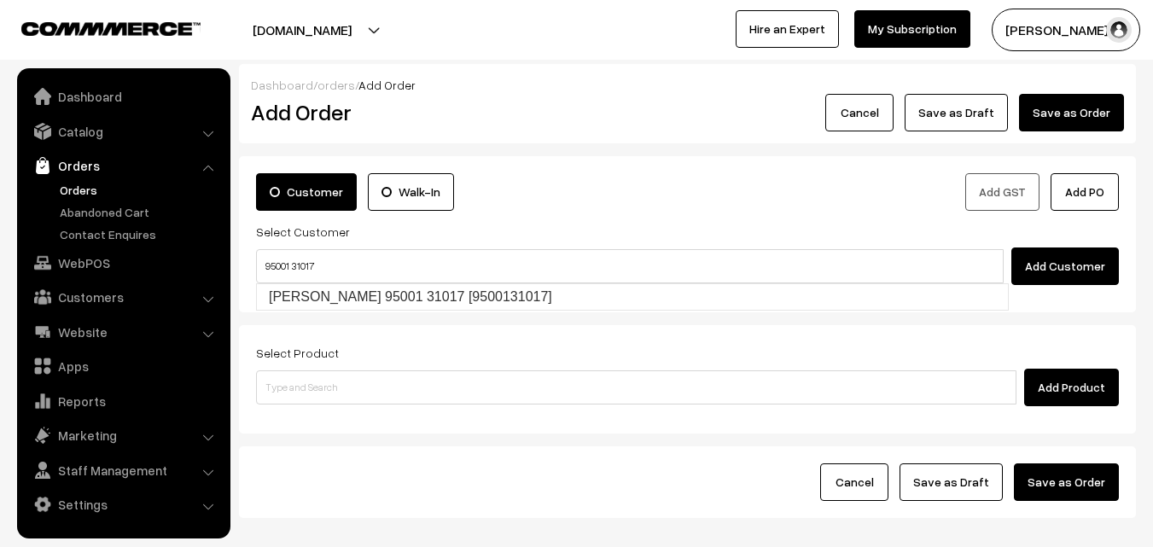
click at [284, 265] on input "95001 31017" at bounding box center [630, 266] width 748 height 34
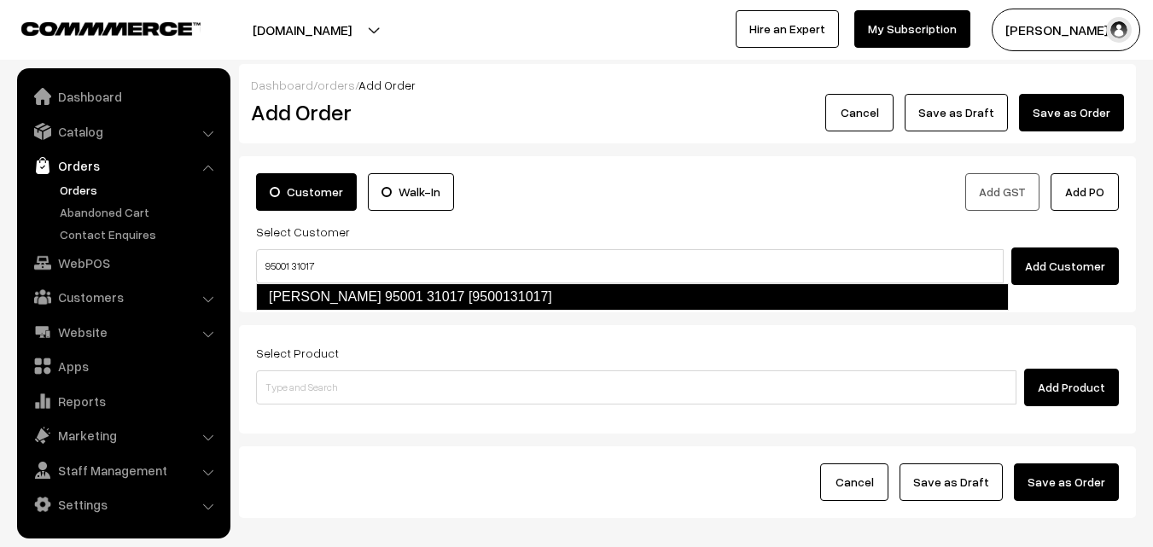
click at [308, 289] on link "Vijayalakshmi 95001 31017 [9500131017]" at bounding box center [632, 296] width 753 height 27
type input "95001 31017"
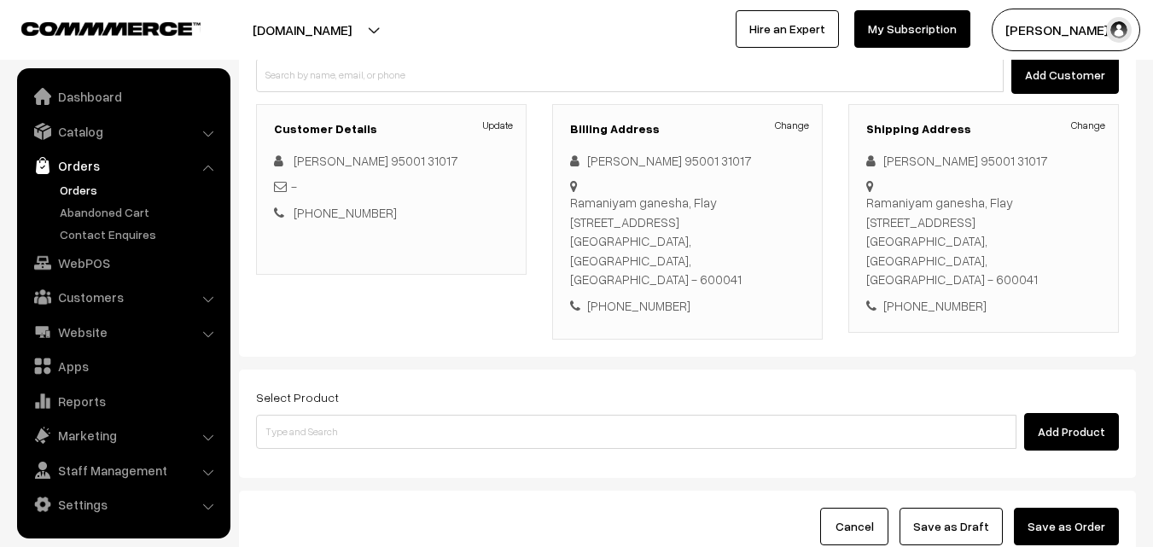
scroll to position [311, 0]
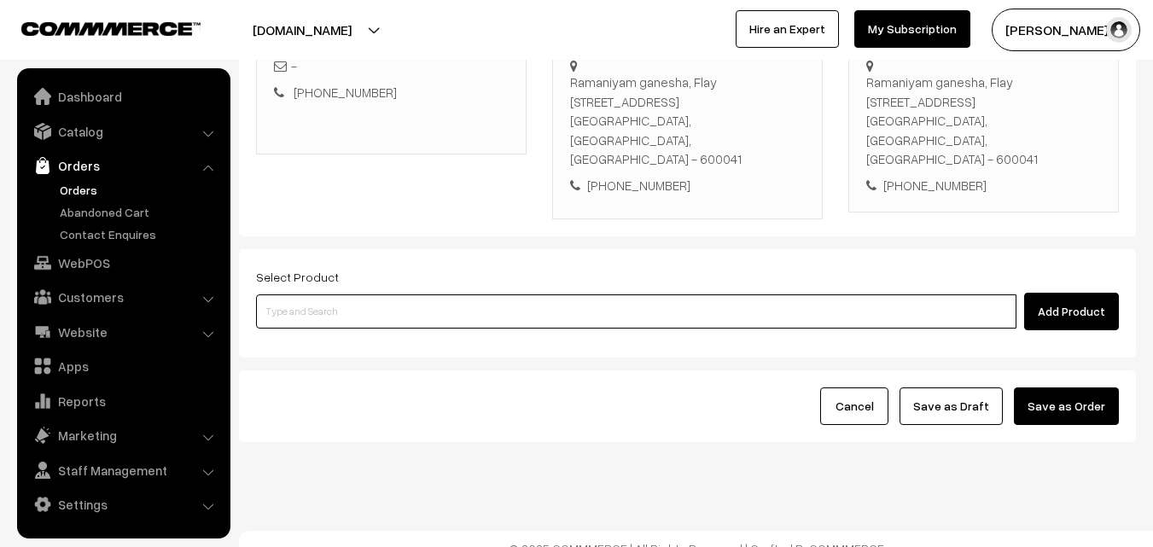
click at [339, 307] on input at bounding box center [636, 311] width 760 height 34
paste input "01st Dr Idly (4)"
type input "01st Dr Idly (4)"
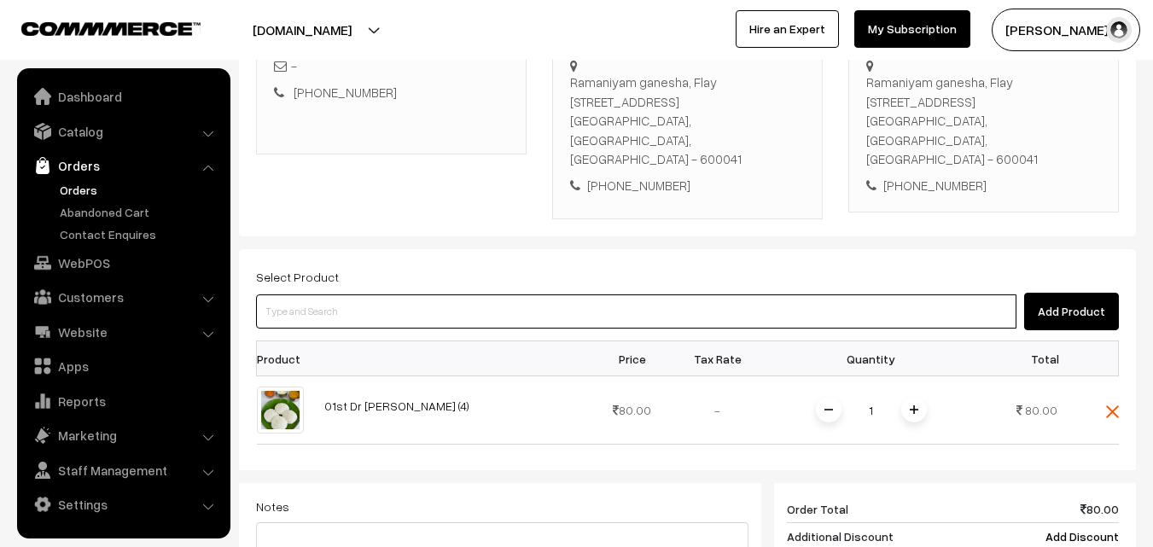
drag, startPoint x: 504, startPoint y: 301, endPoint x: 484, endPoint y: 300, distance: 20.6
click at [503, 301] on input at bounding box center [636, 311] width 760 height 34
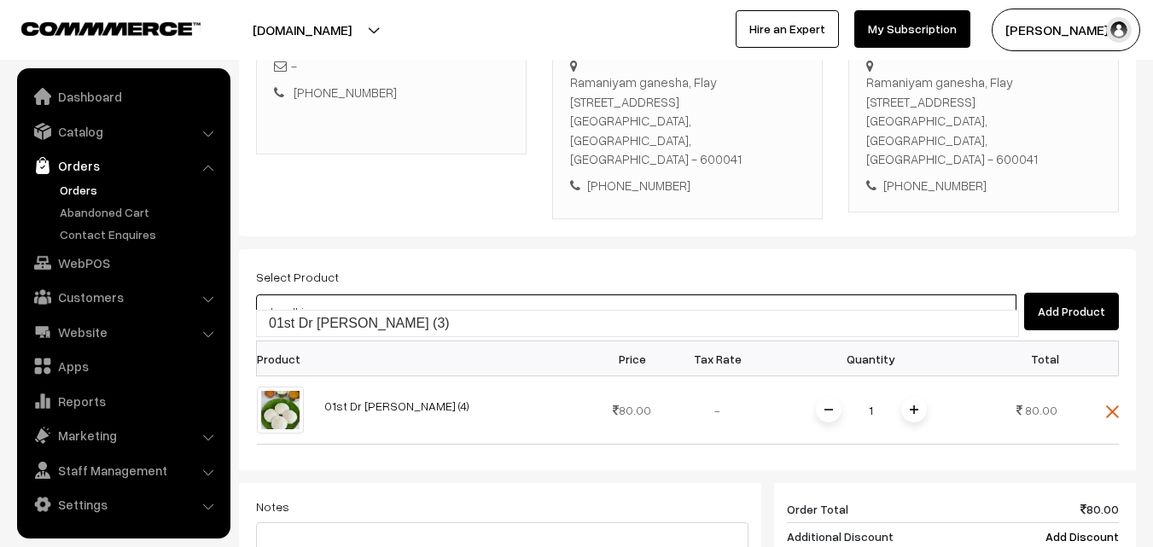
type input "01st Dr Chapathi (3)"
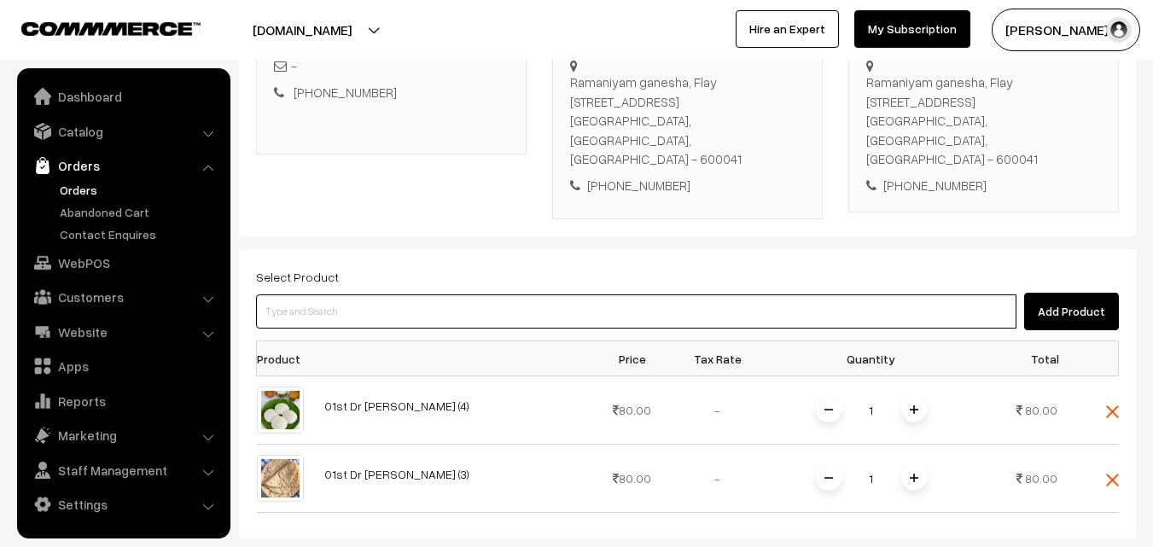
click at [441, 294] on input at bounding box center [636, 311] width 760 height 34
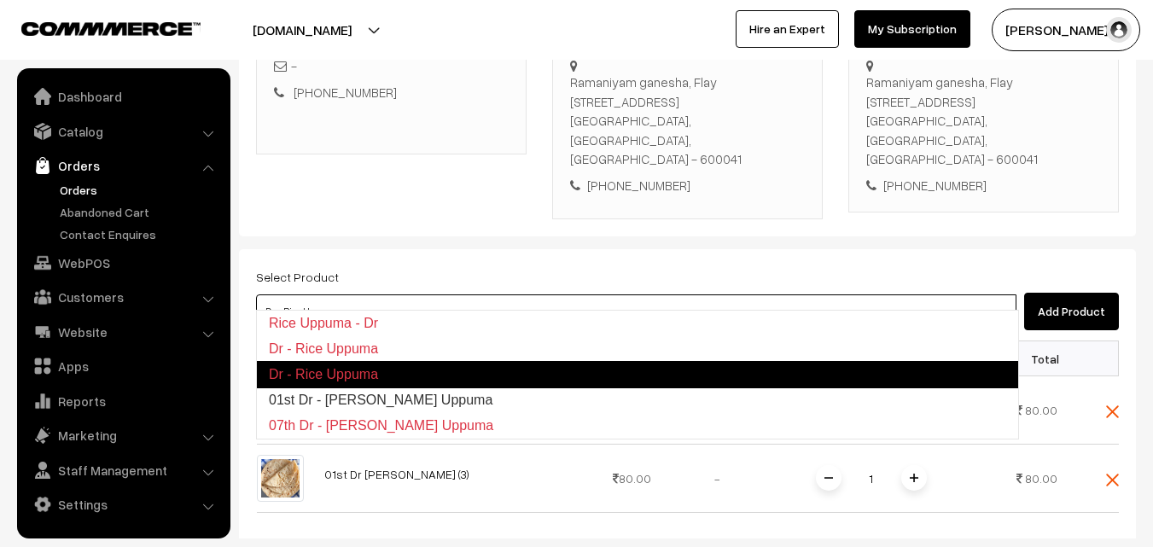
type input "01st Dr - Rice Uppuma"
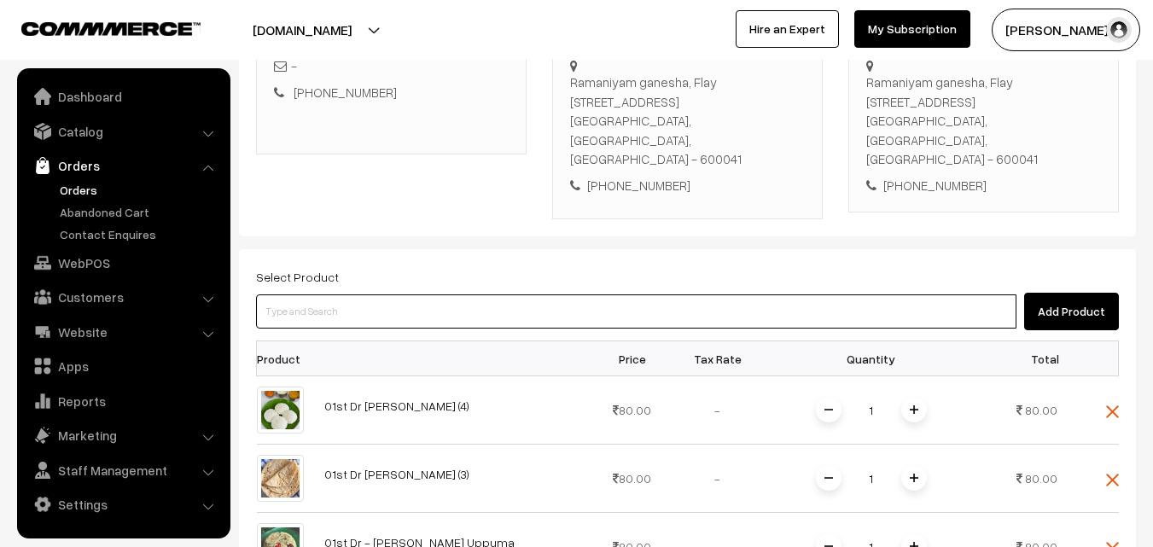
click at [474, 304] on input at bounding box center [636, 311] width 760 height 34
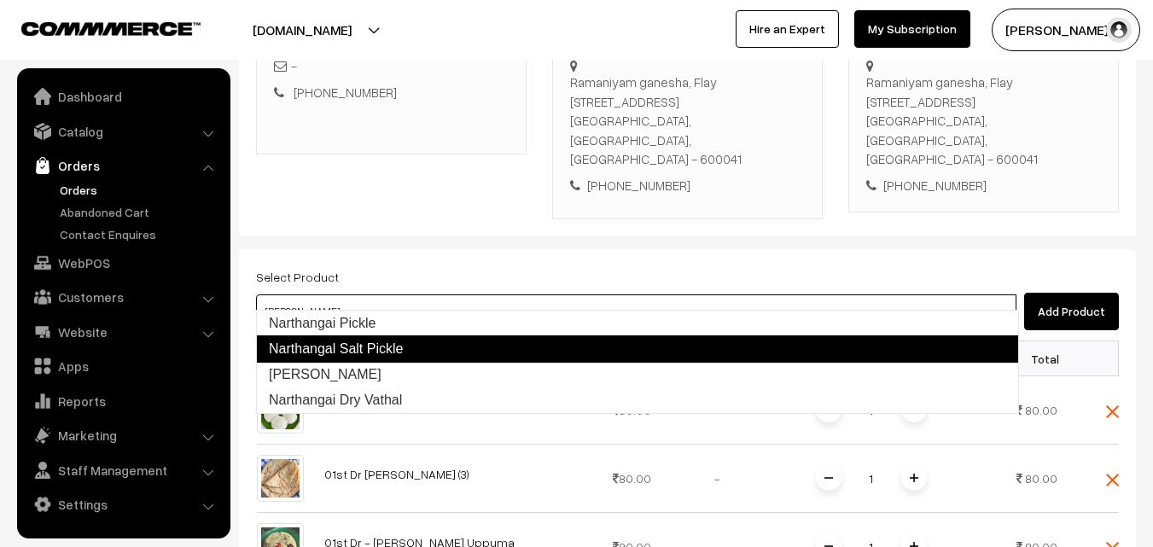
type input "Narthangai Dry Vathal"
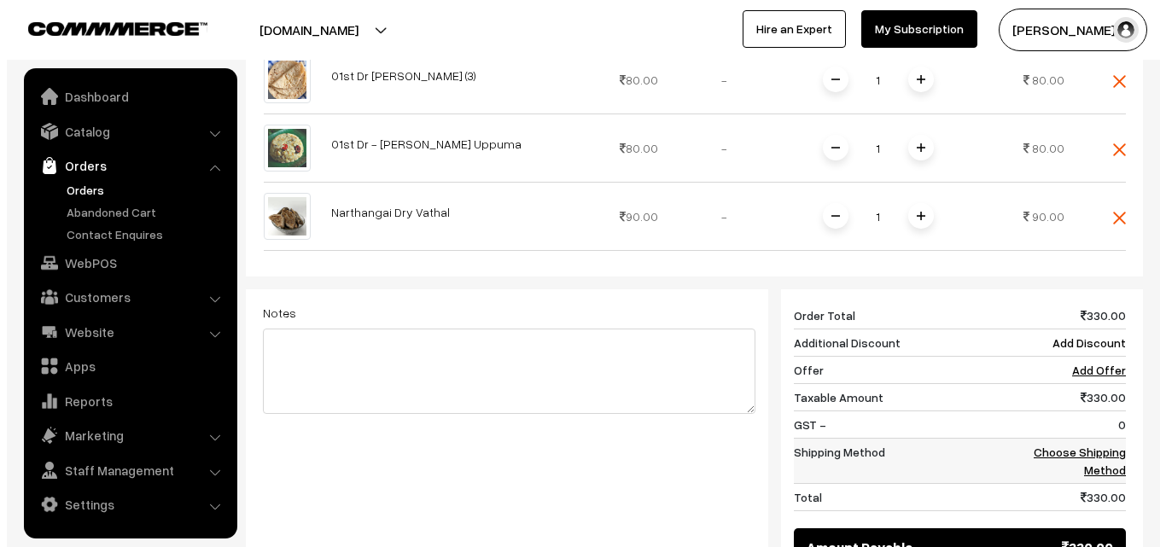
scroll to position [823, 0]
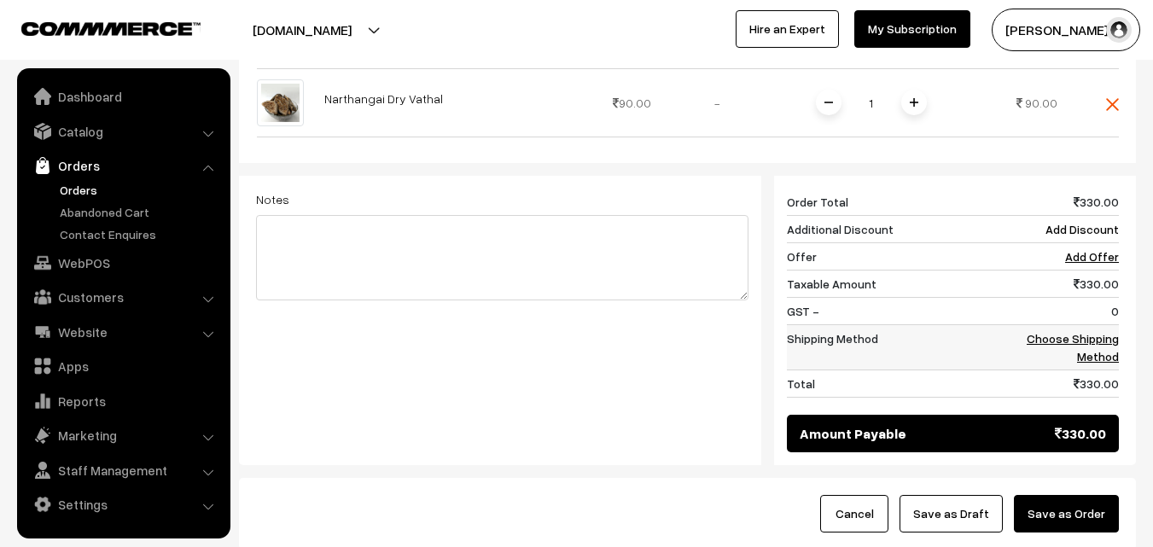
click at [1105, 328] on td "Choose Shipping Method" at bounding box center [1066, 347] width 106 height 45
click at [1108, 331] on link "Choose Shipping Method" at bounding box center [1073, 347] width 92 height 32
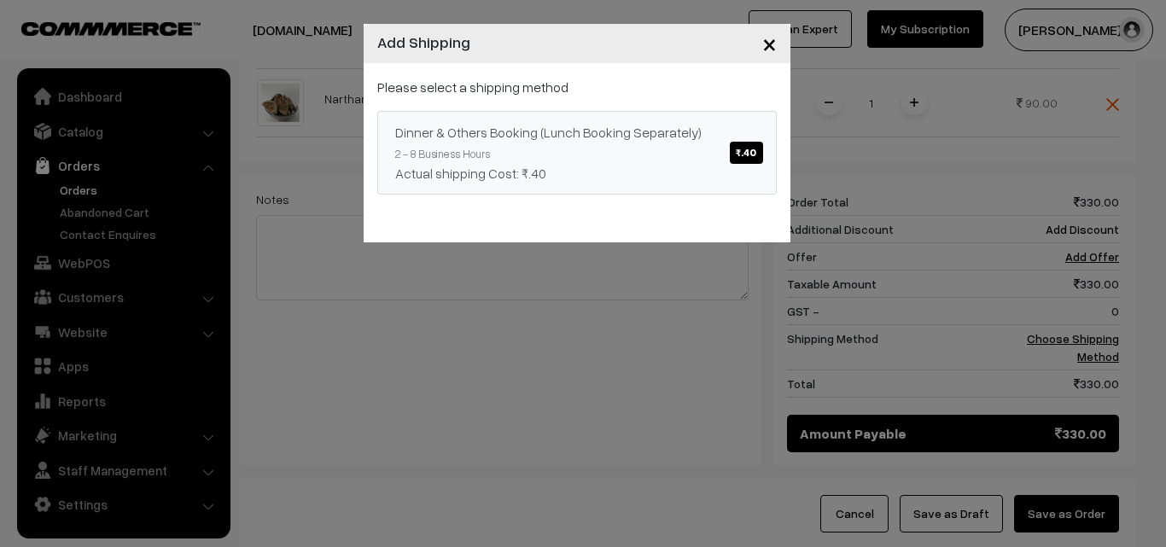
click at [624, 119] on link "Dinner & Others Booking (Lunch Booking Separately) ₹.40 2 - 8 Business Hours Ac…" at bounding box center [576, 153] width 399 height 84
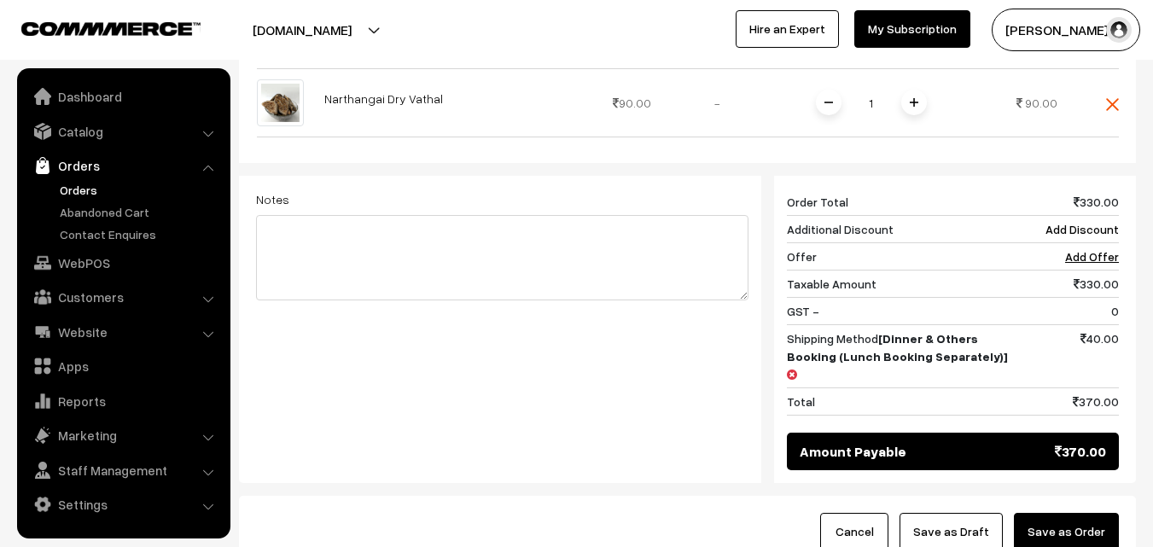
click at [1122, 496] on div "Cancel Save as Draft Save as Order" at bounding box center [687, 532] width 897 height 72
click at [1072, 513] on button "Save as Order" at bounding box center [1066, 532] width 105 height 38
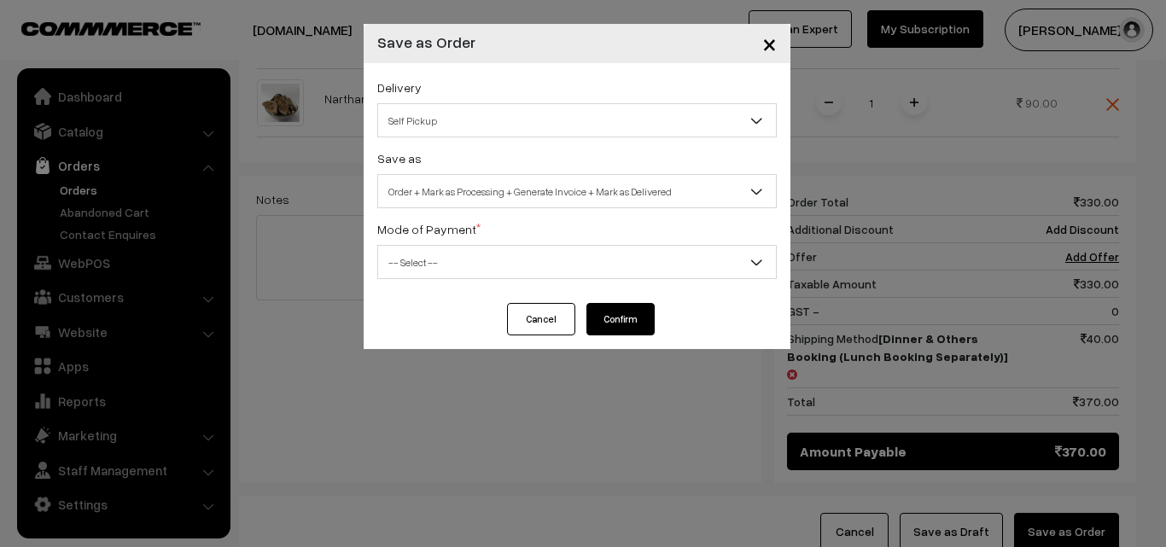
click at [511, 173] on div "Save as Order Order + Mark as Processing Order + Mark as Processing + Generate …" at bounding box center [576, 178] width 399 height 61
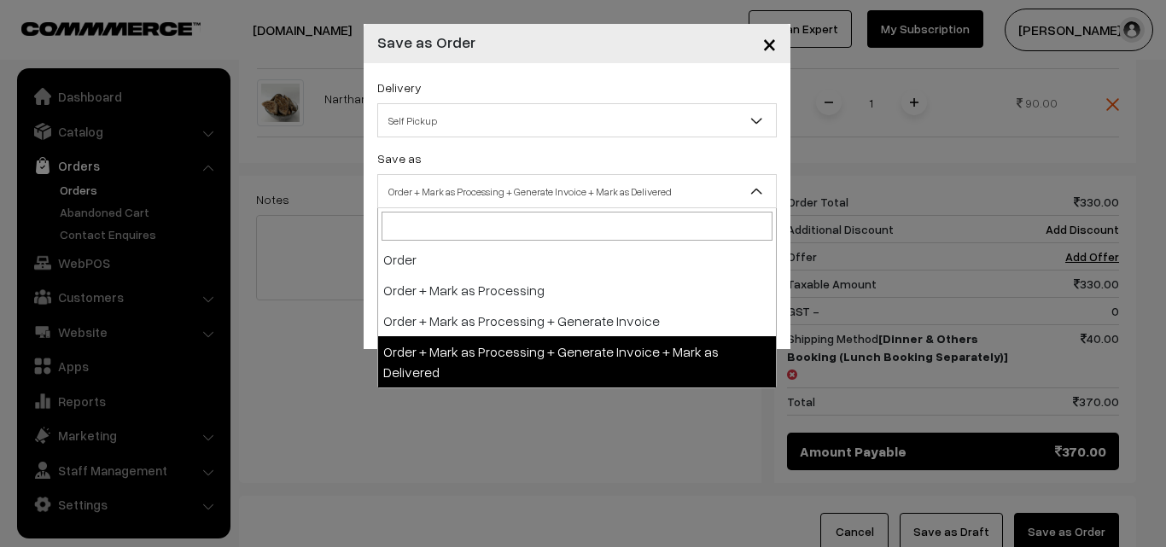
click at [511, 185] on span "Order + Mark as Processing + Generate Invoice + Mark as Delivered" at bounding box center [577, 192] width 398 height 30
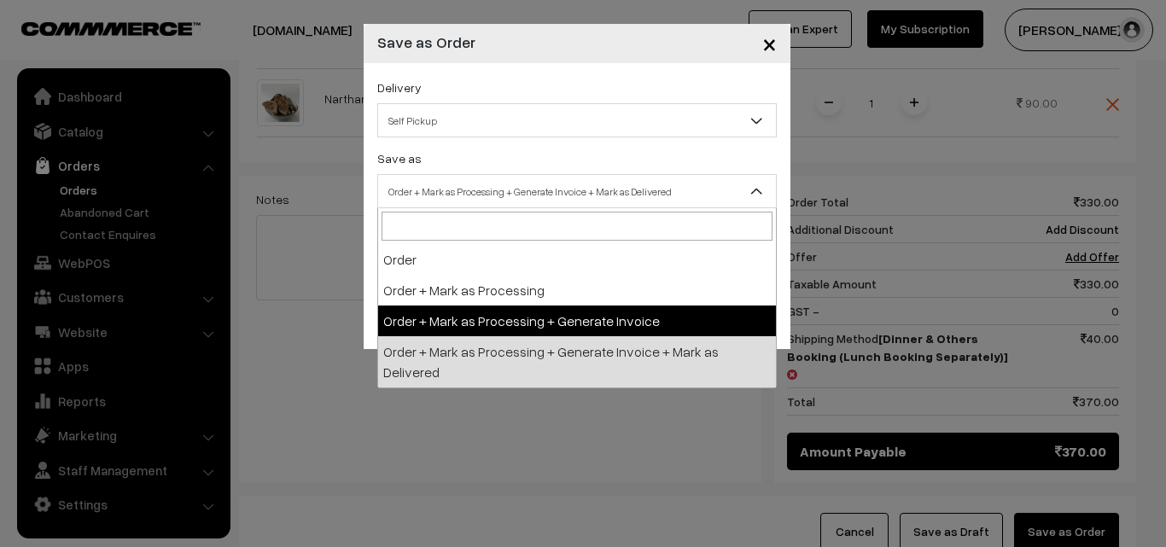
select select "3"
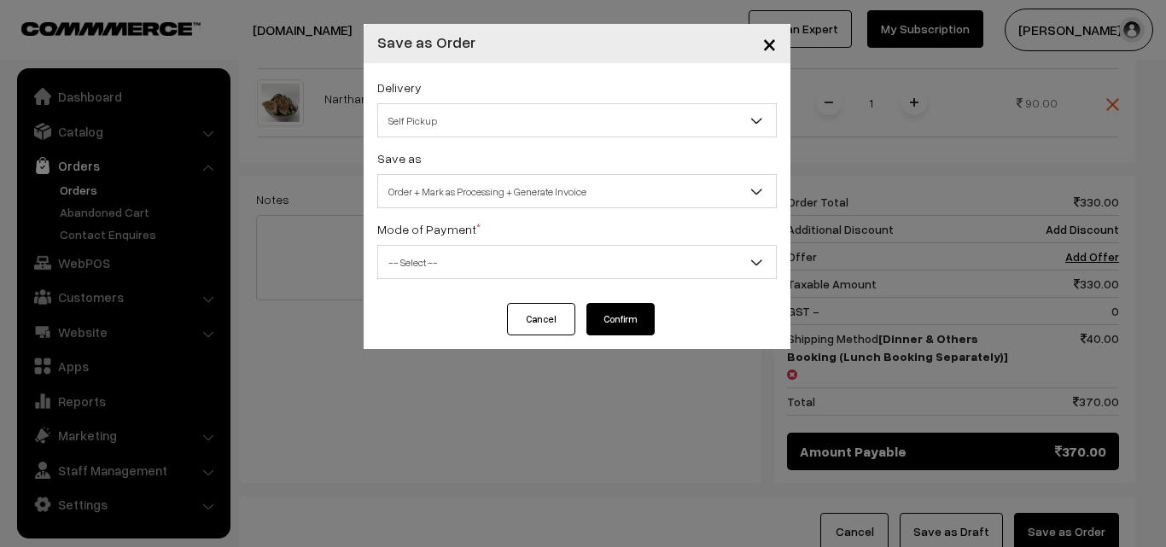
click at [467, 274] on span "-- Select --" at bounding box center [577, 262] width 398 height 30
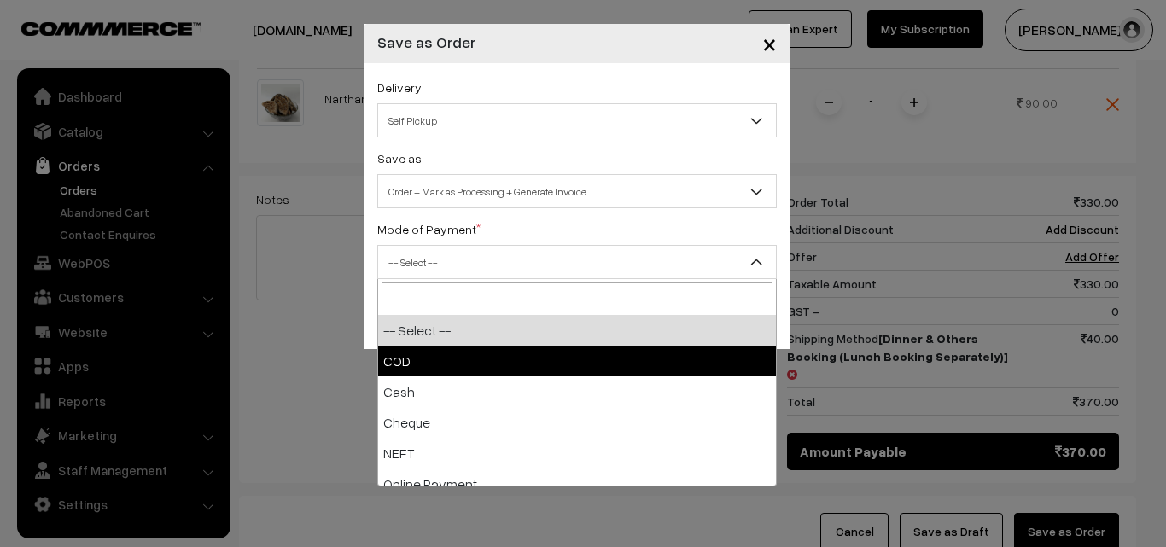
select select "1"
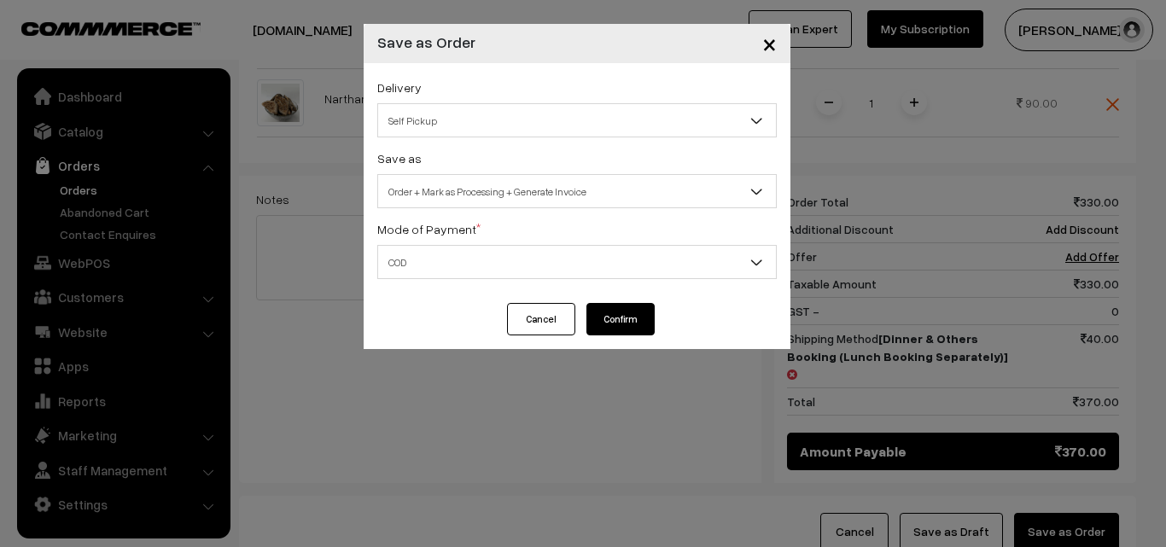
click at [637, 327] on button "Confirm" at bounding box center [620, 319] width 68 height 32
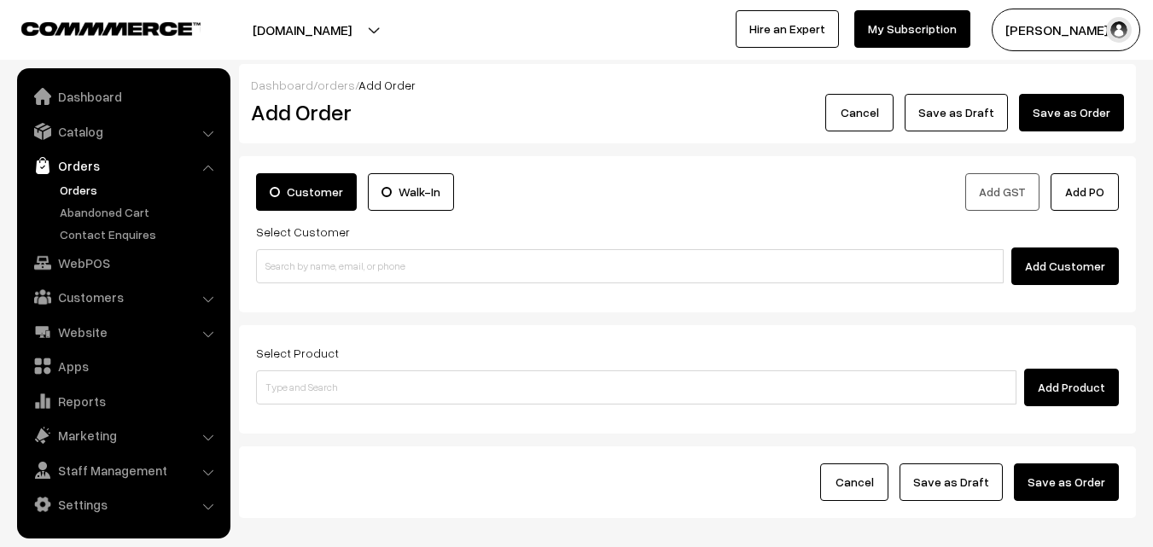
click at [83, 191] on link "Orders" at bounding box center [139, 190] width 169 height 18
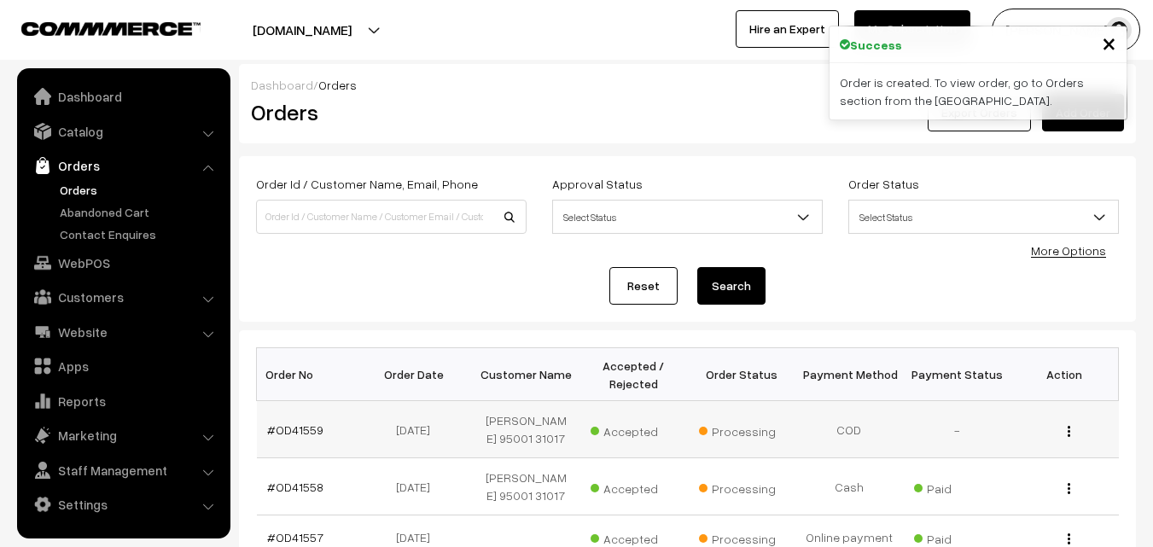
click at [319, 411] on td "#OD41559" at bounding box center [311, 429] width 108 height 57
click at [309, 433] on link "#OD41559" at bounding box center [295, 429] width 56 height 15
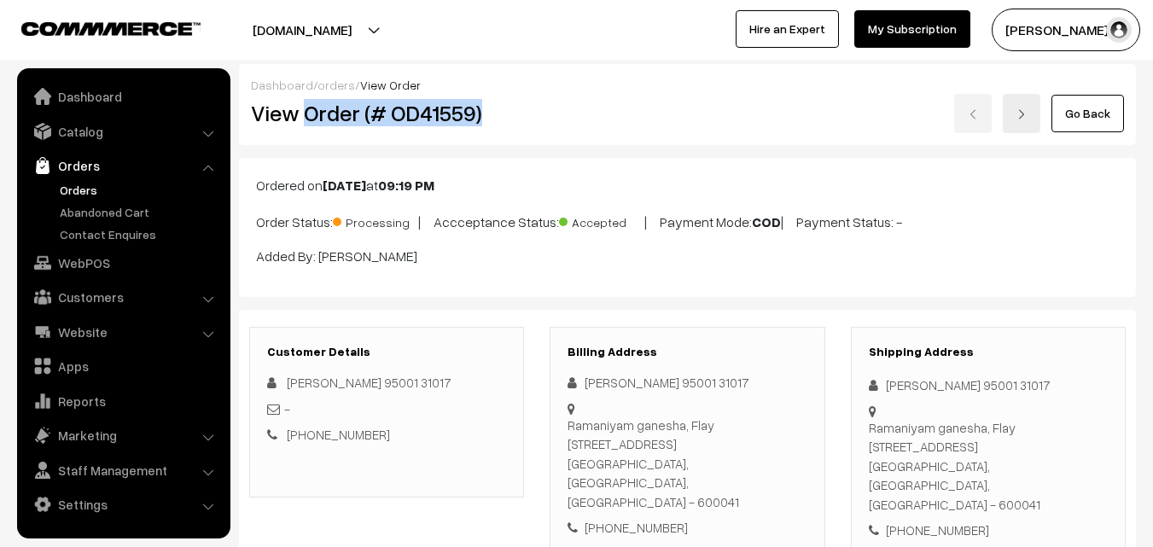
drag, startPoint x: 481, startPoint y: 116, endPoint x: 492, endPoint y: 126, distance: 14.5
click at [483, 116] on h2 "View Order (# OD41559)" at bounding box center [388, 113] width 274 height 26
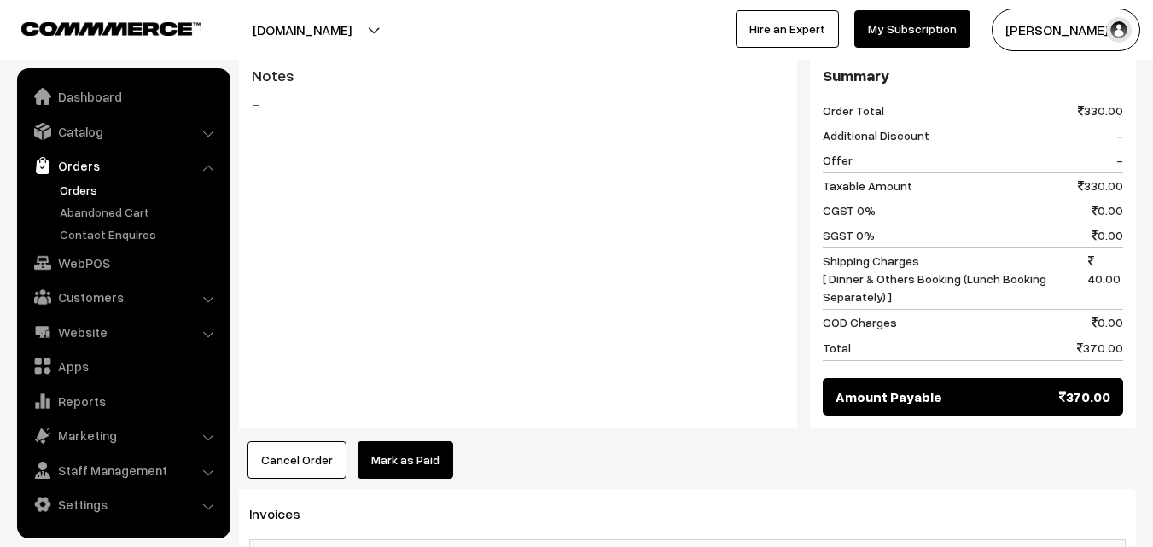
scroll to position [1109, 0]
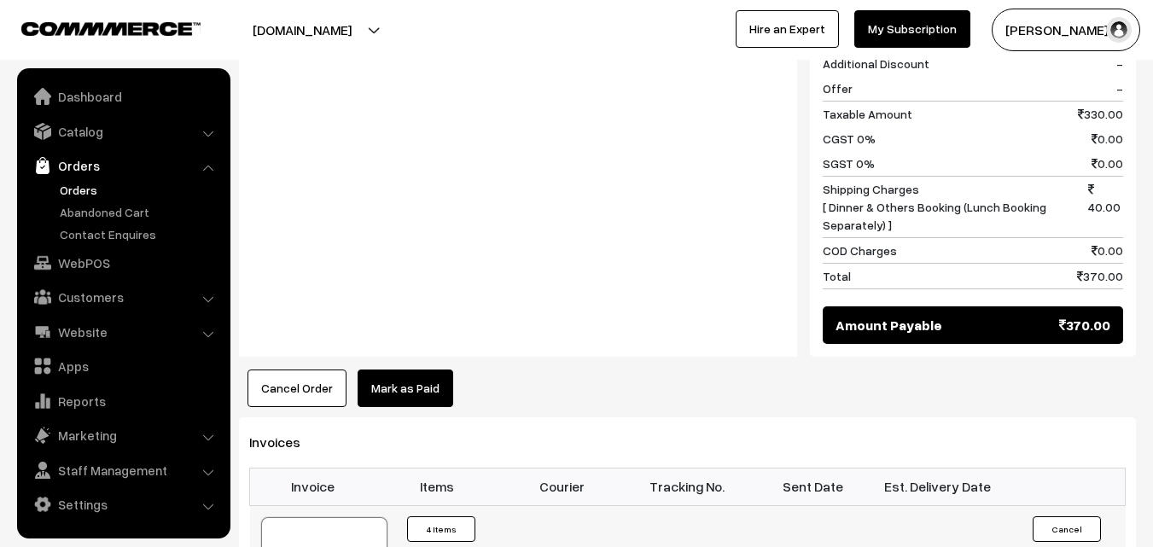
click at [112, 250] on link "WebPOS" at bounding box center [122, 262] width 203 height 31
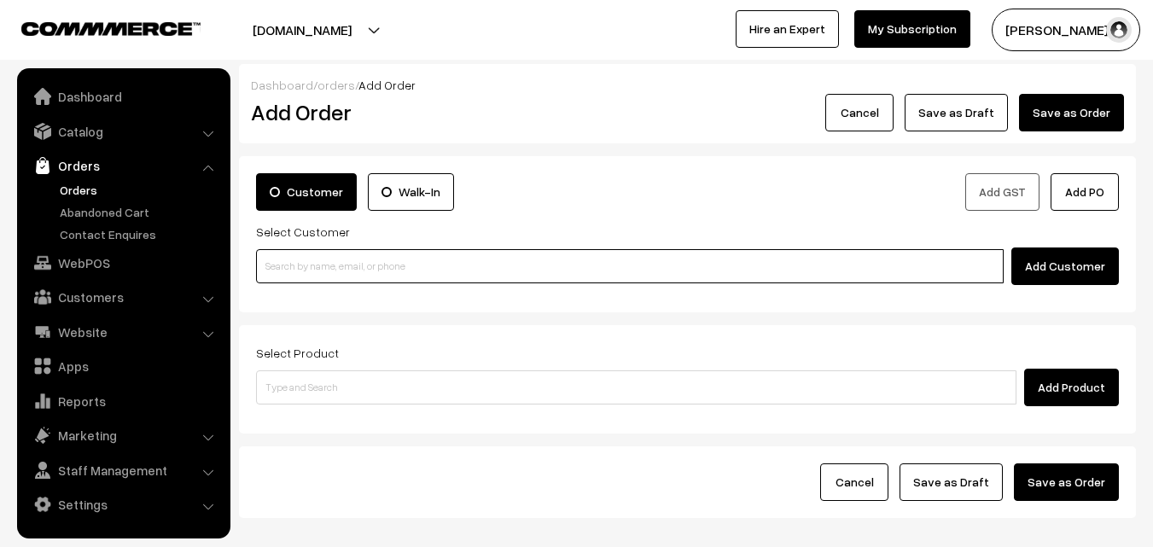
paste input "87544 35664"
click at [306, 261] on input at bounding box center [630, 266] width 748 height 34
drag, startPoint x: 296, startPoint y: 258, endPoint x: 298, endPoint y: 295, distance: 37.6
click at [297, 258] on input "87544 35664" at bounding box center [630, 266] width 748 height 34
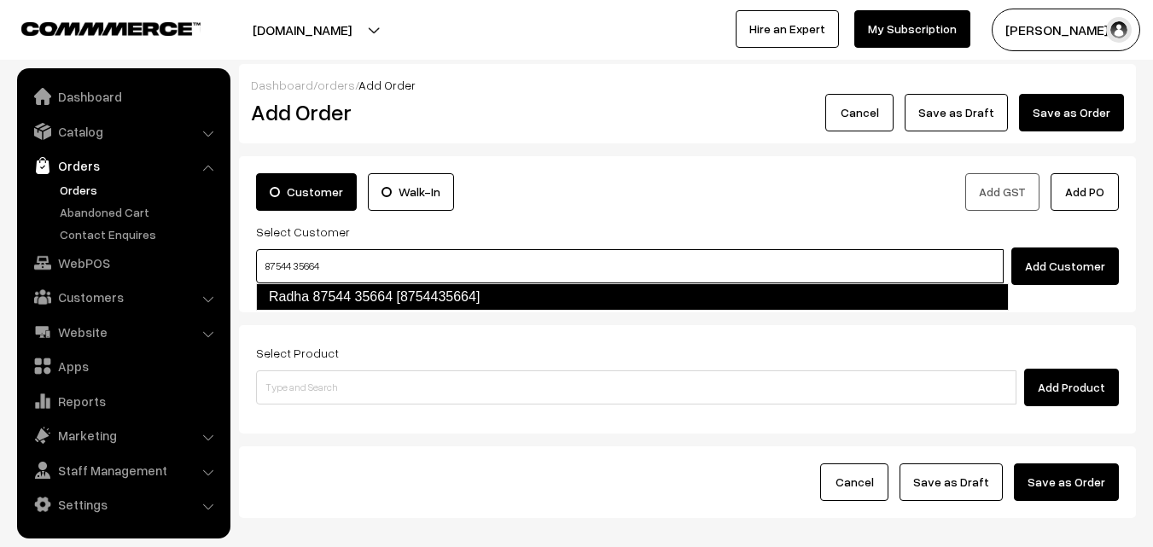
click at [298, 295] on link "Radha 87544 35664 [8754435664]" at bounding box center [632, 296] width 753 height 27
type input "87544 35664"
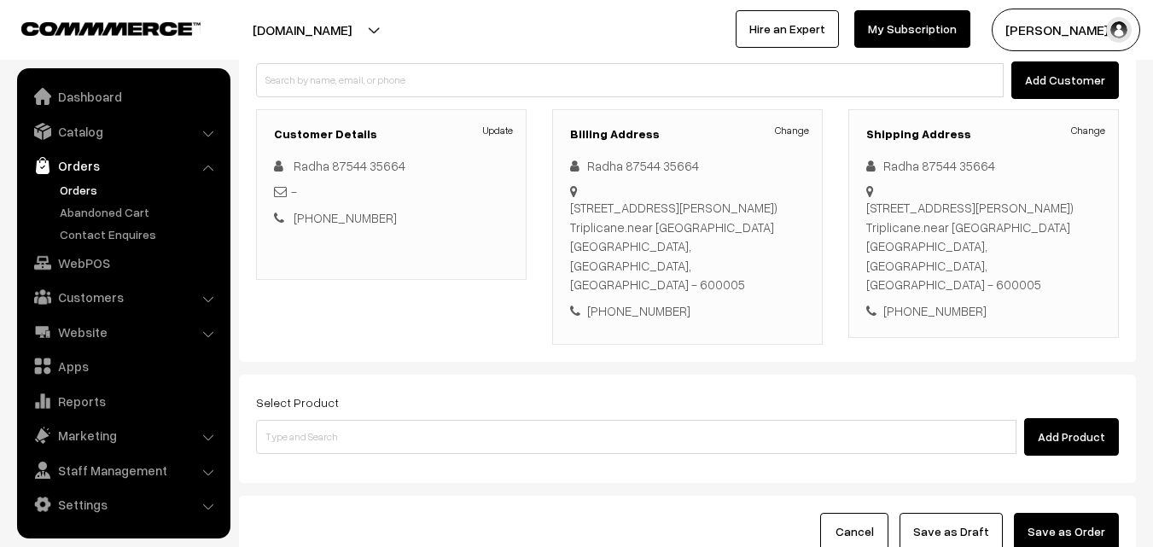
scroll to position [311, 0]
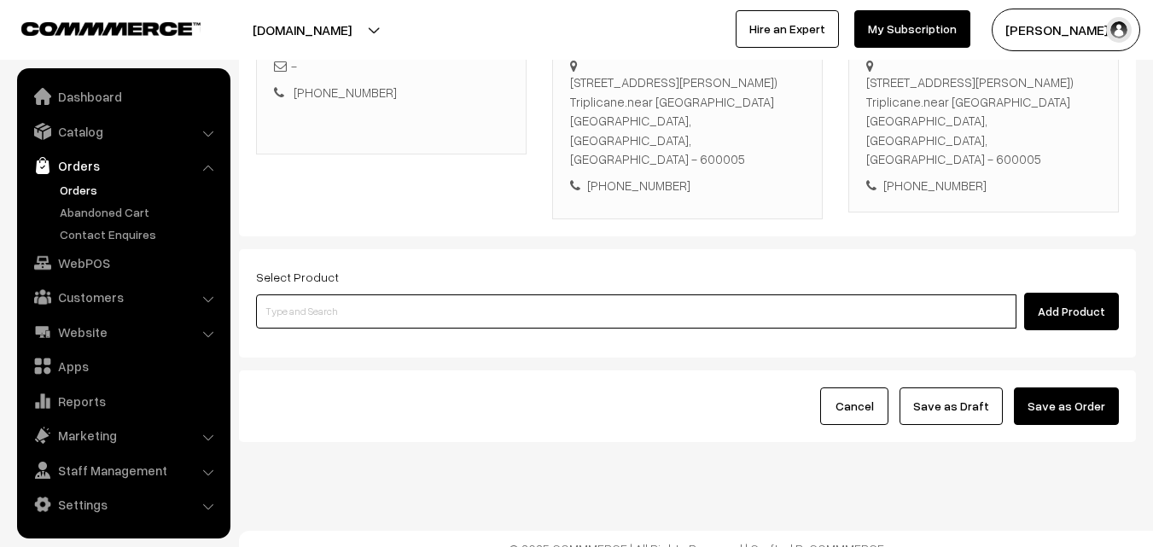
click at [416, 294] on input at bounding box center [636, 311] width 760 height 34
paste input "01st Without Rice..."
type input "01st Without Rice..."
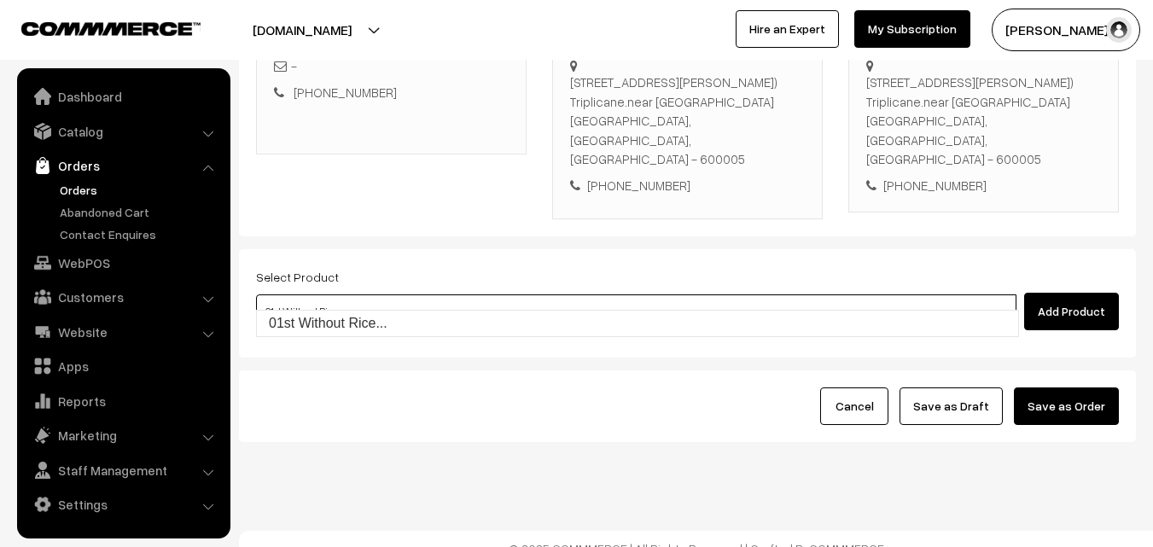
click at [346, 320] on link "01st Without Rice..." at bounding box center [637, 324] width 761 height 26
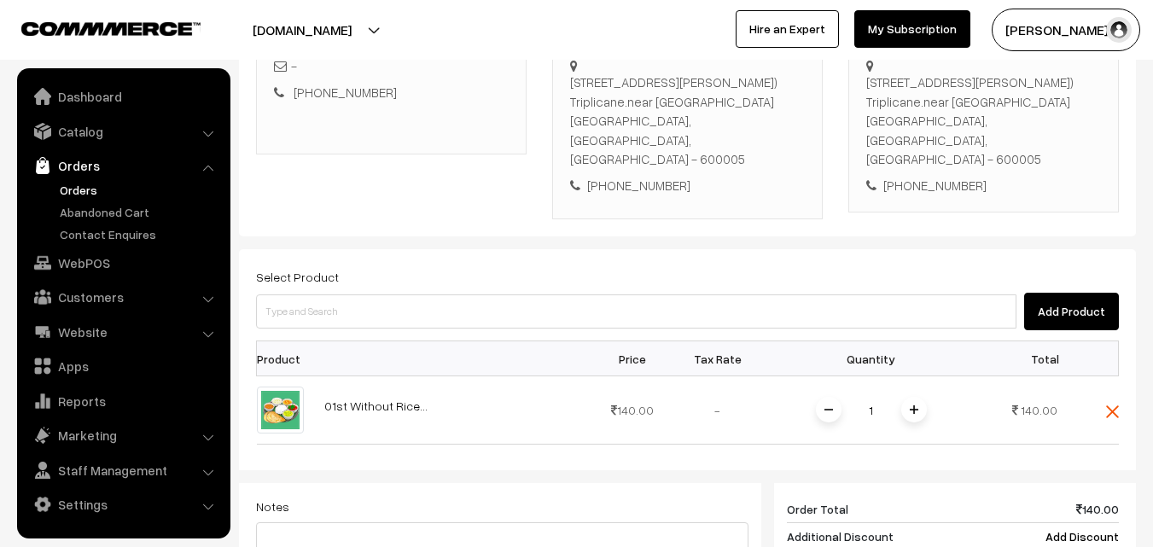
click at [913, 397] on span at bounding box center [914, 410] width 26 height 26
click at [913, 405] on img at bounding box center [914, 409] width 9 height 9
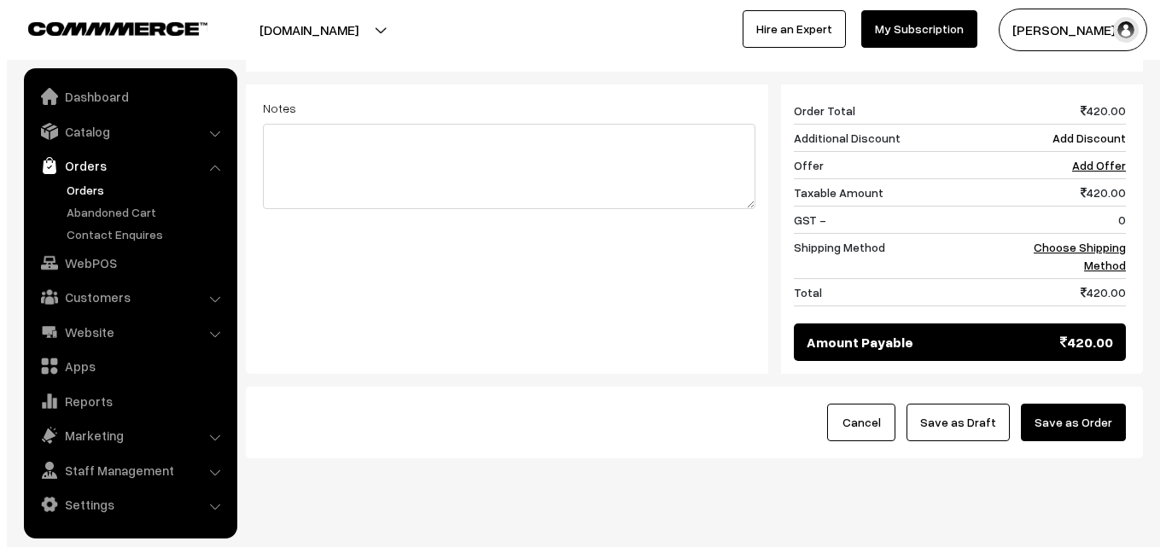
scroll to position [726, 0]
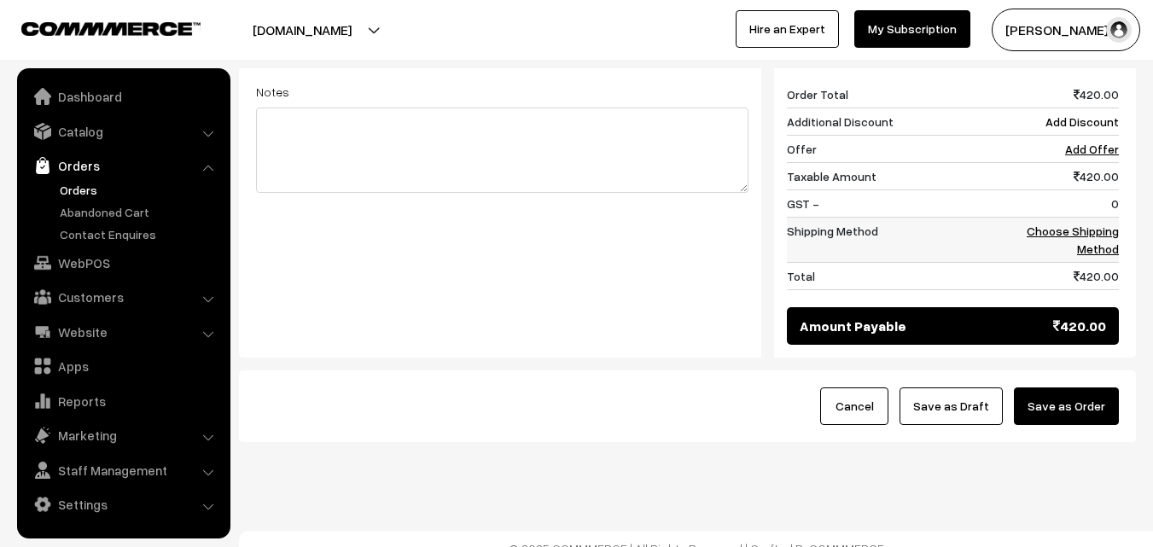
click at [1098, 224] on link "Choose Shipping Method" at bounding box center [1073, 240] width 92 height 32
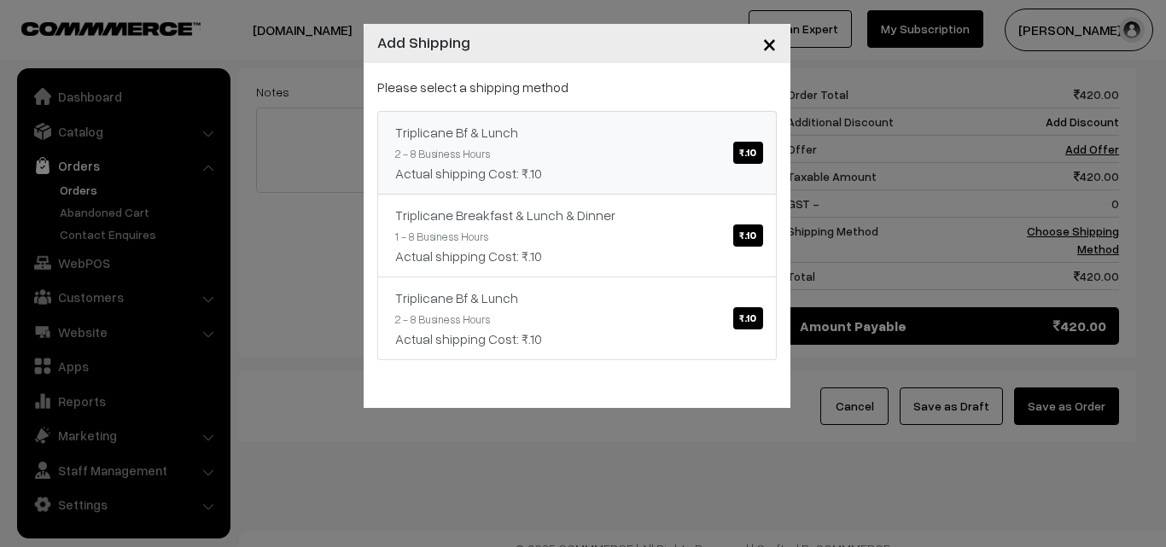
drag, startPoint x: 667, startPoint y: 110, endPoint x: 691, endPoint y: 160, distance: 55.7
click at [667, 110] on div "Please select a shipping method Triplicane Bf & Lunch ₹.10 2 - 8 Business Hours…" at bounding box center [576, 218] width 399 height 283
click at [684, 179] on div "Actual shipping Cost: ₹.10" at bounding box center [577, 173] width 364 height 20
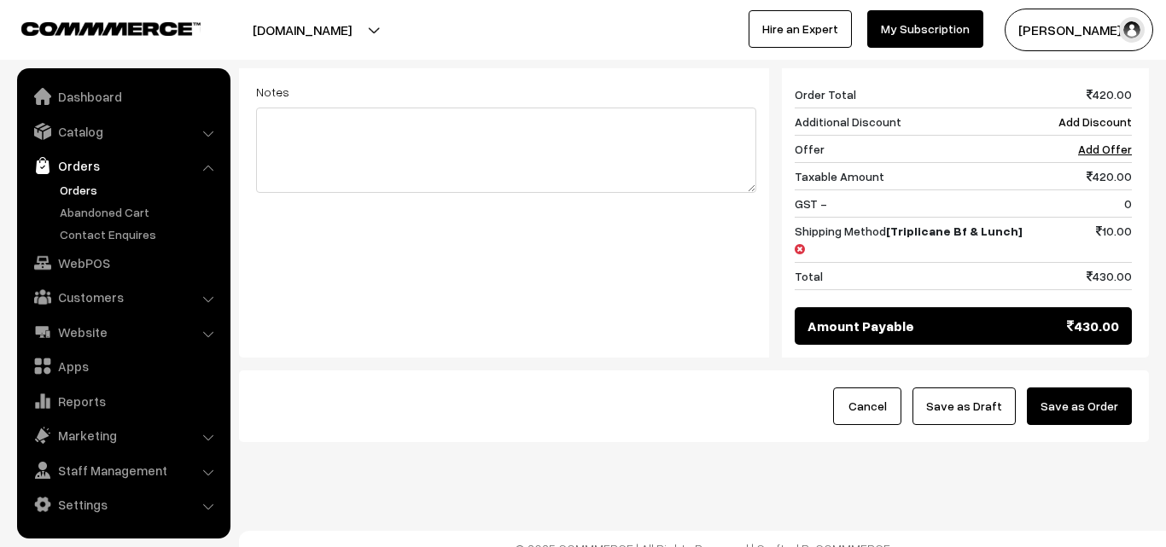
scroll to position [708, 0]
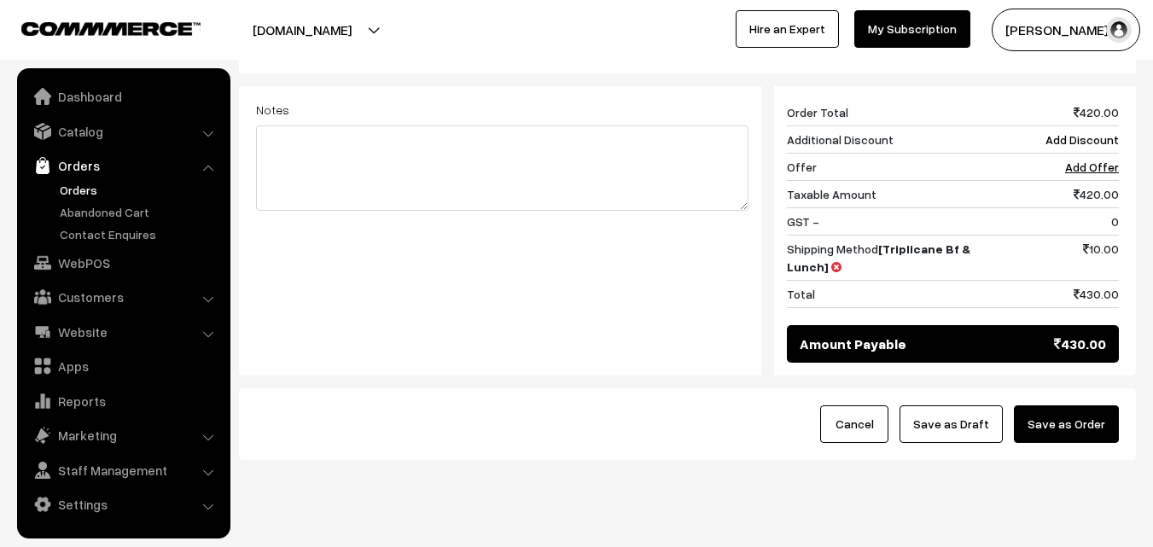
click at [1068, 405] on button "Save as Order" at bounding box center [1066, 424] width 105 height 38
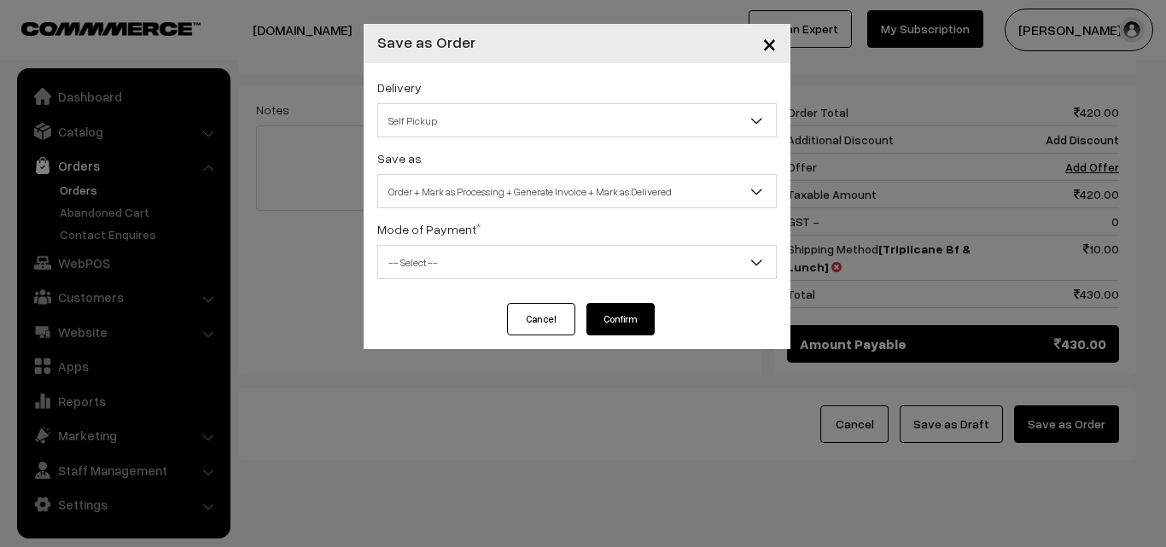
click at [492, 195] on span "Order + Mark as Processing + Generate Invoice + Mark as Delivered" at bounding box center [577, 192] width 398 height 30
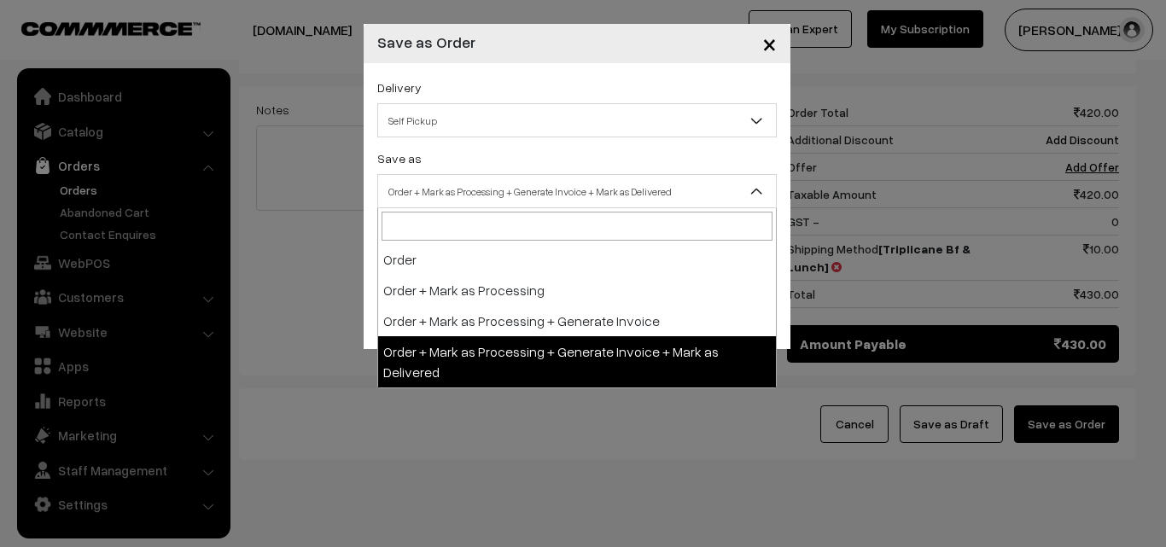
click at [463, 177] on span "Order + Mark as Processing + Generate Invoice + Mark as Delivered" at bounding box center [577, 192] width 398 height 30
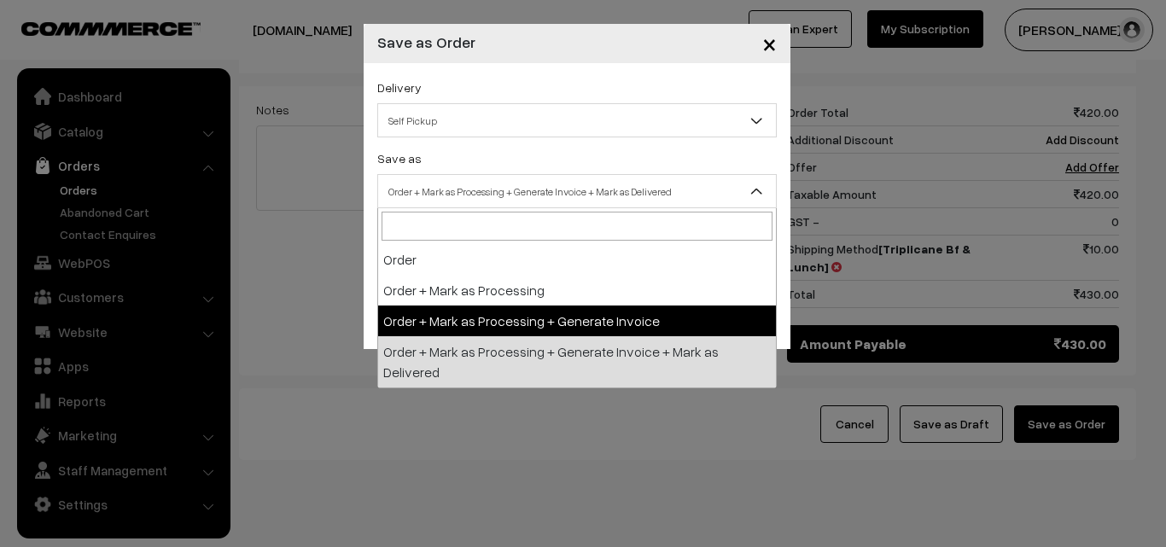
select select "3"
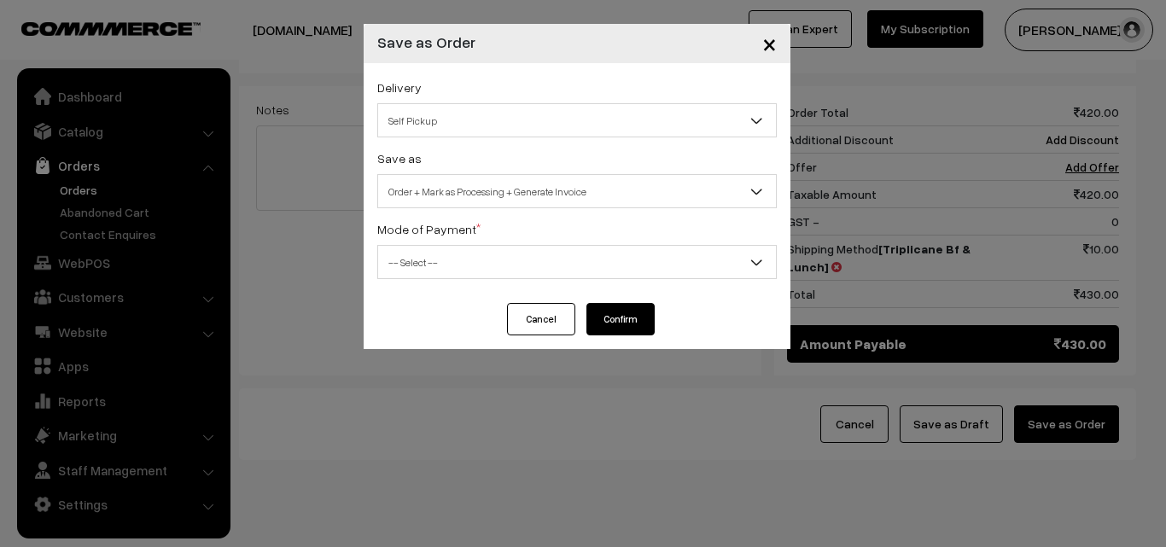
click at [449, 254] on span "-- Select --" at bounding box center [577, 262] width 398 height 30
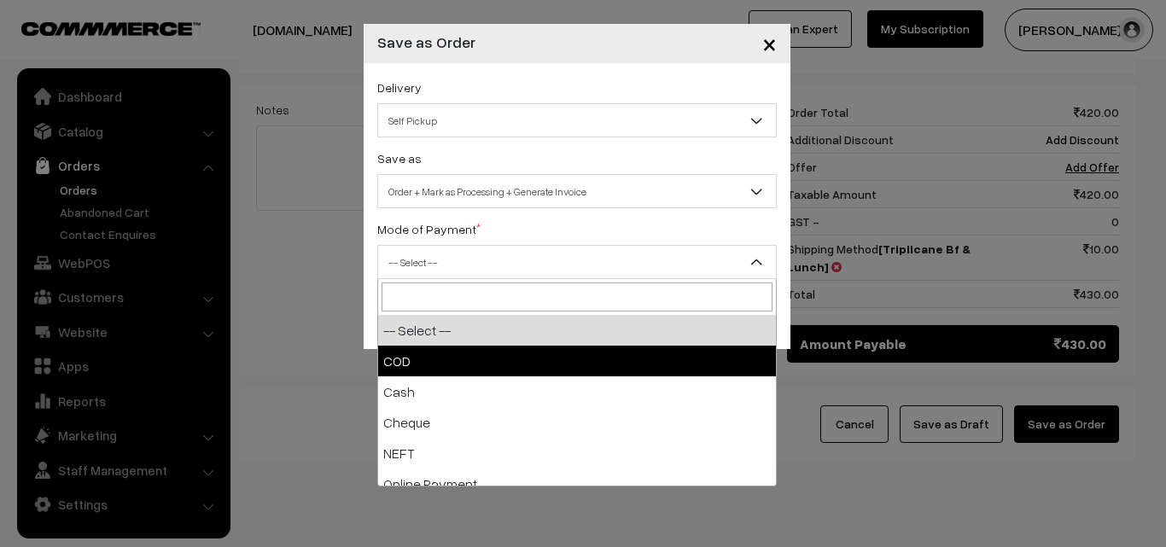
select select "1"
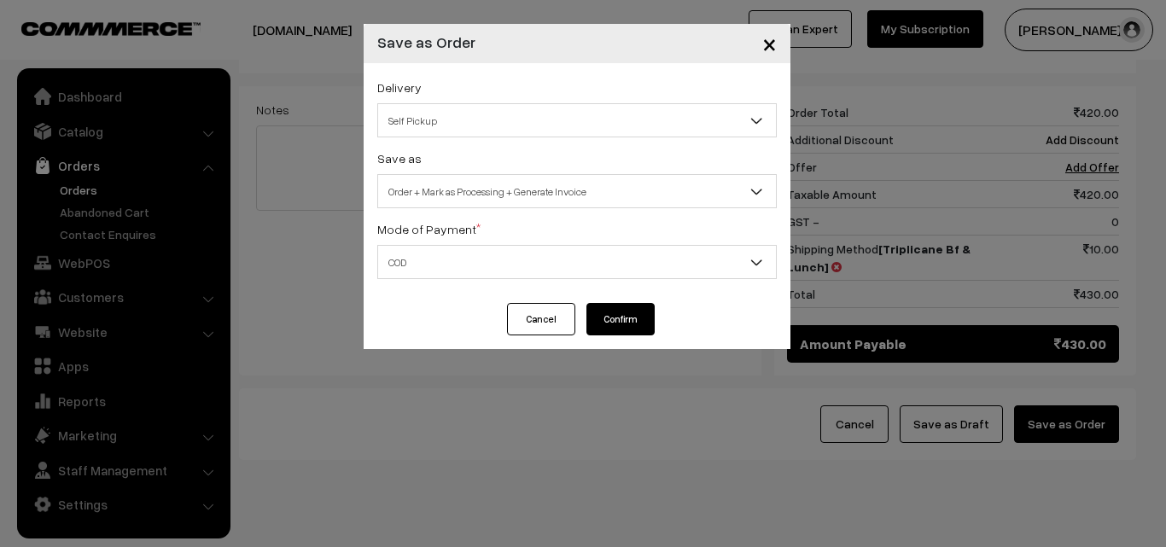
click at [623, 330] on button "Confirm" at bounding box center [620, 319] width 68 height 32
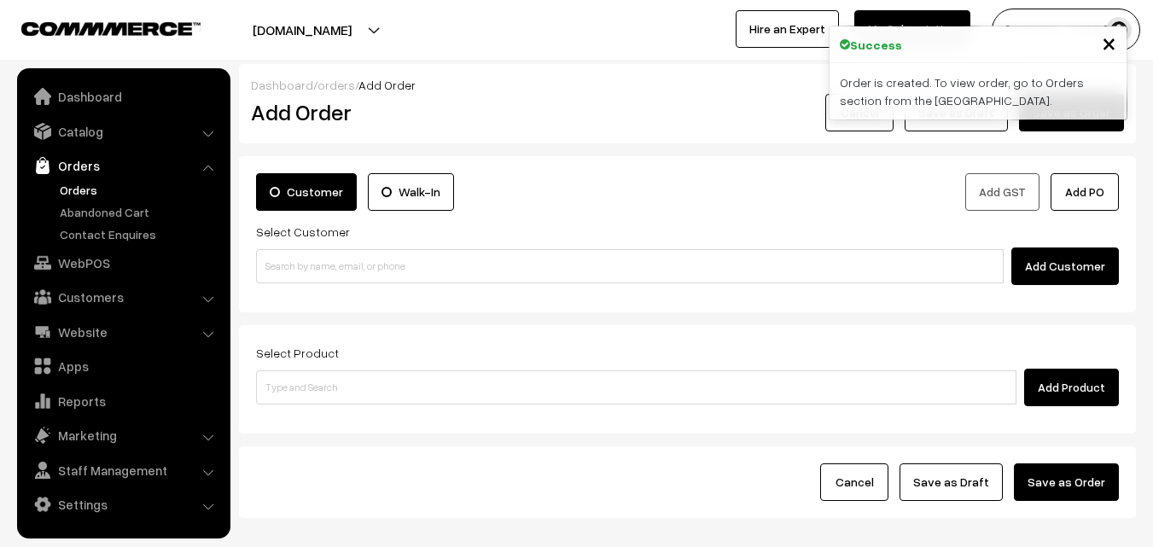
click at [74, 197] on link "Orders" at bounding box center [139, 190] width 169 height 18
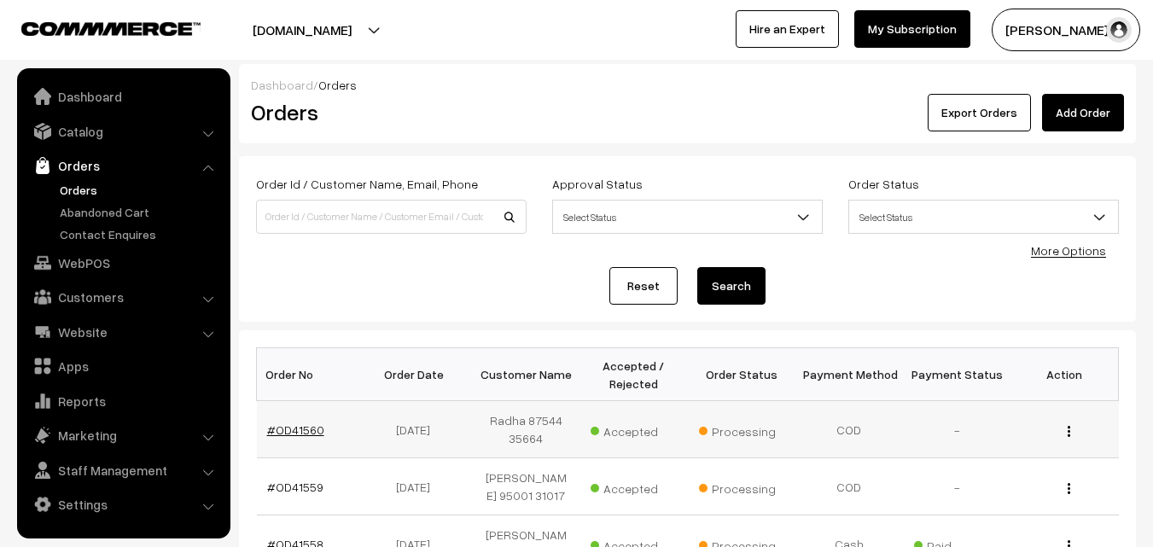
click at [316, 428] on link "#OD41560" at bounding box center [295, 429] width 57 height 15
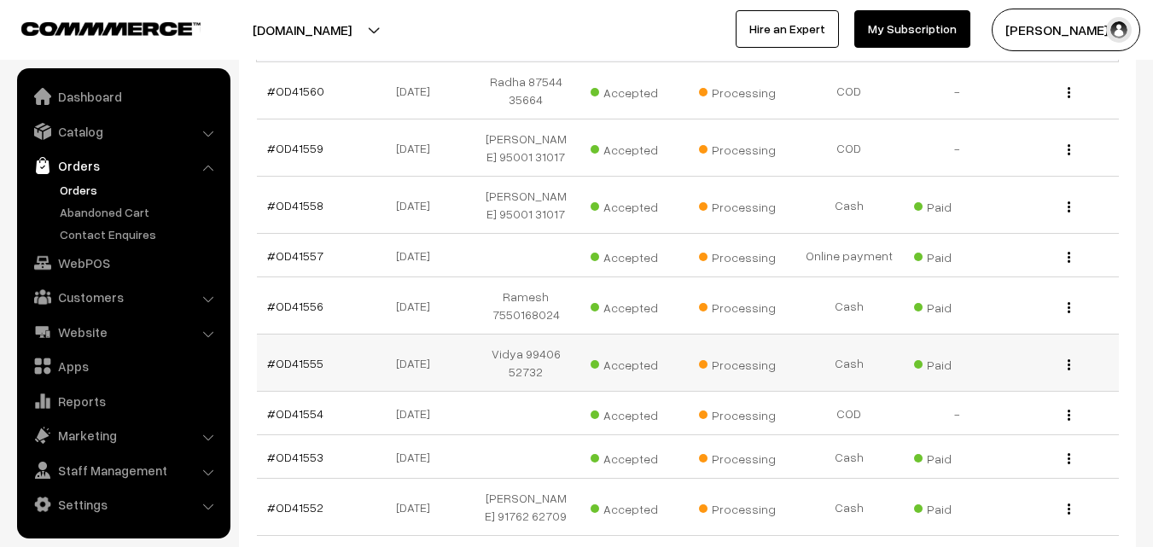
scroll to position [341, 0]
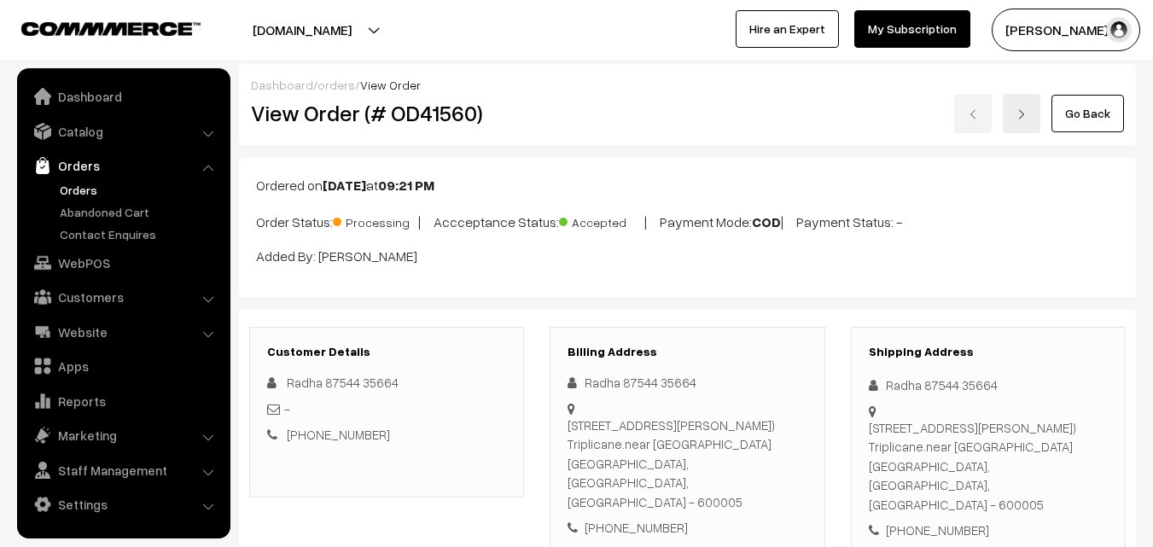
click at [505, 118] on h2 "View Order (# OD41560)" at bounding box center [388, 113] width 274 height 26
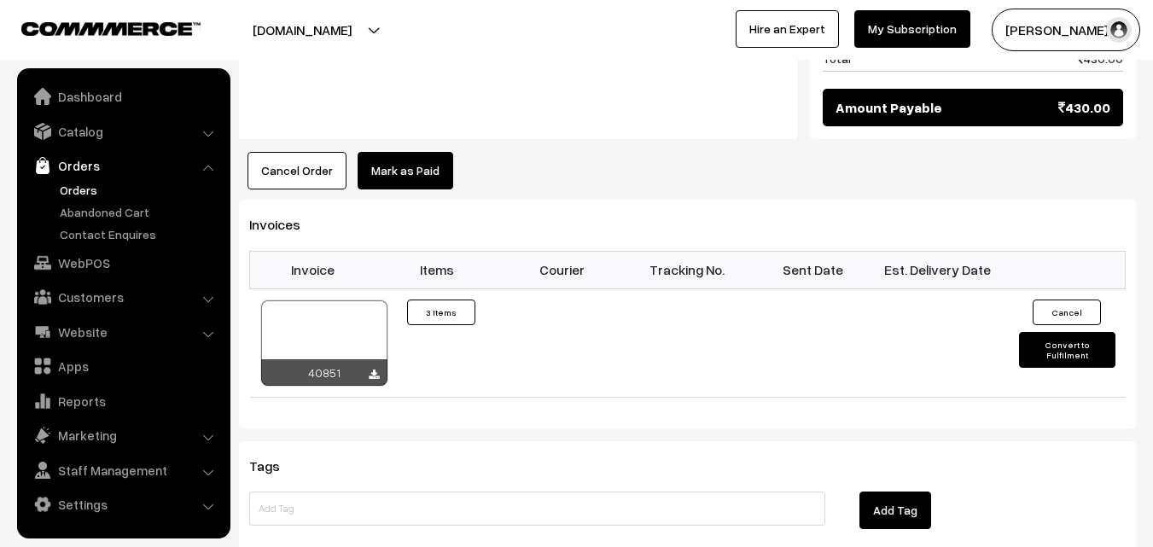
scroll to position [1024, 0]
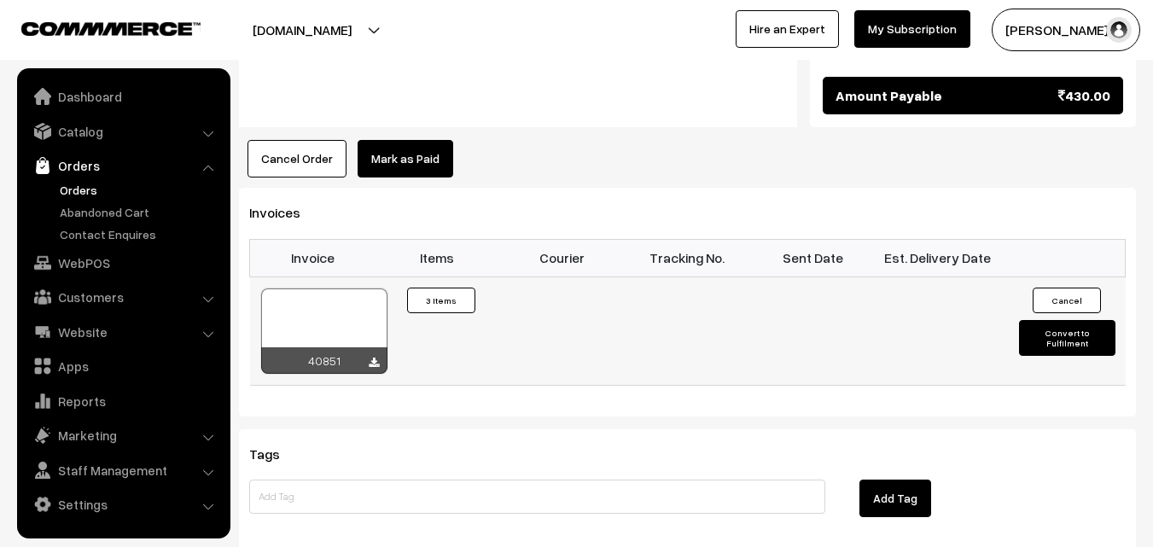
click at [351, 302] on div at bounding box center [324, 330] width 126 height 85
click at [95, 266] on link "WebPOS" at bounding box center [122, 262] width 203 height 31
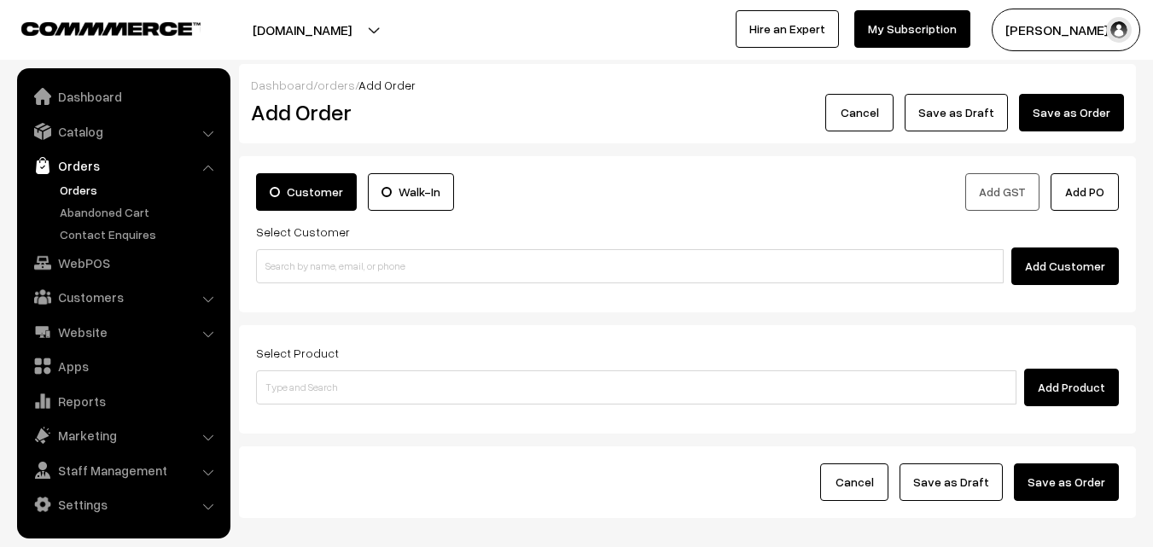
click at [355, 274] on input at bounding box center [630, 266] width 748 height 34
click at [297, 261] on input "98402 01222" at bounding box center [630, 266] width 748 height 34
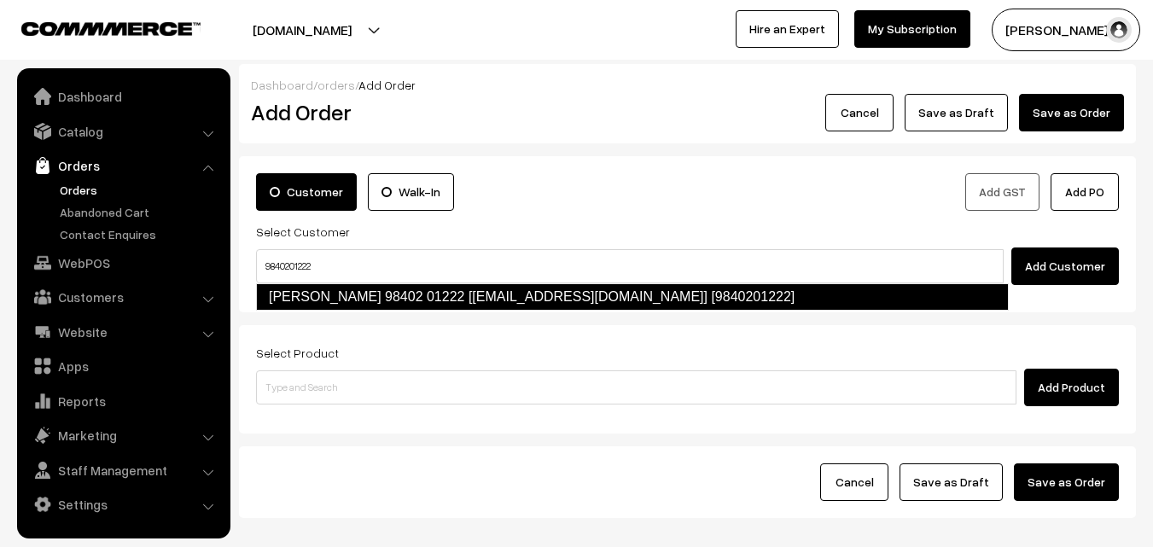
click at [302, 299] on link "Girija 98402 01222 [test875@gmail.com] [9840201222]" at bounding box center [632, 296] width 753 height 27
type input "9840201222"
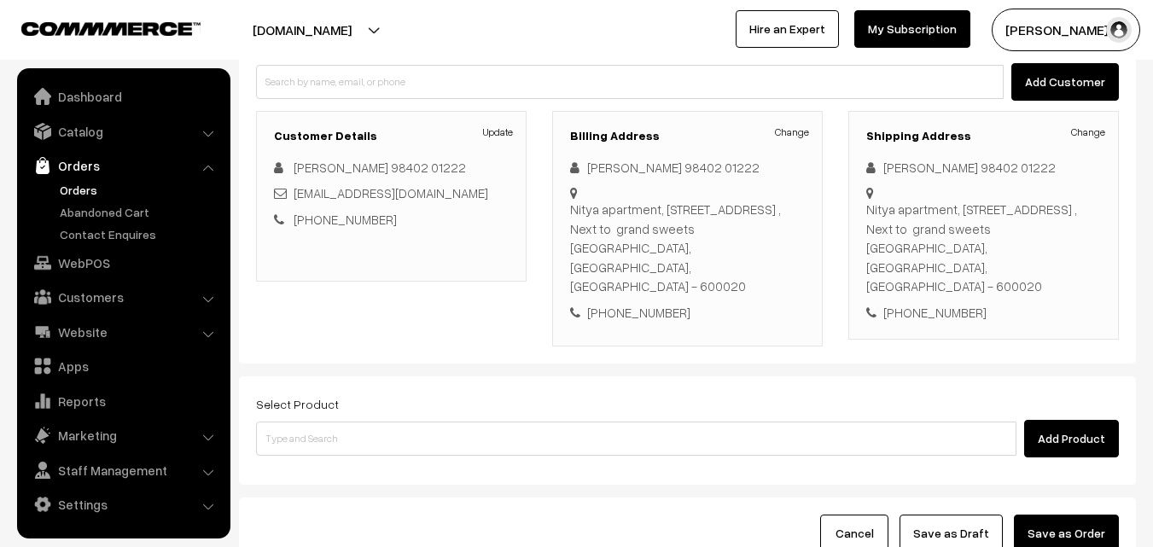
scroll to position [292, 0]
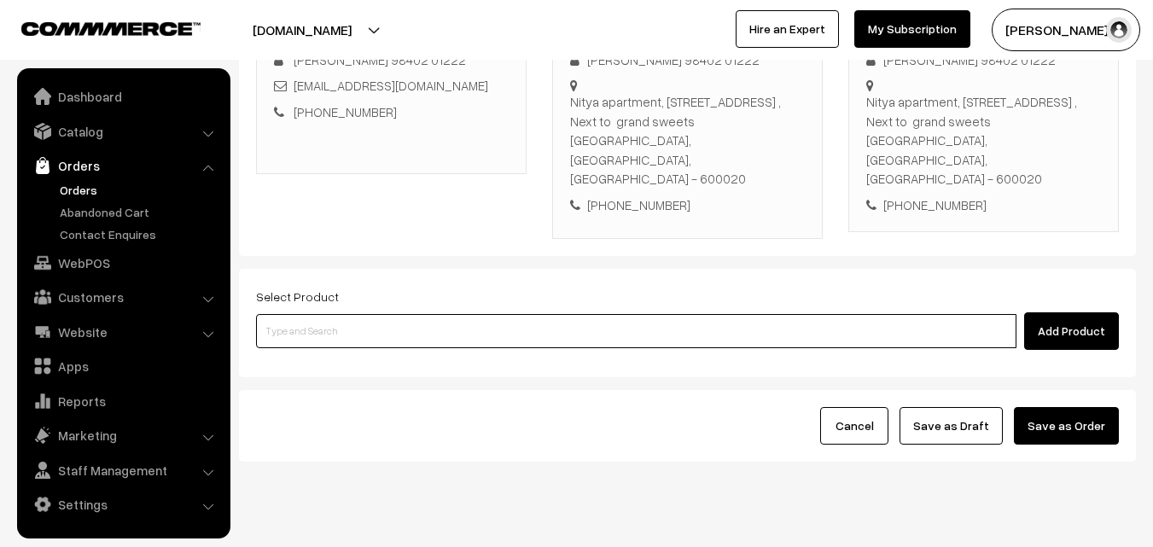
click at [451, 314] on input at bounding box center [636, 331] width 760 height 34
type input "a"
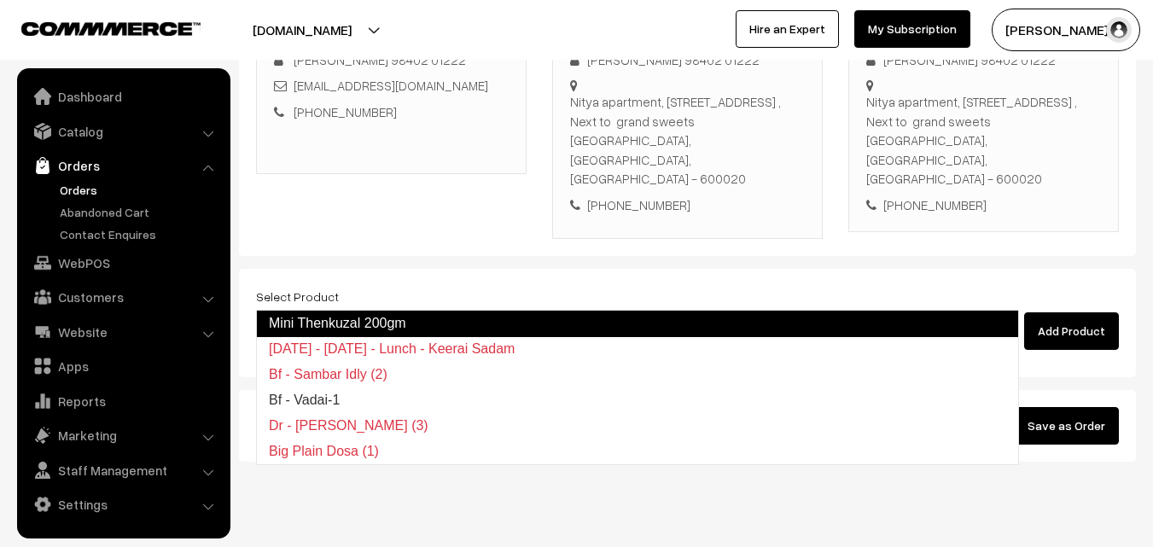
click at [326, 312] on link "Mini Thenkuzal 200gm" at bounding box center [637, 323] width 763 height 27
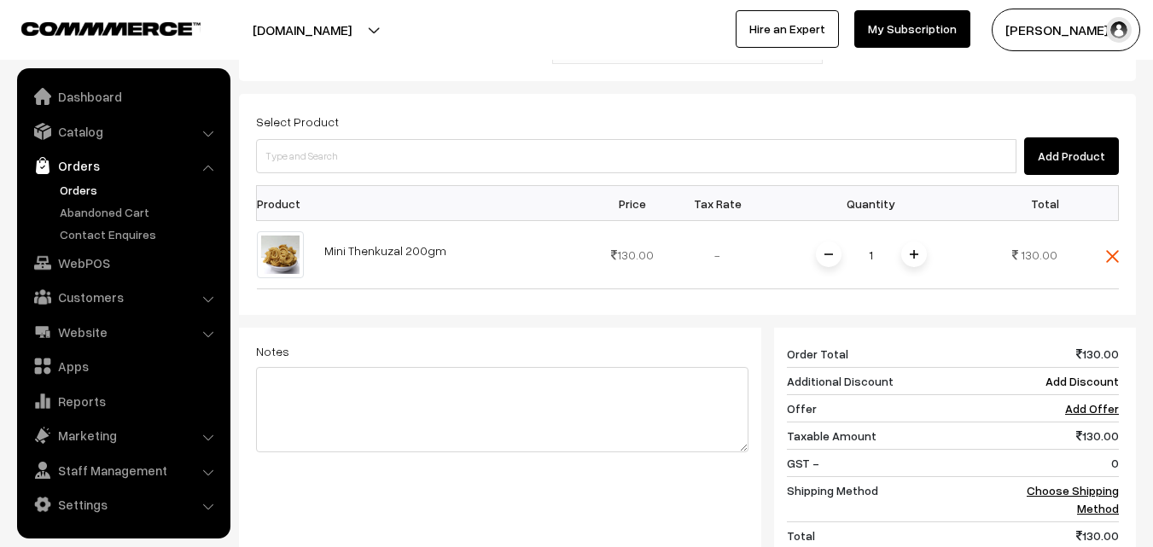
scroll to position [548, 0]
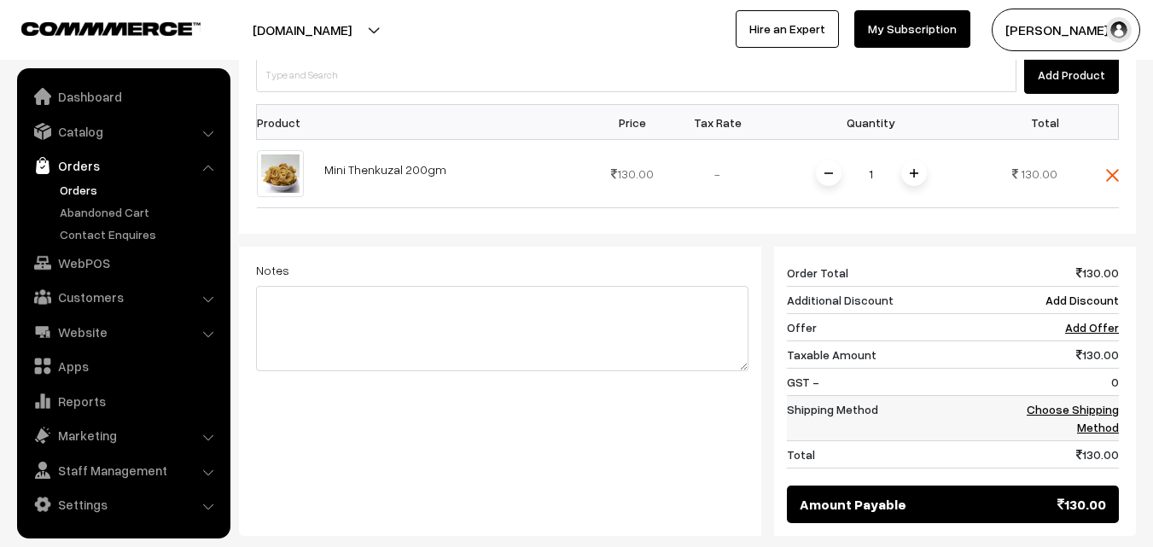
click at [1098, 402] on link "Choose Shipping Method" at bounding box center [1073, 418] width 92 height 32
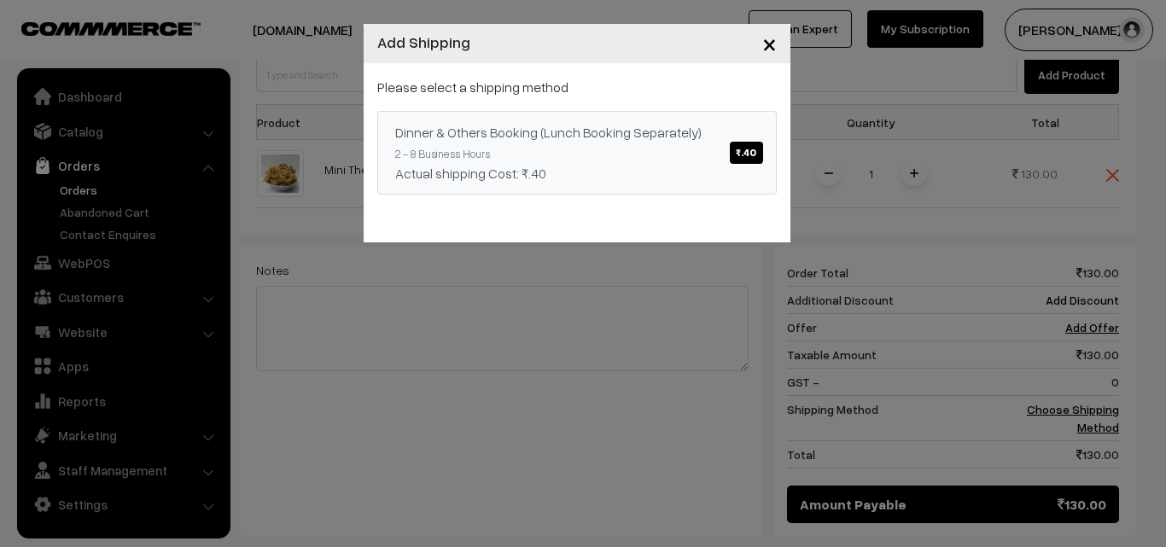
click at [631, 128] on div "Dinner & Others Booking (Lunch Booking Separately) ₹.40" at bounding box center [577, 132] width 364 height 20
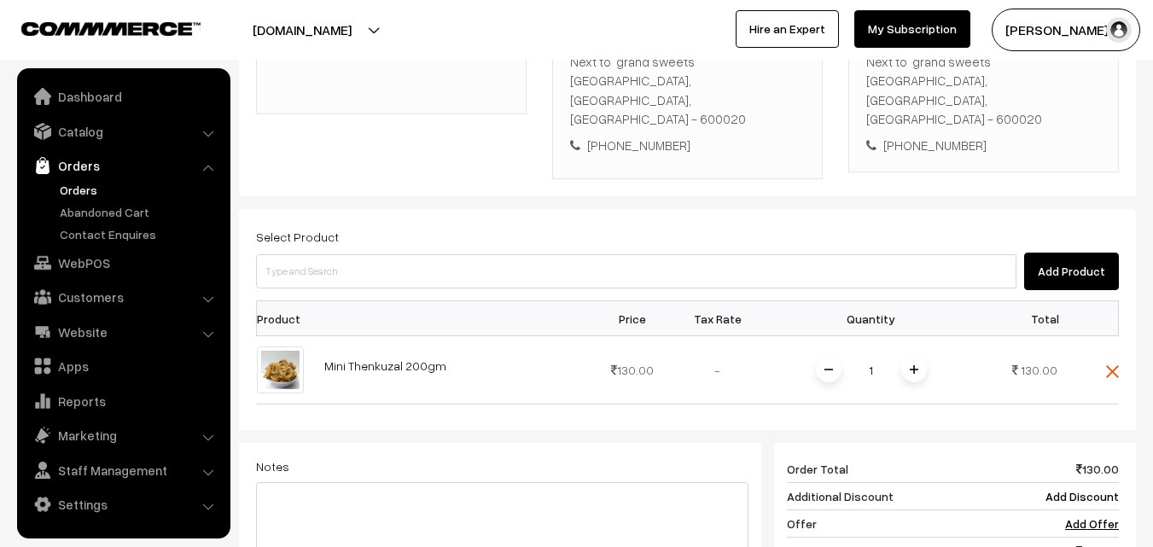
scroll to position [377, 0]
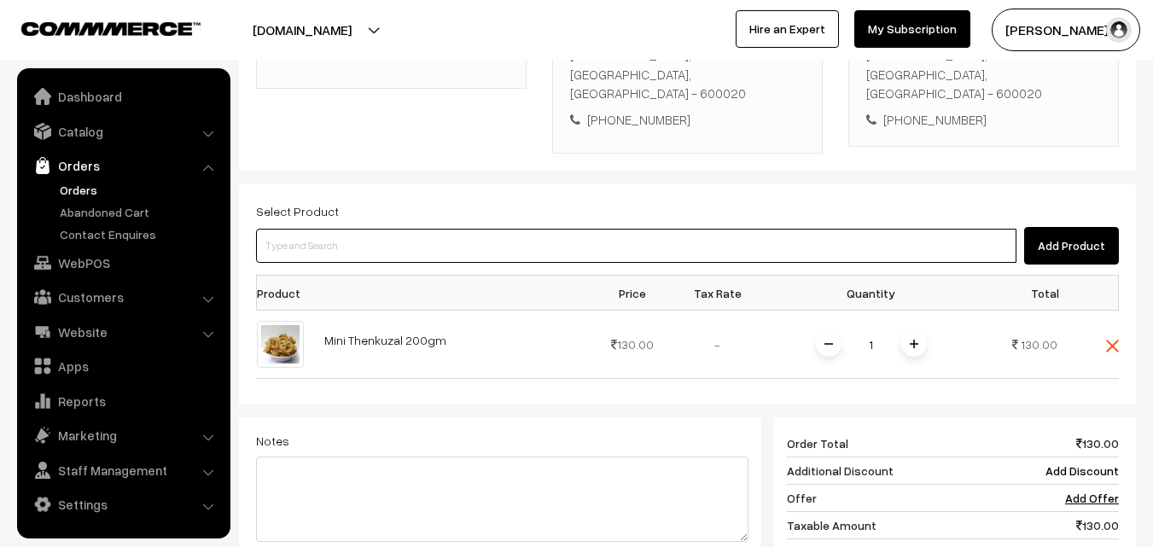
click at [363, 229] on input at bounding box center [636, 246] width 760 height 34
paste input "Bf - Rava uppuma"
type input "Bf - Rava uppuma"
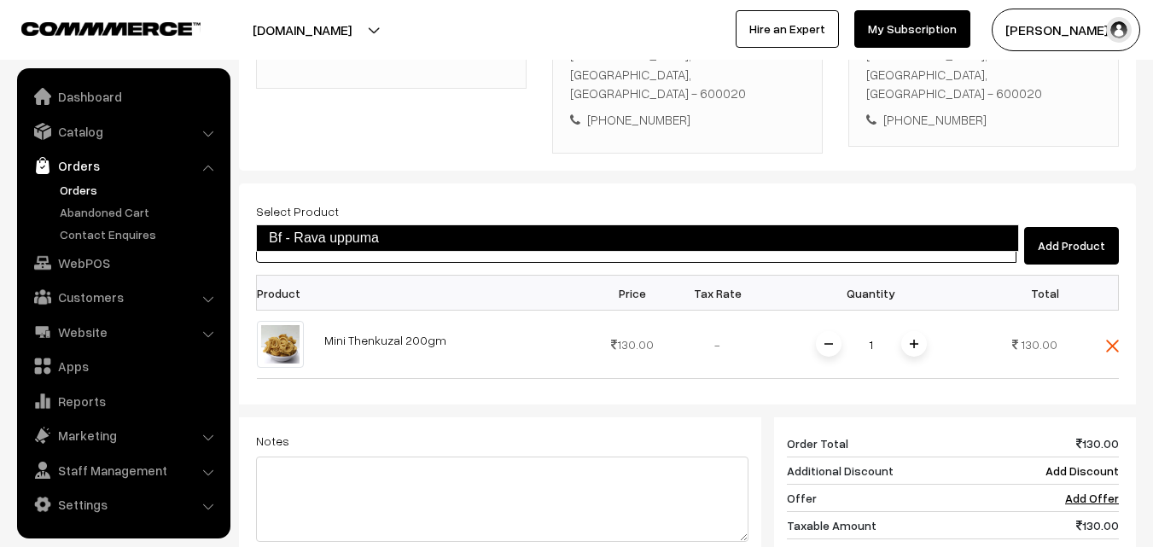
click at [330, 227] on link "Bf - Rava uppuma" at bounding box center [637, 237] width 763 height 27
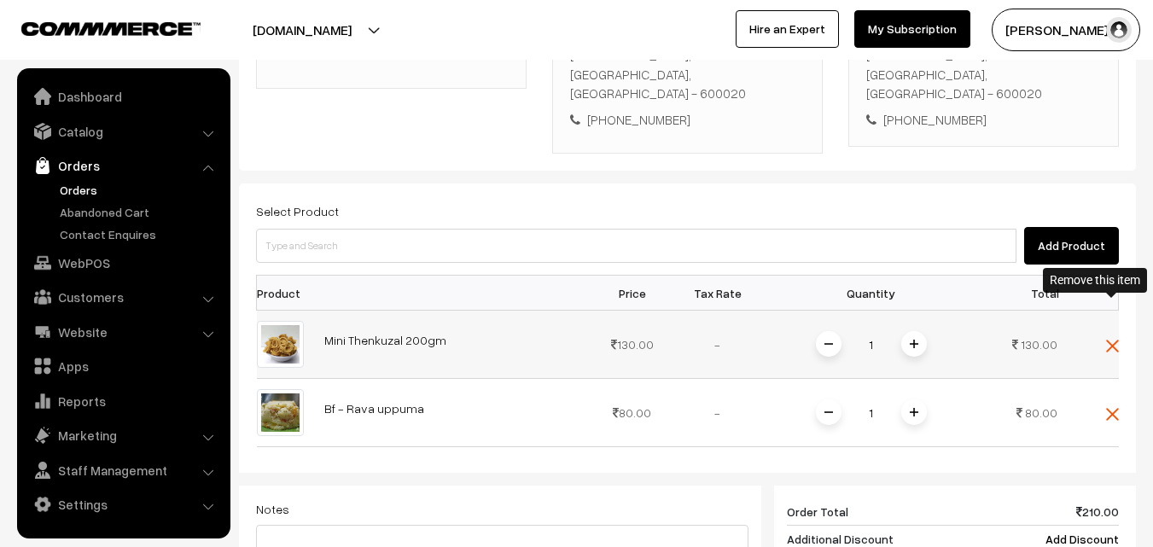
click at [1113, 340] on img at bounding box center [1112, 346] width 13 height 13
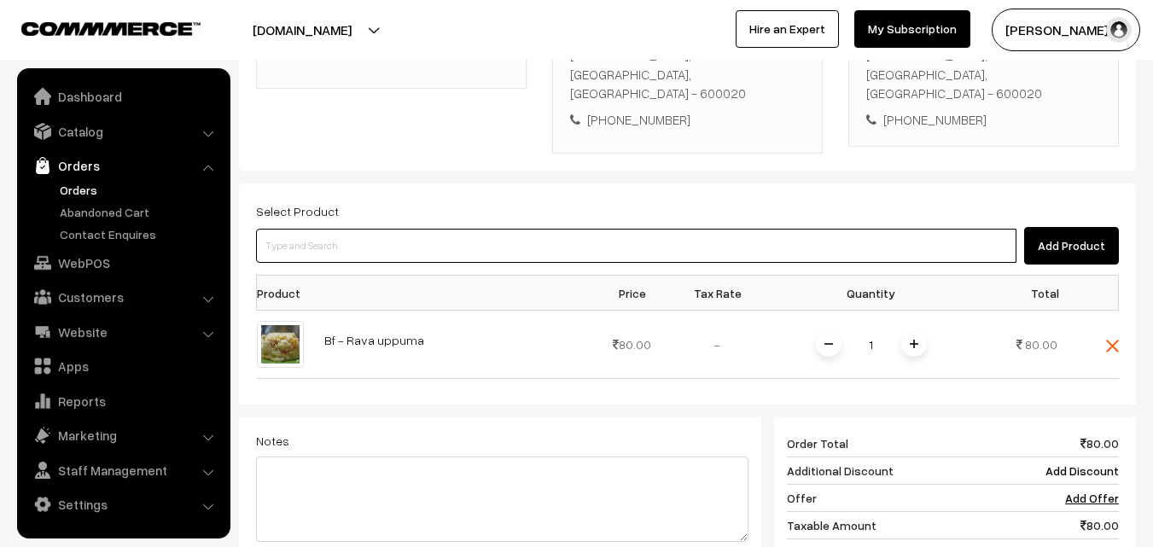
click at [387, 229] on input at bounding box center [636, 246] width 760 height 34
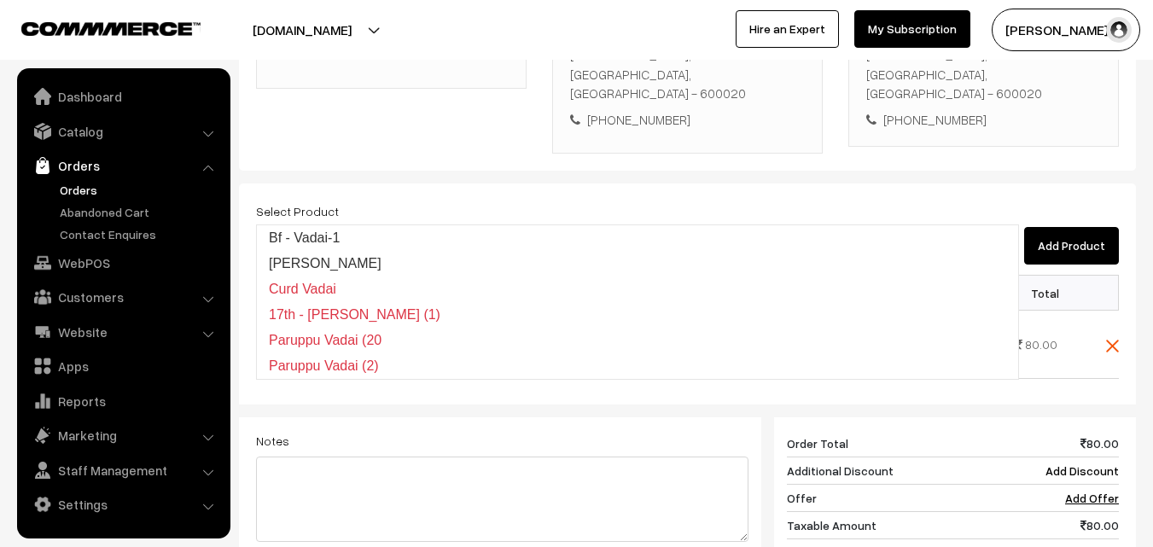
type input "Bf - Vadai-1"
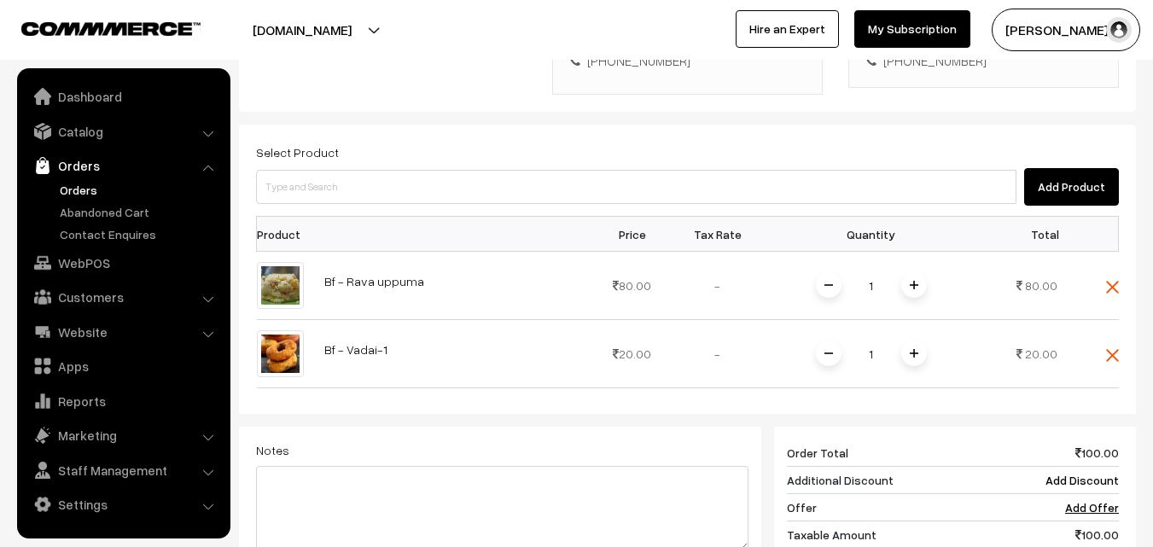
scroll to position [463, 0]
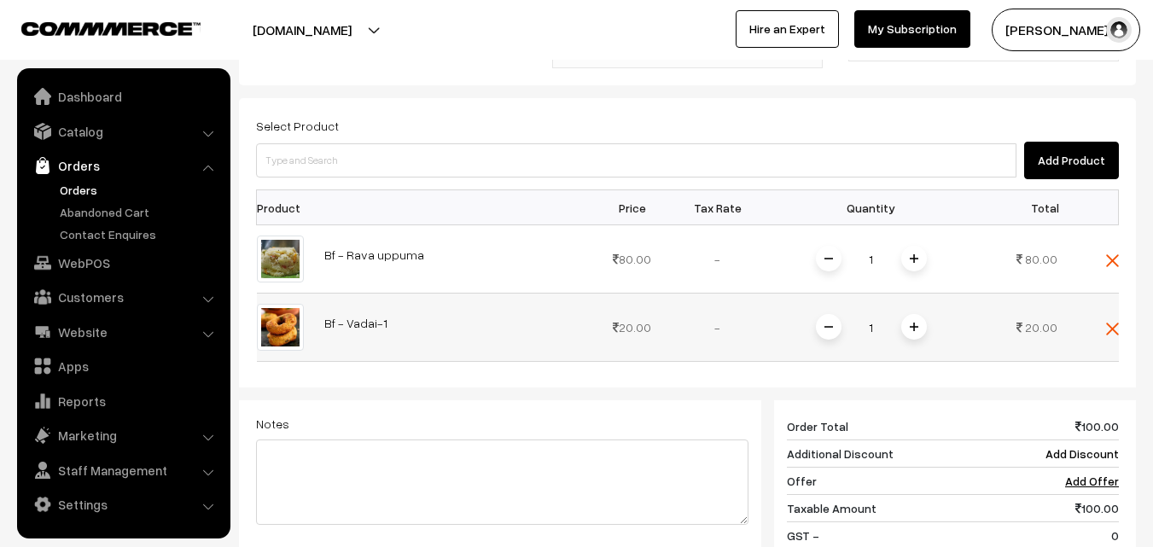
click at [916, 314] on span at bounding box center [914, 327] width 26 height 26
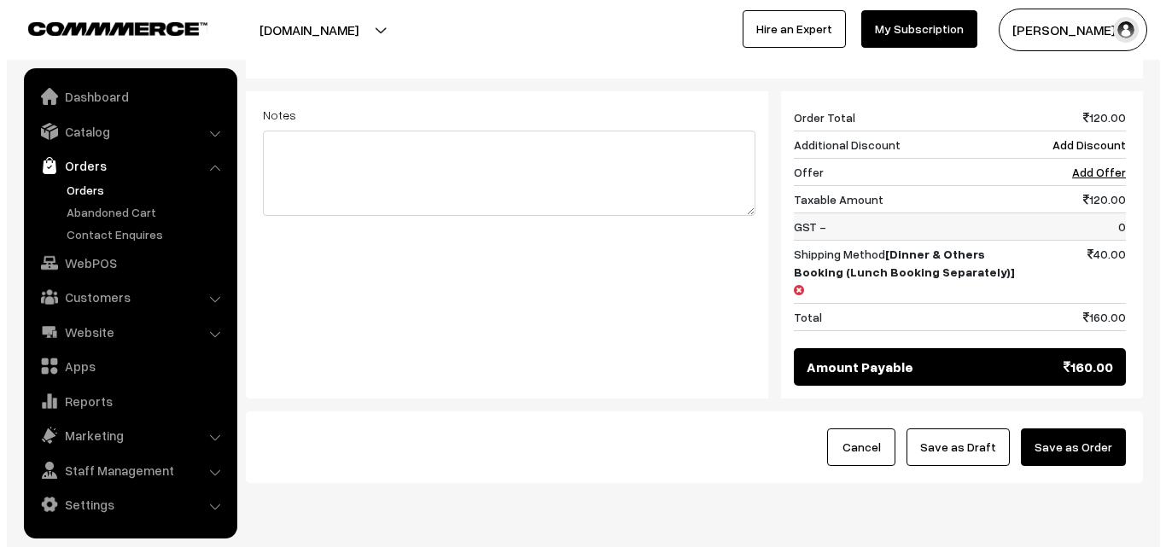
scroll to position [775, 0]
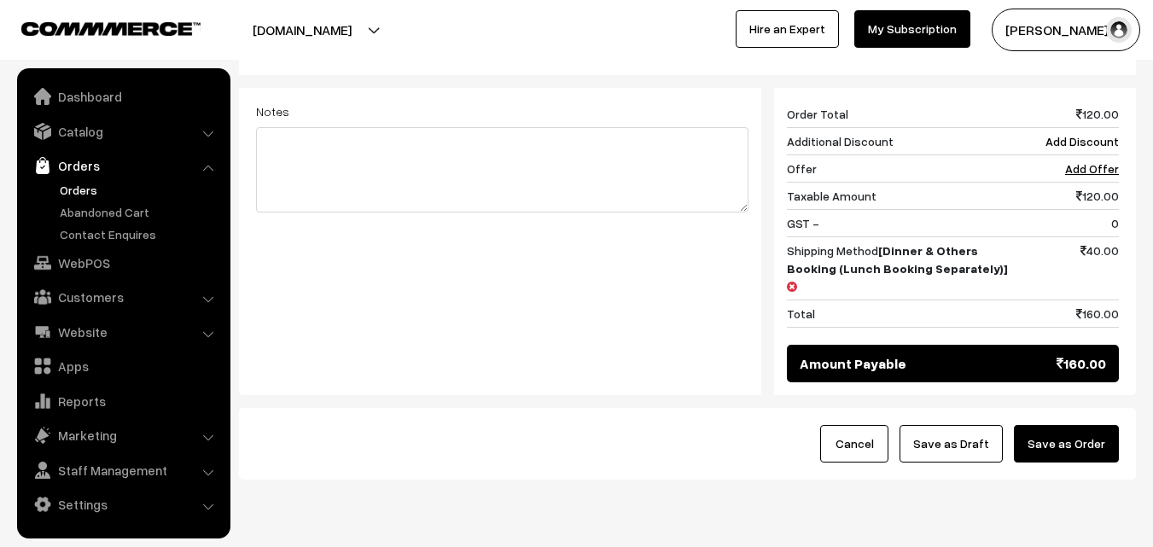
click at [1074, 425] on button "Save as Order" at bounding box center [1066, 444] width 105 height 38
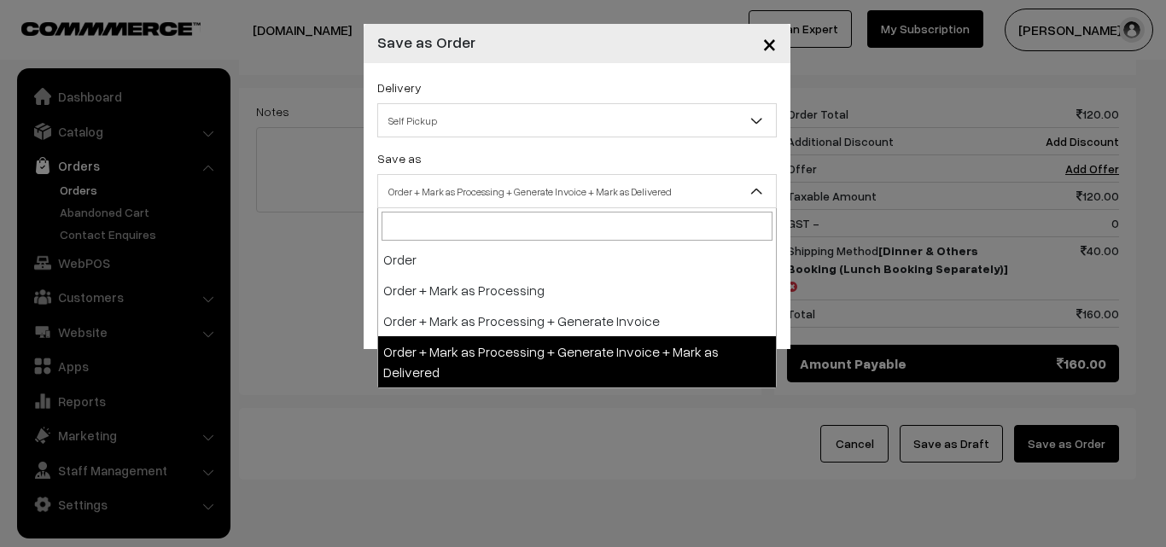
click at [485, 176] on span "Order + Mark as Processing + Generate Invoice + Mark as Delivered" at bounding box center [576, 191] width 399 height 34
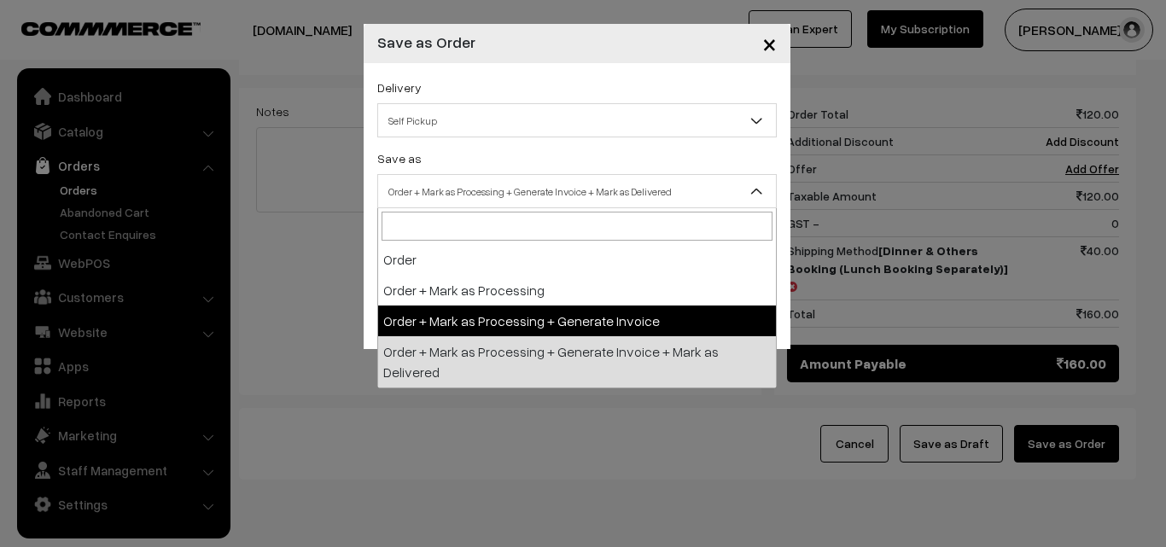
drag, startPoint x: 513, startPoint y: 319, endPoint x: 457, endPoint y: 281, distance: 67.5
select select "3"
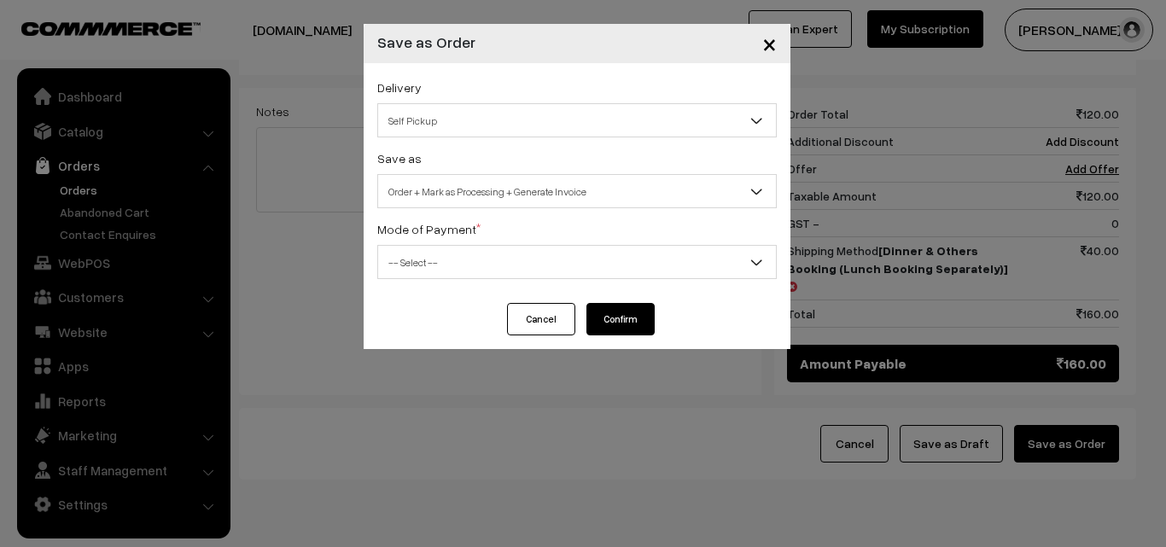
click at [449, 258] on span "-- Select --" at bounding box center [577, 262] width 398 height 30
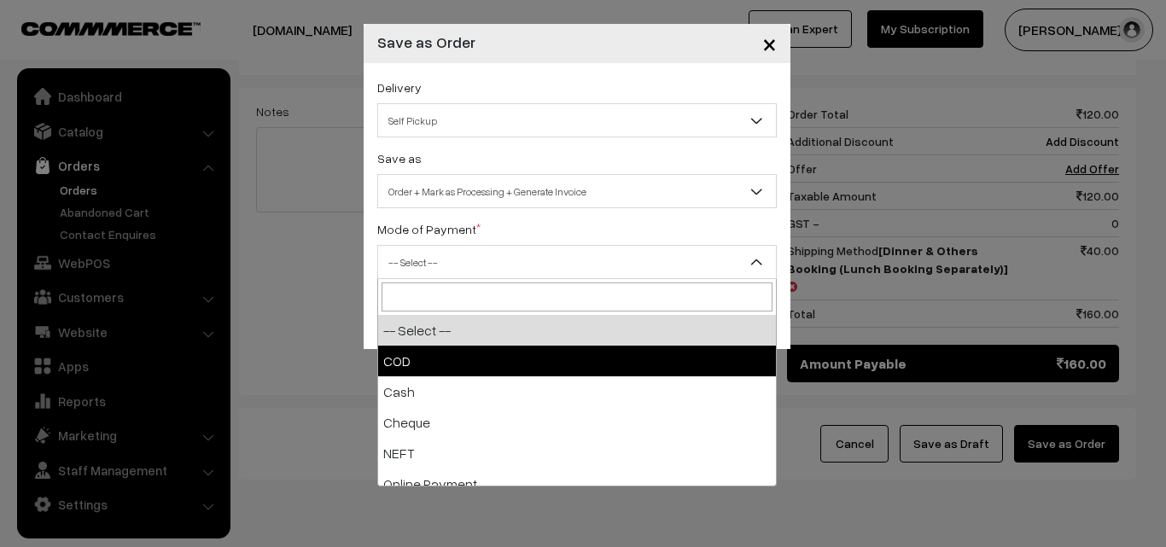
select select "1"
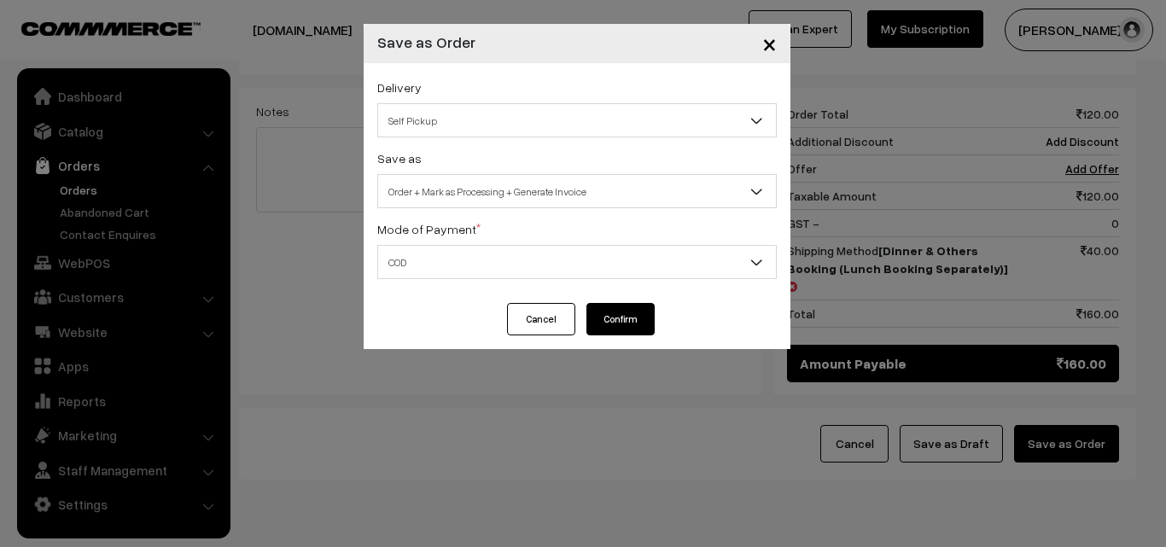
click at [627, 316] on button "Confirm" at bounding box center [620, 319] width 68 height 32
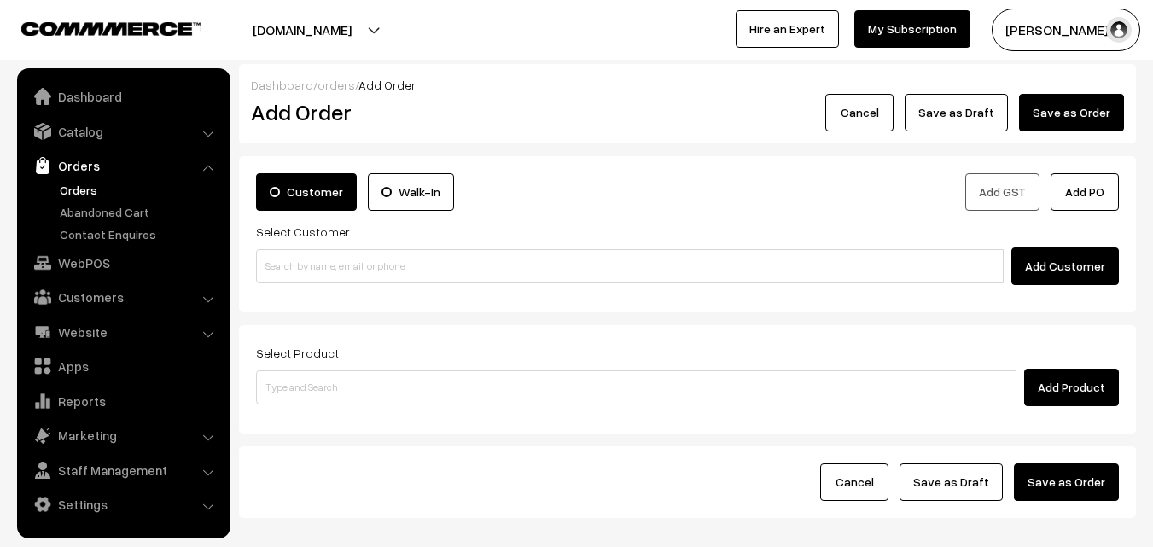
click at [81, 188] on link "Orders" at bounding box center [139, 190] width 169 height 18
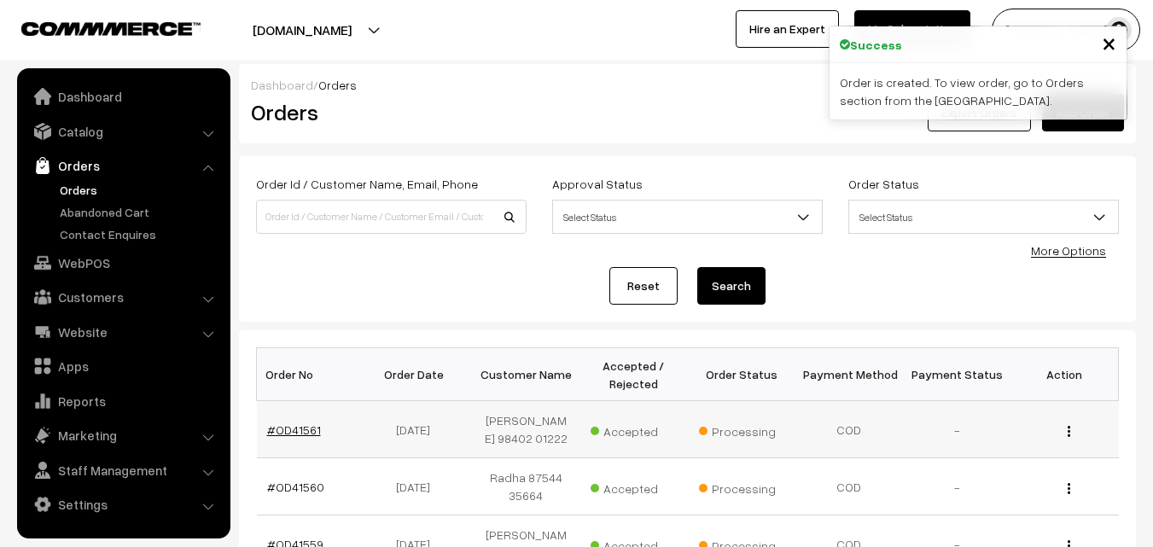
click at [289, 426] on link "#OD41561" at bounding box center [294, 429] width 54 height 15
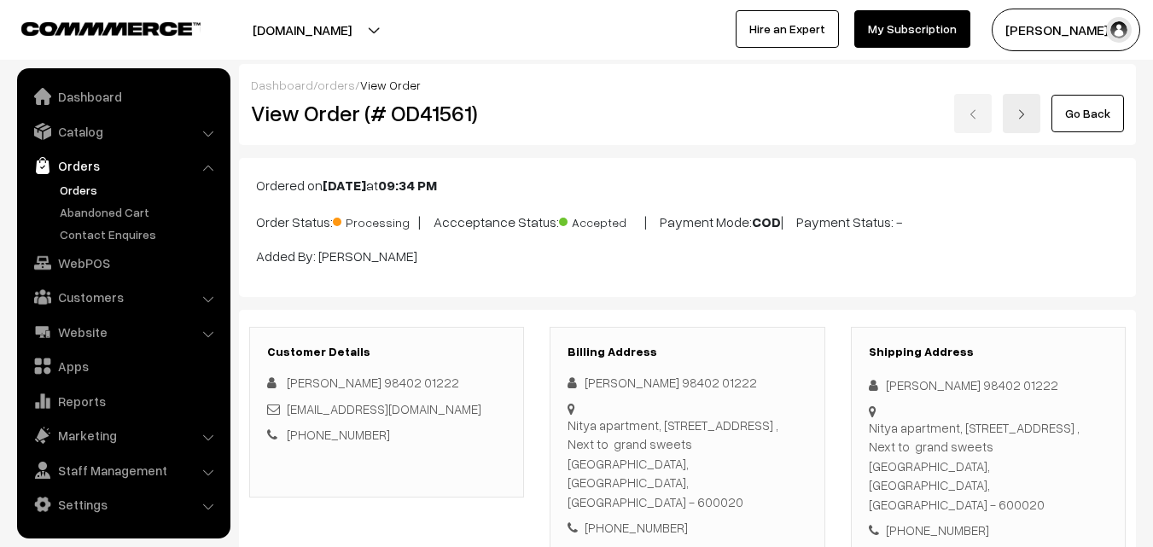
click at [497, 114] on h2 "View Order (# OD41561)" at bounding box center [388, 113] width 274 height 26
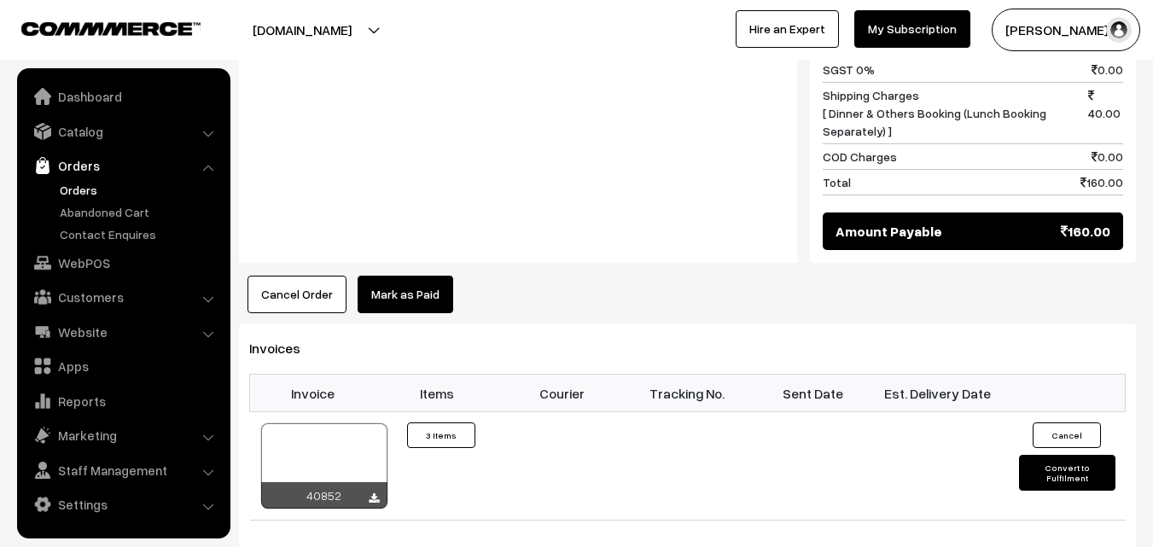
scroll to position [1024, 0]
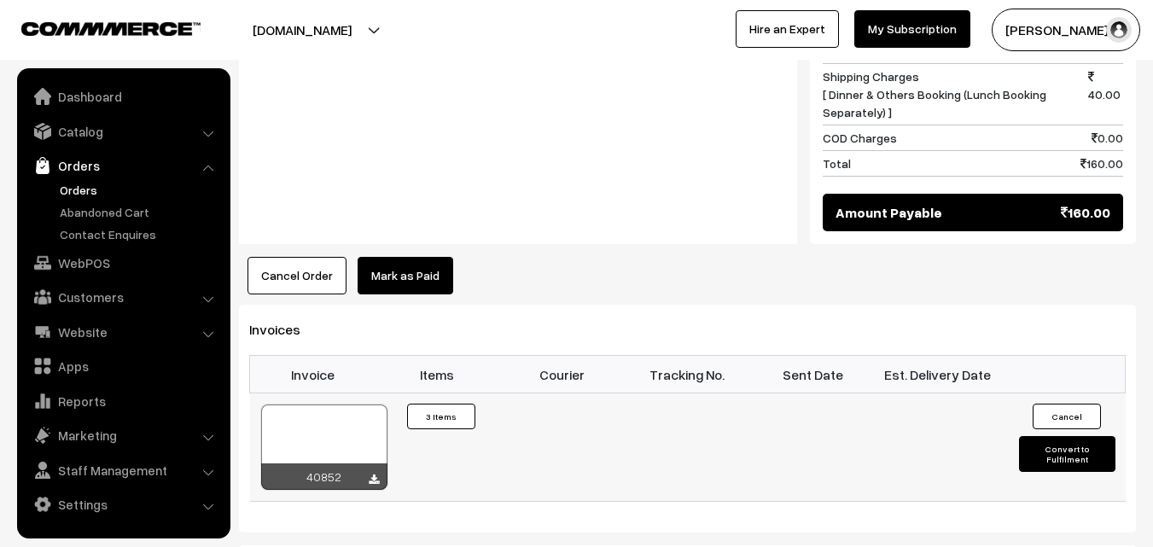
click at [308, 404] on div at bounding box center [324, 446] width 126 height 85
click at [89, 196] on link "Orders" at bounding box center [139, 190] width 169 height 18
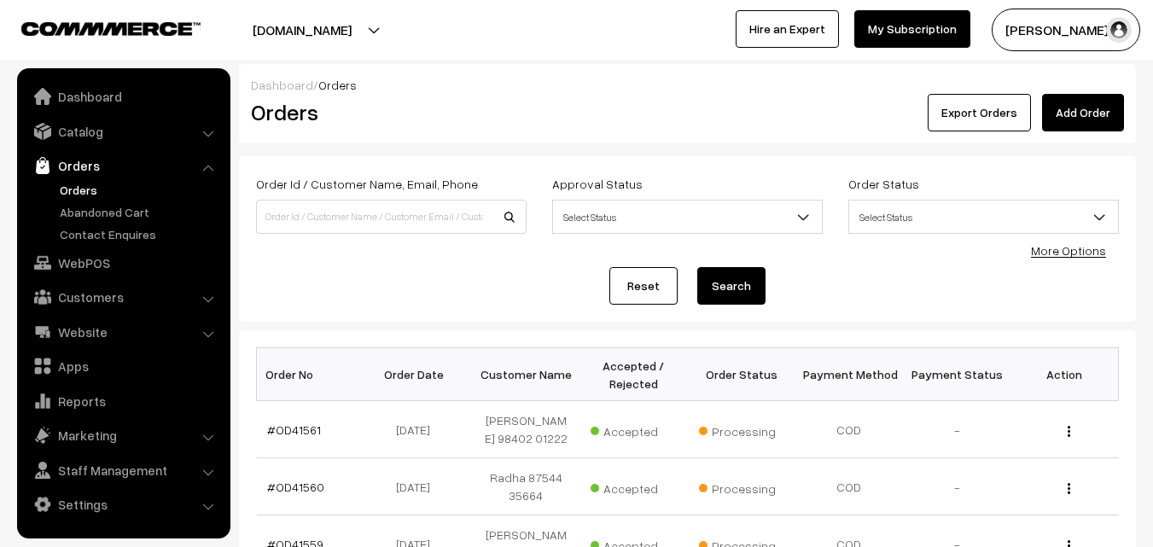
click at [72, 191] on link "Orders" at bounding box center [139, 190] width 169 height 18
click at [289, 419] on td "#OD41561" at bounding box center [311, 429] width 108 height 57
click at [286, 434] on link "#OD41561" at bounding box center [294, 429] width 54 height 15
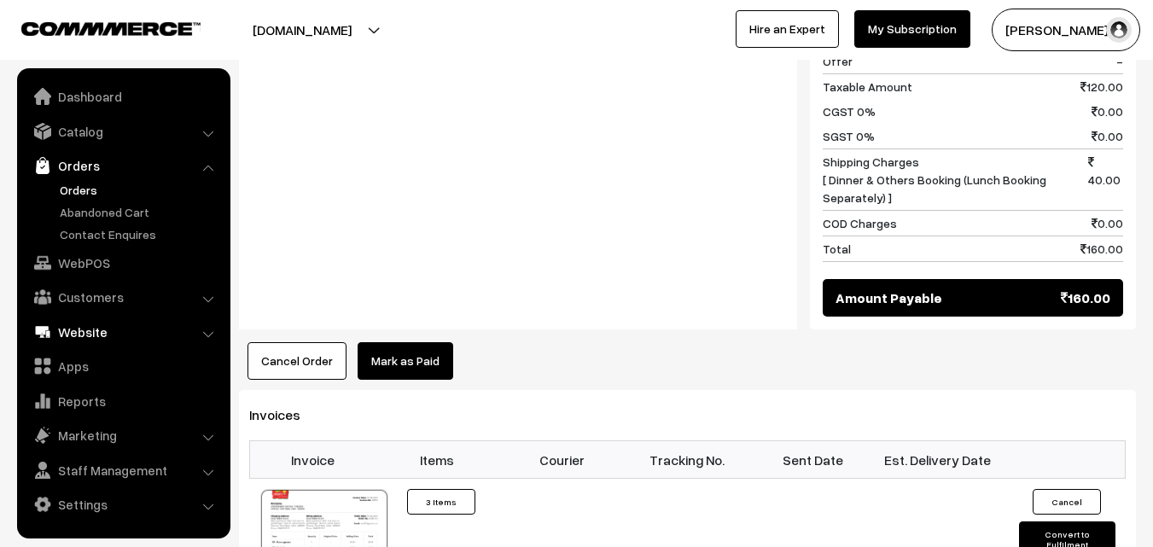
scroll to position [1024, 0]
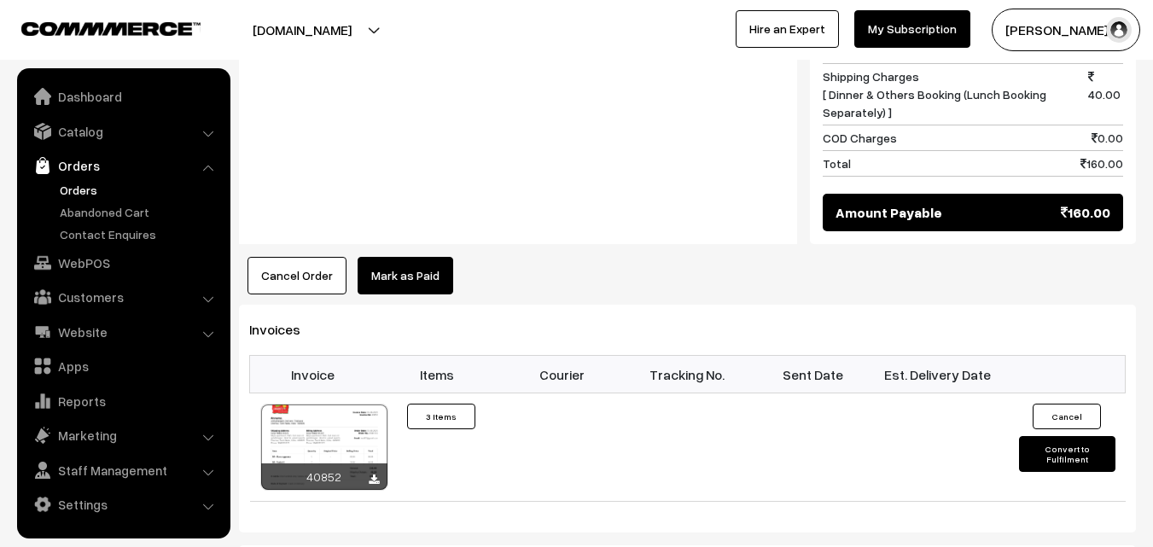
click at [76, 188] on link "Orders" at bounding box center [139, 190] width 169 height 18
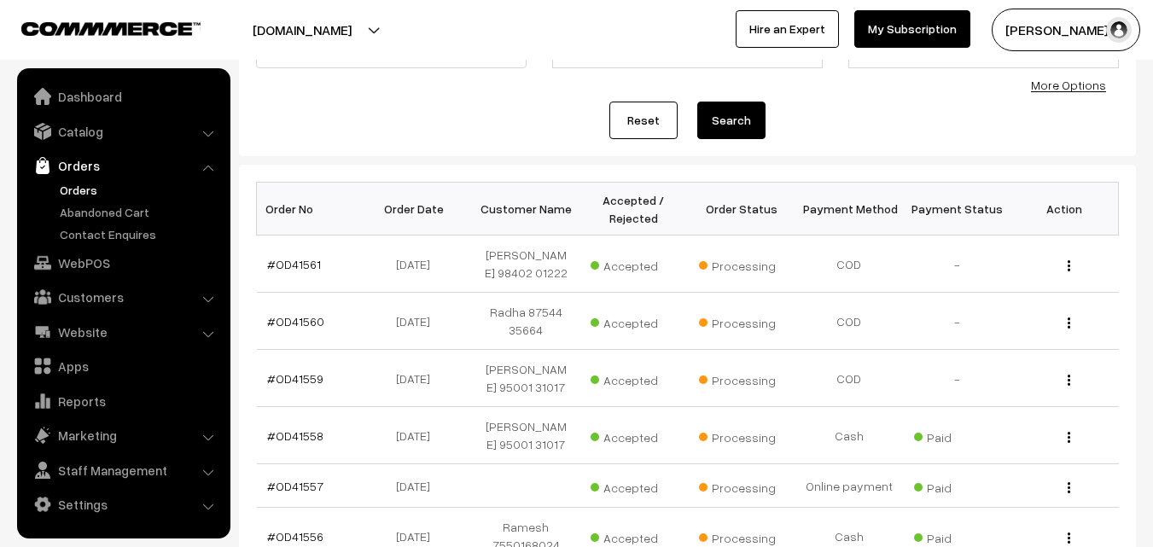
scroll to position [171, 0]
